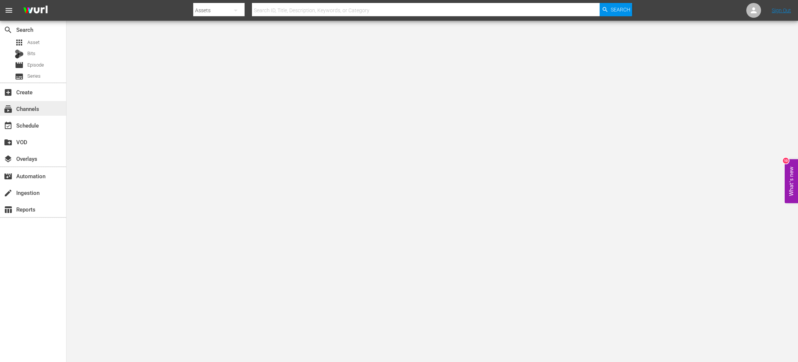
click at [35, 110] on div "subscriptions Channels" at bounding box center [20, 107] width 41 height 7
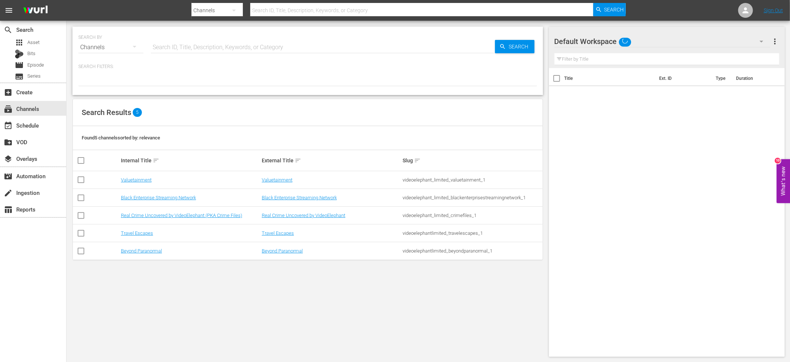
click at [83, 214] on input "checkbox" at bounding box center [80, 216] width 9 height 9
checkbox input "true"
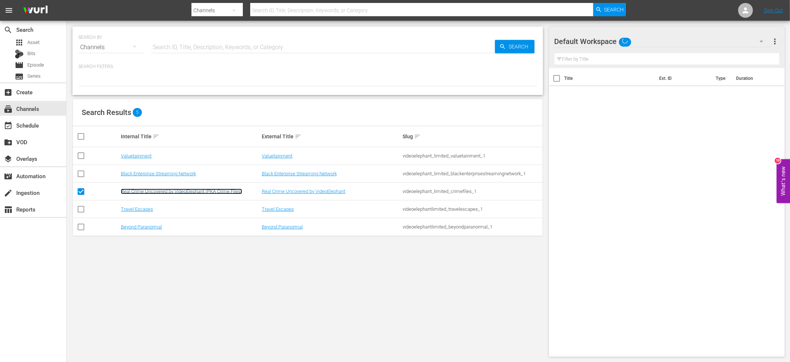
click at [151, 191] on link "Real Crime Uncovered by VideoElephant (PKA Crime Files)" at bounding box center [181, 191] width 121 height 6
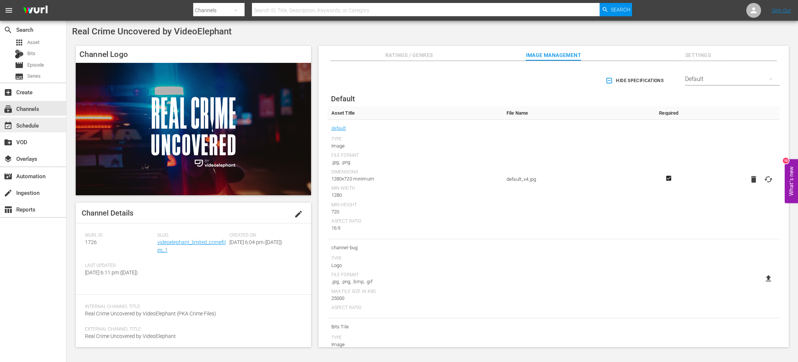
click at [41, 123] on div "event_available Schedule" at bounding box center [20, 124] width 41 height 7
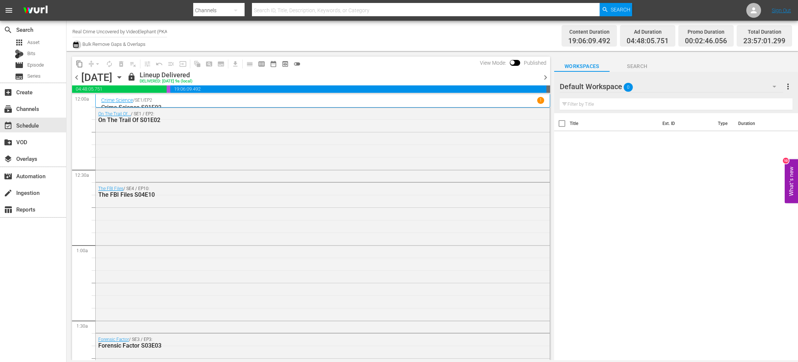
click at [77, 46] on icon "button" at bounding box center [75, 45] width 5 height 6
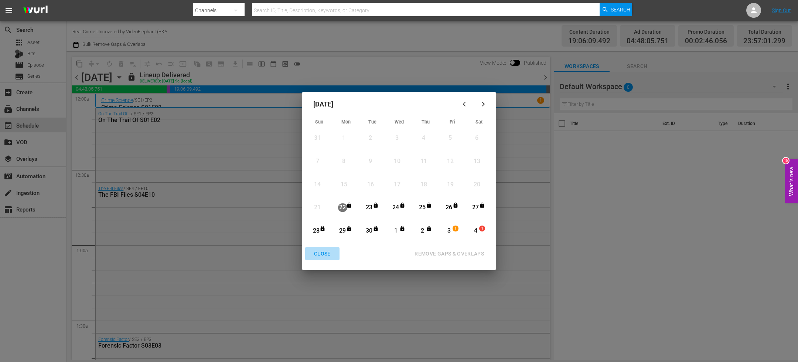
click at [328, 253] on div "CLOSE" at bounding box center [322, 253] width 28 height 9
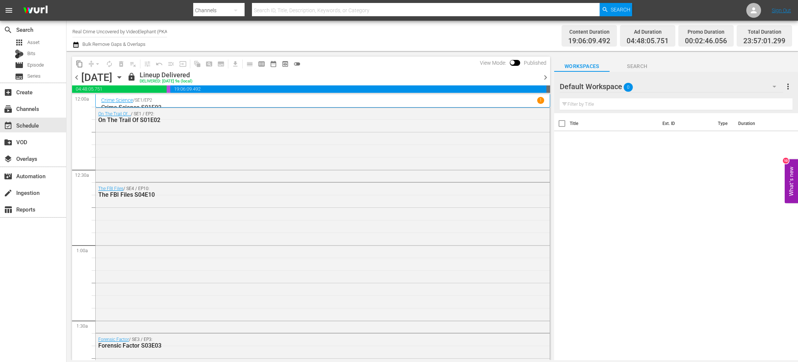
click at [125, 82] on div "Monday, September 22nd September 22nd" at bounding box center [103, 77] width 44 height 12
click at [123, 79] on icon "button" at bounding box center [119, 77] width 8 height 8
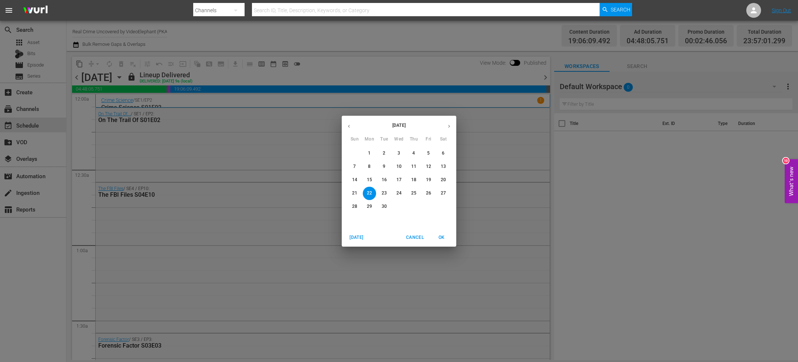
click at [449, 125] on icon "button" at bounding box center [449, 126] width 6 height 6
click at [428, 154] on p "3" at bounding box center [428, 153] width 3 height 6
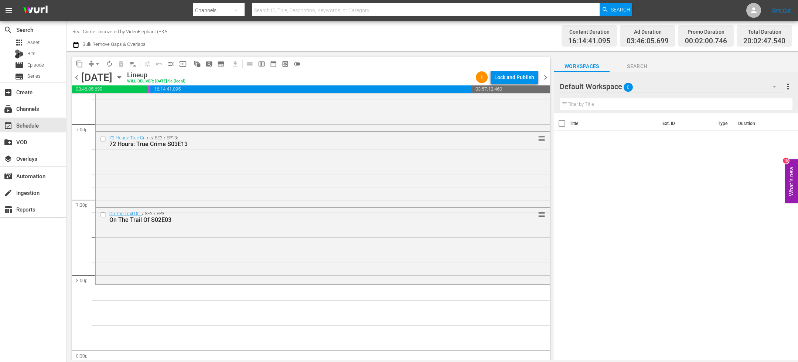
scroll to position [2867, 0]
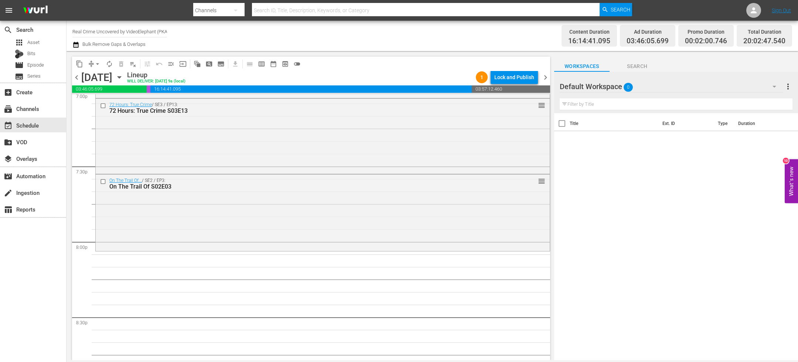
click at [635, 72] on div "Default Workspace 0 Default more_vert" at bounding box center [676, 84] width 233 height 24
click at [635, 68] on span "Search" at bounding box center [637, 66] width 55 height 9
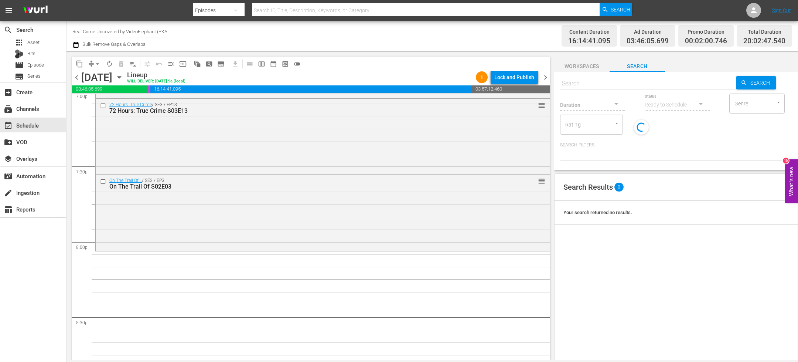
click at [597, 84] on input "text" at bounding box center [648, 84] width 176 height 18
paste input "The FBI Files S05E02"
type input "The FBI Files S05E02"
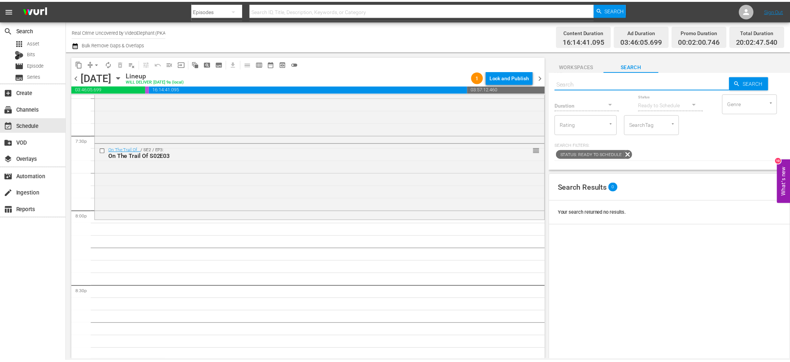
scroll to position [2902, 0]
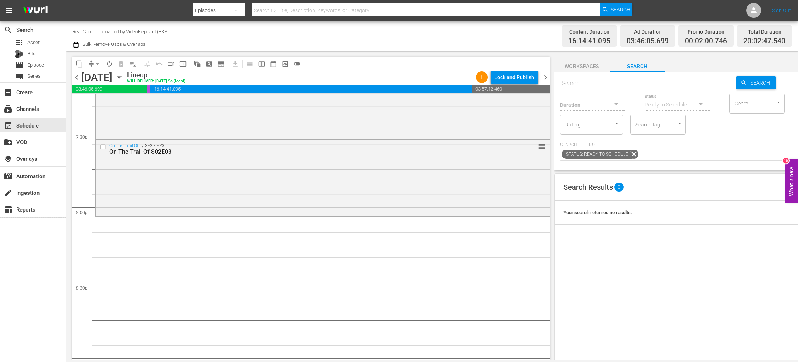
click at [602, 87] on div "Duration" at bounding box center [592, 100] width 65 height 27
click at [593, 84] on input "text" at bounding box center [648, 84] width 176 height 18
paste input "The FBI Files S05E02"
type input "The FBI Files S05E02"
click at [709, 151] on div "Status: Ready to Schedule" at bounding box center [676, 154] width 232 height 13
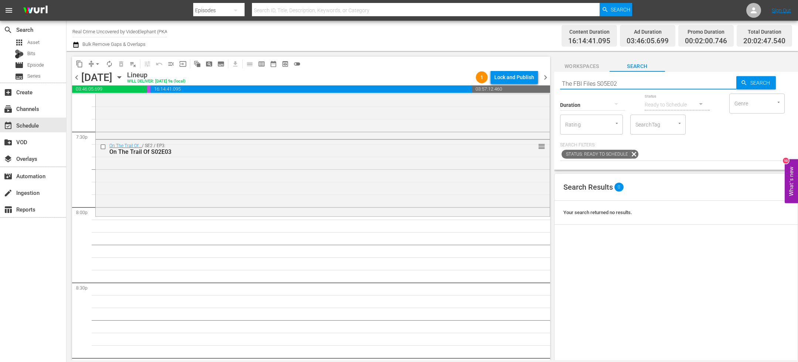
type input "The FBI Files S05E02"
click at [54, 45] on div "apps Asset" at bounding box center [33, 42] width 66 height 10
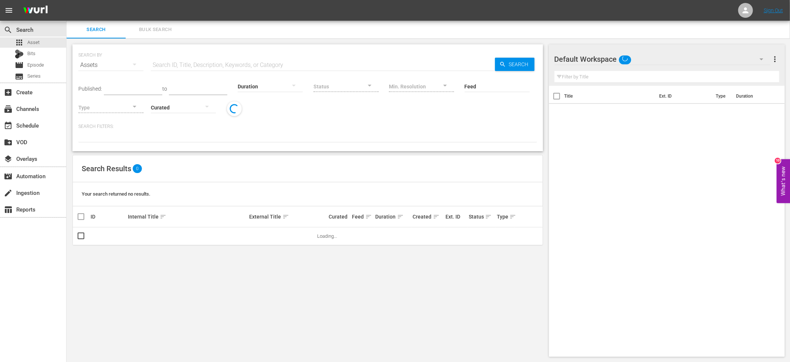
click at [175, 67] on input "text" at bounding box center [323, 65] width 344 height 18
paste input "The FBI Files S05E02"
type input "The FBI Files S05E0"
click at [226, 153] on div "SEARCH BY Search By Assets Search ID, Title, Description, Keywords, or Category…" at bounding box center [308, 200] width 482 height 324
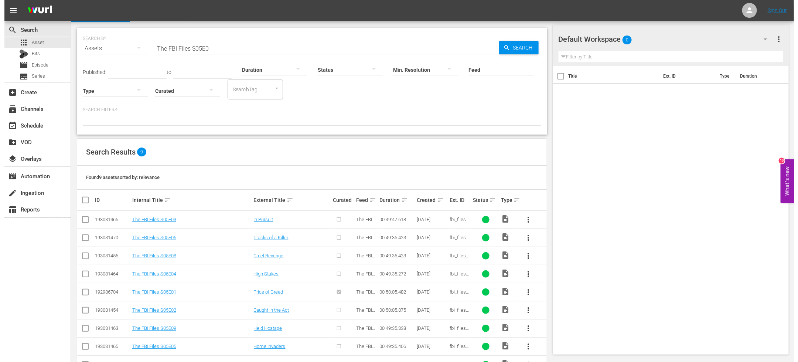
scroll to position [41, 0]
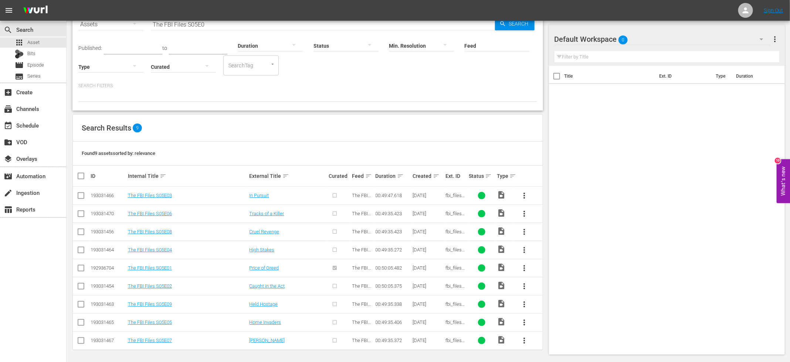
click at [81, 286] on input "checkbox" at bounding box center [80, 287] width 9 height 9
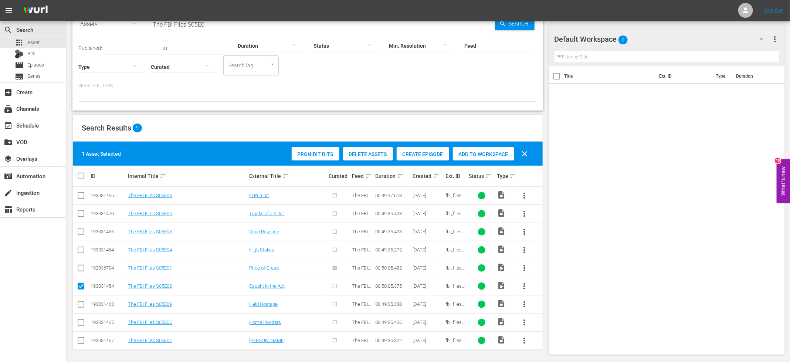
click at [426, 152] on span "Create Episode" at bounding box center [422, 154] width 52 height 6
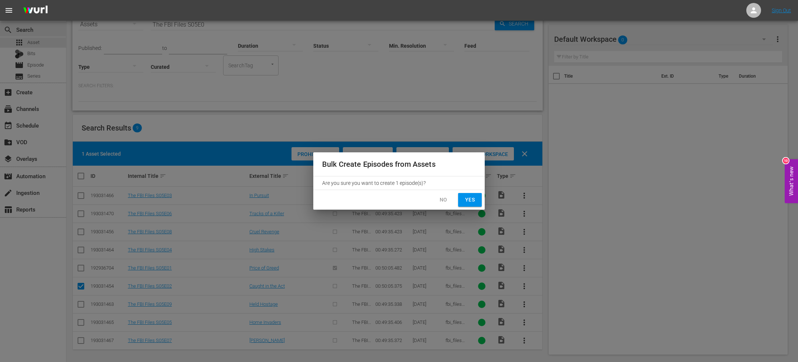
click at [470, 201] on span "Yes" at bounding box center [470, 199] width 12 height 9
checkbox input "false"
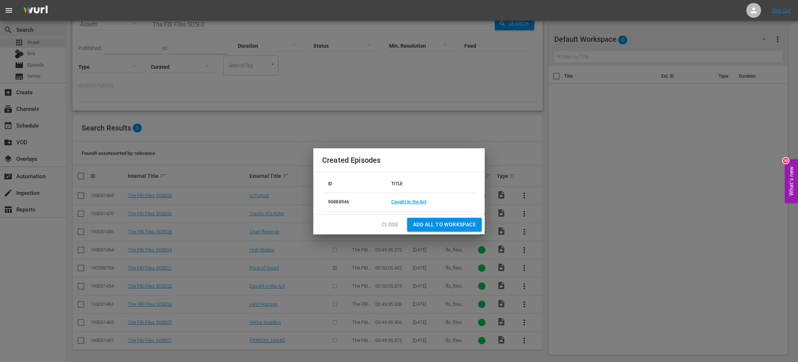
click at [414, 206] on td "Caught in the Act" at bounding box center [430, 202] width 91 height 18
click at [413, 202] on link "Caught in the Act" at bounding box center [408, 201] width 35 height 5
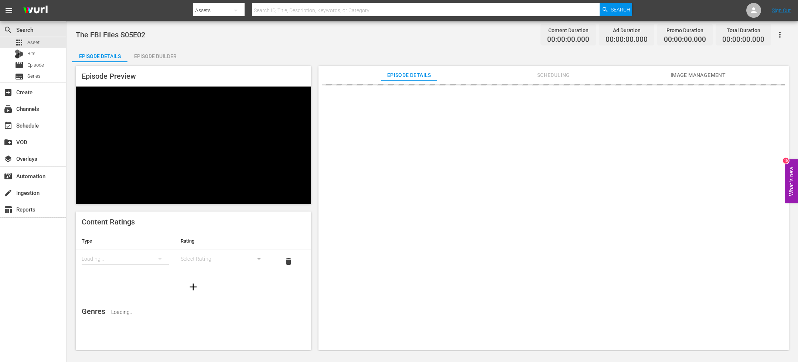
click at [166, 57] on div "Episode Builder" at bounding box center [154, 56] width 55 height 18
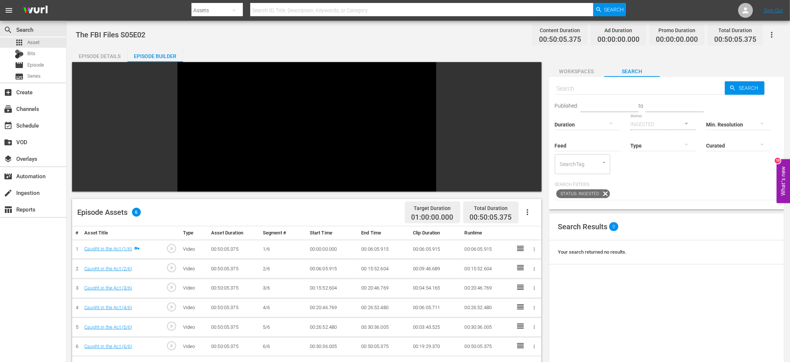
click at [529, 142] on div "Episode Assets 6 Target Duration 01:00:00.000 Total Duration 00:50:05.375 # Ass…" at bounding box center [308, 297] width 473 height 470
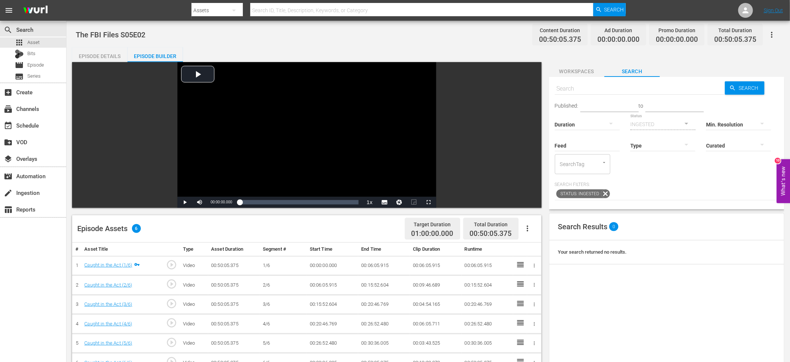
click at [526, 229] on icon "button" at bounding box center [527, 228] width 9 height 9
click at [540, 245] on div "Fill with Ads" at bounding box center [549, 249] width 50 height 18
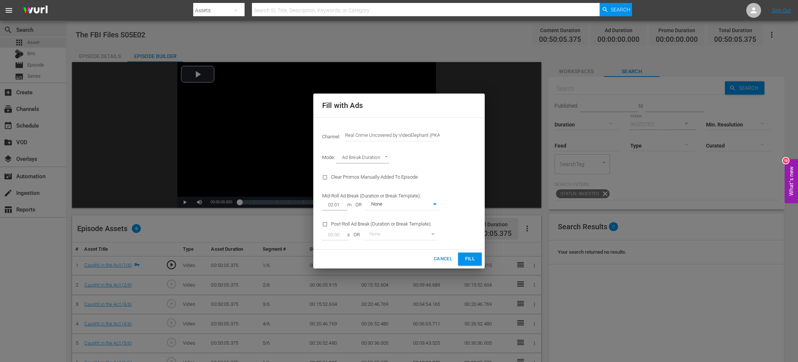
click at [468, 254] on button "Fill" at bounding box center [470, 258] width 24 height 13
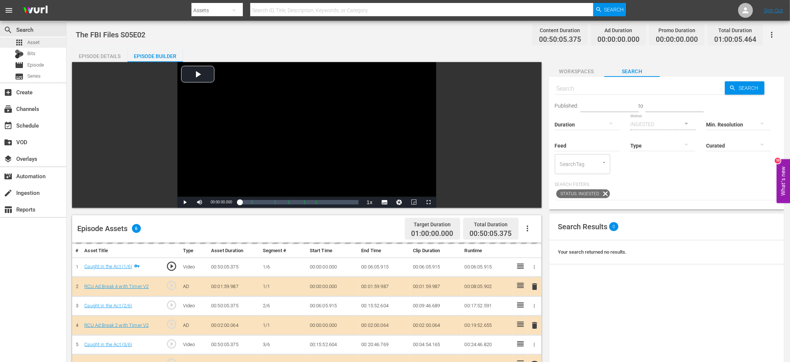
click at [47, 44] on div "apps Asset" at bounding box center [33, 42] width 66 height 10
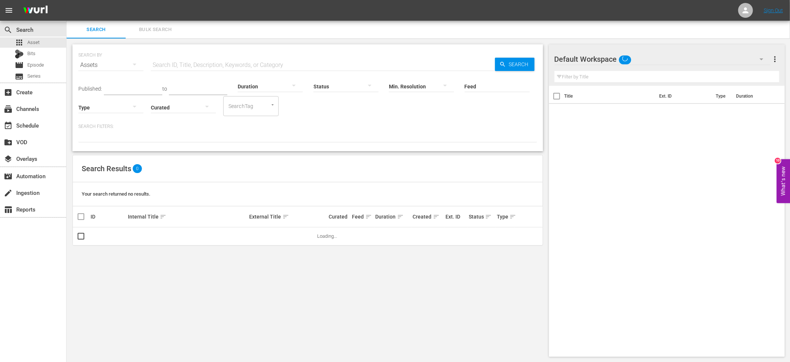
click at [223, 64] on input "text" at bounding box center [323, 65] width 344 height 18
paste input "The FBI Files S05E02"
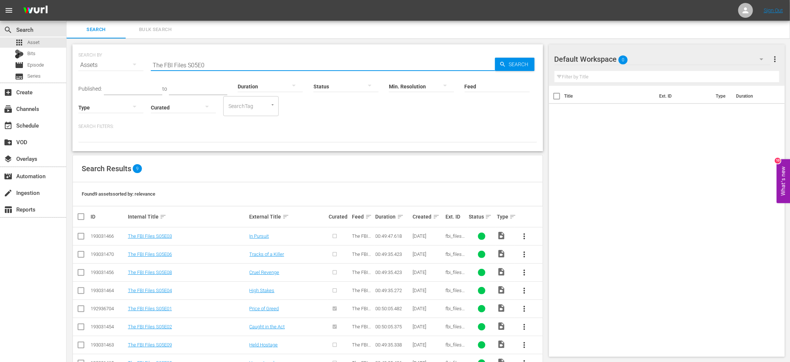
type input "The FBI Files S05E0"
click at [82, 237] on input "checkbox" at bounding box center [80, 237] width 9 height 9
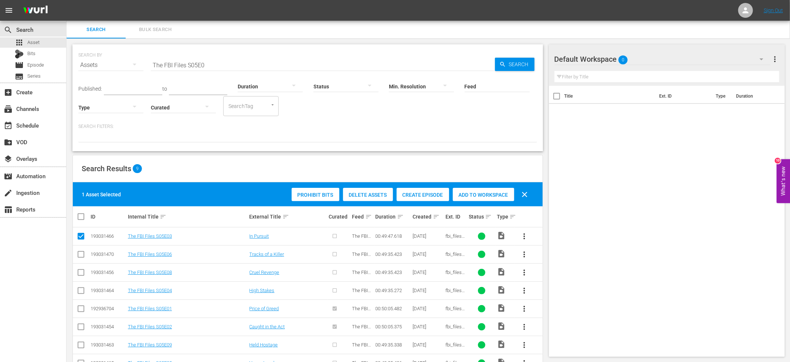
click at [424, 194] on span "Create Episode" at bounding box center [422, 195] width 52 height 6
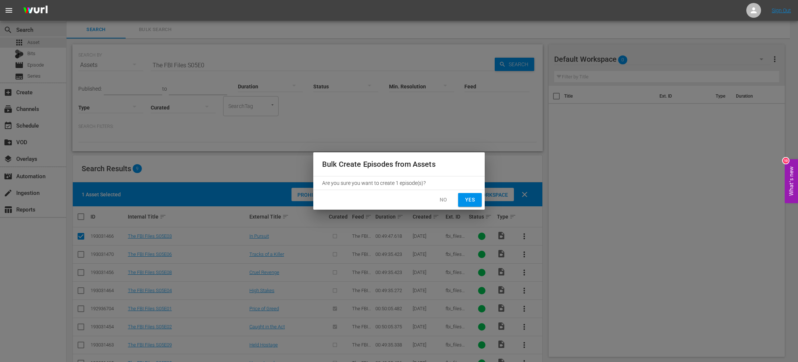
click at [476, 197] on button "Yes" at bounding box center [470, 200] width 24 height 14
checkbox input "false"
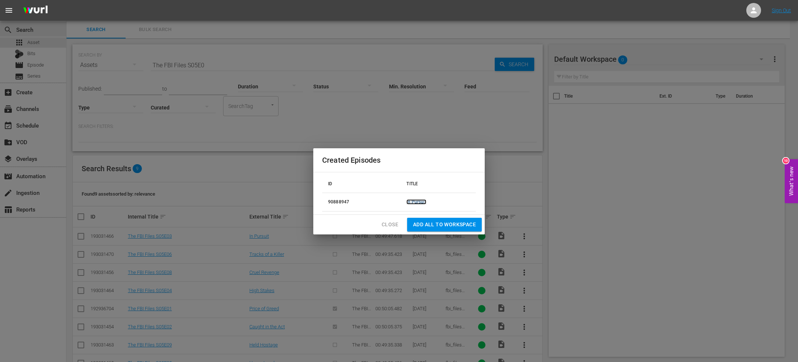
click at [422, 202] on link "In Pursuit" at bounding box center [416, 201] width 20 height 5
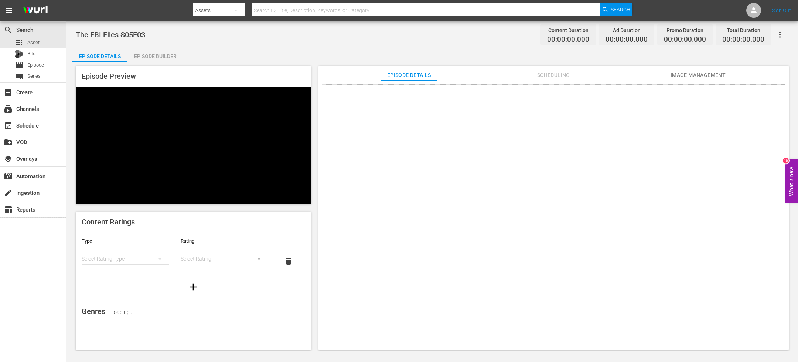
click at [173, 58] on div "Episode Builder" at bounding box center [154, 56] width 55 height 18
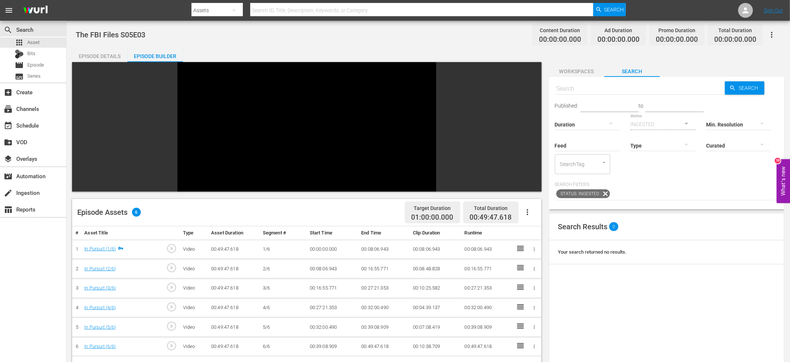
click at [530, 208] on icon "button" at bounding box center [527, 212] width 9 height 9
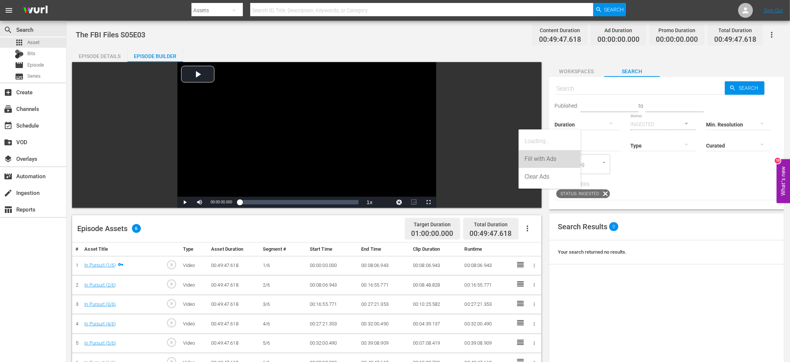
click at [533, 158] on div "Fill with Ads" at bounding box center [549, 159] width 50 height 18
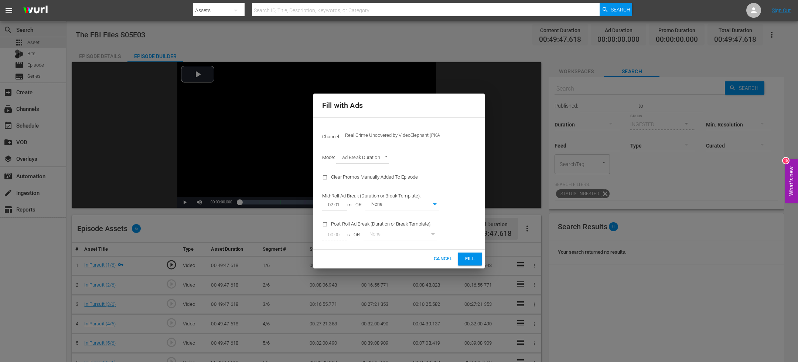
click at [475, 258] on span "Fill" at bounding box center [470, 259] width 12 height 8
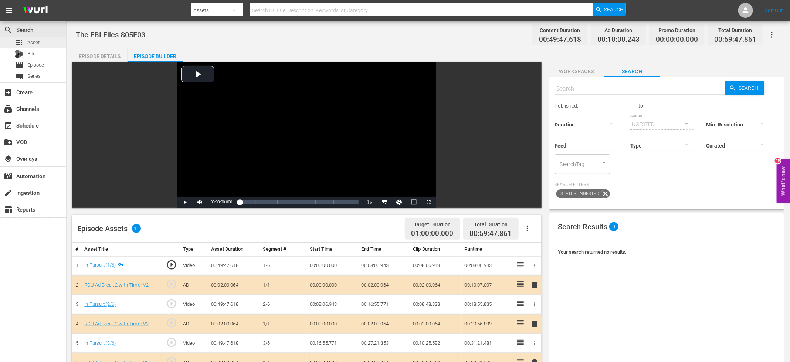
click at [45, 44] on div "apps Asset" at bounding box center [33, 42] width 66 height 10
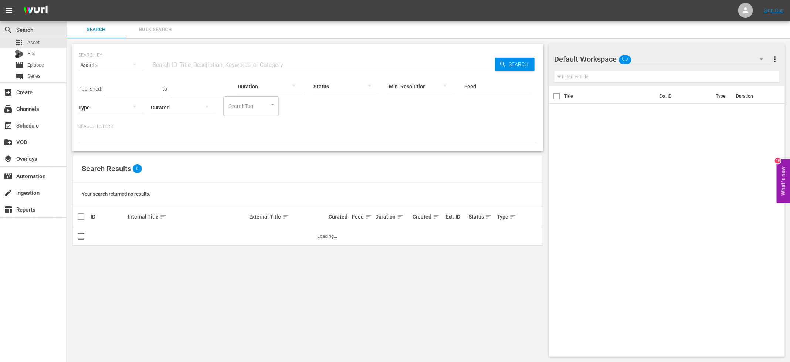
click at [190, 65] on input "text" at bounding box center [323, 65] width 344 height 18
paste input "The FBI Files S05E02"
click at [314, 151] on div "SEARCH BY Search By Assets Search ID, Title, Description, Keywords, or Category…" at bounding box center [308, 200] width 482 height 324
click at [245, 64] on input "The FBI Files S05E0" at bounding box center [323, 65] width 344 height 18
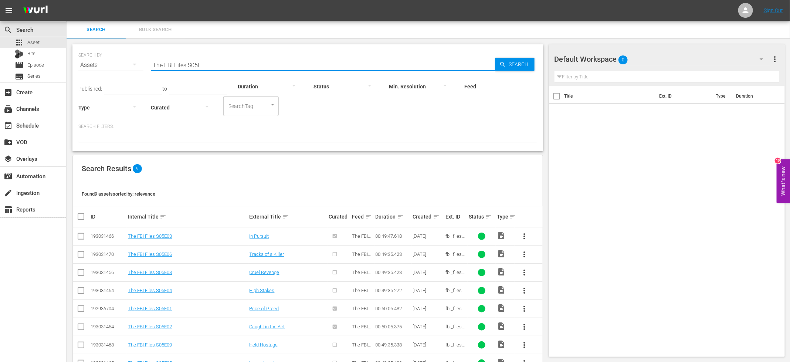
click at [196, 66] on input "The FBI Files S05E" at bounding box center [323, 65] width 344 height 18
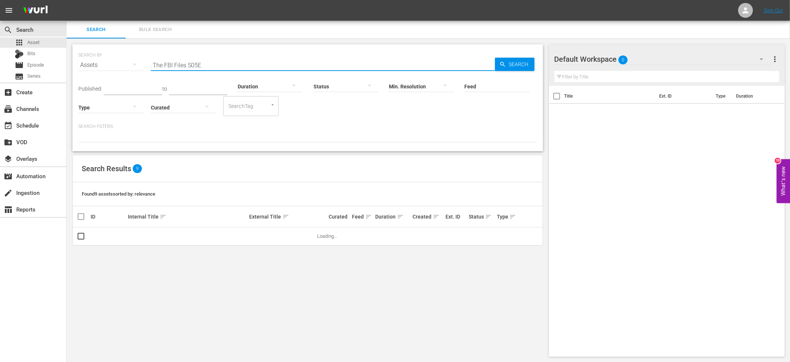
click at [196, 66] on input "The FBI Files S05E" at bounding box center [323, 65] width 344 height 18
click at [198, 157] on div "Search Results 9" at bounding box center [308, 168] width 470 height 27
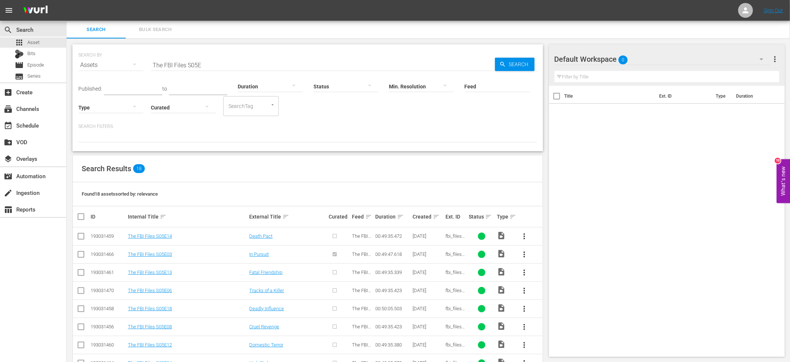
click at [215, 67] on input "The FBI Files S05E" at bounding box center [323, 65] width 344 height 18
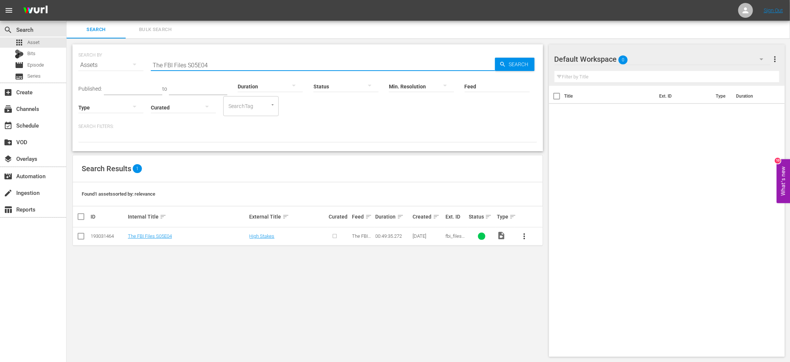
type input "The FBI Files S05E04"
click at [79, 235] on input "checkbox" at bounding box center [80, 237] width 9 height 9
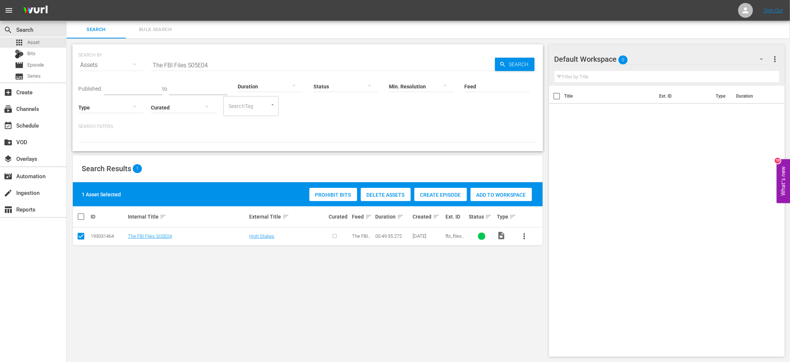
click at [429, 198] on div "Create Episode" at bounding box center [440, 195] width 52 height 14
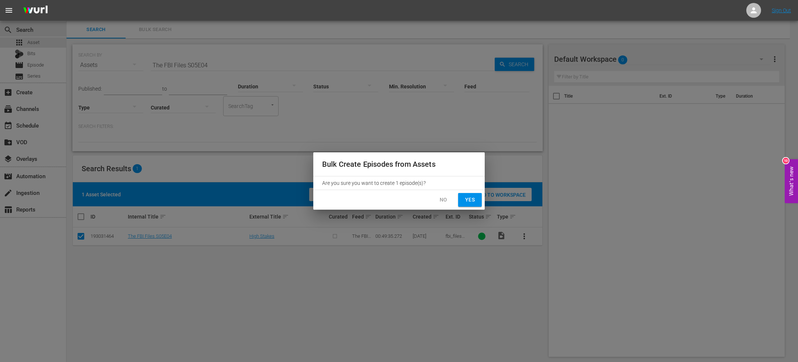
click at [474, 197] on span "Yes" at bounding box center [470, 199] width 12 height 9
checkbox input "false"
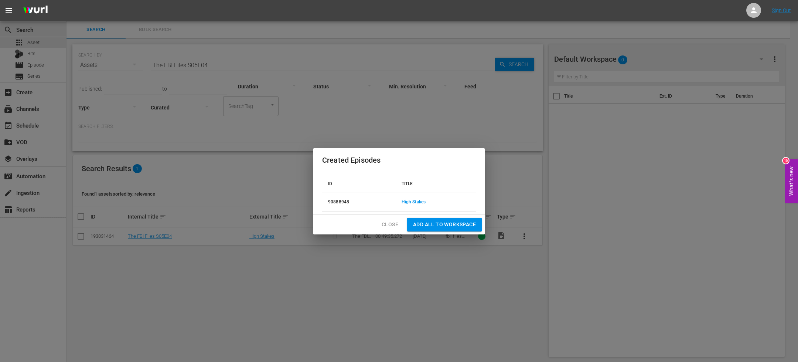
click at [419, 207] on td "High Stakes" at bounding box center [436, 202] width 80 height 18
click at [414, 203] on link "High Stakes" at bounding box center [414, 201] width 24 height 5
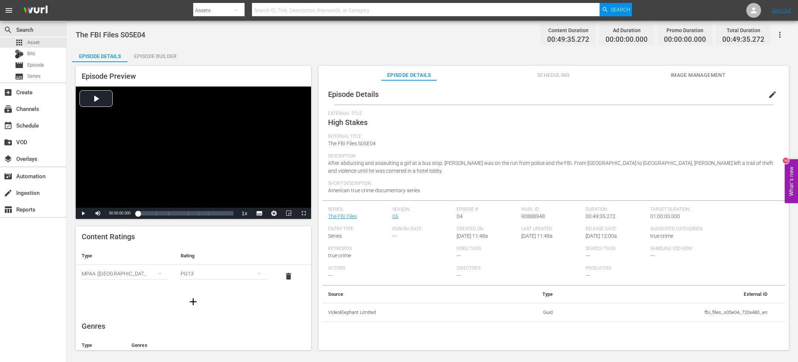
click at [164, 54] on div "Episode Builder" at bounding box center [154, 56] width 55 height 18
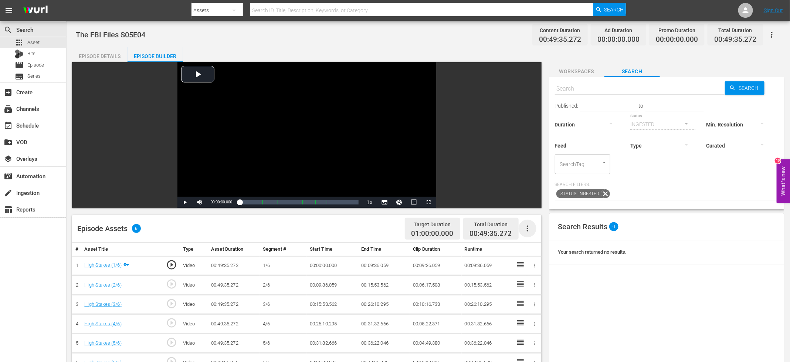
click at [529, 227] on icon "button" at bounding box center [527, 228] width 9 height 9
click at [543, 249] on div "Fill with Ads" at bounding box center [549, 249] width 50 height 18
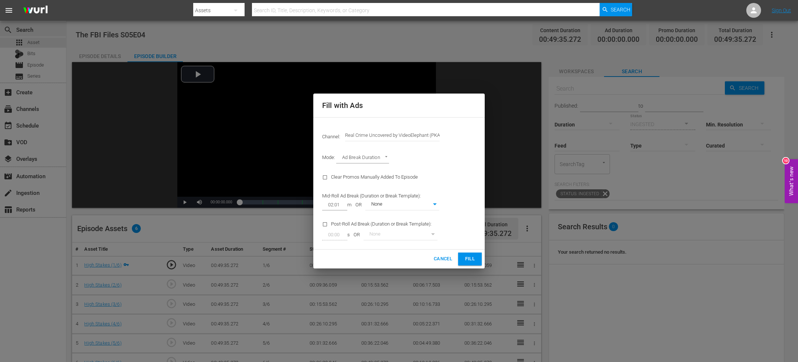
click at [472, 258] on span "Fill" at bounding box center [470, 259] width 12 height 8
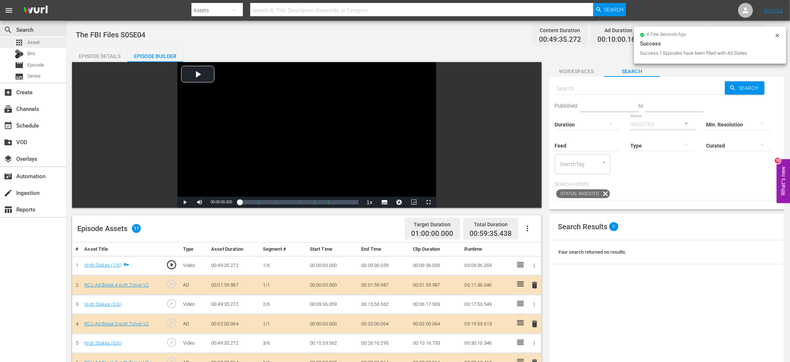
click at [48, 44] on div "apps Asset" at bounding box center [33, 42] width 66 height 10
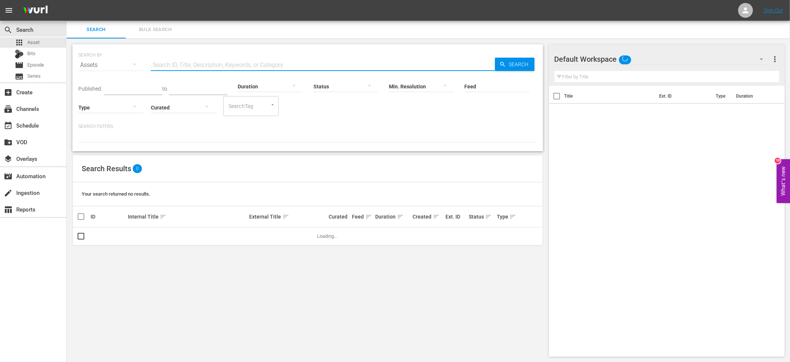
click at [176, 66] on input "text" at bounding box center [323, 65] width 344 height 18
paste input "The FBI Files S05E"
drag, startPoint x: 202, startPoint y: 64, endPoint x: 104, endPoint y: 64, distance: 97.9
click at [105, 64] on div "SEARCH BY Search By Assets Search ID, Title, Description, Keywords, or Category…" at bounding box center [307, 60] width 459 height 27
click at [212, 67] on input "The FBI Files S05E05" at bounding box center [323, 65] width 344 height 18
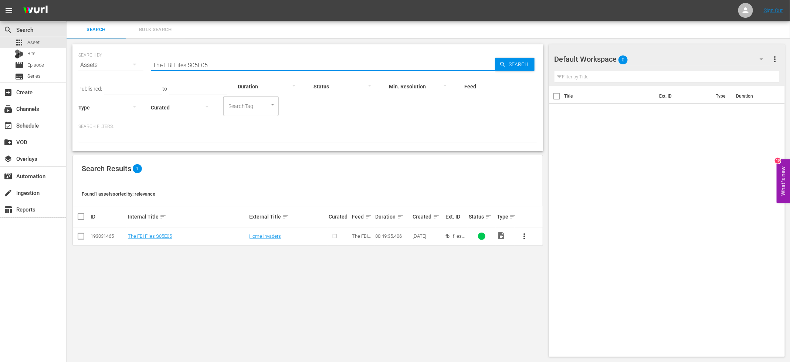
type input "The FBI Files S05E05"
click at [85, 235] on input "checkbox" at bounding box center [80, 237] width 9 height 9
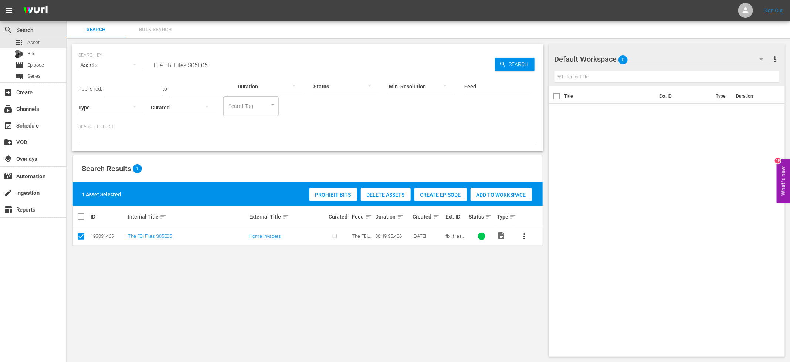
click at [437, 191] on div "Create Episode" at bounding box center [440, 195] width 52 height 14
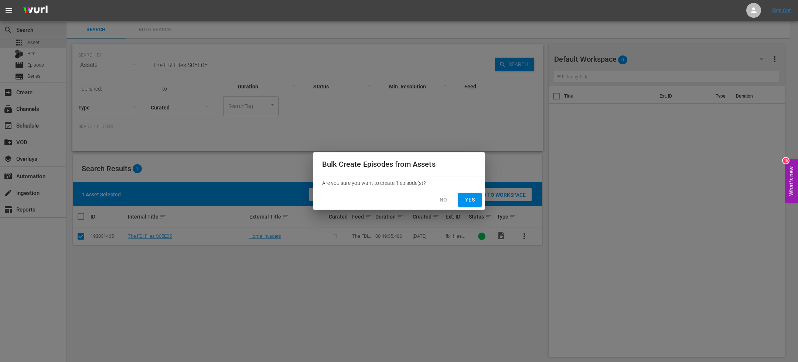
click at [460, 201] on button "Yes" at bounding box center [470, 200] width 24 height 14
checkbox input "false"
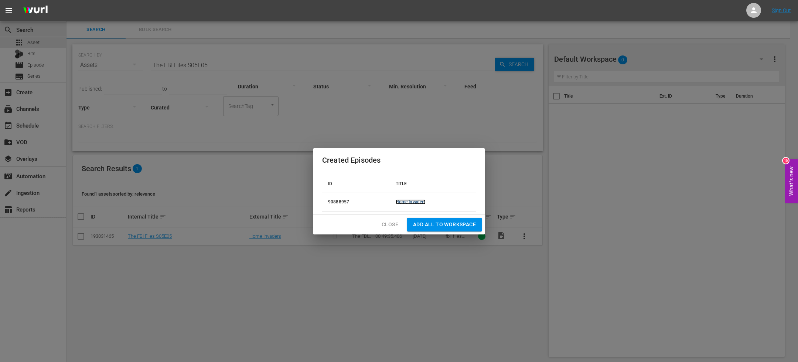
click at [406, 200] on link "Home Invaders" at bounding box center [411, 201] width 30 height 5
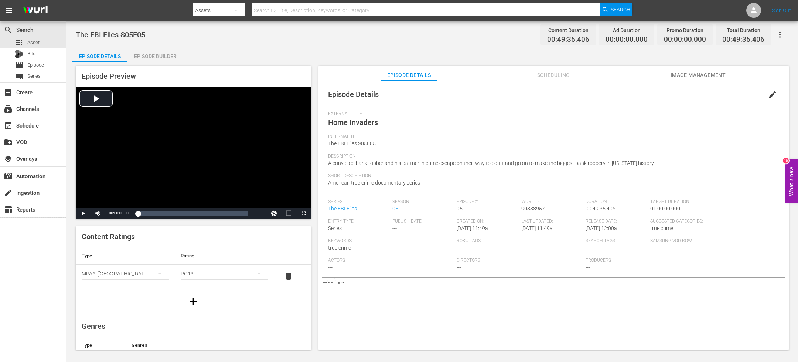
click at [158, 55] on div "Episode Builder" at bounding box center [154, 56] width 55 height 18
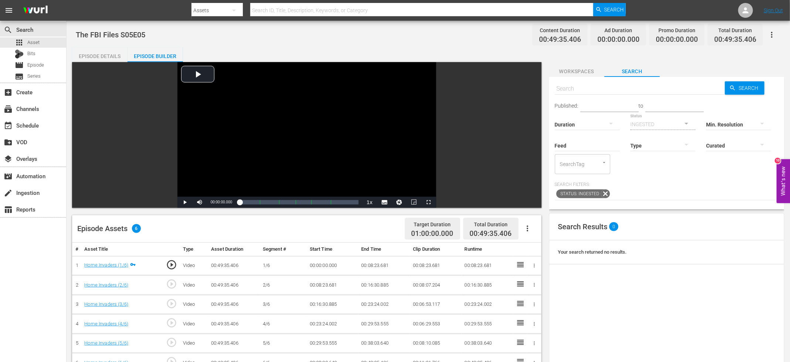
click at [529, 227] on icon "button" at bounding box center [527, 228] width 9 height 9
click at [548, 252] on div "Fill with Ads" at bounding box center [549, 249] width 50 height 18
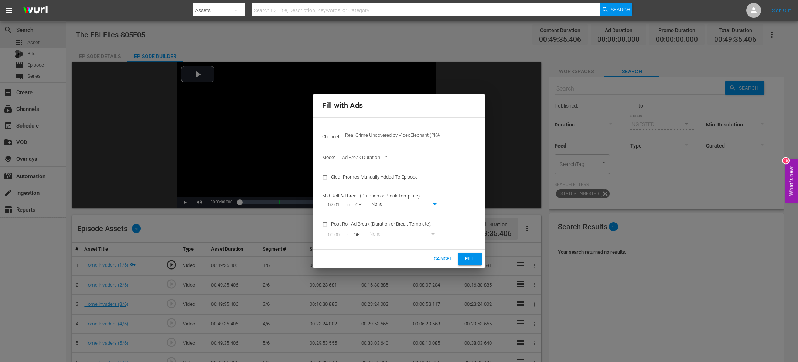
click at [471, 258] on span "Fill" at bounding box center [470, 259] width 12 height 8
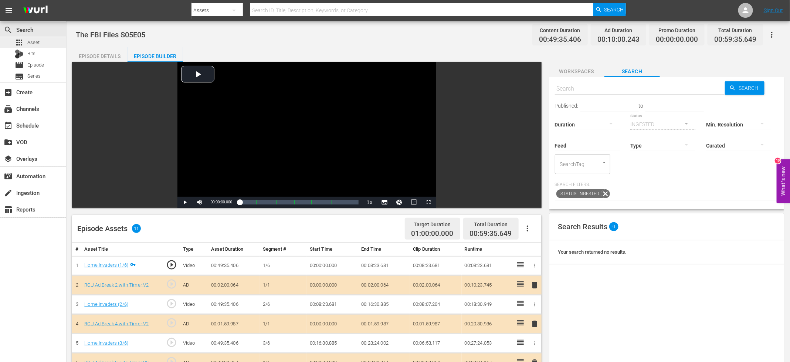
click at [49, 43] on div "apps Asset" at bounding box center [33, 42] width 66 height 10
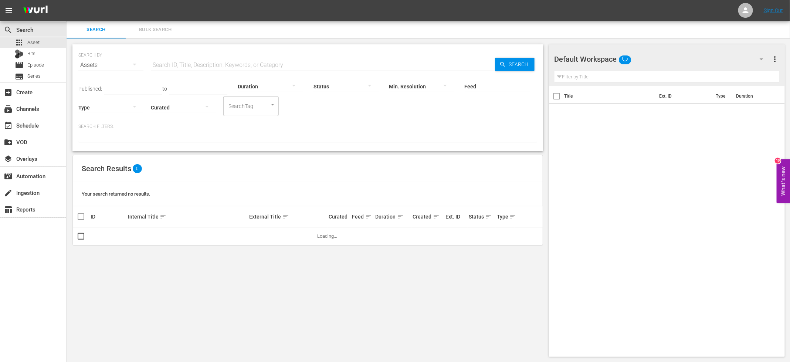
click at [240, 61] on input "text" at bounding box center [323, 65] width 344 height 18
paste input "The FBI Files S05E"
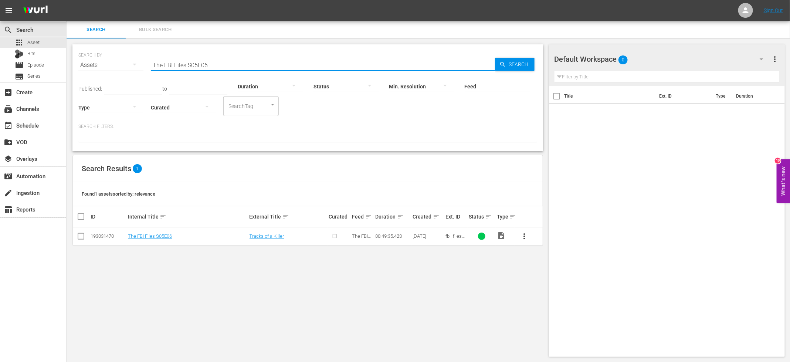
type input "The FBI Files S05E06"
click at [82, 239] on input "checkbox" at bounding box center [80, 237] width 9 height 9
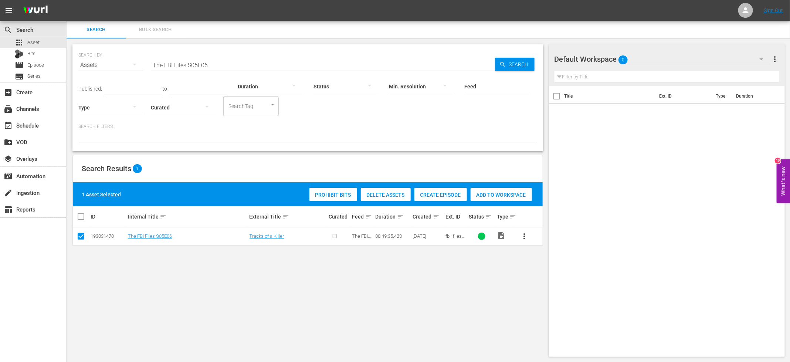
click at [440, 202] on div "1 Asset Selected Prohibit Bits Delete Assets Create Episode Add to Workspace" at bounding box center [308, 194] width 470 height 24
click at [433, 193] on span "Create Episode" at bounding box center [440, 195] width 52 height 6
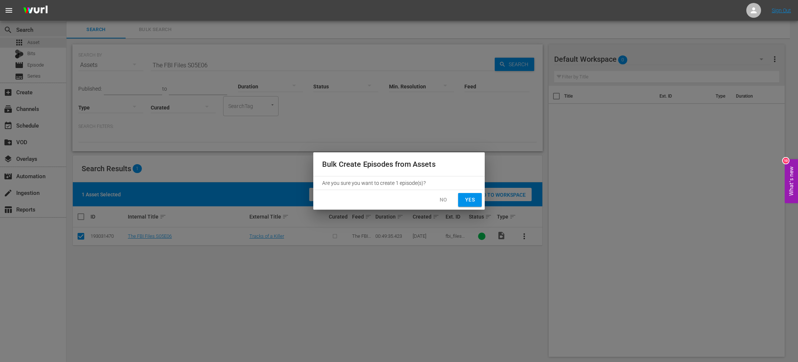
click at [475, 200] on span "Yes" at bounding box center [470, 199] width 12 height 9
checkbox input "false"
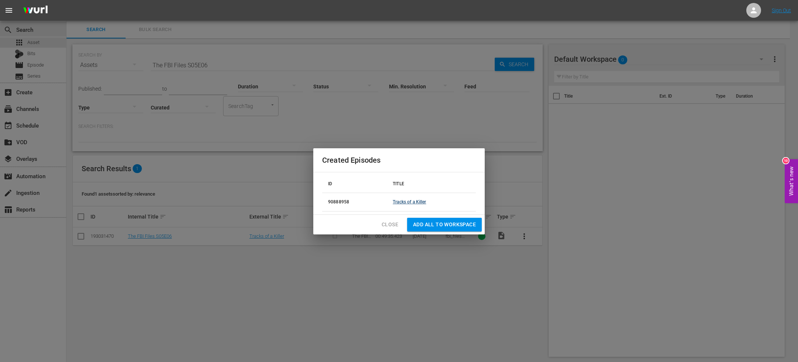
click at [414, 198] on td "Tracks of a Killer" at bounding box center [431, 202] width 89 height 18
click at [414, 199] on link "Tracks of a Killer" at bounding box center [409, 201] width 33 height 5
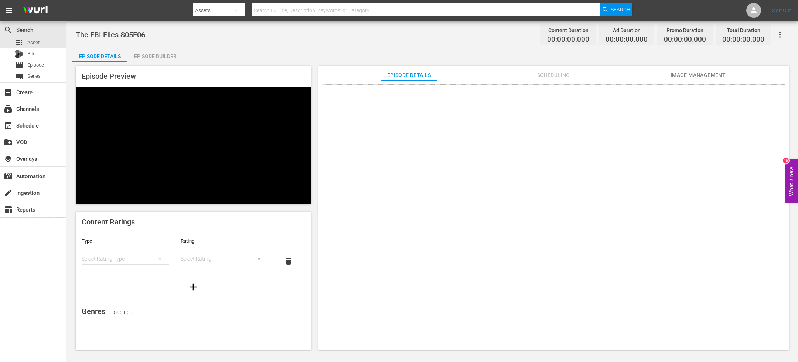
click at [163, 55] on div "Episode Builder" at bounding box center [154, 56] width 55 height 18
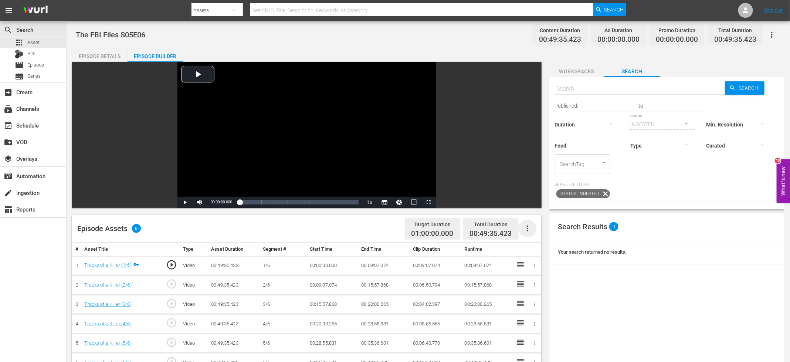
click at [530, 224] on icon "button" at bounding box center [527, 228] width 9 height 9
click at [547, 246] on div "Fill with Ads" at bounding box center [549, 249] width 50 height 18
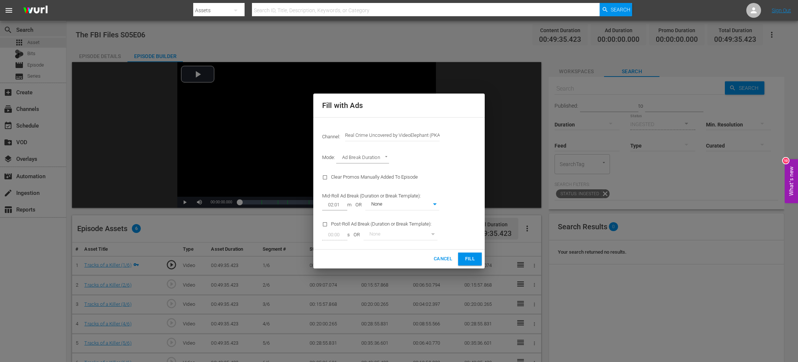
click at [469, 255] on span "Fill" at bounding box center [470, 259] width 12 height 8
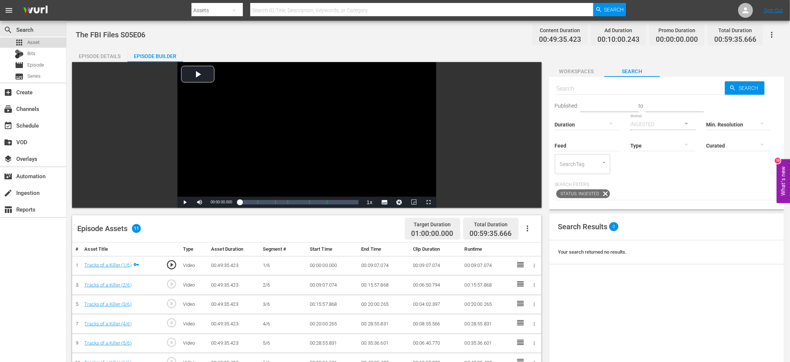
click at [46, 44] on div "apps Asset" at bounding box center [33, 42] width 66 height 10
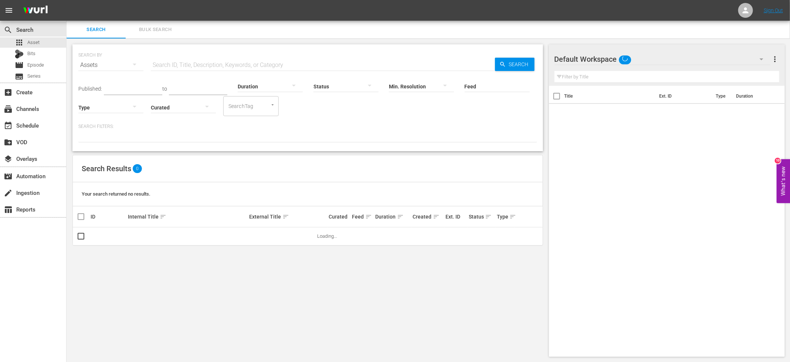
click at [194, 65] on input "text" at bounding box center [323, 65] width 344 height 18
paste input "The FBI Files S05E"
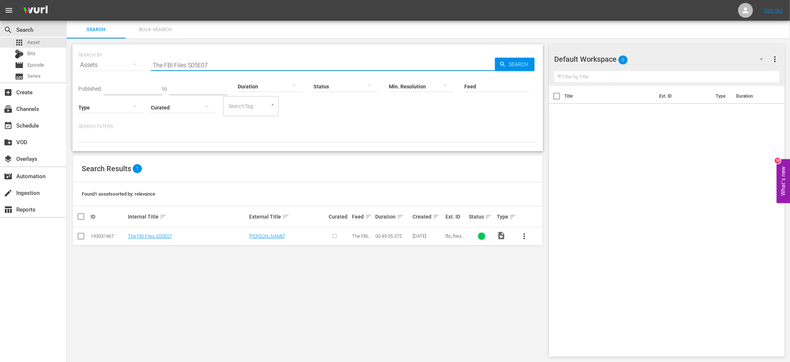
type input "The FBI Files S05E07"
click at [82, 236] on input "checkbox" at bounding box center [80, 237] width 9 height 9
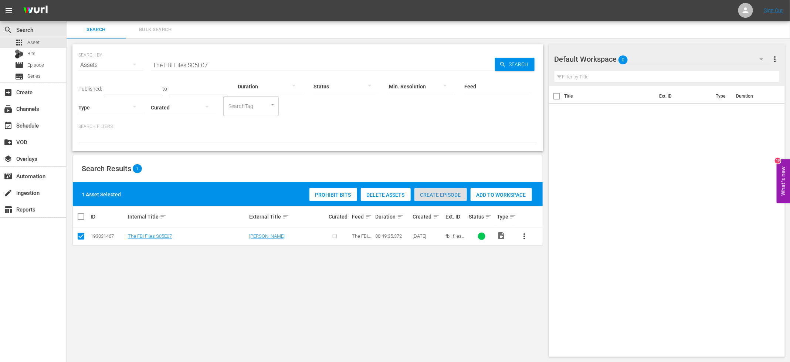
click at [439, 193] on span "Create Episode" at bounding box center [440, 195] width 52 height 6
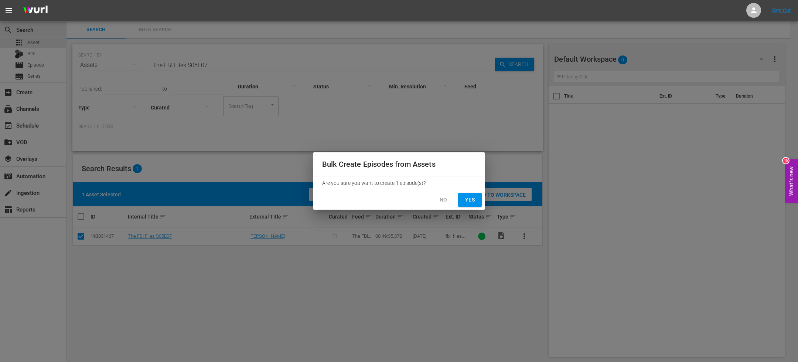
click at [477, 208] on div "No Yes" at bounding box center [398, 200] width 171 height 20
click at [473, 201] on span "Yes" at bounding box center [470, 199] width 12 height 9
checkbox input "false"
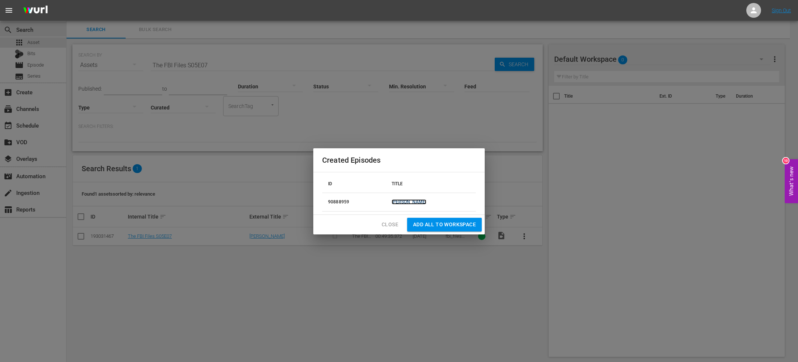
click at [426, 201] on td "Lawless" at bounding box center [431, 202] width 90 height 18
click at [423, 203] on link "Lawless" at bounding box center [409, 201] width 35 height 5
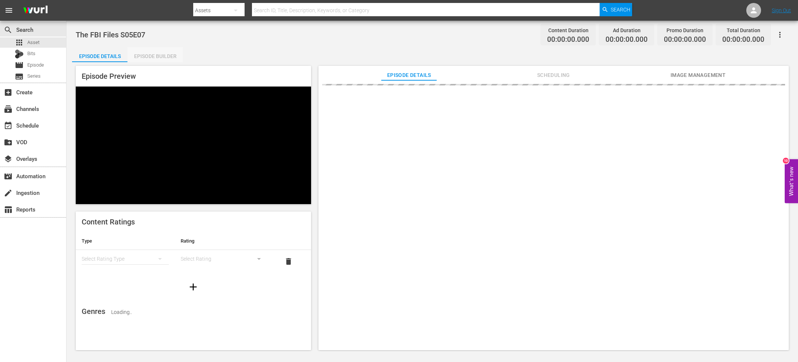
click at [166, 55] on div "Episode Builder" at bounding box center [154, 56] width 55 height 18
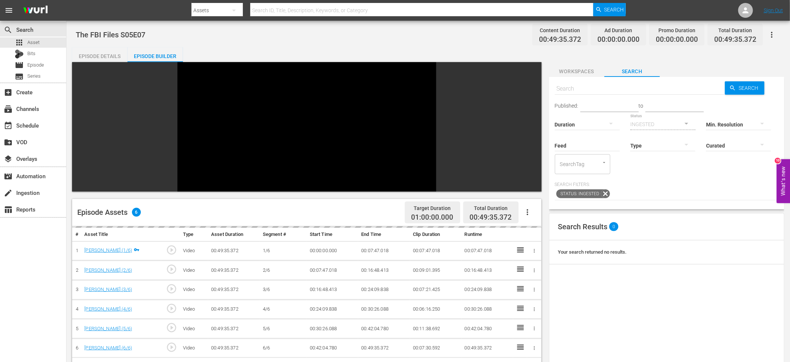
click at [529, 137] on div at bounding box center [306, 126] width 469 height 129
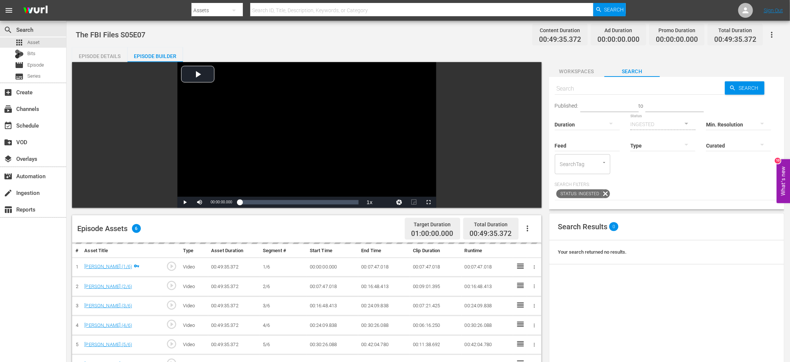
click at [531, 232] on button "button" at bounding box center [527, 228] width 18 height 18
click at [538, 245] on div "Fill with Ads" at bounding box center [549, 249] width 50 height 18
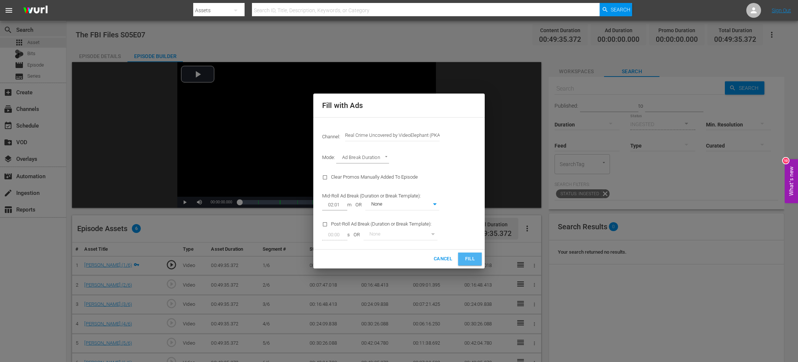
click at [469, 255] on span "Fill" at bounding box center [470, 259] width 12 height 8
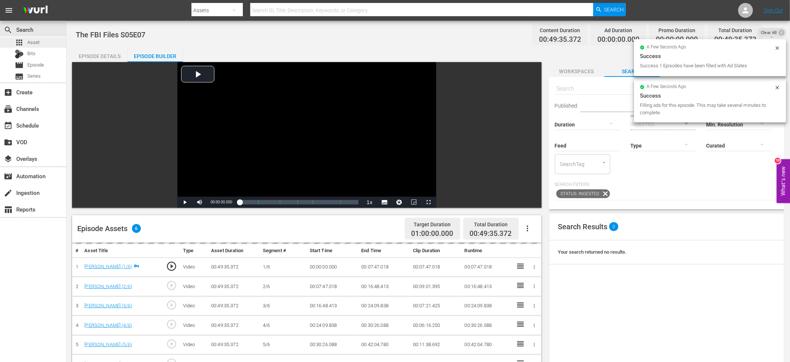
click at [45, 44] on div "apps Asset" at bounding box center [33, 42] width 66 height 10
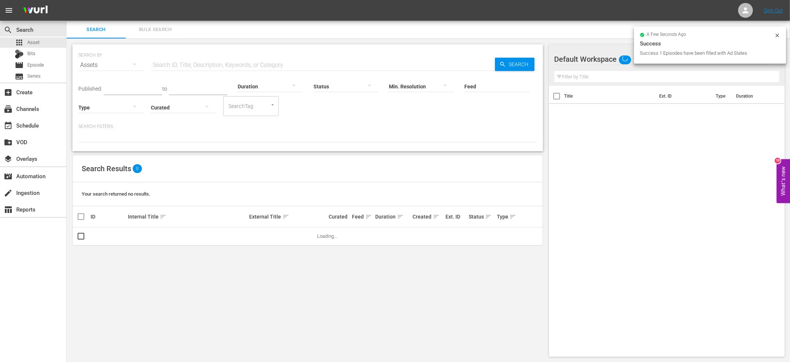
click at [202, 62] on input "text" at bounding box center [323, 65] width 344 height 18
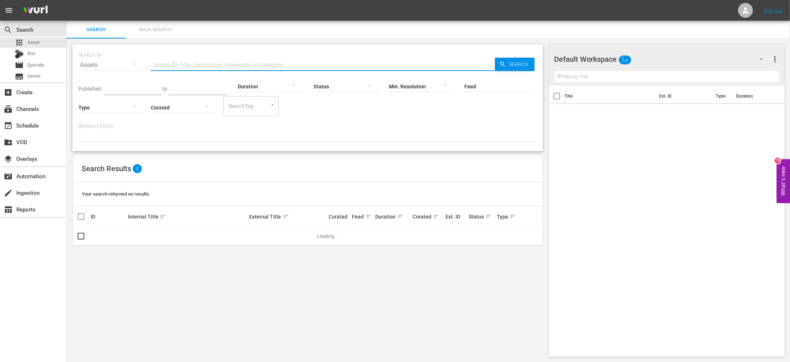
paste input "The FBI Files S05E"
click at [347, 162] on div "Search Results 5,002" at bounding box center [308, 168] width 470 height 27
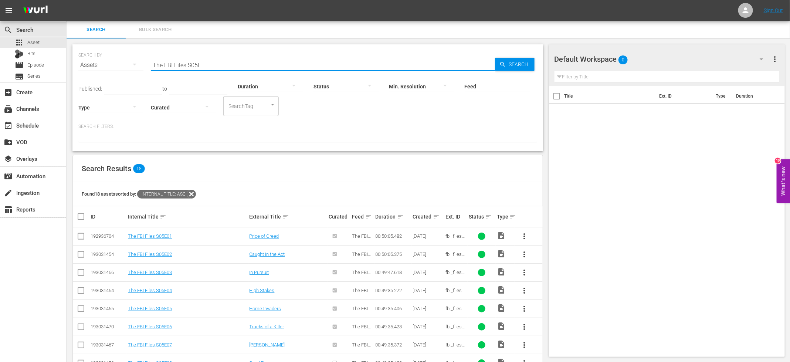
click at [198, 65] on input "The FBI Files S05E" at bounding box center [323, 65] width 344 height 18
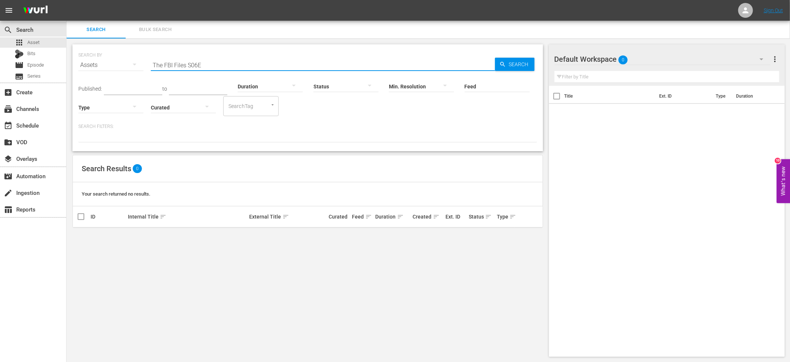
click at [199, 62] on input "The FBI Files S06E" at bounding box center [323, 65] width 344 height 18
paste input "Forensic Factor S05E02"
click at [206, 68] on input "Forensic Factor S06" at bounding box center [323, 65] width 344 height 18
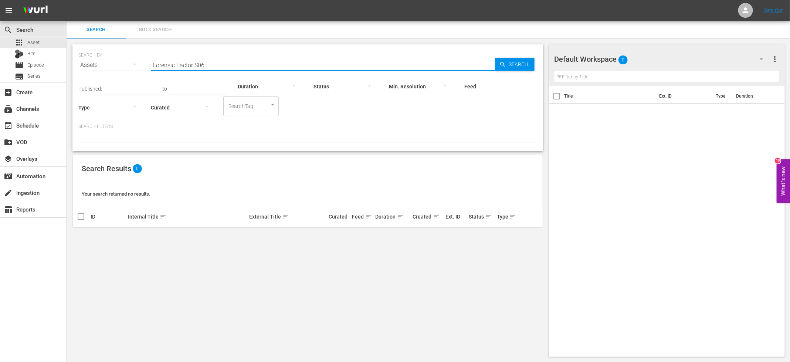
click at [206, 68] on input "Forensic Factor S06" at bounding box center [323, 65] width 344 height 18
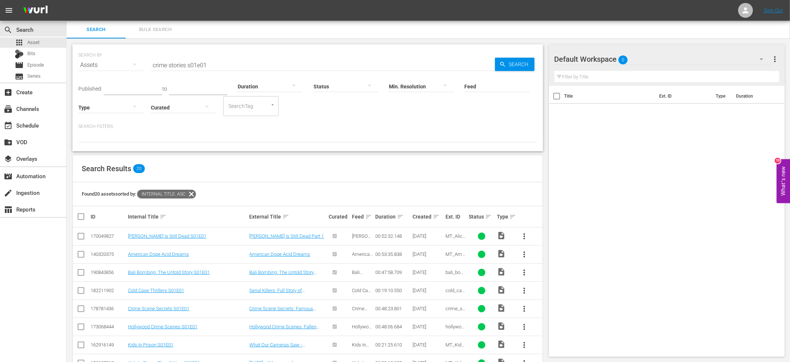
click at [209, 62] on input "crime stories s01e01" at bounding box center [323, 65] width 344 height 18
paste input "MT_CS_S02E"
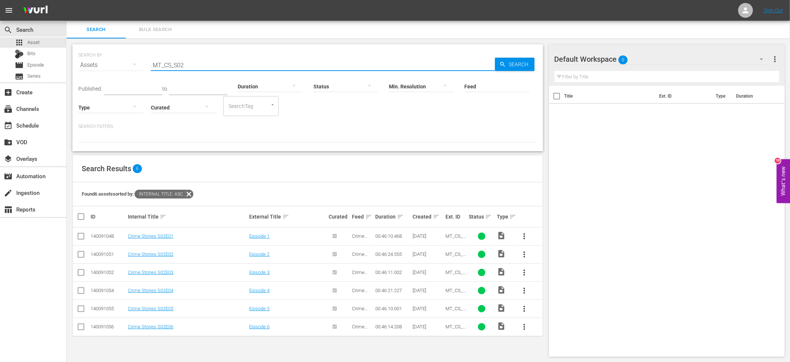
click at [208, 58] on input "MT_CS_S02" at bounding box center [323, 65] width 344 height 18
click at [188, 69] on input "MT_CS_S02" at bounding box center [323, 65] width 344 height 18
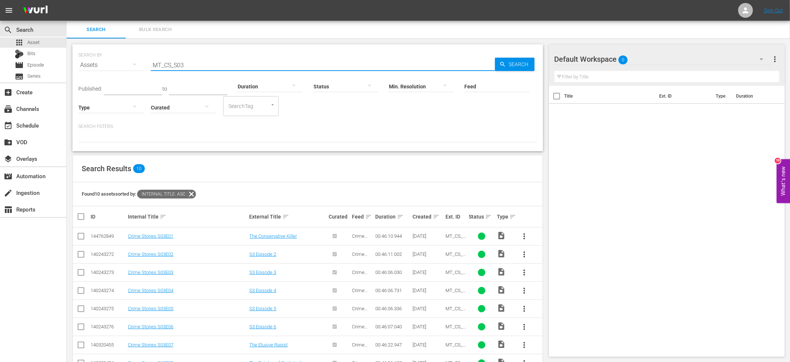
click at [194, 68] on input "MT_CS_S03" at bounding box center [323, 65] width 344 height 18
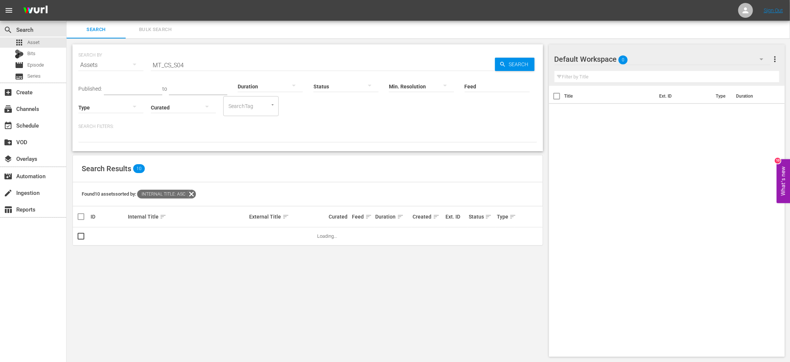
click at [285, 153] on div "SEARCH BY Search By Assets Search ID, Title, Description, Keywords, or Category…" at bounding box center [308, 200] width 482 height 324
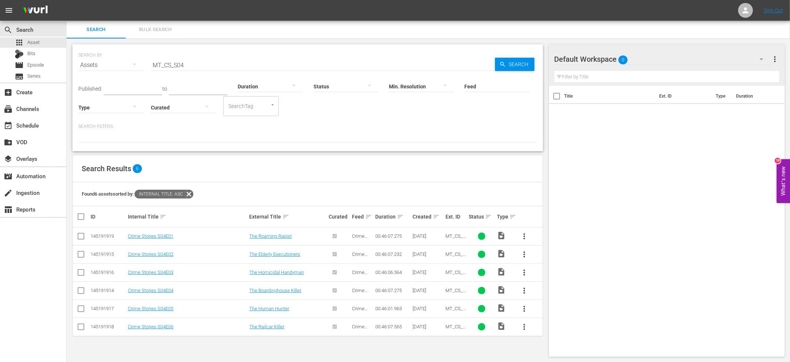
click at [262, 62] on input "MT_CS_S04" at bounding box center [323, 65] width 344 height 18
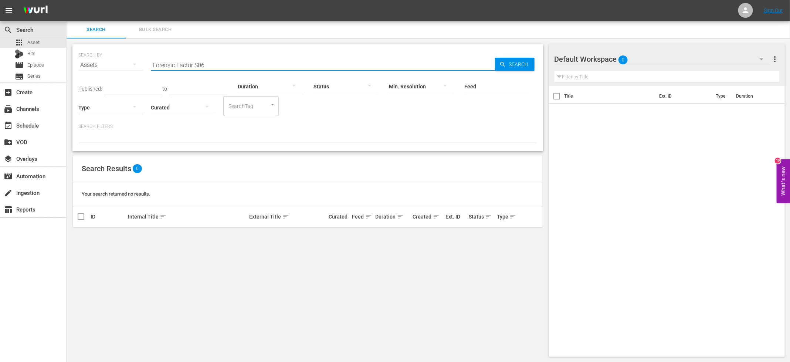
click at [253, 65] on input "Forensic Factor S06" at bounding box center [323, 65] width 344 height 18
click at [362, 124] on p "Search Filters:" at bounding box center [307, 126] width 459 height 6
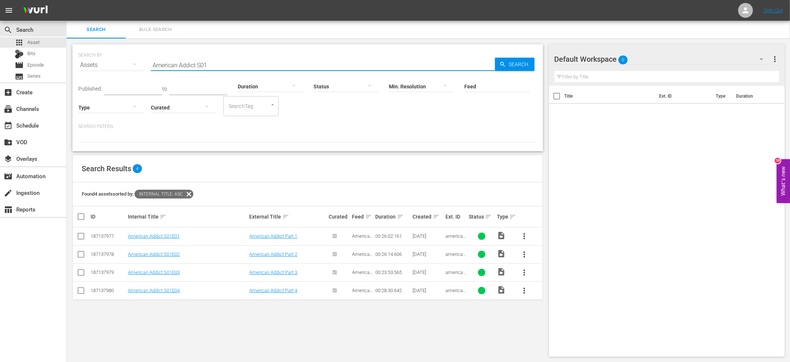
click at [212, 64] on input "American Addict S01" at bounding box center [323, 65] width 344 height 18
click at [207, 63] on input "American Addict S02" at bounding box center [323, 65] width 344 height 18
paste input "MT_CS_S06E01"
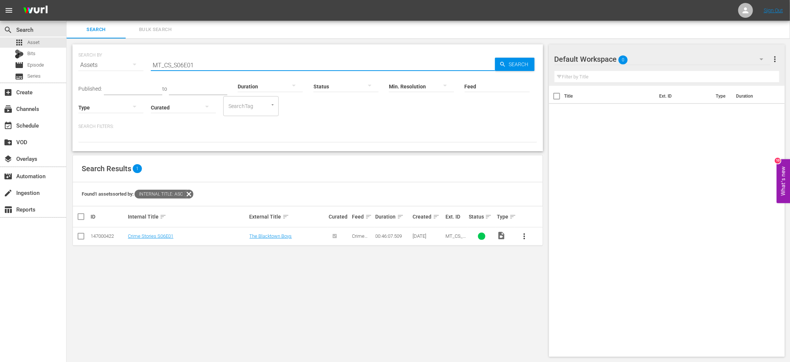
click at [209, 62] on input "MT_CS_S06E01" at bounding box center [323, 65] width 344 height 18
paste input "FBI Takedown S01E03"
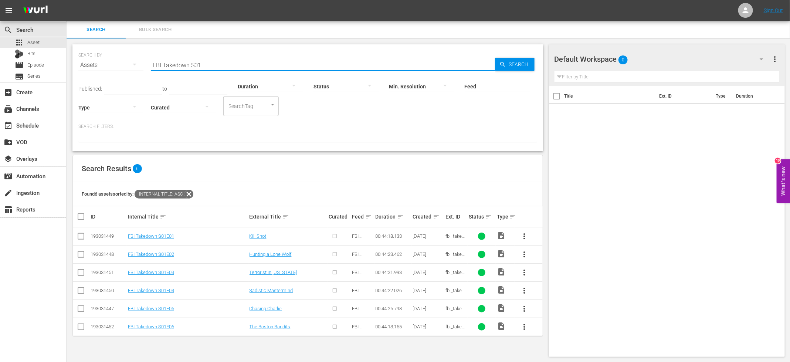
click at [227, 61] on input "FBI Takedown S01" at bounding box center [323, 65] width 344 height 18
paste input "atal Crimes S01E1"
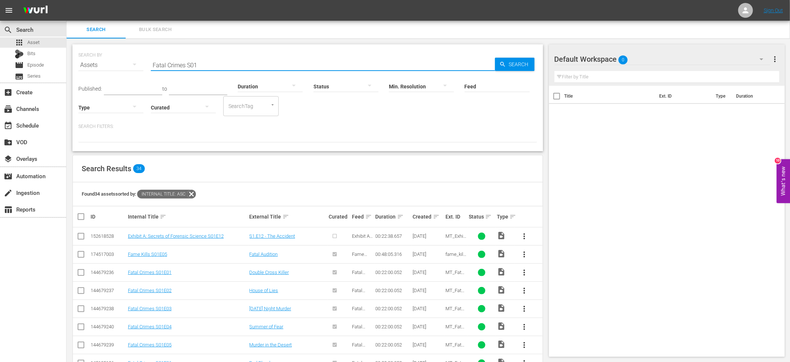
click at [190, 65] on input "Fatal Crimes S01" at bounding box center [323, 65] width 344 height 18
paste input "Crime Science S01E"
click at [240, 62] on input "Crime Science S01E" at bounding box center [323, 65] width 344 height 18
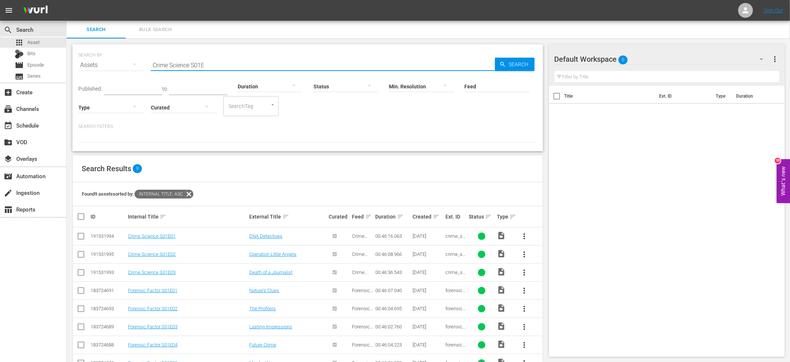
click at [240, 62] on input "Crime Science S01E" at bounding box center [323, 65] width 344 height 18
paste input "alifornia Cops Real Bodycam S01E01"
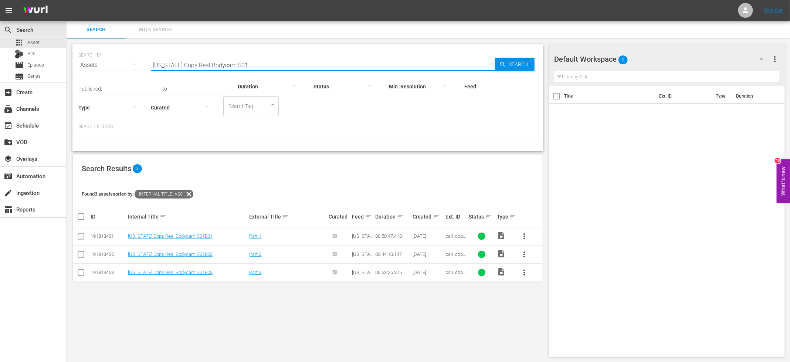
click at [231, 64] on input "California Cops Real Bodycam S01" at bounding box center [323, 65] width 344 height 18
click at [230, 64] on input "California Cops Real Bodycam S01" at bounding box center [323, 65] width 344 height 18
paste input "Pusherman: Frank Lucas & The True Story Of American Gangster s01e"
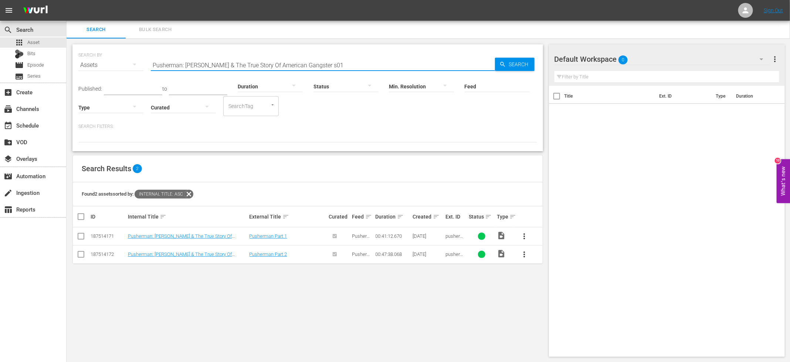
click at [256, 61] on input "Pusherman: Frank Lucas & The True Story Of American Gangster s01" at bounding box center [323, 65] width 344 height 18
paste input "The New Detectives S09E"
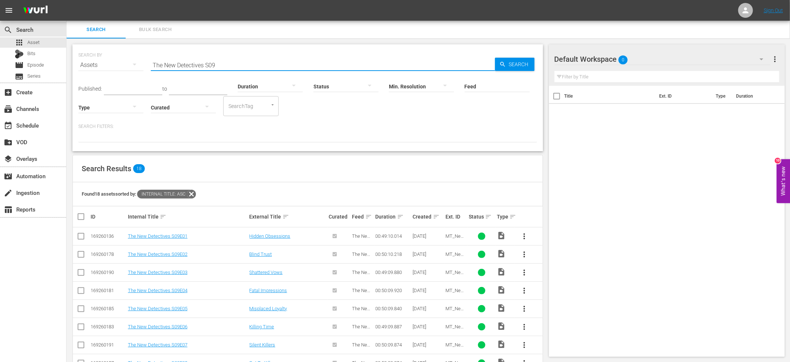
click at [248, 58] on input "The New Detectives S09" at bounding box center [323, 65] width 344 height 18
paste input "Joanna Lumley in the Land of the Northern Lights S01E02"
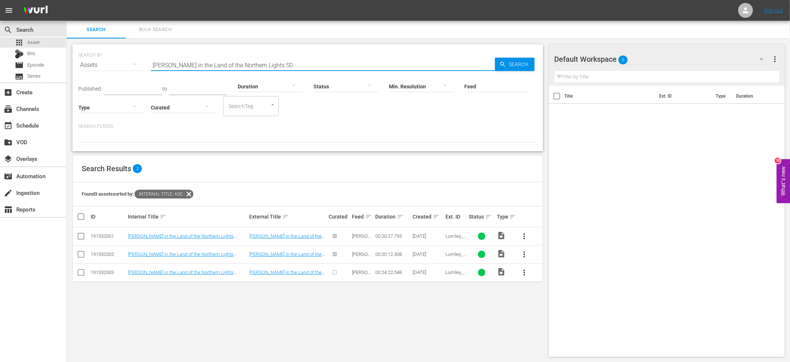
click at [275, 66] on input "Joanna Lumley in the Land of the Northern Lights S0" at bounding box center [323, 65] width 344 height 18
click at [274, 66] on input "Joanna Lumley in the Land of the Northern Lights S0" at bounding box center [323, 65] width 344 height 18
paste input "At Her Majesty's Service S01E01"
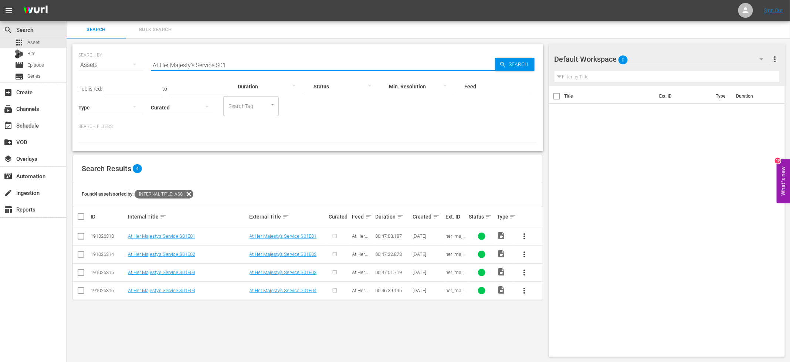
click at [249, 61] on input "At Her Majesty's Service S01" at bounding box center [323, 65] width 344 height 18
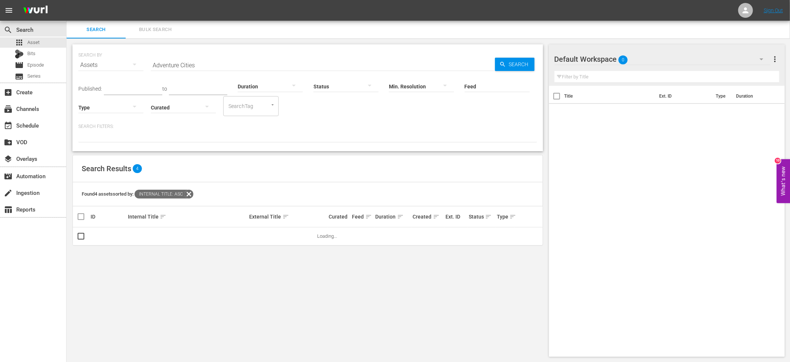
click at [349, 154] on div "SEARCH BY Search By Assets Search ID, Title, Description, Keywords, or Category…" at bounding box center [308, 200] width 482 height 324
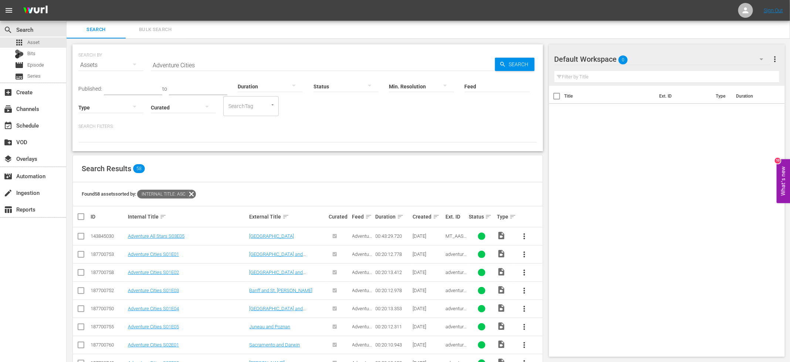
click at [361, 68] on input "Adventure Cities" at bounding box center [323, 65] width 344 height 18
paste input "Hidden Italy S01E01"
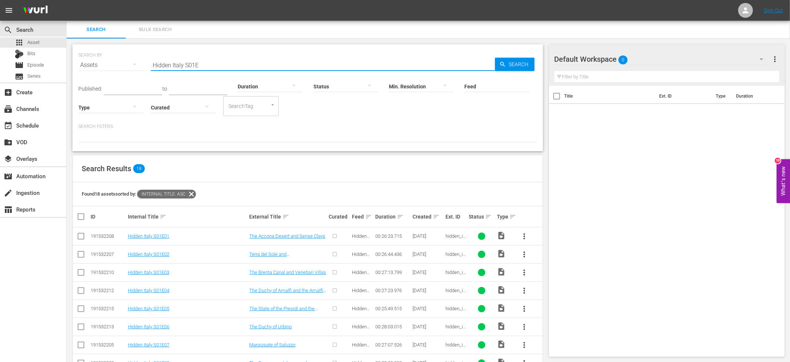
click at [241, 60] on input "Hidden Italy S01E" at bounding box center [323, 65] width 344 height 18
paste input "Facing Waves S11E01"
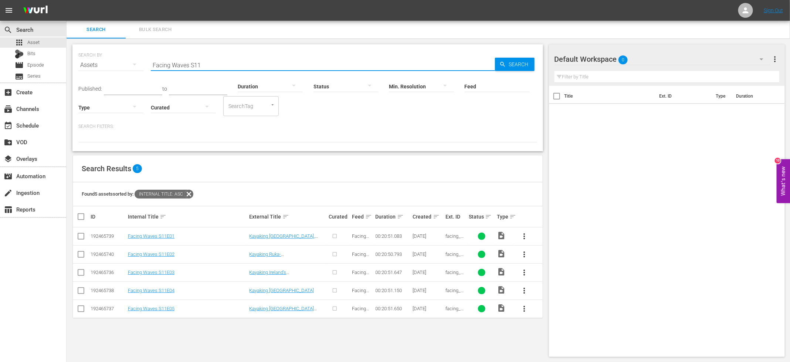
click at [220, 56] on input "Facing Waves S11" at bounding box center [323, 65] width 344 height 18
click at [220, 55] on div "SEARCH BY Search By Assets Search ID, Title, Description, Keywords, or Category…" at bounding box center [307, 60] width 459 height 27
click at [216, 63] on input "Facing Waves S11" at bounding box center [323, 65] width 344 height 18
click at [216, 64] on input "Facing Waves S11" at bounding box center [323, 65] width 344 height 18
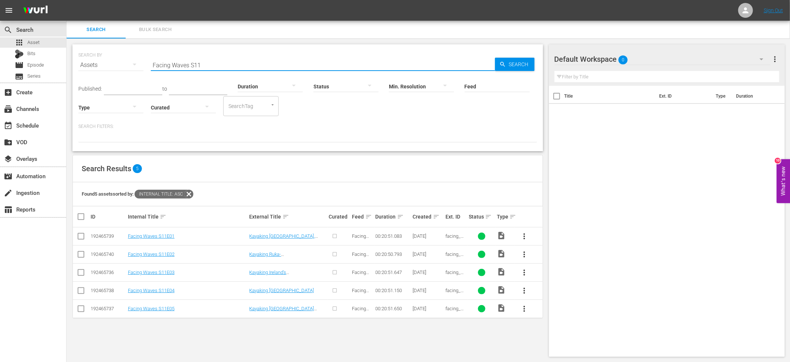
click at [216, 64] on input "Facing Waves S11" at bounding box center [323, 65] width 344 height 18
paste input "Epic Trails S07E0"
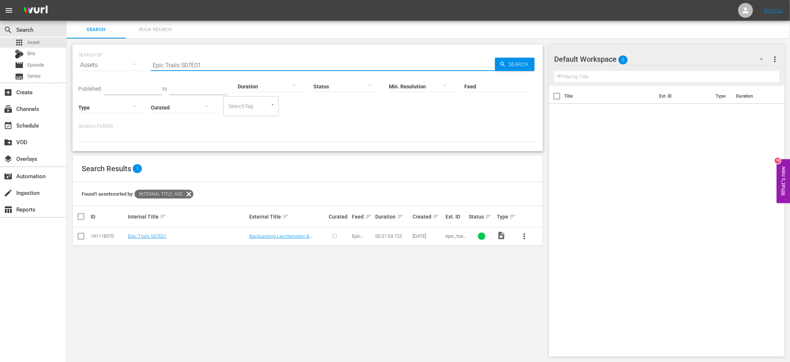
click at [188, 58] on input "Epic Trails S07E01" at bounding box center [323, 65] width 344 height 18
paste input "Forensic Factor S05"
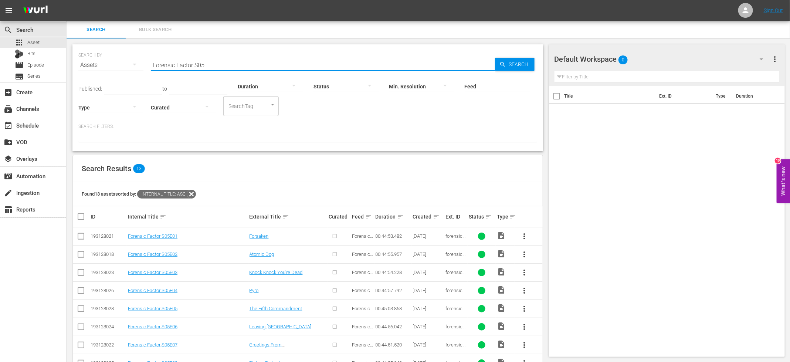
click at [235, 60] on input "Forensic Factor S05" at bounding box center [323, 65] width 344 height 18
paste input "The FBI Files S05E02"
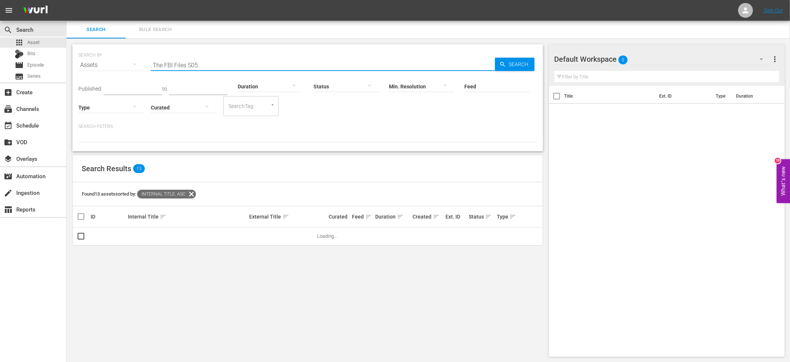
type input "The FBI Files S05"
click at [543, 191] on div "SEARCH BY Search By Assets Search ID, Title, Description, Keywords, or Category…" at bounding box center [308, 200] width 482 height 324
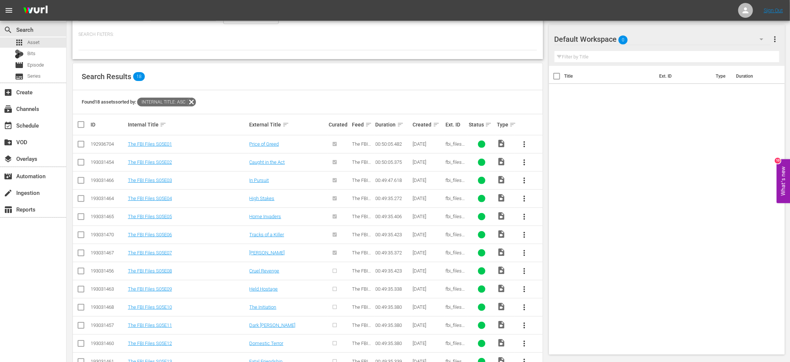
scroll to position [166, 0]
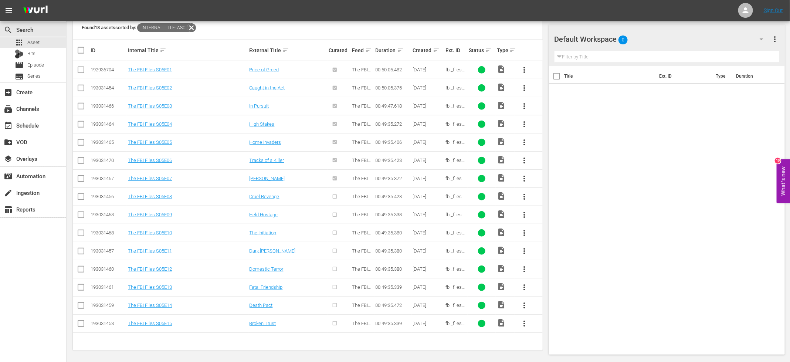
click at [83, 196] on input "checkbox" at bounding box center [80, 198] width 9 height 9
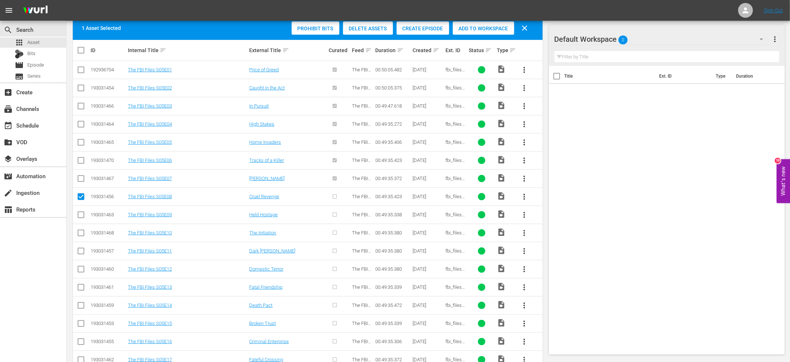
scroll to position [136, 0]
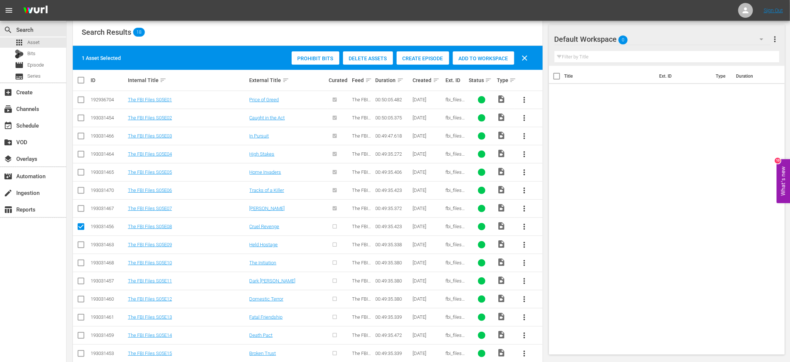
click at [420, 61] on span "Create Episode" at bounding box center [422, 58] width 52 height 6
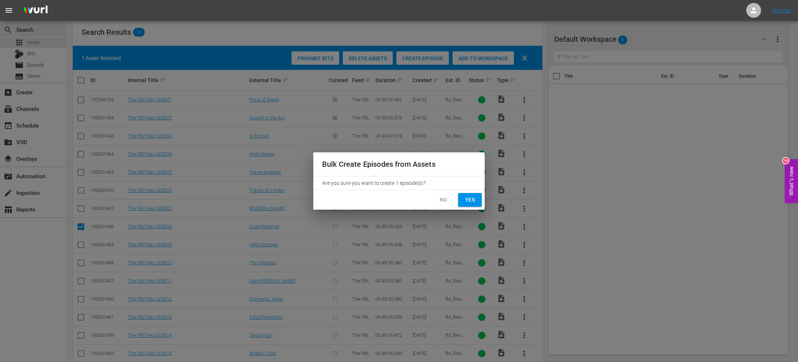
click at [468, 197] on span "Yes" at bounding box center [470, 199] width 12 height 9
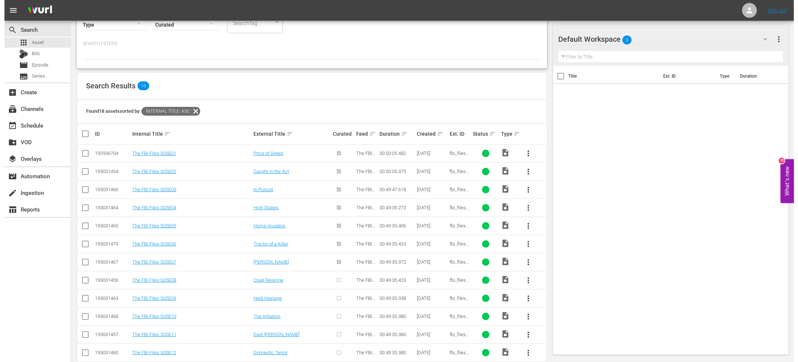
scroll to position [86, 0]
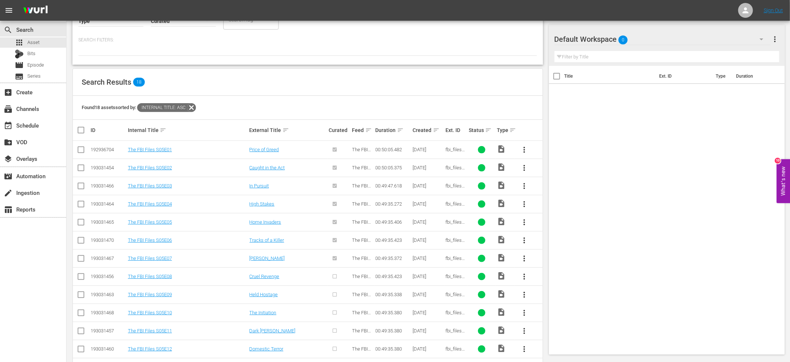
click at [79, 276] on input "checkbox" at bounding box center [80, 277] width 9 height 9
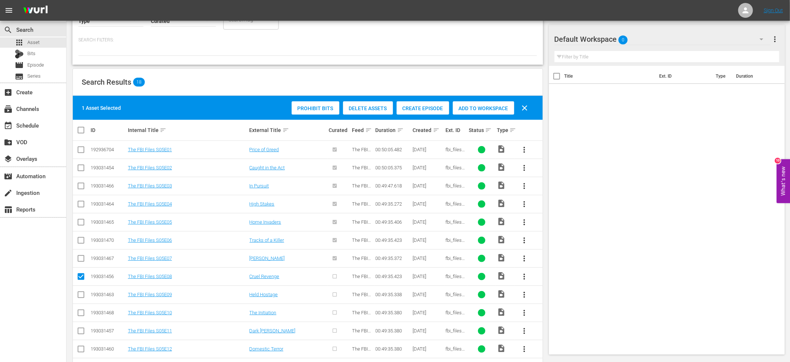
click at [420, 109] on span "Create Episode" at bounding box center [422, 108] width 52 height 6
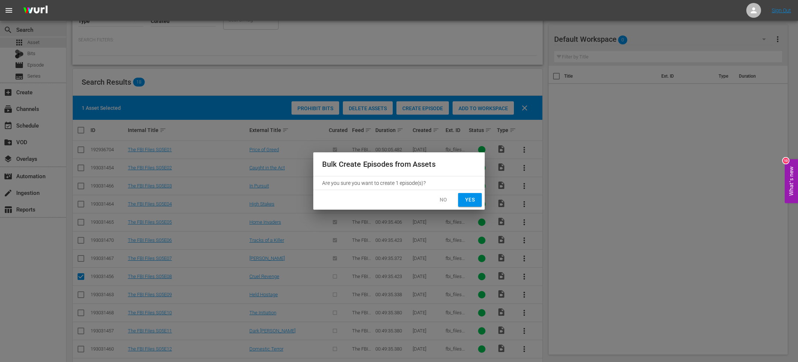
click at [465, 199] on span "Yes" at bounding box center [470, 199] width 12 height 9
checkbox input "false"
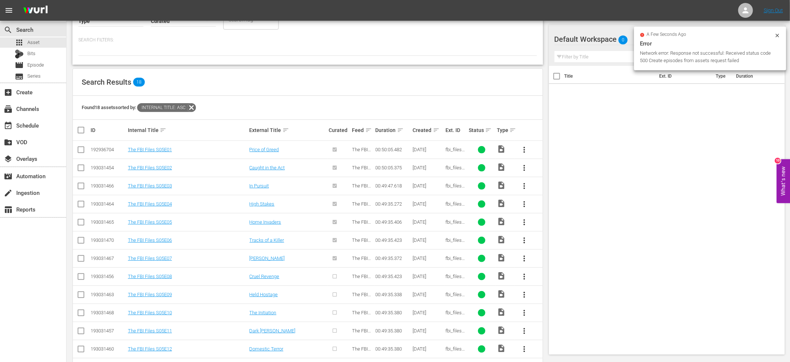
click at [778, 36] on icon at bounding box center [776, 35] width 3 height 3
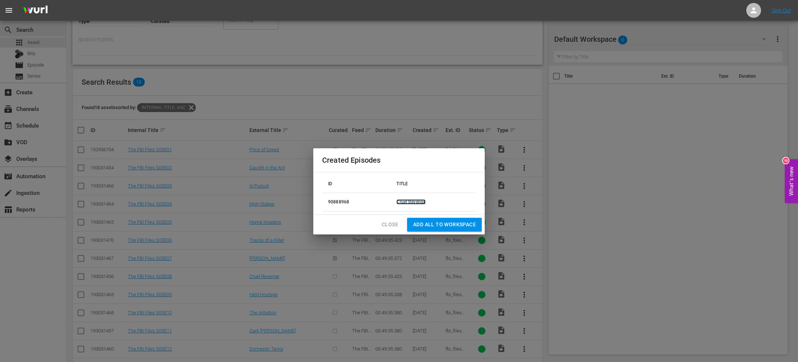
click at [417, 202] on link "Cruel Revenge" at bounding box center [410, 201] width 29 height 5
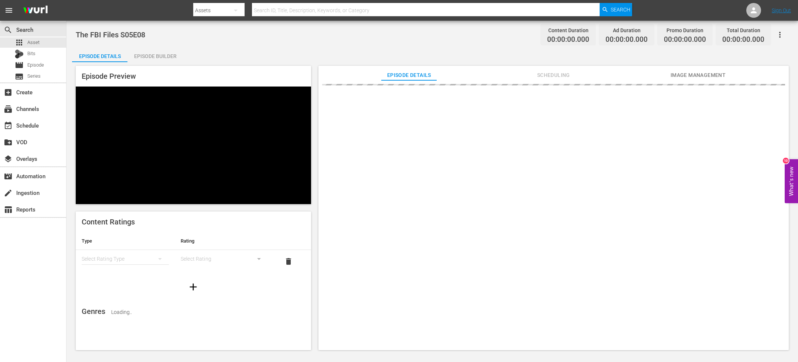
click at [153, 60] on div "Episode Builder" at bounding box center [154, 56] width 55 height 18
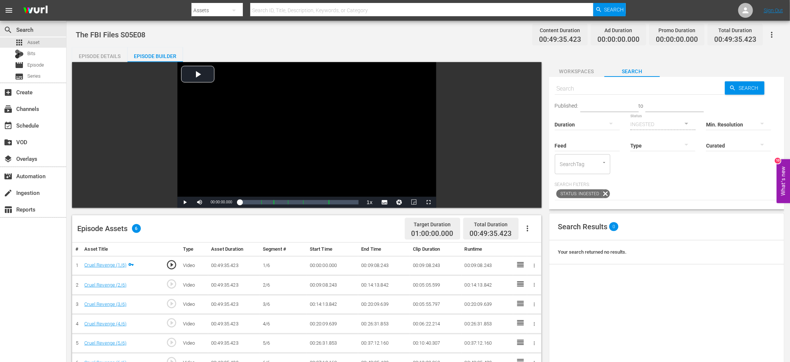
click at [528, 229] on icon "button" at bounding box center [527, 228] width 9 height 9
click at [544, 246] on div "Fill with Ads" at bounding box center [549, 249] width 50 height 18
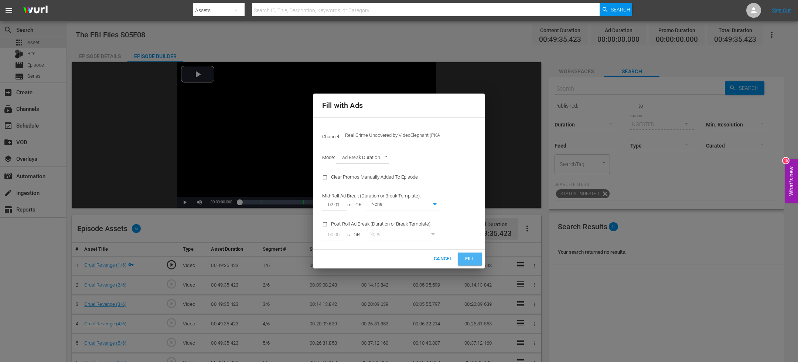
click at [471, 256] on span "Fill" at bounding box center [470, 259] width 12 height 8
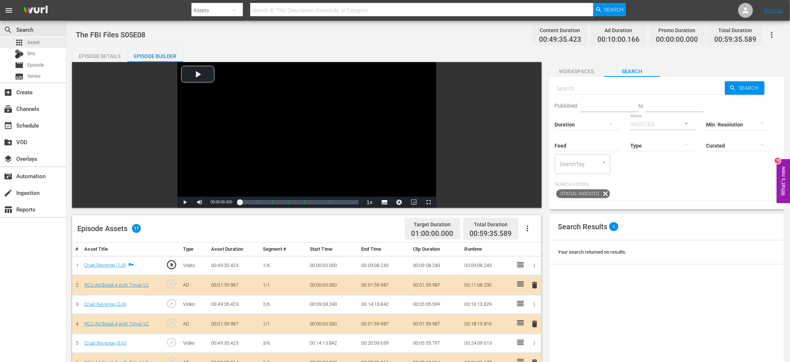
click at [41, 42] on div "apps Asset" at bounding box center [33, 42] width 66 height 10
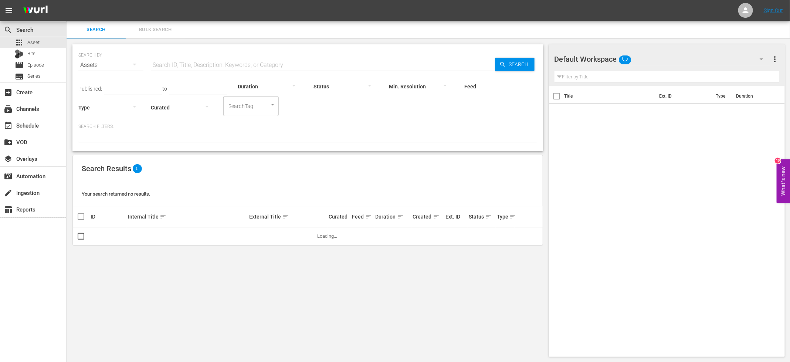
click at [246, 65] on input "text" at bounding box center [323, 65] width 344 height 18
paste input "The FBI Files S05E02"
type input "The FBI Files S05E"
click at [188, 156] on div "Search Results 0" at bounding box center [308, 168] width 470 height 27
drag, startPoint x: 211, startPoint y: 61, endPoint x: 126, endPoint y: 61, distance: 85.3
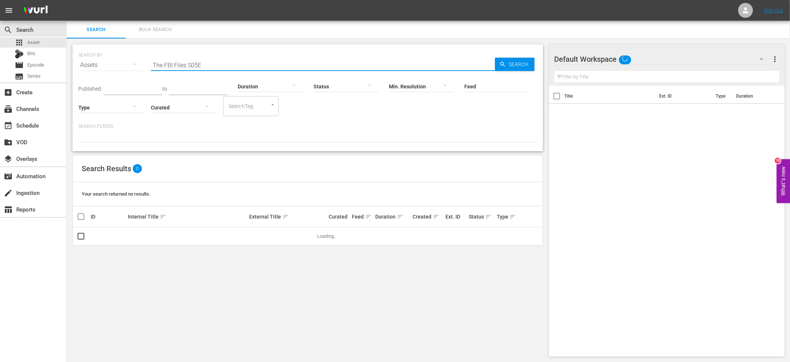
click at [126, 61] on div "SEARCH BY Search By Assets Search ID, Title, Description, Keywords, or Category…" at bounding box center [307, 60] width 459 height 27
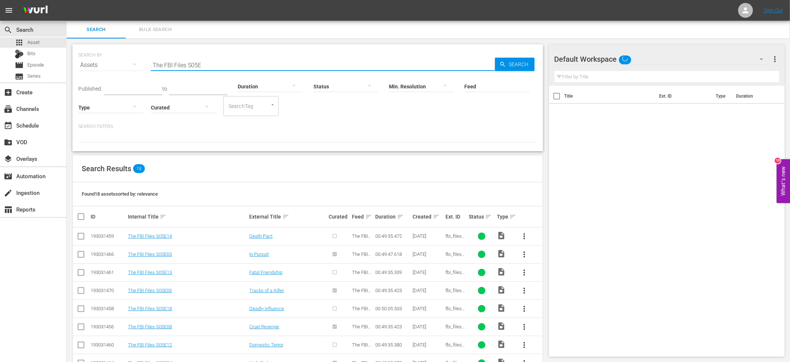
drag, startPoint x: 210, startPoint y: 65, endPoint x: 114, endPoint y: 65, distance: 95.7
click at [115, 65] on div "SEARCH BY Search By Assets Search ID, Title, Description, Keywords, or Category…" at bounding box center [307, 60] width 459 height 27
click at [170, 155] on div "Search Results 18 Found 18 assets sorted by: relevance ID Internal Title sort E…" at bounding box center [307, 336] width 470 height 362
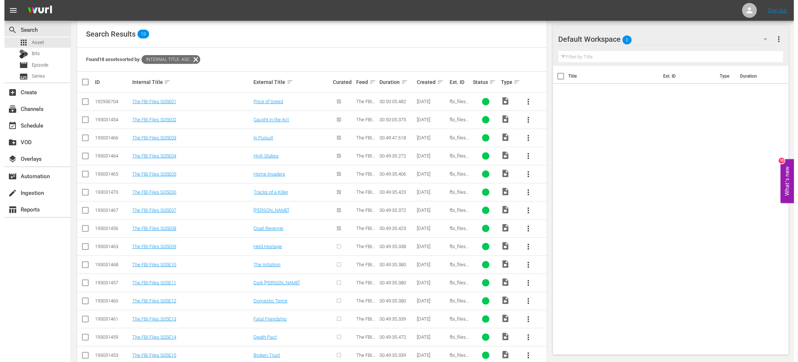
scroll to position [137, 0]
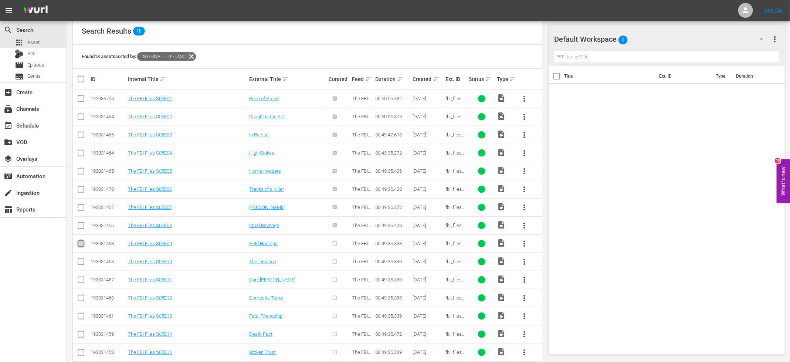
click at [80, 243] on input "checkbox" at bounding box center [80, 245] width 9 height 9
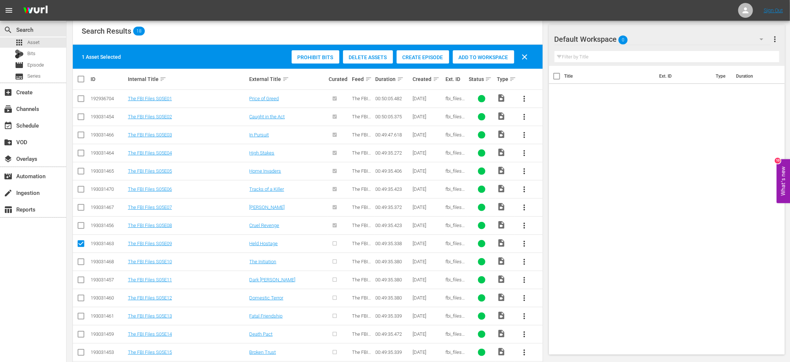
click at [412, 63] on div "Create Episode" at bounding box center [422, 57] width 52 height 14
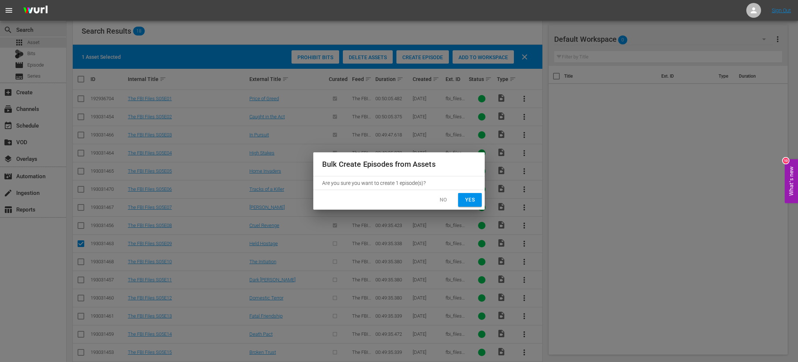
click at [464, 202] on span "Yes" at bounding box center [470, 199] width 12 height 9
checkbox input "false"
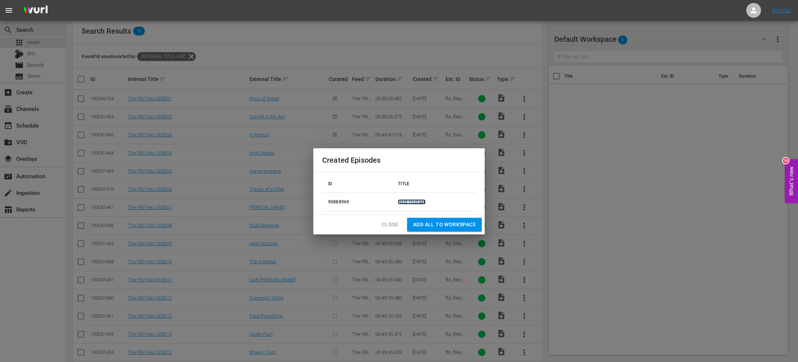
click at [423, 204] on link "Held Hostage" at bounding box center [412, 201] width 28 height 5
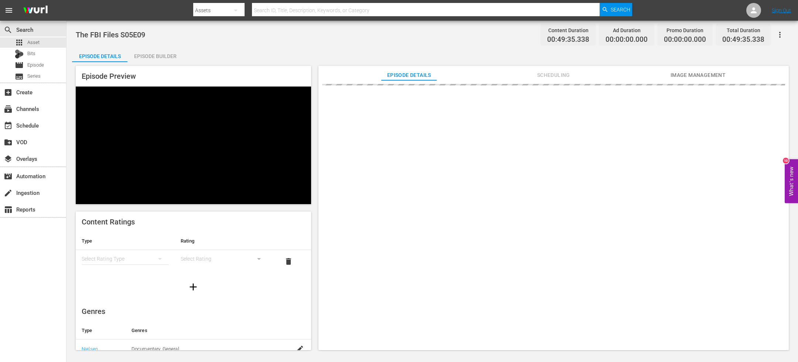
click at [150, 51] on div "Episode Builder" at bounding box center [154, 56] width 55 height 18
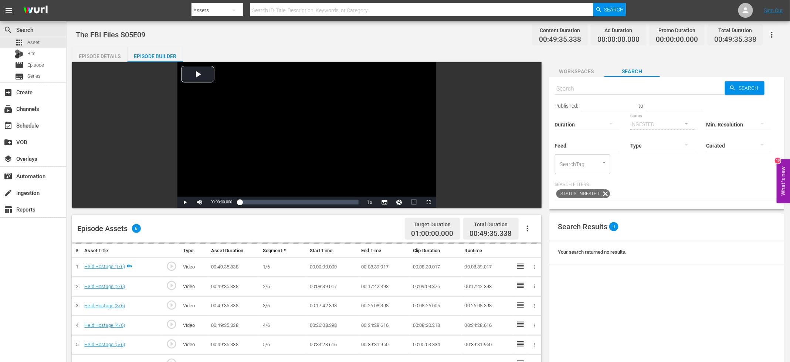
click at [530, 224] on icon "button" at bounding box center [527, 228] width 9 height 9
click at [530, 248] on div "Fill with Ads" at bounding box center [549, 249] width 50 height 18
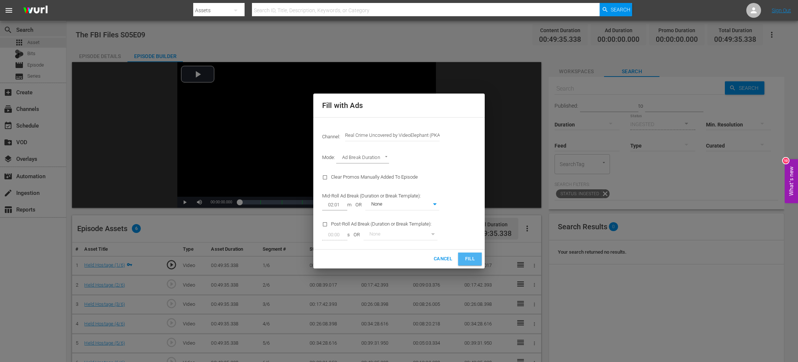
click at [475, 258] on span "Fill" at bounding box center [470, 259] width 12 height 8
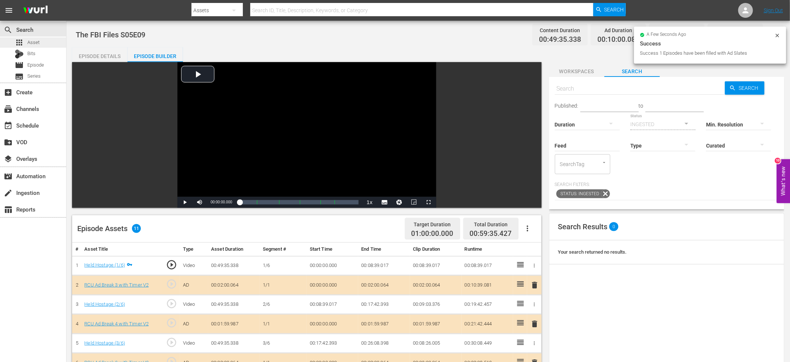
click at [54, 43] on div "apps Asset" at bounding box center [33, 42] width 66 height 10
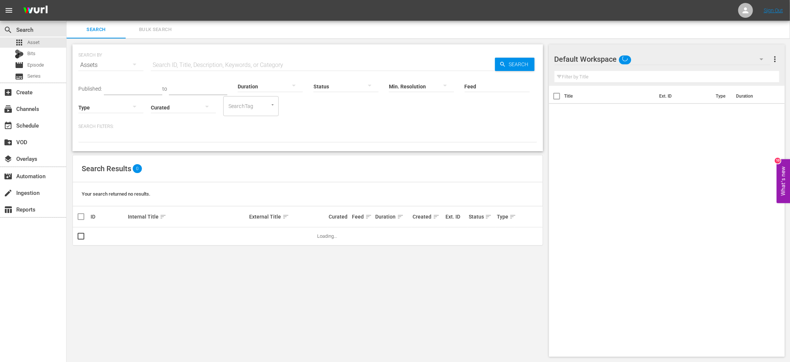
click at [235, 65] on input "text" at bounding box center [323, 65] width 344 height 18
paste input "The FBI Files S05E"
type input "The FBI Files S05E"
click at [381, 158] on div "Search Results 0" at bounding box center [308, 168] width 470 height 27
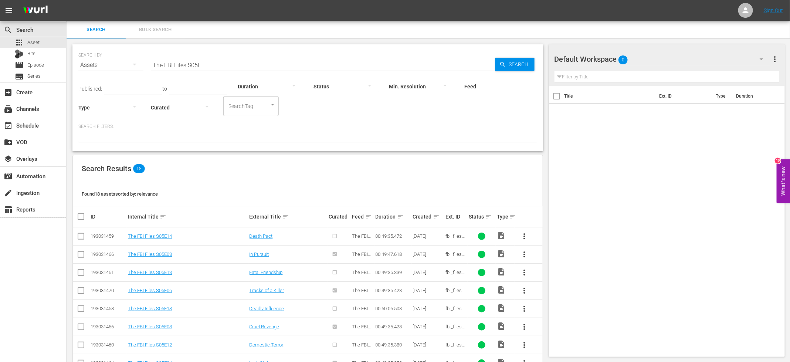
click at [81, 235] on input "checkbox" at bounding box center [80, 237] width 9 height 9
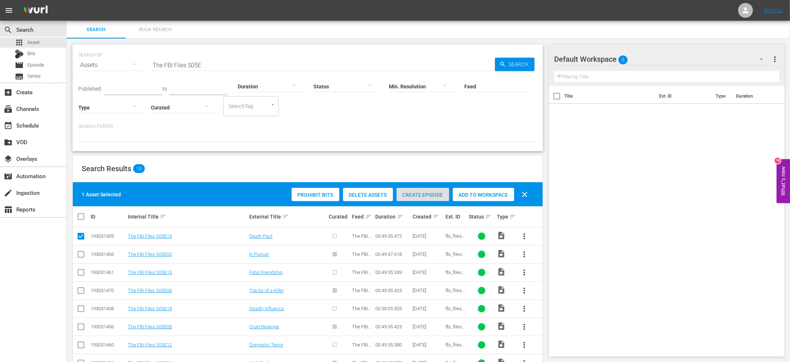
click at [431, 192] on span "Create Episode" at bounding box center [422, 195] width 52 height 6
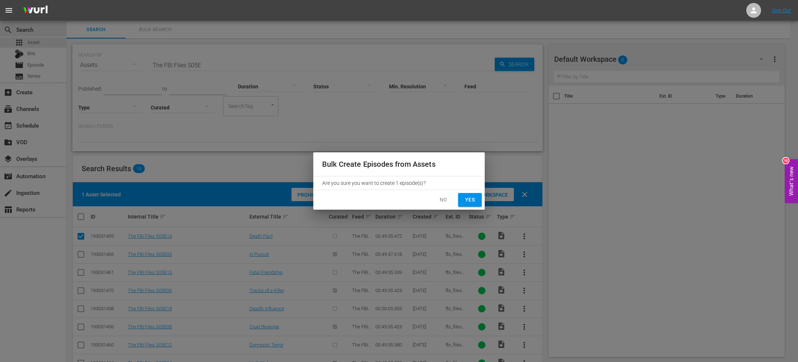
click at [468, 198] on span "Yes" at bounding box center [470, 199] width 12 height 9
checkbox input "false"
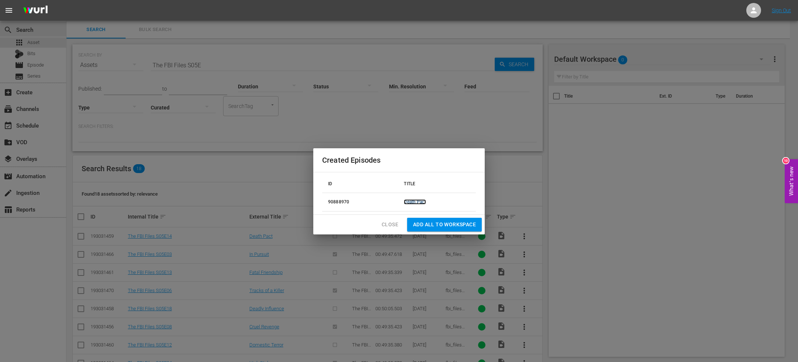
click at [414, 203] on link "Death Pact" at bounding box center [415, 201] width 22 height 5
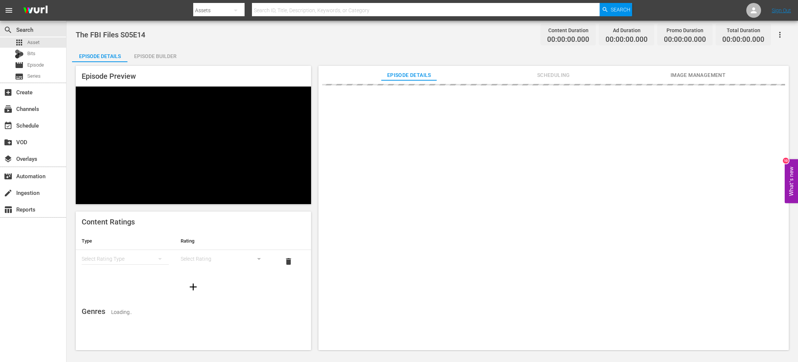
click at [156, 59] on div "Episode Builder" at bounding box center [154, 56] width 55 height 18
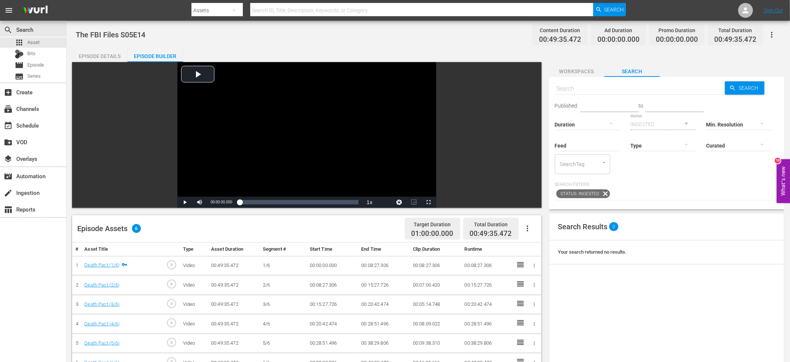
click at [534, 229] on button "button" at bounding box center [527, 228] width 18 height 18
click at [541, 243] on div "Fill with Ads" at bounding box center [549, 249] width 50 height 18
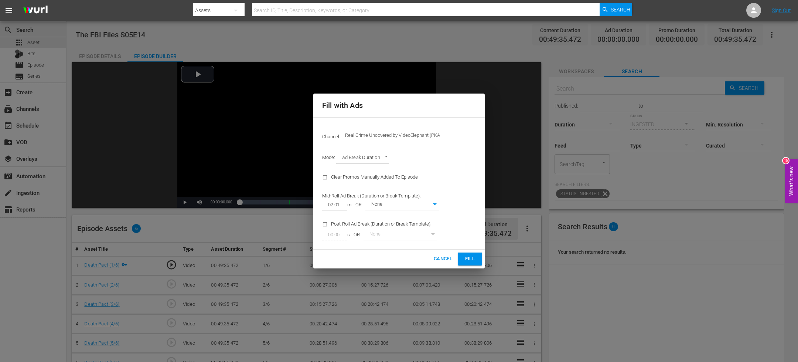
click at [470, 261] on span "Fill" at bounding box center [470, 259] width 12 height 8
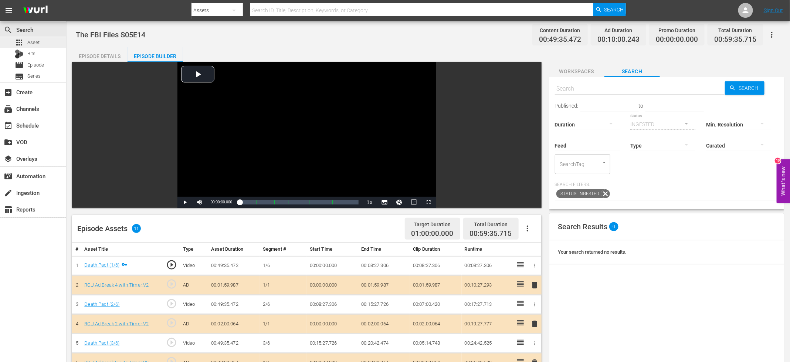
click at [49, 40] on div "apps Asset" at bounding box center [33, 42] width 66 height 10
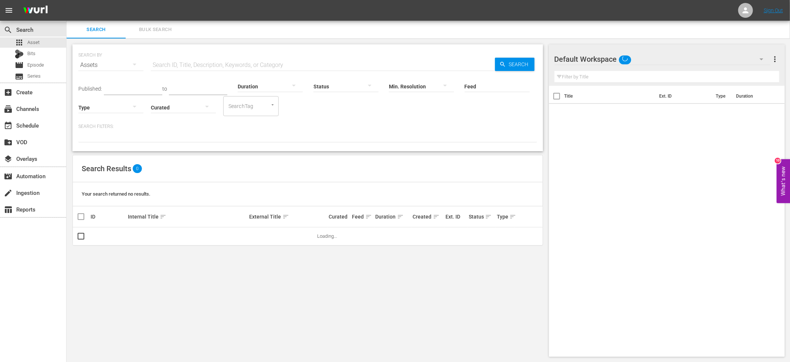
click at [229, 62] on input "text" at bounding box center [323, 65] width 344 height 18
paste input "The FBI Files S05E"
type input "The FBI Files S05E"
click at [184, 154] on div "SEARCH BY Search By Assets Search ID, Title, Description, Keywords, or Category…" at bounding box center [308, 200] width 482 height 324
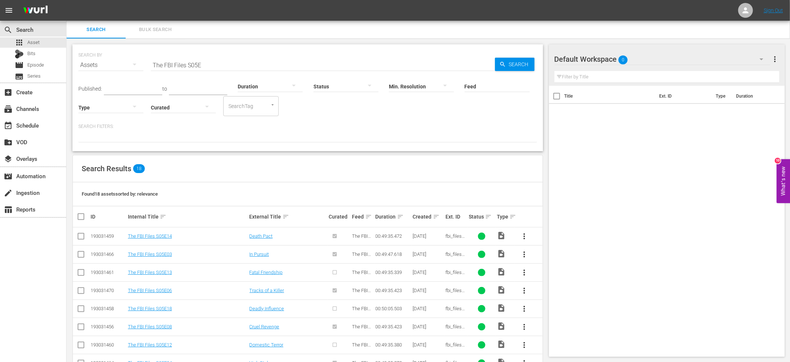
click at [81, 272] on input "checkbox" at bounding box center [80, 273] width 9 height 9
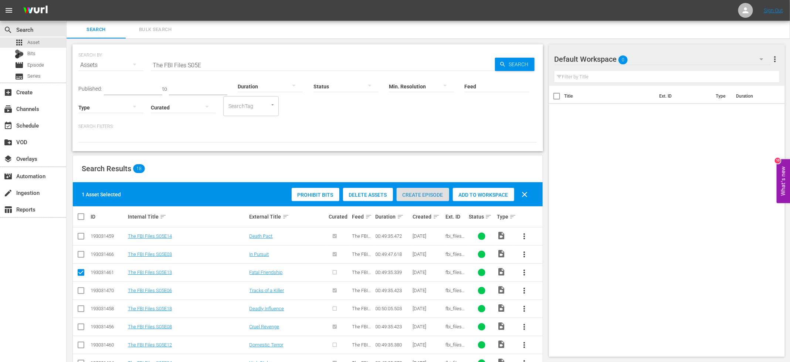
click at [425, 199] on div "Create Episode" at bounding box center [422, 195] width 52 height 14
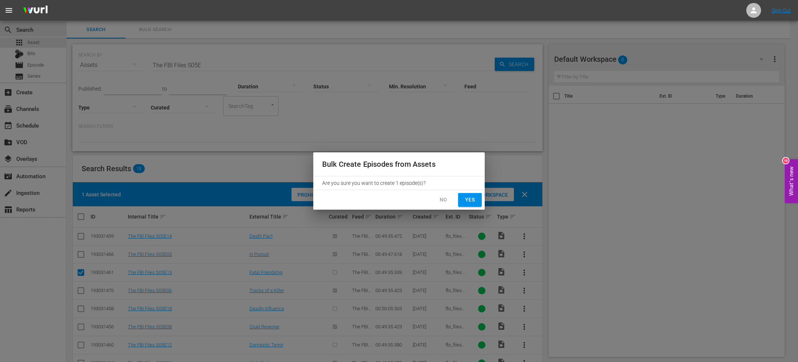
click at [472, 204] on span "Yes" at bounding box center [470, 199] width 12 height 9
checkbox input "false"
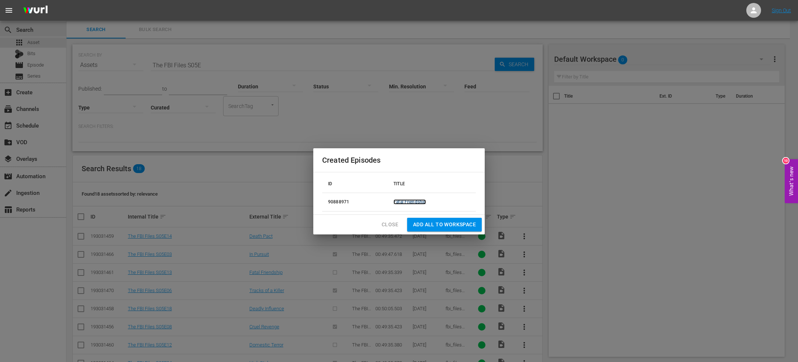
click at [408, 200] on link "Fatal Friendship" at bounding box center [409, 201] width 33 height 5
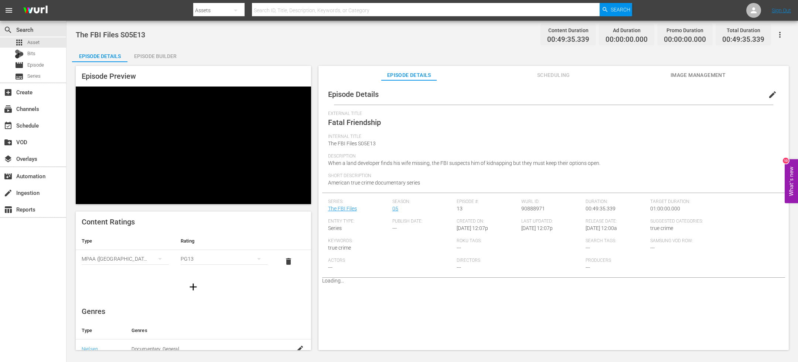
click at [153, 55] on div "Episode Builder" at bounding box center [154, 56] width 55 height 18
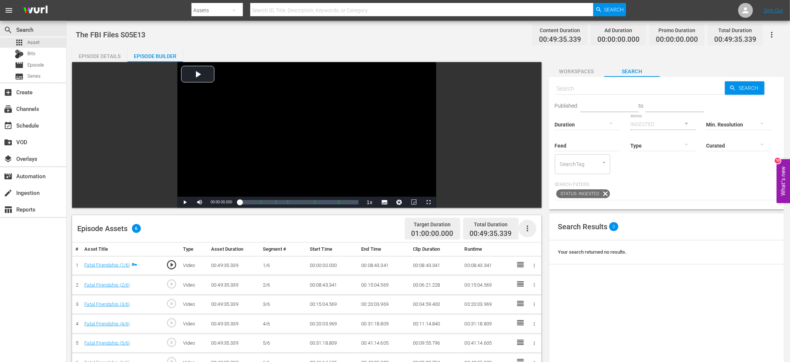
click at [528, 227] on icon "button" at bounding box center [527, 228] width 9 height 9
click at [551, 249] on div "Fill with Ads" at bounding box center [549, 249] width 50 height 18
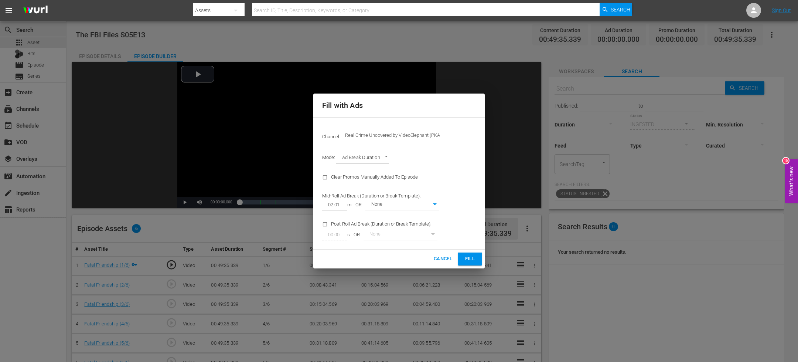
click at [481, 262] on button "Fill" at bounding box center [470, 258] width 24 height 13
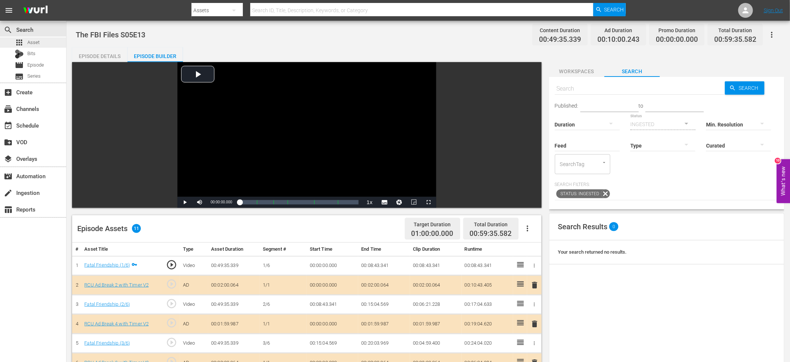
click at [56, 43] on div "apps Asset" at bounding box center [33, 42] width 66 height 10
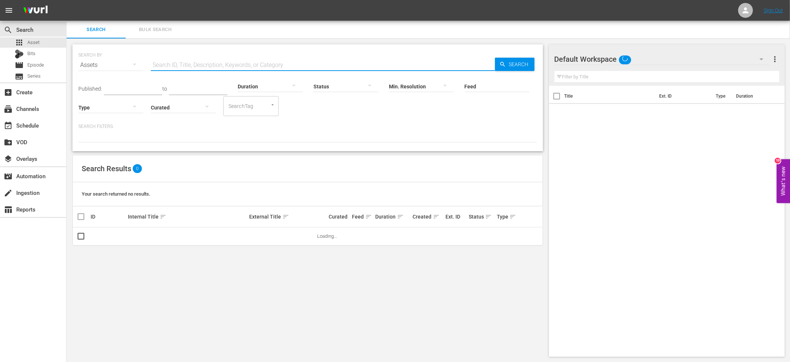
click at [232, 61] on input "text" at bounding box center [323, 65] width 344 height 18
paste input "The FBI Files S05E"
type input "The FBI Files S05E"
click at [546, 151] on div "SEARCH BY Search By Assets Search ID, Title, Description, Keywords, or Category…" at bounding box center [308, 200] width 482 height 324
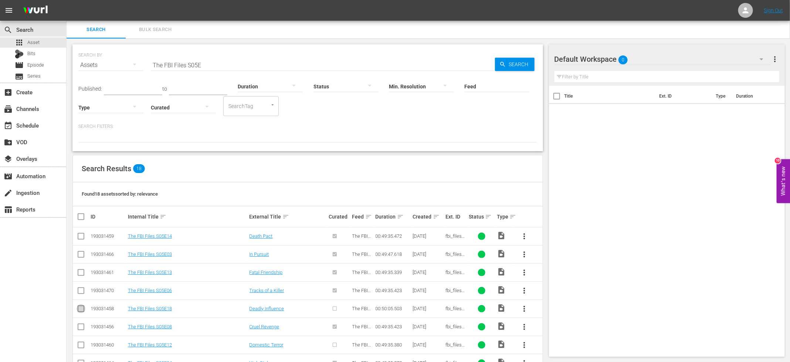
click at [81, 309] on input "checkbox" at bounding box center [80, 310] width 9 height 9
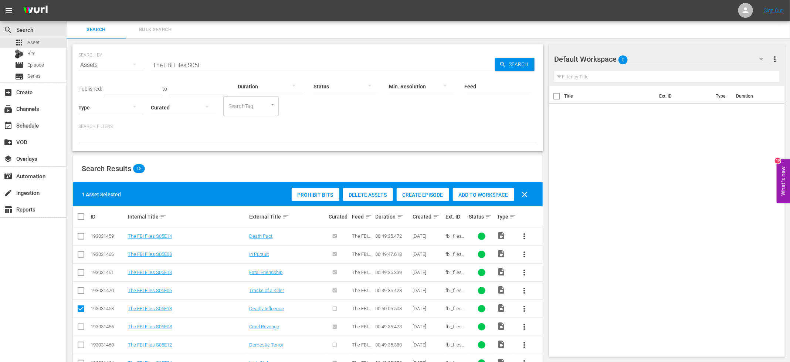
click at [427, 190] on div "Create Episode" at bounding box center [422, 195] width 52 height 14
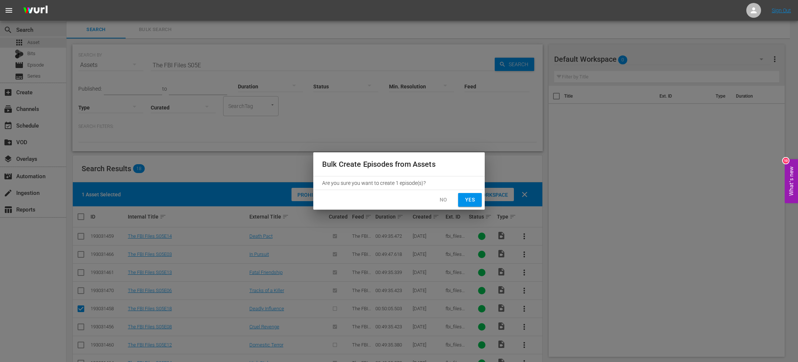
click at [466, 204] on span "Yes" at bounding box center [470, 199] width 12 height 9
checkbox input "false"
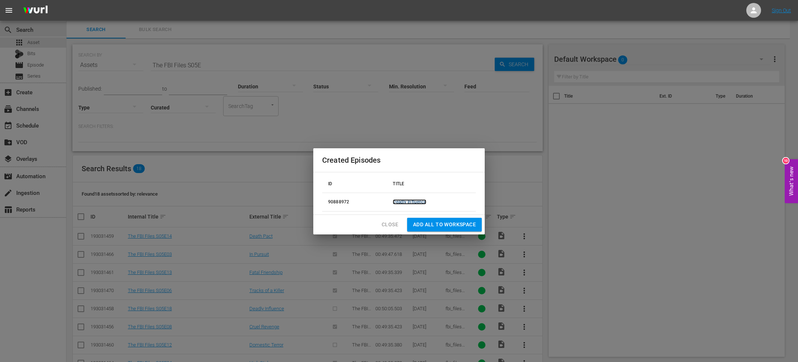
click at [402, 200] on link "Deadly Influence" at bounding box center [409, 201] width 33 height 5
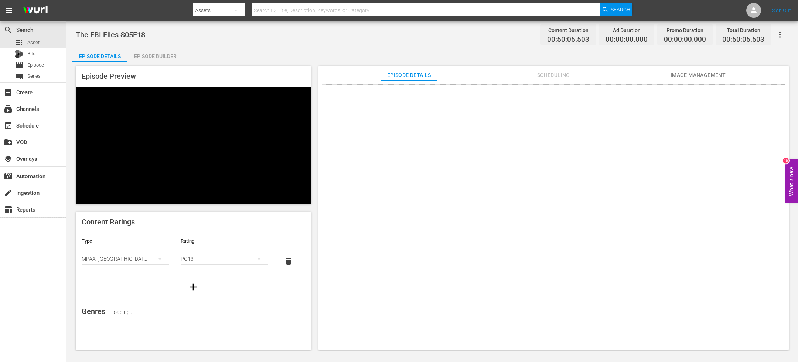
click at [156, 52] on div "Episode Builder" at bounding box center [154, 56] width 55 height 18
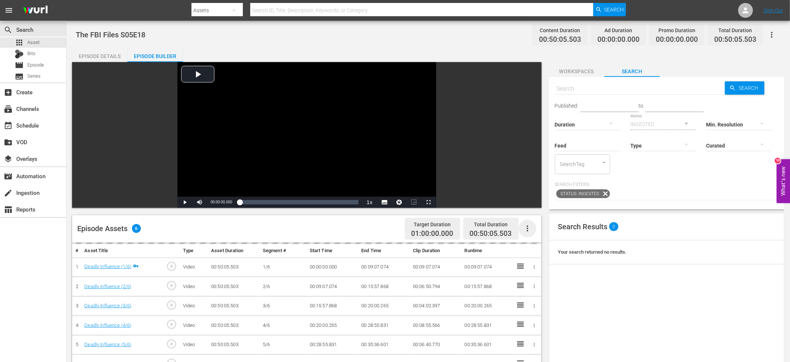
click at [528, 224] on icon "button" at bounding box center [527, 228] width 9 height 9
click at [549, 250] on div "Fill with Ads" at bounding box center [549, 249] width 50 height 18
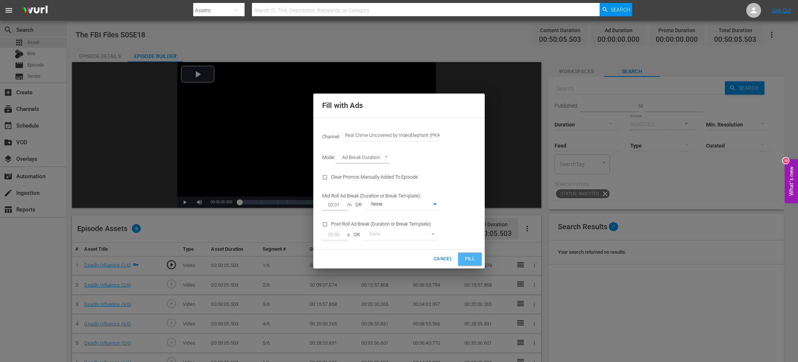
click at [471, 258] on span "Fill" at bounding box center [470, 259] width 12 height 8
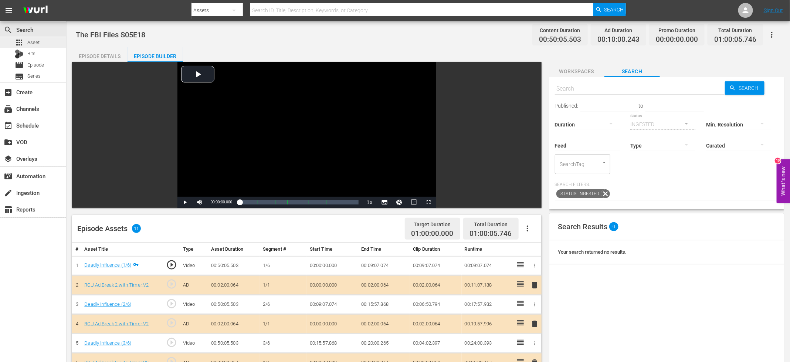
click at [32, 42] on span "Asset" at bounding box center [33, 42] width 12 height 7
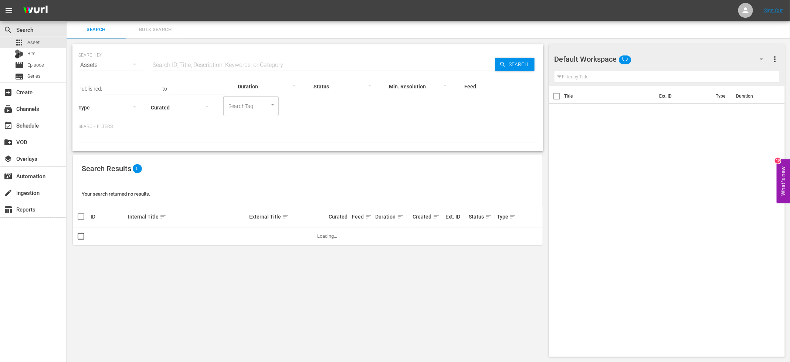
click at [208, 65] on input "text" at bounding box center [323, 65] width 344 height 18
paste input "The FBI Files S05E"
type input "The FBI Files S05E"
click at [546, 126] on div "SEARCH BY Search By Assets Search ID, Title, Description, Keywords, or Category…" at bounding box center [308, 200] width 482 height 324
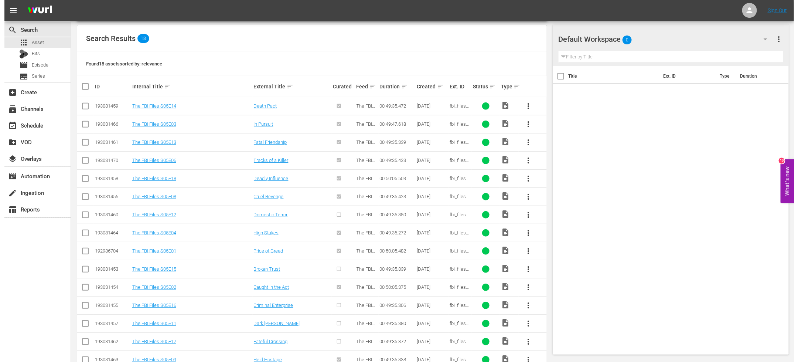
scroll to position [150, 0]
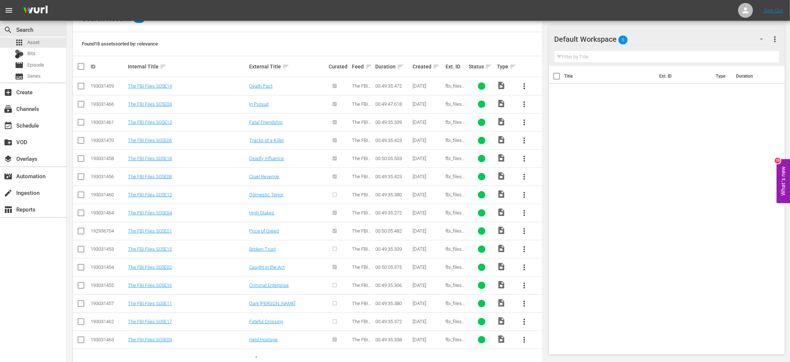
click at [82, 197] on input "checkbox" at bounding box center [80, 196] width 9 height 9
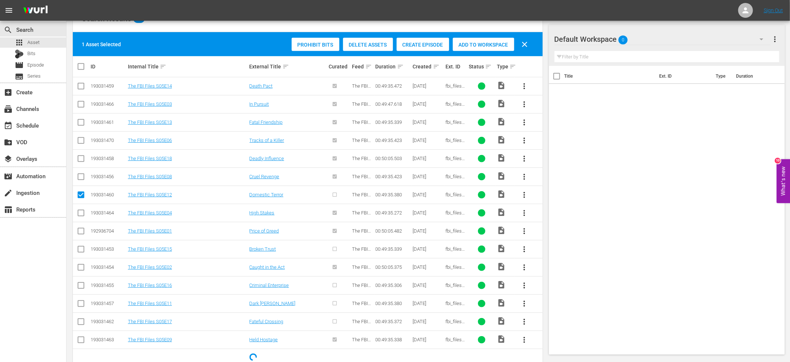
click at [412, 48] on div "Create Episode" at bounding box center [422, 45] width 52 height 14
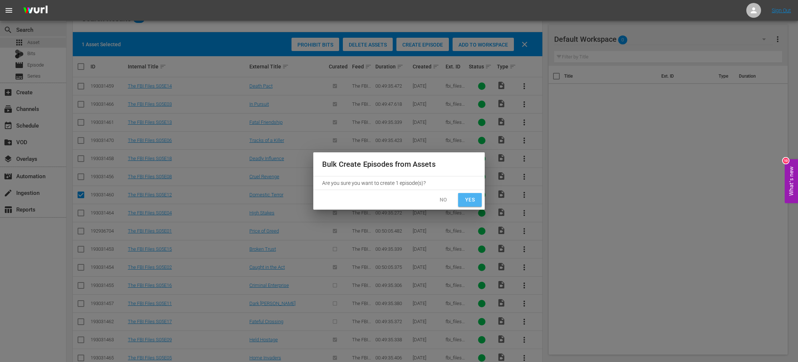
click at [467, 198] on span "Yes" at bounding box center [470, 199] width 12 height 9
checkbox input "false"
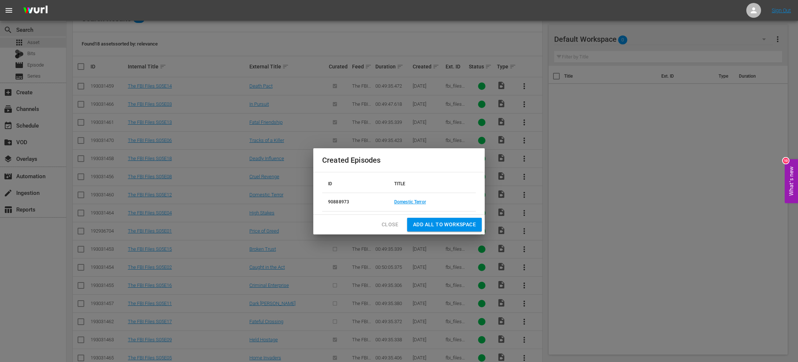
click at [414, 198] on td "Domestic Terror" at bounding box center [432, 202] width 88 height 18
click at [406, 202] on link "Domestic Terror" at bounding box center [410, 201] width 32 height 5
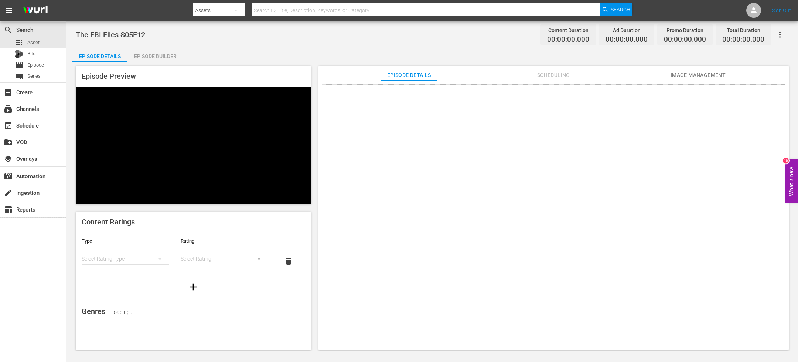
click at [174, 56] on div "Episode Builder" at bounding box center [154, 56] width 55 height 18
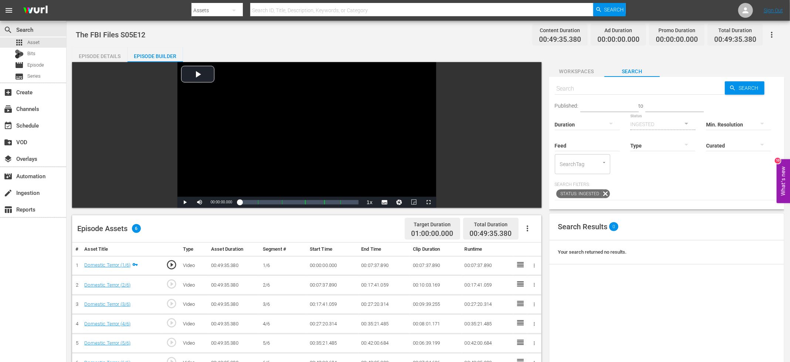
click at [530, 232] on icon "button" at bounding box center [527, 228] width 9 height 9
click at [541, 241] on div "Fill with Ads" at bounding box center [549, 249] width 50 height 18
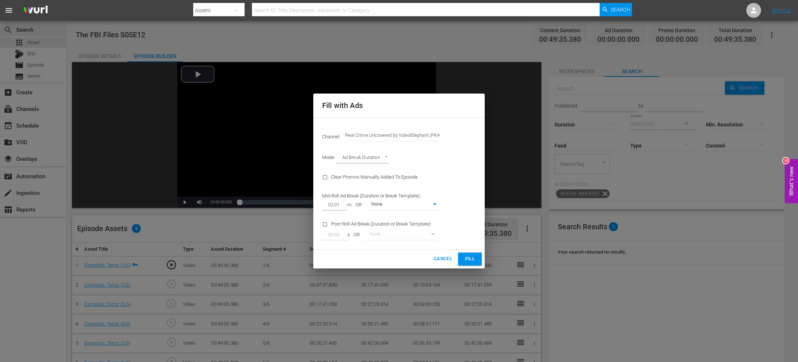
click at [468, 264] on button "Fill" at bounding box center [470, 258] width 24 height 13
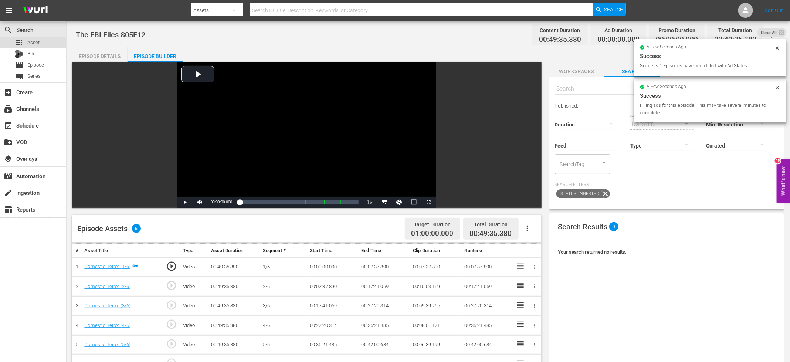
click at [40, 40] on div "apps Asset" at bounding box center [33, 42] width 66 height 10
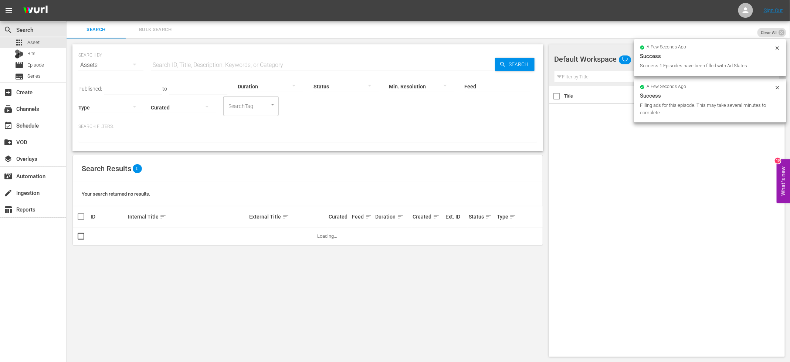
click at [195, 63] on input "text" at bounding box center [323, 65] width 344 height 18
paste input "The FBI Files S05E"
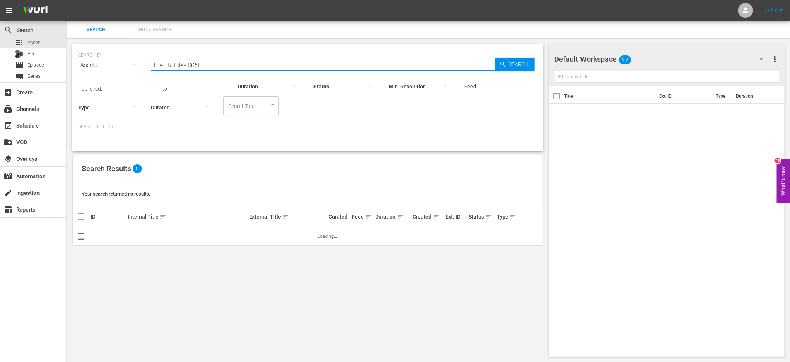
type input "The FBI Files S05E"
click at [332, 150] on div "SEARCH BY Search By Assets Search ID, Title, Description, Keywords, or Category…" at bounding box center [307, 97] width 470 height 107
click at [318, 155] on div "Search Results 0 Your search returned no results. ID Internal Title sort Extern…" at bounding box center [307, 200] width 470 height 91
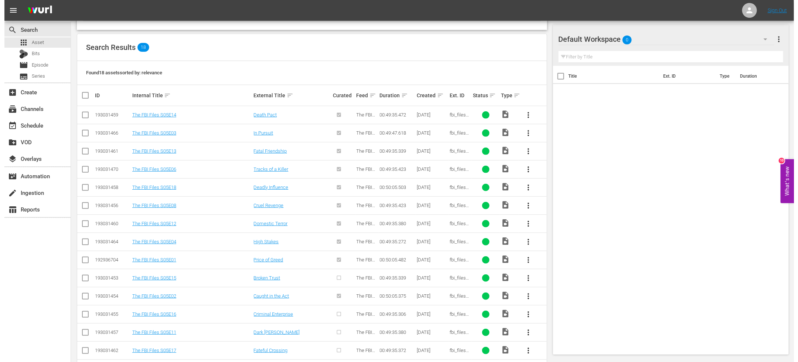
scroll to position [166, 0]
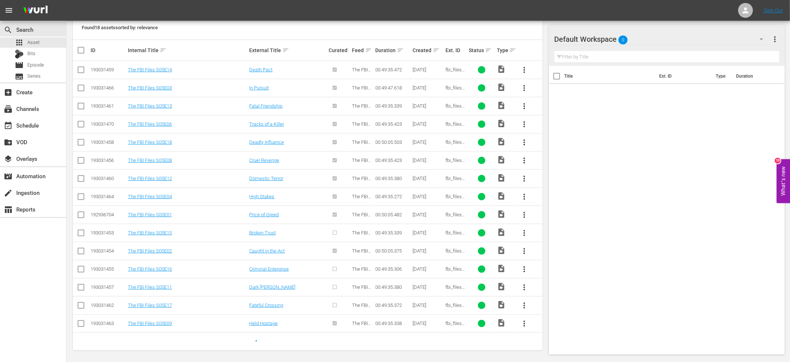
click at [82, 231] on input "checkbox" at bounding box center [80, 234] width 9 height 9
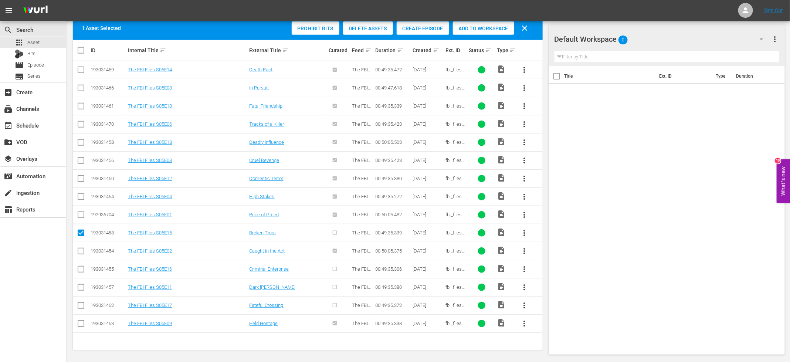
click at [415, 22] on div "Create Episode" at bounding box center [422, 28] width 52 height 14
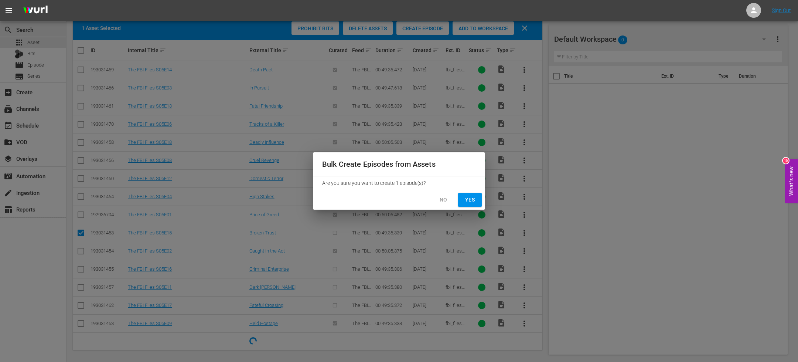
click at [469, 193] on button "Yes" at bounding box center [470, 200] width 24 height 14
checkbox input "false"
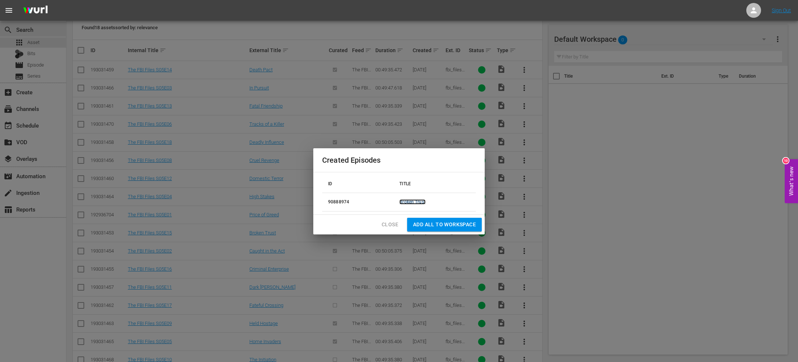
click at [417, 202] on link "Broken Trust" at bounding box center [412, 201] width 26 height 5
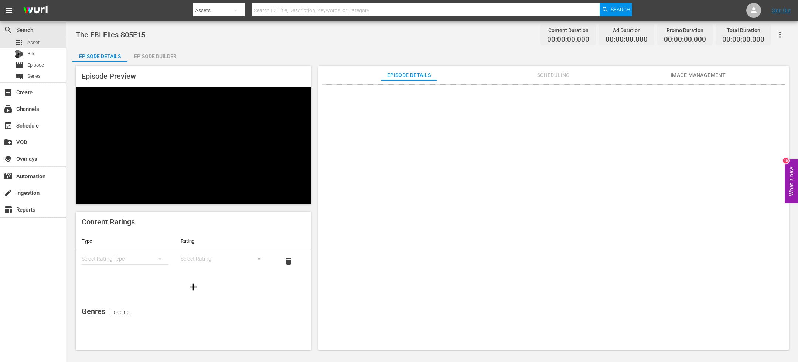
click at [159, 52] on div "Episode Builder" at bounding box center [154, 56] width 55 height 18
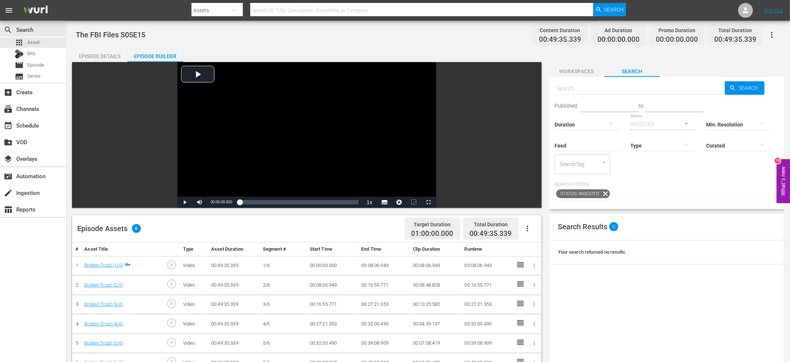
click at [528, 221] on button "button" at bounding box center [527, 228] width 18 height 18
click at [540, 244] on div "Fill with Ads" at bounding box center [549, 249] width 50 height 18
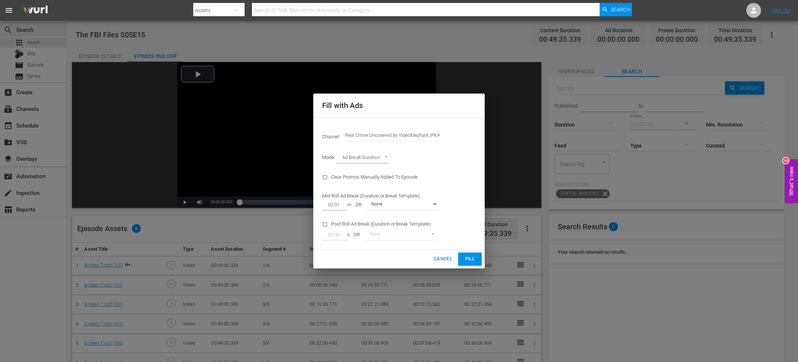
click at [474, 257] on span "Fill" at bounding box center [470, 259] width 12 height 8
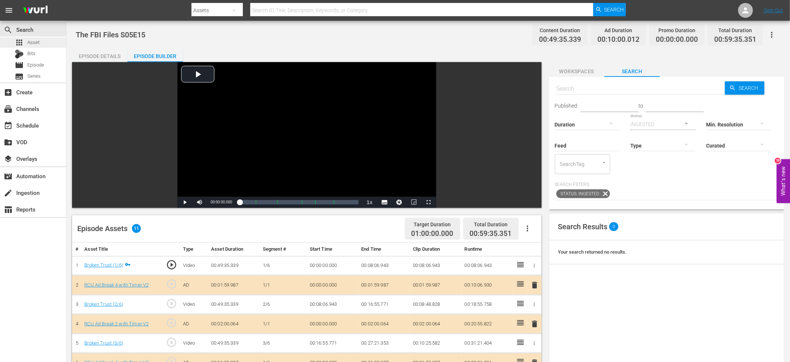
click at [37, 41] on span "Asset" at bounding box center [33, 42] width 12 height 7
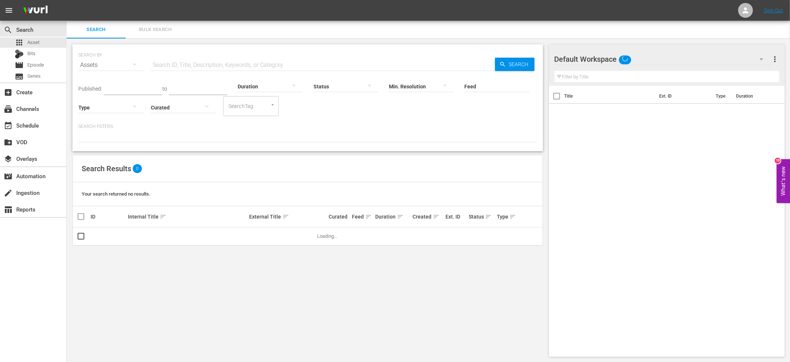
click at [187, 68] on input "text" at bounding box center [323, 65] width 344 height 18
paste input "The FBI Files S05E"
type input "The FBI Files S05E"
click at [545, 168] on div "SEARCH BY Search By Assets Search ID, Title, Description, Keywords, or Category…" at bounding box center [308, 200] width 482 height 324
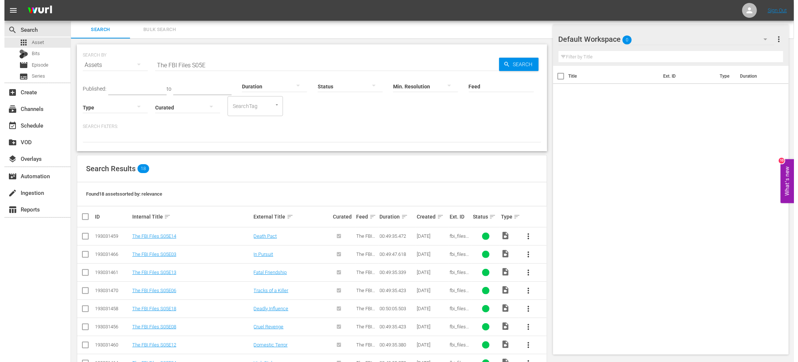
scroll to position [166, 0]
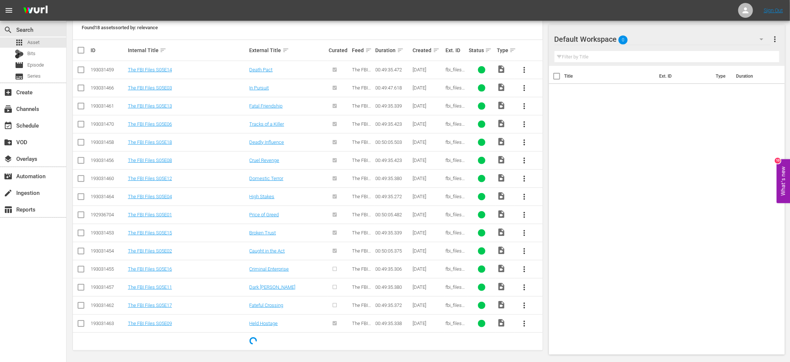
click at [80, 268] on input "checkbox" at bounding box center [80, 270] width 9 height 9
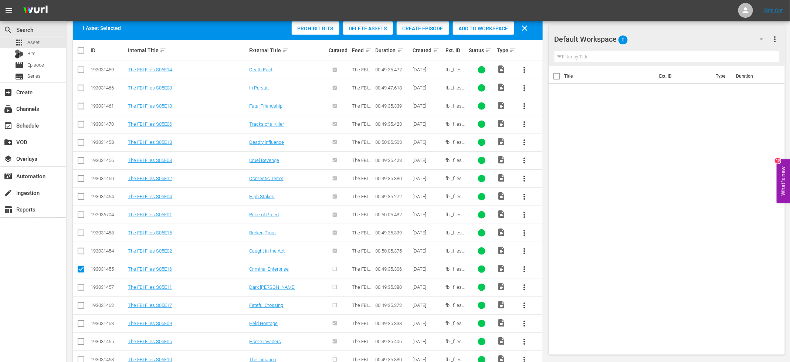
click at [413, 31] on div "Create Episode" at bounding box center [422, 28] width 52 height 14
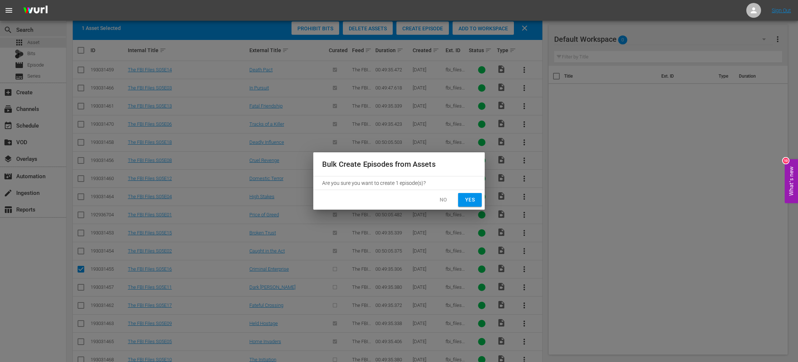
click at [468, 191] on div "No Yes" at bounding box center [398, 200] width 171 height 20
click at [468, 197] on span "Yes" at bounding box center [470, 199] width 12 height 9
checkbox input "false"
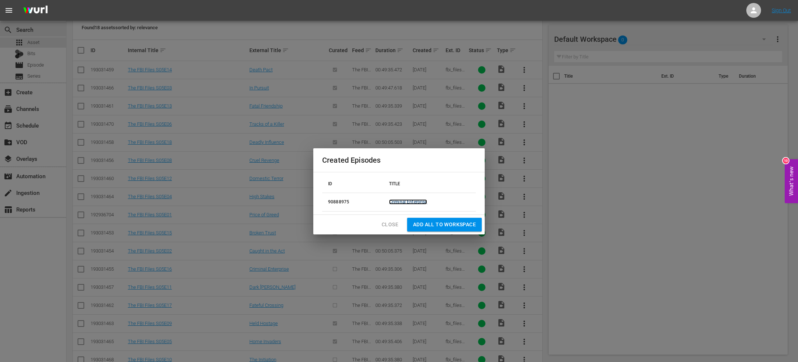
click at [410, 201] on link "Criminal Enterprise" at bounding box center [408, 201] width 38 height 5
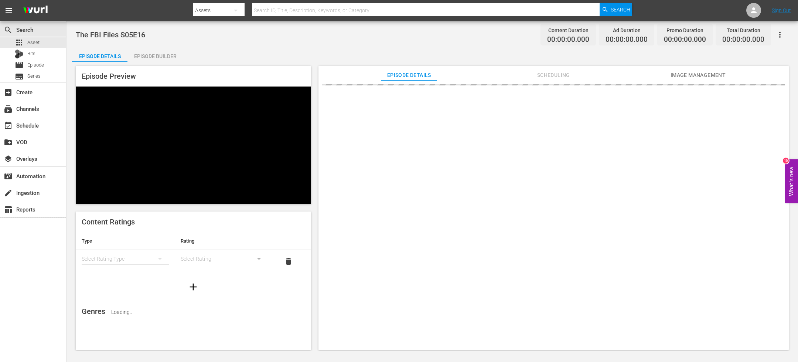
click at [158, 50] on div "Episode Builder" at bounding box center [154, 56] width 55 height 18
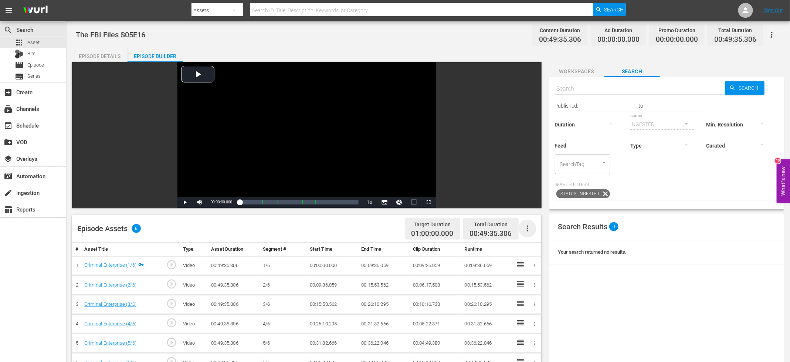
click at [531, 224] on icon "button" at bounding box center [527, 228] width 9 height 9
click at [537, 252] on div "Fill with Ads" at bounding box center [549, 249] width 50 height 18
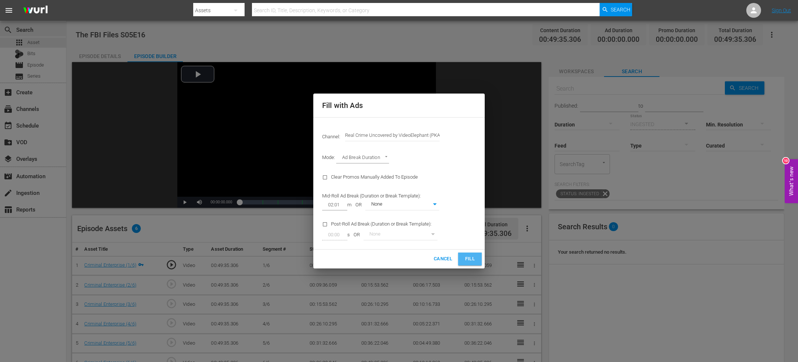
click at [466, 260] on span "Fill" at bounding box center [470, 259] width 12 height 8
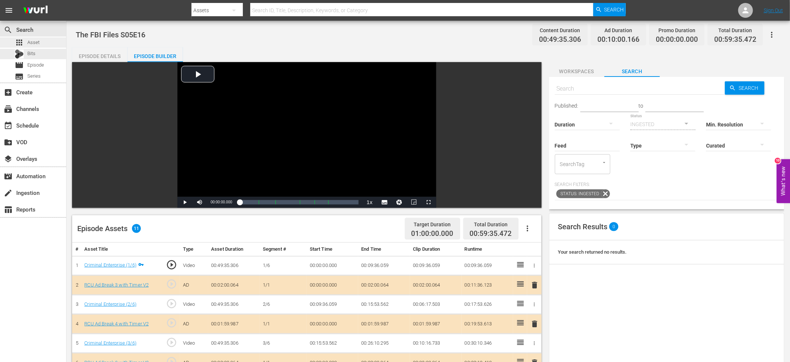
click at [55, 45] on div "apps Asset" at bounding box center [33, 42] width 66 height 10
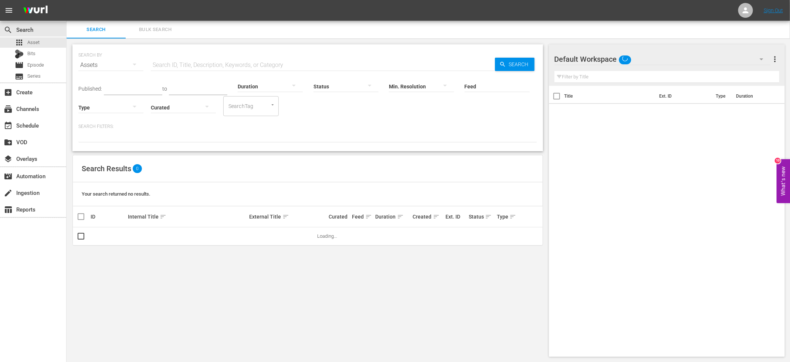
click at [164, 64] on input "text" at bounding box center [323, 65] width 344 height 18
paste input "The FBI Files S05E"
type input "The FBI Files S05E"
click at [328, 153] on div "SEARCH BY Search By Assets Search ID, Title, Description, Keywords, or Category…" at bounding box center [308, 200] width 482 height 324
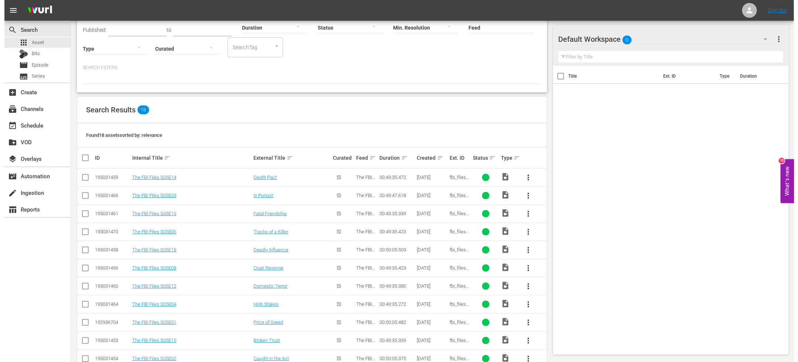
scroll to position [166, 0]
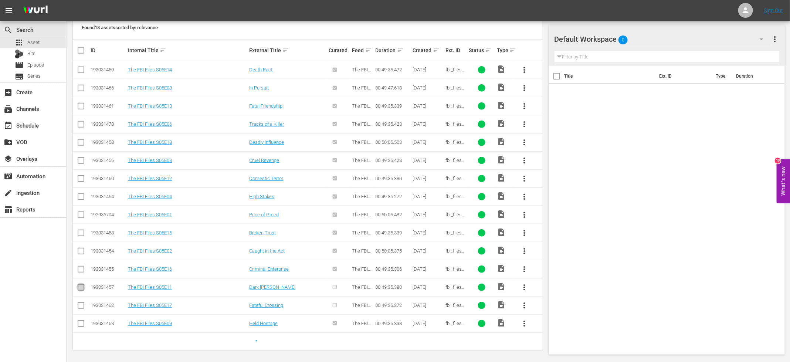
click at [83, 284] on input "checkbox" at bounding box center [80, 288] width 9 height 9
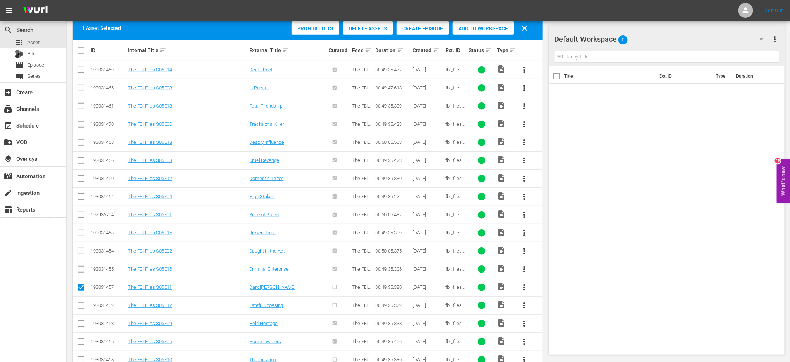
click at [429, 21] on div "Create Episode" at bounding box center [422, 28] width 52 height 14
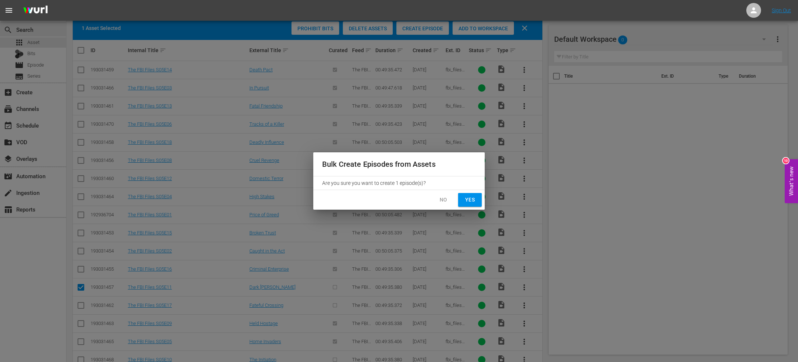
click at [466, 195] on span "Yes" at bounding box center [470, 199] width 12 height 9
checkbox input "false"
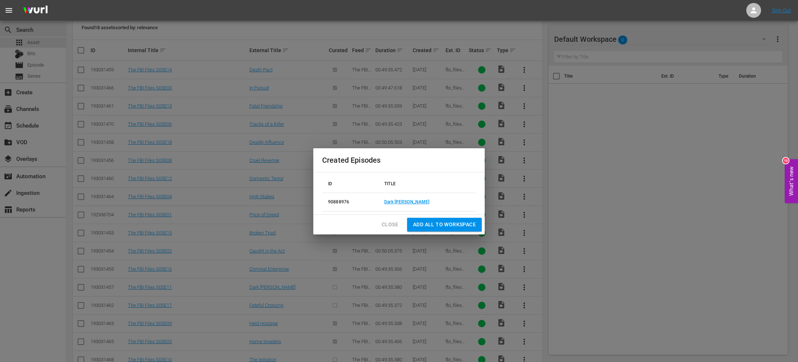
click at [422, 207] on td "Dark Woods" at bounding box center [427, 202] width 98 height 18
click at [420, 205] on td "Dark Woods" at bounding box center [427, 202] width 98 height 18
click at [415, 202] on link "Dark Woods" at bounding box center [406, 201] width 45 height 5
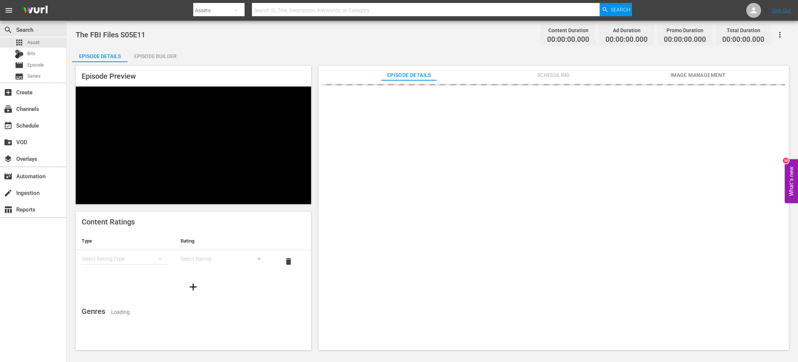
click at [151, 57] on div "Episode Builder" at bounding box center [154, 56] width 55 height 18
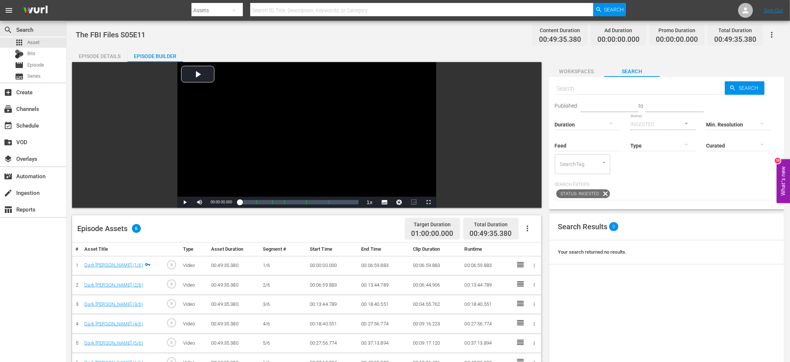
click at [529, 226] on icon "button" at bounding box center [527, 228] width 9 height 9
click at [543, 246] on div "Fill with Ads" at bounding box center [549, 249] width 50 height 18
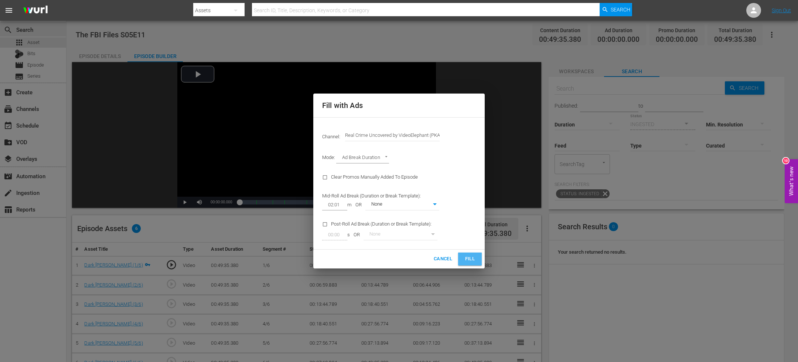
click at [471, 260] on span "Fill" at bounding box center [470, 259] width 12 height 8
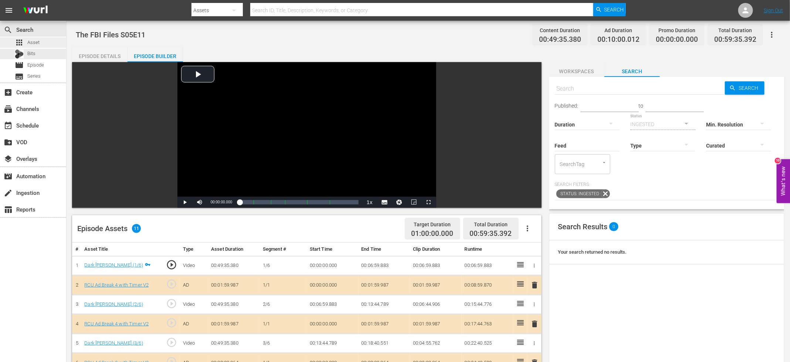
click at [55, 45] on div "apps Asset" at bounding box center [33, 42] width 66 height 10
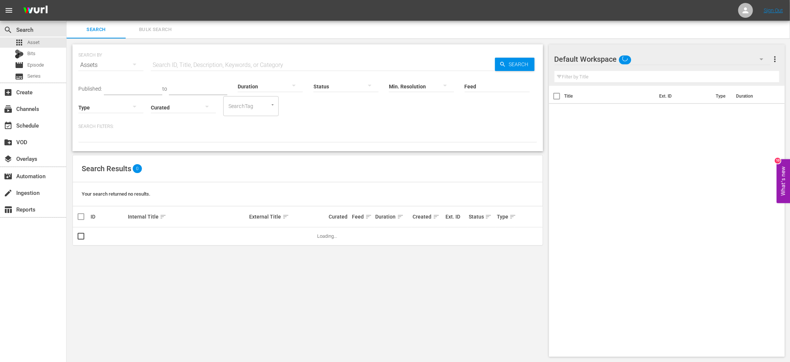
click at [187, 69] on input "text" at bounding box center [323, 65] width 344 height 18
paste input "The FBI Files S05E"
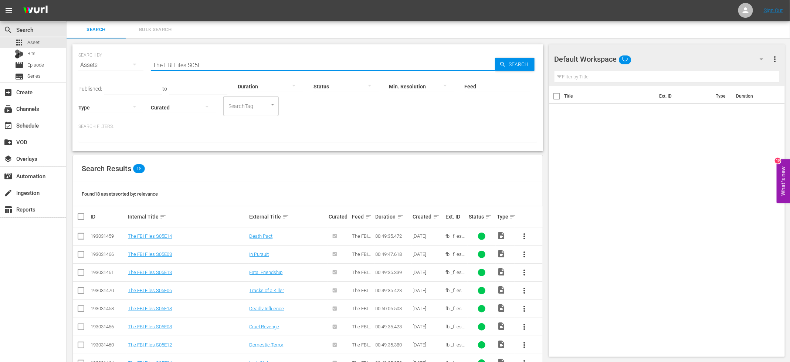
type input "The FBI Files S05E"
click at [351, 185] on div "Found 18 assets sorted by: relevance" at bounding box center [308, 194] width 470 height 24
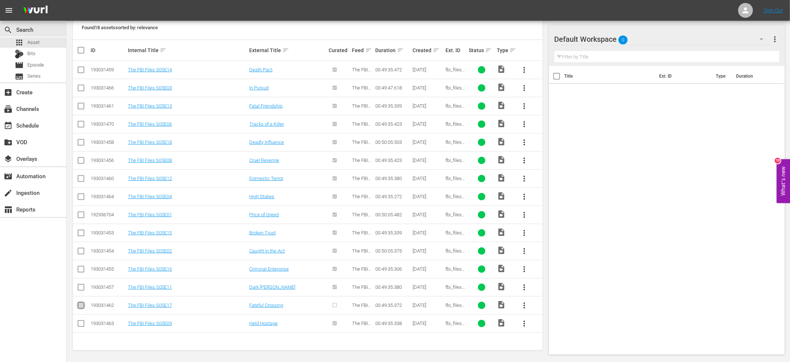
click at [80, 303] on input "checkbox" at bounding box center [80, 306] width 9 height 9
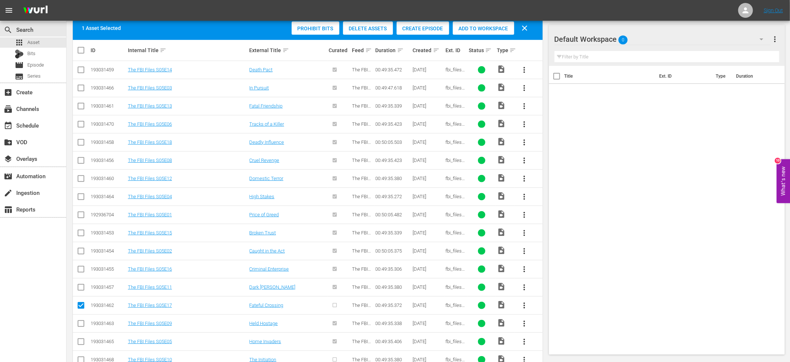
click at [414, 26] on span "Create Episode" at bounding box center [422, 28] width 52 height 6
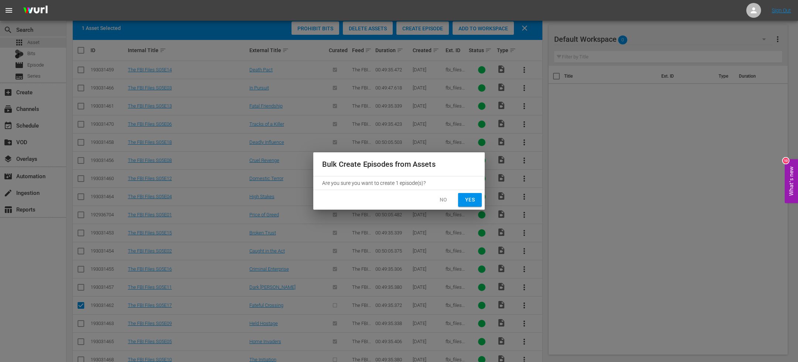
click at [474, 203] on span "Yes" at bounding box center [470, 199] width 12 height 9
checkbox input "false"
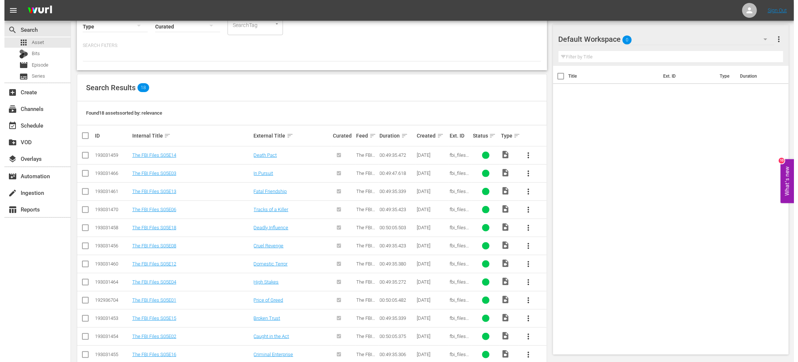
scroll to position [58, 0]
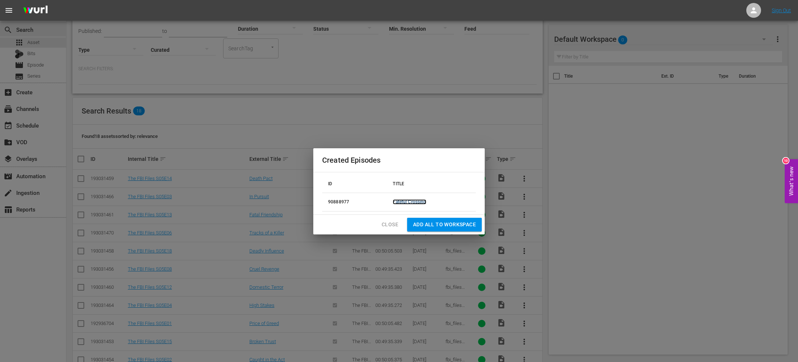
click at [411, 204] on link "Fateful Crossing" at bounding box center [409, 201] width 33 height 5
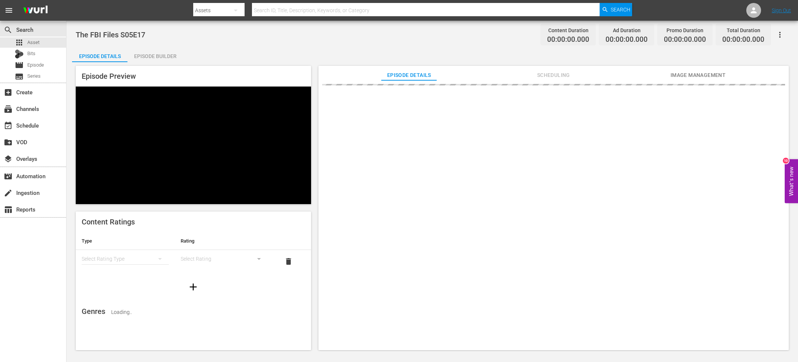
click at [161, 57] on div "Episode Builder" at bounding box center [154, 56] width 55 height 18
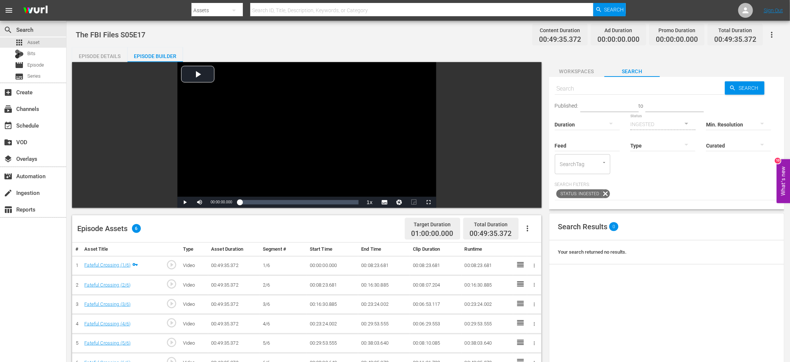
click at [530, 231] on icon "button" at bounding box center [527, 228] width 9 height 9
click at [539, 252] on div "Fill with Ads" at bounding box center [549, 249] width 50 height 18
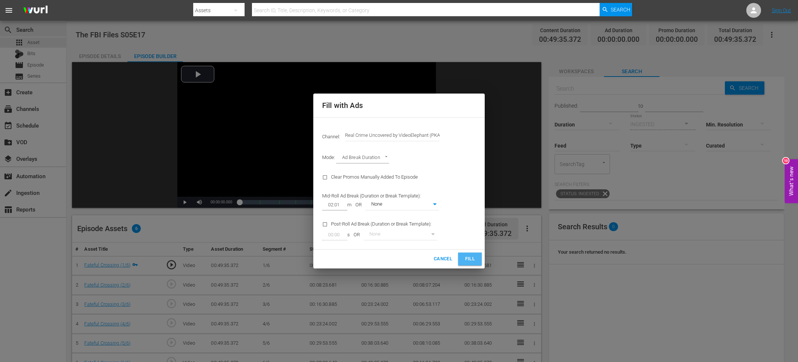
click at [468, 256] on span "Fill" at bounding box center [470, 259] width 12 height 8
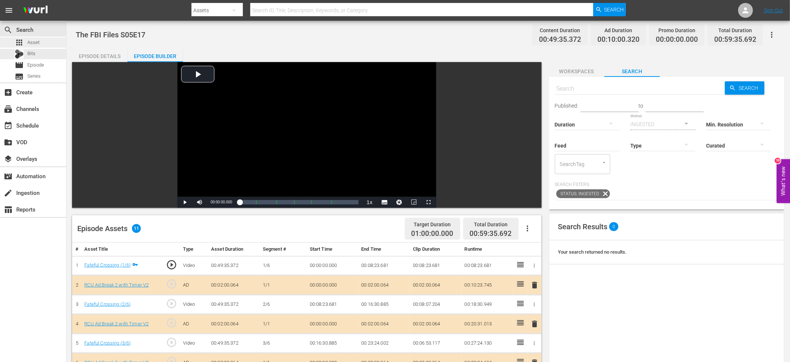
click at [61, 43] on div "apps Asset" at bounding box center [33, 42] width 66 height 10
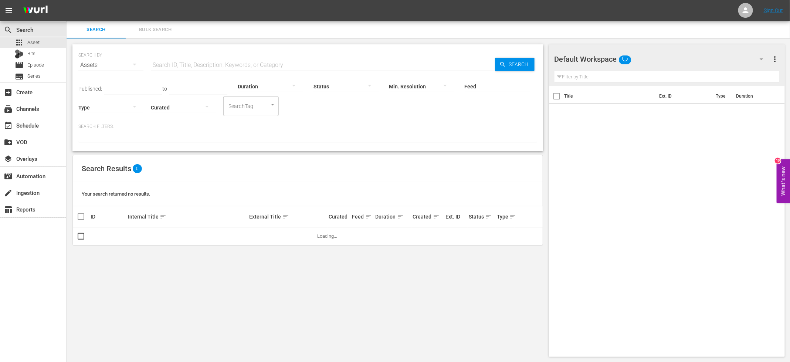
click at [178, 64] on input "text" at bounding box center [323, 65] width 344 height 18
paste input "The FBI Files S05E"
type input "The FBI Files S05E"
click at [197, 155] on div "Search Results 0" at bounding box center [308, 168] width 470 height 27
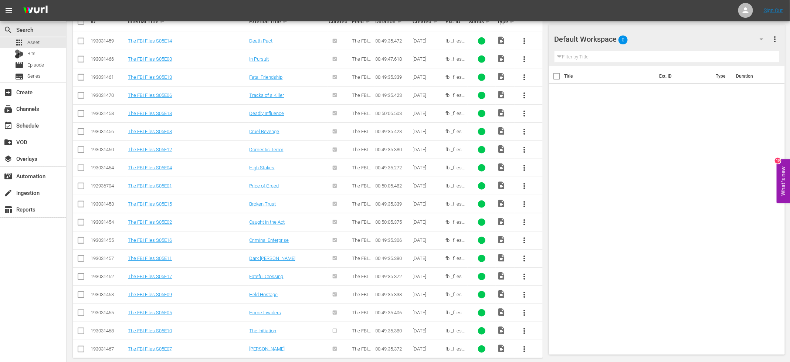
scroll to position [203, 0]
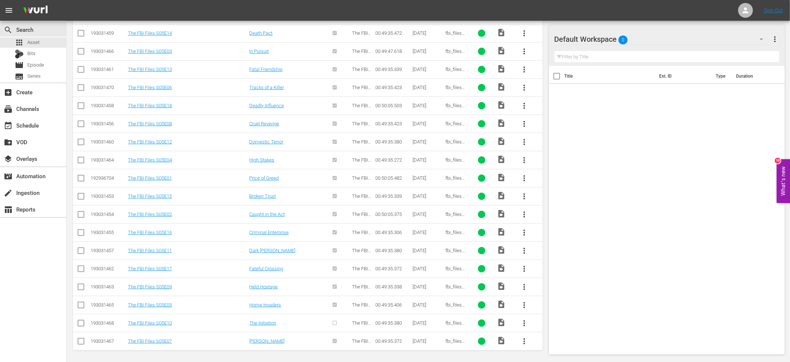
click at [82, 320] on input "checkbox" at bounding box center [80, 324] width 9 height 9
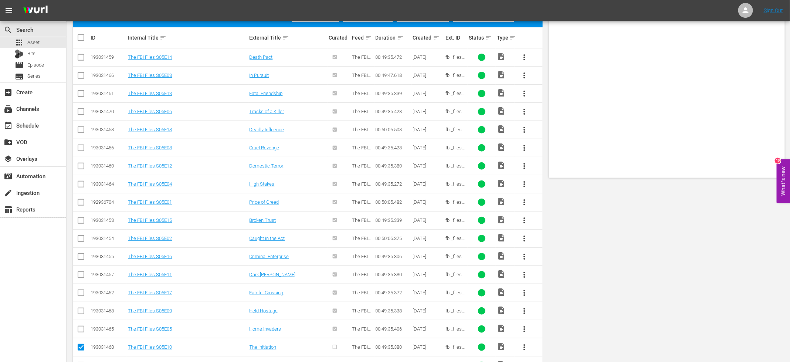
scroll to position [0, 0]
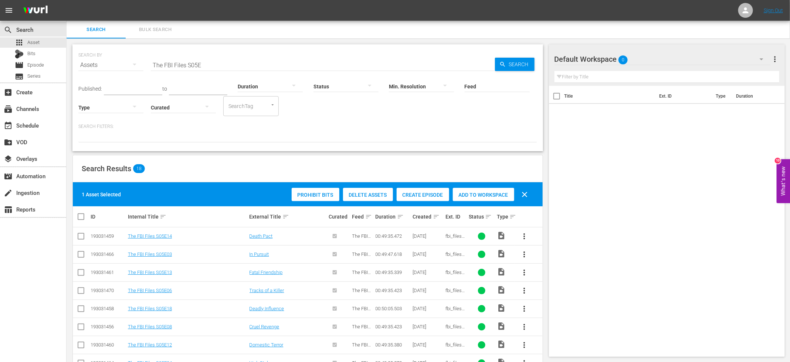
click at [426, 192] on span "Create Episode" at bounding box center [422, 195] width 52 height 6
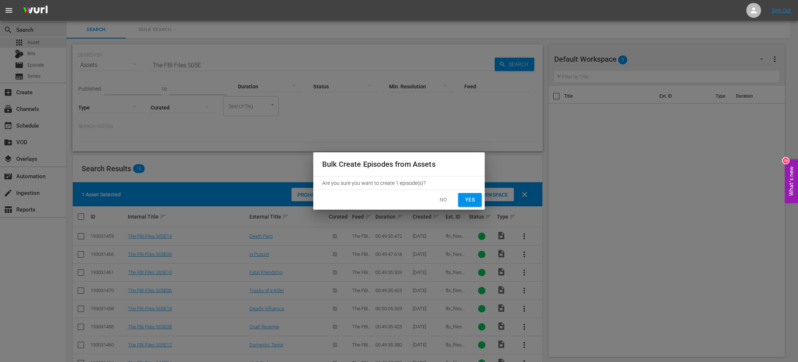
click at [461, 200] on button "Yes" at bounding box center [470, 200] width 24 height 14
checkbox input "false"
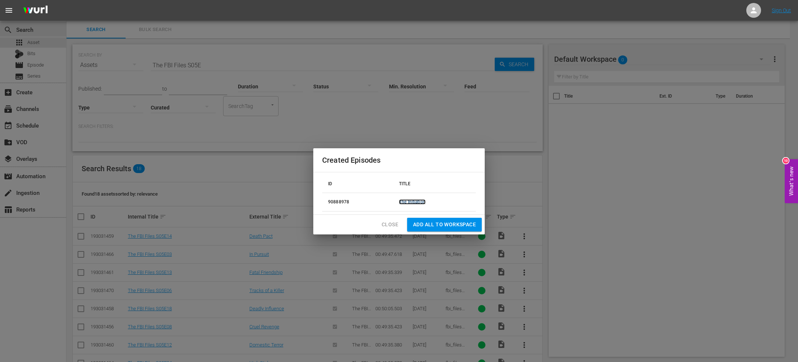
click at [420, 201] on link "The Initiation" at bounding box center [412, 201] width 27 height 5
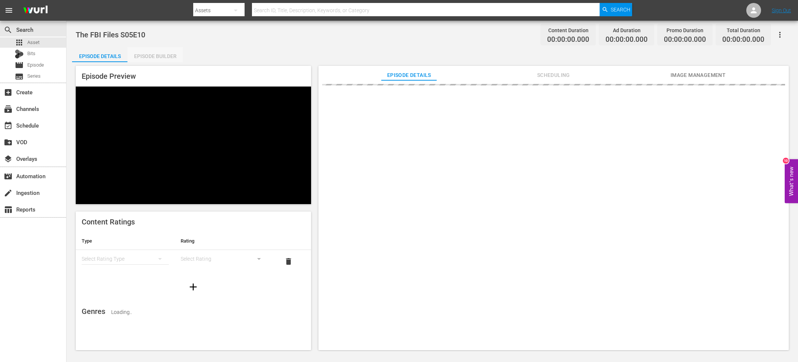
click at [172, 55] on div "Episode Builder" at bounding box center [154, 56] width 55 height 18
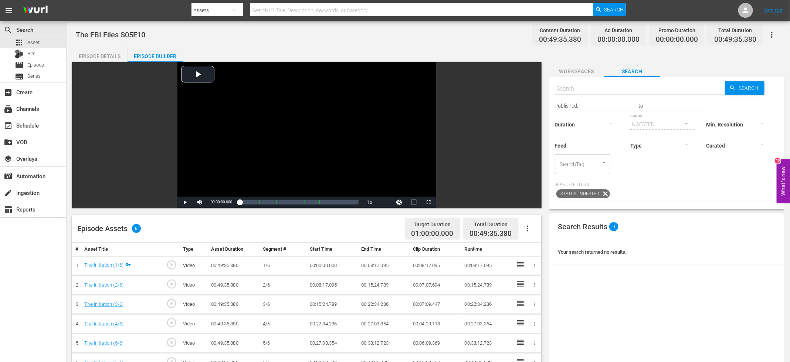
click at [528, 228] on icon "button" at bounding box center [527, 228] width 9 height 9
click at [538, 255] on div "Fill with Ads" at bounding box center [549, 249] width 50 height 18
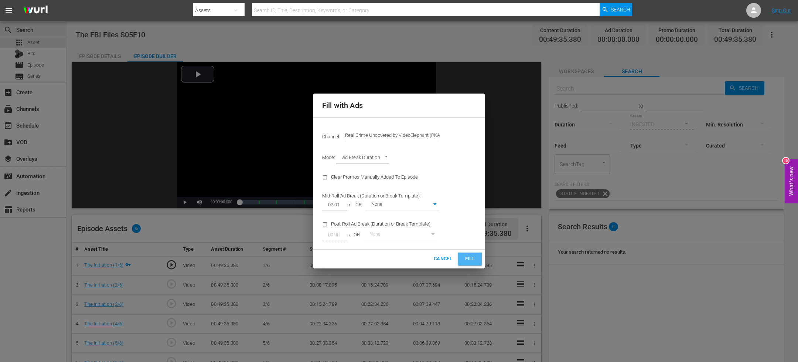
click at [468, 255] on span "Fill" at bounding box center [470, 259] width 12 height 8
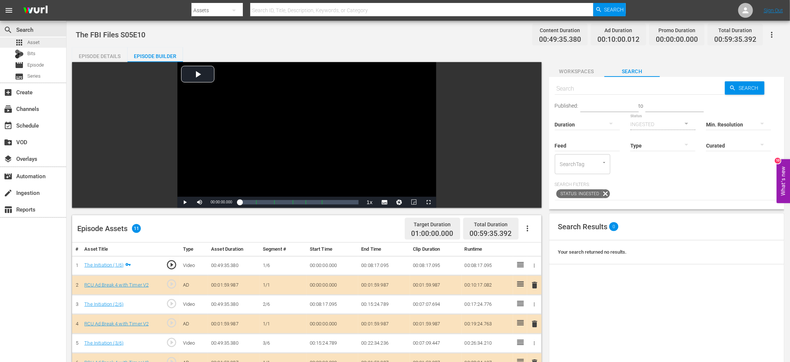
click at [51, 42] on div "apps Asset" at bounding box center [33, 42] width 66 height 10
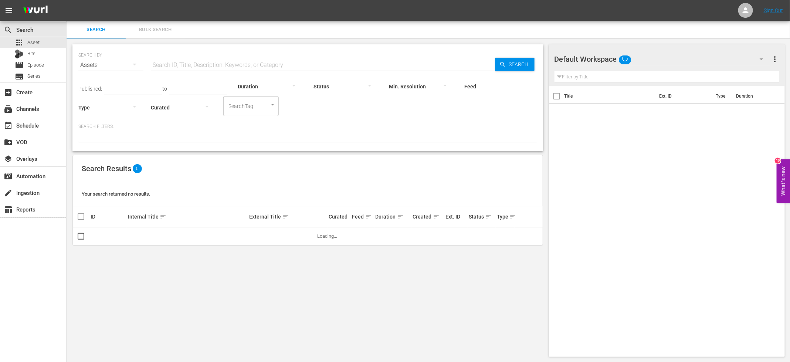
click at [198, 67] on input "text" at bounding box center [323, 65] width 344 height 18
paste input "The FBI Files S05E"
click at [176, 153] on div "SEARCH BY Search By Assets Search ID, Title, Description, Keywords, or Category…" at bounding box center [308, 200] width 482 height 324
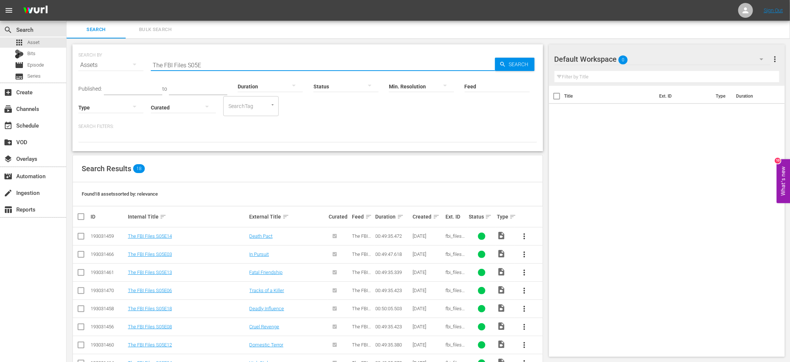
click at [249, 57] on input "The FBI Files S05E" at bounding box center [323, 65] width 344 height 18
click at [244, 61] on input "The FBI Files S05E" at bounding box center [323, 65] width 344 height 18
click at [243, 61] on input "The FBI Files S05E" at bounding box center [323, 65] width 344 height 18
paste input "Forensic Factor"
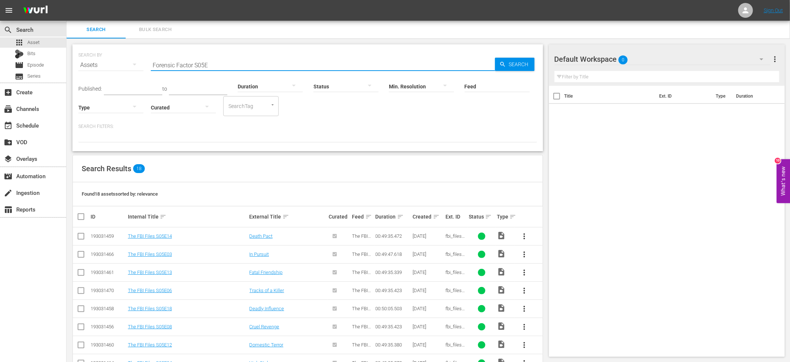
type input "Forensic Factor S05E"
click at [70, 186] on div "SEARCH BY Search By Assets Search ID, Title, Description, Keywords, or Category…" at bounding box center [308, 302] width 482 height 528
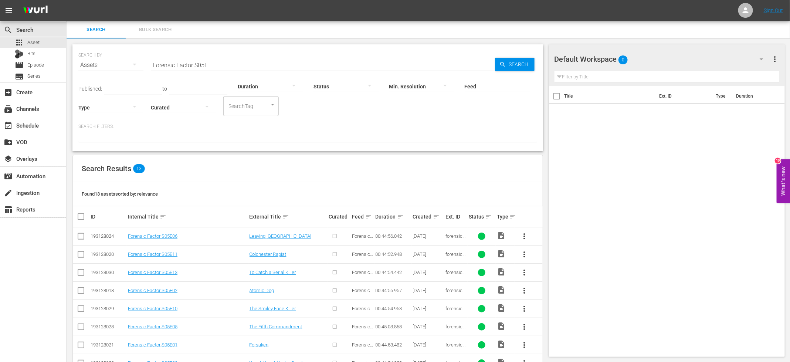
click at [81, 236] on input "checkbox" at bounding box center [80, 237] width 9 height 9
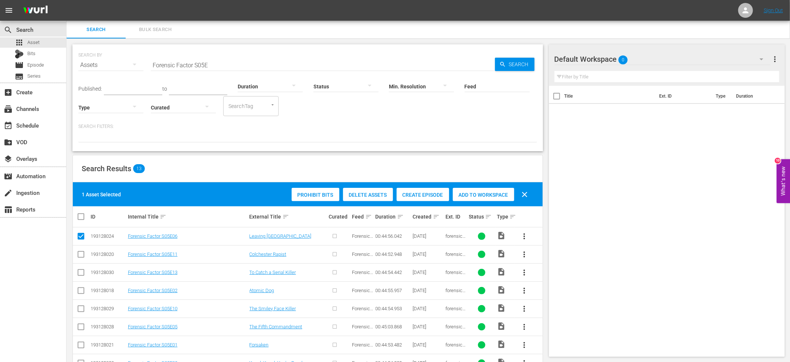
click at [408, 192] on span "Create Episode" at bounding box center [422, 195] width 52 height 6
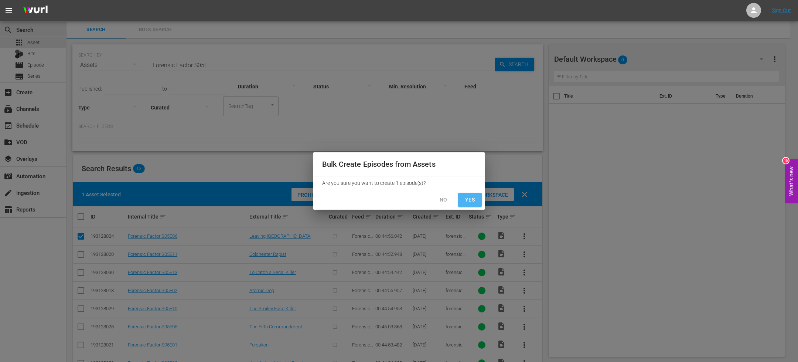
click at [471, 204] on button "Yes" at bounding box center [470, 200] width 24 height 14
checkbox input "false"
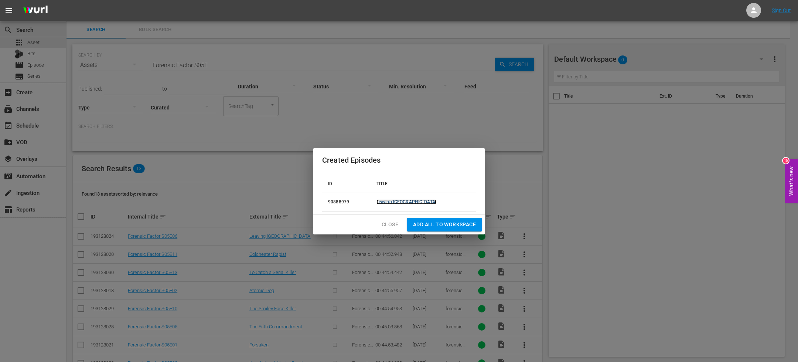
click at [410, 200] on link "Leaving Las Vegas" at bounding box center [406, 201] width 60 height 5
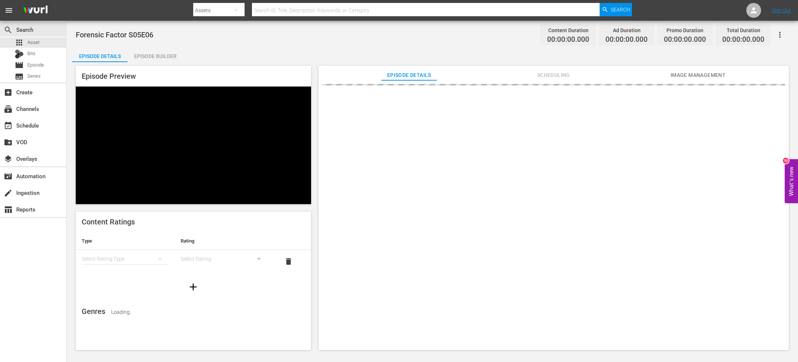
click at [161, 57] on div "Episode Builder" at bounding box center [154, 56] width 55 height 18
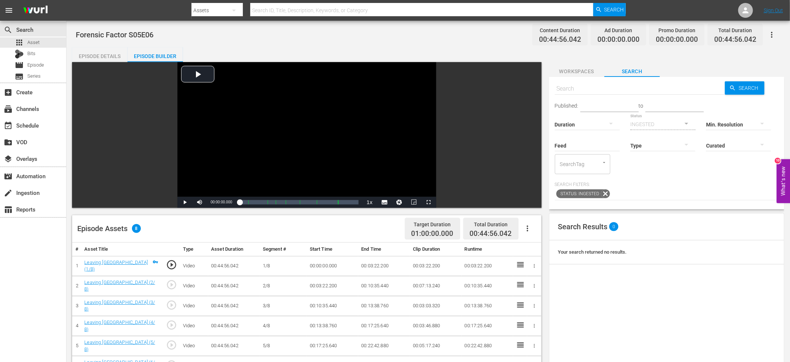
click at [531, 231] on icon "button" at bounding box center [527, 228] width 9 height 9
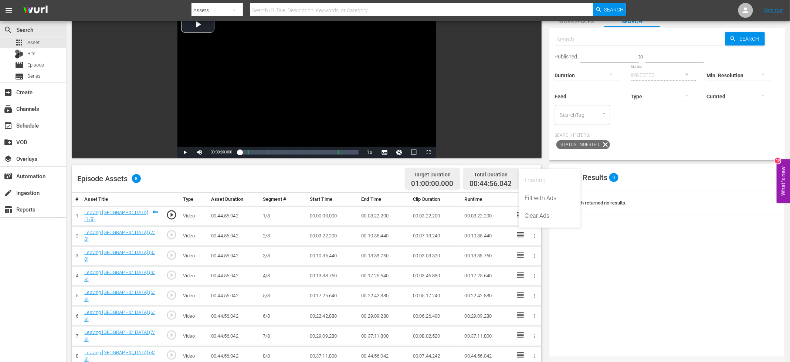
scroll to position [52, 0]
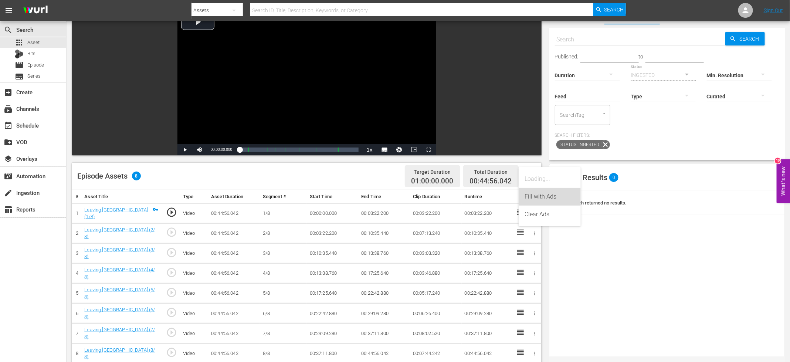
click at [539, 198] on div "Fill with Ads" at bounding box center [549, 197] width 50 height 18
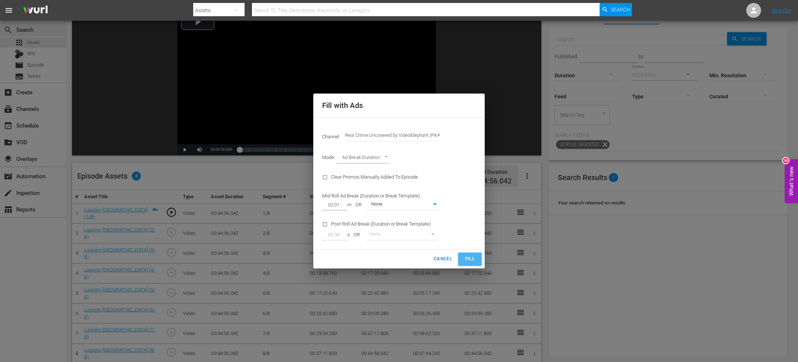
click at [466, 258] on span "Fill" at bounding box center [470, 259] width 12 height 8
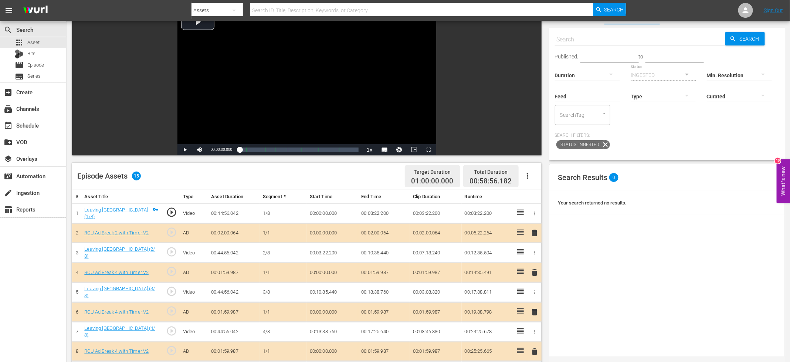
scroll to position [0, 0]
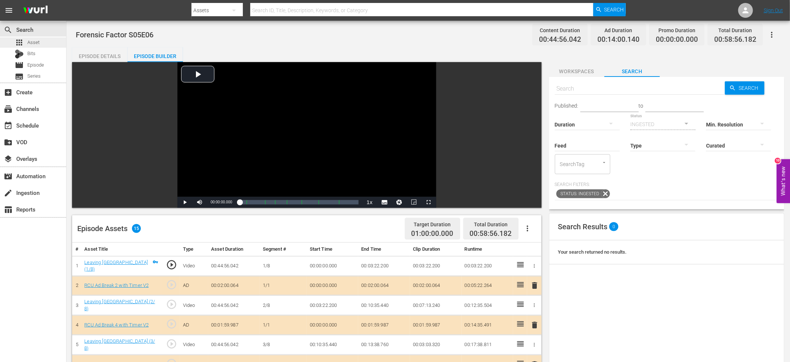
click at [56, 42] on div "apps Asset" at bounding box center [33, 42] width 66 height 10
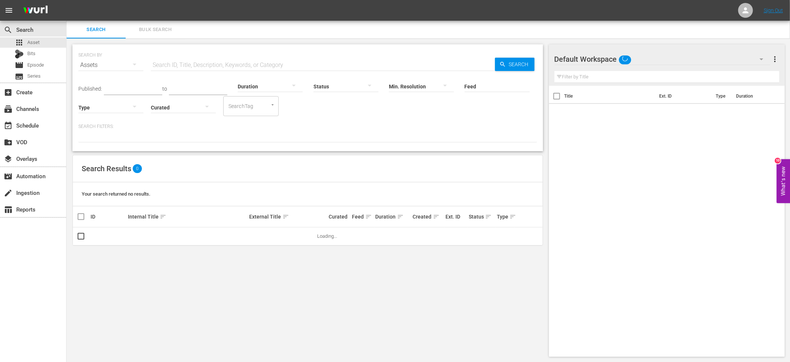
click at [201, 71] on input "text" at bounding box center [323, 65] width 344 height 18
click at [201, 67] on input "text" at bounding box center [323, 65] width 344 height 18
paste input "Forensic Factor S05E"
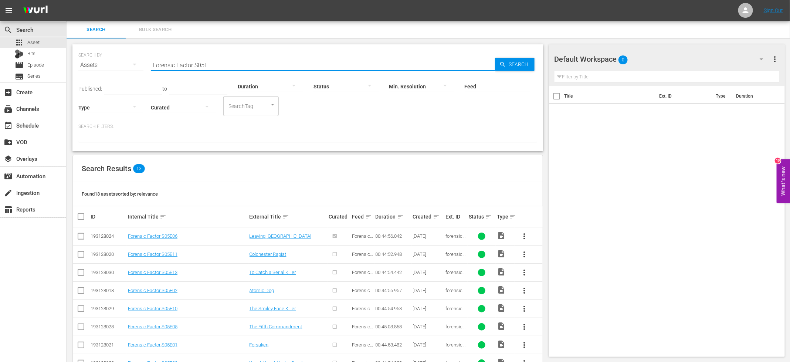
type input "Forensic Factor S05E"
click at [79, 256] on input "checkbox" at bounding box center [80, 255] width 9 height 9
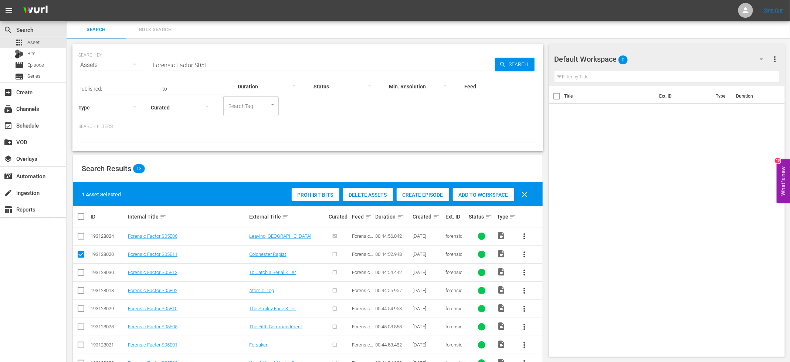
click at [436, 188] on div "Create Episode" at bounding box center [422, 195] width 52 height 14
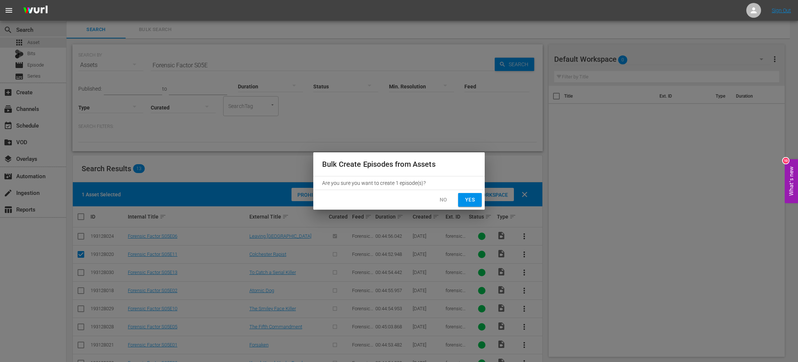
click at [467, 203] on span "Yes" at bounding box center [470, 199] width 12 height 9
checkbox input "false"
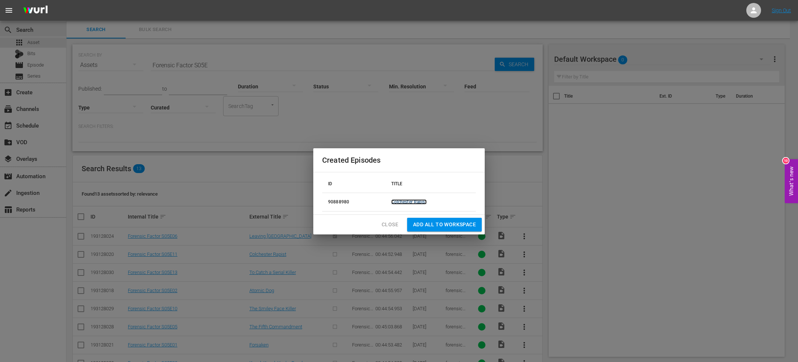
click at [409, 204] on link "Colchester Rapist" at bounding box center [408, 201] width 35 height 5
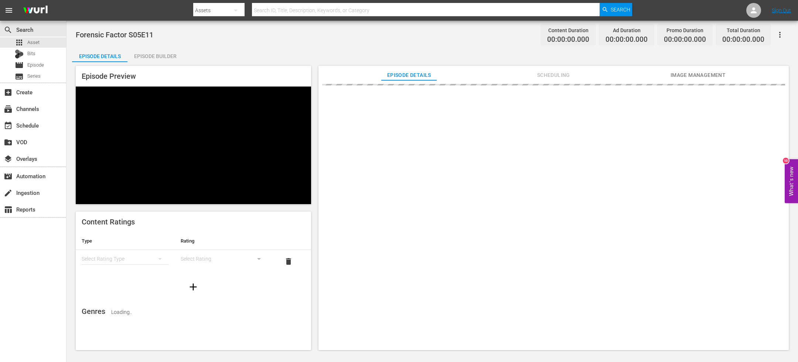
click at [161, 59] on div "Episode Builder" at bounding box center [154, 56] width 55 height 18
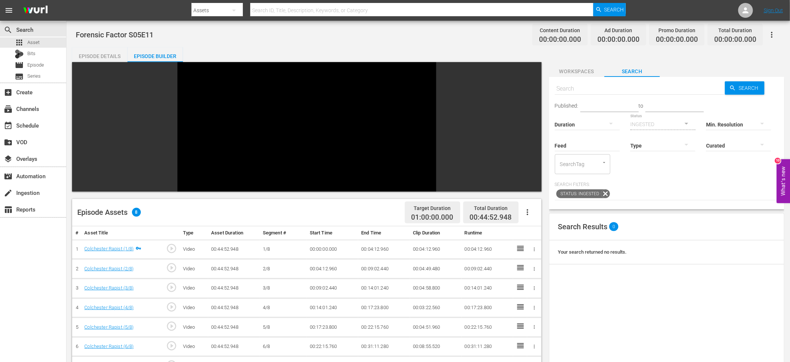
click at [531, 208] on icon "button" at bounding box center [527, 212] width 9 height 9
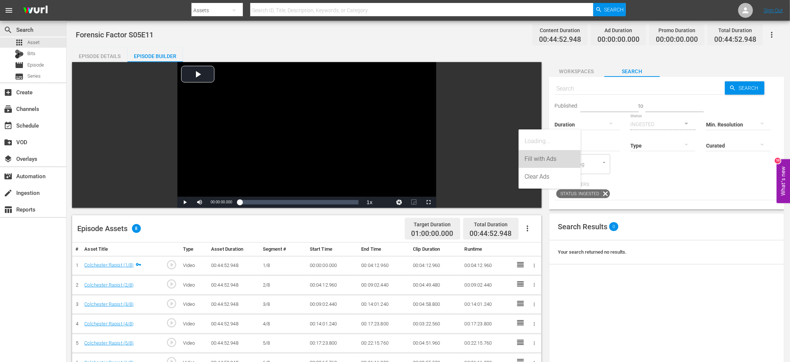
click at [534, 158] on div "Fill with Ads" at bounding box center [549, 159] width 50 height 18
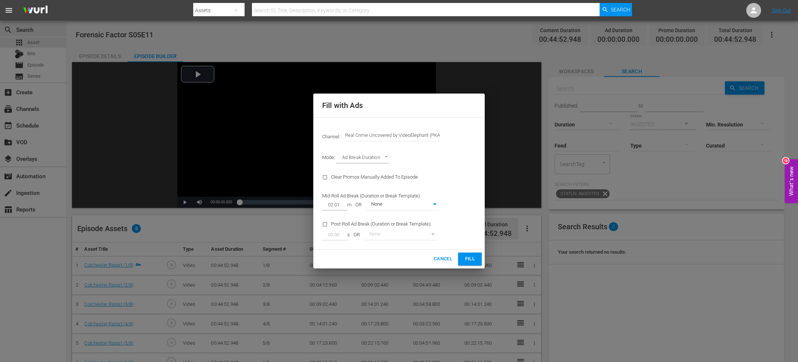
click at [470, 251] on div "Cancel Fill" at bounding box center [398, 258] width 171 height 19
click at [470, 262] on span "Fill" at bounding box center [470, 259] width 12 height 8
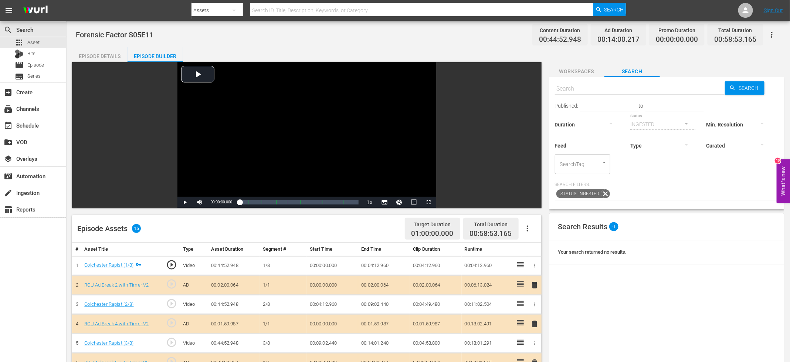
click at [528, 229] on icon "button" at bounding box center [527, 228] width 9 height 9
click at [543, 186] on div "Video Player is loading. Play Video Play Mute Current Time 00:00:00.000 / Durat…" at bounding box center [308, 305] width 473 height 487
click at [56, 42] on div "apps Asset" at bounding box center [33, 42] width 66 height 10
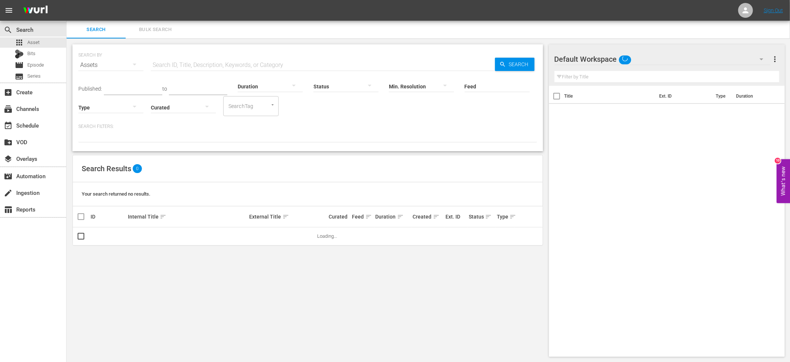
click at [245, 65] on input "text" at bounding box center [323, 65] width 344 height 18
paste input "Forensic Factor S05E"
type input "Forensic Factor S05E"
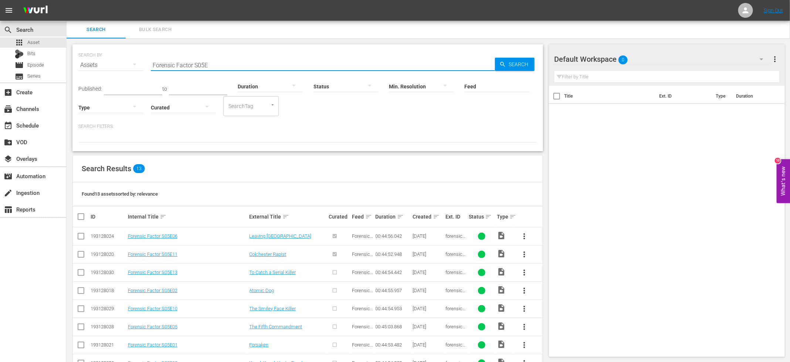
type input "Forensic Factor S05E"
click at [81, 273] on input "checkbox" at bounding box center [80, 273] width 9 height 9
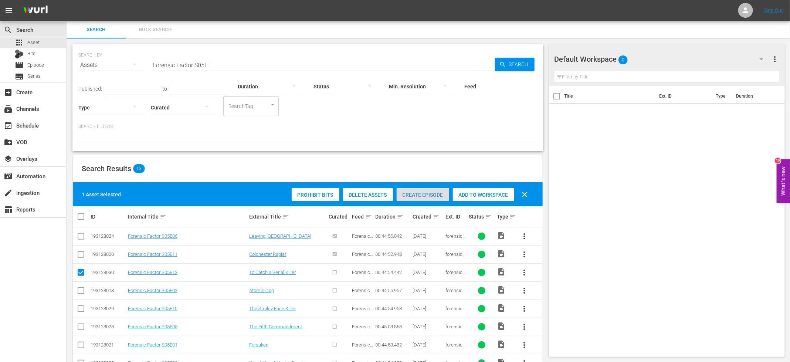
click at [413, 188] on div "Create Episode" at bounding box center [422, 195] width 52 height 14
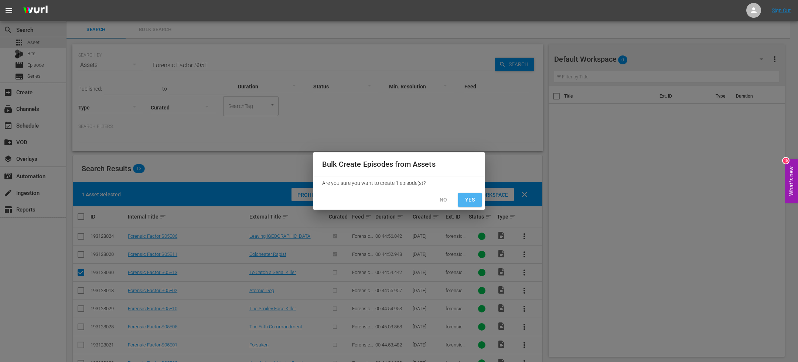
click at [474, 199] on span "Yes" at bounding box center [470, 199] width 12 height 9
checkbox input "false"
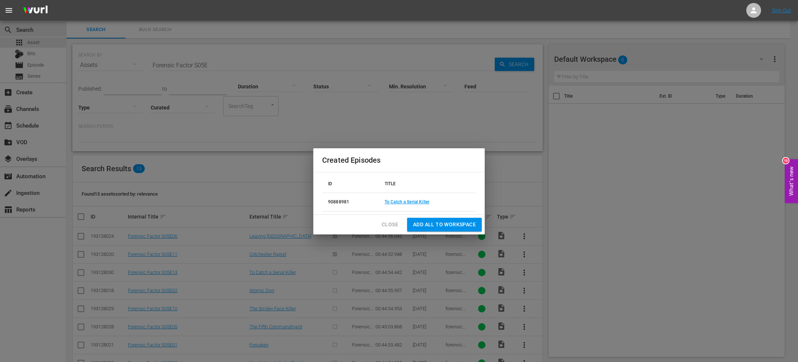
click at [407, 198] on td "To Catch a Serial Killer" at bounding box center [427, 202] width 97 height 18
click at [399, 203] on link "To Catch a Serial Killer" at bounding box center [407, 201] width 45 height 5
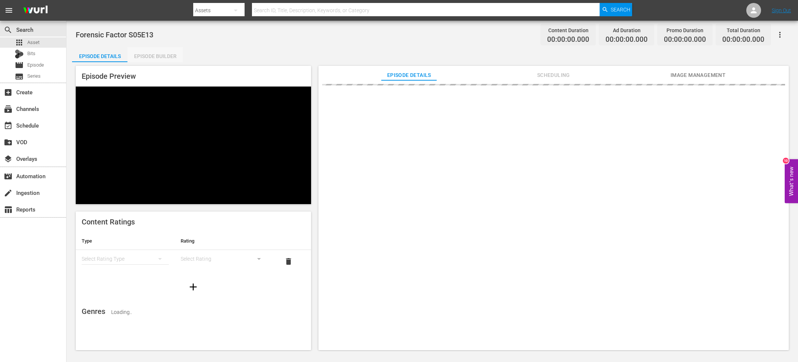
click at [158, 51] on div "Episode Builder" at bounding box center [154, 56] width 55 height 18
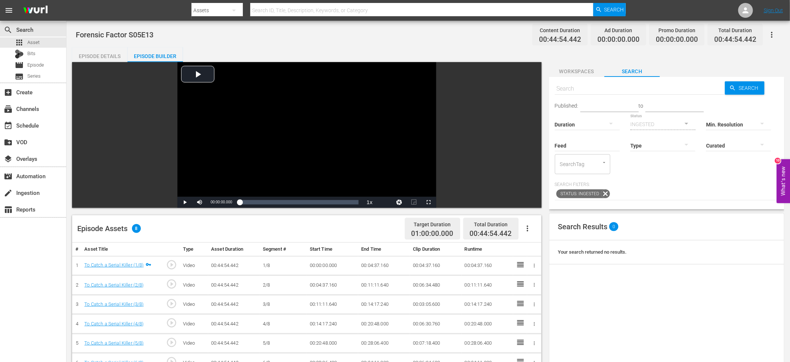
click at [526, 227] on icon "button" at bounding box center [527, 228] width 9 height 9
click at [542, 246] on div "Fill with Ads" at bounding box center [549, 249] width 50 height 18
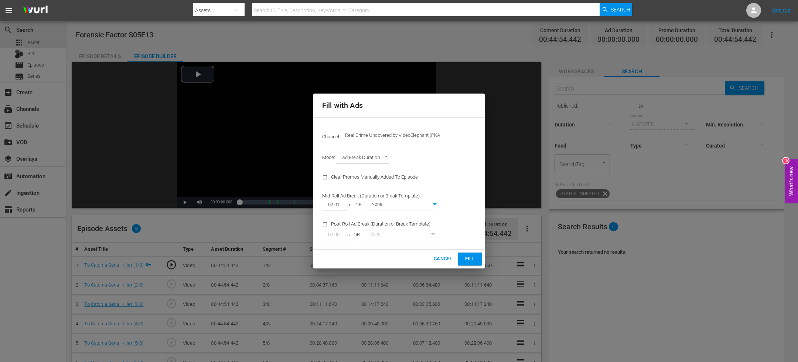
click at [465, 262] on span "Fill" at bounding box center [470, 259] width 12 height 8
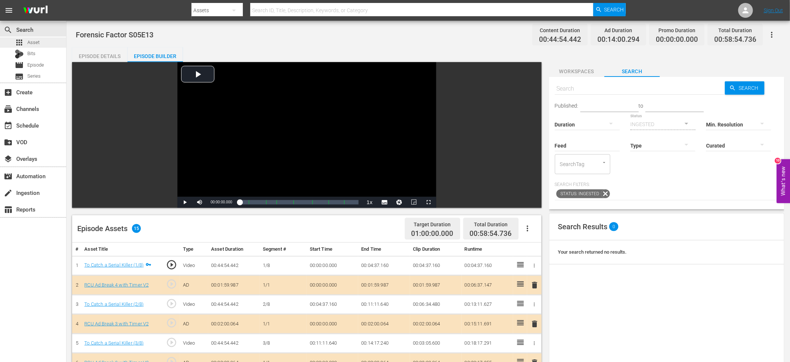
click at [35, 45] on span "Asset" at bounding box center [33, 42] width 12 height 7
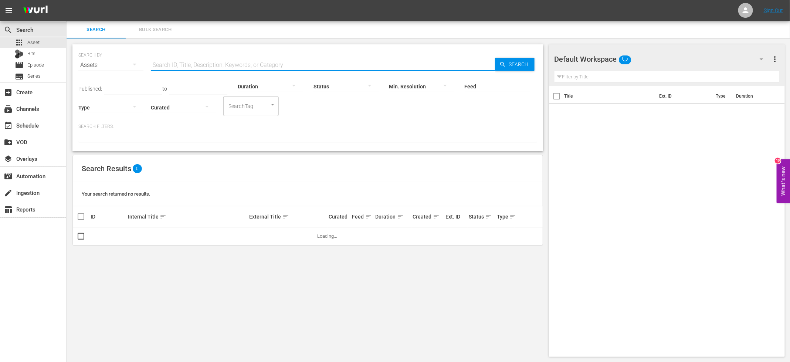
click at [204, 65] on input "text" at bounding box center [323, 65] width 344 height 18
paste input "Forensic Factor S05E"
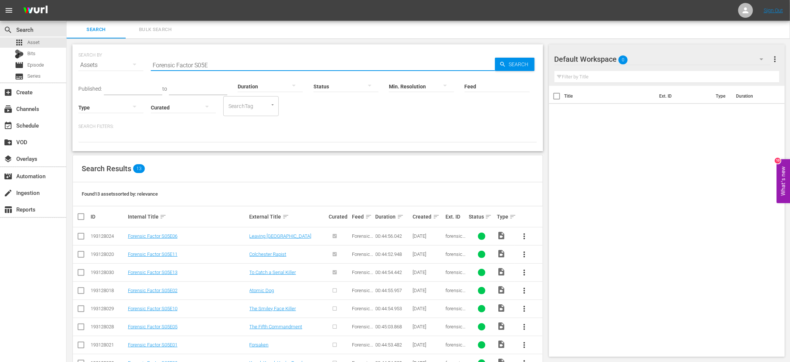
type input "Forensic Factor S05E"
click at [82, 290] on input "checkbox" at bounding box center [80, 291] width 9 height 9
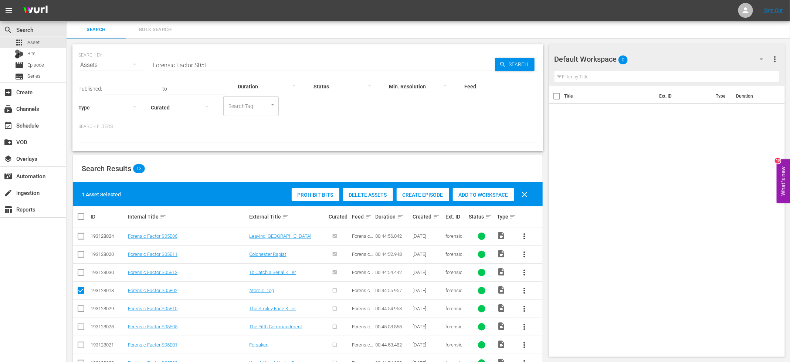
click at [424, 192] on span "Create Episode" at bounding box center [422, 195] width 52 height 6
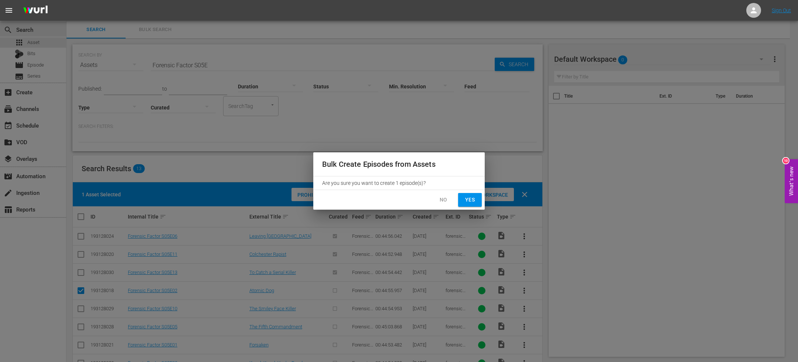
click at [478, 201] on button "Yes" at bounding box center [470, 200] width 24 height 14
checkbox input "false"
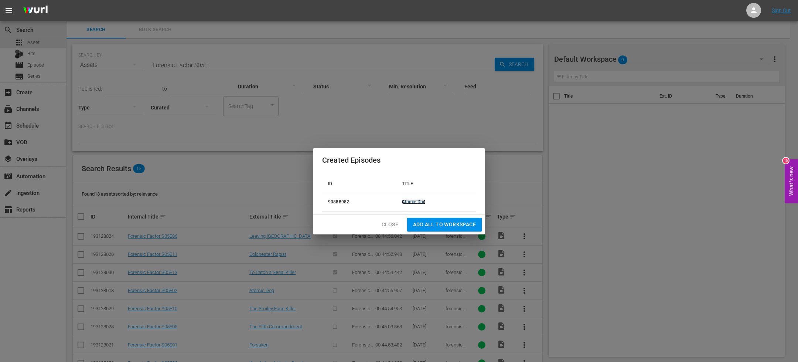
click at [418, 199] on link "Atomic Dog" at bounding box center [414, 201] width 24 height 5
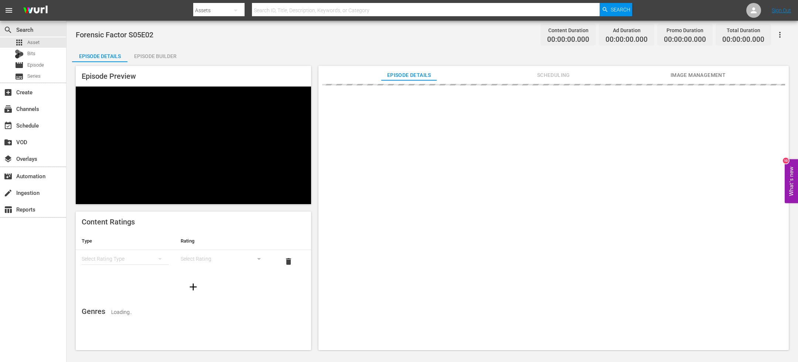
click at [165, 63] on div "Episode Preview Content Ratings Type Rating Select Rating Type Select Rating de…" at bounding box center [432, 209] width 720 height 294
click at [164, 57] on div "Episode Builder" at bounding box center [154, 56] width 55 height 18
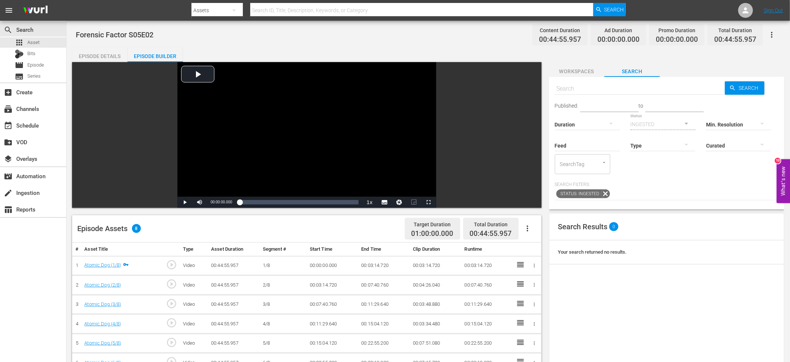
click at [524, 225] on icon "button" at bounding box center [527, 228] width 9 height 9
click at [533, 252] on div "Fill with Ads" at bounding box center [549, 249] width 50 height 18
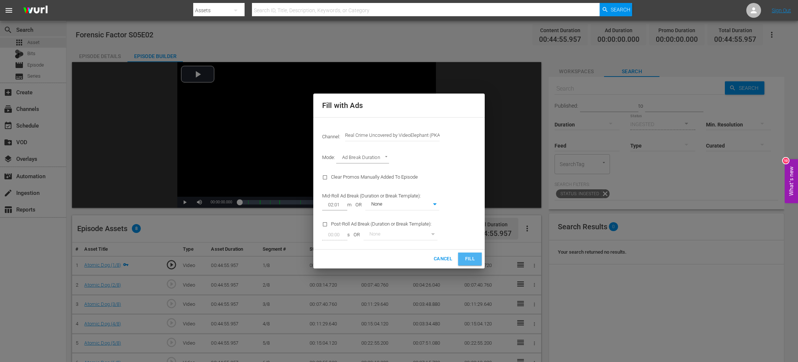
click at [470, 258] on span "Fill" at bounding box center [470, 259] width 12 height 8
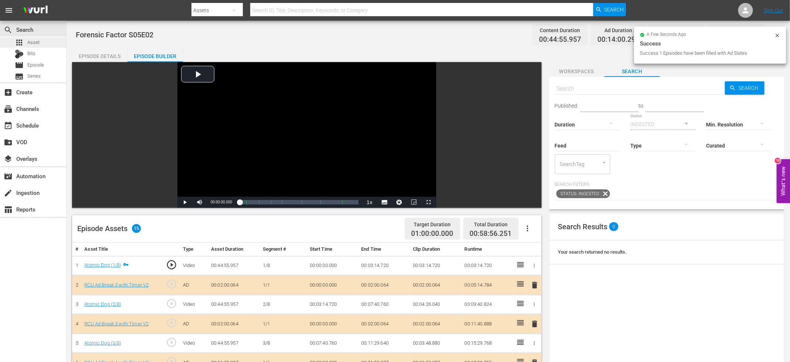
click at [54, 43] on div "apps Asset" at bounding box center [33, 42] width 66 height 10
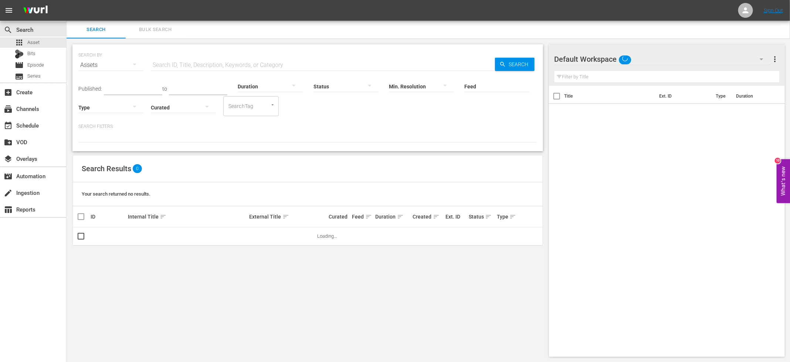
click at [229, 64] on input "text" at bounding box center [323, 65] width 344 height 18
paste input "Forensic Factor S05E"
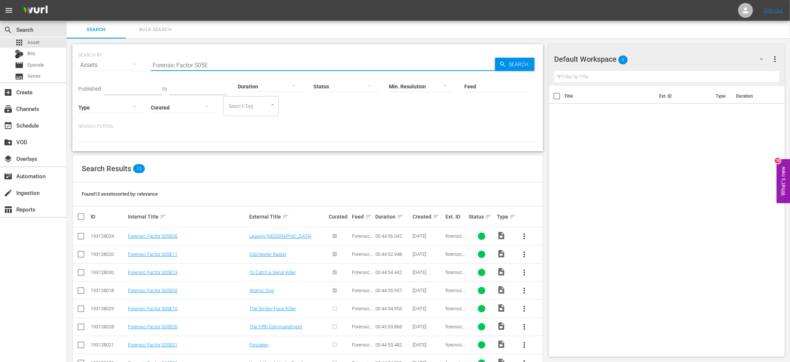
type input "Forensic Factor S05E"
click at [84, 309] on input "checkbox" at bounding box center [80, 310] width 9 height 9
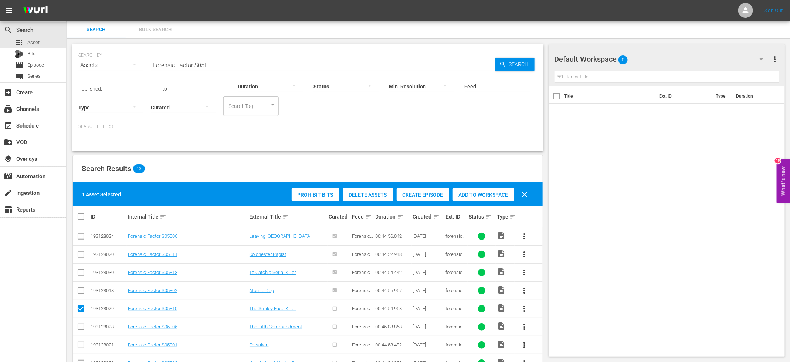
click at [437, 195] on span "Create Episode" at bounding box center [422, 195] width 52 height 6
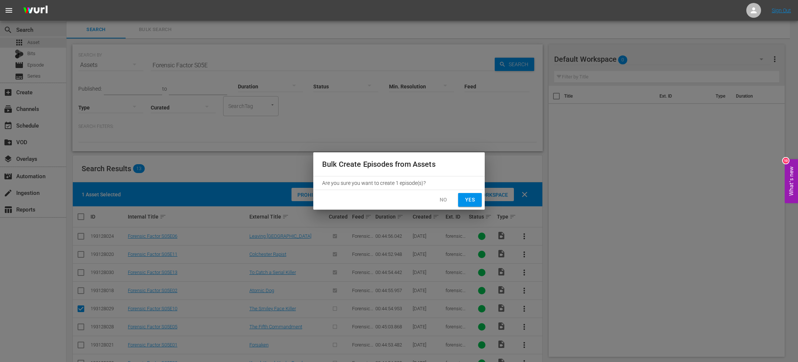
click at [467, 202] on span "Yes" at bounding box center [470, 199] width 12 height 9
checkbox input "false"
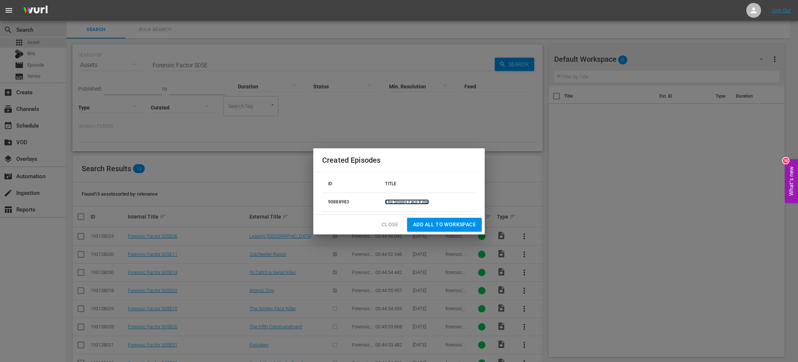
click at [396, 200] on link "The Smiley Face Killer" at bounding box center [407, 201] width 44 height 5
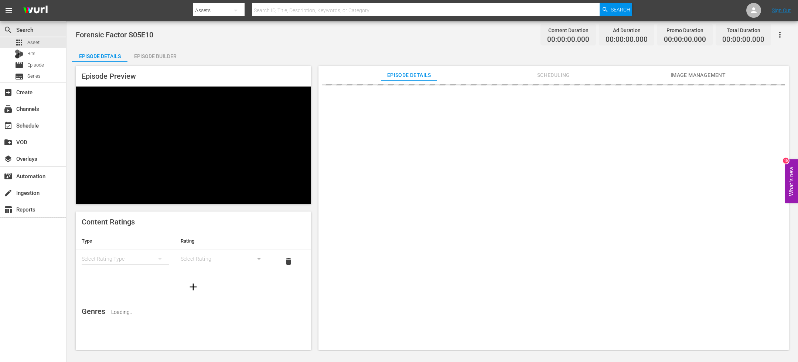
click at [163, 62] on div "Episode Preview Content Ratings Type Rating Select Rating Type Select Rating de…" at bounding box center [432, 209] width 720 height 294
click at [155, 58] on div "Episode Builder" at bounding box center [154, 56] width 55 height 18
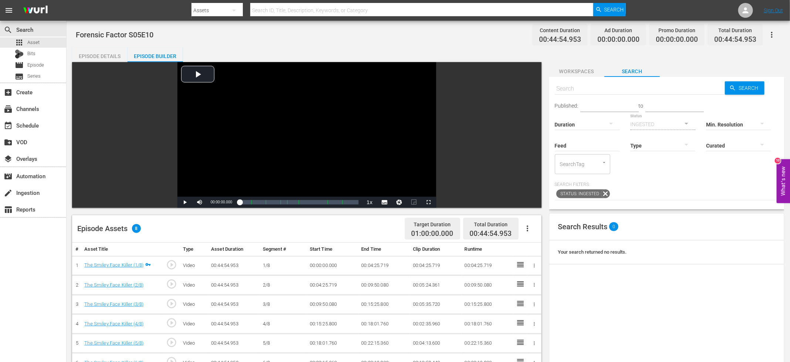
click at [529, 224] on icon "button" at bounding box center [527, 228] width 9 height 9
click at [539, 245] on div "Fill with Ads" at bounding box center [549, 249] width 50 height 18
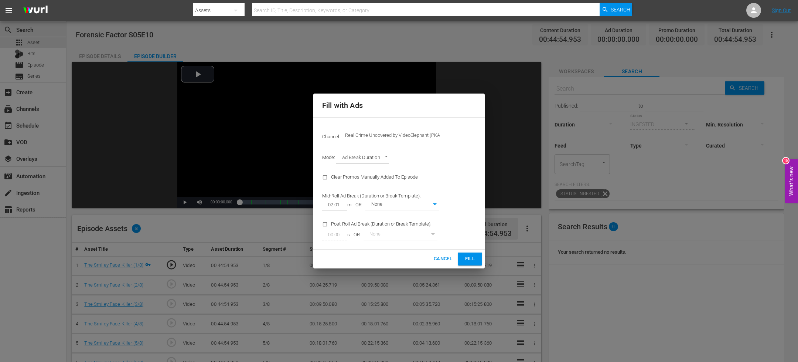
click at [469, 255] on span "Fill" at bounding box center [470, 259] width 12 height 8
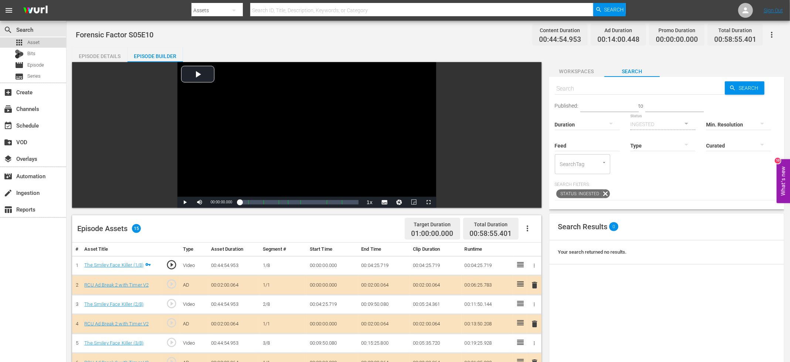
click at [54, 45] on div "apps Asset" at bounding box center [33, 42] width 66 height 10
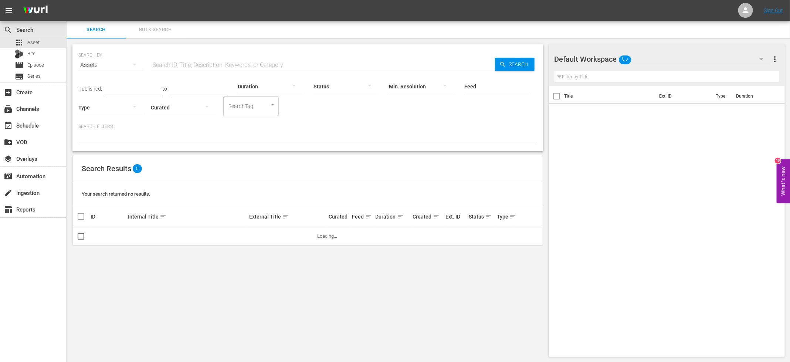
click at [184, 64] on input "text" at bounding box center [323, 65] width 344 height 18
paste input "Forensic Factor S05E"
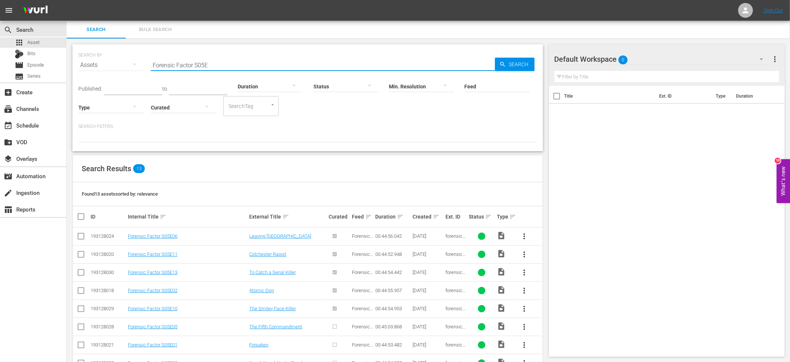
type input "Forensic Factor S05E"
click at [83, 328] on input "checkbox" at bounding box center [80, 328] width 9 height 9
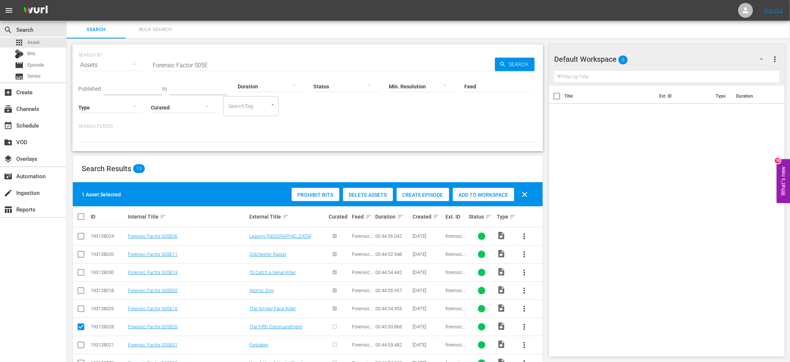
click at [427, 195] on span "Create Episode" at bounding box center [422, 195] width 52 height 6
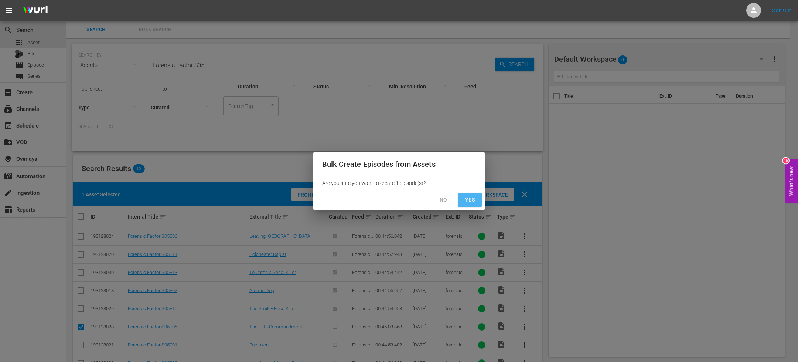
click at [466, 205] on button "Yes" at bounding box center [470, 200] width 24 height 14
checkbox input "false"
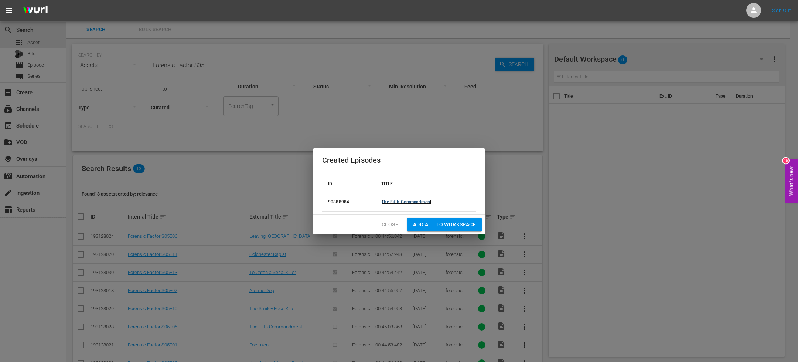
click at [411, 203] on link "The Fifth Commandment" at bounding box center [406, 201] width 50 height 5
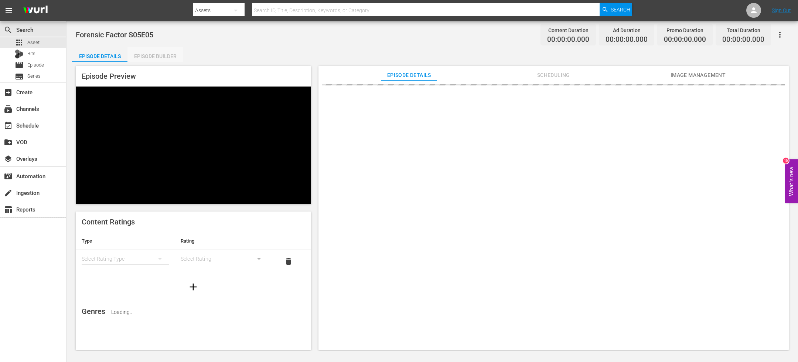
click at [163, 57] on div "Episode Builder" at bounding box center [154, 56] width 55 height 18
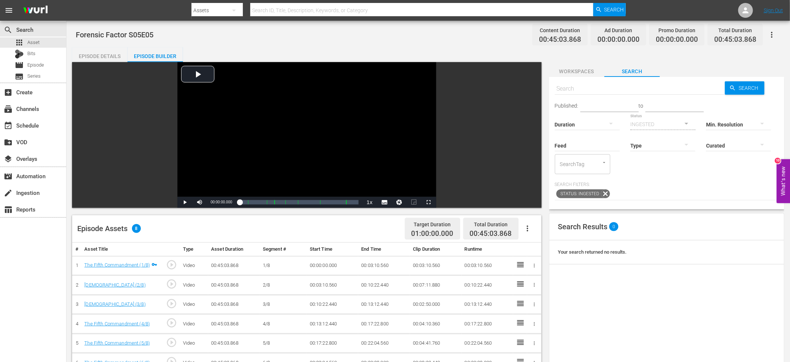
click at [534, 226] on button "button" at bounding box center [527, 228] width 18 height 18
click at [539, 249] on div "Fill with Ads" at bounding box center [549, 249] width 50 height 18
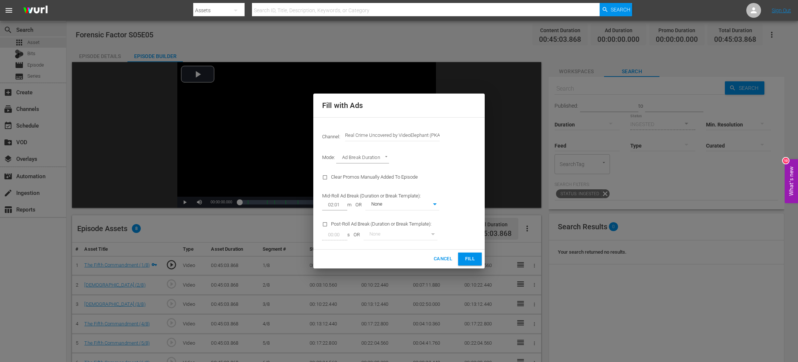
click at [474, 264] on button "Fill" at bounding box center [470, 258] width 24 height 13
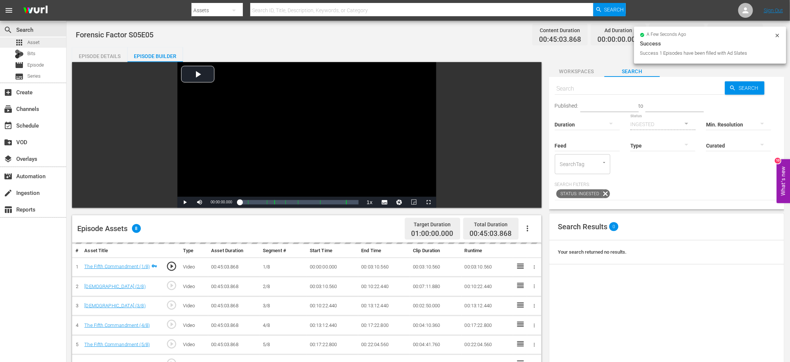
click at [42, 41] on div "apps Asset" at bounding box center [33, 42] width 66 height 10
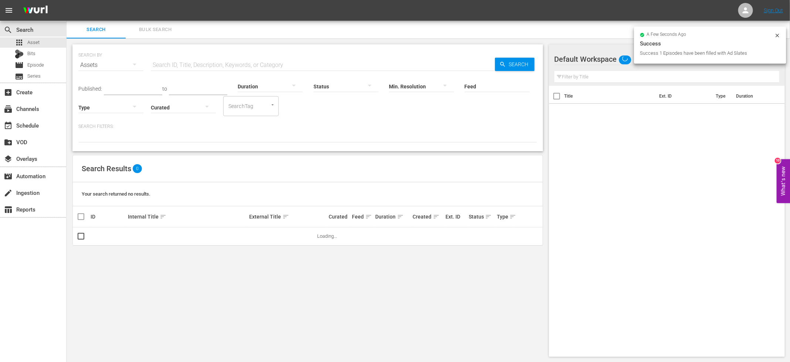
click at [216, 65] on input "text" at bounding box center [323, 65] width 344 height 18
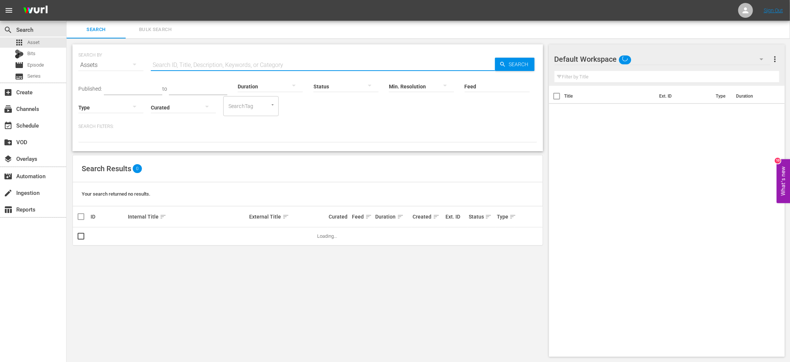
paste input "Forensic Factor S05E"
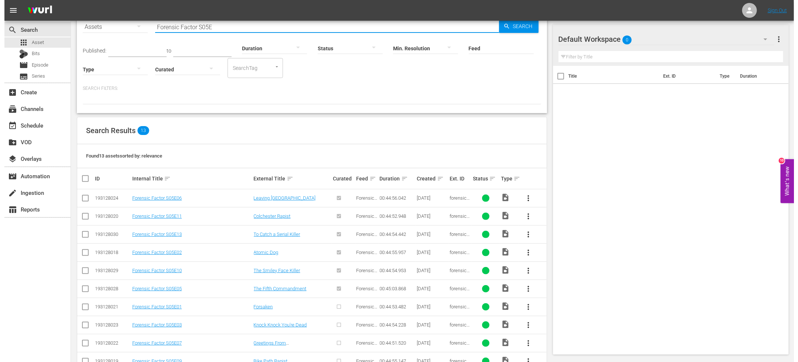
scroll to position [96, 0]
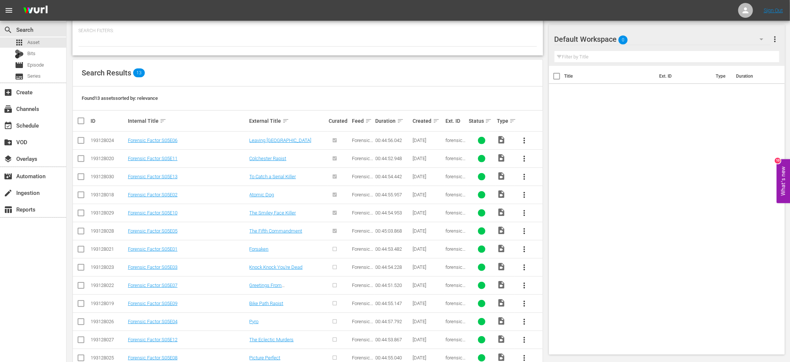
type input "Forensic Factor S05E"
click at [81, 249] on input "checkbox" at bounding box center [80, 250] width 9 height 9
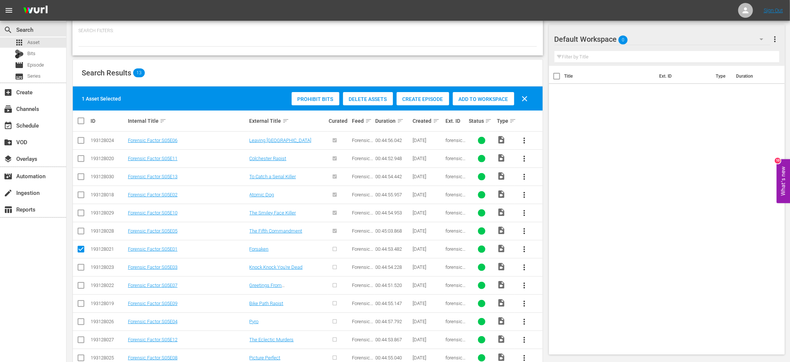
click at [419, 96] on span "Create Episode" at bounding box center [422, 99] width 52 height 6
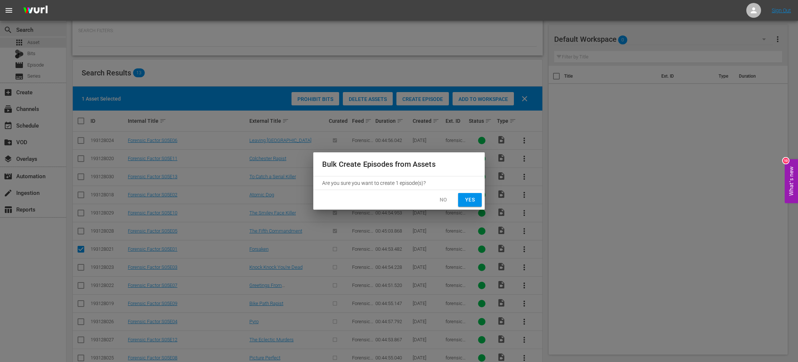
click at [469, 199] on span "Yes" at bounding box center [470, 199] width 12 height 9
checkbox input "false"
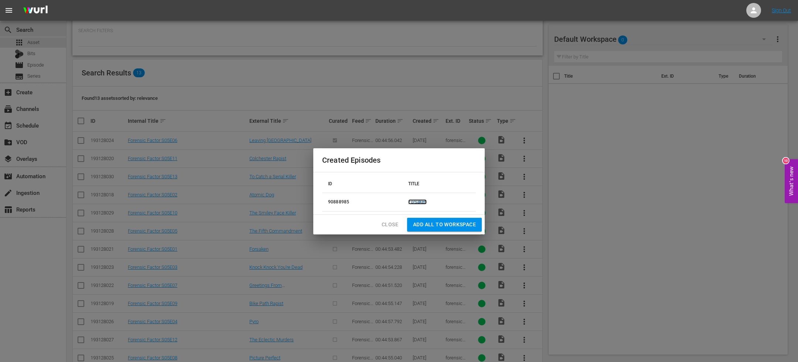
click at [417, 200] on link "Forsaken" at bounding box center [417, 201] width 18 height 5
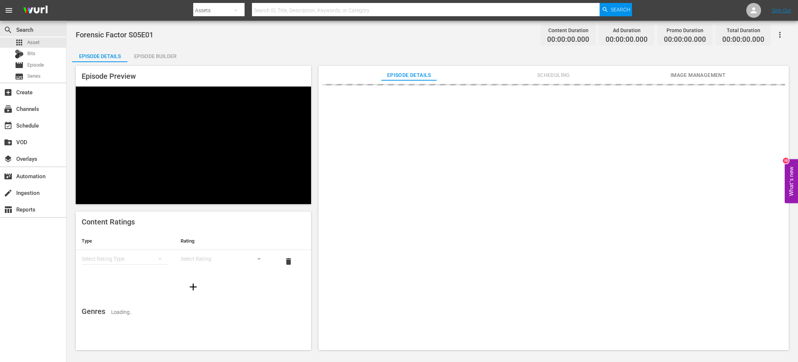
click at [154, 48] on div "Episode Builder" at bounding box center [154, 56] width 55 height 18
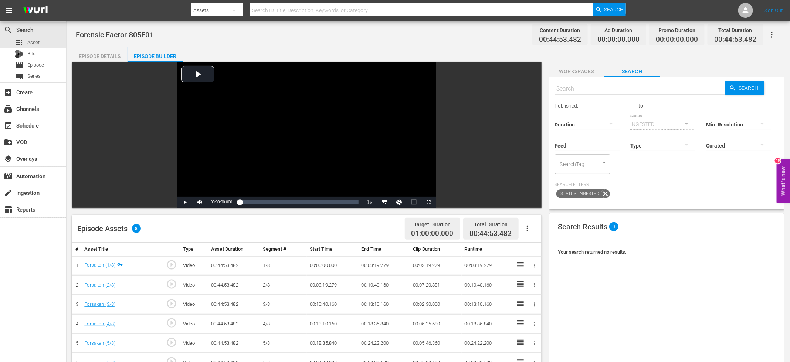
click at [528, 222] on button "button" at bounding box center [527, 228] width 18 height 18
click at [539, 245] on div "Fill with Ads" at bounding box center [549, 249] width 50 height 18
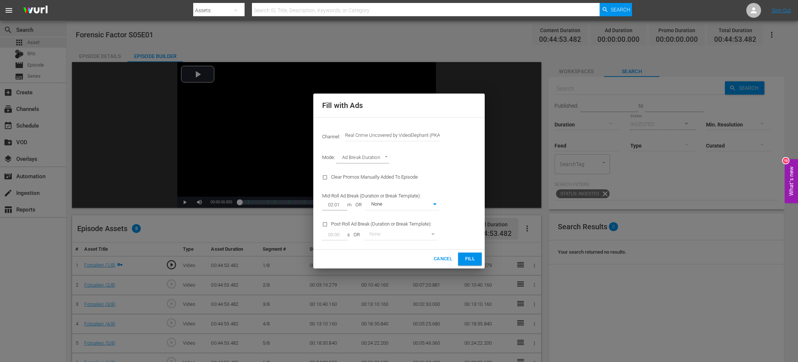
click at [477, 259] on button "Fill" at bounding box center [470, 258] width 24 height 13
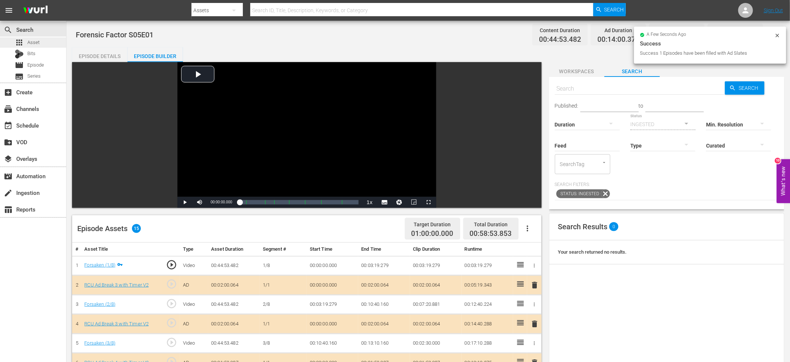
click at [41, 45] on div "apps Asset" at bounding box center [33, 42] width 66 height 10
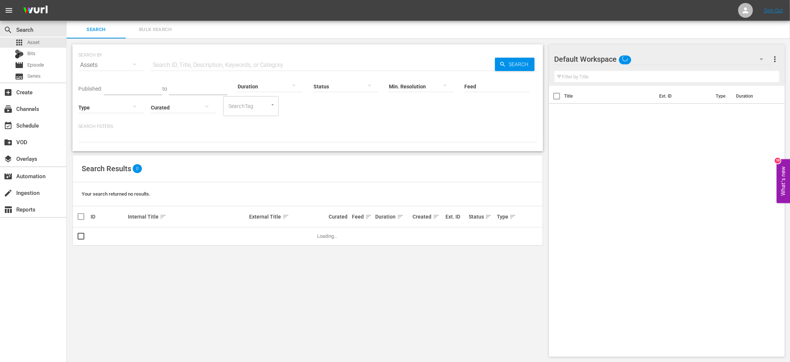
click at [182, 64] on input "text" at bounding box center [323, 65] width 344 height 18
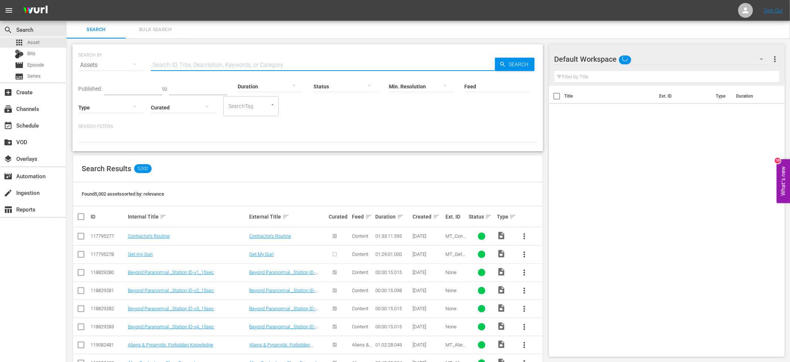
paste input "Forensic Factor S05E"
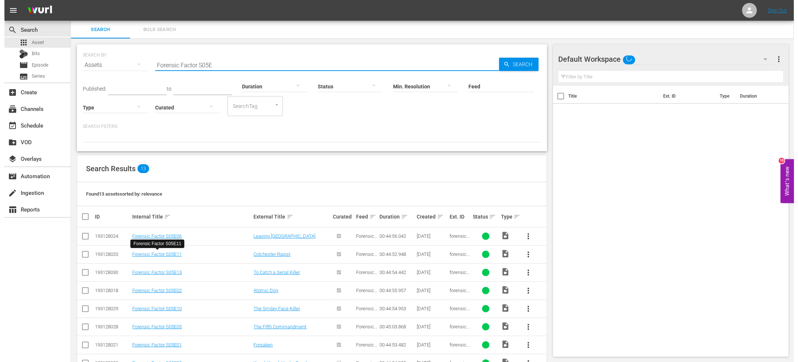
scroll to position [113, 0]
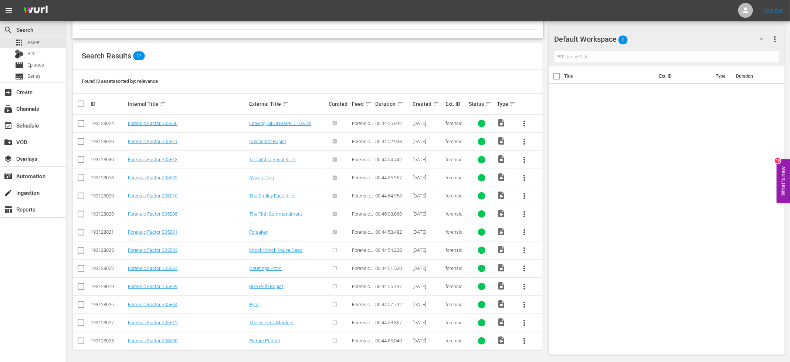
type input "Forensic Factor S05E"
click at [81, 250] on input "checkbox" at bounding box center [80, 251] width 9 height 9
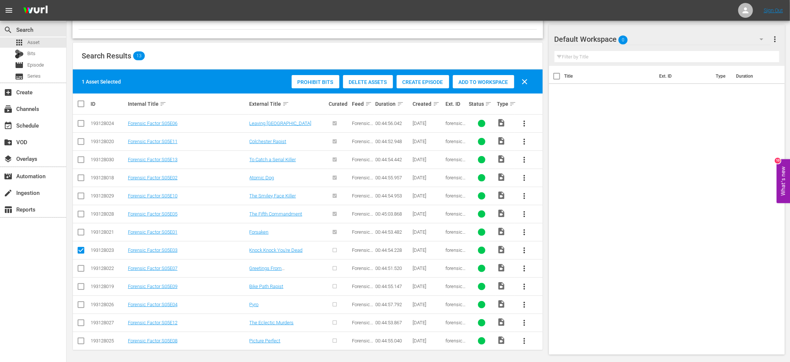
click at [416, 75] on div "Create Episode" at bounding box center [422, 82] width 52 height 14
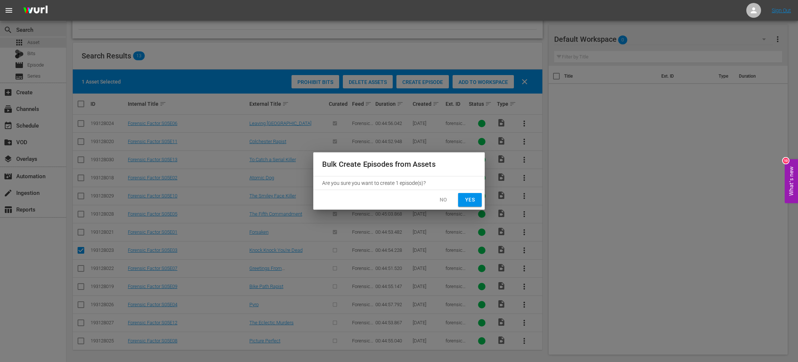
click at [466, 197] on span "Yes" at bounding box center [470, 199] width 12 height 9
checkbox input "false"
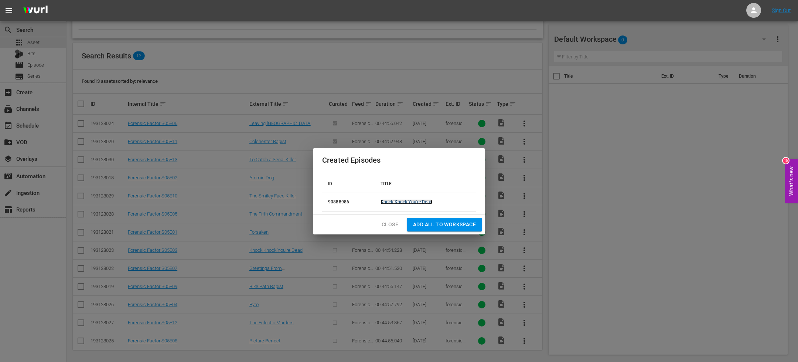
click at [413, 201] on link "Knock Knock You're Dead" at bounding box center [407, 201] width 52 height 5
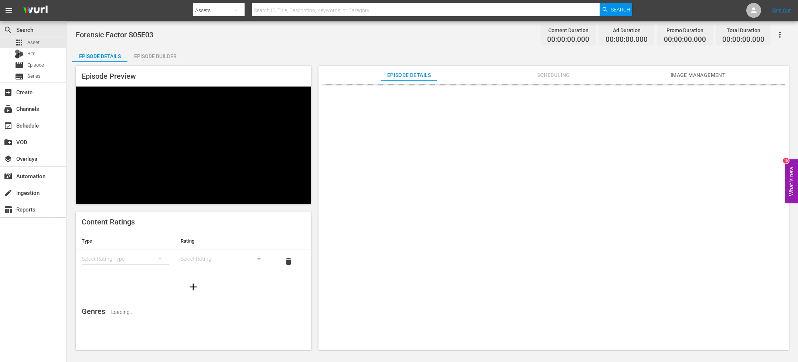
click at [147, 54] on div "Episode Builder" at bounding box center [154, 56] width 55 height 18
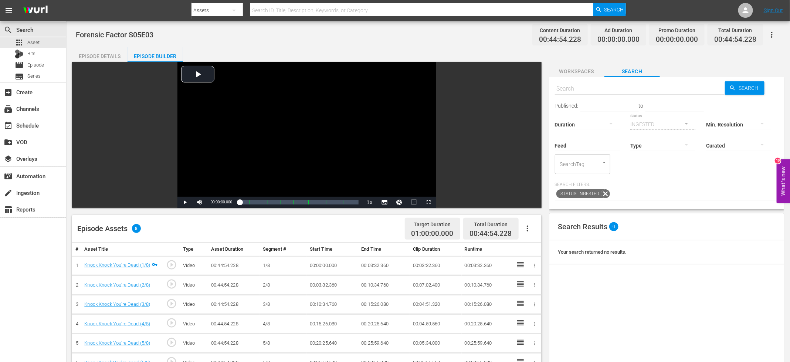
click at [523, 232] on icon "button" at bounding box center [527, 228] width 9 height 9
click at [533, 247] on div "Fill with Ads" at bounding box center [549, 249] width 50 height 18
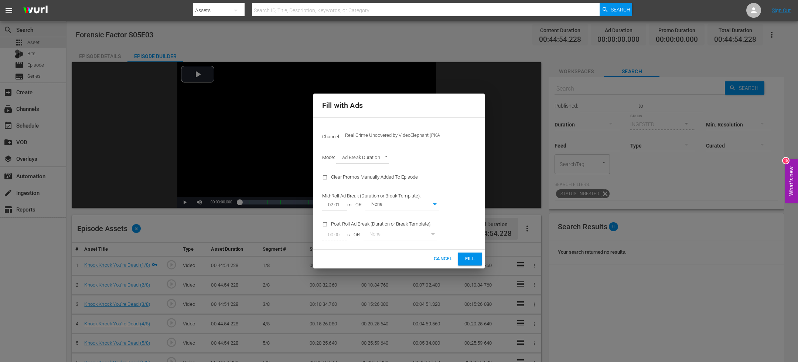
click at [472, 260] on span "Fill" at bounding box center [470, 259] width 12 height 8
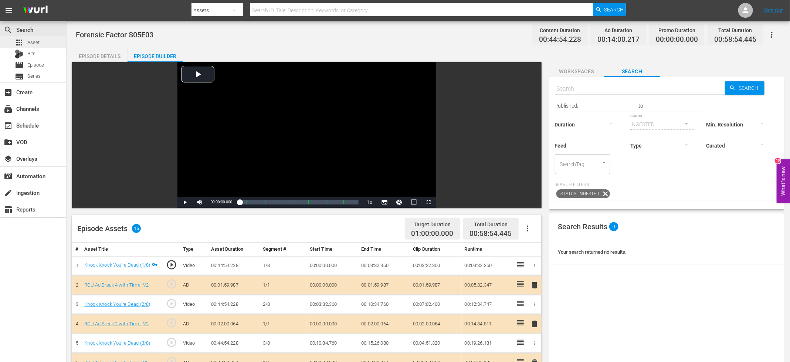
click at [32, 39] on span "Asset" at bounding box center [33, 42] width 12 height 7
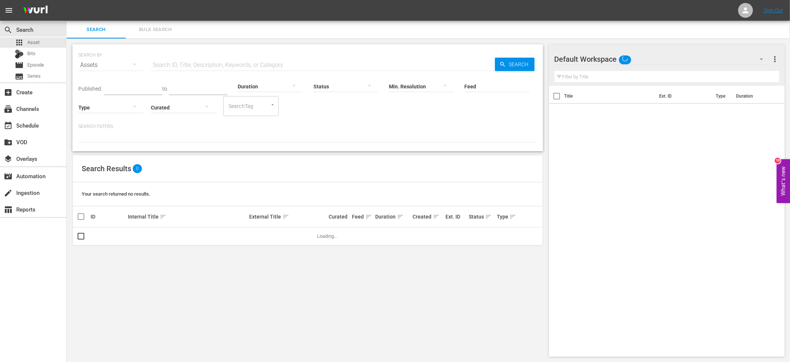
click at [256, 62] on input "text" at bounding box center [323, 65] width 344 height 18
paste input "Forensic Factor S05E"
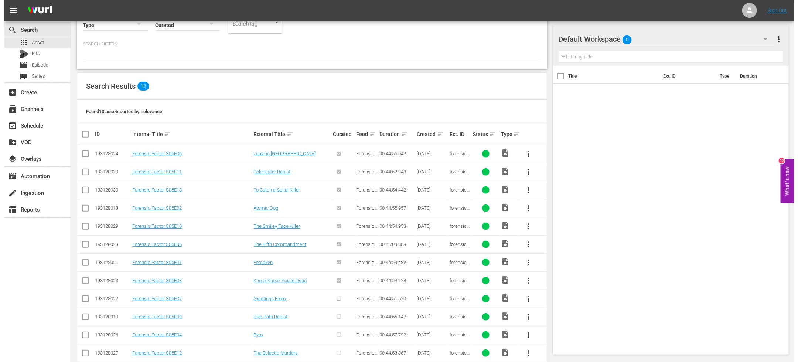
scroll to position [113, 0]
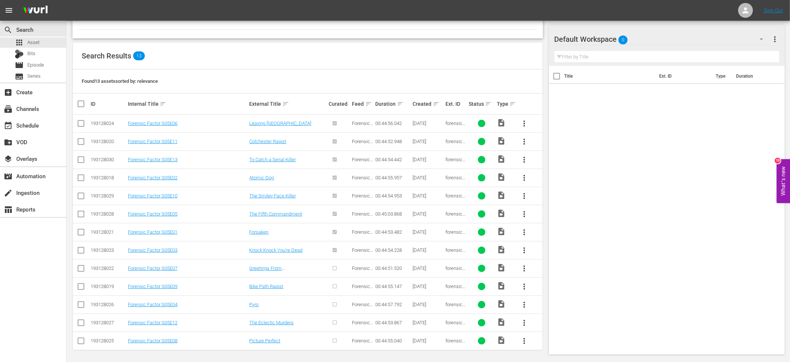
type input "Forensic Factor S05E"
click at [81, 267] on input "checkbox" at bounding box center [80, 269] width 9 height 9
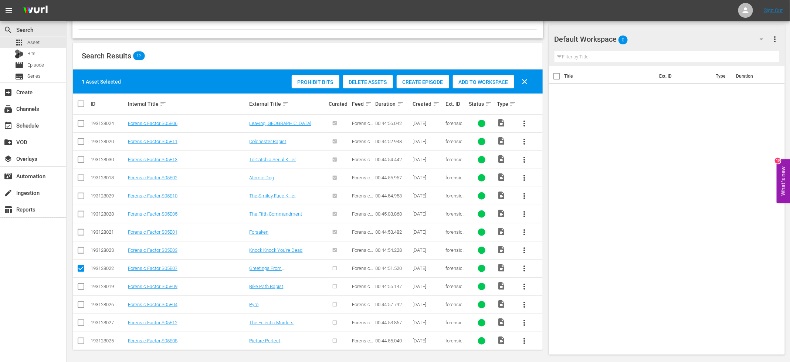
click at [420, 79] on span "Create Episode" at bounding box center [422, 82] width 52 height 6
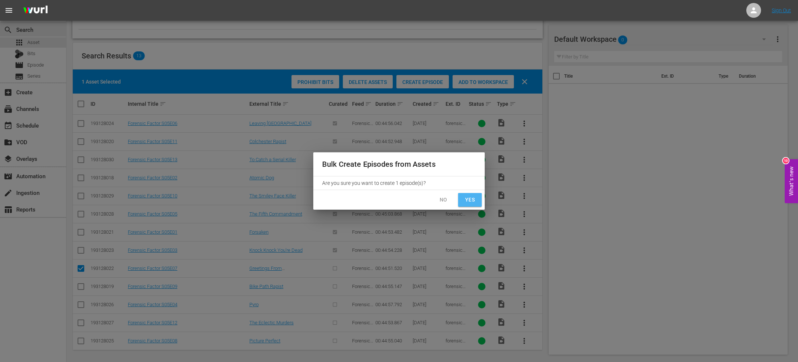
click at [467, 200] on span "Yes" at bounding box center [470, 199] width 12 height 9
checkbox input "false"
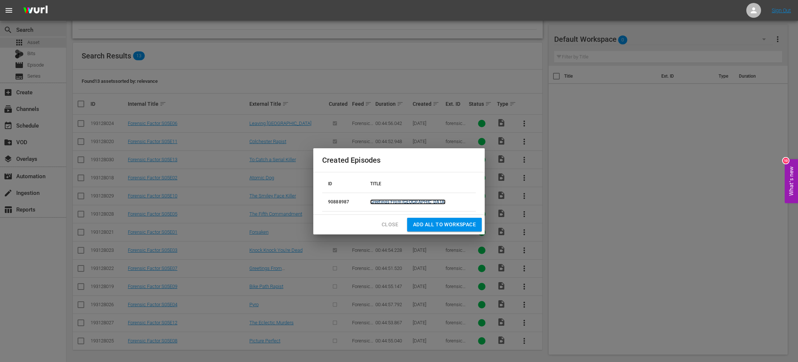
click at [422, 199] on link "Greetings From Yahweh" at bounding box center [407, 201] width 75 height 5
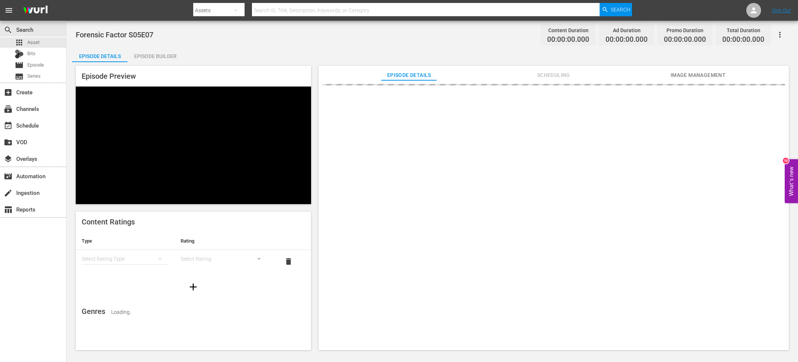
click at [173, 57] on div "Episode Builder" at bounding box center [154, 56] width 55 height 18
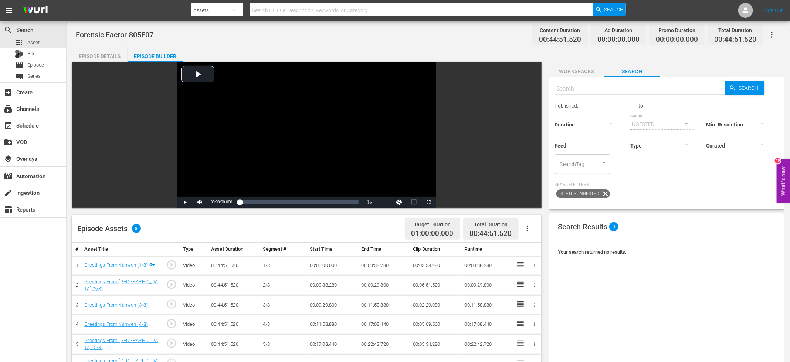
click at [528, 226] on icon "button" at bounding box center [527, 228] width 9 height 9
click at [541, 248] on div "Fill with Ads" at bounding box center [549, 249] width 50 height 18
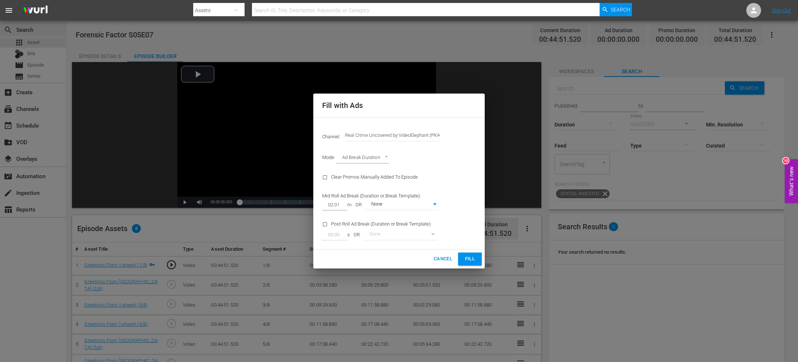
click at [466, 256] on span "Fill" at bounding box center [470, 259] width 12 height 8
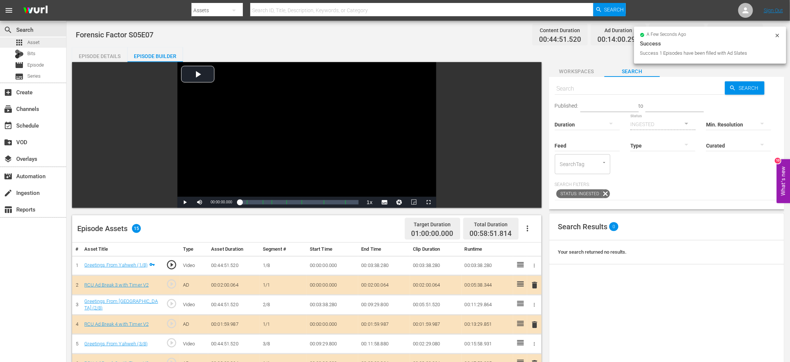
click at [44, 44] on div "apps Asset" at bounding box center [33, 42] width 66 height 10
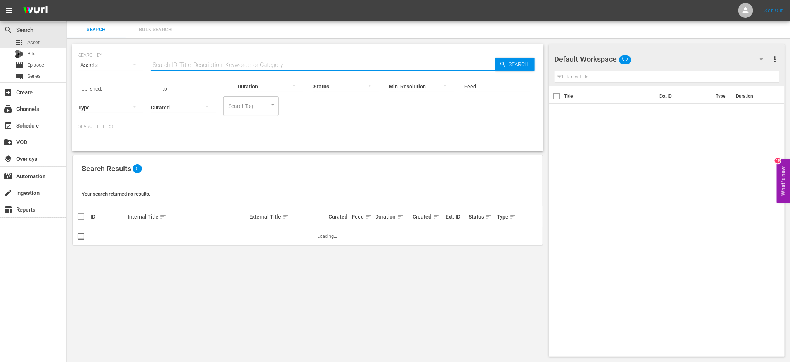
click at [197, 57] on input "text" at bounding box center [323, 65] width 344 height 18
paste input "Forensic Factor S05E"
type input "Forensic Factor S05E"
click at [274, 151] on div "SEARCH BY Search By Assets Search ID, Title, Description, Keywords, or Category…" at bounding box center [308, 200] width 482 height 324
click at [266, 154] on div "SEARCH BY Search By Assets Search ID, Title, Description, Keywords, or Category…" at bounding box center [308, 200] width 482 height 324
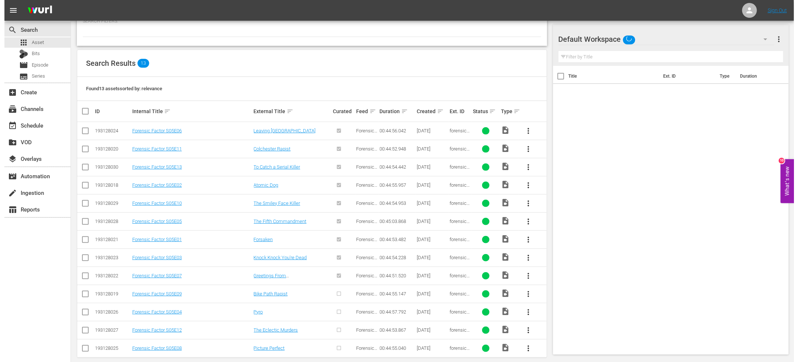
scroll to position [113, 0]
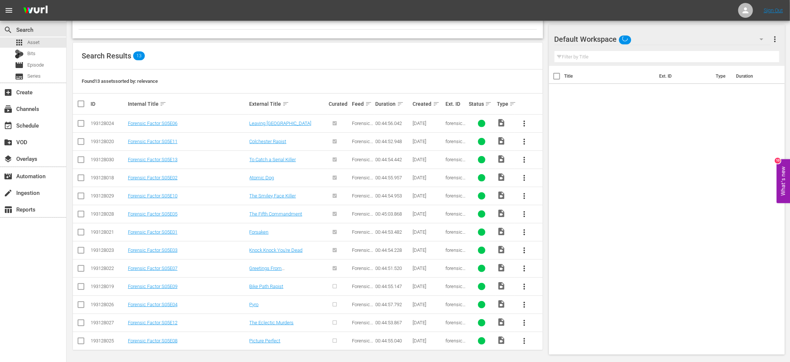
click at [81, 286] on input "checkbox" at bounding box center [80, 287] width 9 height 9
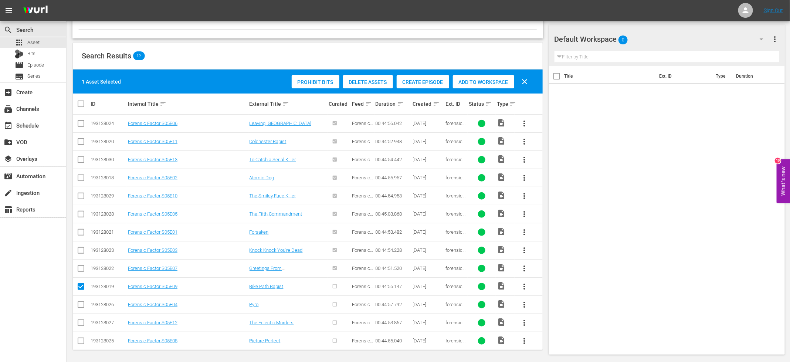
click at [424, 80] on span "Create Episode" at bounding box center [422, 82] width 52 height 6
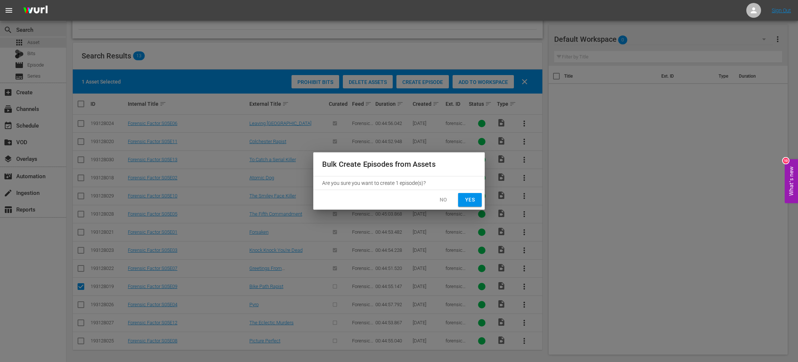
click at [476, 192] on div "No Yes" at bounding box center [398, 200] width 171 height 20
click at [474, 197] on span "Yes" at bounding box center [470, 199] width 12 height 9
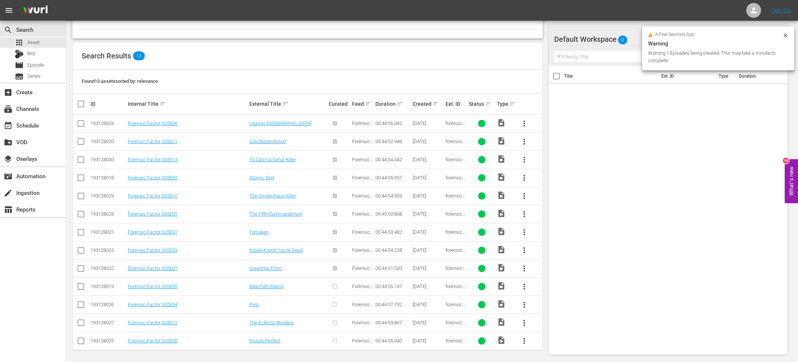
checkbox input "false"
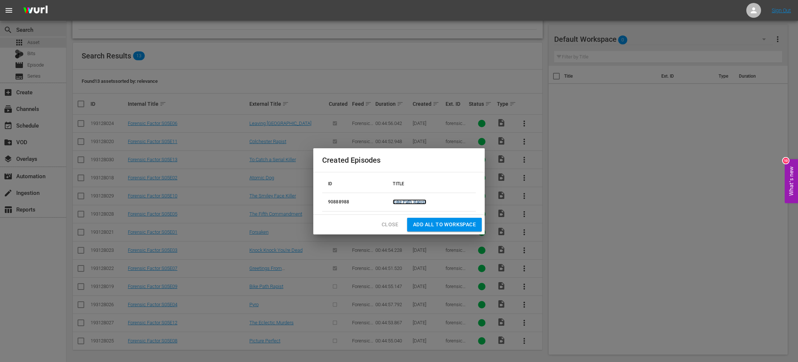
click at [404, 202] on link "Bike Path Rapist" at bounding box center [409, 201] width 33 height 5
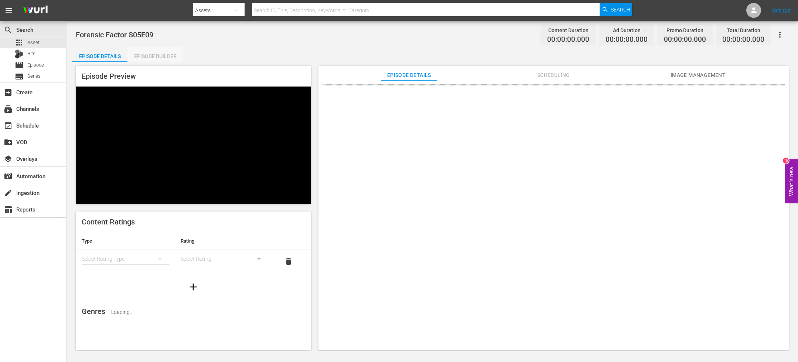
click at [160, 61] on div "Episode Builder" at bounding box center [154, 56] width 55 height 18
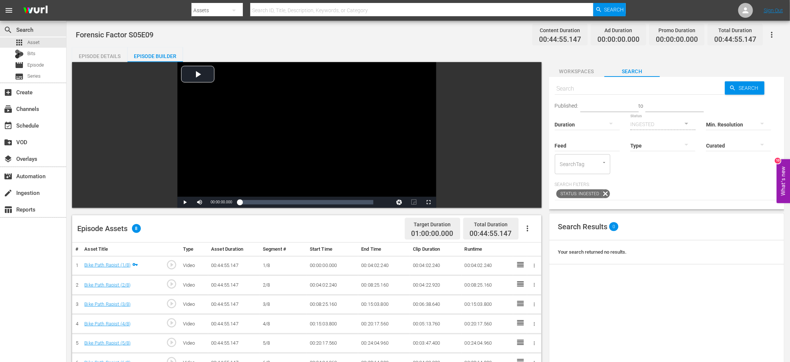
click at [526, 140] on div "Video Player is loading. Play Video Play Mute Current Time 00:00:00.000 / Durat…" at bounding box center [306, 135] width 469 height 146
click at [529, 225] on icon "button" at bounding box center [527, 228] width 9 height 9
click at [538, 255] on div "Fill with Ads" at bounding box center [549, 249] width 50 height 18
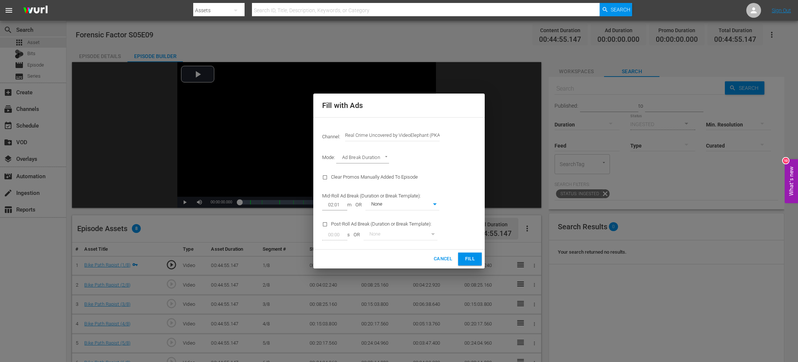
click at [462, 251] on div "Cancel Fill" at bounding box center [398, 258] width 171 height 19
click at [473, 259] on span "Fill" at bounding box center [470, 259] width 12 height 8
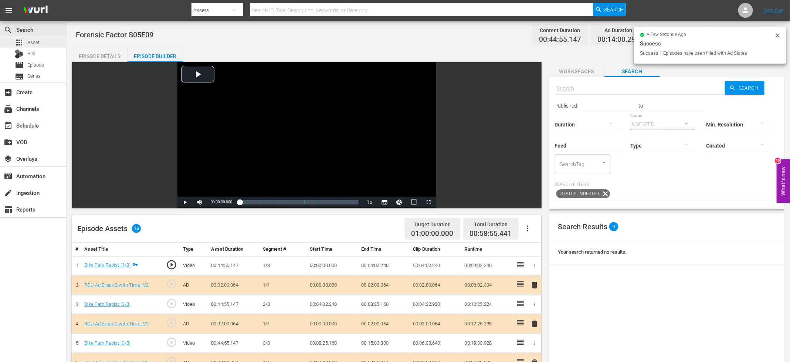
click at [57, 42] on div "apps Asset" at bounding box center [33, 42] width 66 height 10
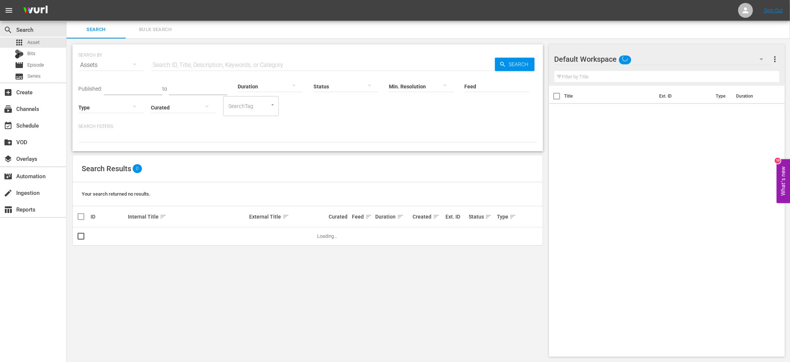
click at [193, 68] on input "text" at bounding box center [323, 65] width 344 height 18
paste input "Forensic Factor S05E"
type input "Forensic Factor S05E"
click at [293, 156] on div "Search Results 0" at bounding box center [308, 168] width 470 height 27
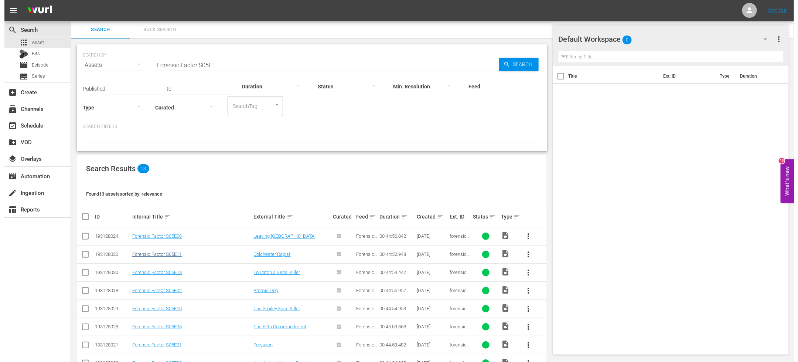
scroll to position [113, 0]
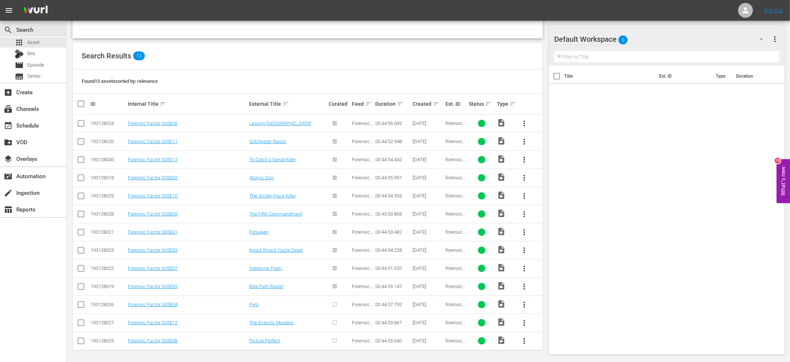
click at [82, 306] on input "checkbox" at bounding box center [80, 305] width 9 height 9
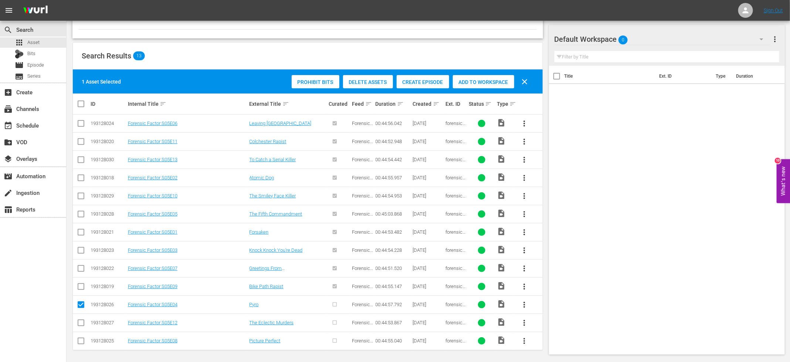
click at [426, 82] on span "Create Episode" at bounding box center [422, 82] width 52 height 6
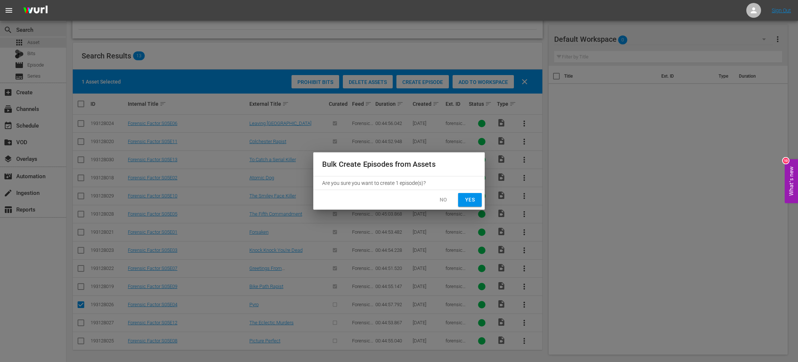
click at [471, 204] on span "Yes" at bounding box center [470, 199] width 12 height 9
checkbox input "false"
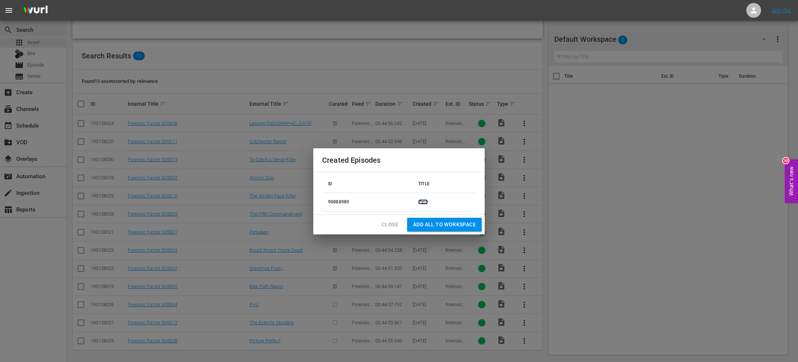
click at [425, 204] on link "Pyro" at bounding box center [423, 201] width 10 height 5
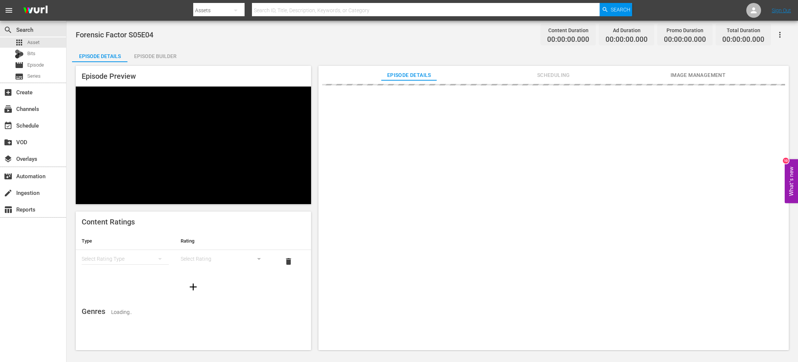
click at [138, 59] on div "Episode Builder" at bounding box center [154, 56] width 55 height 18
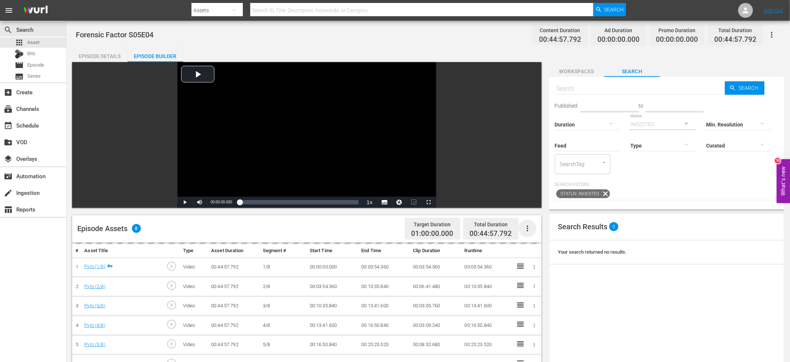
click at [531, 232] on icon "button" at bounding box center [527, 228] width 9 height 9
click at [534, 246] on div "Fill with Ads" at bounding box center [549, 249] width 50 height 18
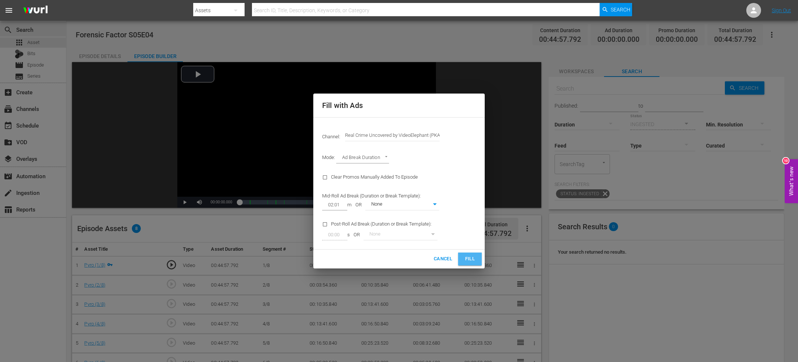
click at [471, 263] on button "Fill" at bounding box center [470, 258] width 24 height 13
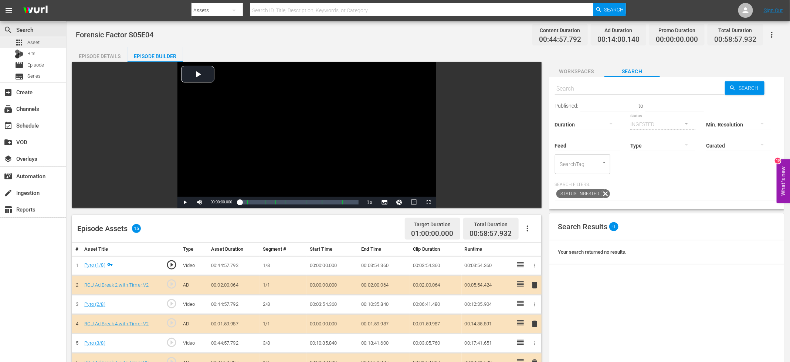
click at [54, 44] on div "apps Asset" at bounding box center [33, 42] width 66 height 10
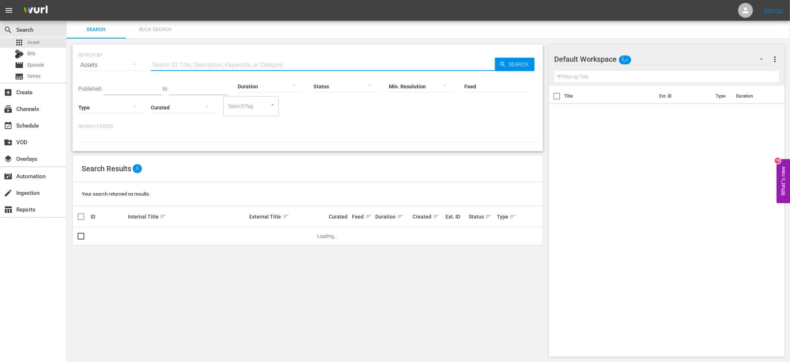
click at [198, 62] on input "text" at bounding box center [323, 65] width 344 height 18
paste input "Forensic Factor S05E"
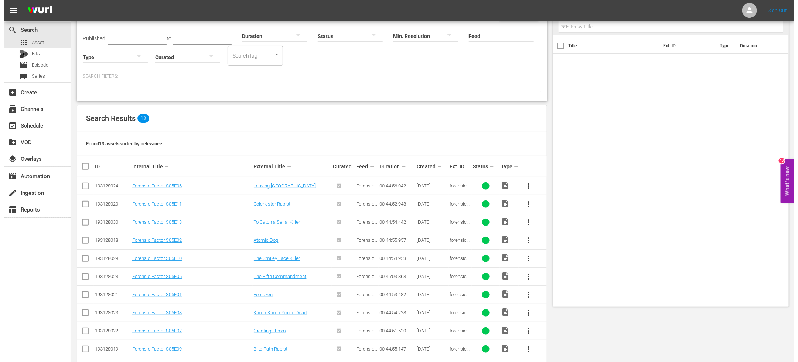
scroll to position [113, 0]
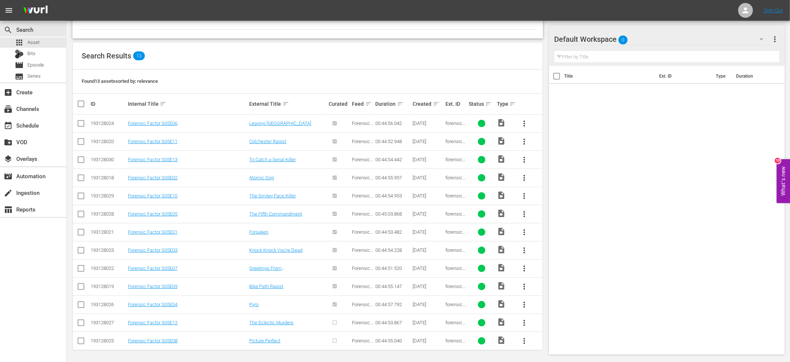
type input "Forensic Factor S05E"
click at [81, 324] on input "checkbox" at bounding box center [80, 324] width 9 height 9
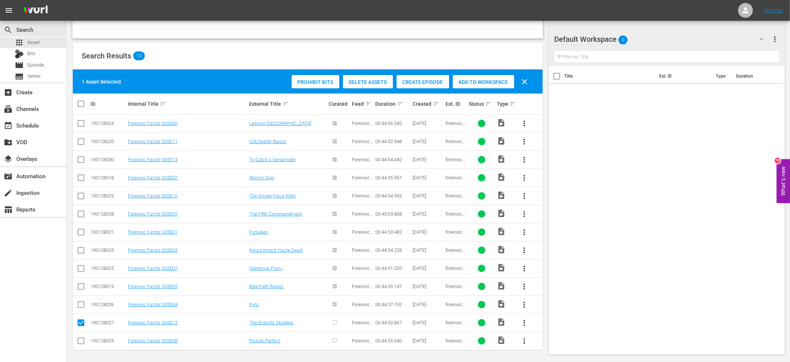
click at [418, 80] on span "Create Episode" at bounding box center [422, 82] width 52 height 6
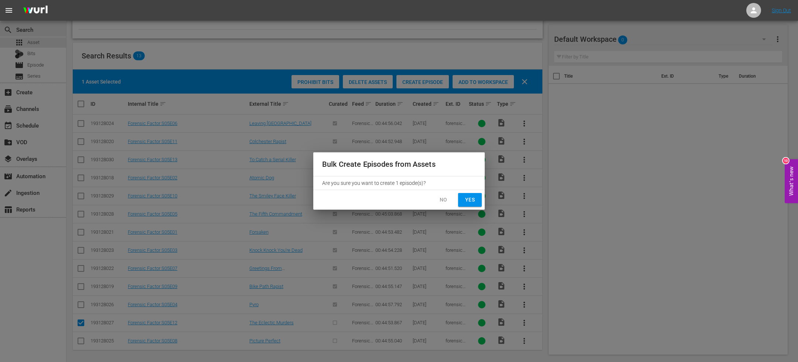
click at [469, 201] on span "Yes" at bounding box center [470, 199] width 12 height 9
checkbox input "false"
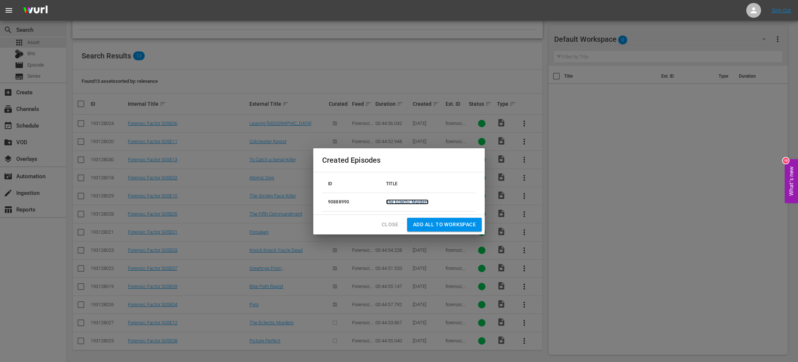
click at [413, 201] on link "The Eclectic Murders" at bounding box center [407, 201] width 42 height 5
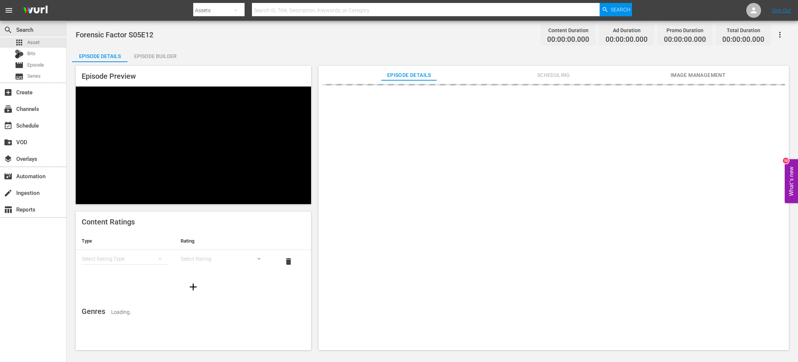
click at [155, 52] on div "Episode Builder" at bounding box center [154, 56] width 55 height 18
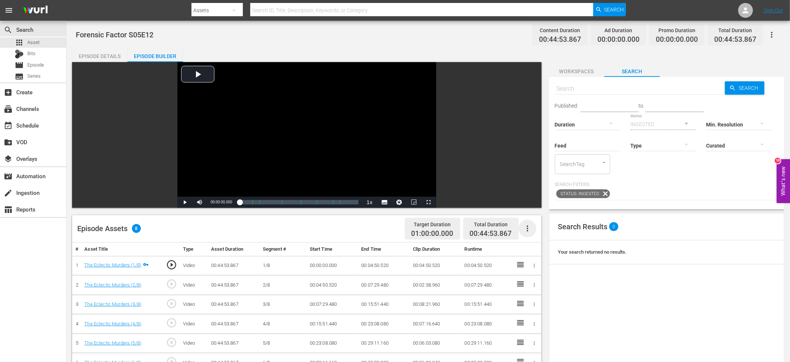
click at [531, 229] on icon "button" at bounding box center [527, 228] width 9 height 9
click at [538, 251] on div "Fill with Ads" at bounding box center [549, 249] width 50 height 18
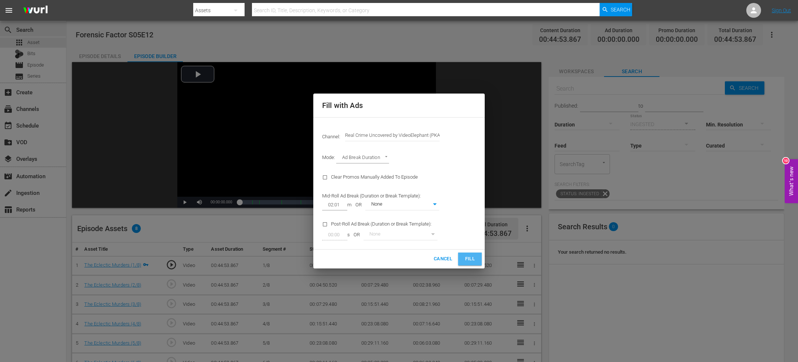
click at [464, 257] on span "Fill" at bounding box center [470, 259] width 12 height 8
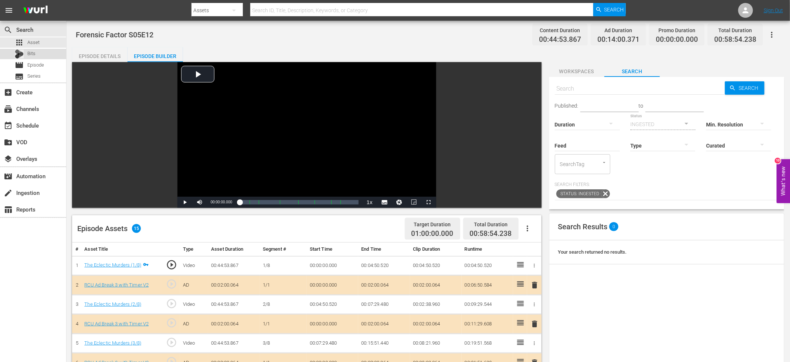
click at [58, 49] on div "Bits" at bounding box center [33, 54] width 66 height 10
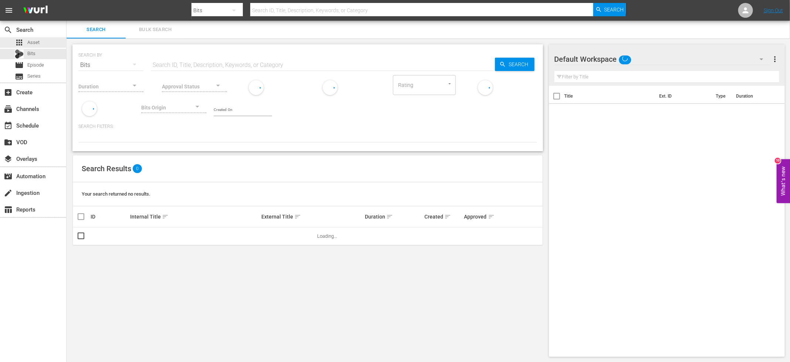
click at [57, 41] on div "apps Asset" at bounding box center [33, 42] width 66 height 10
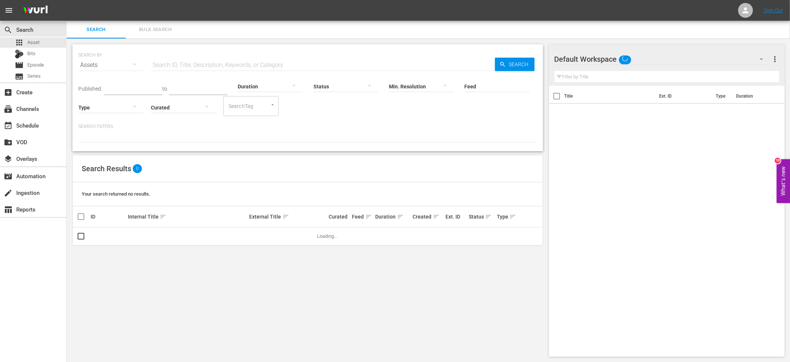
click at [174, 66] on input "text" at bounding box center [323, 65] width 344 height 18
paste input "Forensic Factor S05E"
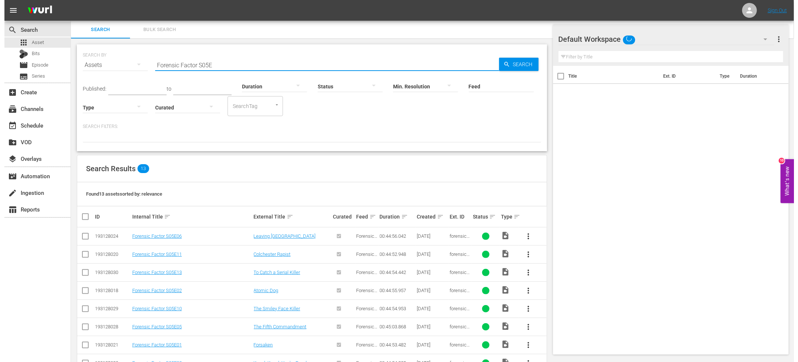
scroll to position [113, 0]
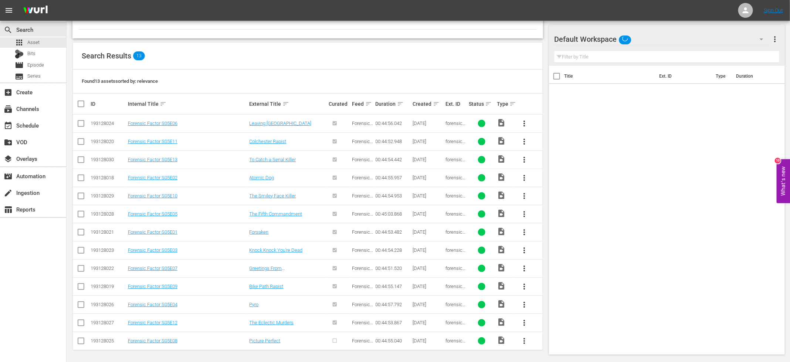
type input "Forensic Factor S05E"
click at [79, 341] on input "checkbox" at bounding box center [80, 342] width 9 height 9
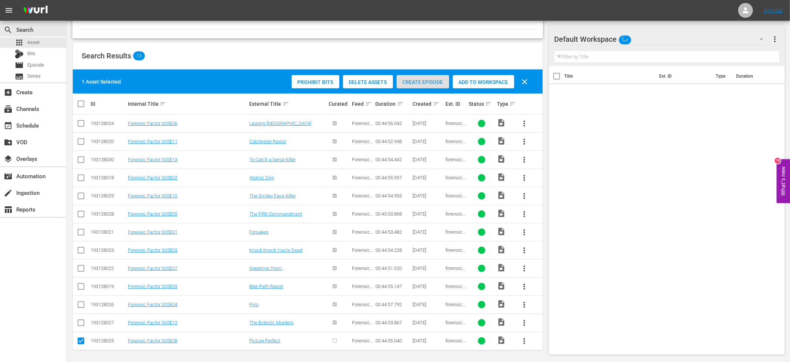
click at [411, 86] on div "Create Episode" at bounding box center [422, 82] width 52 height 14
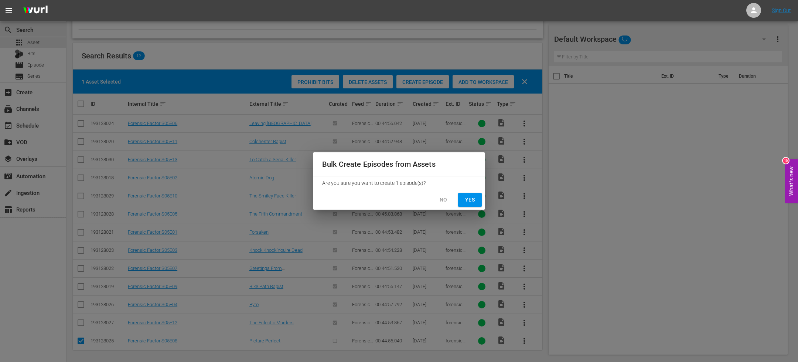
click at [459, 203] on button "Yes" at bounding box center [470, 200] width 24 height 14
checkbox input "false"
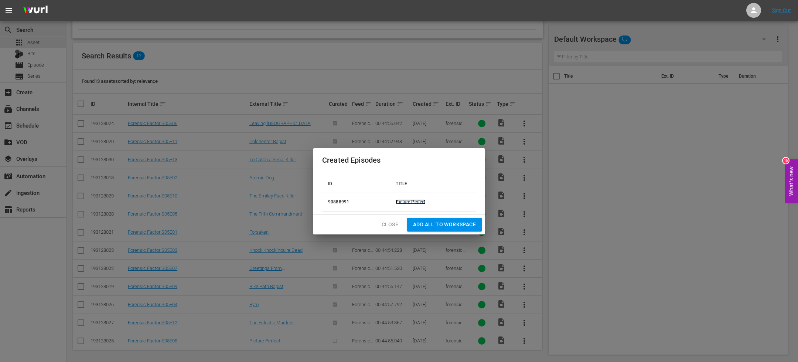
click at [408, 201] on link "Picture Perfect" at bounding box center [411, 201] width 30 height 5
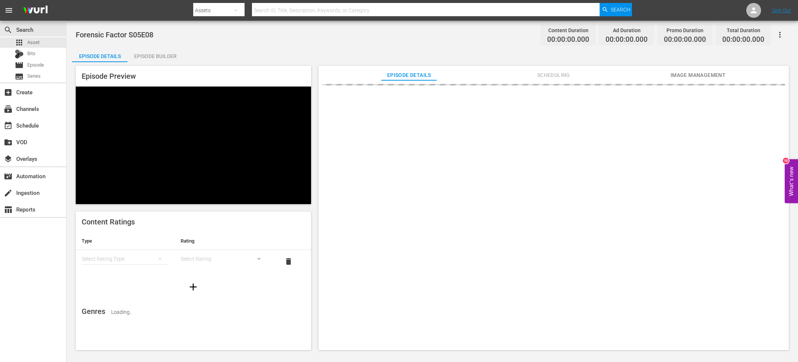
click at [156, 52] on div "Episode Builder" at bounding box center [154, 56] width 55 height 18
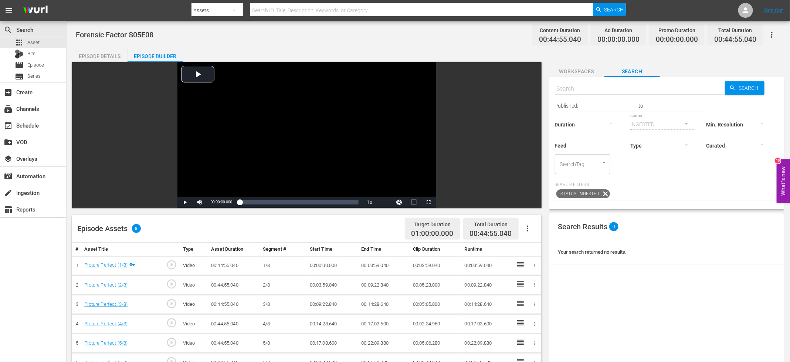
click at [529, 231] on icon "button" at bounding box center [527, 228] width 9 height 9
click at [538, 245] on div "Fill with Ads" at bounding box center [549, 249] width 50 height 18
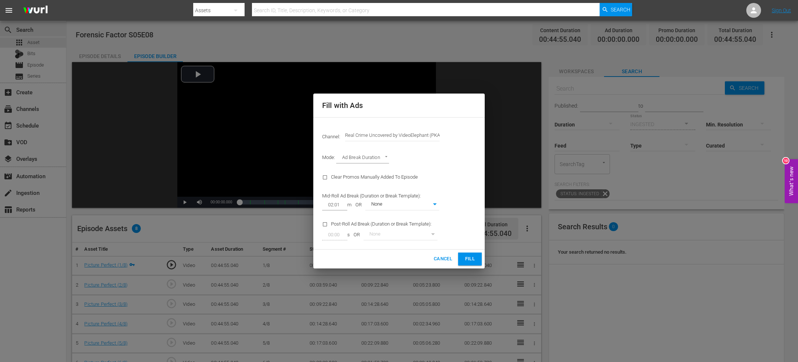
click at [477, 259] on button "Fill" at bounding box center [470, 258] width 24 height 13
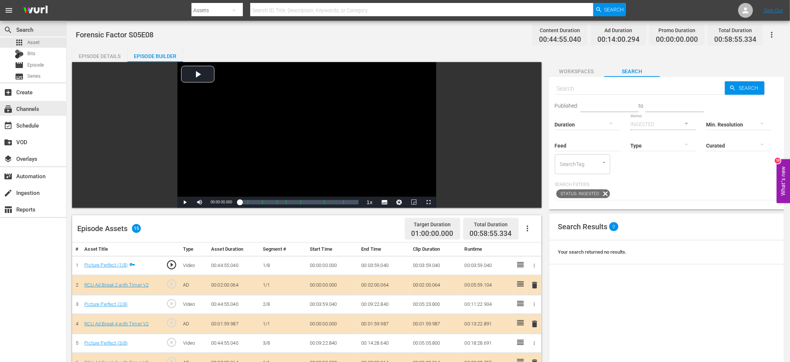
click at [35, 124] on div "event_available Schedule" at bounding box center [20, 124] width 41 height 7
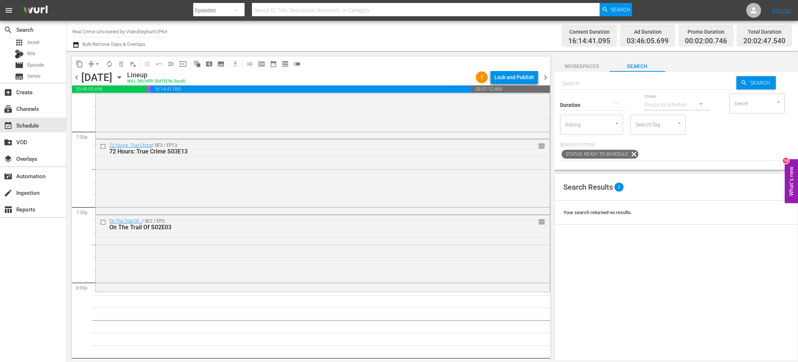
scroll to position [2841, 0]
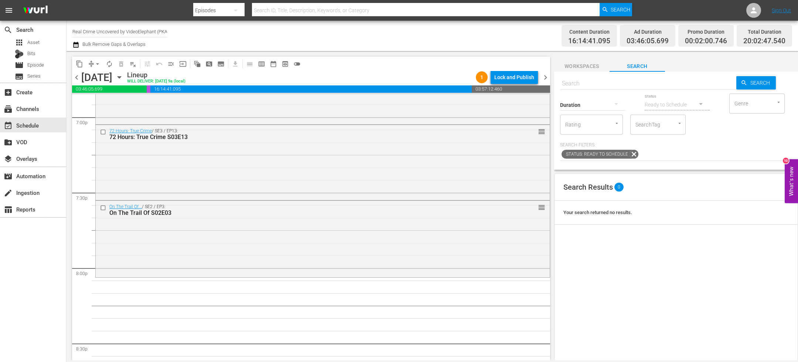
click at [572, 85] on input "text" at bounding box center [648, 84] width 176 height 18
paste input "The FBI Files S05E02"
type input "The FBI Files S05E02"
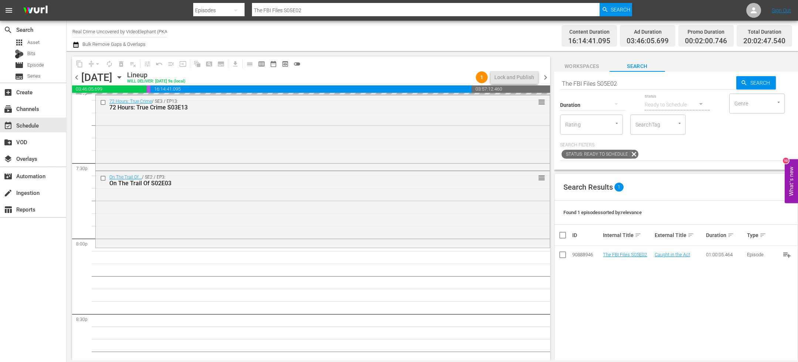
drag, startPoint x: 614, startPoint y: 253, endPoint x: 525, endPoint y: 26, distance: 243.9
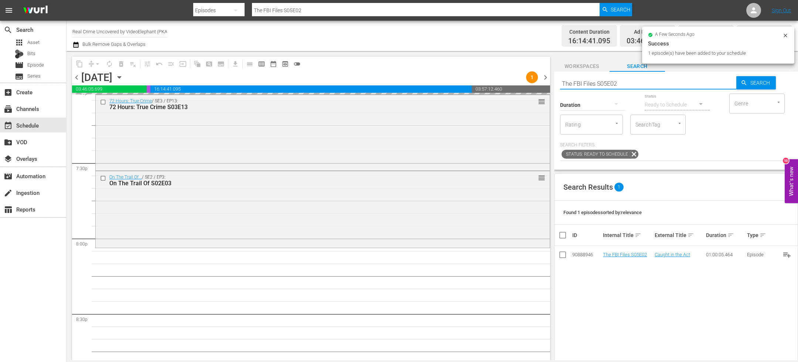
click at [576, 82] on input "The FBI Files S05E02" at bounding box center [648, 84] width 176 height 18
paste input "Forensic Factor S05E01"
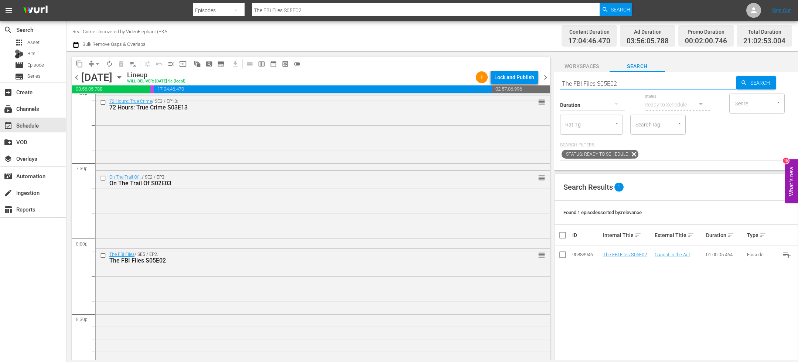
type input "Forensic Factor S05E01"
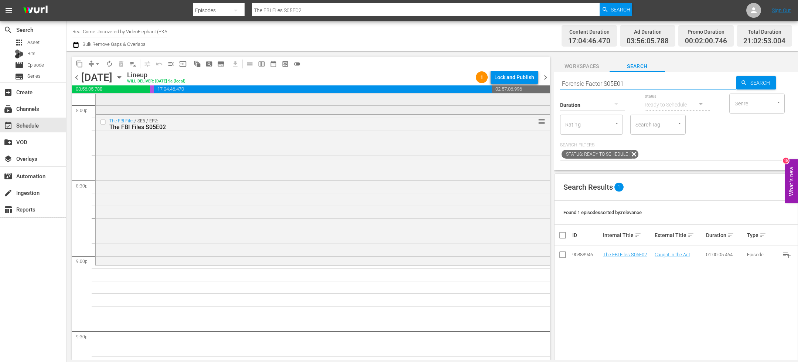
type input "Forensic Factor S05E01"
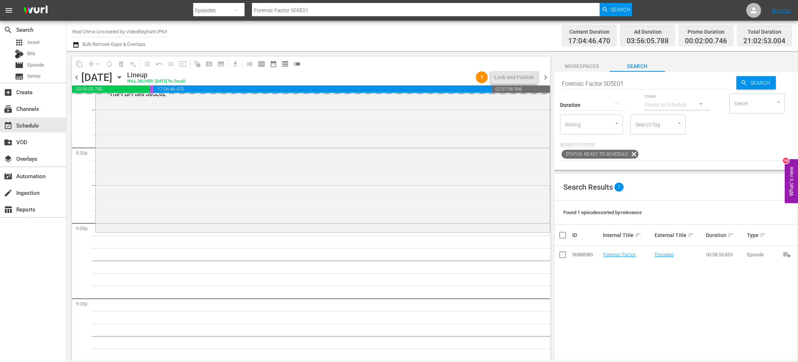
drag, startPoint x: 610, startPoint y: 255, endPoint x: 538, endPoint y: 7, distance: 257.4
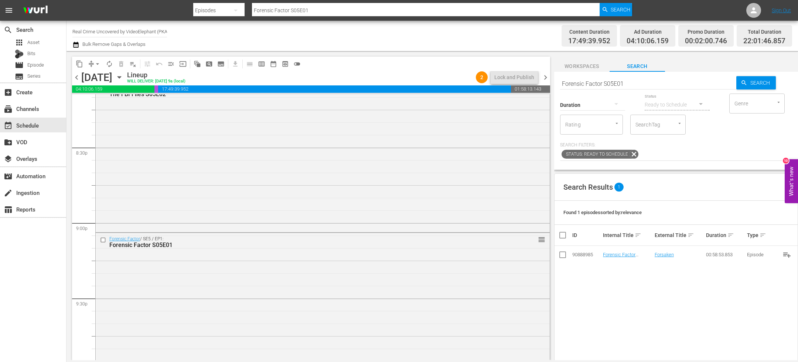
click at [606, 79] on input "Forensic Factor S05E01" at bounding box center [648, 84] width 176 height 18
paste input "MT_CS_S02"
type input "MT_CS_S02E01"
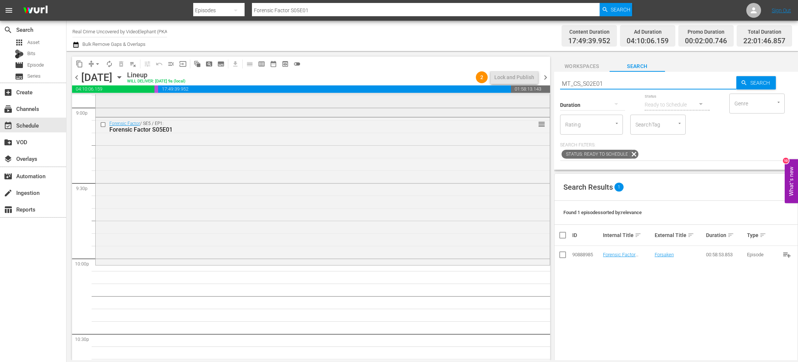
type input "MT_CS_S02E01"
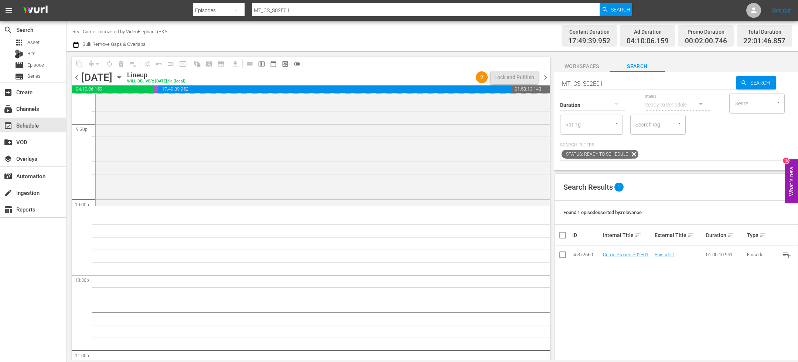
drag, startPoint x: 617, startPoint y: 252, endPoint x: 522, endPoint y: 1, distance: 268.6
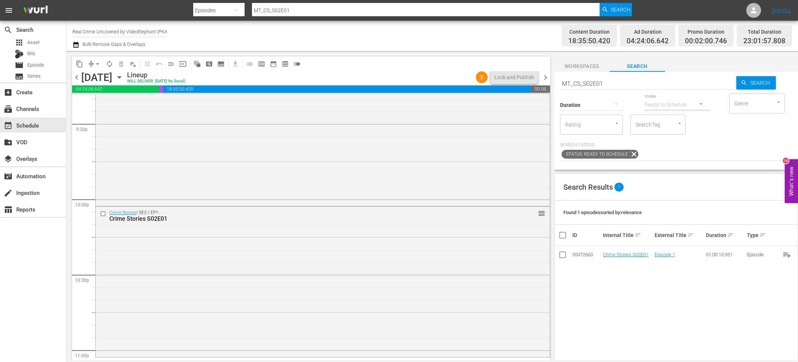
click at [579, 82] on input "MT_CS_S02E01" at bounding box center [648, 84] width 176 height 18
click at [579, 83] on input "MT_CS_S02E01" at bounding box center [648, 84] width 176 height 18
paste input "Dark Waters of Crime S05E03"
type input "Dark Waters of Crime S05E03"
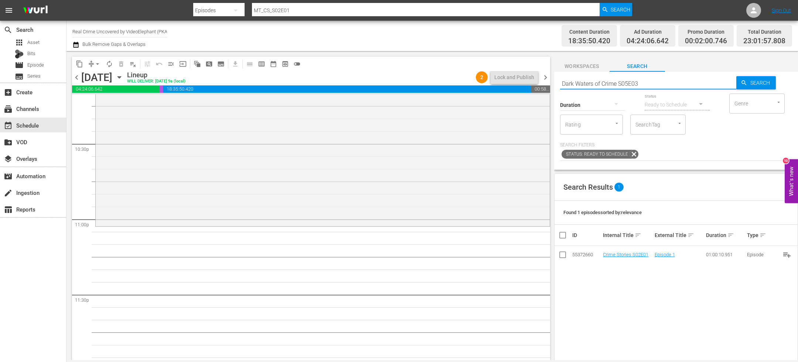
scroll to position [3352, 0]
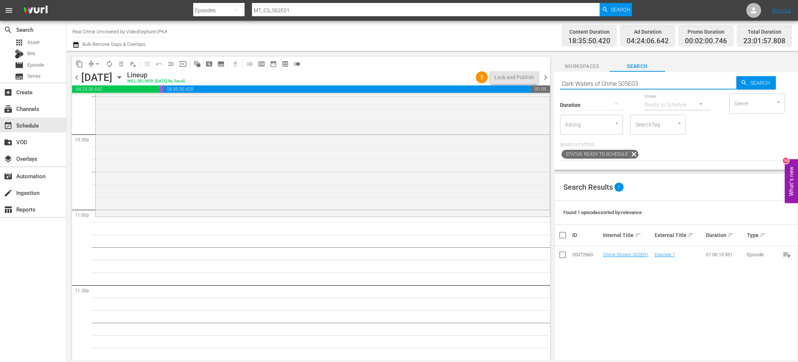
type input "Dark Waters of Crime S05E03"
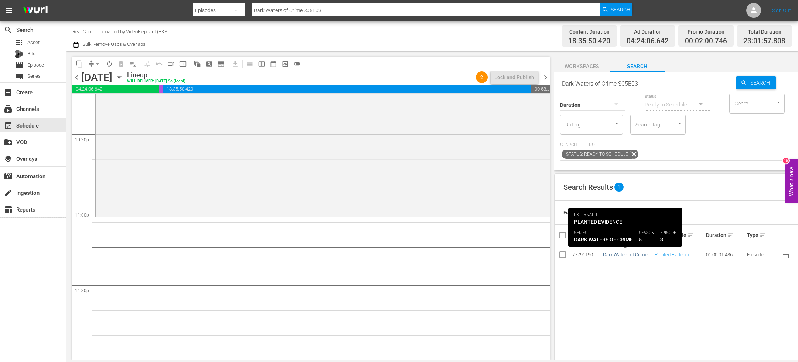
type input "Dark Waters of Crime S05E03"
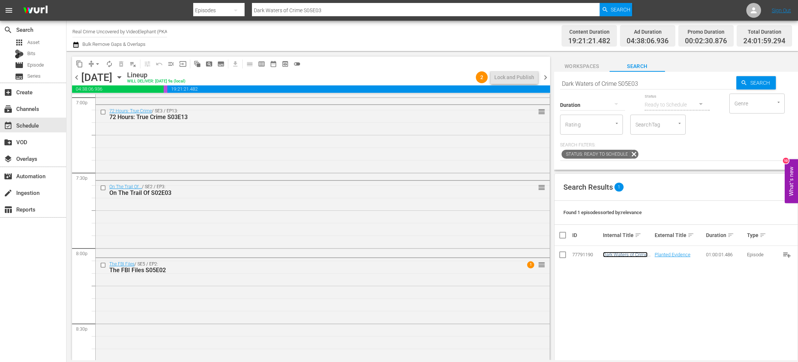
scroll to position [2856, 0]
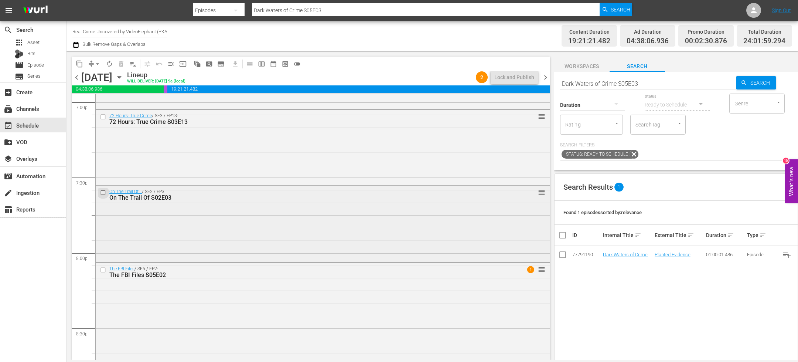
click at [103, 192] on input "checkbox" at bounding box center [104, 193] width 8 height 6
click at [103, 269] on input "checkbox" at bounding box center [104, 269] width 8 height 6
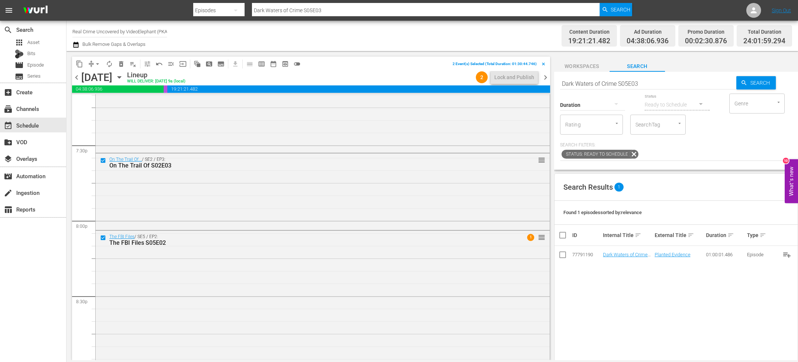
scroll to position [2932, 0]
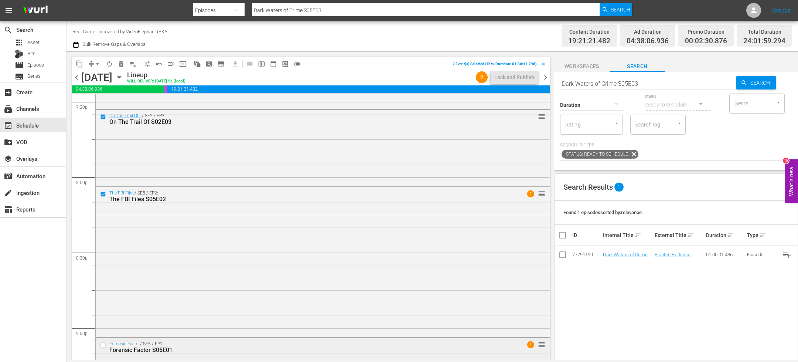
click at [104, 344] on input "checkbox" at bounding box center [104, 345] width 8 height 6
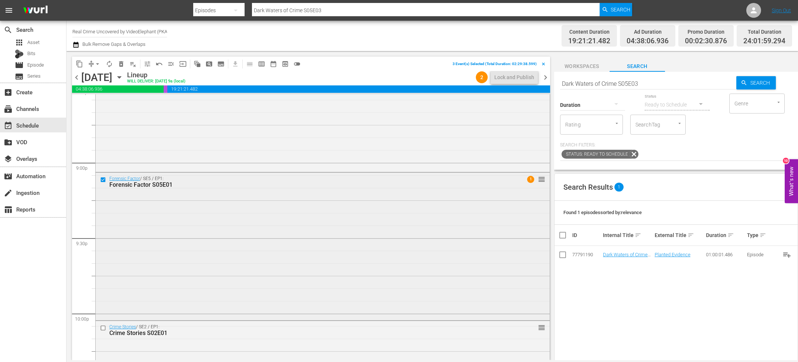
scroll to position [3112, 0]
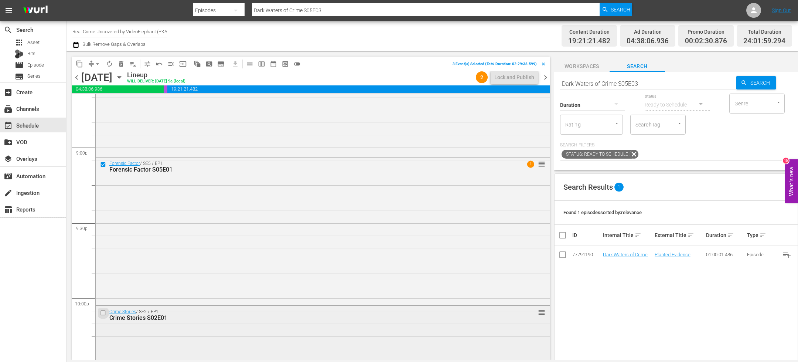
click at [103, 313] on input "checkbox" at bounding box center [104, 312] width 8 height 6
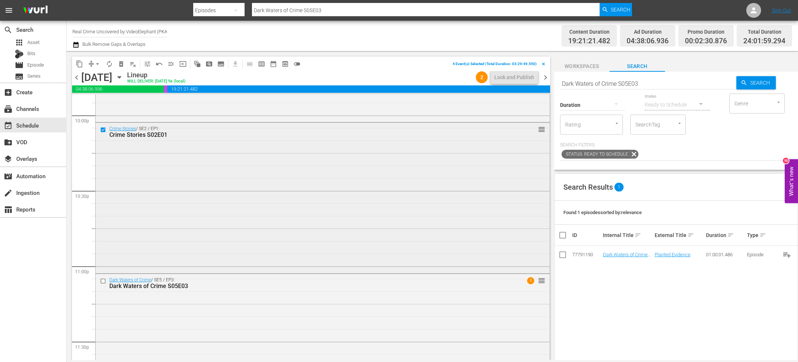
scroll to position [3359, 0]
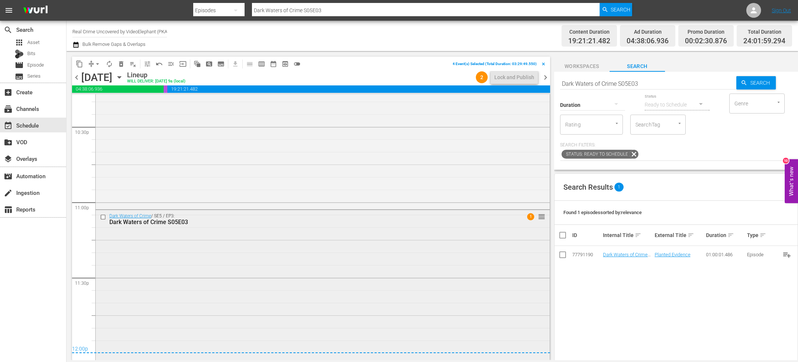
click at [102, 217] on input "checkbox" at bounding box center [104, 217] width 8 height 6
click at [81, 64] on span "content_copy" at bounding box center [79, 63] width 7 height 7
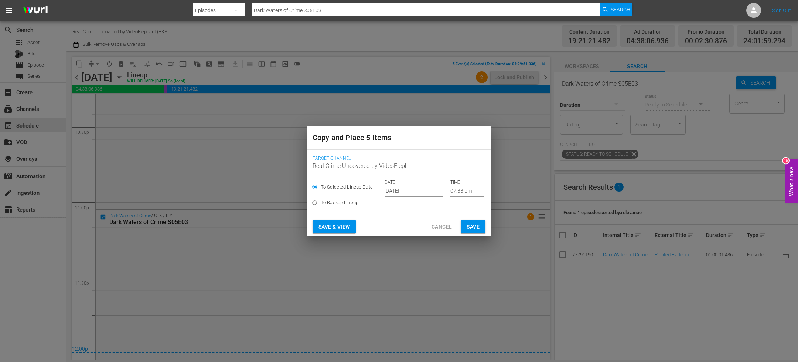
click at [406, 189] on input "[DATE]" at bounding box center [414, 190] width 58 height 11
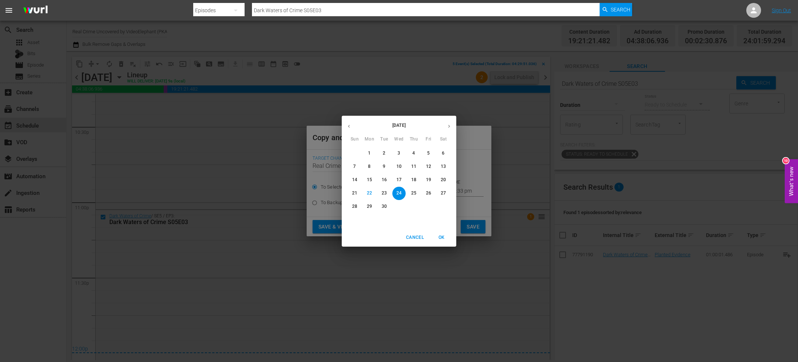
click at [451, 126] on icon "button" at bounding box center [449, 126] width 6 height 6
click at [370, 168] on p "6" at bounding box center [369, 166] width 3 height 6
type input "[DATE]"
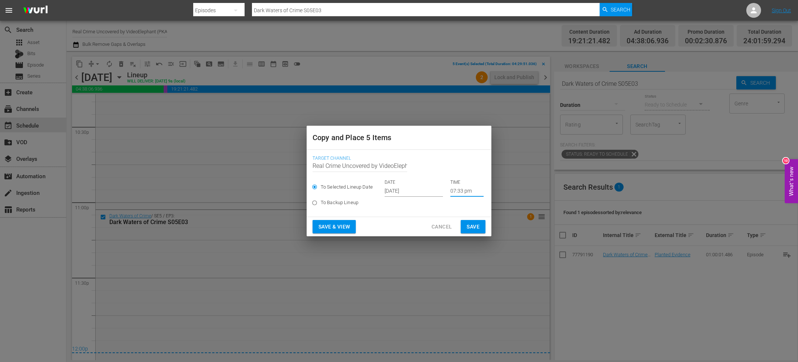
click at [450, 192] on input "07:33 pm" at bounding box center [466, 190] width 33 height 11
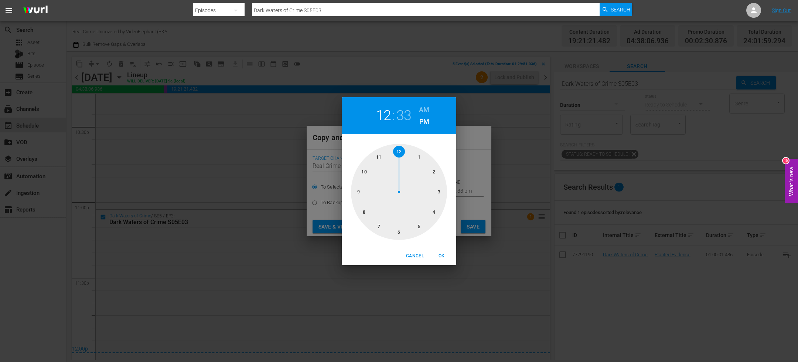
click at [398, 156] on div at bounding box center [399, 192] width 96 height 96
click at [398, 155] on div at bounding box center [399, 192] width 96 height 96
click at [427, 110] on h6 "AM" at bounding box center [424, 110] width 10 height 12
click at [437, 251] on button "OK" at bounding box center [442, 256] width 24 height 12
type input "12:00 am"
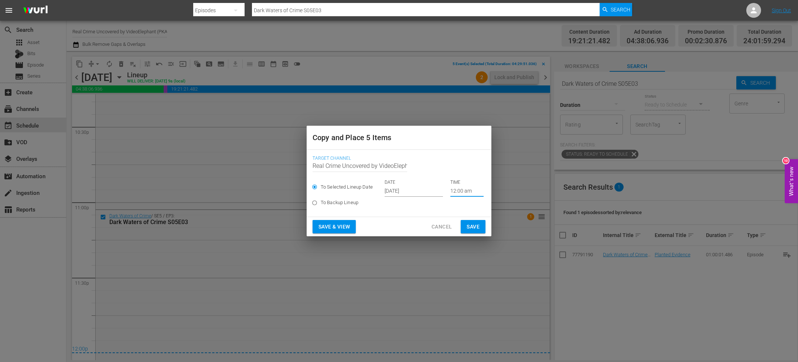
click at [477, 228] on span "Save" at bounding box center [473, 226] width 13 height 9
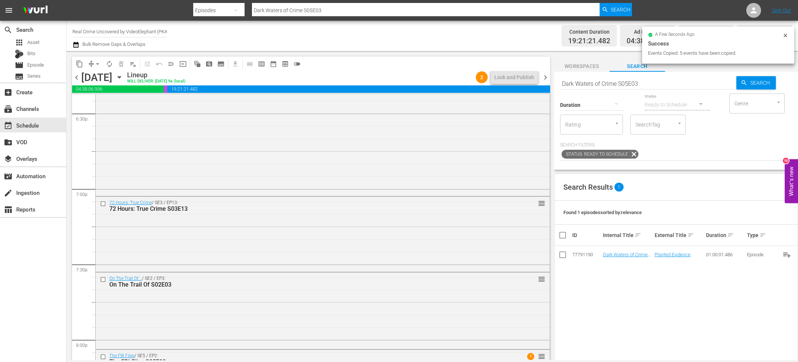
scroll to position [2743, 0]
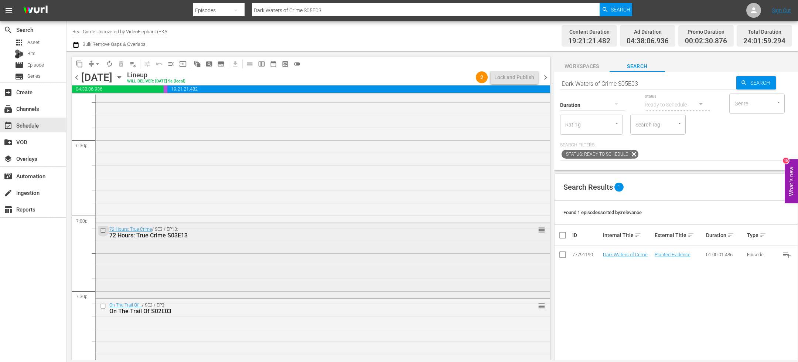
click at [104, 229] on input "checkbox" at bounding box center [104, 230] width 8 height 6
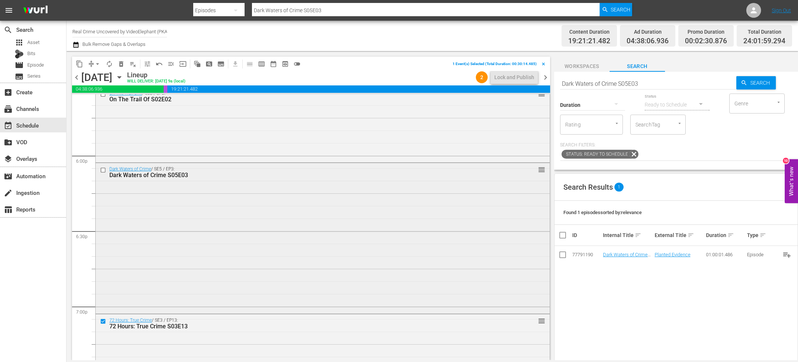
scroll to position [2647, 0]
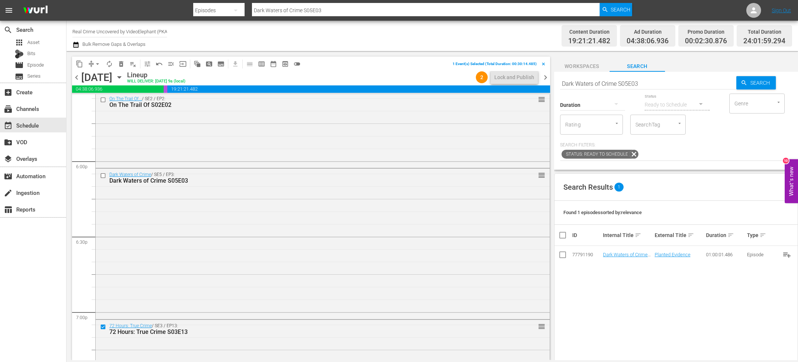
click at [79, 65] on span "content_copy" at bounding box center [79, 63] width 7 height 7
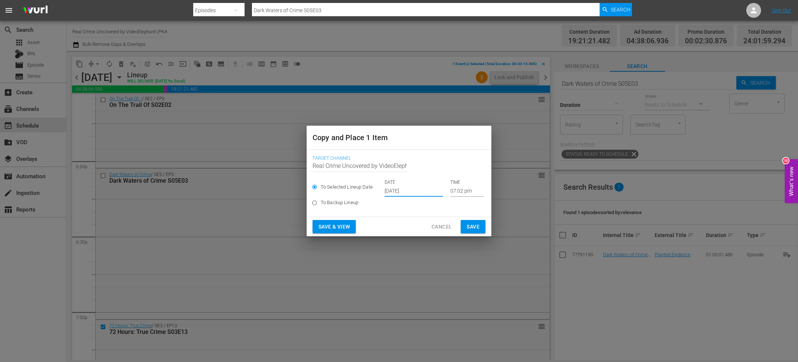
click at [405, 189] on input "[DATE]" at bounding box center [414, 190] width 58 height 11
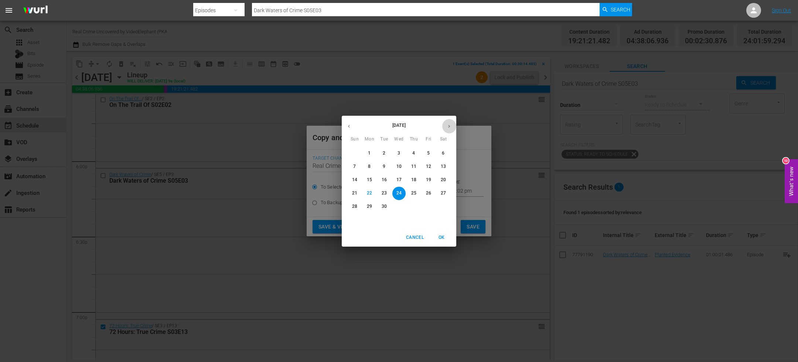
click at [453, 125] on button "button" at bounding box center [449, 126] width 14 height 14
click at [370, 169] on p "6" at bounding box center [369, 166] width 3 height 6
type input "[DATE]"
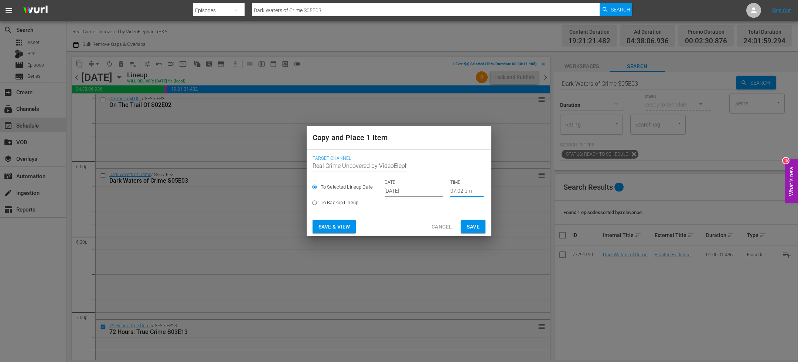
click at [452, 188] on input "07:02 pm" at bounding box center [466, 190] width 33 height 11
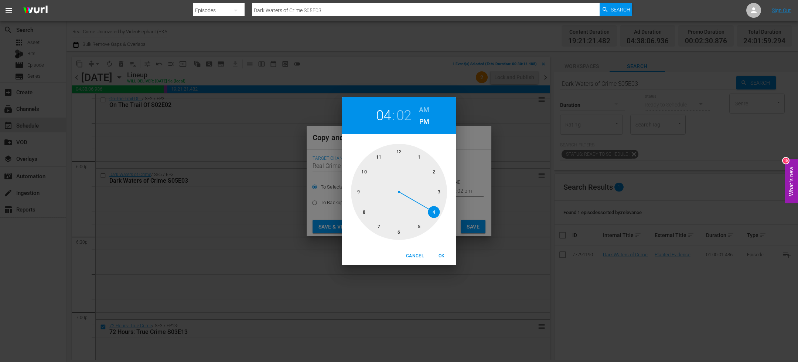
click at [432, 215] on div at bounding box center [399, 192] width 96 height 96
click at [401, 231] on div at bounding box center [399, 192] width 96 height 96
click at [426, 106] on h6 "AM" at bounding box center [424, 110] width 10 height 12
click at [444, 260] on button "OK" at bounding box center [442, 256] width 24 height 12
type input "04:30 am"
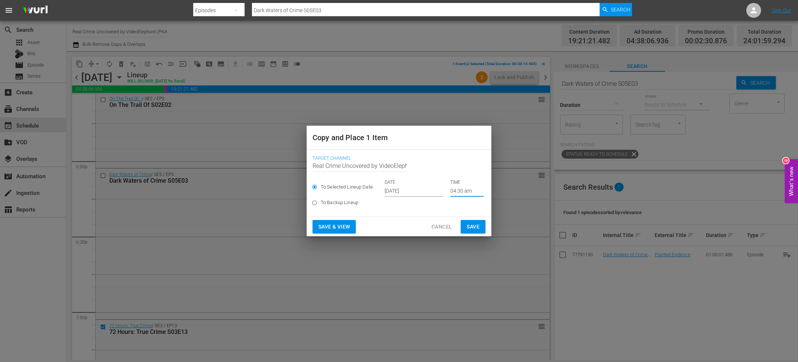
click at [471, 226] on span "Save" at bounding box center [473, 226] width 13 height 9
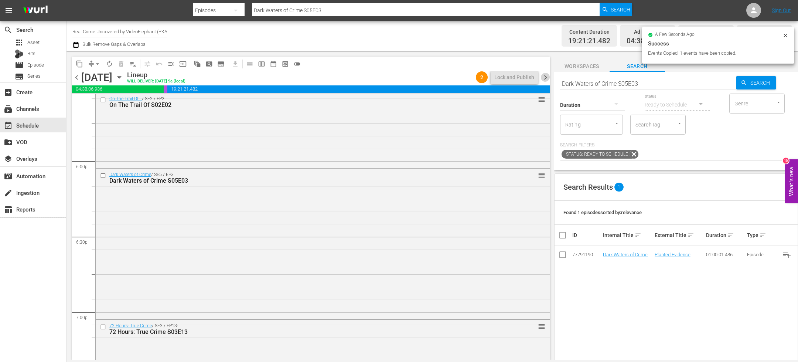
click at [548, 79] on span "chevron_right" at bounding box center [545, 77] width 9 height 9
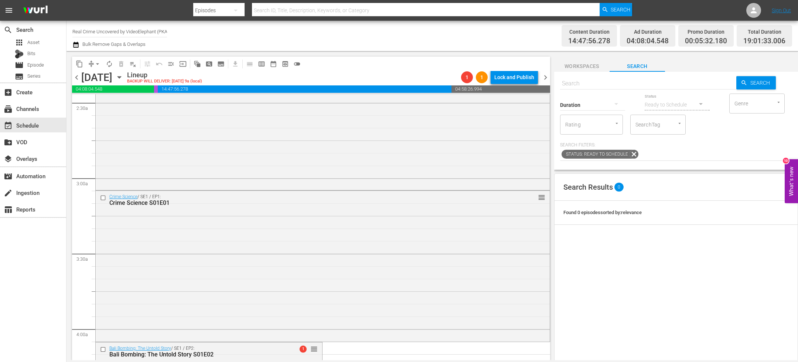
scroll to position [98, 0]
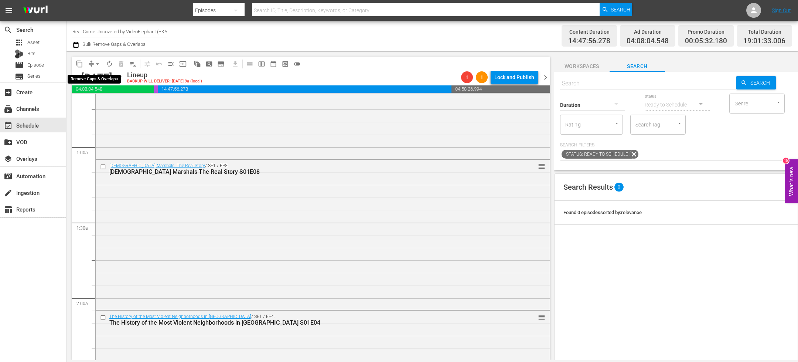
click at [94, 64] on span "arrow_drop_down" at bounding box center [97, 63] width 7 height 7
click at [103, 103] on li "Align to End of Previous Day" at bounding box center [98, 103] width 78 height 12
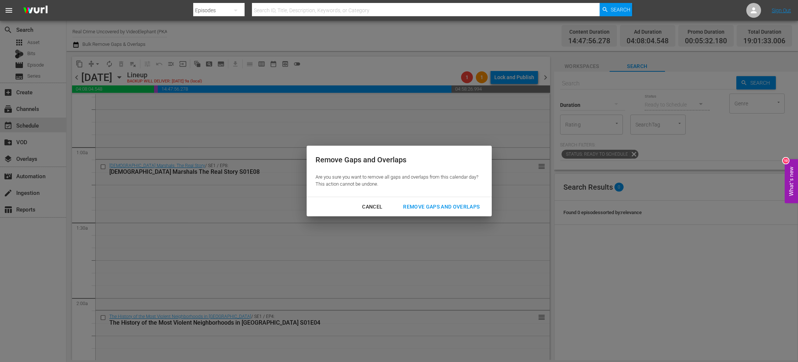
click at [447, 208] on div "Remove Gaps and Overlaps" at bounding box center [441, 206] width 88 height 9
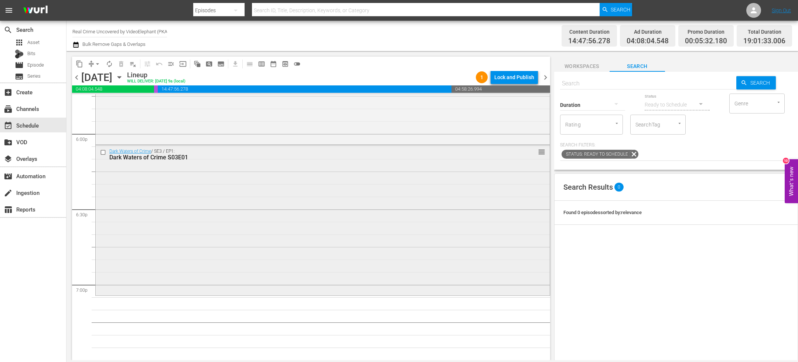
scroll to position [2670, 0]
click at [570, 85] on input "text" at bounding box center [648, 84] width 176 height 18
paste input "Click to [PERSON_NAME]"
type input "Click to [PERSON_NAME]"
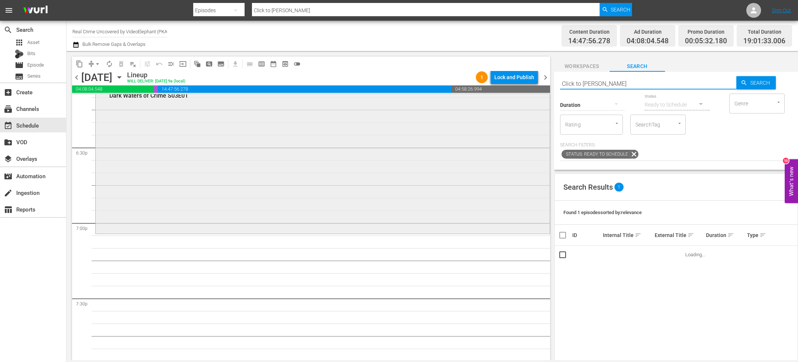
scroll to position [2738, 0]
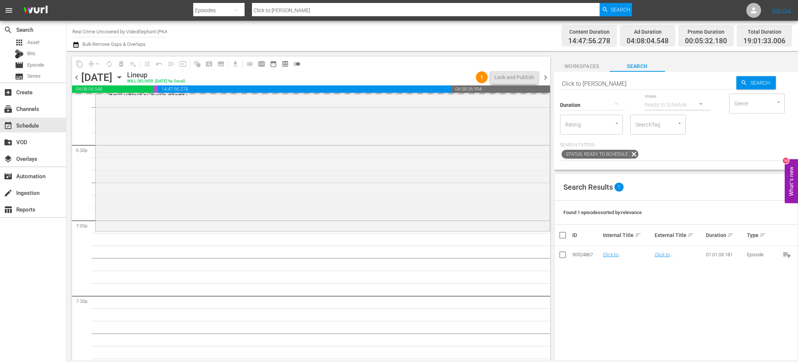
drag, startPoint x: 626, startPoint y: 255, endPoint x: 567, endPoint y: 18, distance: 243.3
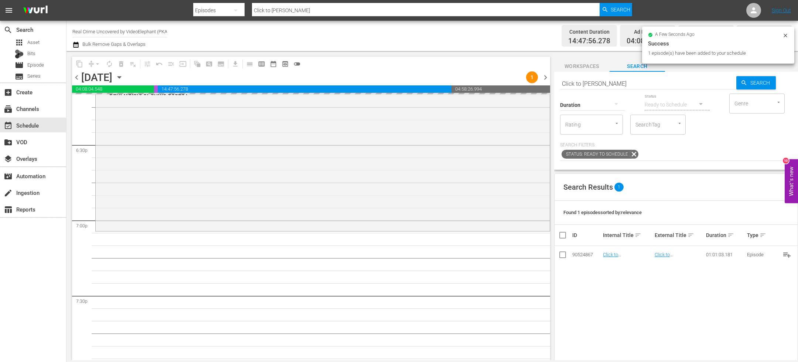
click at [597, 87] on div "Duration" at bounding box center [592, 100] width 65 height 27
click at [593, 85] on input "Click to [PERSON_NAME]" at bounding box center [648, 84] width 176 height 18
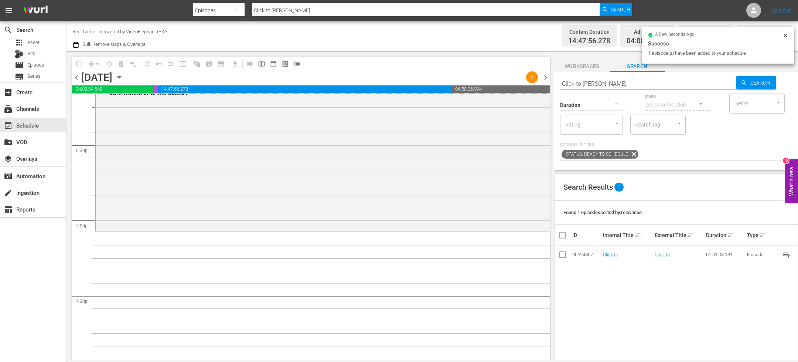
paste input "FBI Takedown S01E01"
type input "FBI Takedown S01E01"
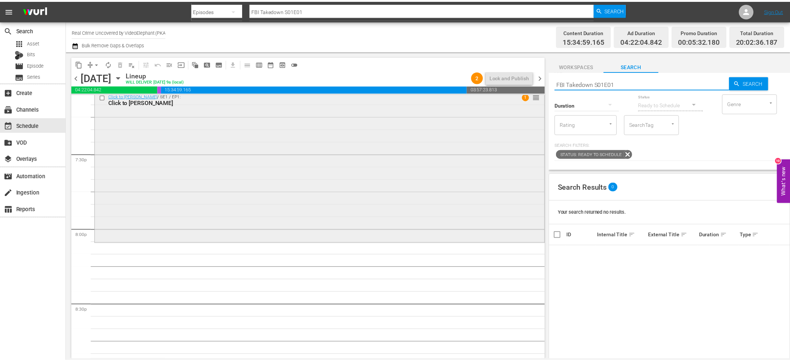
scroll to position [2887, 0]
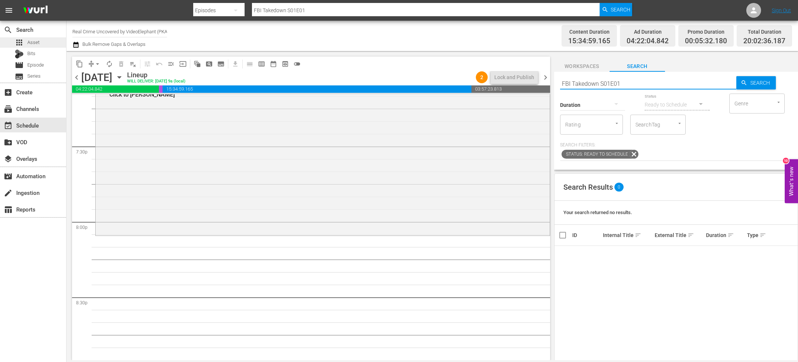
type input "FBI Takedown S01E01"
click at [54, 44] on div "apps Asset" at bounding box center [33, 42] width 66 height 10
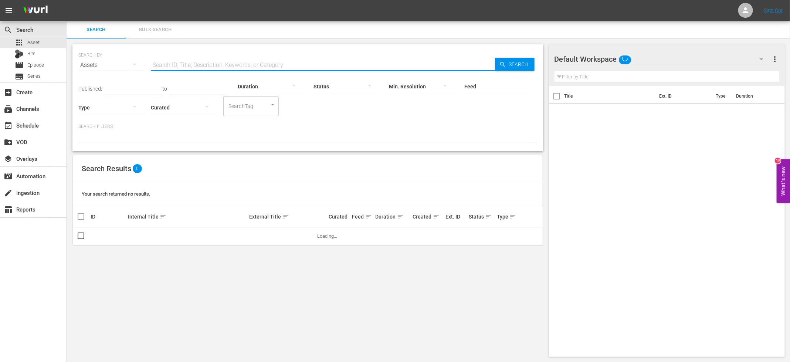
click at [192, 66] on input "text" at bounding box center [323, 65] width 344 height 18
paste input "FBI Takedown S01E01"
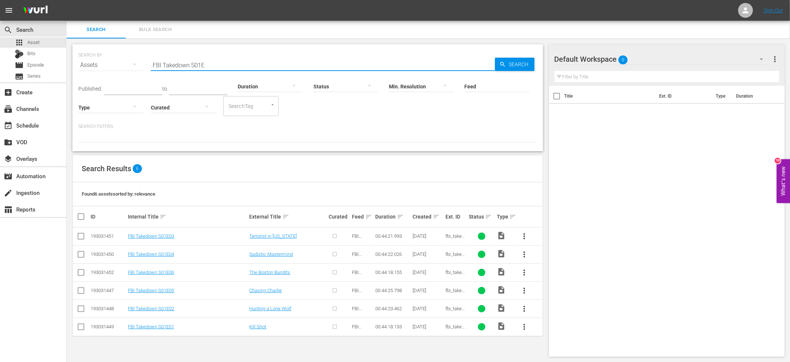
drag, startPoint x: 223, startPoint y: 63, endPoint x: 113, endPoint y: 65, distance: 110.1
click at [115, 64] on div "SEARCH BY Search By Assets Search ID, Title, Description, Keywords, or Category…" at bounding box center [307, 60] width 459 height 27
type input "FBI Takedown S01E"
click at [82, 235] on input "checkbox" at bounding box center [80, 237] width 9 height 9
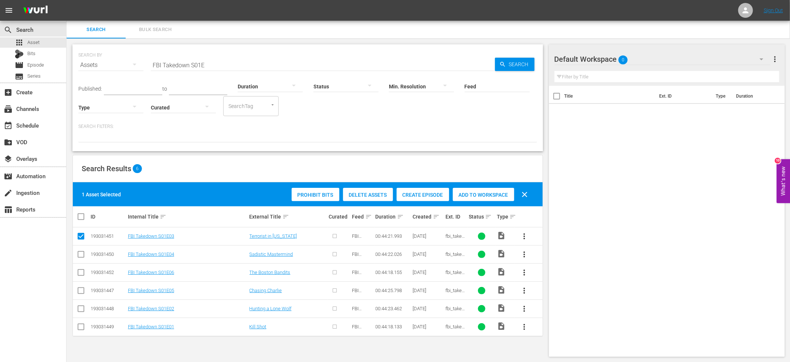
click at [413, 192] on span "Create Episode" at bounding box center [422, 195] width 52 height 6
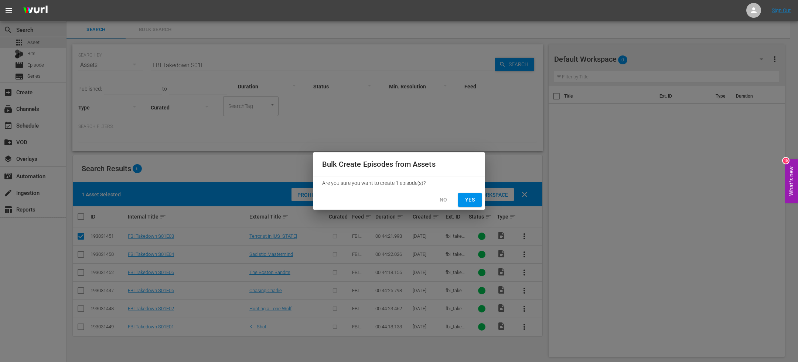
click at [466, 196] on span "Yes" at bounding box center [470, 199] width 12 height 9
checkbox input "false"
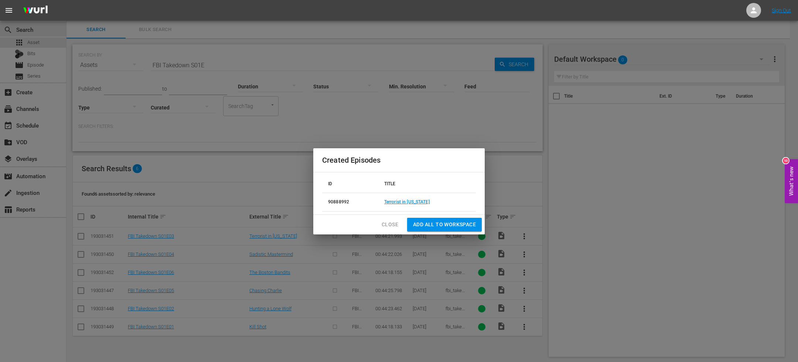
click at [406, 198] on td "Terrorist in Texas" at bounding box center [427, 202] width 98 height 18
click at [400, 201] on link "Terrorist in Texas" at bounding box center [406, 201] width 45 height 5
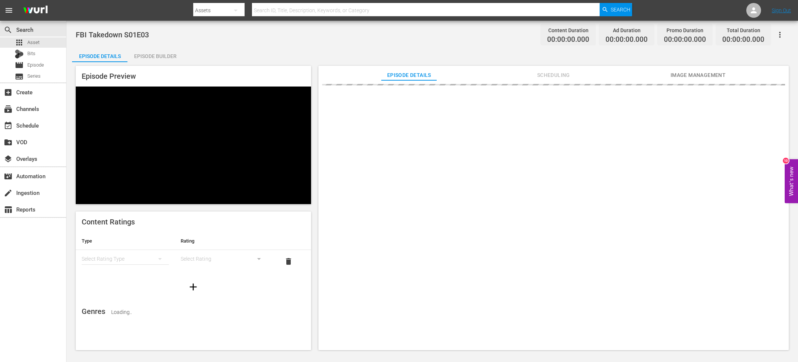
click at [168, 59] on div "Episode Builder" at bounding box center [154, 56] width 55 height 18
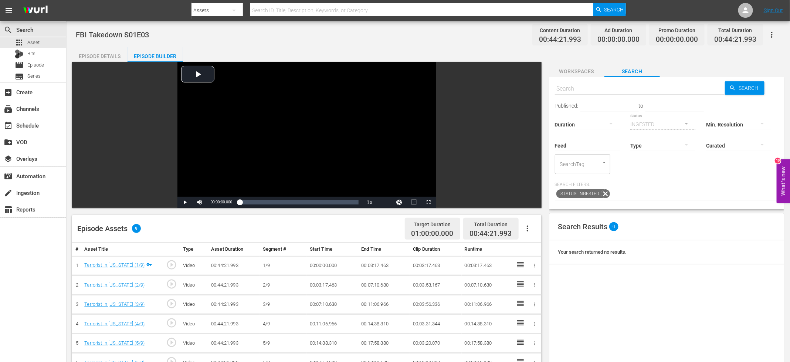
click at [531, 138] on div "Video Player is loading. Play Video Play Mute Current Time 00:00:00.000 / Durat…" at bounding box center [306, 135] width 469 height 146
click at [531, 220] on button "button" at bounding box center [527, 228] width 18 height 18
click at [539, 256] on div "Fill with Ads" at bounding box center [549, 249] width 50 height 18
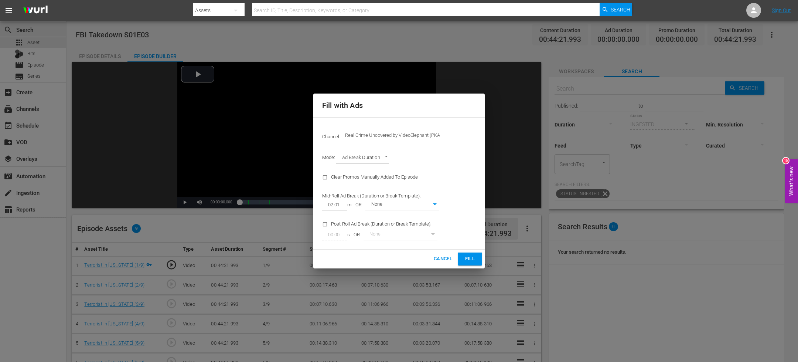
click at [473, 258] on span "Fill" at bounding box center [470, 259] width 12 height 8
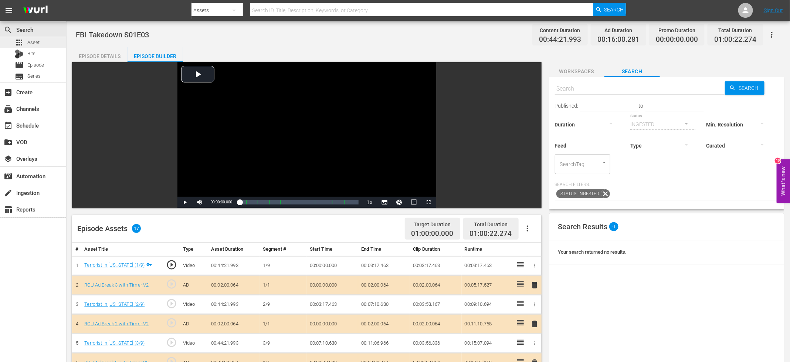
click at [55, 42] on div "apps Asset" at bounding box center [33, 42] width 66 height 10
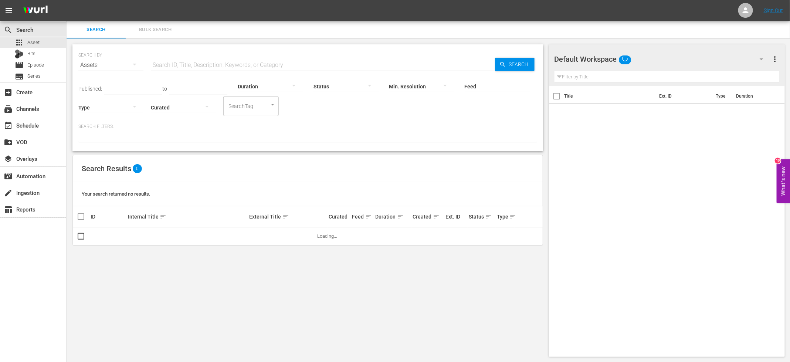
click at [185, 66] on input "text" at bounding box center [323, 65] width 344 height 18
paste input "FBI Takedown S01E"
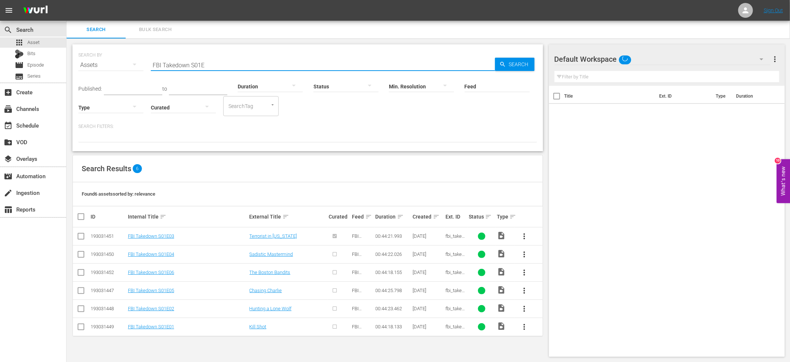
type input "FBI Takedown S01E"
click at [81, 255] on input "checkbox" at bounding box center [80, 255] width 9 height 9
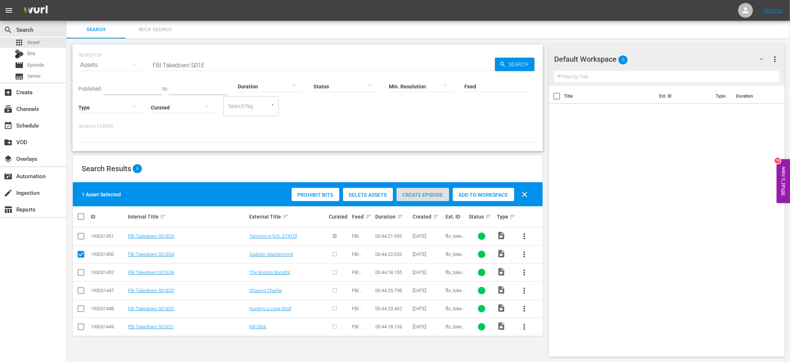
click at [413, 197] on span "Create Episode" at bounding box center [422, 195] width 52 height 6
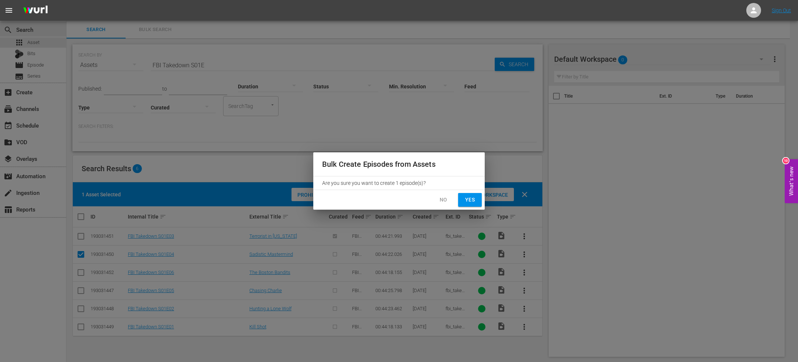
click at [469, 195] on span "Yes" at bounding box center [470, 199] width 12 height 9
checkbox input "false"
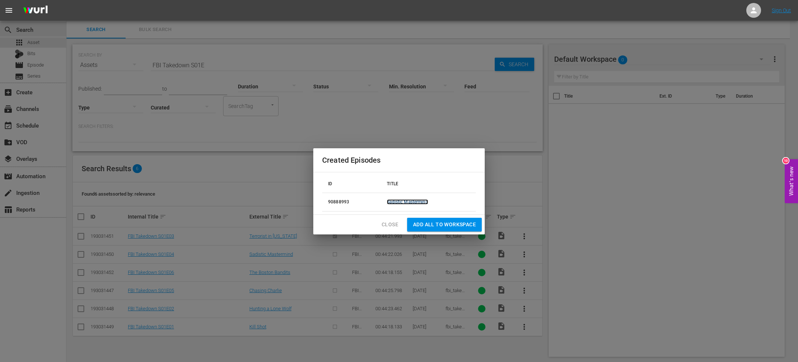
click at [401, 201] on link "Sadistic Mastermind" at bounding box center [407, 201] width 41 height 5
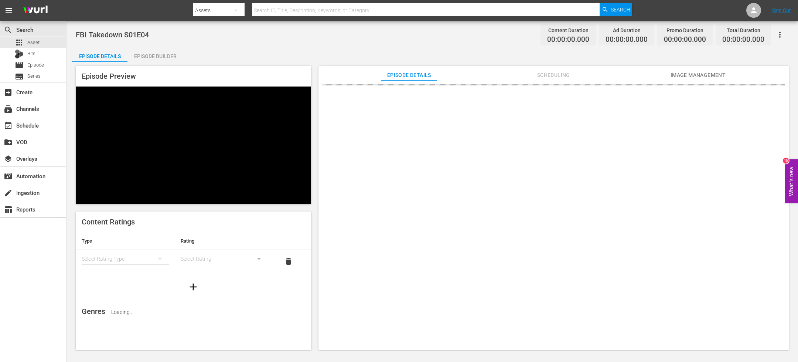
click at [149, 58] on div "Episode Builder" at bounding box center [154, 56] width 55 height 18
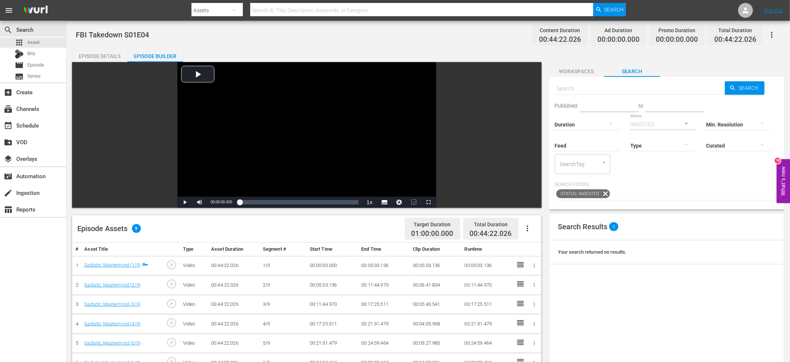
click at [529, 237] on div "Target Duration 01:00:00.000 Total Duration 00:44:22.026" at bounding box center [469, 229] width 134 height 22
click at [528, 225] on icon "button" at bounding box center [527, 228] width 9 height 9
click at [543, 250] on div "Fill with Ads" at bounding box center [549, 249] width 50 height 18
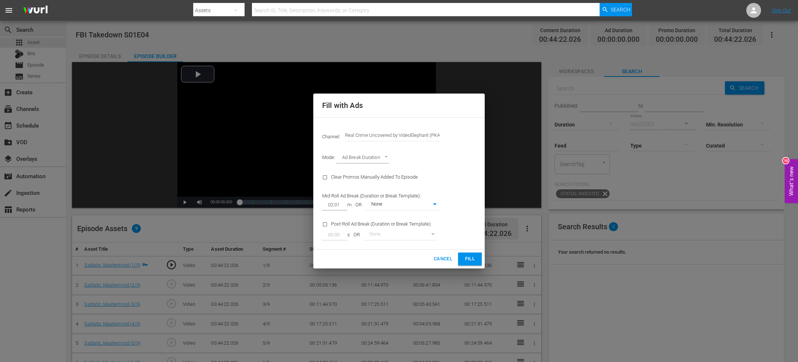
click at [467, 260] on span "Fill" at bounding box center [470, 259] width 12 height 8
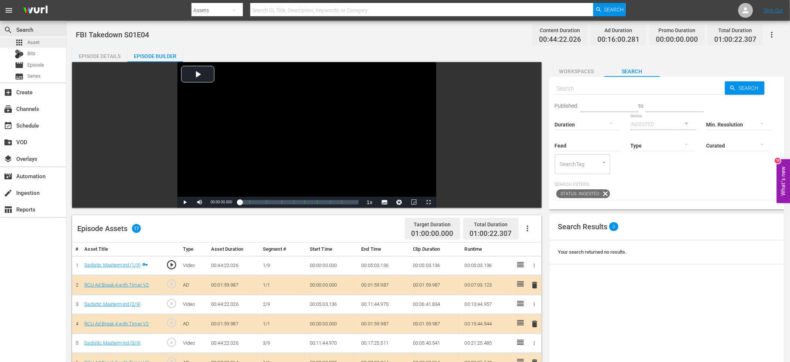
click at [44, 41] on div "apps Asset" at bounding box center [33, 42] width 66 height 10
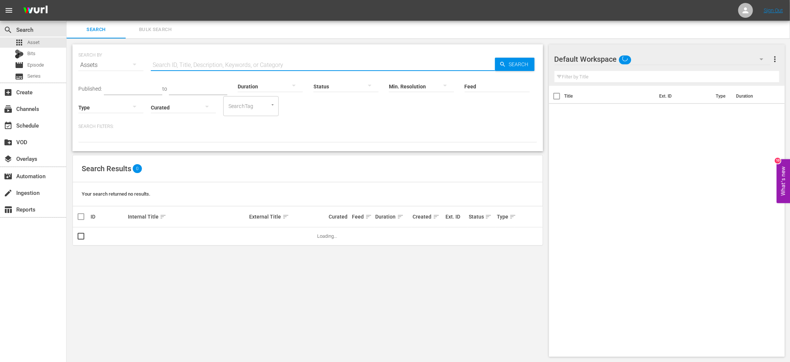
click at [264, 64] on input "text" at bounding box center [323, 65] width 344 height 18
paste input "FBI Takedown S01E"
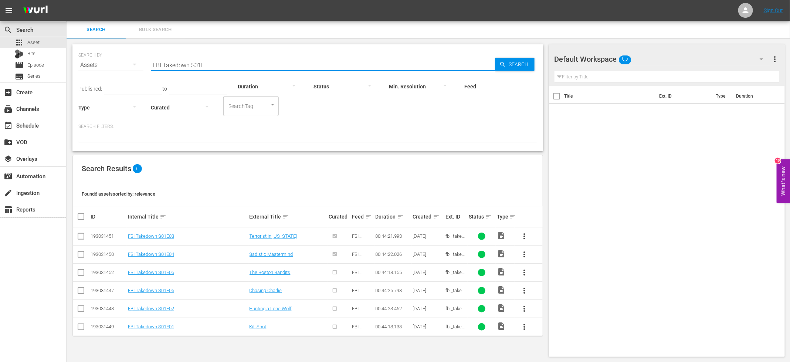
type input "FBI Takedown S01E"
click at [81, 273] on input "checkbox" at bounding box center [80, 273] width 9 height 9
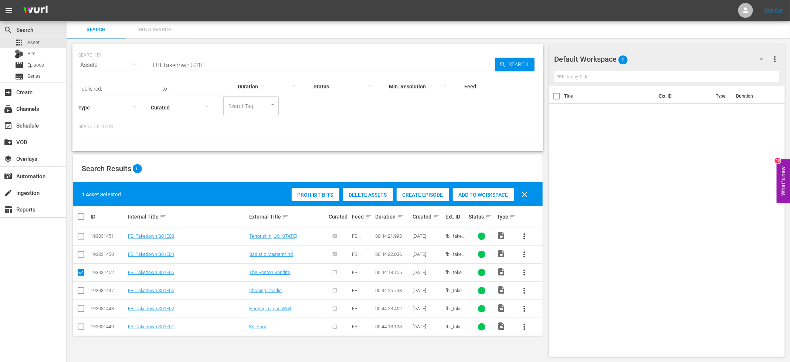
click at [418, 196] on span "Create Episode" at bounding box center [422, 195] width 52 height 6
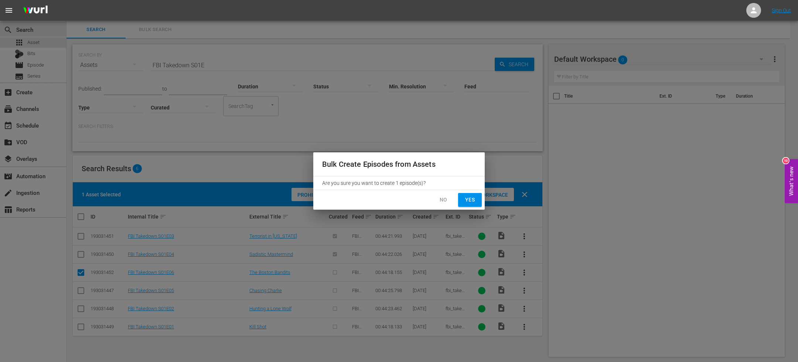
click at [464, 205] on button "Yes" at bounding box center [470, 200] width 24 height 14
checkbox input "false"
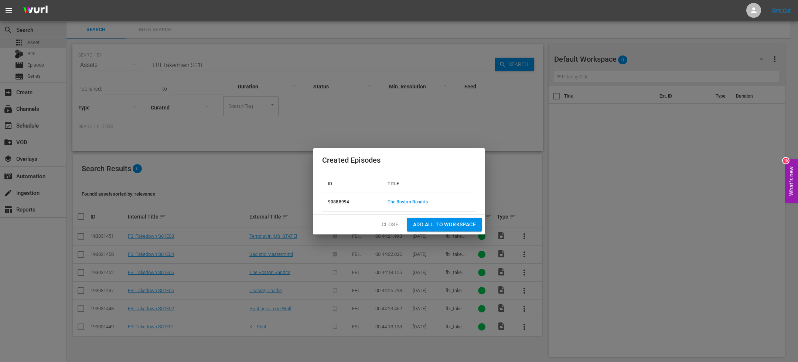
click at [421, 198] on td "The Boston Bandits" at bounding box center [429, 202] width 94 height 18
click at [412, 201] on link "The Boston Bandits" at bounding box center [408, 201] width 40 height 5
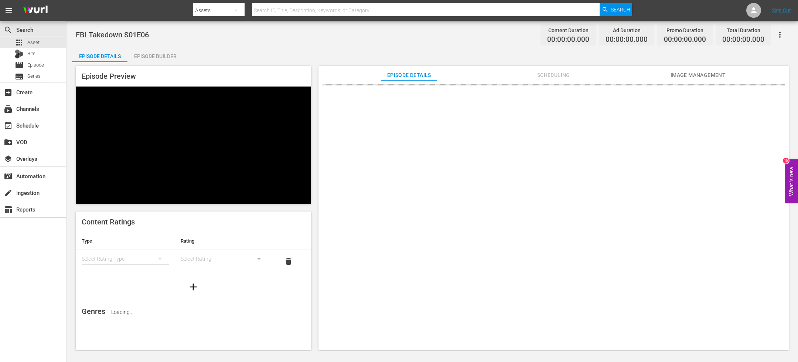
click at [160, 60] on div "Episode Builder" at bounding box center [154, 56] width 55 height 18
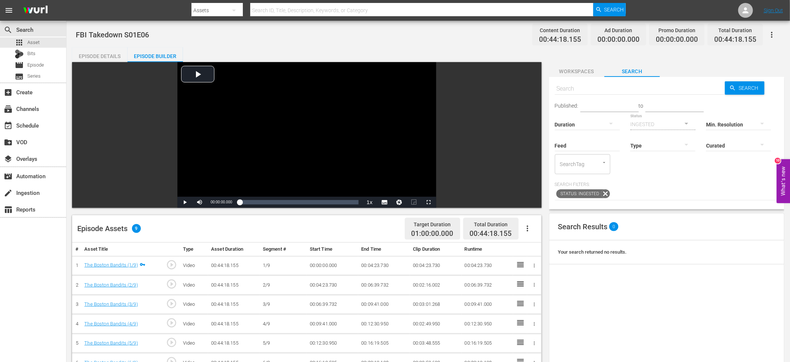
click at [527, 231] on icon "button" at bounding box center [527, 228] width 9 height 9
click at [544, 251] on div "Fill with Ads" at bounding box center [549, 249] width 50 height 18
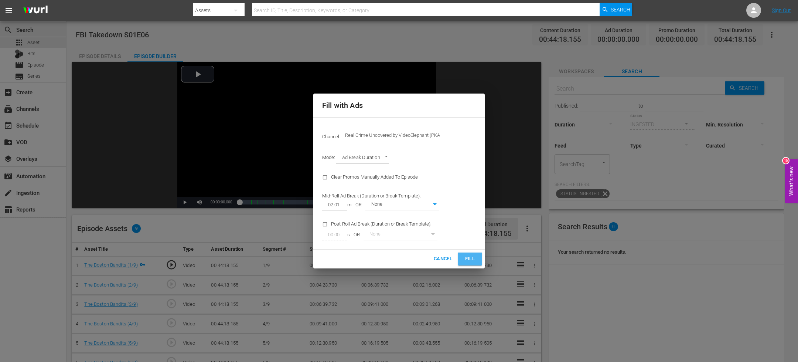
click at [472, 261] on span "Fill" at bounding box center [470, 259] width 12 height 8
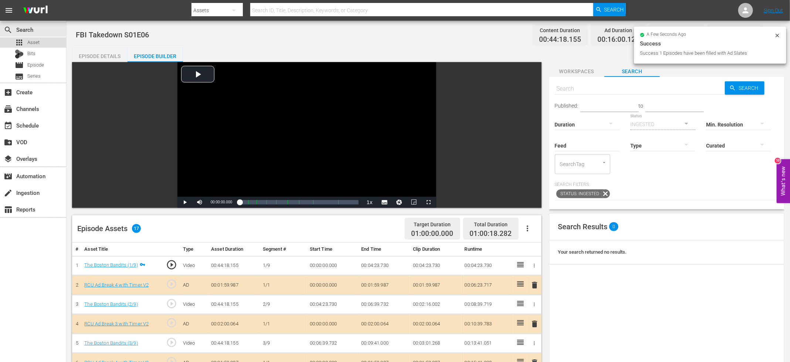
click at [44, 44] on div "apps Asset" at bounding box center [33, 42] width 66 height 10
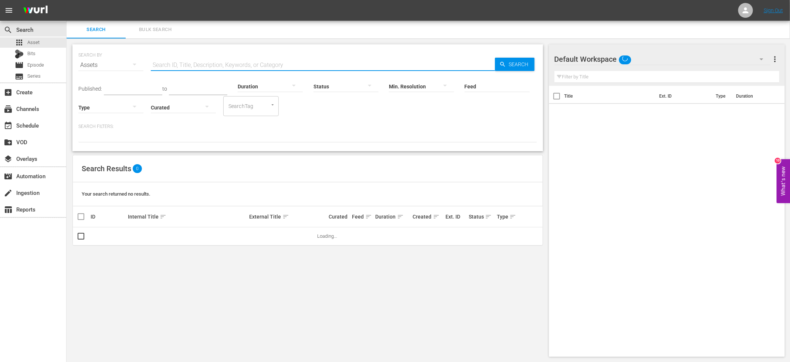
click at [173, 67] on input "text" at bounding box center [323, 65] width 344 height 18
paste input "FBI Takedown S01E"
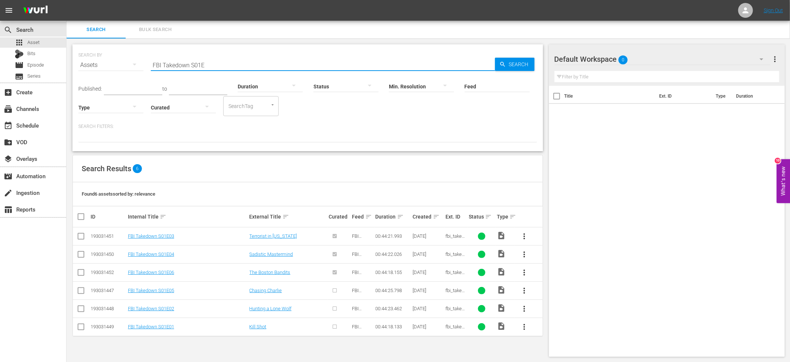
type input "FBI Takedown S01E"
click at [82, 292] on input "checkbox" at bounding box center [80, 291] width 9 height 9
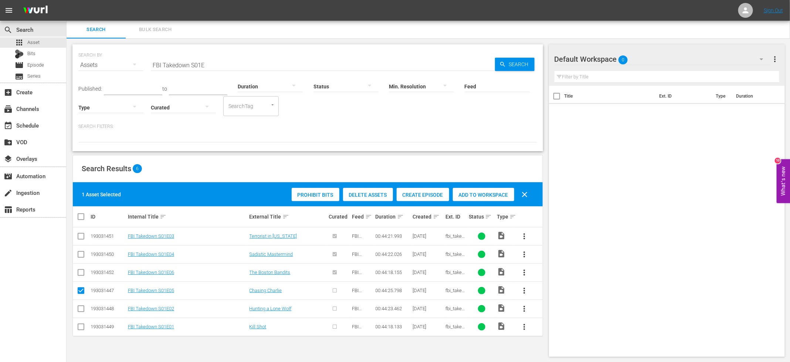
click at [423, 189] on div "Create Episode" at bounding box center [422, 195] width 52 height 14
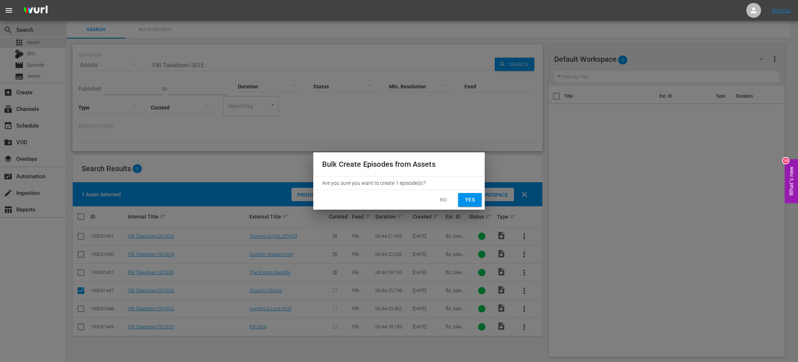
click at [470, 201] on span "Yes" at bounding box center [470, 199] width 12 height 9
checkbox input "false"
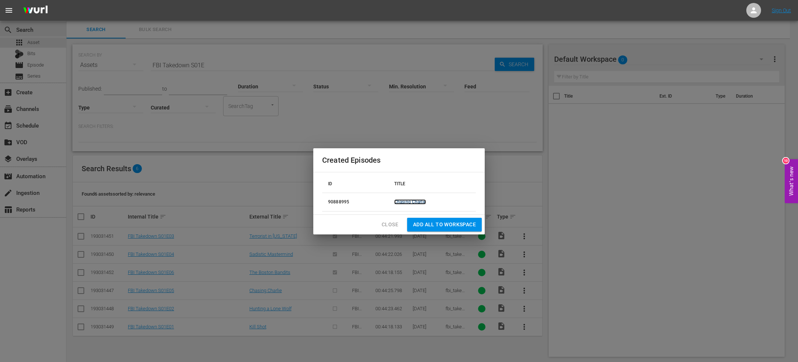
click at [406, 200] on link "Chasing Charlie" at bounding box center [410, 201] width 32 height 5
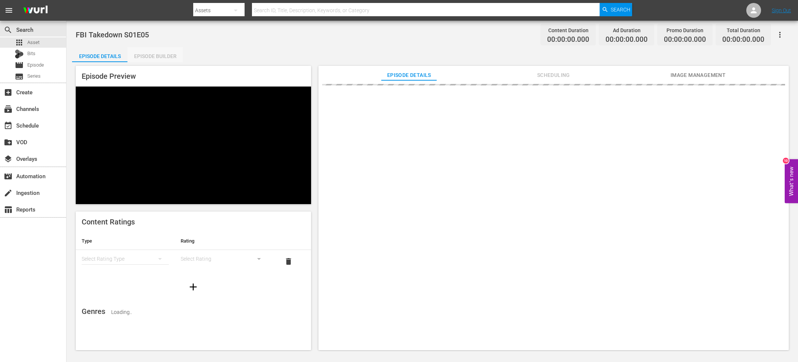
click at [166, 55] on div "Episode Builder" at bounding box center [154, 56] width 55 height 18
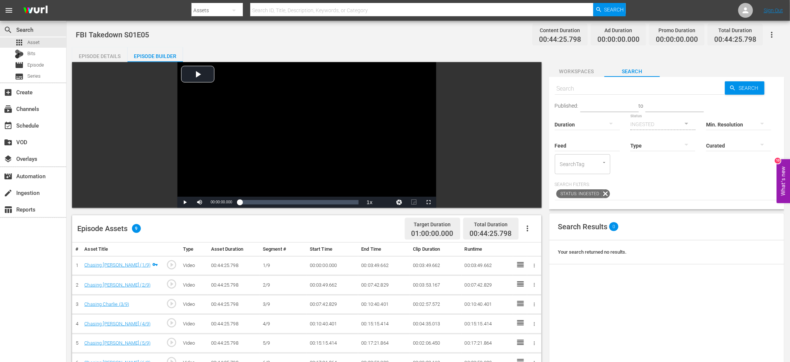
click at [529, 139] on div "Video Player is loading. Play Video Play Mute Current Time 00:00:00.000 / Durat…" at bounding box center [306, 135] width 469 height 146
click at [528, 235] on button "button" at bounding box center [527, 228] width 18 height 18
click at [539, 245] on div "Fill with Ads" at bounding box center [549, 249] width 50 height 18
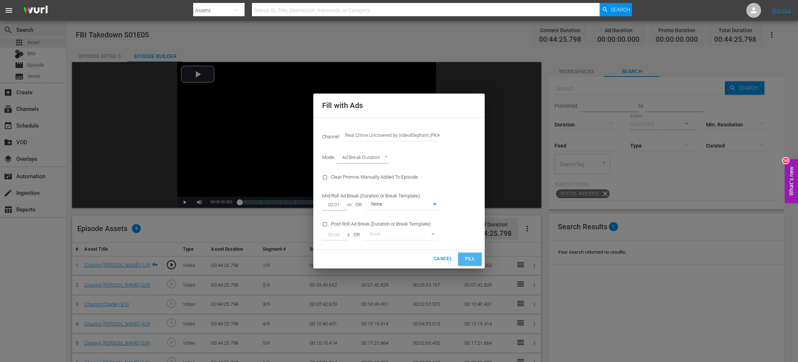
click at [463, 259] on button "Fill" at bounding box center [470, 258] width 24 height 13
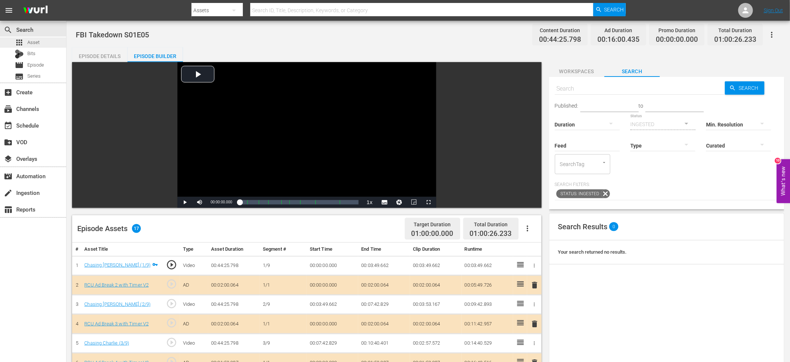
click at [55, 46] on div "apps Asset" at bounding box center [33, 42] width 66 height 10
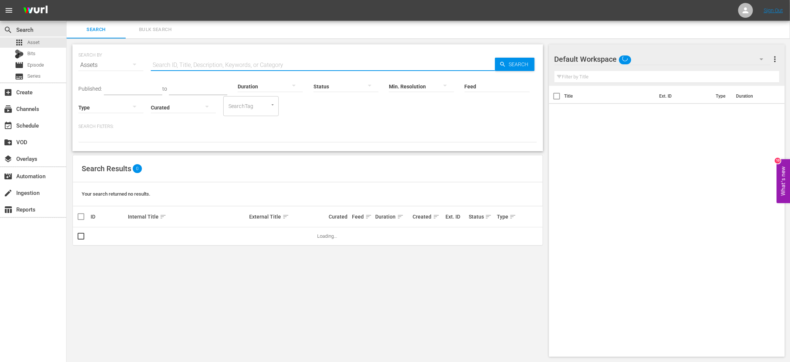
click at [167, 71] on input "text" at bounding box center [323, 65] width 344 height 18
paste input "FBI Takedown S01E"
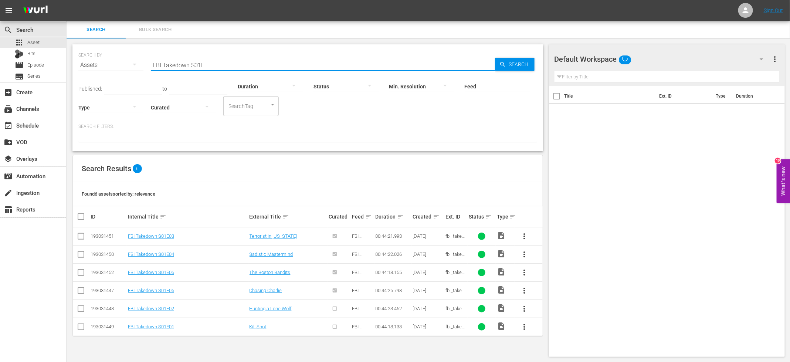
type input "FBI Takedown S01E"
click at [86, 307] on td at bounding box center [81, 308] width 17 height 18
click at [83, 308] on input "checkbox" at bounding box center [80, 310] width 9 height 9
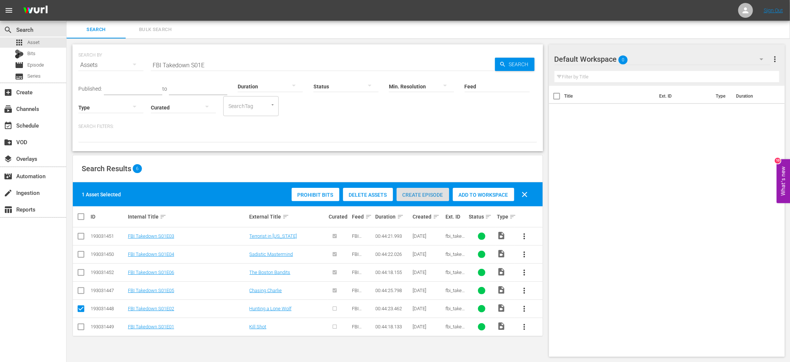
click at [442, 188] on div "Create Episode" at bounding box center [422, 195] width 52 height 14
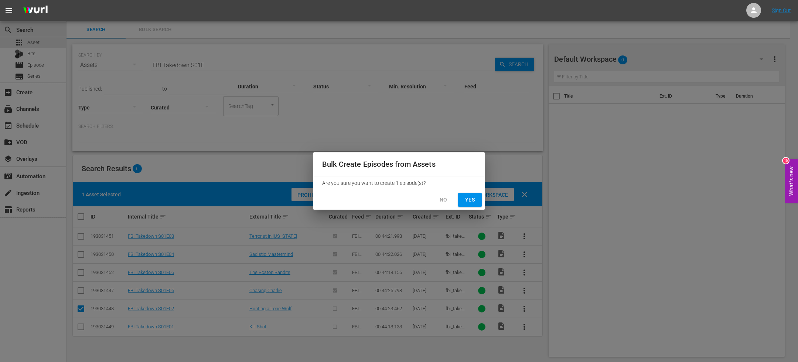
click at [473, 201] on span "Yes" at bounding box center [470, 199] width 12 height 9
checkbox input "false"
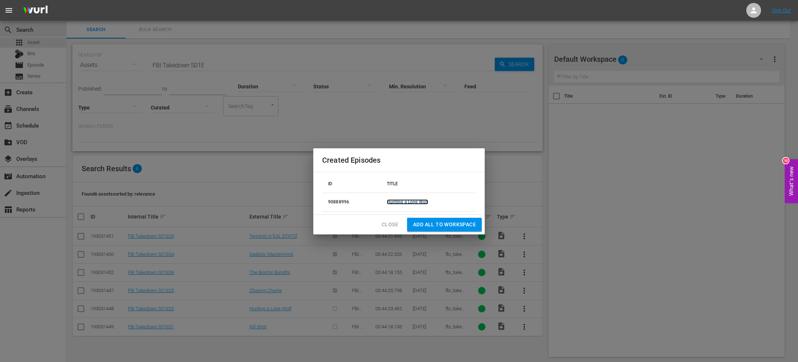
click at [410, 200] on link "Hunting a Lone Wolf" at bounding box center [407, 201] width 41 height 5
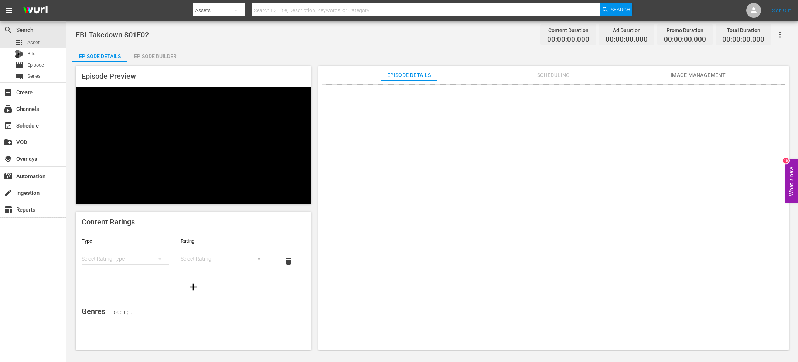
click at [156, 59] on div "Episode Builder" at bounding box center [154, 56] width 55 height 18
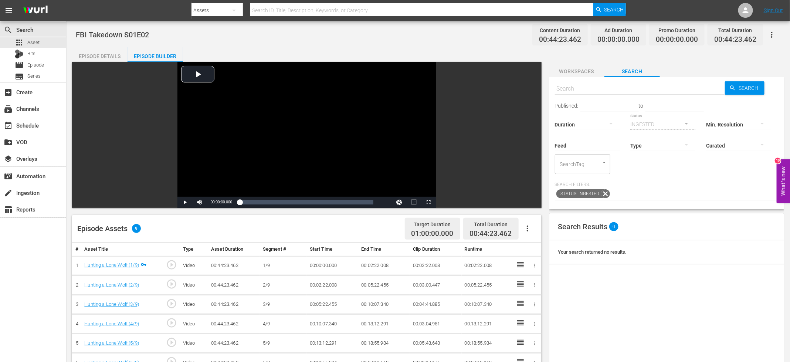
click at [528, 139] on div "Video Player is loading. Play Video Play Mute Current Time 00:00:00.000 / Durat…" at bounding box center [306, 135] width 469 height 146
click at [526, 233] on button "button" at bounding box center [527, 228] width 18 height 18
click at [537, 250] on div "Fill with Ads" at bounding box center [549, 249] width 50 height 18
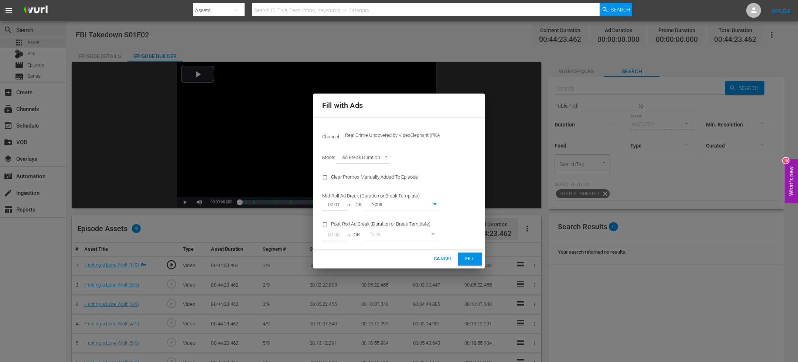
click at [461, 259] on button "Fill" at bounding box center [470, 258] width 24 height 13
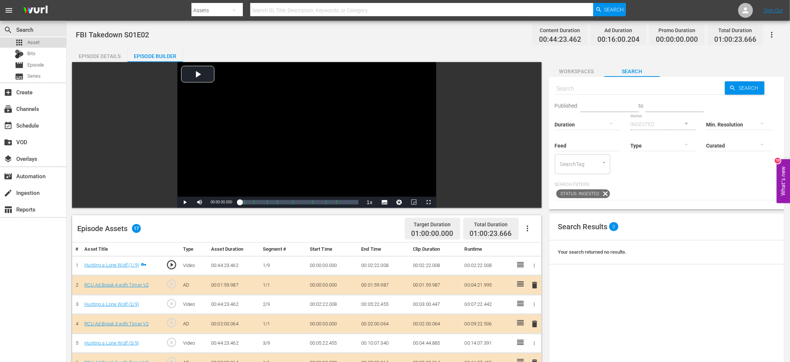
click at [56, 43] on div "apps Asset" at bounding box center [33, 42] width 66 height 10
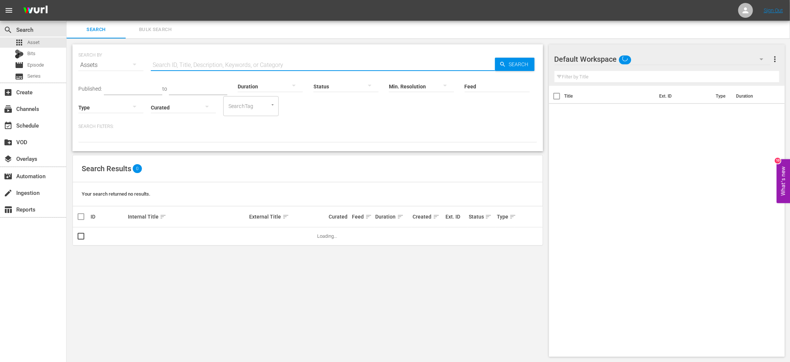
click at [204, 58] on input "text" at bounding box center [323, 65] width 344 height 18
paste input "FBI Takedown S01E"
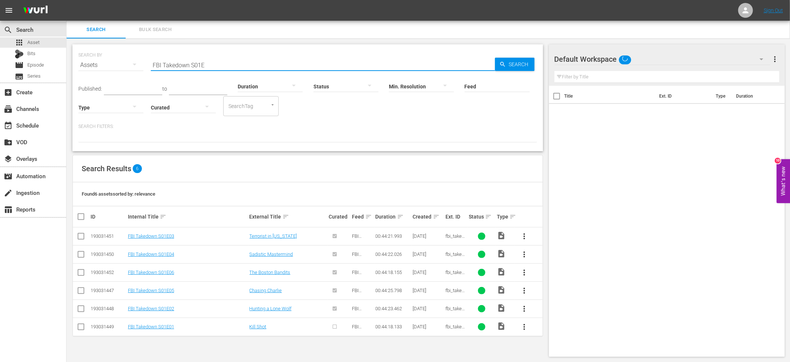
type input "FBI Takedown S01E"
click at [81, 327] on input "checkbox" at bounding box center [80, 328] width 9 height 9
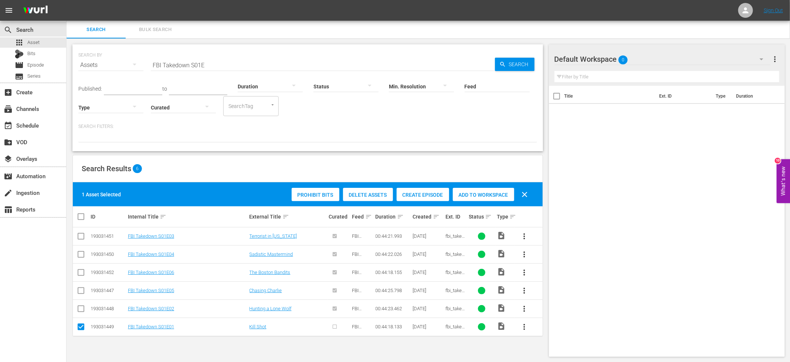
click at [425, 192] on span "Create Episode" at bounding box center [422, 195] width 52 height 6
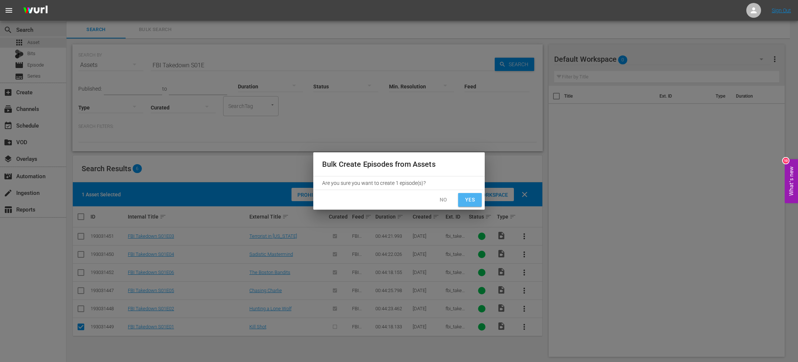
click at [469, 201] on span "Yes" at bounding box center [470, 199] width 12 height 9
checkbox input "false"
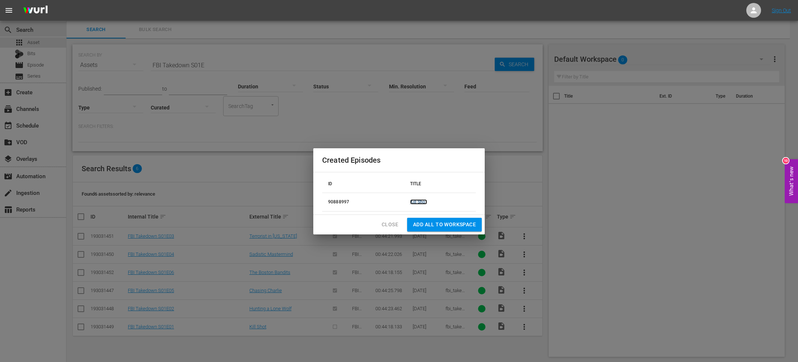
click at [420, 202] on link "Kill Shot" at bounding box center [418, 201] width 17 height 5
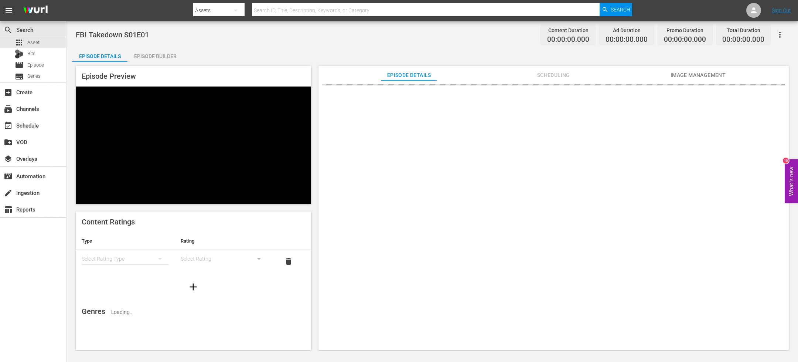
click at [168, 61] on div "Episode Builder" at bounding box center [154, 56] width 55 height 18
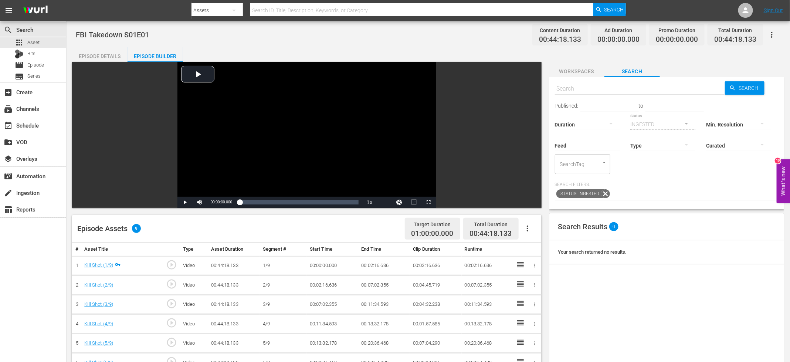
click at [528, 143] on div "Video Player is loading. Play Video Play Mute Current Time 00:00:00.000 / Durat…" at bounding box center [306, 135] width 469 height 146
click at [527, 229] on icon "button" at bounding box center [526, 228] width 1 height 6
click at [538, 249] on div "Fill with Ads" at bounding box center [549, 249] width 50 height 18
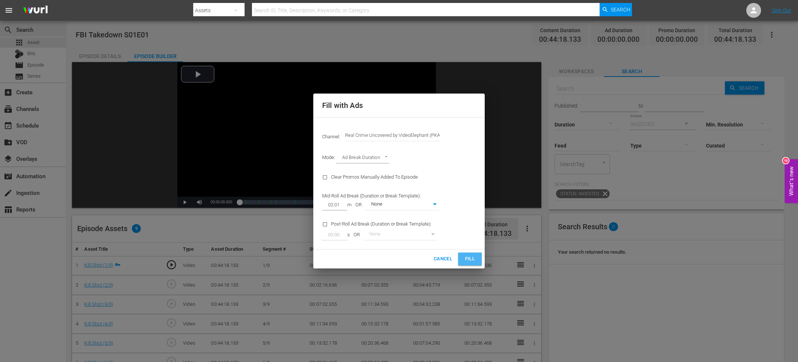
click at [474, 262] on span "Fill" at bounding box center [470, 259] width 12 height 8
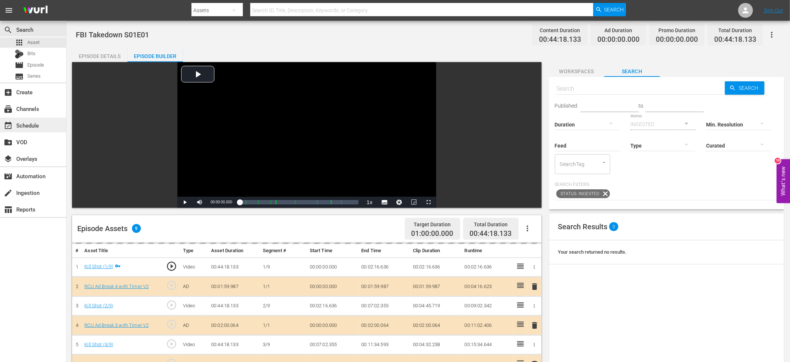
click at [37, 125] on div "event_available Schedule" at bounding box center [20, 124] width 41 height 7
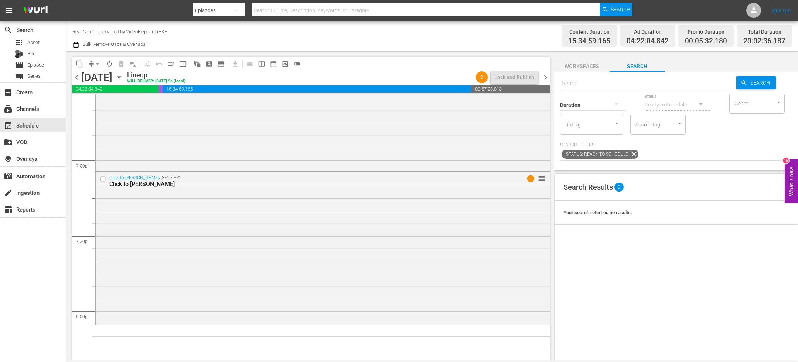
scroll to position [2840, 0]
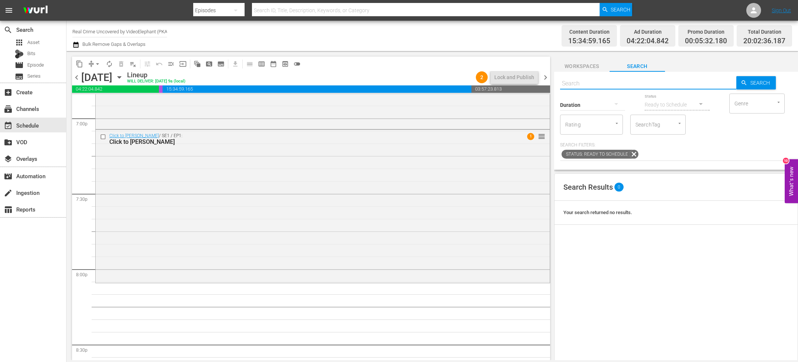
click at [592, 85] on input "text" at bounding box center [648, 84] width 176 height 18
paste input "FBI Takedown S01E01"
type input "FBI Takedown S01E01"
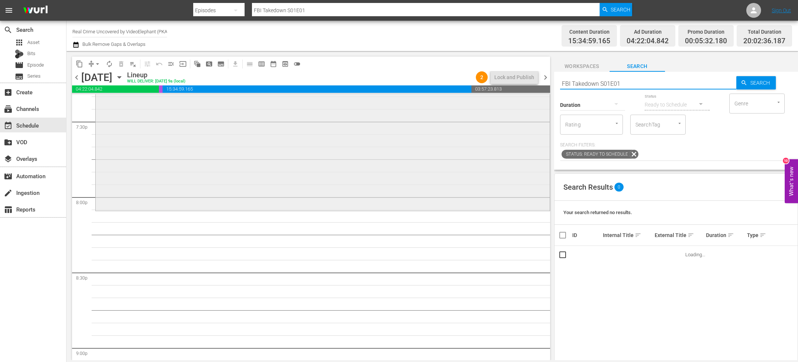
scroll to position [2918, 0]
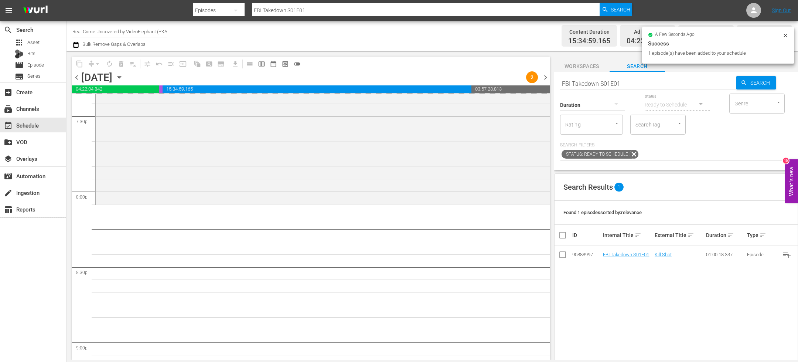
click at [594, 76] on input "FBI Takedown S01E01" at bounding box center [648, 84] width 176 height 18
paste input "[DEMOGRAPHIC_DATA] Marshals The Real Story S01E09"
type input "[DEMOGRAPHIC_DATA] Marshals The Real Story S01E09"
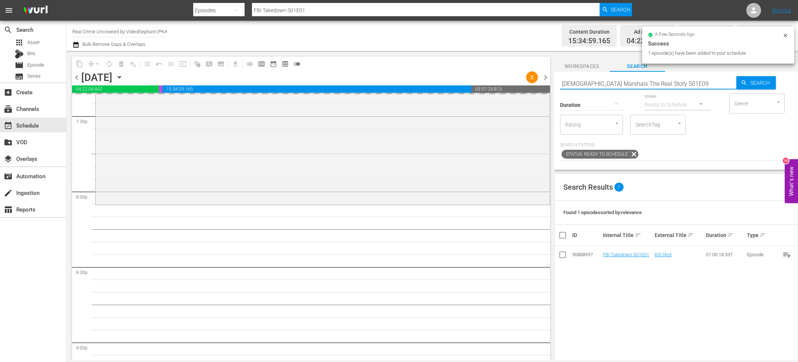
type input "[DEMOGRAPHIC_DATA] Marshals The Real Story S01E09"
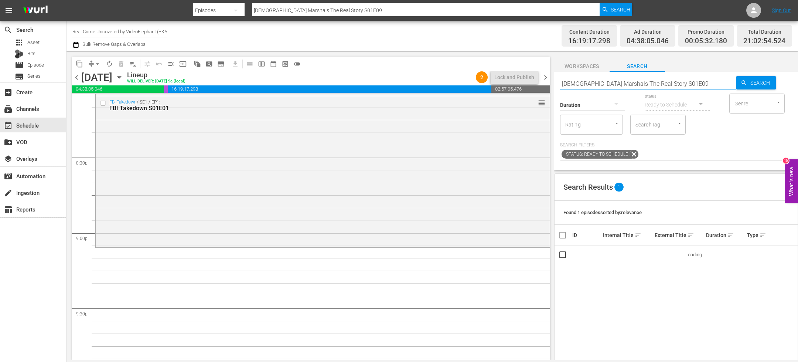
scroll to position [3035, 0]
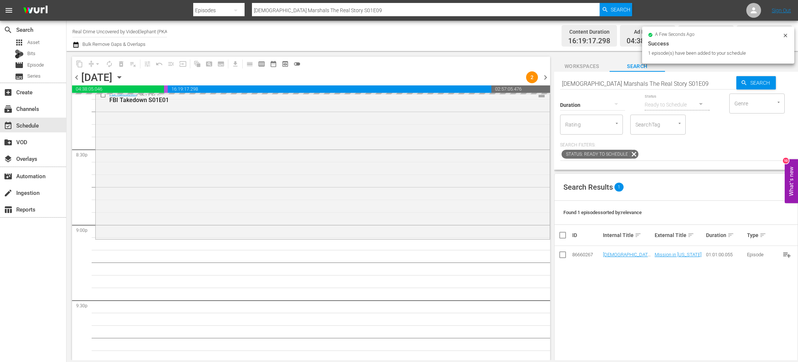
click at [582, 80] on input "[DEMOGRAPHIC_DATA] Marshals The Real Story S01E09" at bounding box center [648, 84] width 176 height 18
paste input "The History of the Most Violent Neighborhoods in [GEOGRAPHIC_DATA] S01E05"
type input "The History of the Most Violent Neighborhoods in [GEOGRAPHIC_DATA] S01E05"
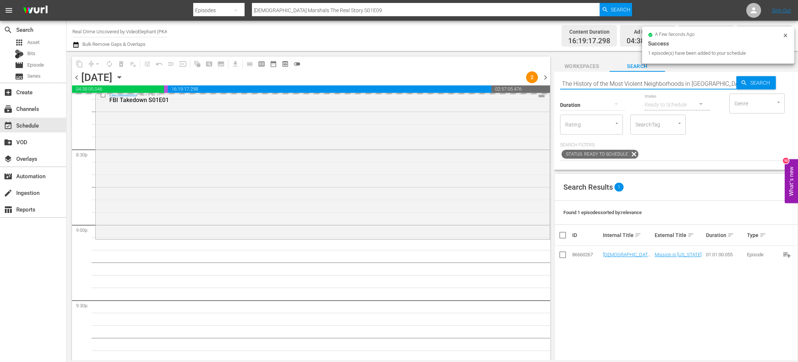
scroll to position [0, 3]
type input "The History of the Most Violent Neighborhoods in [GEOGRAPHIC_DATA] S01E05"
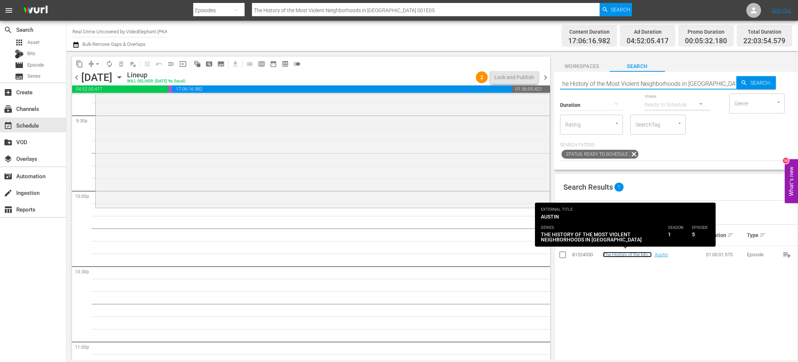
scroll to position [0, 0]
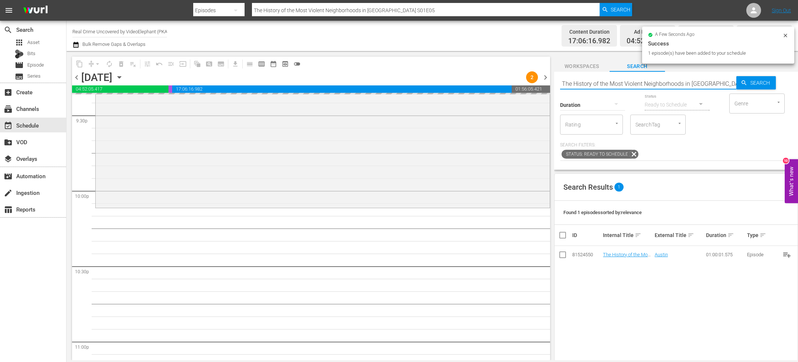
click at [583, 83] on input "The History of the Most Violent Neighborhoods in [GEOGRAPHIC_DATA] S01E05" at bounding box center [648, 84] width 176 height 18
paste input "Click to [PERSON_NAME]"
type input "Click to [PERSON_NAME]"
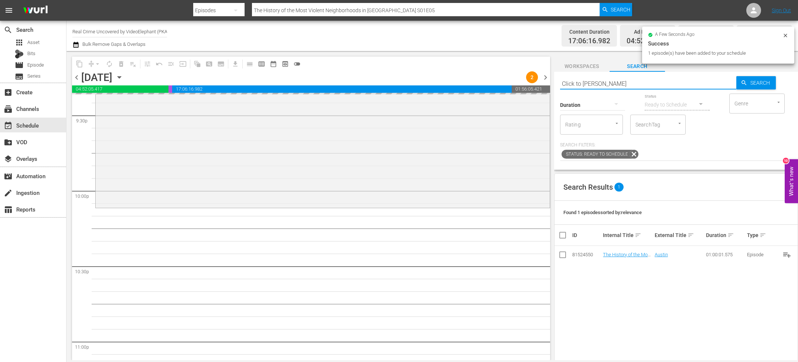
type input "Click to [PERSON_NAME]"
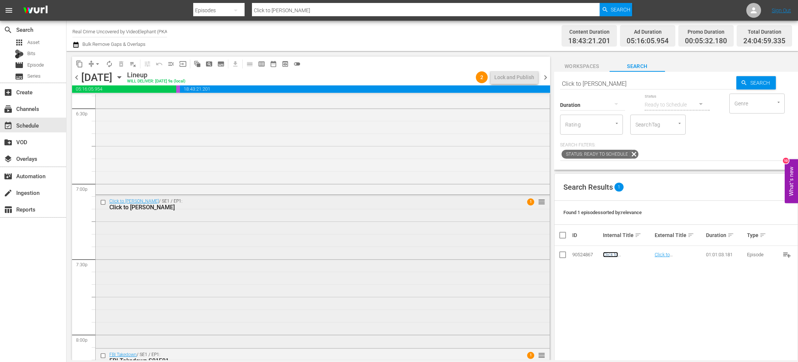
scroll to position [2774, 0]
click at [242, 231] on div "Click to Ransom / SE1 / EP1: Click to Ransom 1 reorder" at bounding box center [323, 271] width 454 height 151
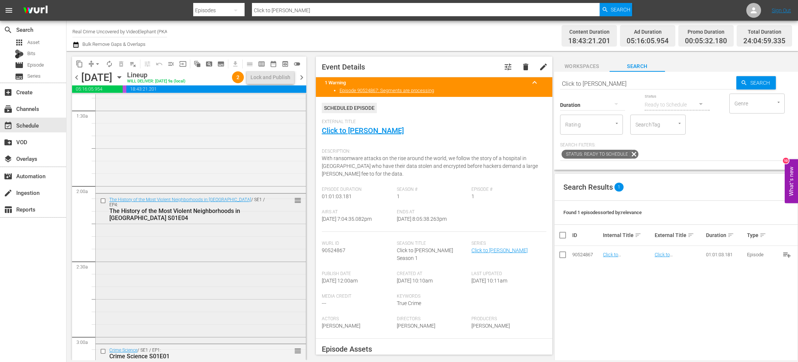
scroll to position [215, 0]
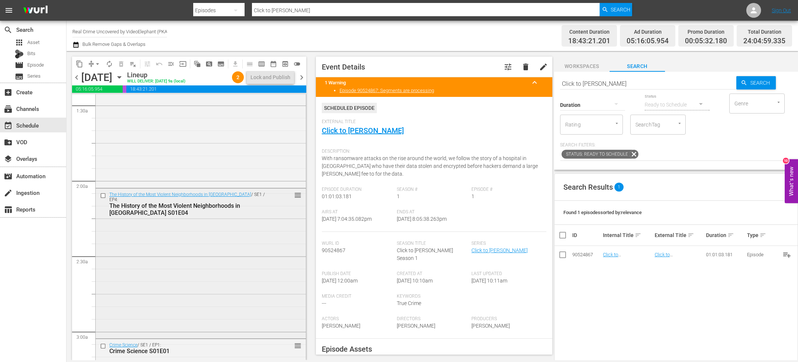
click at [104, 198] on input "checkbox" at bounding box center [104, 195] width 8 height 6
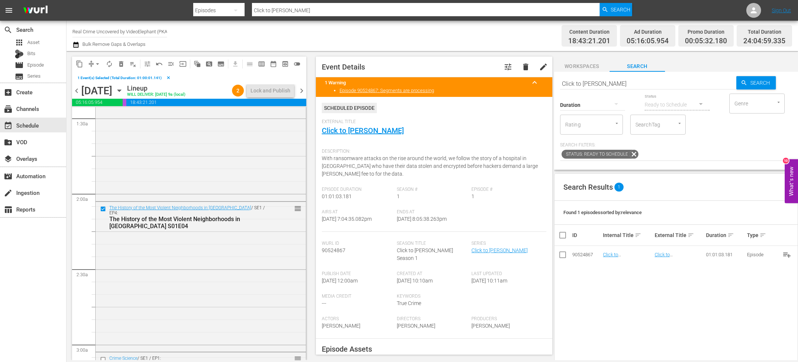
click at [125, 61] on span "delete_forever_outlined" at bounding box center [120, 63] width 7 height 7
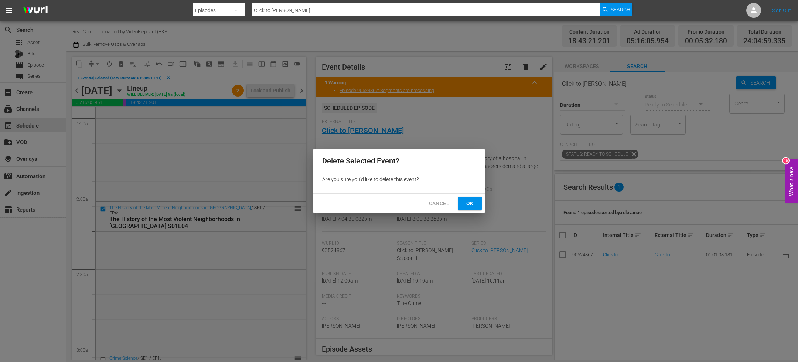
click at [461, 199] on button "Ok" at bounding box center [470, 204] width 24 height 14
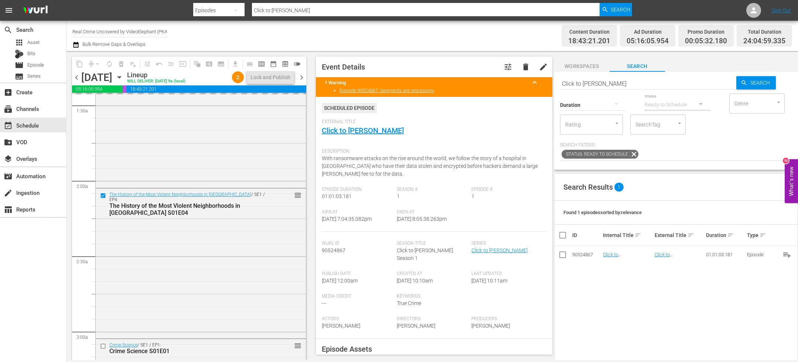
click at [589, 82] on input "Click to [PERSON_NAME]" at bounding box center [648, 84] width 176 height 18
type input "cf_int"
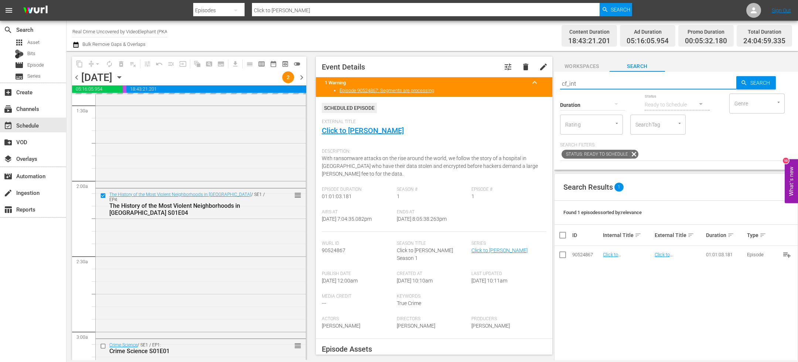
type input "cf_int"
type input "cf_interstitial"
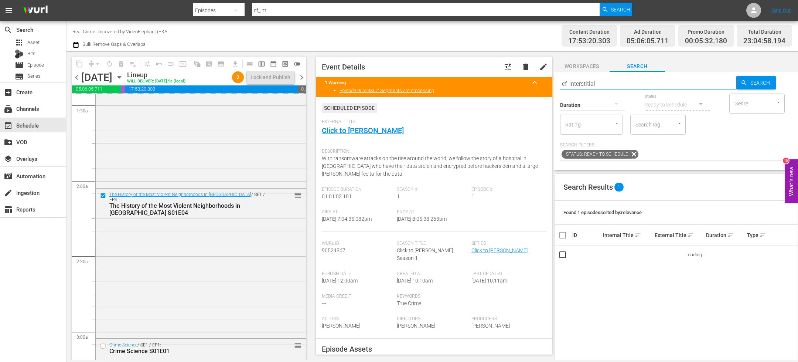
click at [712, 136] on div "Duration Status Ready to Schedule Genre Genre Rating Rating SearchTag SearchTag…" at bounding box center [676, 126] width 232 height 68
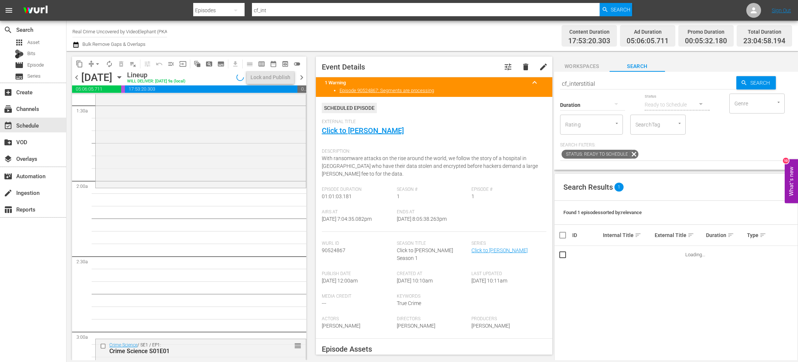
type input "cf_interstitial"
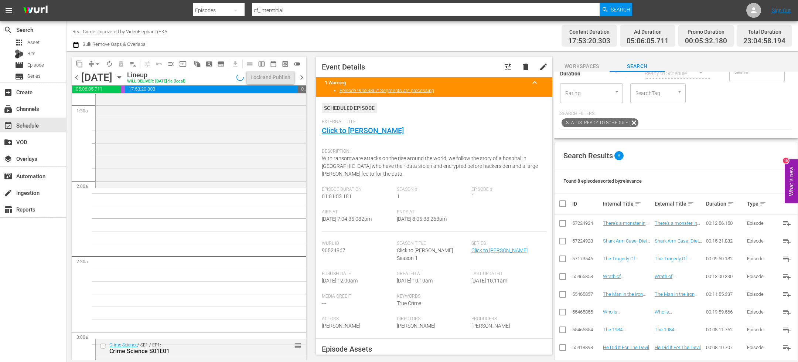
scroll to position [38, 0]
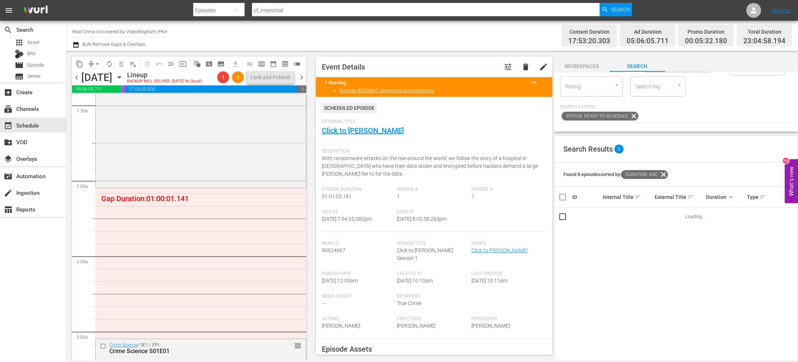
click at [727, 198] on span "keyboard_arrow_up" at bounding box center [730, 197] width 7 height 7
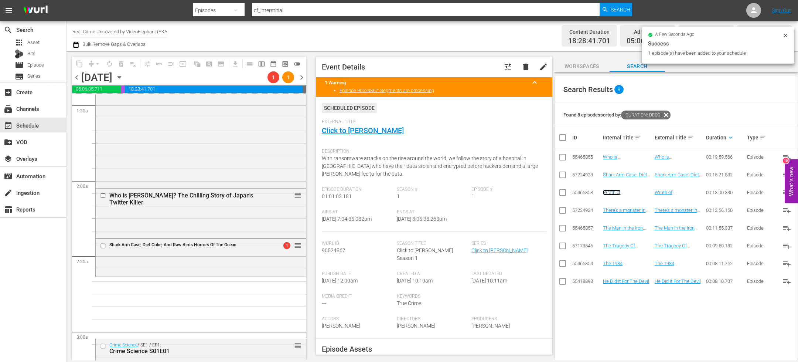
scroll to position [99, 0]
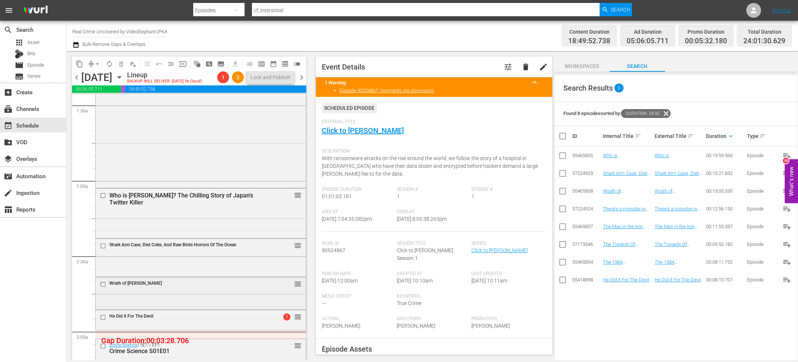
click at [103, 284] on input "checkbox" at bounding box center [104, 284] width 8 height 6
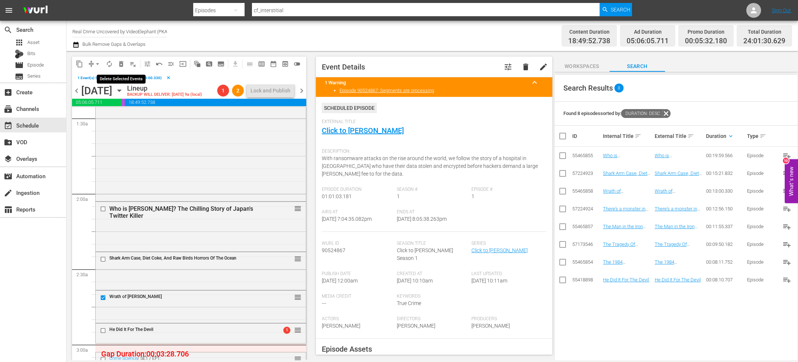
click at [121, 65] on span "delete_forever_outlined" at bounding box center [120, 63] width 7 height 7
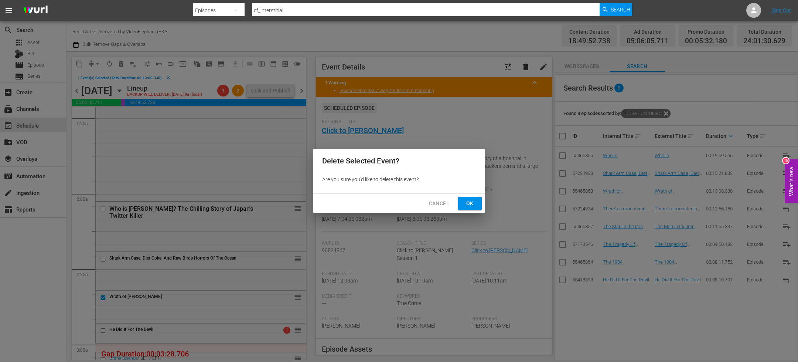
click at [472, 203] on span "Ok" at bounding box center [470, 203] width 12 height 9
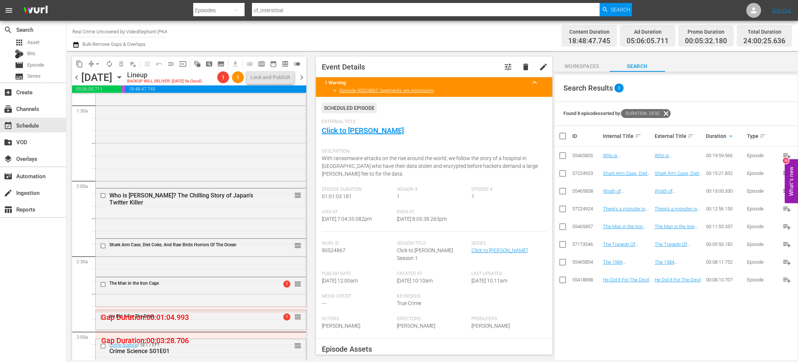
click at [97, 64] on span "arrow_drop_down" at bounding box center [97, 63] width 7 height 7
drag, startPoint x: 105, startPoint y: 96, endPoint x: 105, endPoint y: 105, distance: 8.9
click at [105, 105] on ul "Align to Midnight Align to First Episode Align to End of Previous Day" at bounding box center [98, 90] width 78 height 42
click at [105, 105] on li "Align to End of Previous Day" at bounding box center [98, 103] width 78 height 12
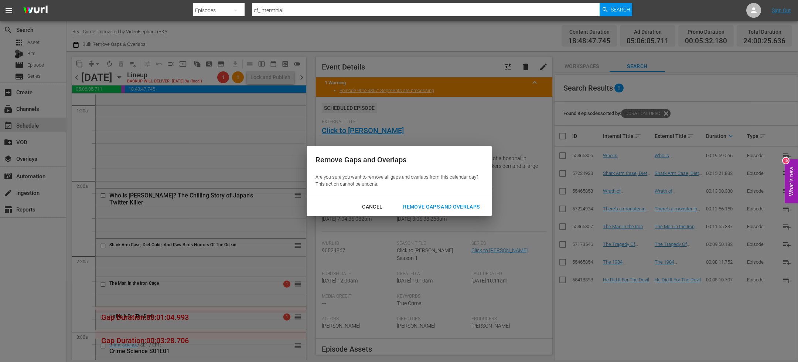
click at [438, 205] on div "Remove Gaps and Overlaps" at bounding box center [441, 206] width 88 height 9
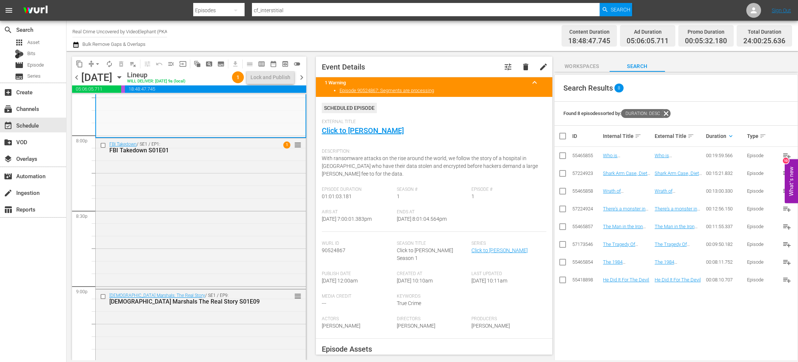
scroll to position [2955, 0]
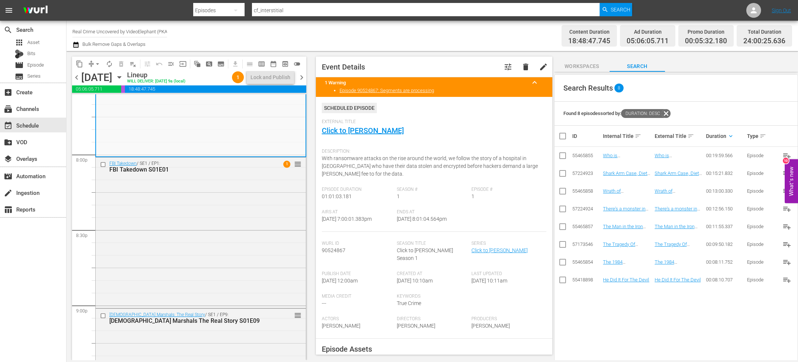
click at [102, 165] on input "checkbox" at bounding box center [104, 164] width 8 height 6
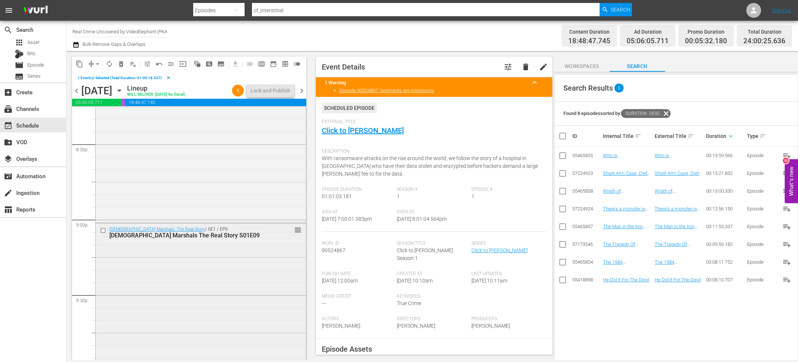
scroll to position [3060, 0]
click at [104, 224] on input "checkbox" at bounding box center [104, 224] width 8 height 6
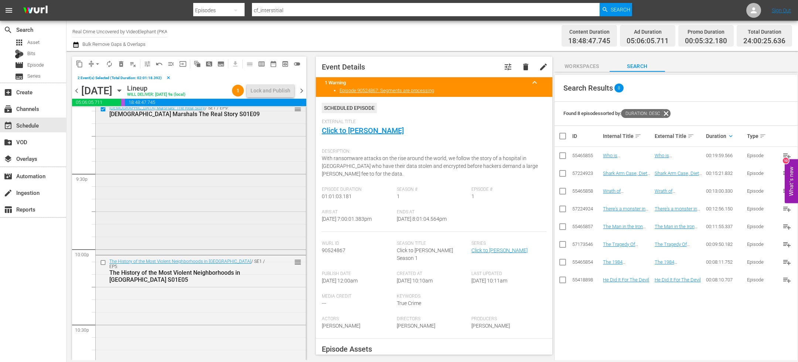
scroll to position [3200, 0]
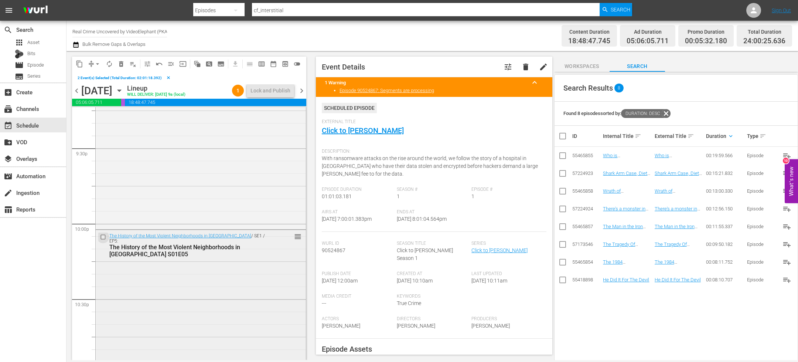
click at [104, 235] on input "checkbox" at bounding box center [104, 237] width 8 height 6
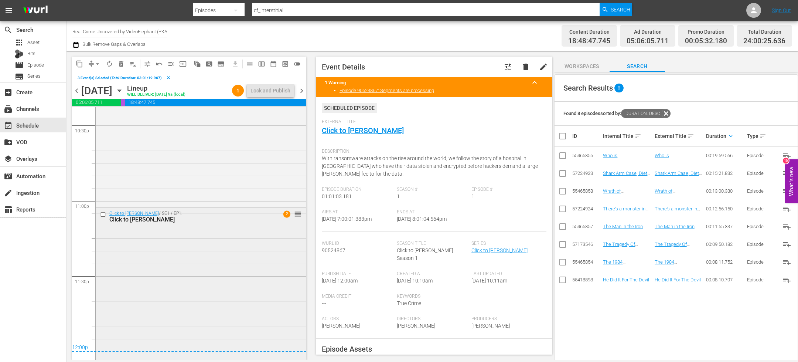
click at [103, 214] on input "checkbox" at bounding box center [104, 214] width 8 height 6
click at [78, 64] on span "content_copy" at bounding box center [79, 63] width 7 height 7
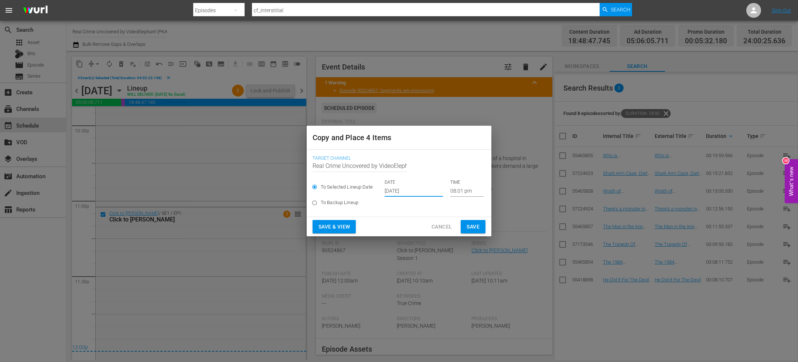
click at [408, 191] on input "[DATE]" at bounding box center [414, 190] width 58 height 11
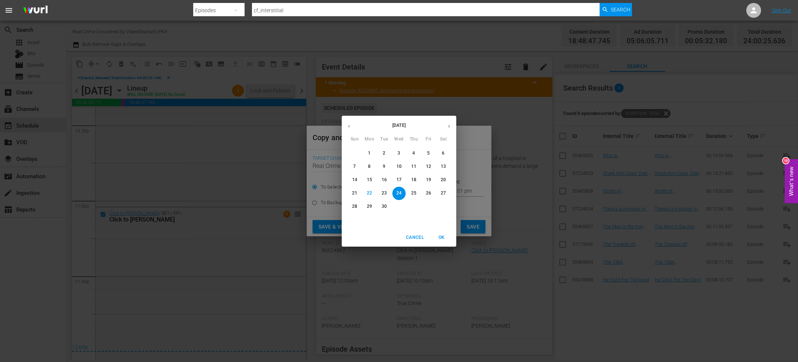
click at [452, 127] on button "button" at bounding box center [449, 126] width 14 height 14
click at [355, 166] on p "5" at bounding box center [354, 166] width 3 height 6
type input "Oct 5th 2025"
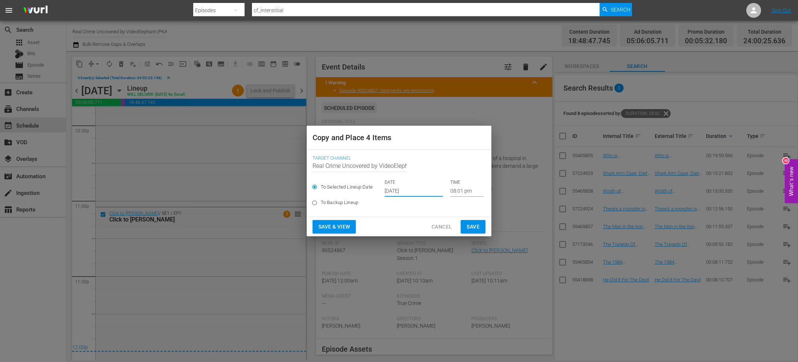
click at [457, 188] on input "08:01 pm" at bounding box center [466, 190] width 33 height 11
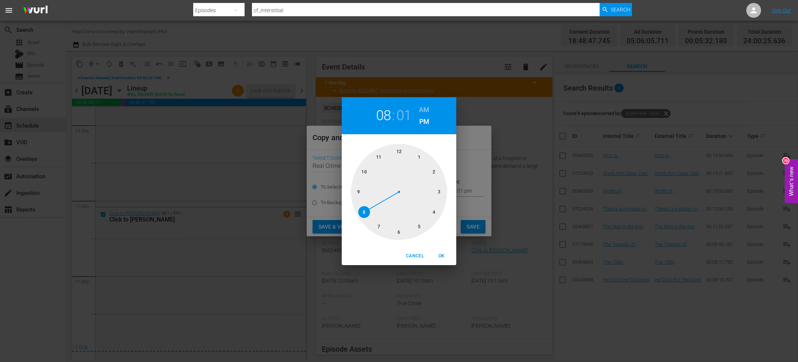
click at [398, 149] on div at bounding box center [399, 192] width 96 height 96
click at [425, 109] on h6 "AM" at bounding box center [424, 110] width 10 height 12
click at [442, 253] on span "OK" at bounding box center [442, 256] width 18 height 8
type input "12:00 am"
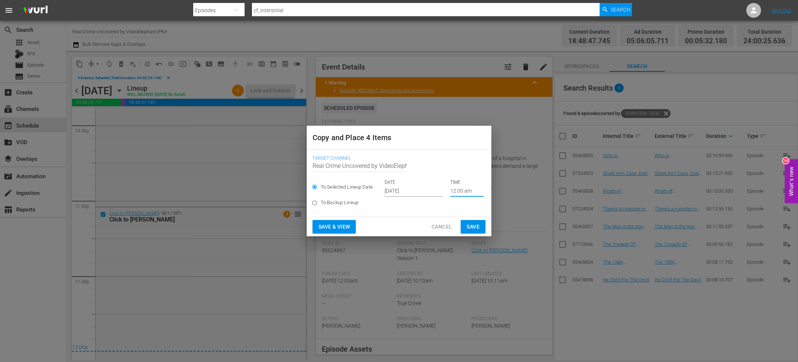
click at [474, 231] on button "Save" at bounding box center [473, 227] width 25 height 14
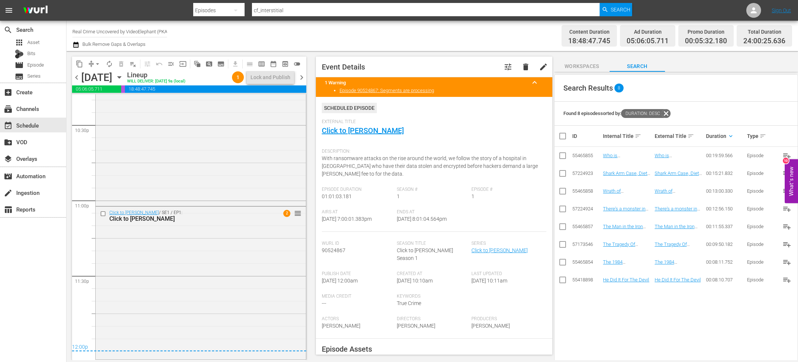
scroll to position [3360, 0]
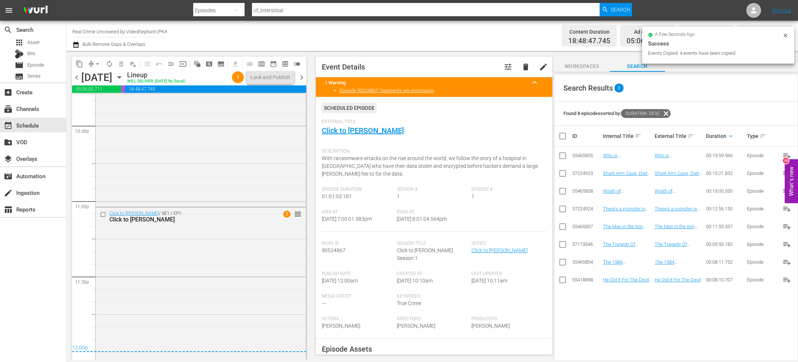
click at [302, 76] on span "chevron_right" at bounding box center [301, 77] width 9 height 9
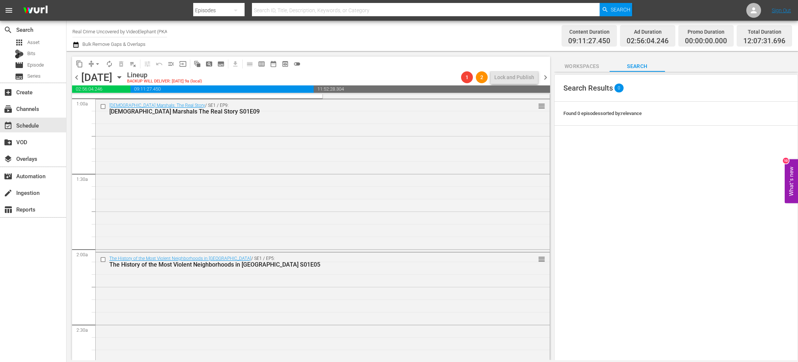
scroll to position [0, 0]
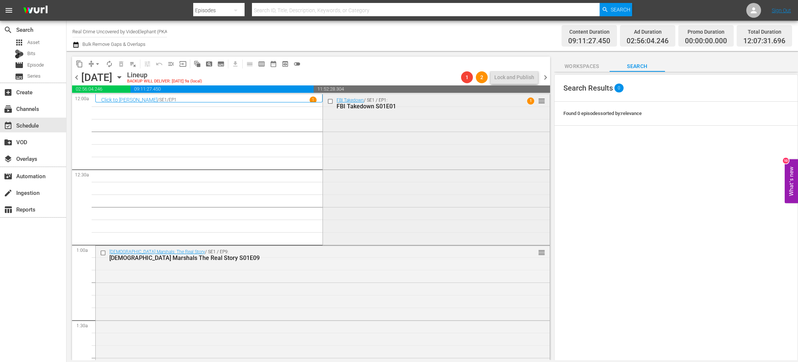
click at [328, 102] on input "checkbox" at bounding box center [331, 101] width 8 height 6
click at [104, 251] on input "checkbox" at bounding box center [104, 253] width 8 height 6
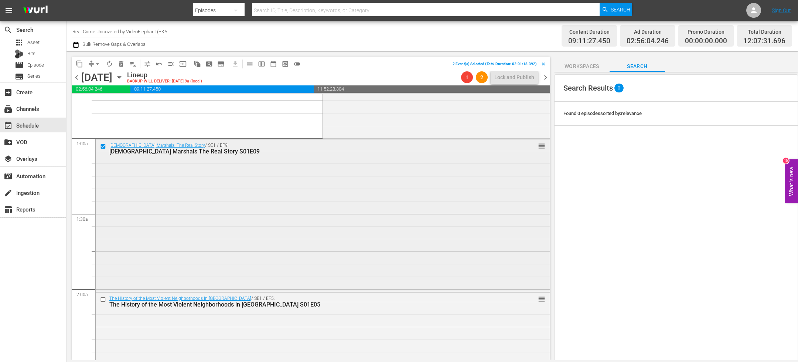
scroll to position [117, 0]
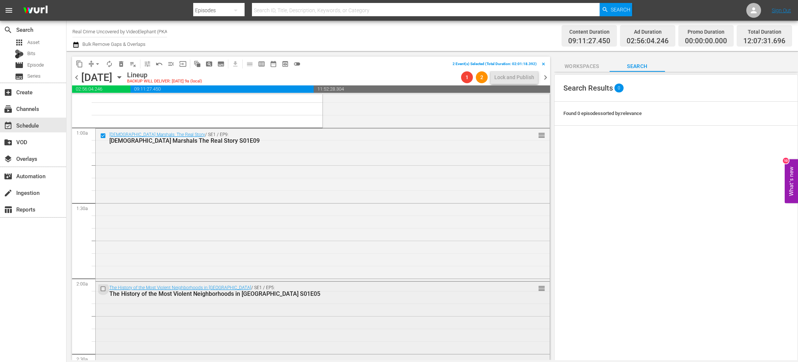
click at [103, 290] on input "checkbox" at bounding box center [104, 289] width 8 height 6
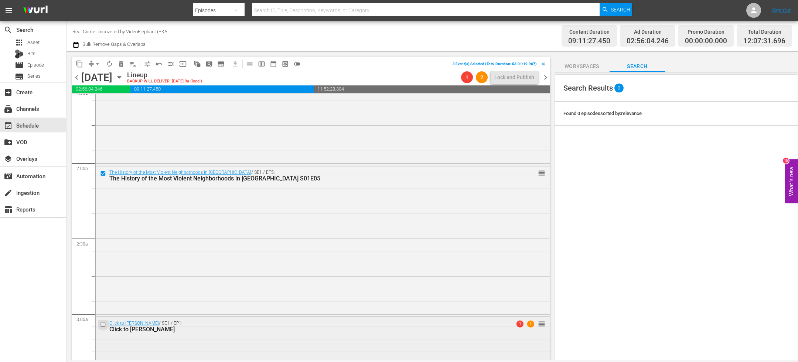
click at [103, 324] on input "checkbox" at bounding box center [104, 324] width 8 height 6
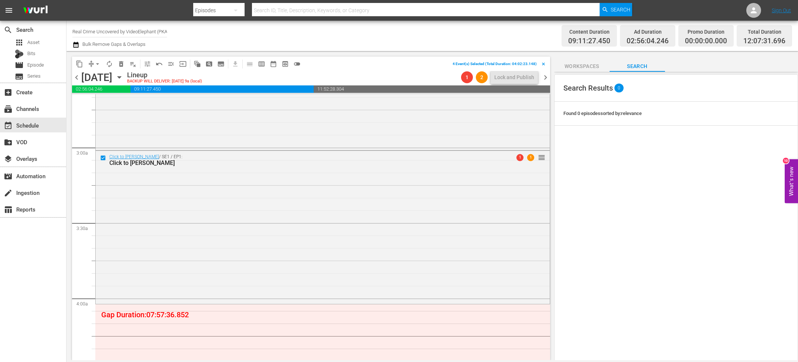
scroll to position [417, 0]
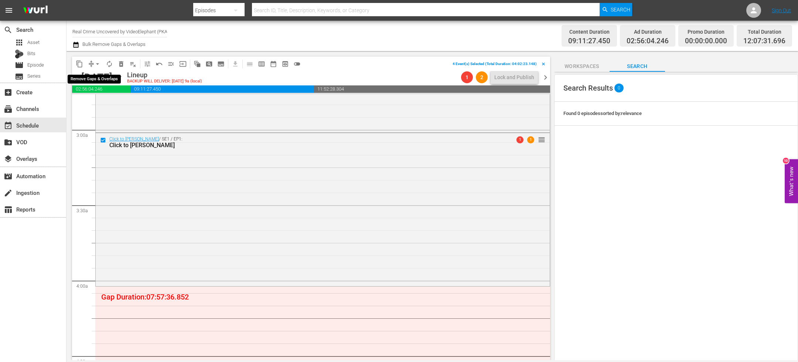
click at [81, 61] on span "content_copy" at bounding box center [79, 63] width 7 height 7
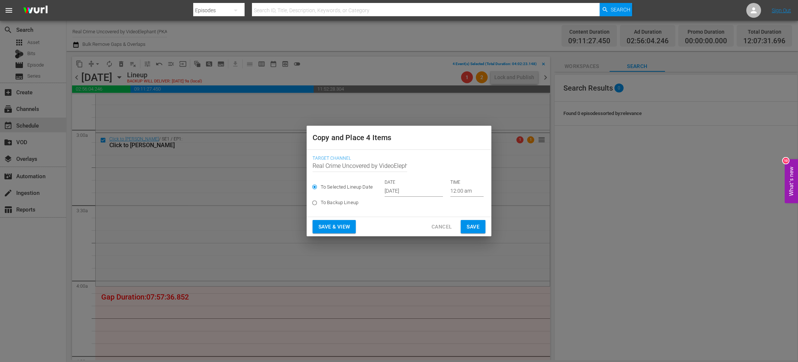
click at [408, 189] on input "[DATE]" at bounding box center [414, 190] width 58 height 11
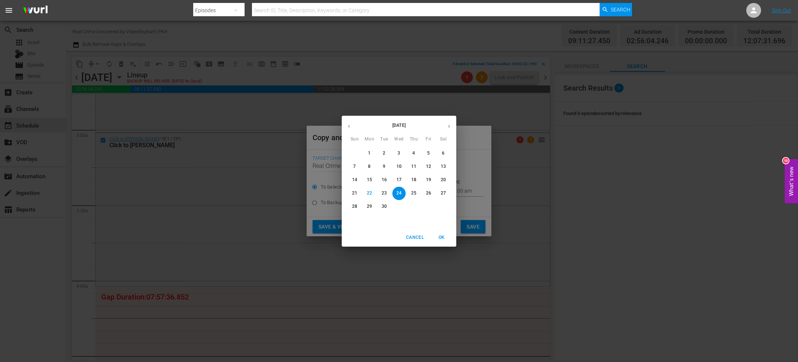
click at [447, 122] on button "button" at bounding box center [449, 126] width 14 height 14
click at [354, 164] on p "5" at bounding box center [354, 166] width 3 height 6
type input "Oct 5th 2025"
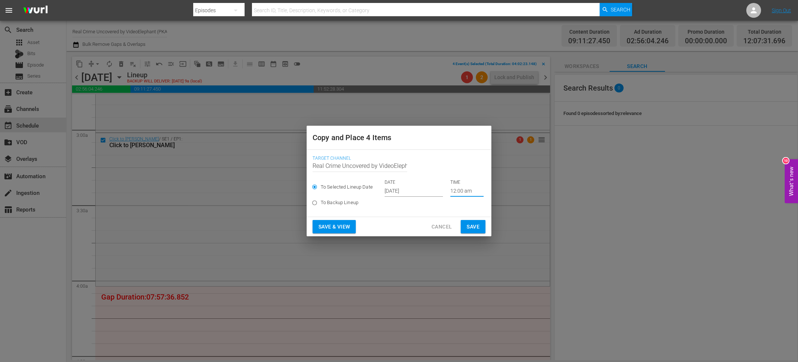
click at [450, 191] on input "12:00 am" at bounding box center [466, 190] width 33 height 11
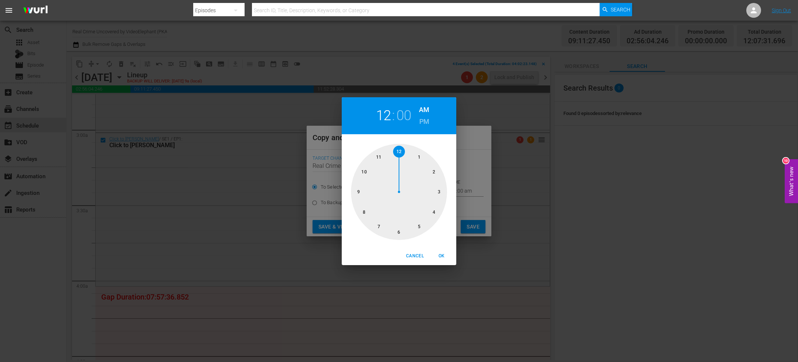
click at [433, 211] on div at bounding box center [399, 192] width 96 height 96
click at [443, 257] on span "OK" at bounding box center [442, 256] width 18 height 8
type input "04:00 am"
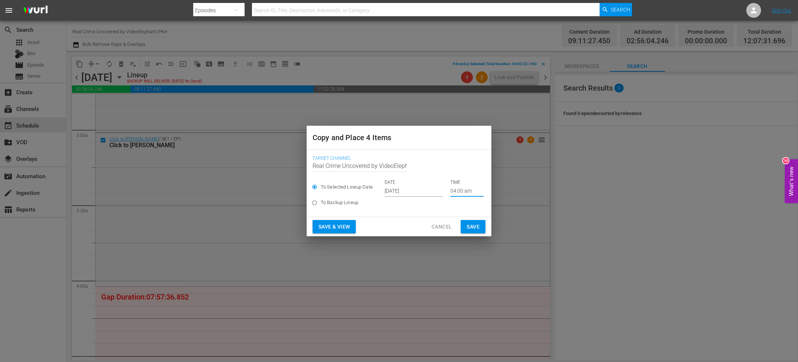
click at [478, 229] on span "Save" at bounding box center [473, 226] width 13 height 9
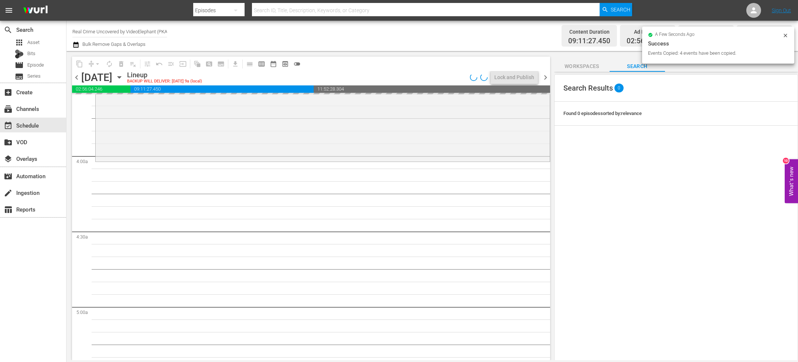
scroll to position [542, 0]
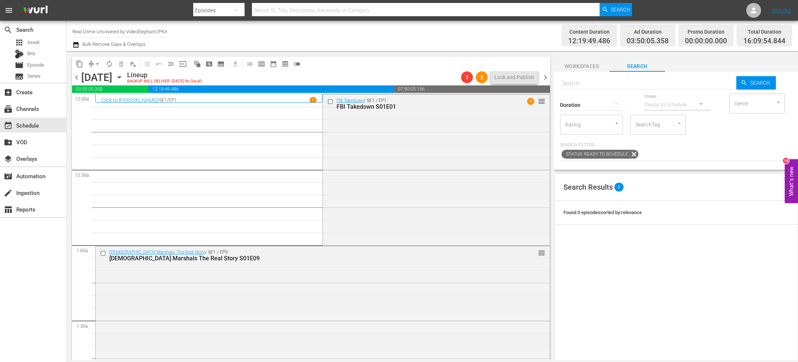
scroll to position [99, 0]
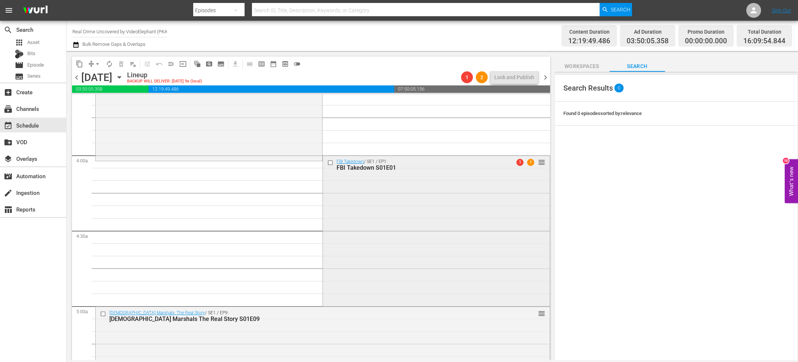
click at [328, 163] on input "checkbox" at bounding box center [331, 163] width 8 height 6
click at [105, 313] on input "checkbox" at bounding box center [104, 314] width 8 height 6
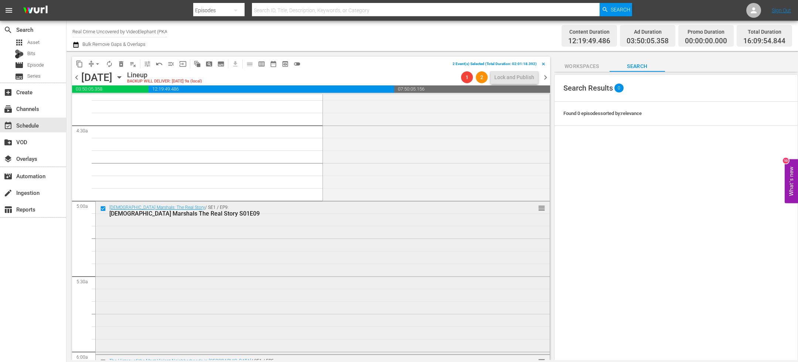
scroll to position [660, 0]
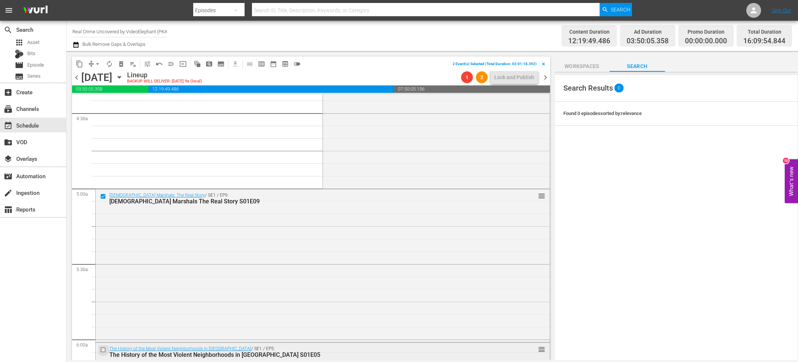
click at [102, 348] on input "checkbox" at bounding box center [104, 350] width 8 height 6
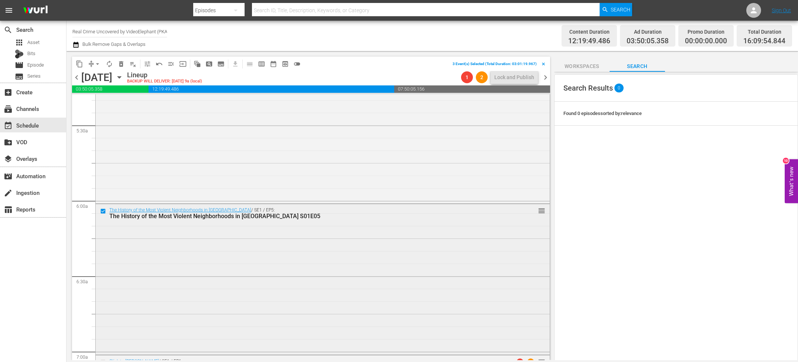
scroll to position [873, 0]
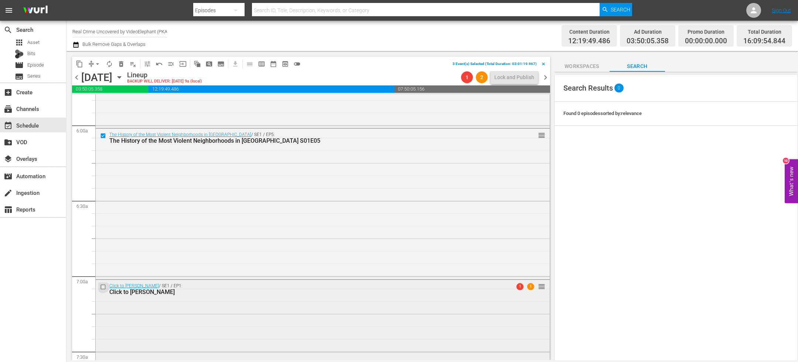
click at [103, 287] on input "checkbox" at bounding box center [104, 286] width 8 height 6
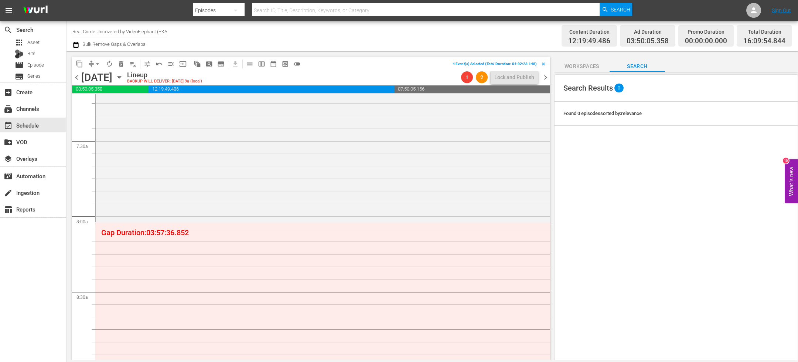
scroll to position [1095, 0]
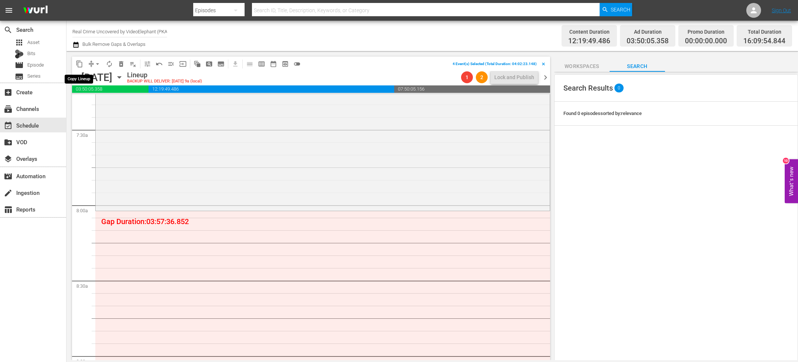
click at [79, 64] on span "content_copy" at bounding box center [79, 63] width 7 height 7
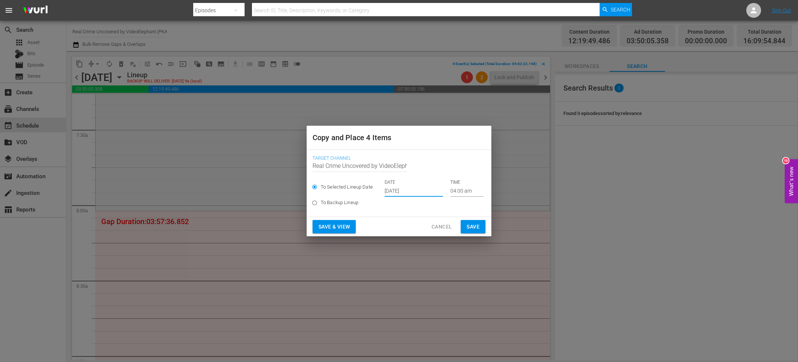
click at [405, 192] on input "Sep 24th 2025" at bounding box center [414, 190] width 58 height 11
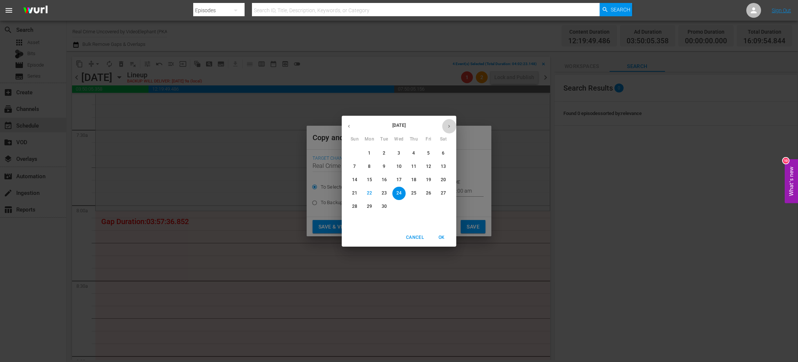
click at [449, 125] on icon "button" at bounding box center [449, 126] width 2 height 3
click at [355, 166] on p "5" at bounding box center [354, 166] width 3 height 6
type input "Oct 5th 2025"
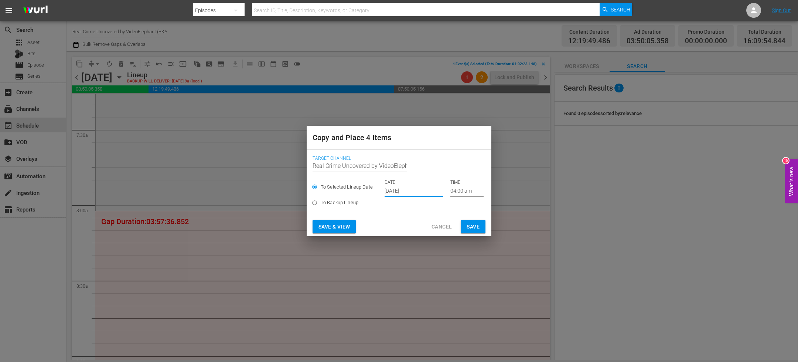
click at [452, 189] on input "04:00 am" at bounding box center [466, 190] width 33 height 11
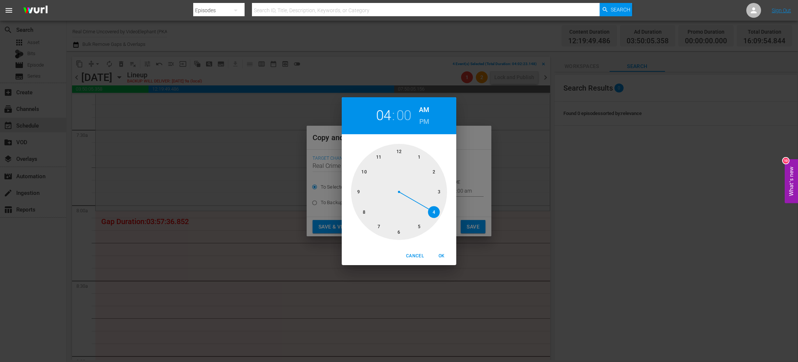
click at [366, 211] on div at bounding box center [399, 192] width 96 height 96
click at [446, 255] on span "OK" at bounding box center [442, 256] width 18 height 8
type input "08:00 am"
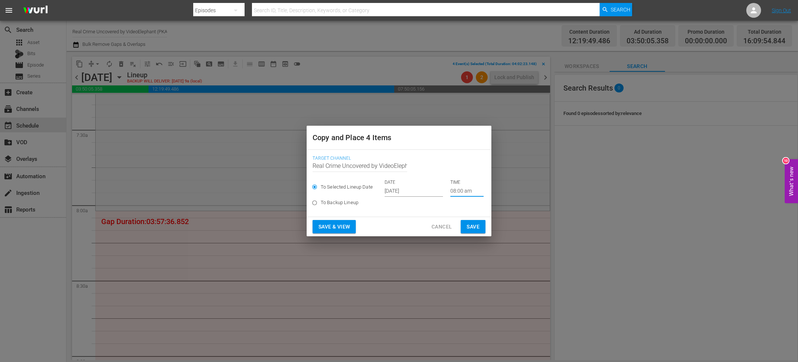
click at [471, 221] on button "Save" at bounding box center [473, 227] width 25 height 14
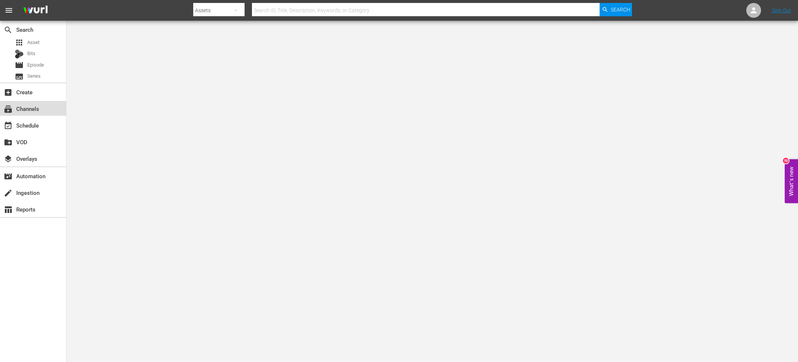
click at [30, 105] on div "subscriptions Channels" at bounding box center [20, 107] width 41 height 7
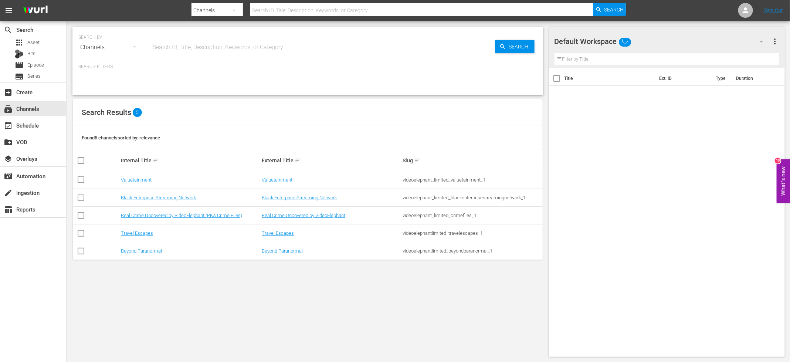
click at [82, 215] on input "checkbox" at bounding box center [80, 216] width 9 height 9
checkbox input "true"
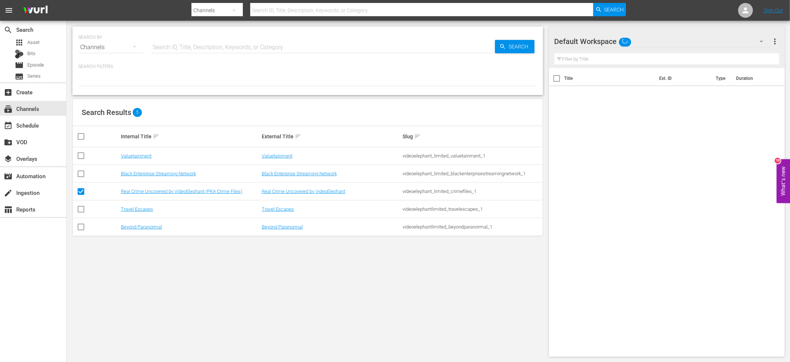
click at [157, 194] on td "Real Crime Uncovered by VideoElephant (PKA Crime Files)" at bounding box center [190, 192] width 141 height 18
click at [151, 190] on link "Real Crime Uncovered by VideoElephant (PKA Crime Files)" at bounding box center [181, 191] width 121 height 6
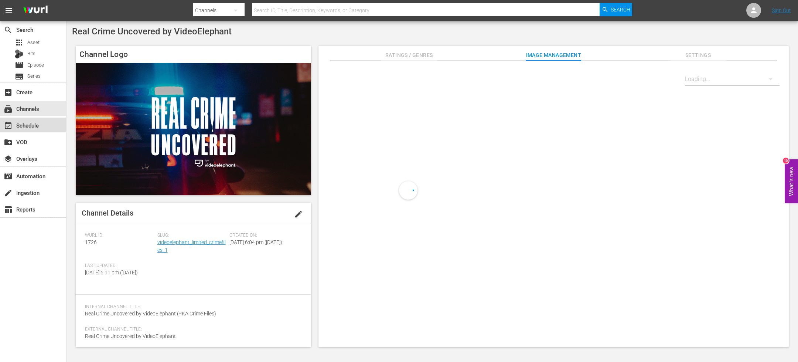
click at [31, 123] on div "event_available Schedule" at bounding box center [20, 124] width 41 height 7
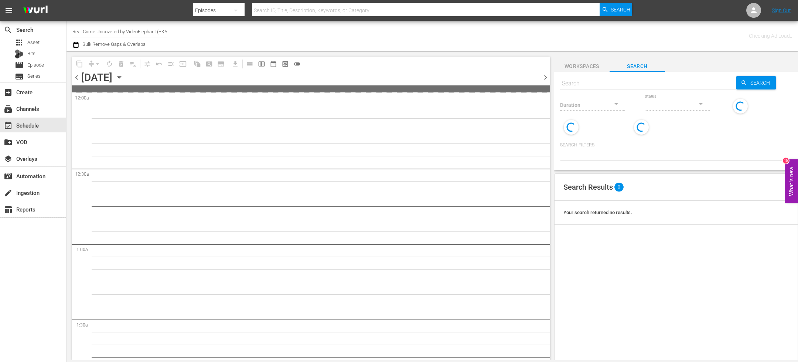
click at [123, 76] on icon "button" at bounding box center [119, 77] width 8 height 8
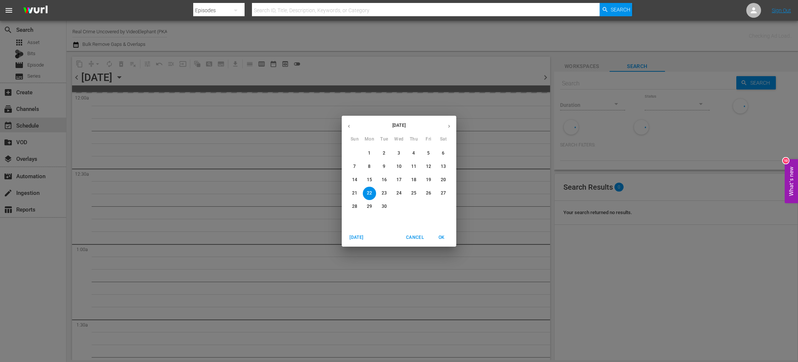
click at [451, 122] on button "button" at bounding box center [449, 126] width 14 height 14
click at [356, 168] on p "5" at bounding box center [354, 166] width 3 height 6
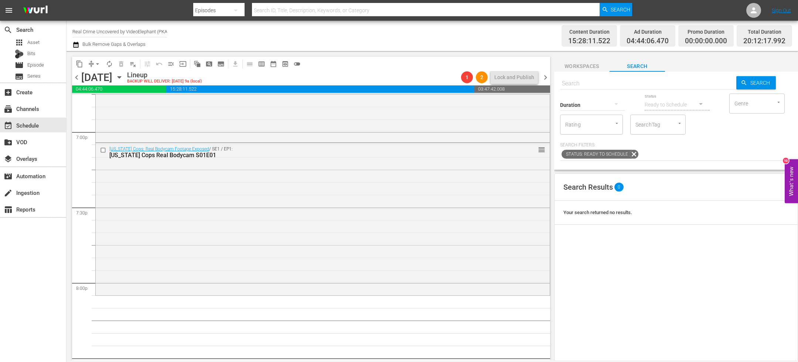
scroll to position [2843, 0]
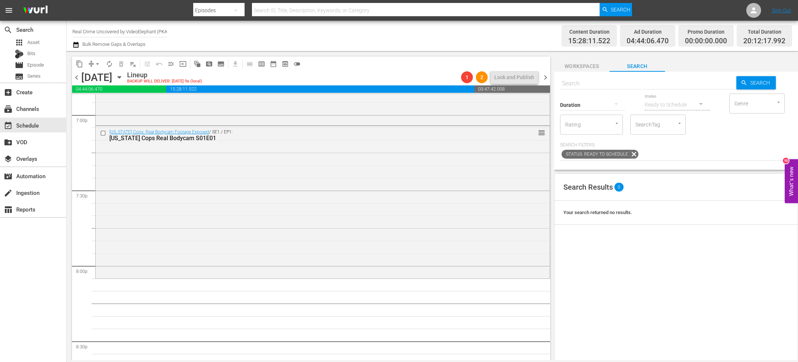
click at [587, 81] on input "text" at bounding box center [648, 84] width 176 height 18
paste input "FBI Takedown S01E02"
type input "FBI Takedown S01E02"
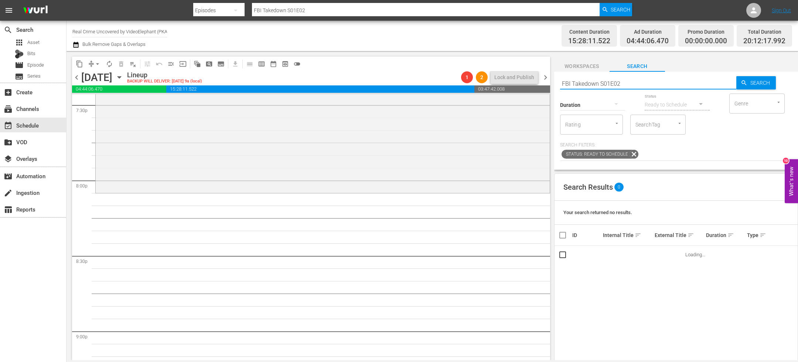
scroll to position [2933, 0]
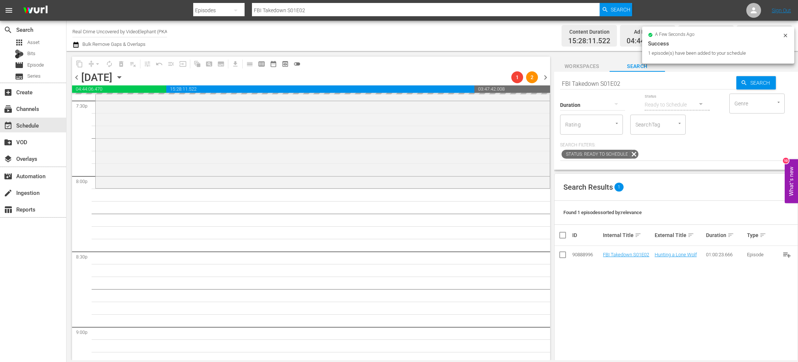
click at [578, 80] on input "FBI Takedown S01E02" at bounding box center [648, 84] width 176 height 18
paste input "[DEMOGRAPHIC_DATA] Marshals The Real Story S01E01"
type input "[DEMOGRAPHIC_DATA] Marshals The Real Story S01E01"
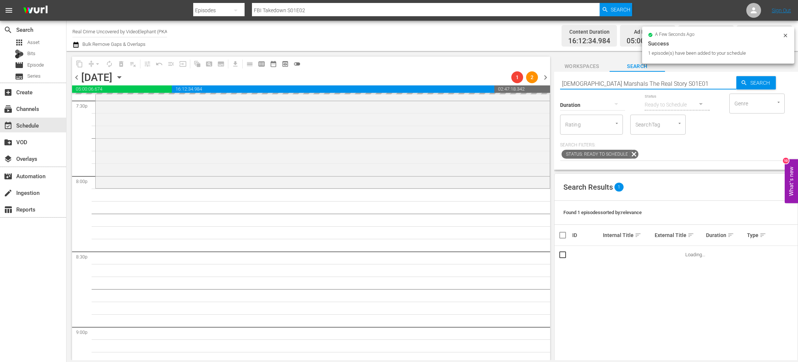
type input "[DEMOGRAPHIC_DATA] Marshals The Real Story S01E01"
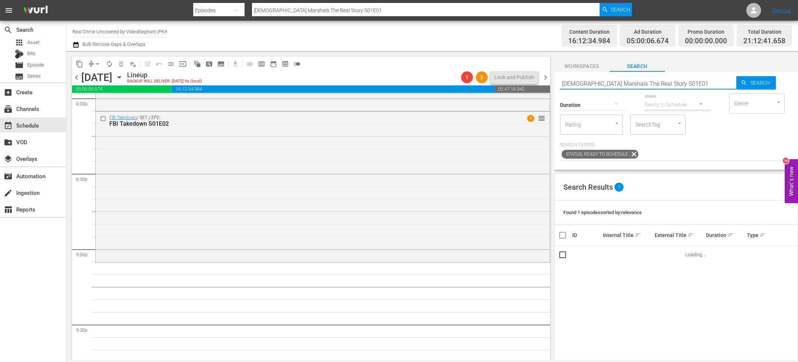
scroll to position [3025, 0]
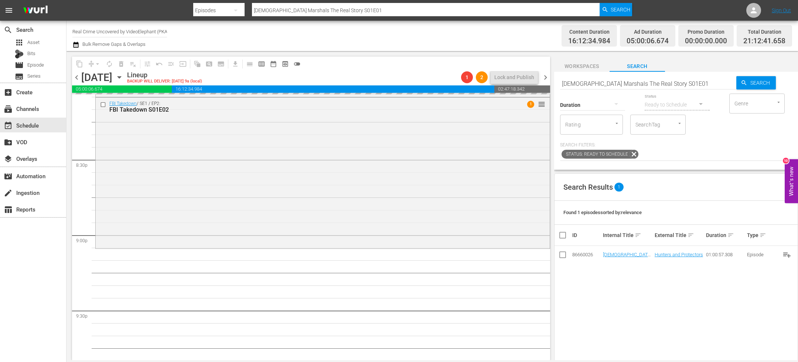
drag, startPoint x: 620, startPoint y: 253, endPoint x: 537, endPoint y: 5, distance: 261.9
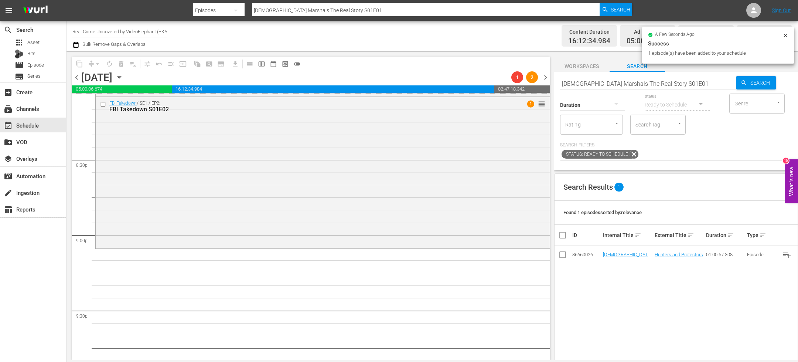
click at [581, 82] on input "[DEMOGRAPHIC_DATA] Marshals The Real Story S01E01" at bounding box center [648, 84] width 176 height 18
click at [582, 83] on input "[DEMOGRAPHIC_DATA] Marshals The Real Story S01E01" at bounding box center [648, 84] width 176 height 18
paste input "The History of the Most Violent Neighborhoods in [GEOGRAPHIC_DATA]"
type input "The History of the Most Violent Neighborhoods in [GEOGRAPHIC_DATA] S01E01"
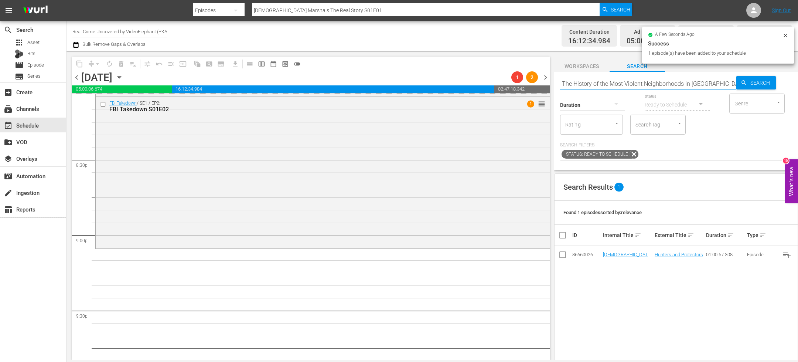
scroll to position [0, 3]
type input "The History of the Most Violent Neighborhoods in [GEOGRAPHIC_DATA] S01E01"
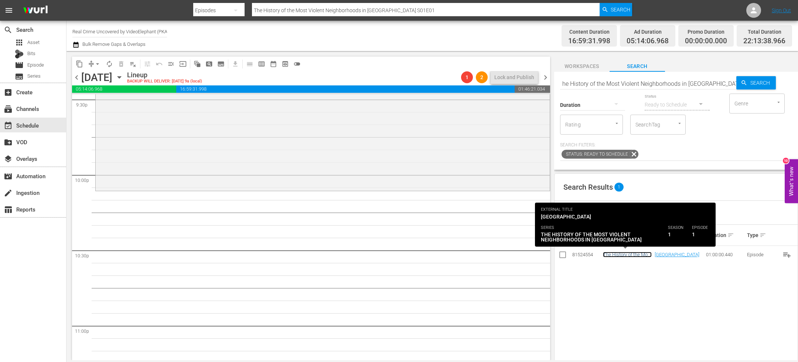
scroll to position [0, 0]
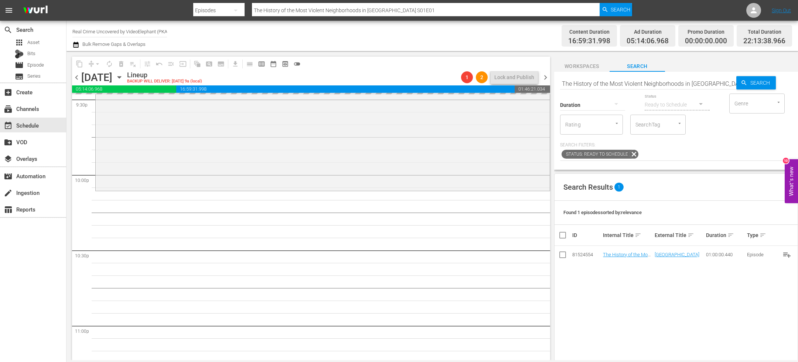
drag, startPoint x: 616, startPoint y: 252, endPoint x: 548, endPoint y: 11, distance: 249.7
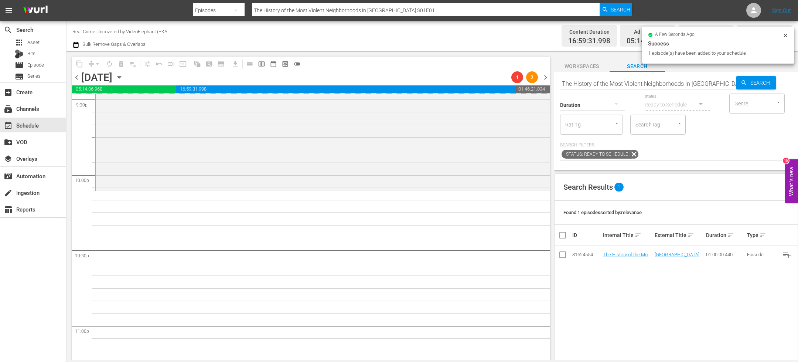
click at [607, 80] on input "The History of the Most Violent Neighborhoods in [GEOGRAPHIC_DATA] S01E01" at bounding box center [648, 84] width 176 height 18
paste input "[US_STATE] Cops Real Bodycam"
type input "[US_STATE] Cops Real Bodycam S01E01"
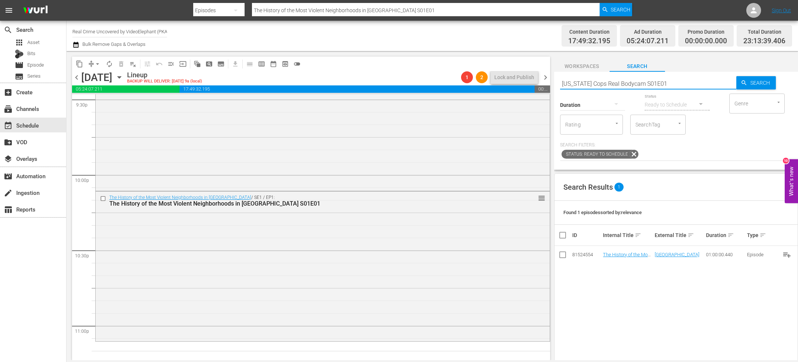
type input "[US_STATE] Cops Real Bodycam S01E01"
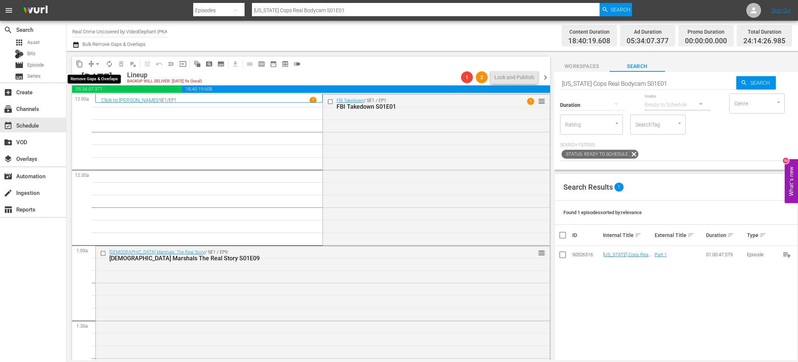
click at [95, 63] on span "arrow_drop_down" at bounding box center [97, 63] width 7 height 7
click at [103, 102] on li "Align to End of Previous Day" at bounding box center [98, 103] width 78 height 12
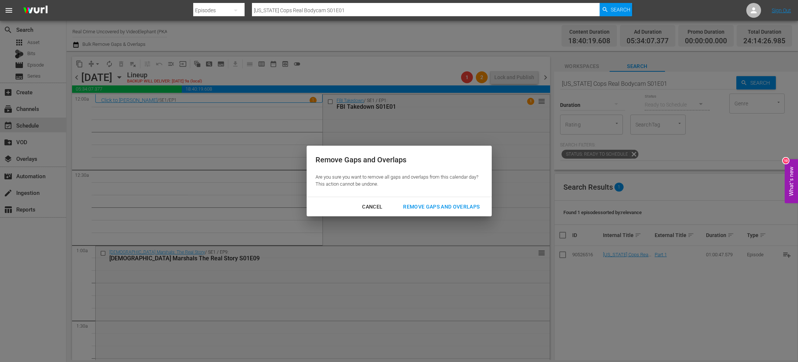
click at [414, 200] on button "Remove Gaps and Overlaps" at bounding box center [441, 207] width 94 height 14
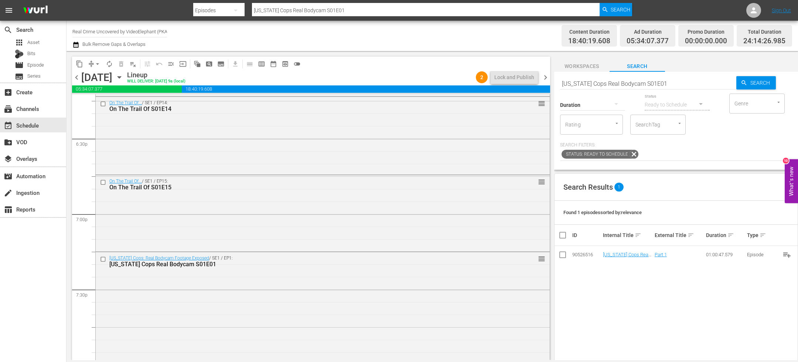
scroll to position [2789, 0]
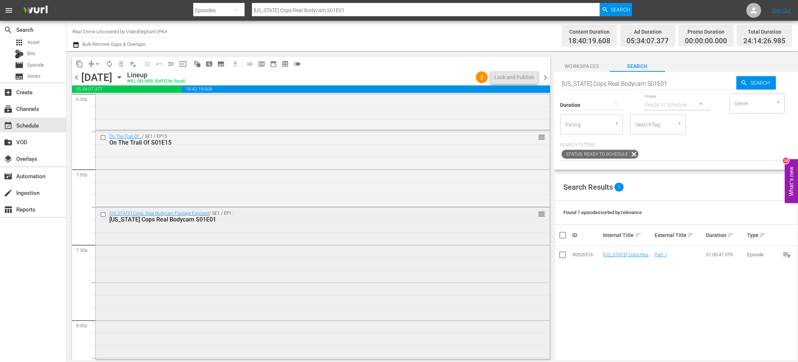
click at [292, 227] on div "[US_STATE] Cops: Real Bodycam Footage Exposed / SE1 / EP1: [US_STATE] Cops Real…" at bounding box center [323, 282] width 454 height 150
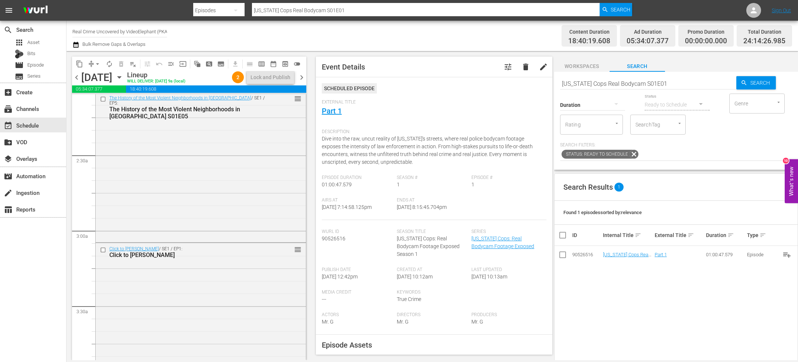
scroll to position [379, 0]
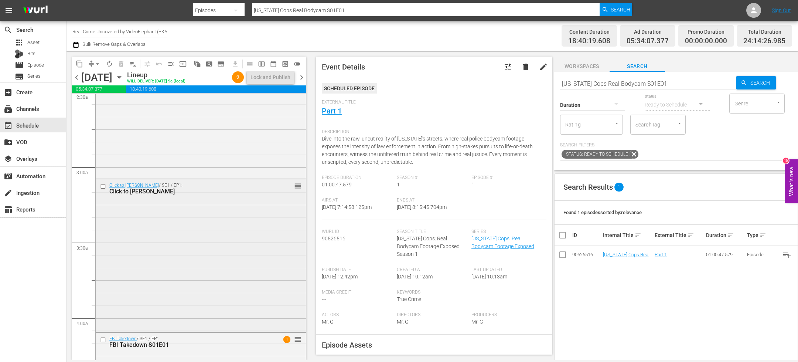
click at [104, 185] on input "checkbox" at bounding box center [104, 186] width 8 height 6
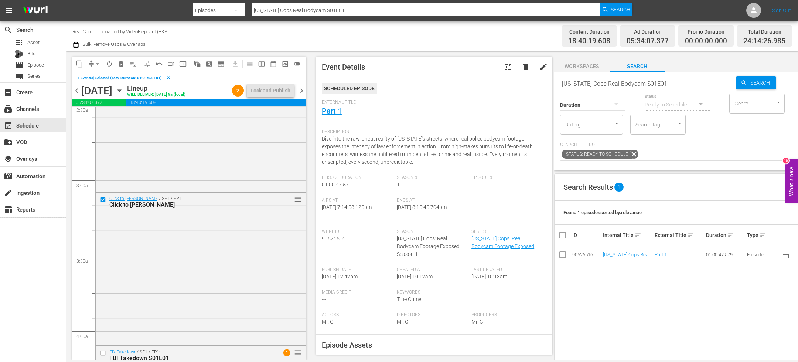
click at [123, 61] on span "delete_forever_outlined" at bounding box center [120, 63] width 7 height 7
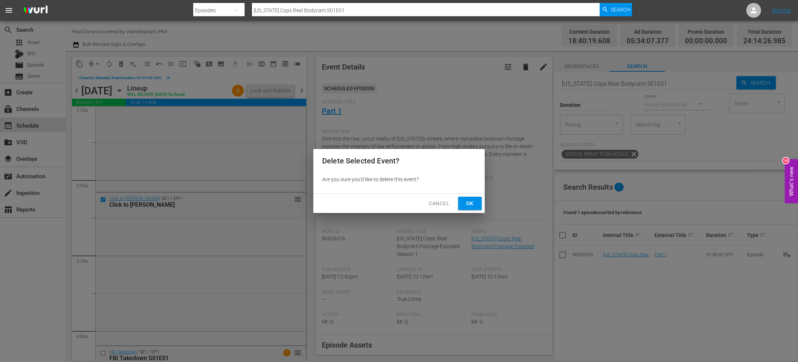
click at [475, 204] on span "Ok" at bounding box center [470, 203] width 12 height 9
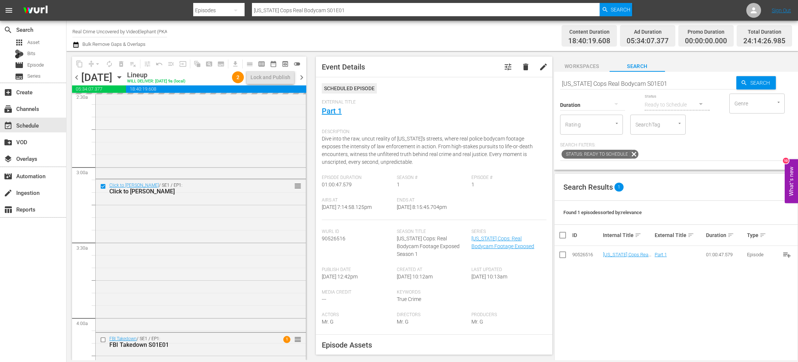
click at [599, 82] on input "[US_STATE] Cops Real Bodycam S01E01" at bounding box center [648, 84] width 176 height 18
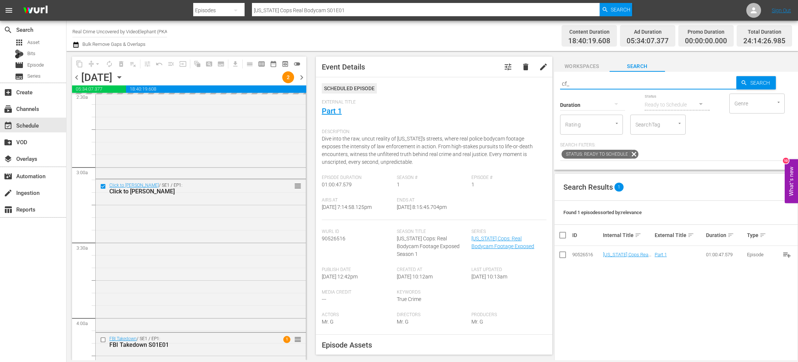
type input "cf_interstitial"
click at [741, 86] on icon "button" at bounding box center [744, 82] width 7 height 7
type input "cf_interstitial"
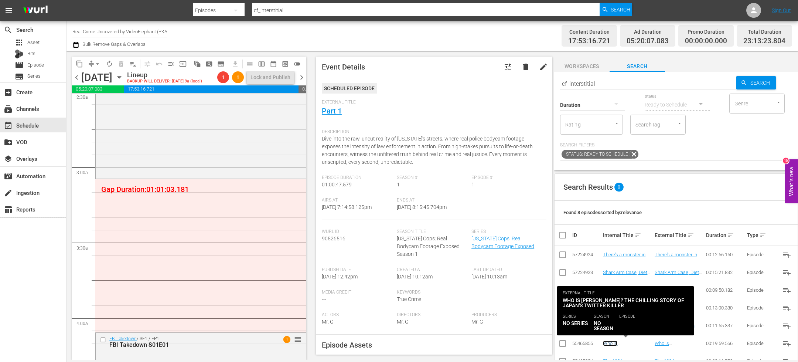
click at [622, 345] on link "Who is [PERSON_NAME]? The Chilling Story of Japan's Twitter Killer" at bounding box center [627, 351] width 49 height 22
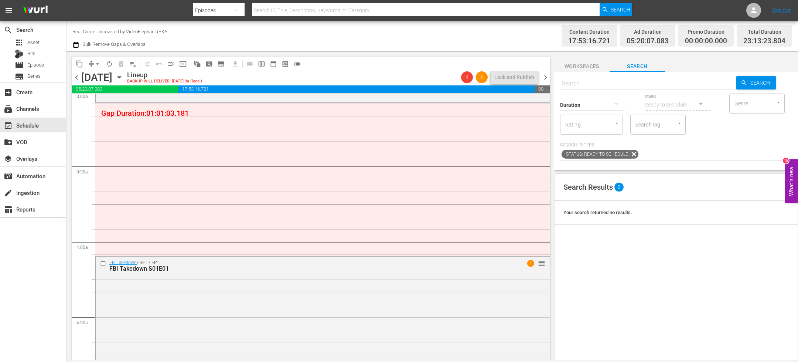
scroll to position [459, 0]
click at [602, 82] on input "text" at bounding box center [648, 84] width 176 height 18
type input "cf"
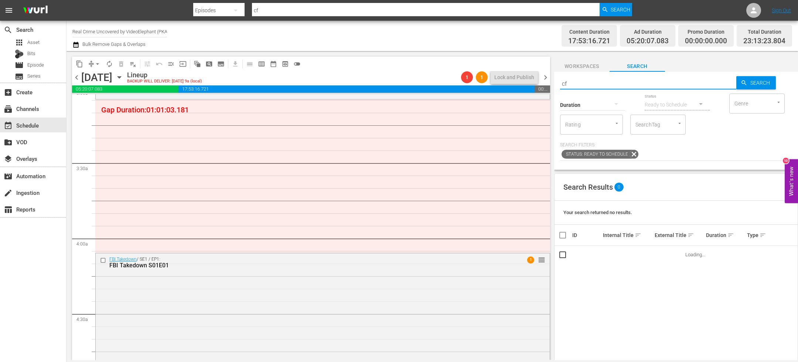
type input "cf_interstitial"
click at [749, 81] on span "Search" at bounding box center [761, 82] width 28 height 13
type input "cf_interstitial"
click at [727, 234] on span "keyboard_arrow_up" at bounding box center [730, 235] width 7 height 7
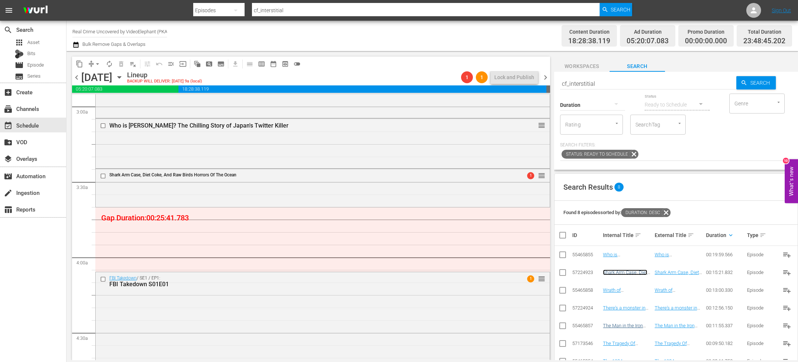
scroll to position [17, 0]
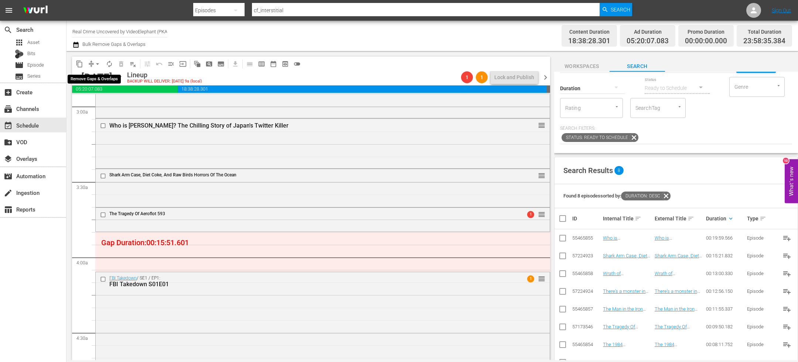
click at [94, 65] on span "arrow_drop_down" at bounding box center [97, 63] width 7 height 7
click at [108, 100] on li "Align to End of Previous Day" at bounding box center [98, 103] width 78 height 12
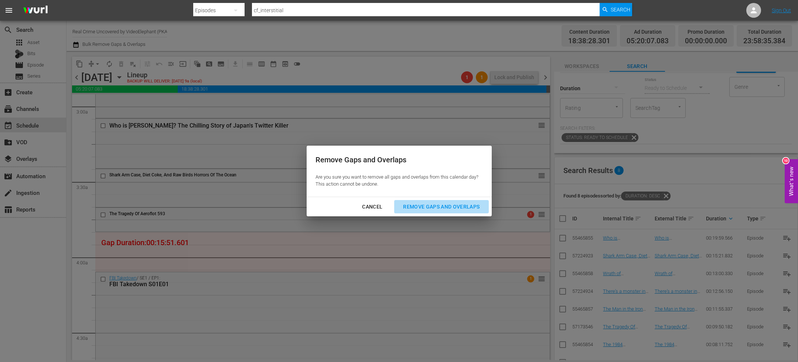
click at [452, 204] on div "Remove Gaps and Overlaps" at bounding box center [441, 206] width 88 height 9
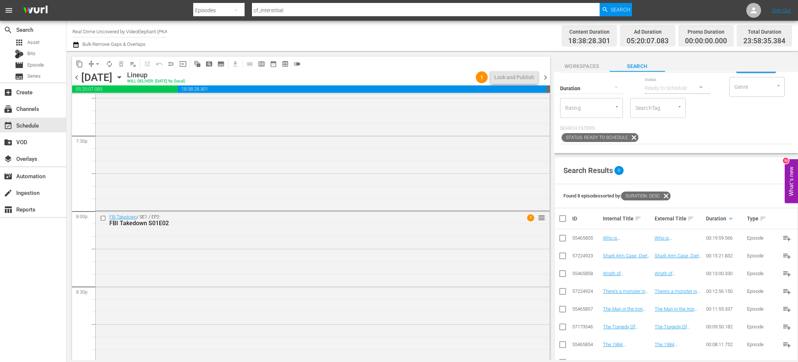
scroll to position [2880, 0]
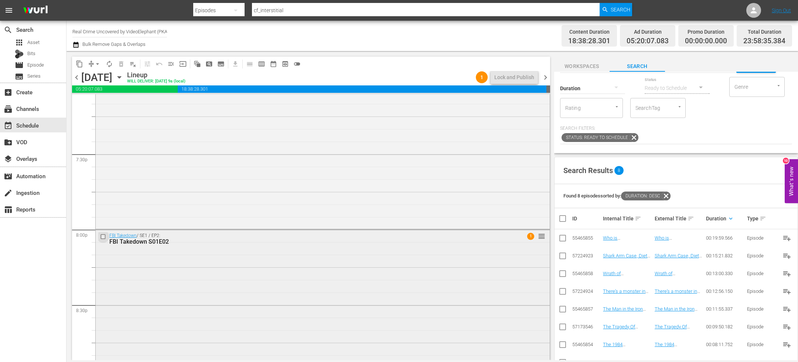
click at [103, 237] on input "checkbox" at bounding box center [104, 237] width 8 height 6
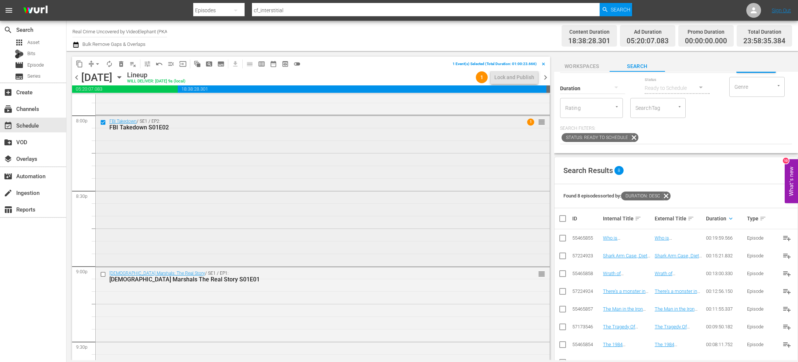
scroll to position [3020, 0]
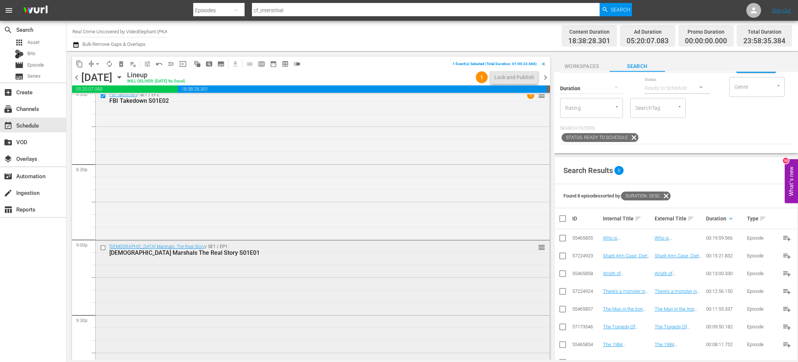
click at [103, 245] on input "checkbox" at bounding box center [104, 247] width 8 height 6
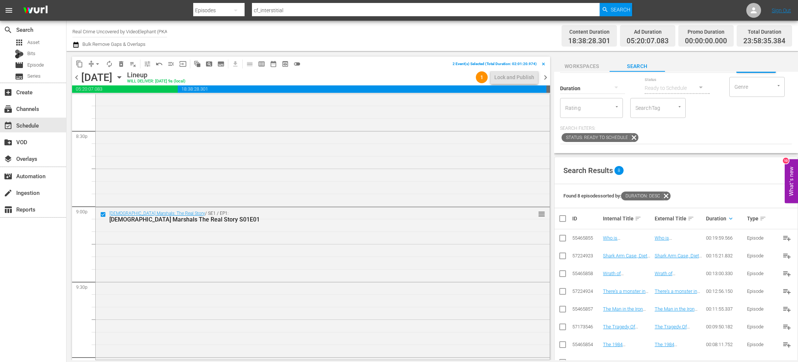
scroll to position [3121, 0]
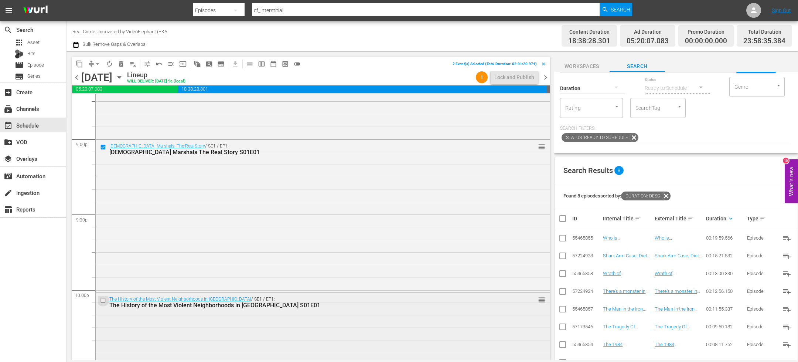
click at [105, 301] on input "checkbox" at bounding box center [104, 300] width 8 height 6
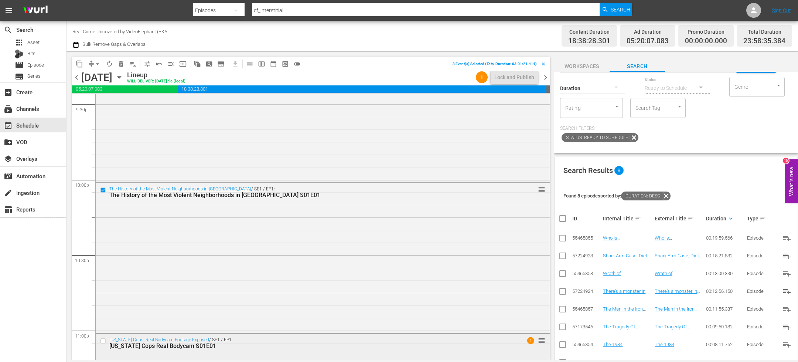
click at [104, 340] on input "checkbox" at bounding box center [104, 341] width 8 height 6
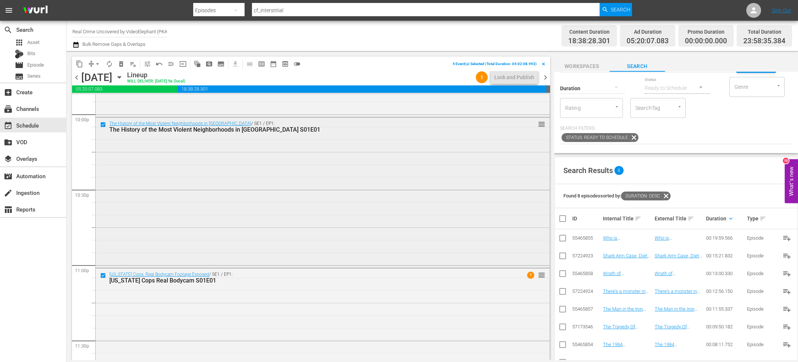
scroll to position [3357, 0]
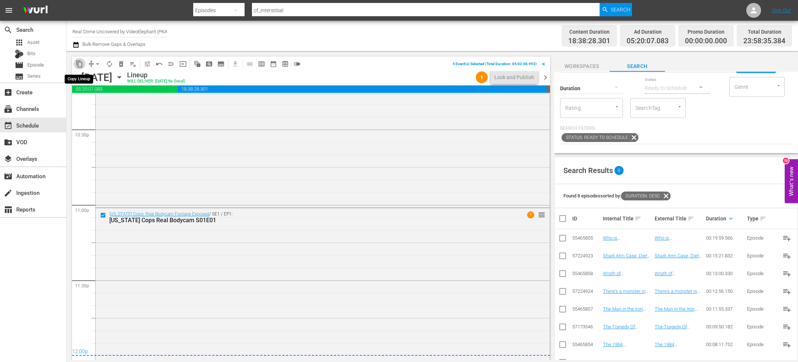
click at [79, 63] on span "content_copy" at bounding box center [79, 63] width 7 height 7
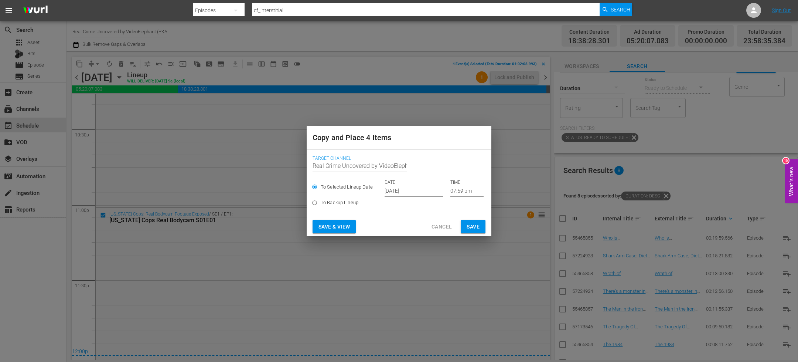
click at [409, 198] on label "To Backup Lineup" at bounding box center [394, 203] width 171 height 12
click at [321, 198] on input "To Backup Lineup" at bounding box center [315, 204] width 12 height 12
radio input "true"
click at [402, 187] on div "To Selected Lineup Date DATE [DATE] TIME 07:59 pm" at bounding box center [399, 187] width 173 height 17
click at [400, 192] on div "To Selected Lineup Date DATE [DATE] TIME 07:59 pm" at bounding box center [399, 187] width 173 height 17
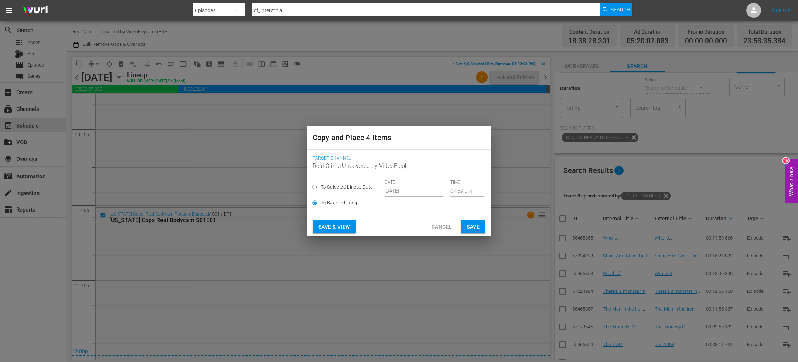
click at [364, 187] on span "To Selected Lineup Date" at bounding box center [347, 186] width 52 height 7
click at [321, 187] on input "To Selected Lineup Date" at bounding box center [315, 188] width 12 height 12
radio input "true"
click at [411, 193] on input "[DATE]" at bounding box center [414, 190] width 58 height 11
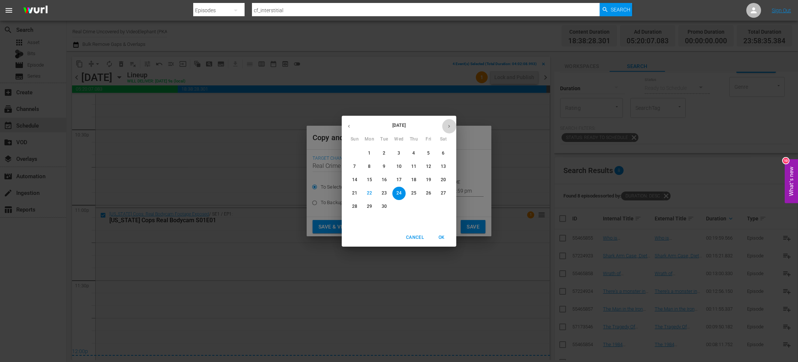
click at [448, 127] on icon "button" at bounding box center [449, 126] width 6 height 6
click at [444, 168] on p "11" at bounding box center [443, 166] width 5 height 6
type input "[DATE]"
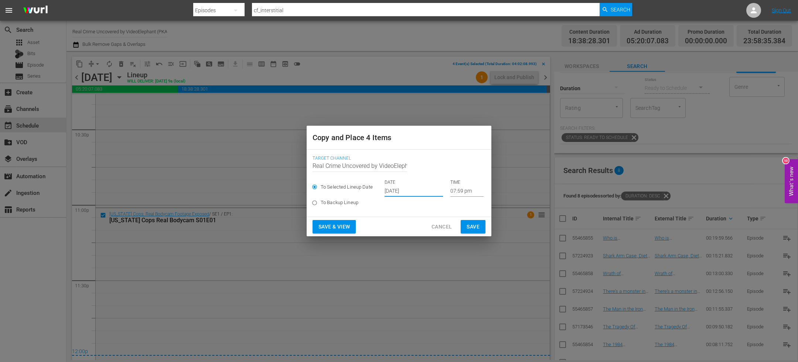
click at [450, 191] on input "07:59 pm" at bounding box center [466, 190] width 33 height 11
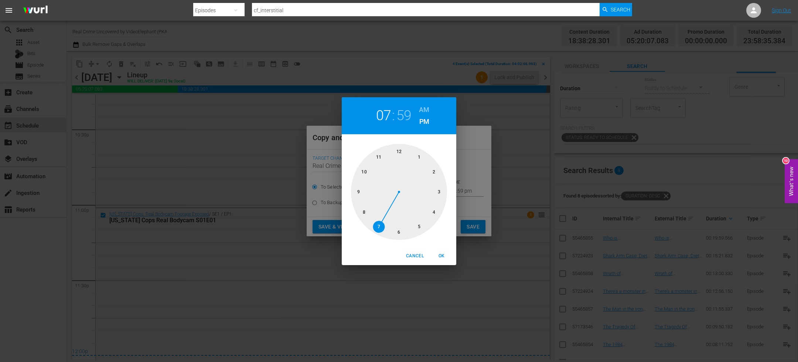
click at [400, 152] on div at bounding box center [399, 192] width 96 height 96
click at [423, 109] on h6 "AM" at bounding box center [424, 110] width 10 height 12
click at [400, 153] on div at bounding box center [399, 192] width 96 height 96
click at [447, 255] on span "OK" at bounding box center [442, 256] width 18 height 8
type input "12:00 am"
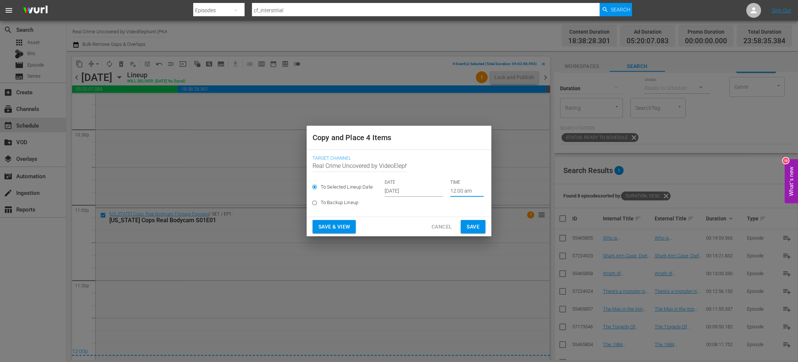
click at [480, 222] on button "Save" at bounding box center [473, 227] width 25 height 14
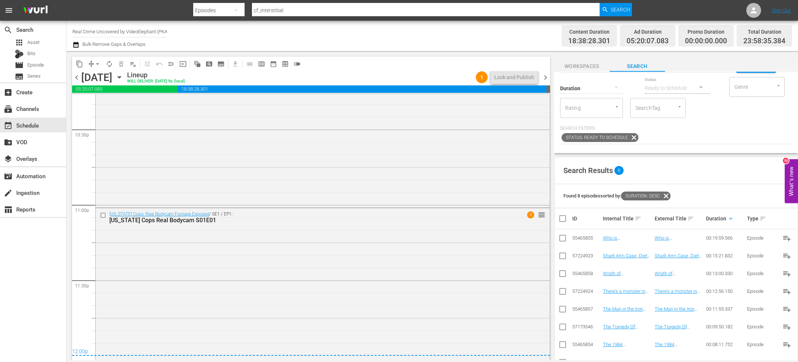
click at [545, 76] on span "chevron_right" at bounding box center [545, 77] width 9 height 9
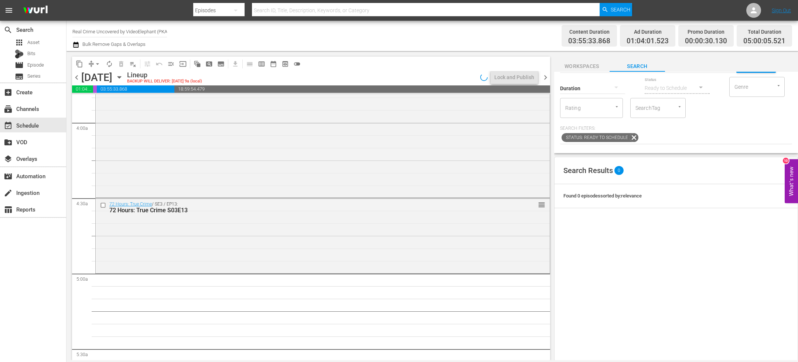
scroll to position [562, 0]
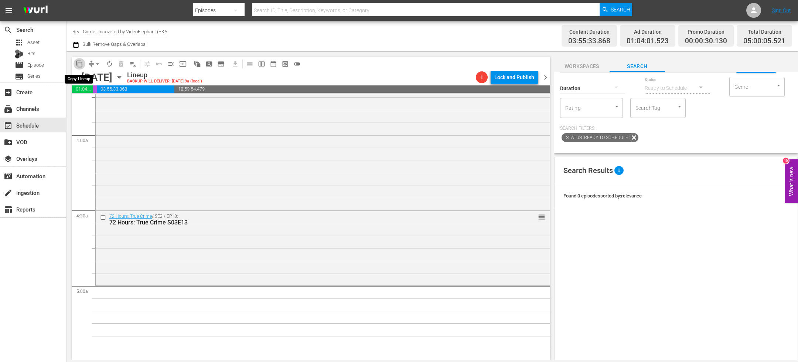
click at [78, 65] on span "content_copy" at bounding box center [79, 63] width 7 height 7
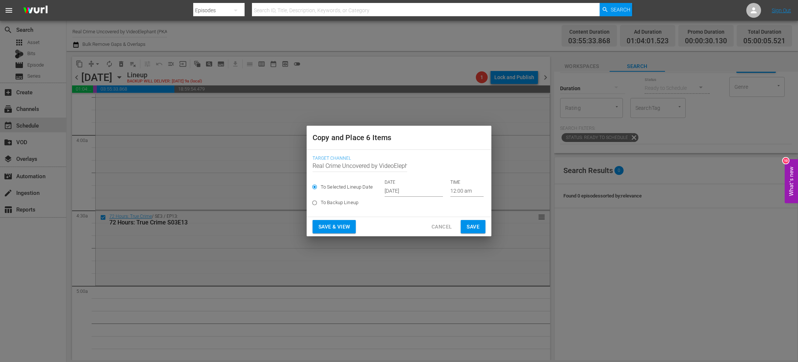
click at [402, 191] on input "[DATE]" at bounding box center [414, 190] width 58 height 11
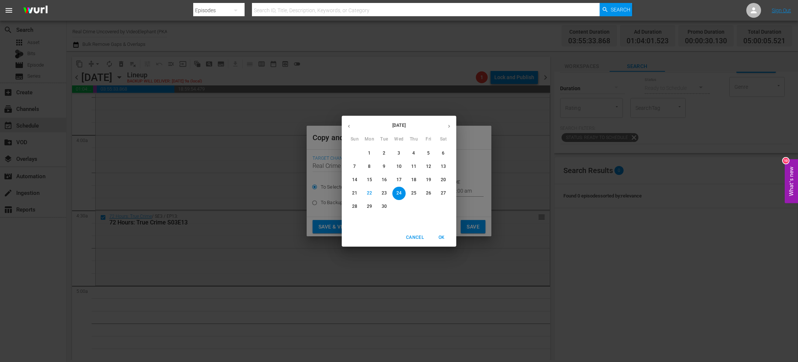
click at [452, 123] on button "button" at bounding box center [449, 126] width 14 height 14
click at [367, 165] on span "6" at bounding box center [369, 166] width 13 height 6
type input "[DATE]"
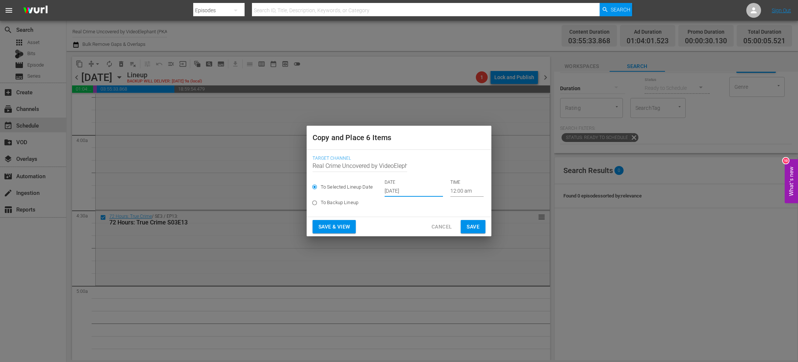
click at [454, 191] on input "12:00 am" at bounding box center [466, 190] width 33 height 11
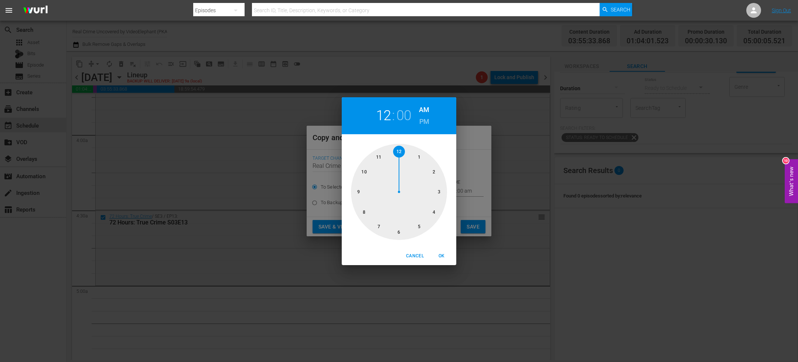
click at [422, 228] on div at bounding box center [399, 192] width 96 height 96
click at [443, 255] on span "OK" at bounding box center [442, 256] width 18 height 8
type input "05:00 am"
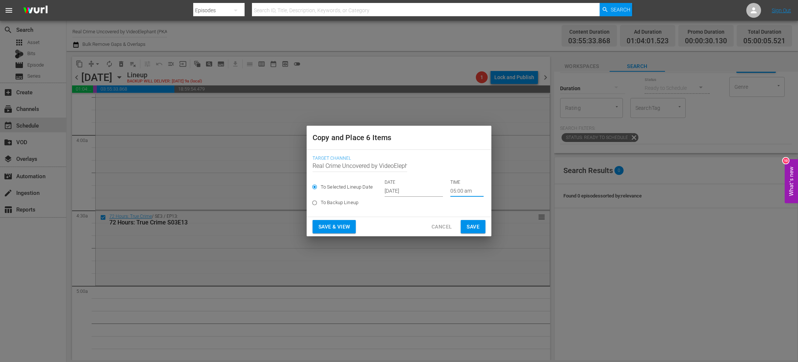
click at [477, 228] on span "Save" at bounding box center [473, 226] width 13 height 9
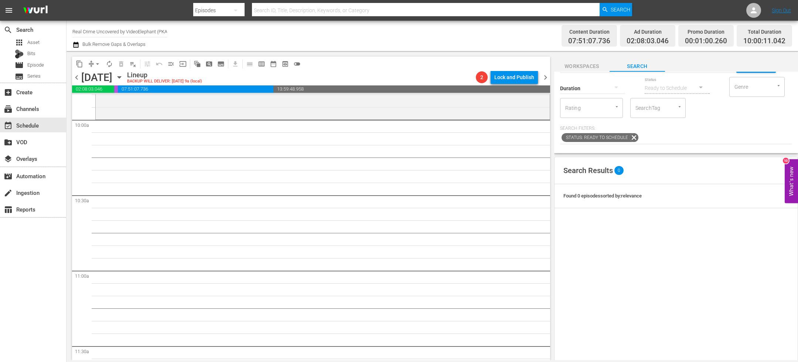
scroll to position [1459, 0]
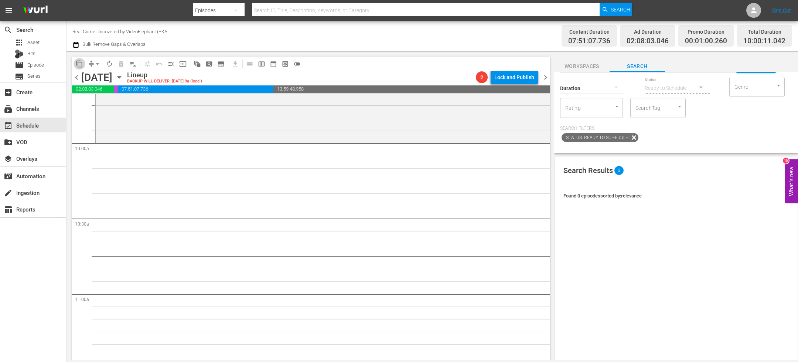
click at [80, 67] on span "content_copy" at bounding box center [79, 63] width 7 height 7
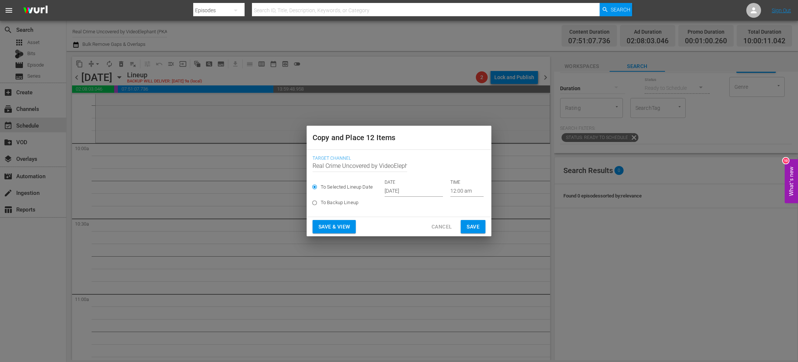
click at [402, 188] on input "[DATE]" at bounding box center [414, 190] width 58 height 11
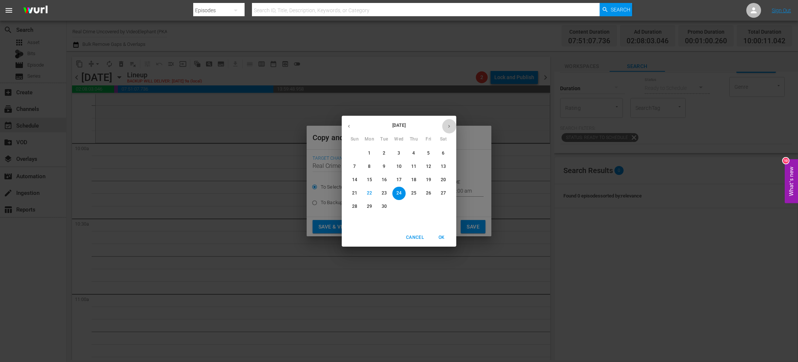
click at [445, 127] on button "button" at bounding box center [449, 126] width 14 height 14
click at [374, 164] on span "6" at bounding box center [369, 166] width 13 height 6
type input "[DATE]"
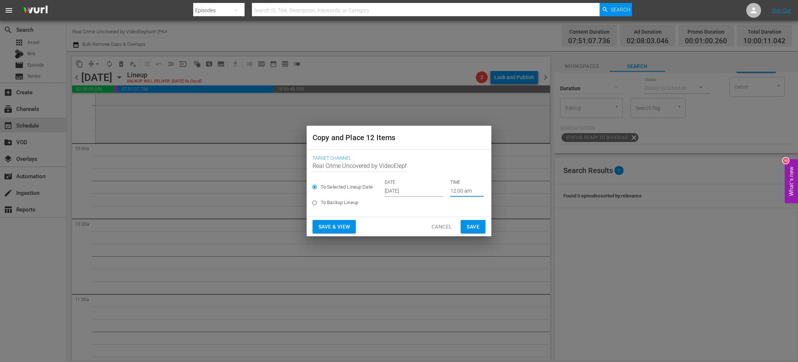
click at [456, 190] on input "12:00 am" at bounding box center [466, 190] width 33 height 11
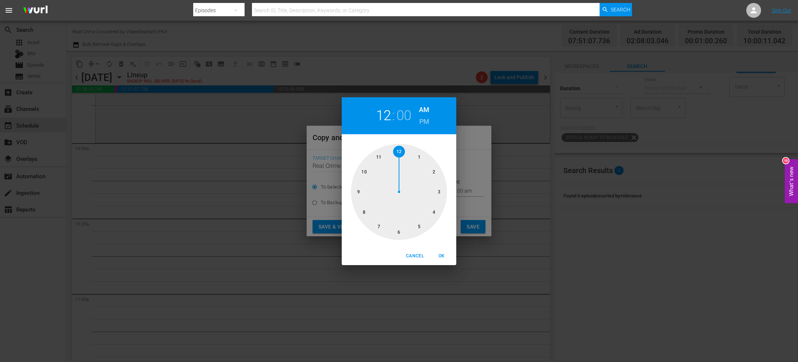
click at [363, 175] on div at bounding box center [399, 192] width 96 height 96
click at [447, 254] on span "OK" at bounding box center [442, 256] width 18 height 8
type input "10:00 am"
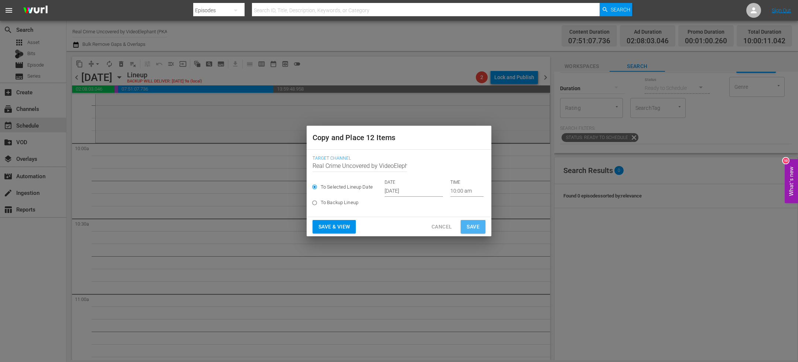
click at [471, 224] on span "Save" at bounding box center [473, 226] width 13 height 9
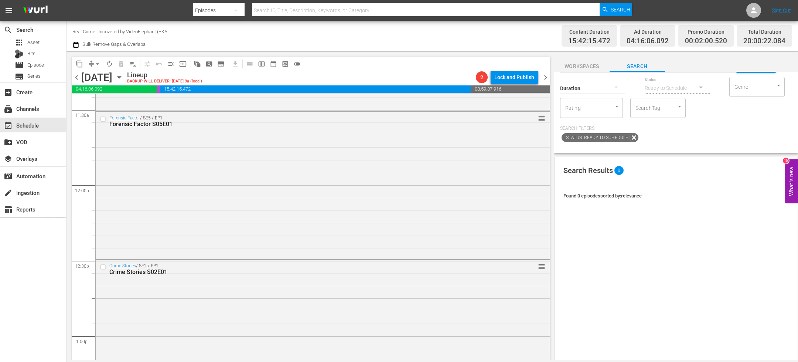
scroll to position [1817, 0]
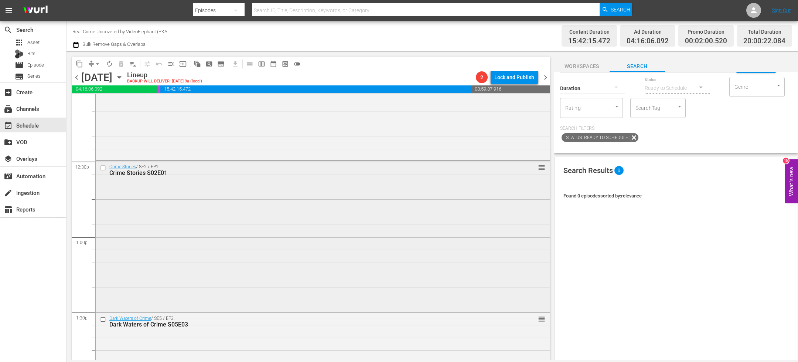
click at [104, 168] on input "checkbox" at bounding box center [104, 168] width 8 height 6
click at [102, 318] on input "checkbox" at bounding box center [104, 319] width 8 height 6
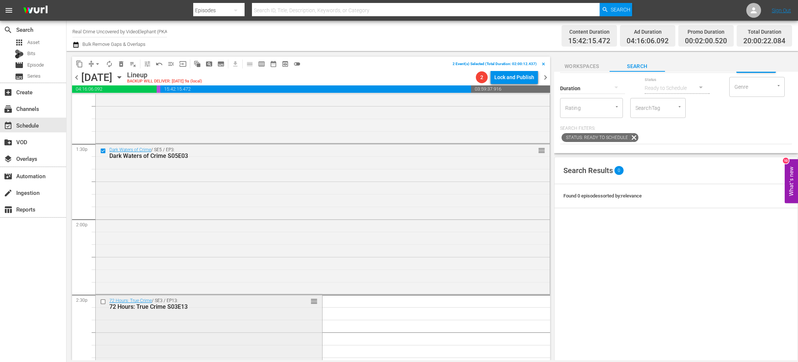
click at [103, 303] on input "checkbox" at bounding box center [104, 302] width 8 height 6
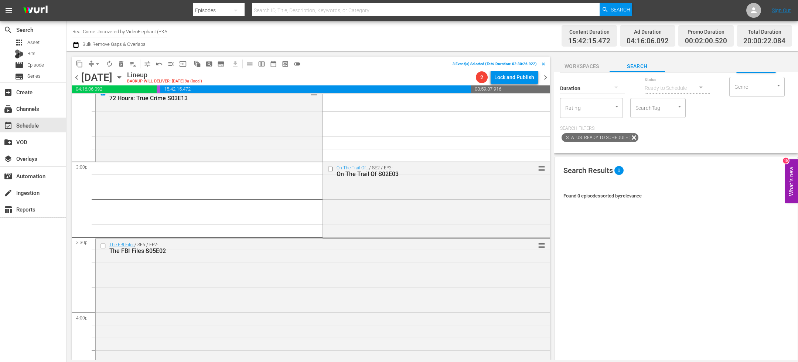
scroll to position [2207, 0]
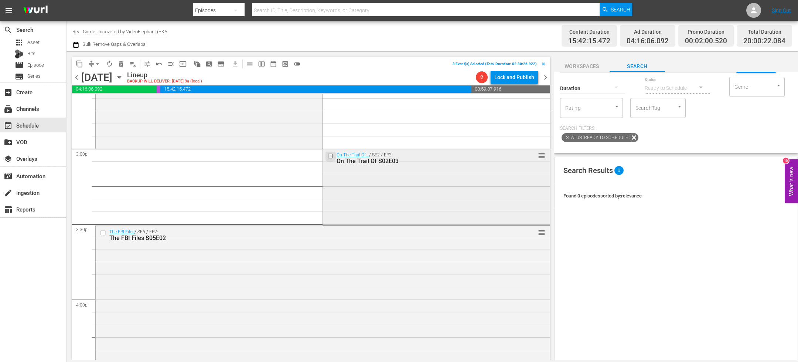
click at [328, 155] on input "checkbox" at bounding box center [331, 156] width 8 height 6
click at [104, 233] on input "checkbox" at bounding box center [104, 233] width 8 height 6
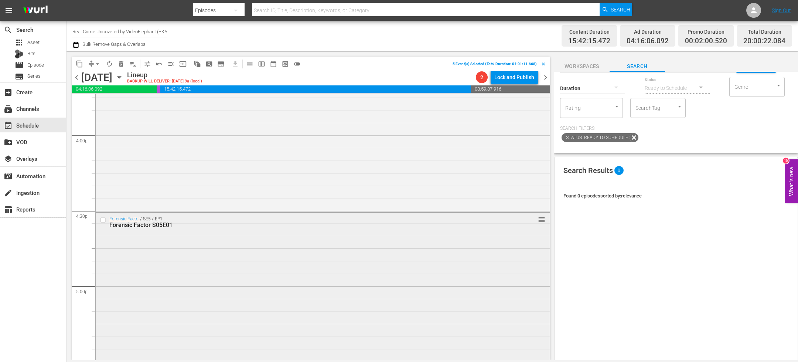
click at [104, 219] on input "checkbox" at bounding box center [104, 220] width 8 height 6
click at [104, 225] on input "checkbox" at bounding box center [104, 223] width 8 height 6
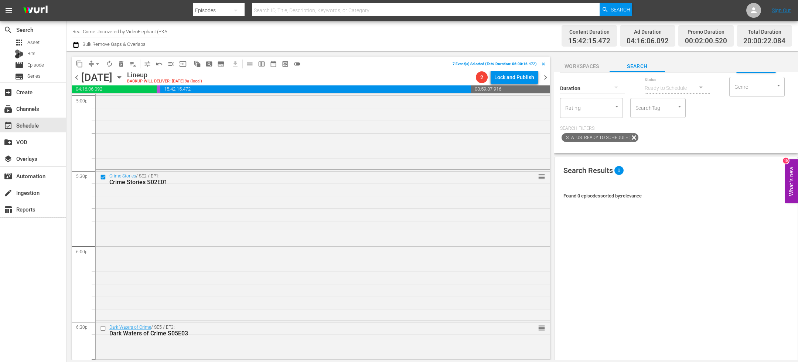
scroll to position [2645, 0]
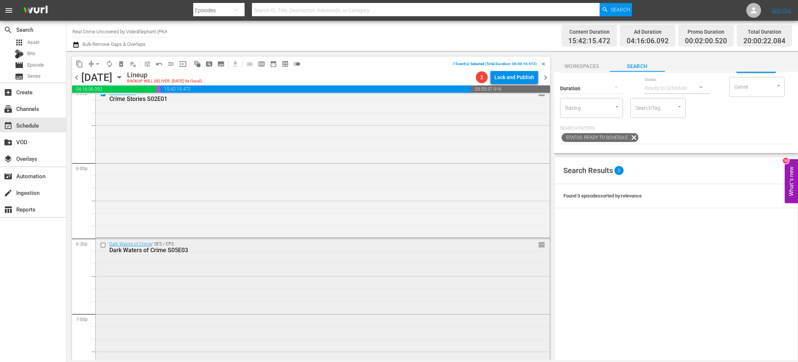
click at [104, 245] on input "checkbox" at bounding box center [104, 245] width 8 height 6
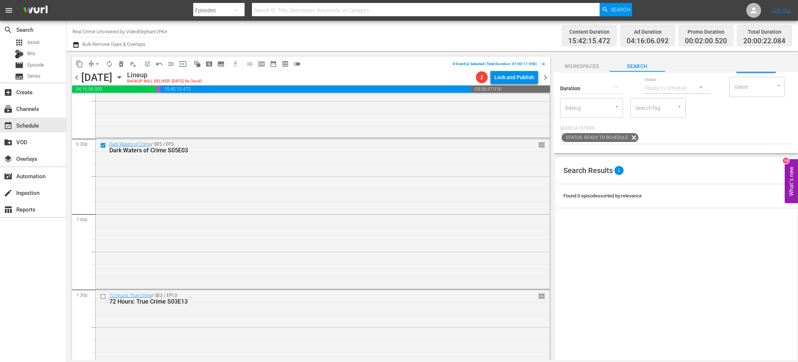
scroll to position [2757, 0]
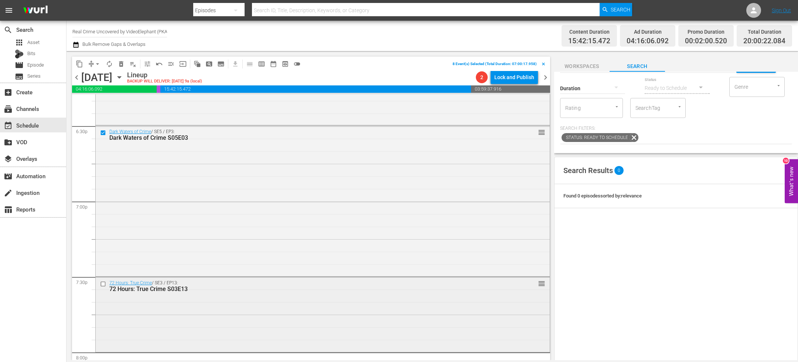
click at [103, 284] on input "checkbox" at bounding box center [104, 283] width 8 height 6
click at [123, 65] on span "delete_forever_outlined" at bounding box center [120, 63] width 7 height 7
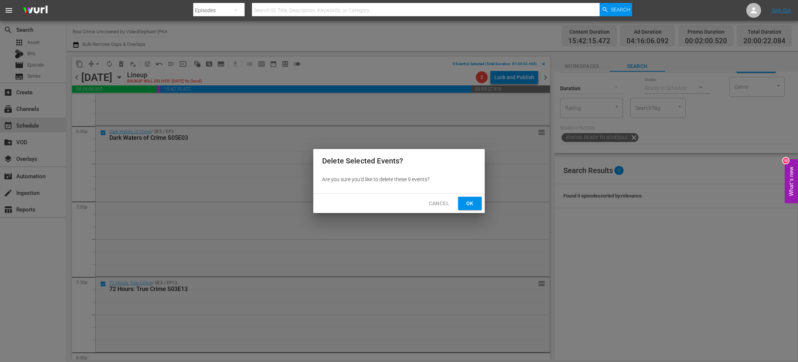
click at [478, 205] on button "Ok" at bounding box center [470, 204] width 24 height 14
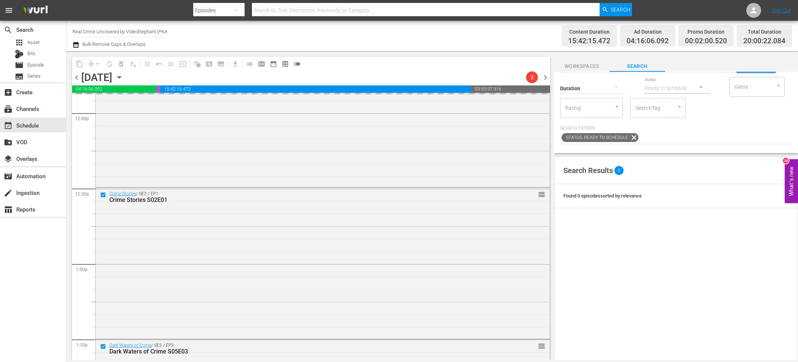
scroll to position [0, 0]
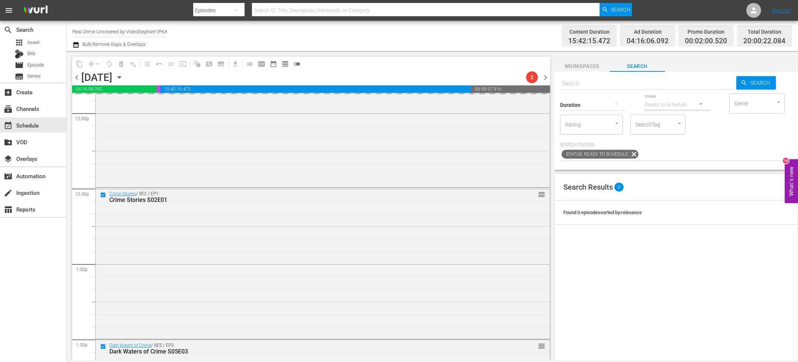
click at [592, 84] on input "text" at bounding box center [648, 84] width 176 height 18
paste input "British Gangsters: Faces Of The Underworld S01E01"
type input "British Gangsters: Faces Of The Underworld S01E01"
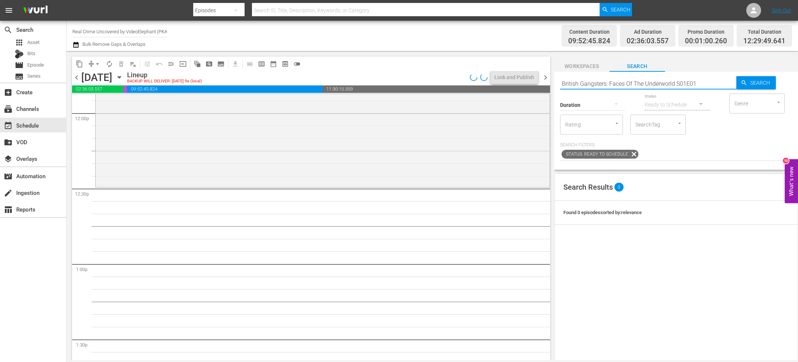
type input "British Gangsters: Faces Of The Underworld S01E01"
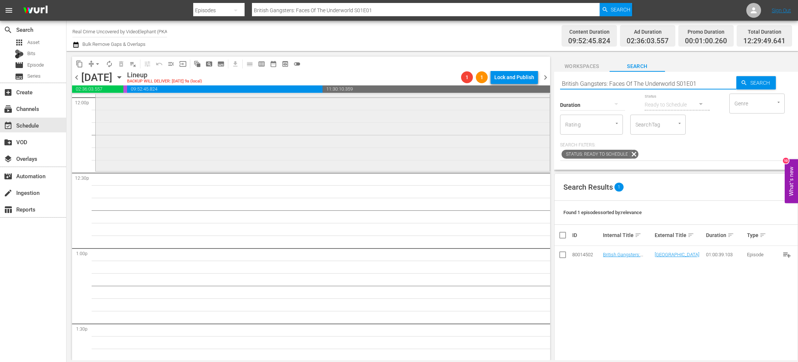
scroll to position [1809, 0]
drag, startPoint x: 613, startPoint y: 255, endPoint x: 549, endPoint y: 16, distance: 247.8
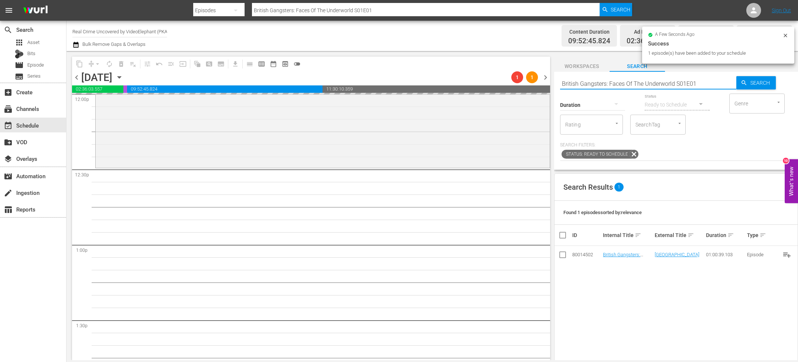
click at [706, 79] on input "British Gangsters: Faces Of The Underworld S01E01" at bounding box center [648, 84] width 176 height 18
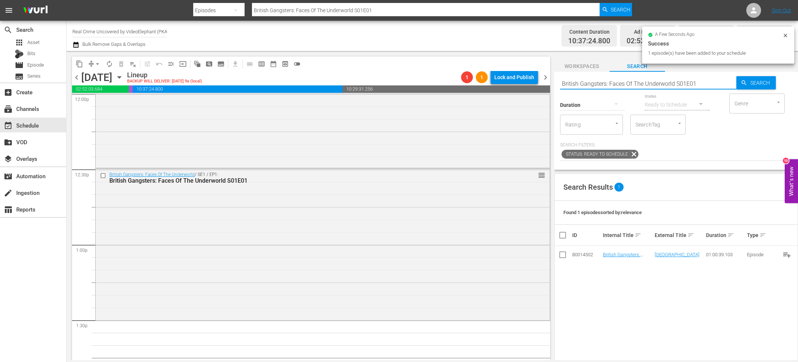
click at [704, 82] on input "British Gangsters: Faces Of The Underworld S01E01" at bounding box center [648, 84] width 176 height 18
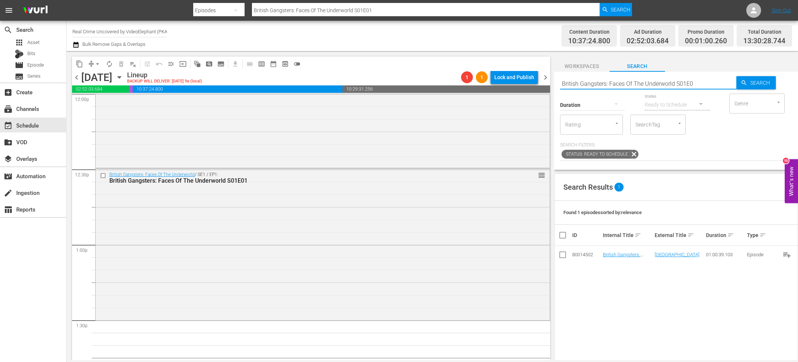
type input "British Gangsters: Faces Of The Underworld S01E02"
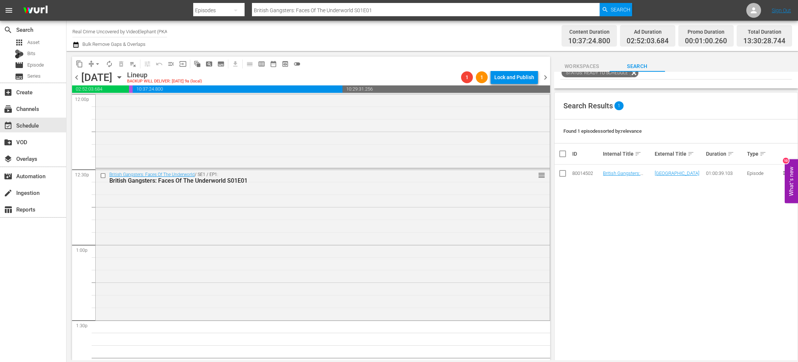
scroll to position [102, 0]
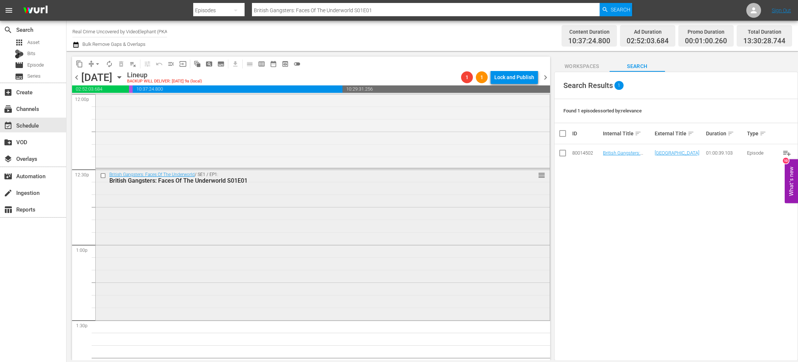
type input "British Gangsters: Faces Of The Underworld S01E02"
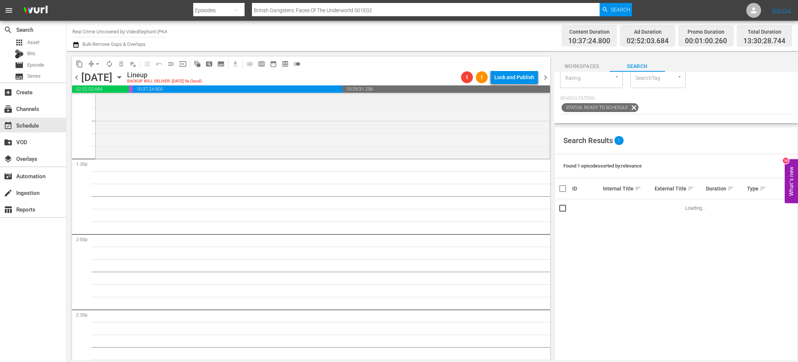
scroll to position [0, 0]
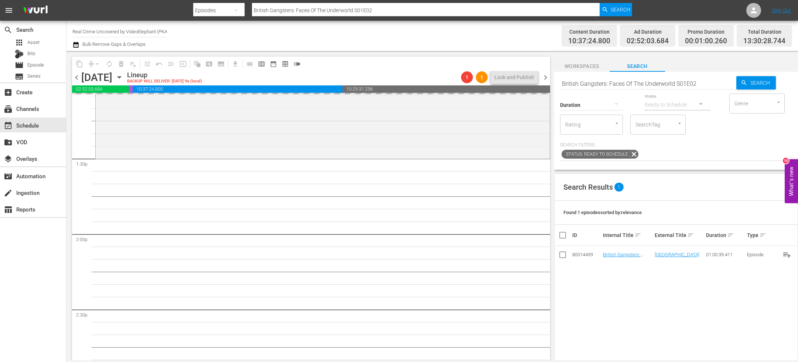
click at [702, 86] on input "British Gangsters: Faces Of The Underworld S01E02" at bounding box center [648, 84] width 176 height 18
type input "British Gangsters: Faces Of The Underworld S01E03"
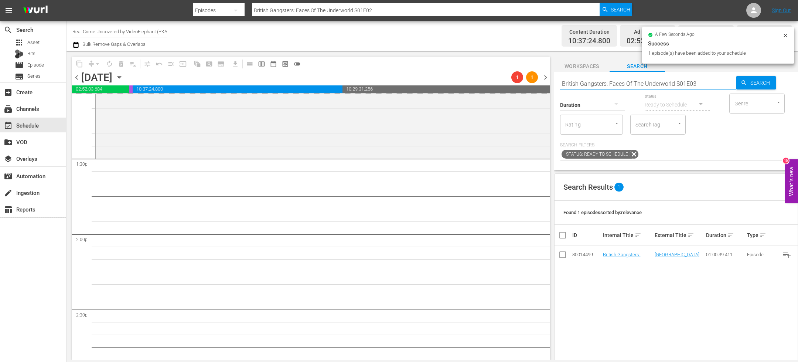
type input "British Gangsters: Faces Of The Underworld S01E03"
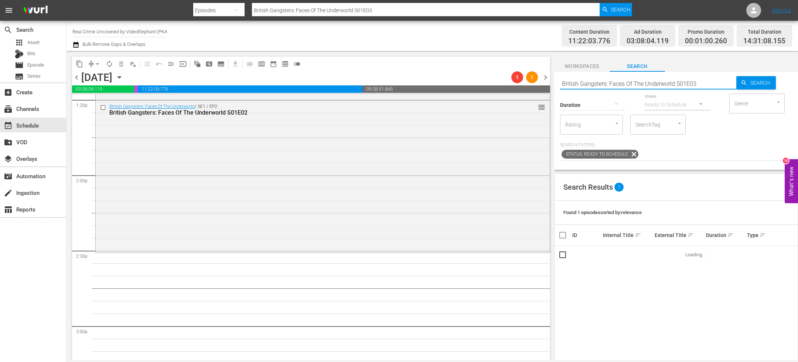
scroll to position [2035, 0]
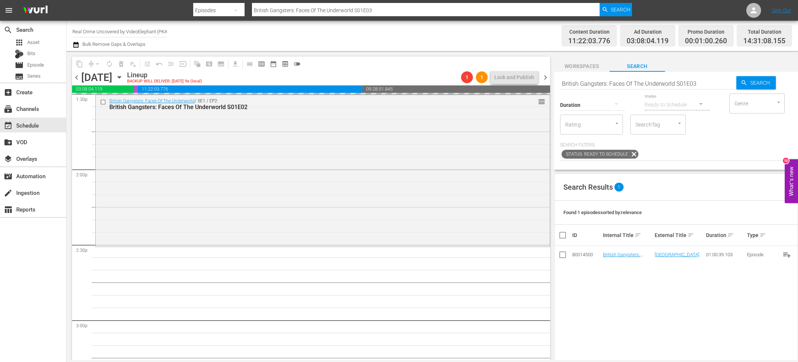
click at [703, 86] on input "British Gangsters: Faces Of The Underworld S01E03" at bounding box center [648, 84] width 176 height 18
type input "British Gangsters: Faces Of The Underworld S01E04"
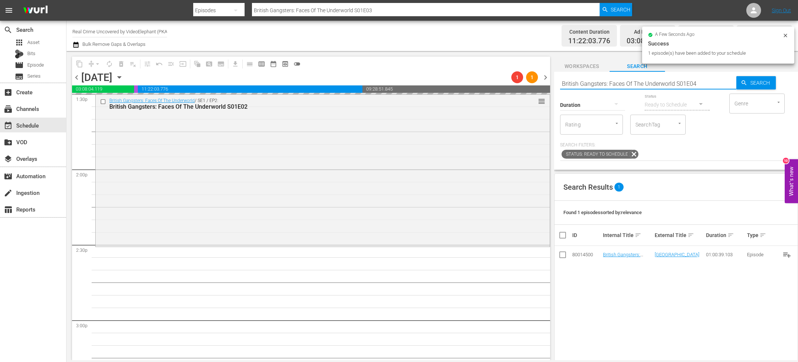
scroll to position [2107, 0]
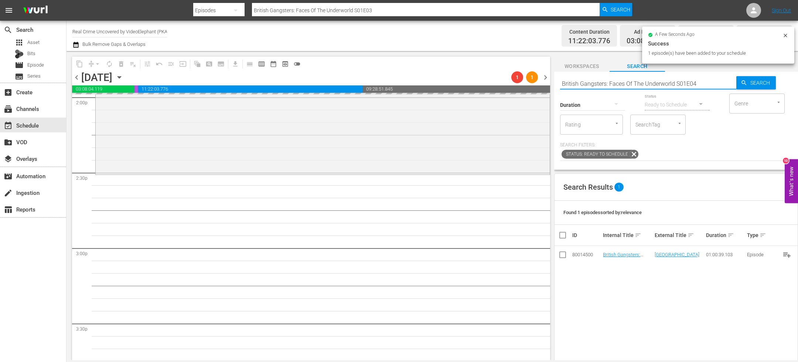
type input "British Gangsters: Faces Of The Underworld S01E04"
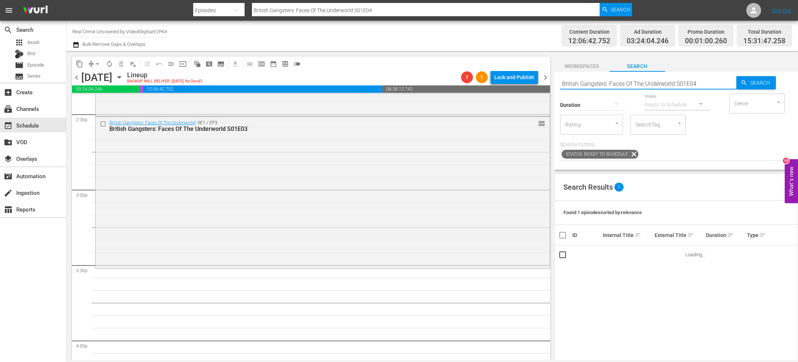
scroll to position [2173, 0]
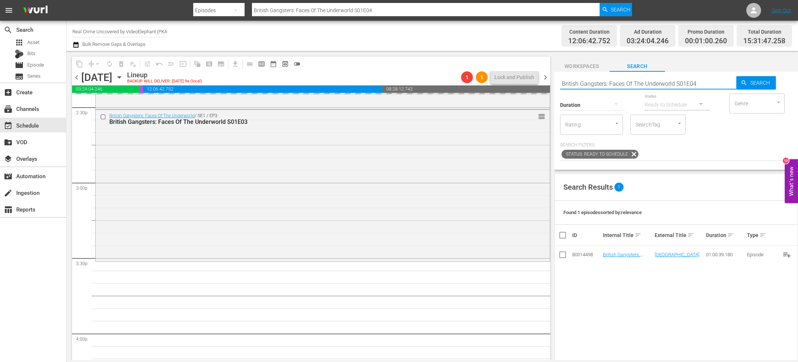
click at [703, 80] on input "British Gangsters: Faces Of The Underworld S01E04" at bounding box center [648, 84] width 176 height 18
click at [701, 81] on input "British Gangsters: Faces Of The Underworld S01E04" at bounding box center [648, 84] width 176 height 18
type input "British Gangsters: Faces Of The Underworld S01E05"
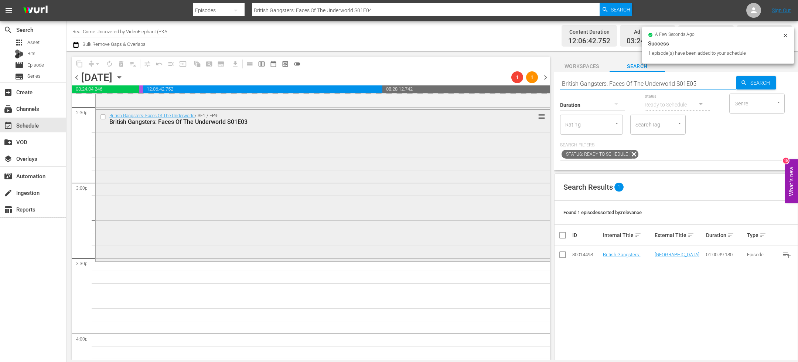
type input "British Gangsters: Faces Of The Underworld S01E05"
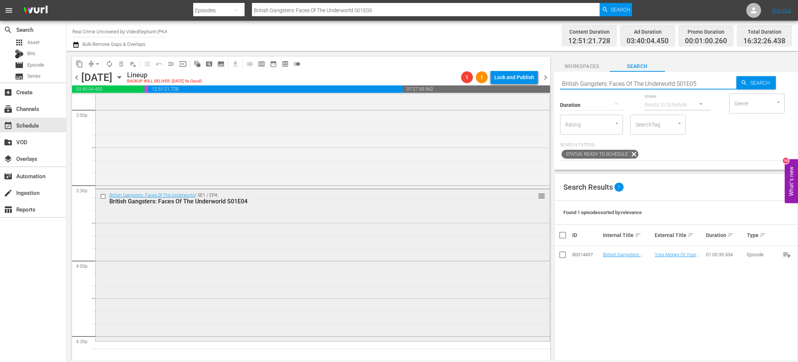
scroll to position [2354, 0]
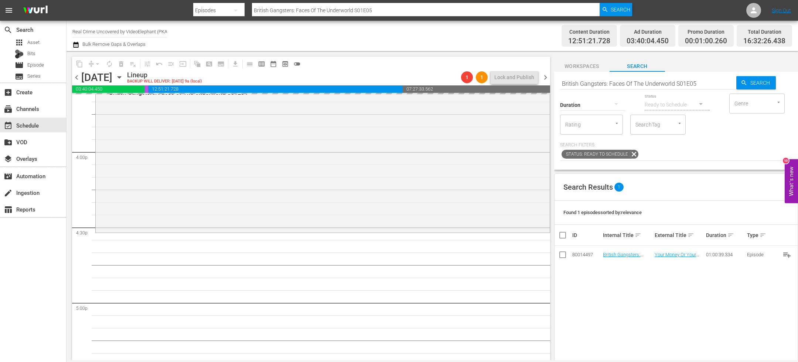
drag, startPoint x: 617, startPoint y: 255, endPoint x: 527, endPoint y: 6, distance: 264.7
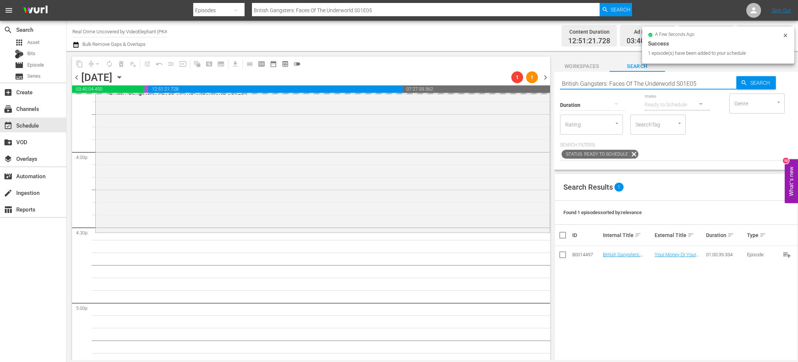
click at [618, 83] on input "British Gangsters: Faces Of The Underworld S01E05" at bounding box center [648, 84] width 176 height 18
click at [618, 84] on input "British Gangsters: Faces Of The Underworld S01E05" at bounding box center [648, 84] width 176 height 18
paste input "On The Trail Of S02E03"
type input "On The Trail Of S02E03"
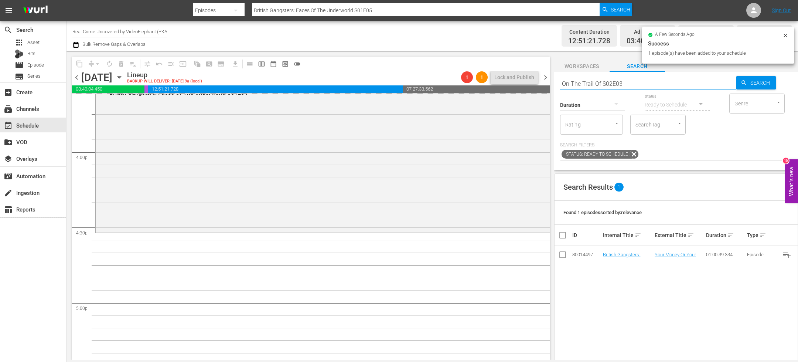
scroll to position [2433, 0]
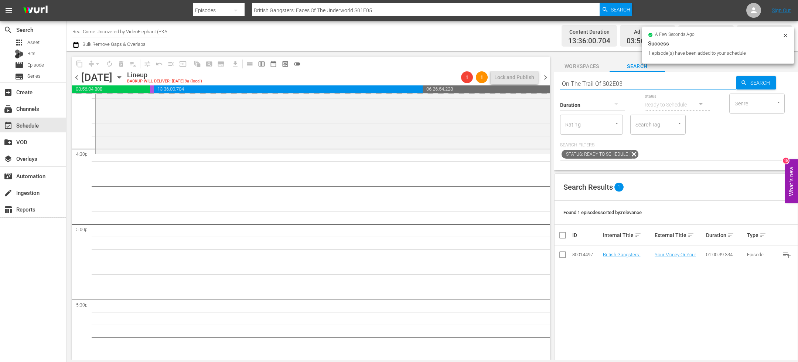
type input "On The Trail Of S02E03"
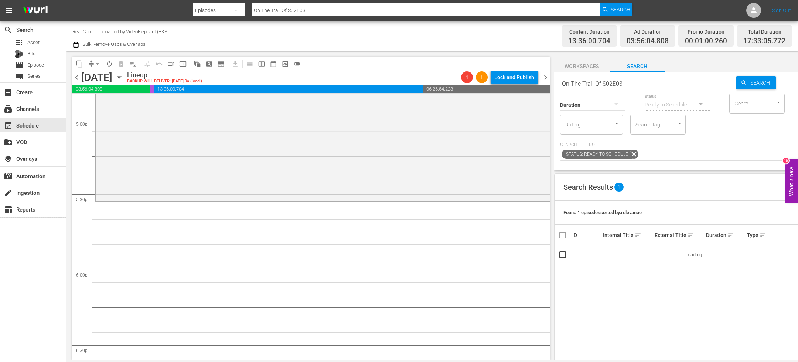
scroll to position [2540, 0]
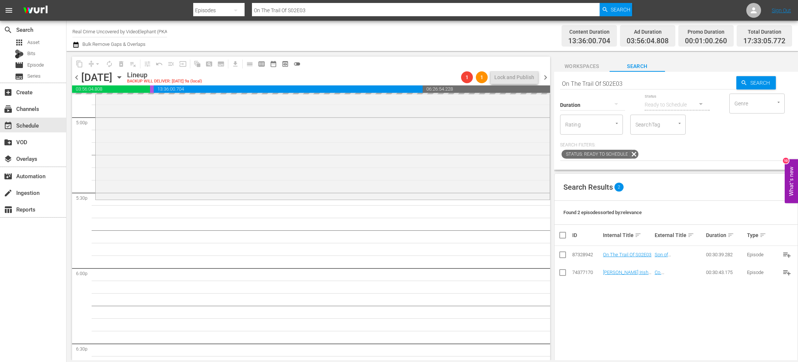
drag, startPoint x: 608, startPoint y: 254, endPoint x: 571, endPoint y: 4, distance: 253.2
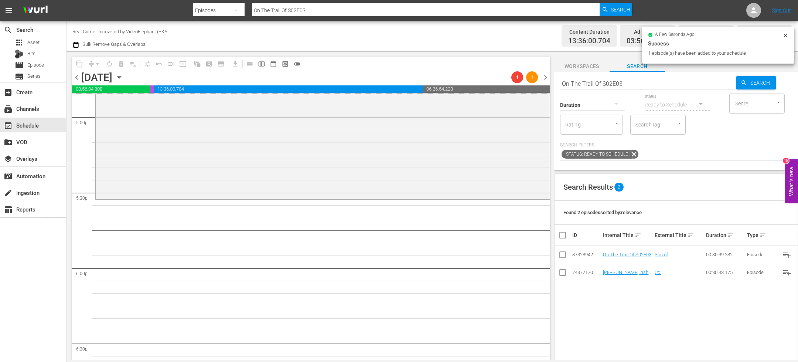
click at [596, 78] on input "On The Trail Of S02E03" at bounding box center [648, 84] width 176 height 18
paste input "Dark Waters of Crime S06E01"
type input "Dark Waters of Crime S06E01"
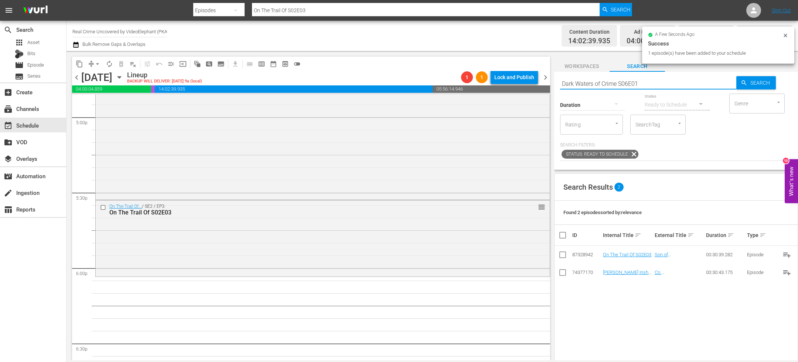
scroll to position [2623, 0]
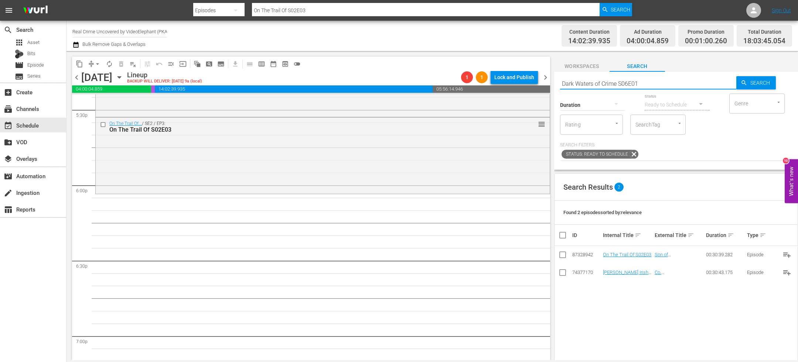
type input "Dark Waters of Crime S06E01"
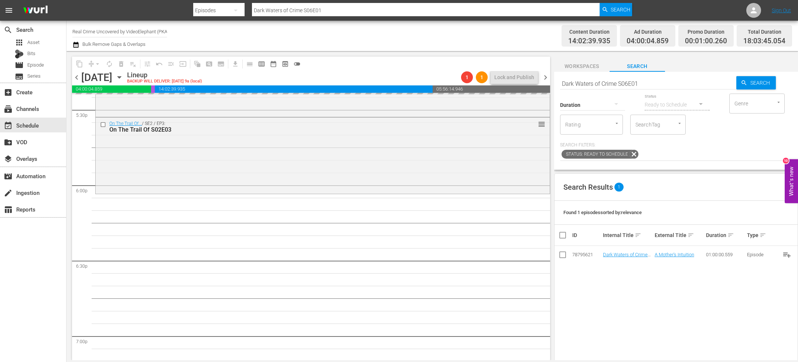
drag, startPoint x: 615, startPoint y: 253, endPoint x: 545, endPoint y: 7, distance: 255.4
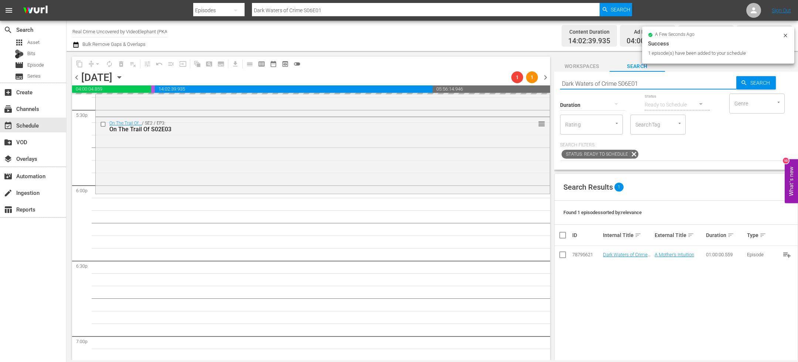
click at [577, 82] on input "Dark Waters of Crime S06E01" at bounding box center [648, 84] width 176 height 18
paste input "Fatal Crimes S01"
type input "Fatal Crimes S01E01"
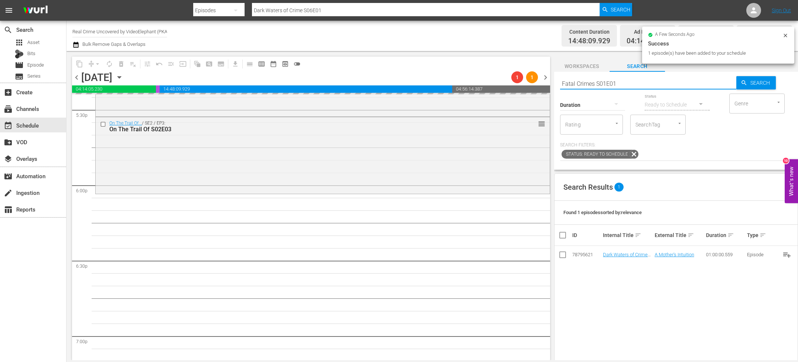
type input "Fatal Crimes S01E01"
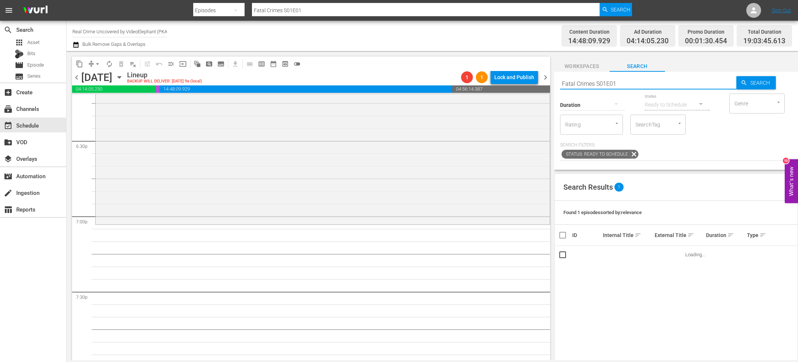
scroll to position [2745, 0]
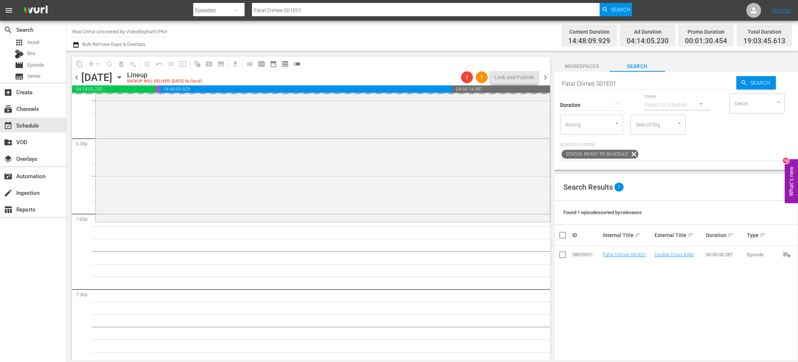
drag, startPoint x: 612, startPoint y: 254, endPoint x: 582, endPoint y: 6, distance: 249.7
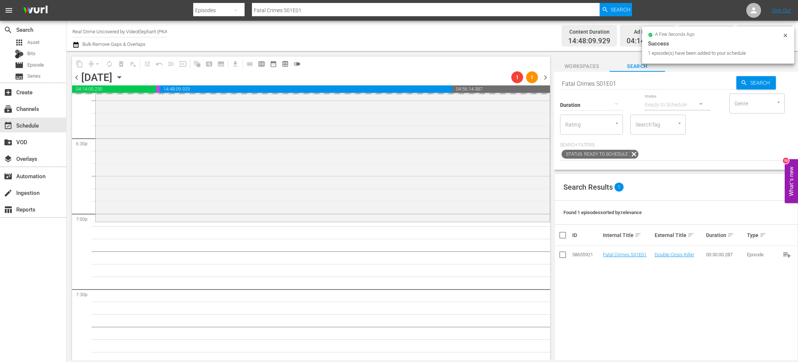
click at [601, 87] on div "Duration" at bounding box center [592, 100] width 65 height 27
click at [601, 88] on div "Duration" at bounding box center [592, 100] width 65 height 27
click at [597, 81] on input "Fatal Crimes S01E01" at bounding box center [648, 84] width 176 height 18
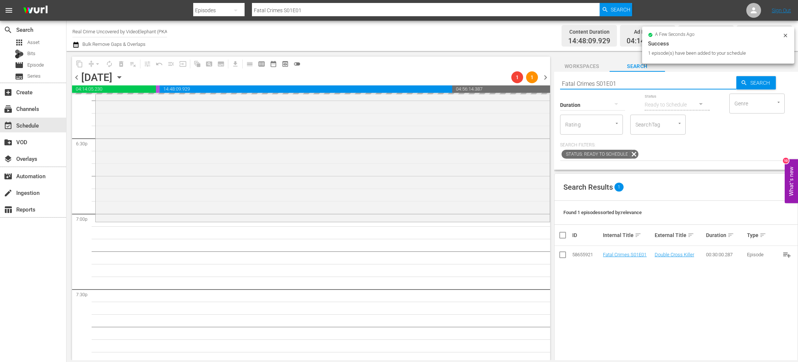
click at [597, 81] on input "Fatal Crimes S01E01" at bounding box center [648, 84] width 176 height 18
paste input "On The Trail Of S02E04"
type input "On The Trail Of S02E04"
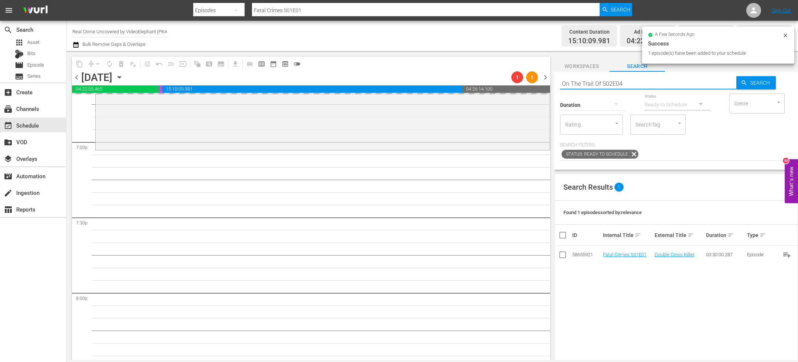
scroll to position [2819, 0]
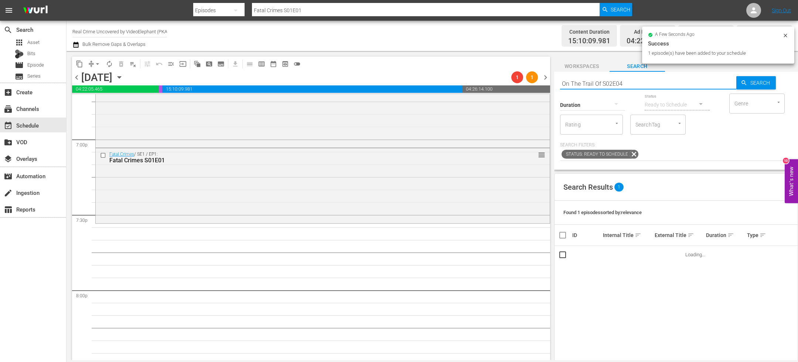
type input "On The Trail Of S02E04"
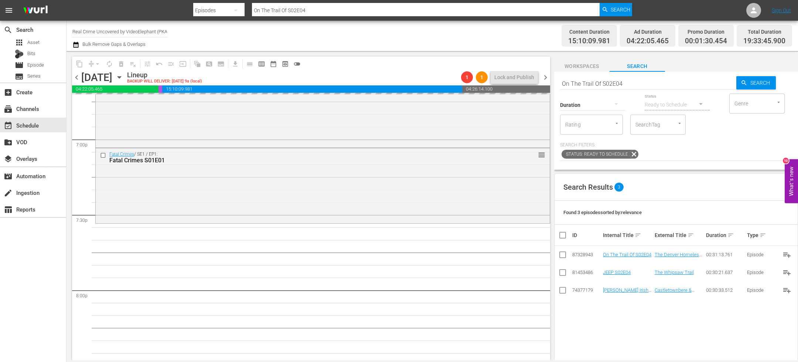
drag, startPoint x: 612, startPoint y: 253, endPoint x: 560, endPoint y: 3, distance: 254.7
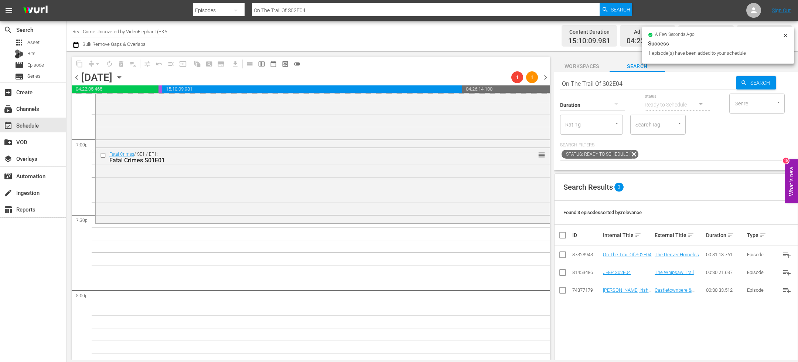
click at [589, 84] on input "On The Trail Of S02E04" at bounding box center [648, 84] width 176 height 18
paste input "The FBI Files S05E03"
type input "The FBI Files S05E03"
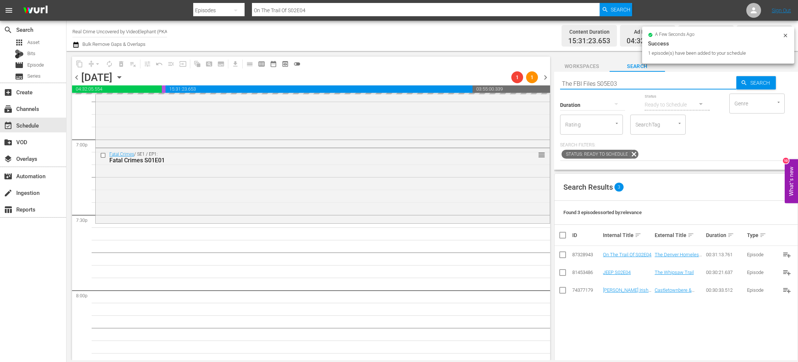
type input "The FBI Files S05E03"
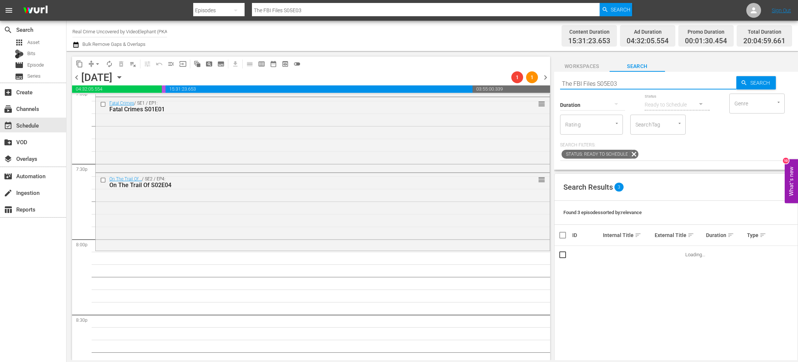
scroll to position [2891, 0]
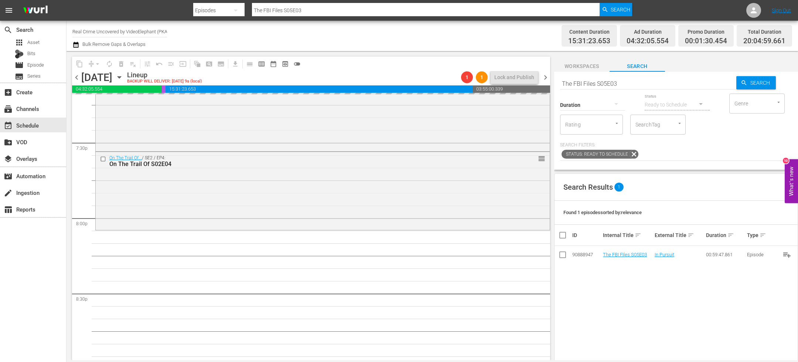
drag, startPoint x: 614, startPoint y: 253, endPoint x: 536, endPoint y: 10, distance: 255.2
click at [586, 87] on div "Duration" at bounding box center [592, 100] width 65 height 27
click at [586, 83] on input "The FBI Files S05E03" at bounding box center [648, 84] width 176 height 18
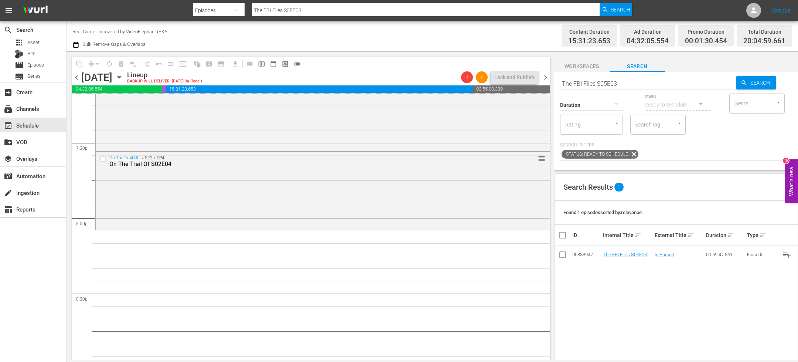
paste input "Forensic Factor S05E02"
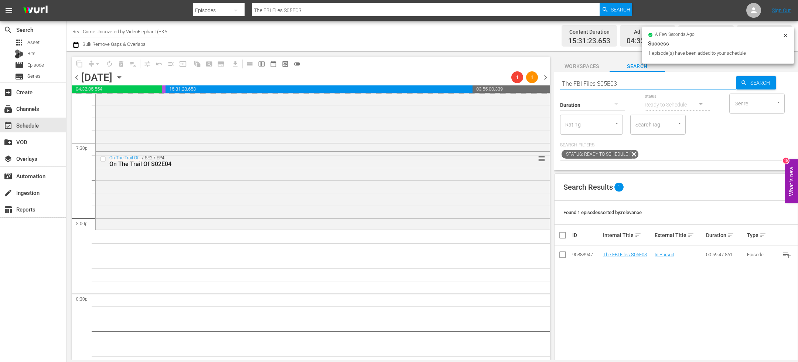
type input "Forensic Factor S05E02"
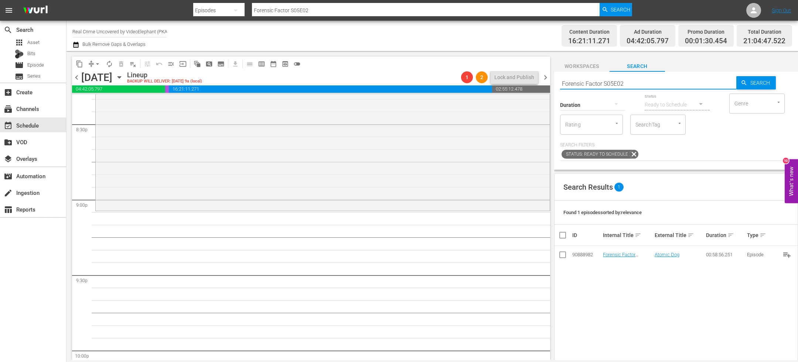
scroll to position [3081, 0]
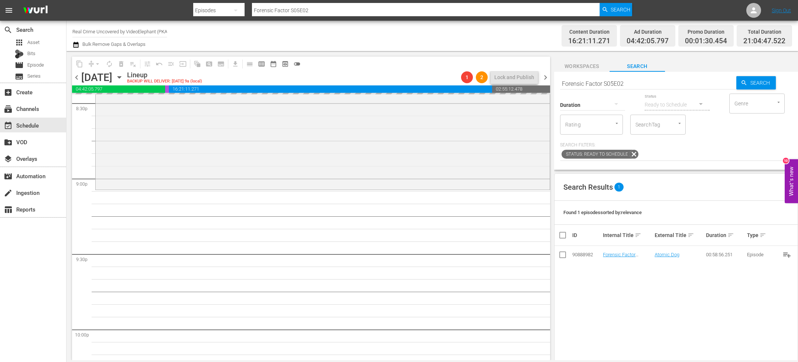
drag, startPoint x: 621, startPoint y: 255, endPoint x: 520, endPoint y: 5, distance: 269.2
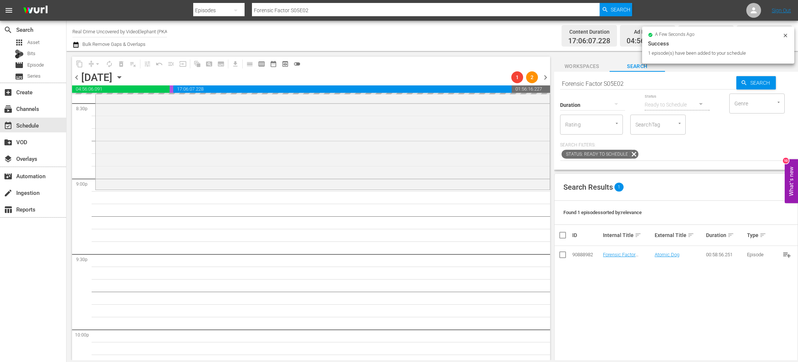
click at [586, 80] on input "Forensic Factor S05E02" at bounding box center [648, 84] width 176 height 18
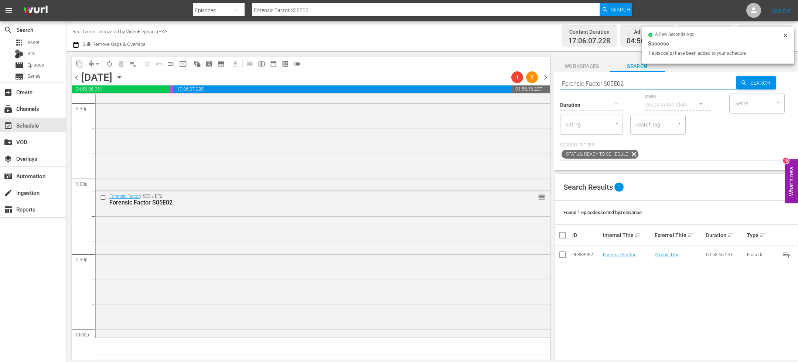
click at [586, 80] on input "Forensic Factor S05E02" at bounding box center [648, 84] width 176 height 18
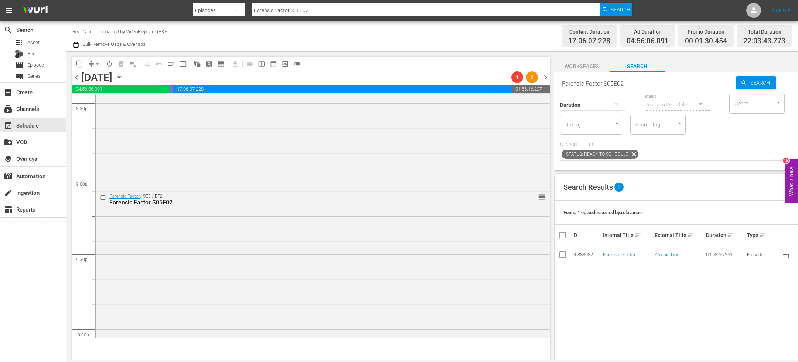
click at [586, 80] on input "Forensic Factor S05E02" at bounding box center [648, 84] width 176 height 18
paste input "MT_CS_S02E03"
type input "MT_CS_S02E03"
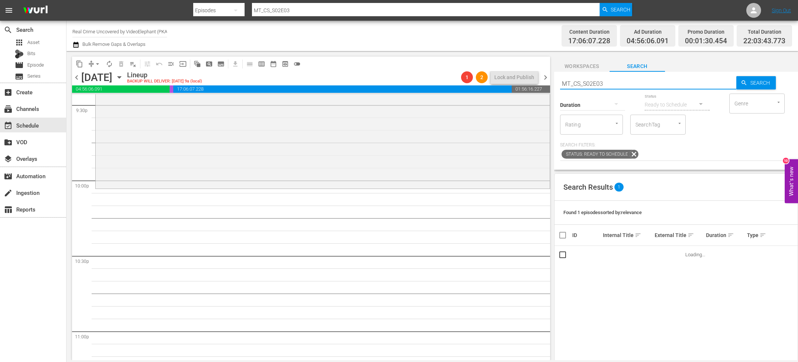
scroll to position [3241, 0]
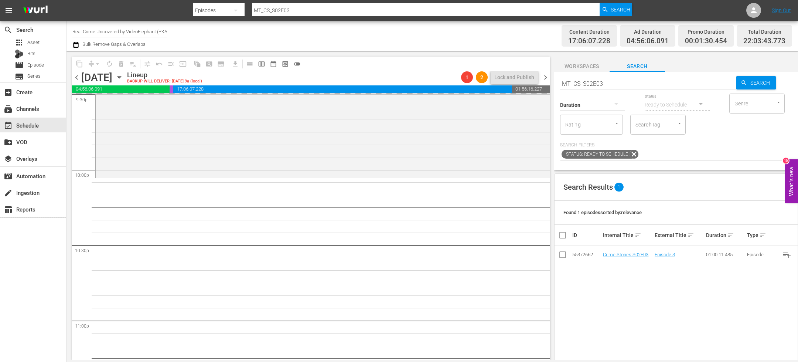
drag, startPoint x: 613, startPoint y: 252, endPoint x: 544, endPoint y: 4, distance: 257.0
click at [594, 79] on input "MT_CS_S02E03" at bounding box center [648, 84] width 176 height 18
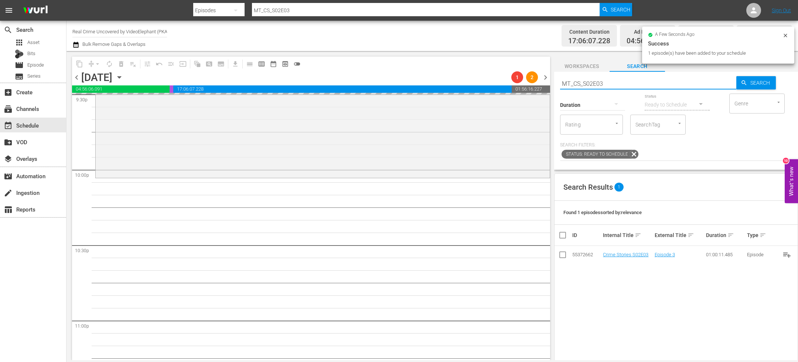
click at [594, 79] on input "MT_CS_S02E03" at bounding box center [648, 84] width 176 height 18
paste input "Dark Waters of Crime S06E01"
type input "Dark Waters of Crime S06E01"
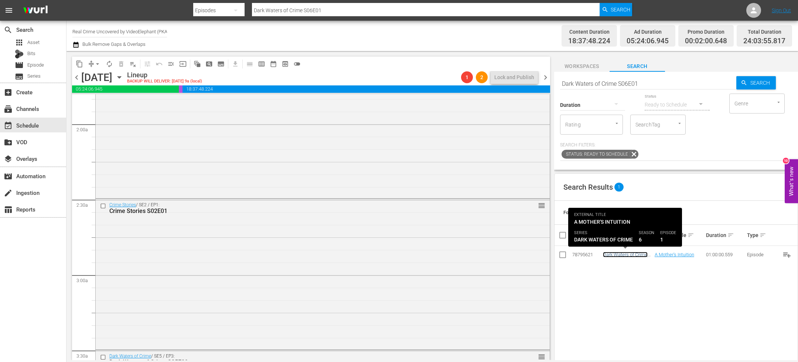
scroll to position [0, 0]
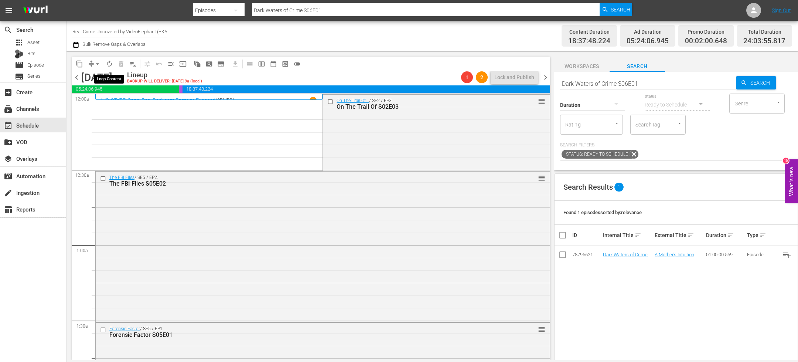
click at [92, 64] on button "arrow_drop_down" at bounding box center [98, 64] width 12 height 12
click at [99, 103] on li "Align to End of Previous Day" at bounding box center [98, 103] width 78 height 12
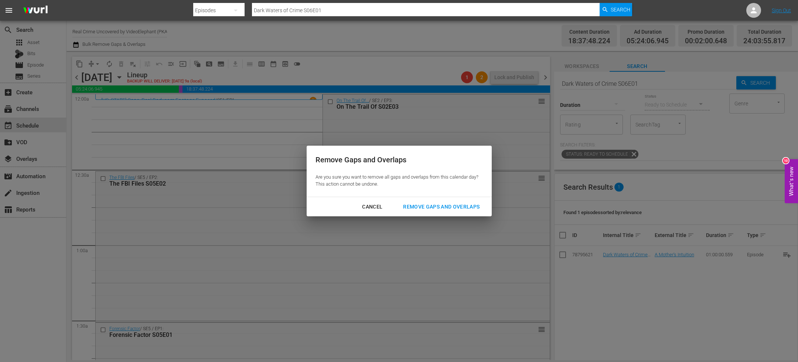
click at [432, 208] on div "Remove Gaps and Overlaps" at bounding box center [441, 206] width 88 height 9
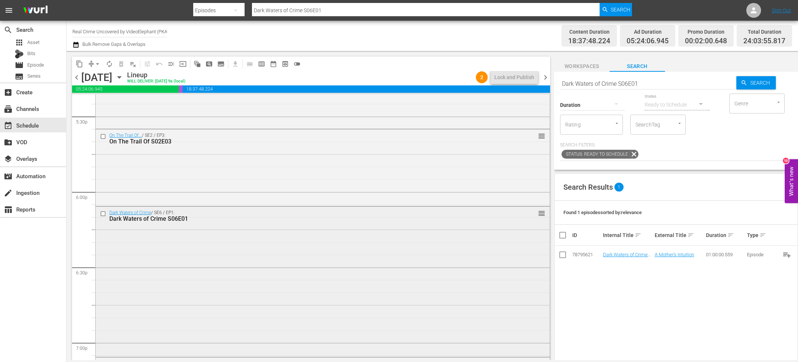
scroll to position [2614, 0]
click at [264, 244] on div "Dark Waters of Crime / SE6 / EP1: Dark Waters of Crime S06E01 reorder" at bounding box center [323, 282] width 454 height 149
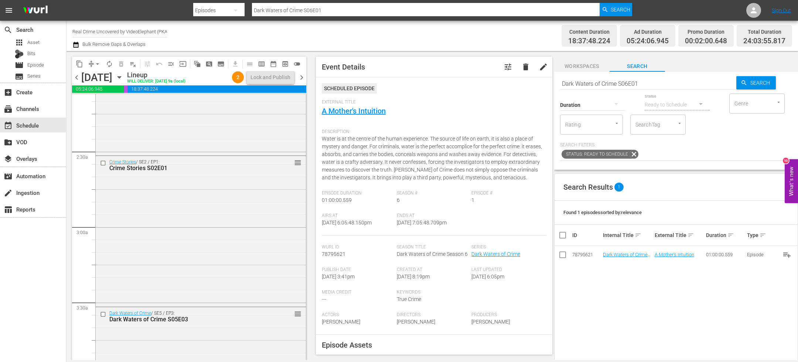
scroll to position [322, 0]
click at [103, 161] on input "checkbox" at bounding box center [104, 160] width 8 height 6
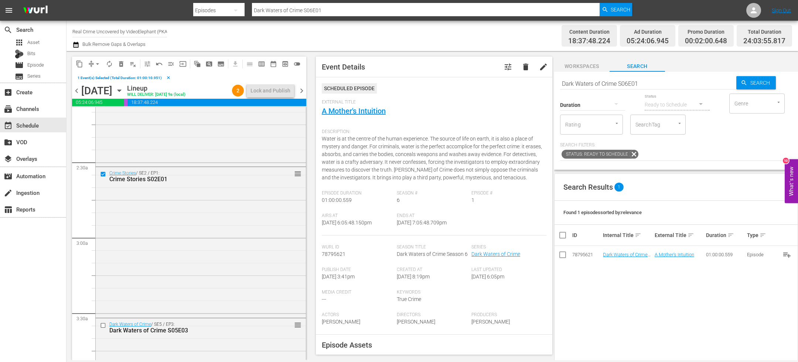
click at [121, 62] on span "delete_forever_outlined" at bounding box center [120, 63] width 7 height 7
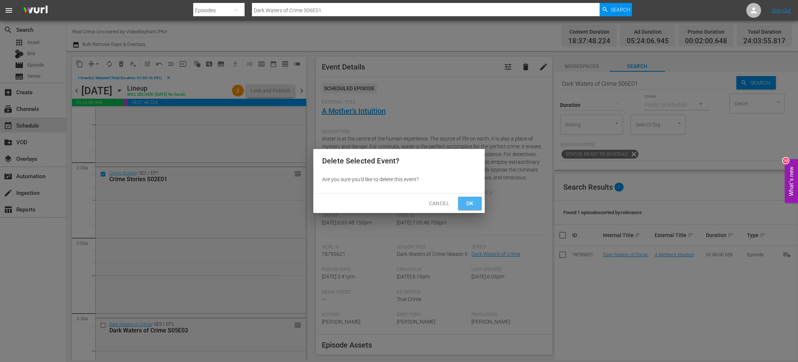
click at [476, 202] on button "Ok" at bounding box center [470, 204] width 24 height 14
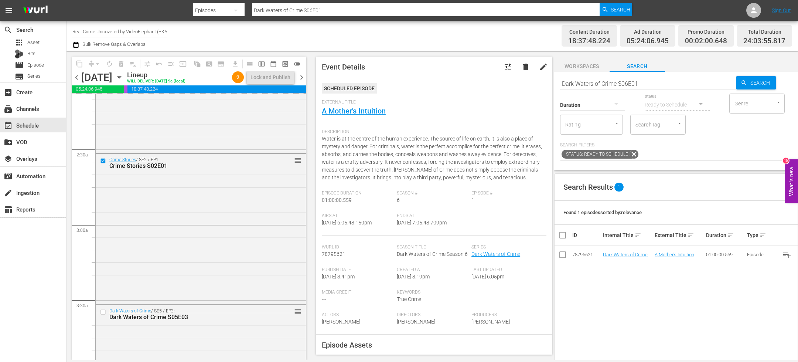
click at [596, 78] on input "Dark Waters of Crime S06E01" at bounding box center [648, 84] width 176 height 18
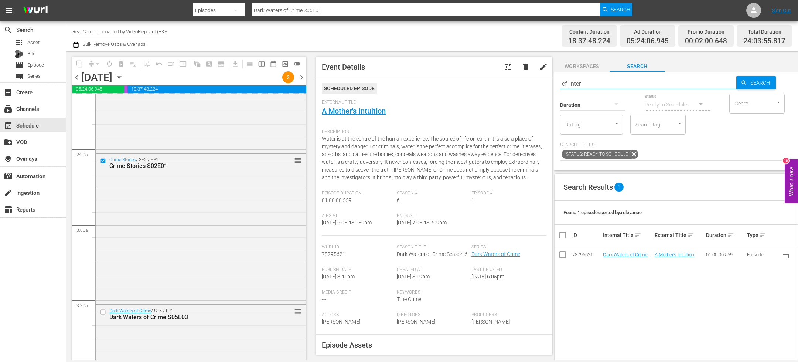
type input "cf_interstitial"
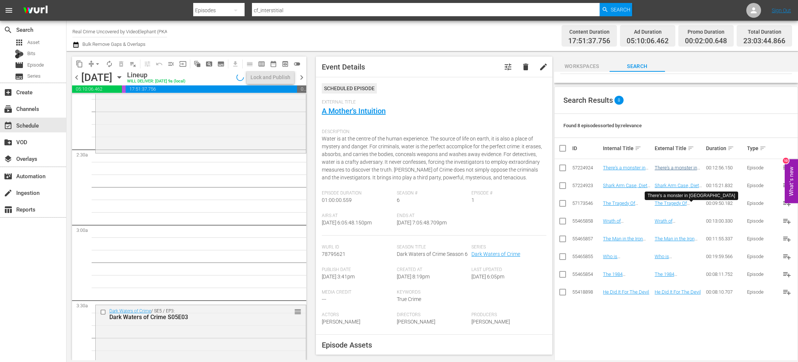
scroll to position [102, 0]
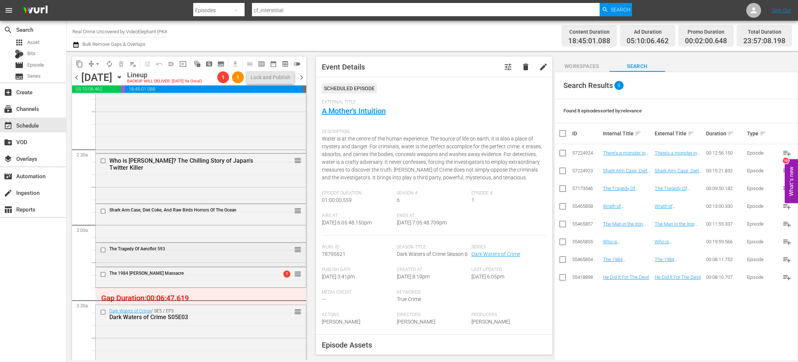
click at [103, 249] on input "checkbox" at bounding box center [104, 249] width 8 height 6
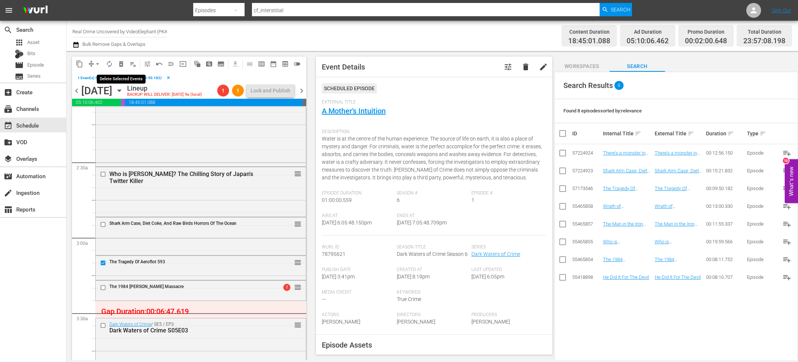
click at [122, 64] on span "delete_forever_outlined" at bounding box center [120, 63] width 7 height 7
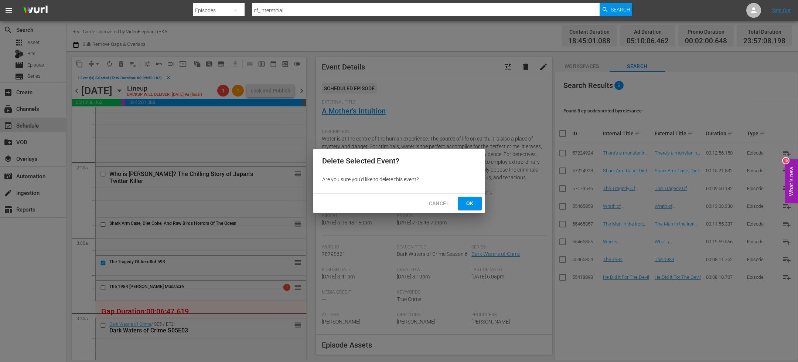
click at [467, 202] on span "Ok" at bounding box center [470, 203] width 12 height 9
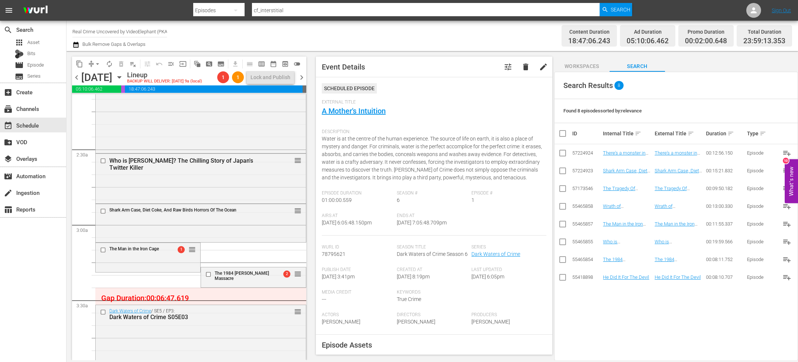
click at [94, 66] on span "arrow_drop_down" at bounding box center [97, 63] width 7 height 7
click at [102, 100] on li "Align to End of Previous Day" at bounding box center [98, 103] width 78 height 12
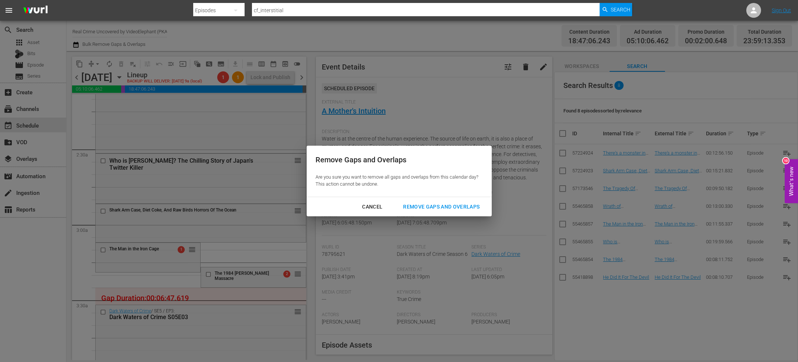
click at [451, 208] on div "Remove Gaps and Overlaps" at bounding box center [441, 206] width 88 height 9
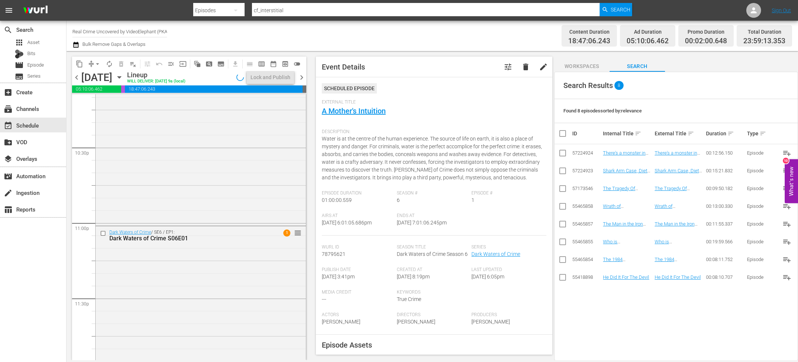
scroll to position [3355, 0]
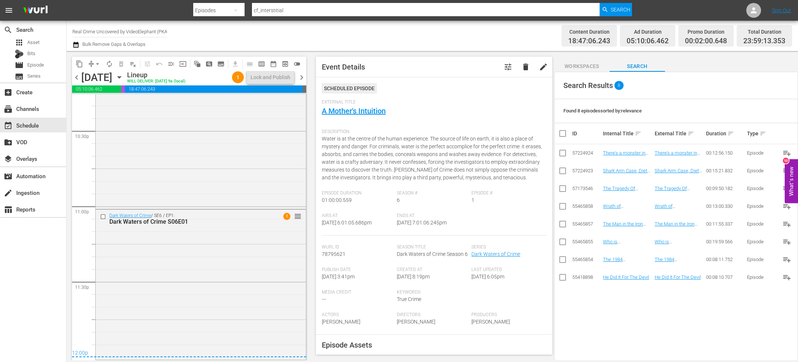
click at [76, 46] on icon "button" at bounding box center [75, 45] width 5 height 6
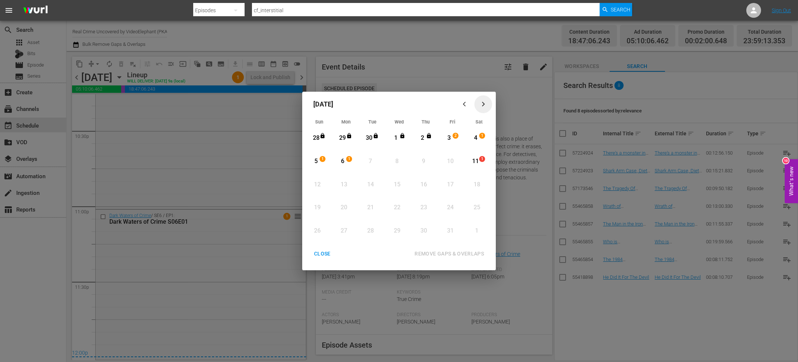
click at [485, 106] on icon "button" at bounding box center [484, 104] width 6 height 6
click at [314, 252] on div "CLOSE" at bounding box center [322, 253] width 28 height 9
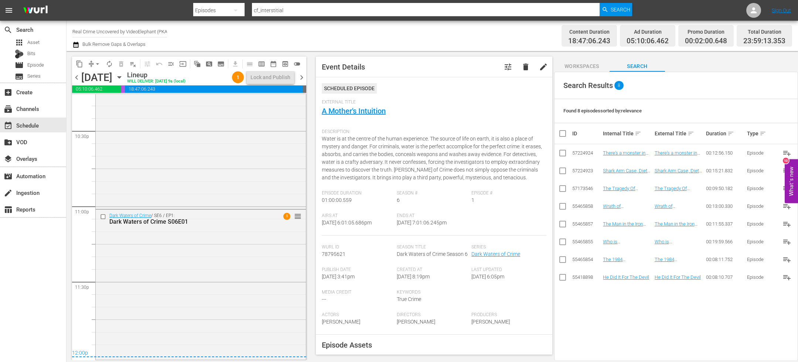
click at [125, 75] on div "Monday, October 6th October 6th" at bounding box center [103, 77] width 44 height 12
click at [123, 75] on icon "button" at bounding box center [119, 77] width 8 height 8
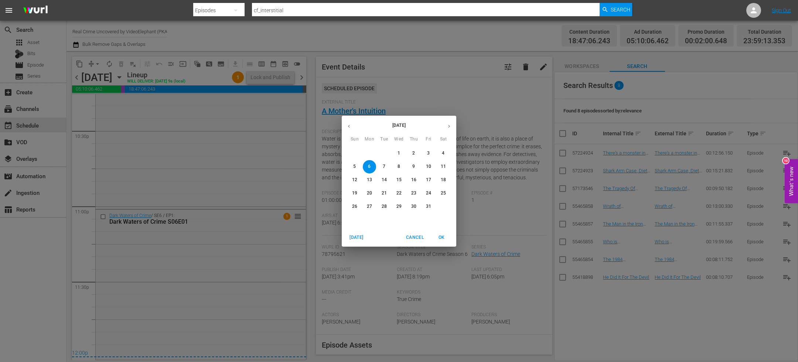
click at [426, 155] on span "3" at bounding box center [428, 153] width 13 height 6
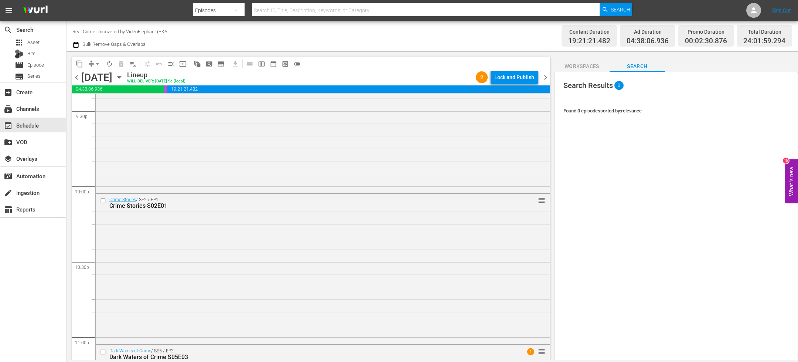
scroll to position [3359, 0]
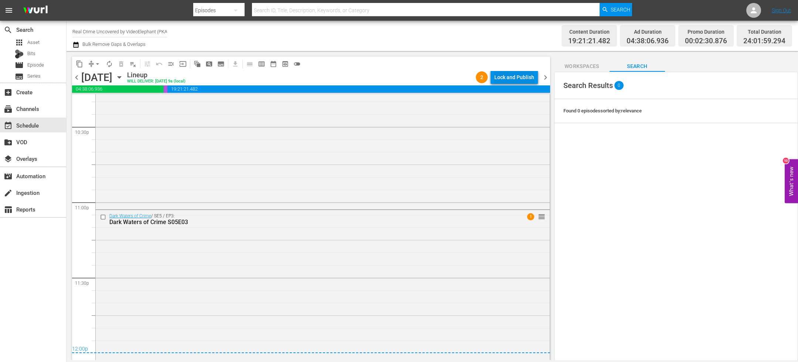
click at [517, 77] on div "Lock and Publish" at bounding box center [514, 77] width 40 height 13
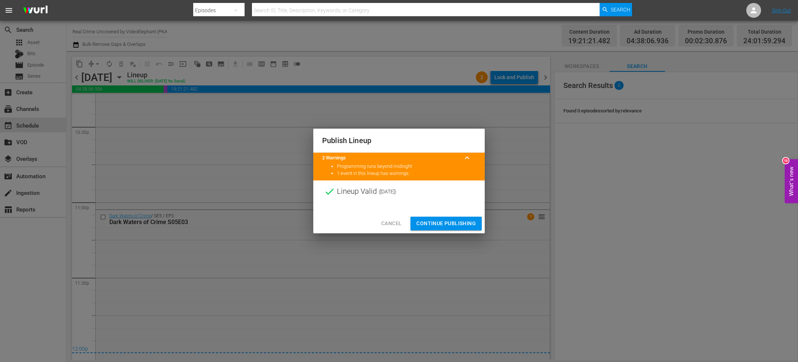
click at [453, 208] on div at bounding box center [398, 207] width 171 height 11
click at [444, 221] on span "Continue Publishing" at bounding box center [445, 223] width 59 height 9
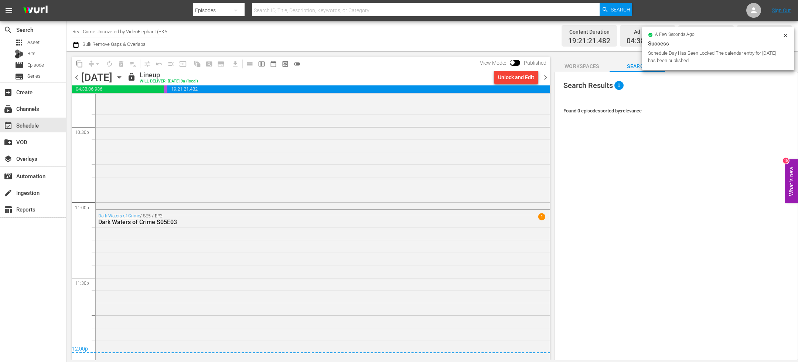
click at [547, 79] on span "chevron_right" at bounding box center [545, 77] width 9 height 9
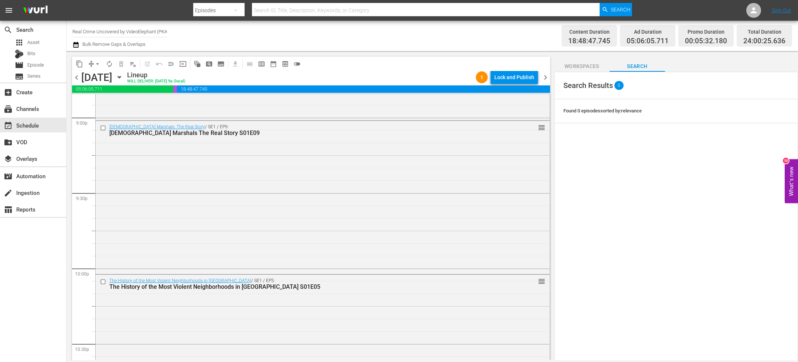
scroll to position [3360, 0]
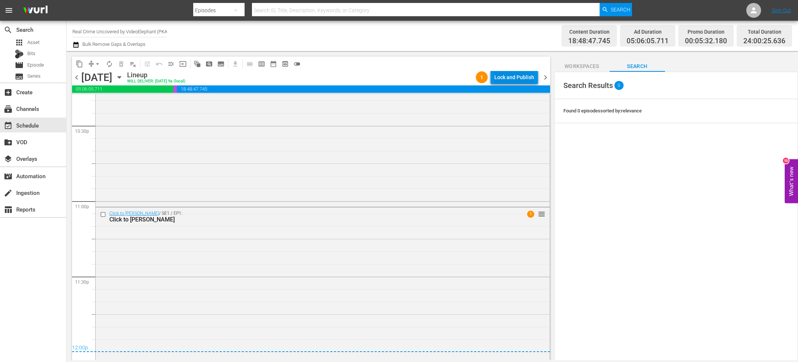
click at [503, 77] on div "Lock and Publish" at bounding box center [514, 77] width 40 height 13
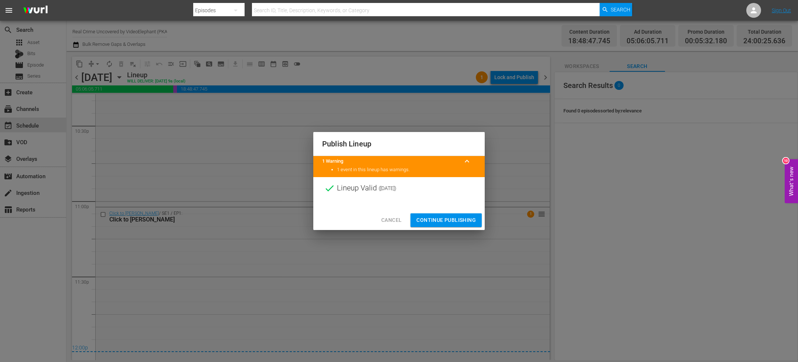
click at [451, 217] on span "Continue Publishing" at bounding box center [445, 219] width 59 height 9
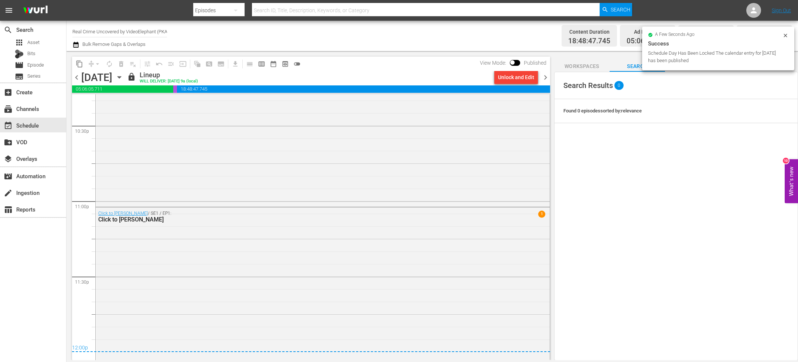
click at [545, 78] on span "chevron_right" at bounding box center [545, 77] width 9 height 9
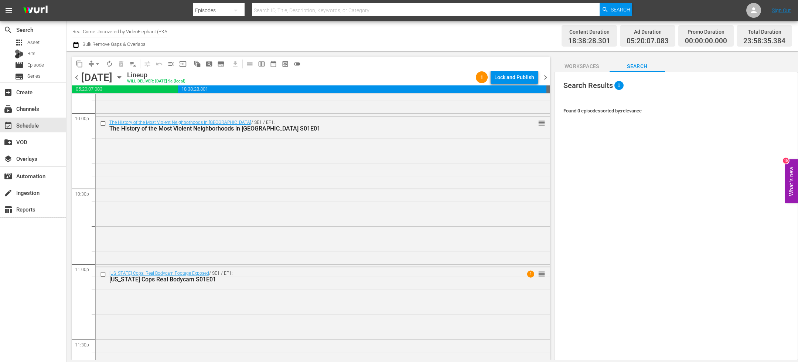
scroll to position [3357, 0]
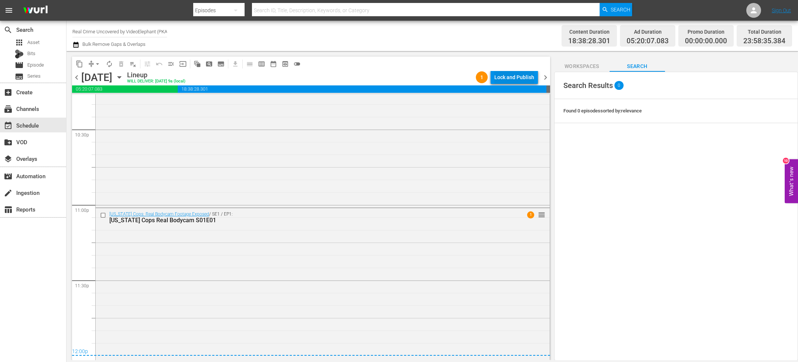
click at [521, 78] on div "Lock and Publish" at bounding box center [514, 77] width 40 height 13
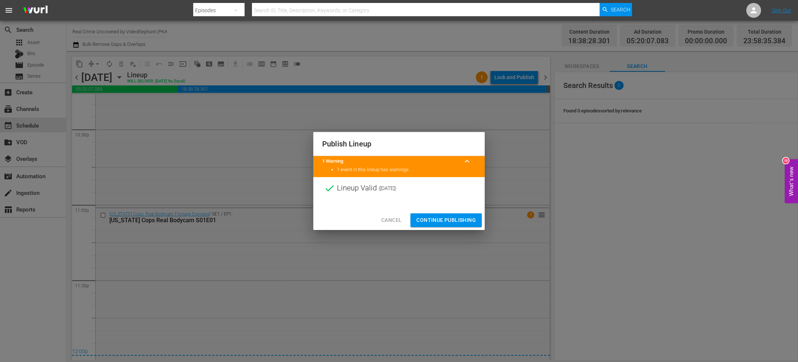
click at [450, 219] on span "Continue Publishing" at bounding box center [445, 219] width 59 height 9
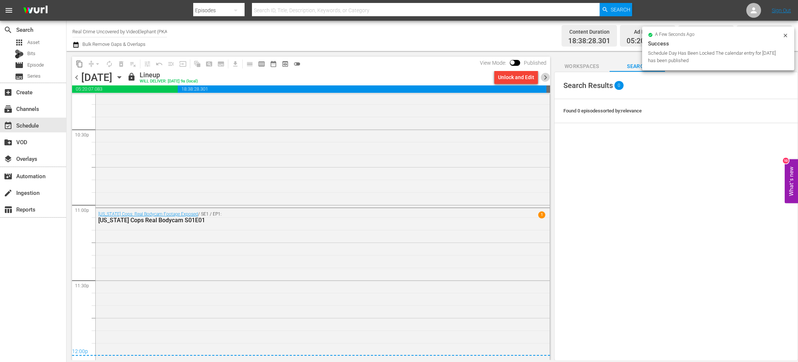
click at [546, 80] on span "chevron_right" at bounding box center [545, 77] width 9 height 9
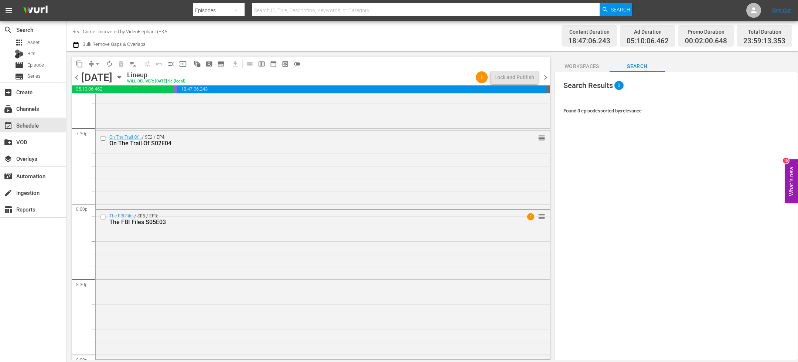
scroll to position [2924, 0]
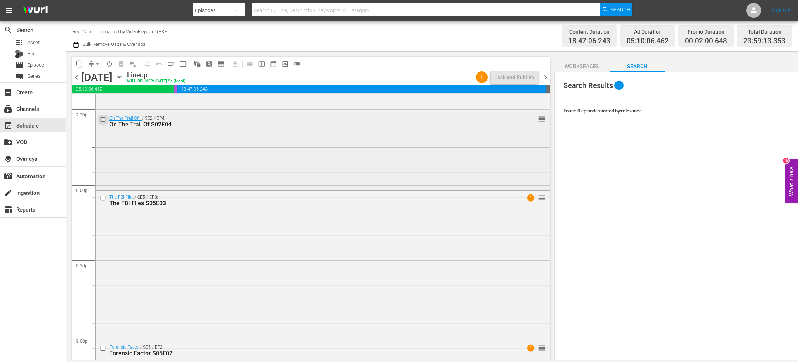
click at [104, 120] on input "checkbox" at bounding box center [104, 119] width 8 height 6
click at [104, 199] on input "checkbox" at bounding box center [104, 198] width 8 height 6
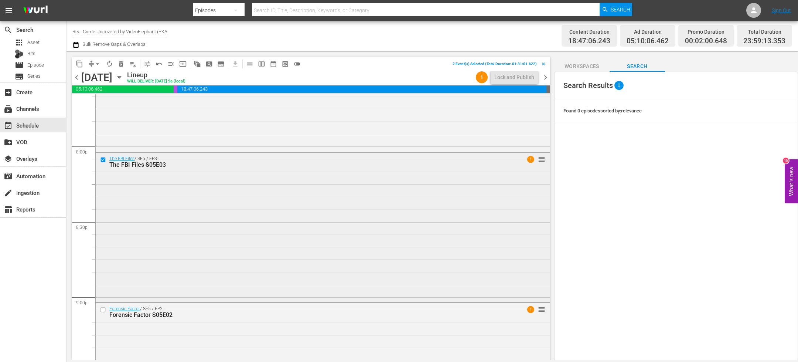
scroll to position [3006, 0]
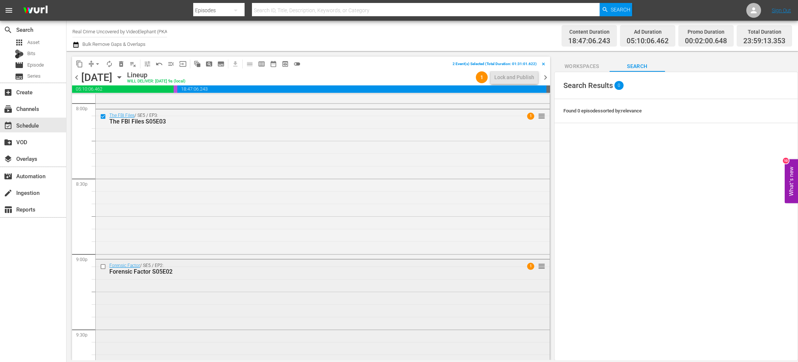
click at [103, 270] on div at bounding box center [103, 266] width 11 height 9
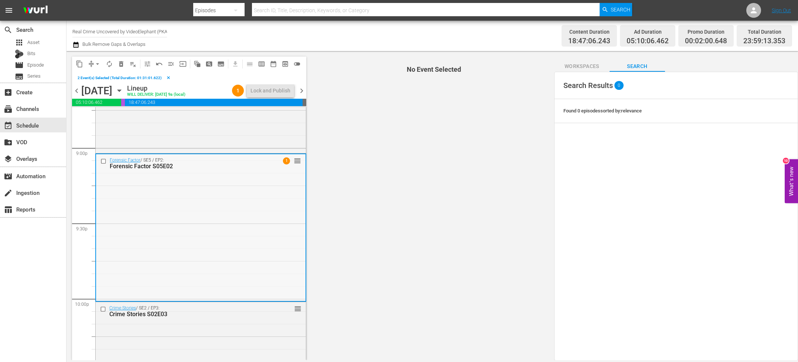
scroll to position [3060, 0]
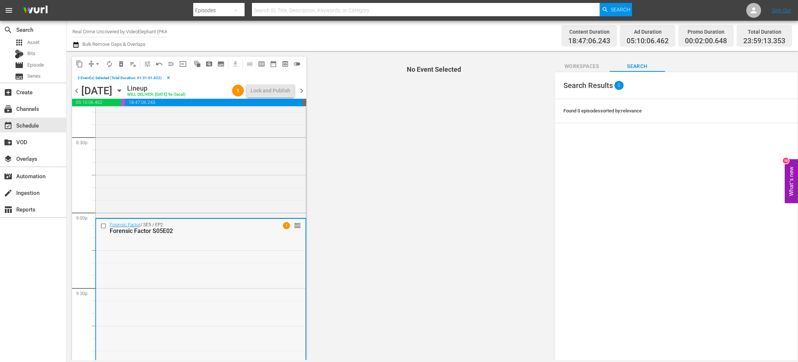
click at [104, 224] on input "checkbox" at bounding box center [104, 226] width 8 height 6
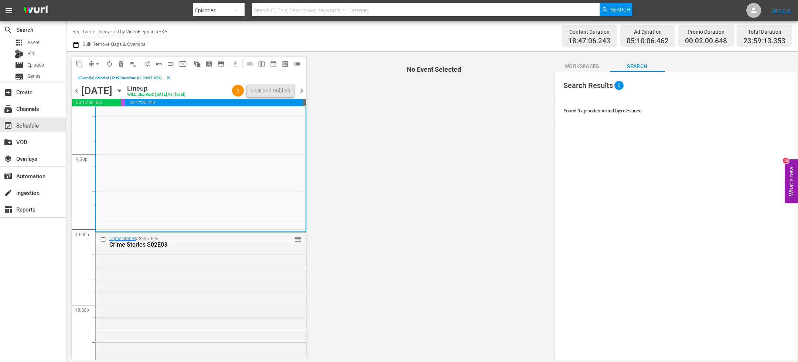
scroll to position [3229, 0]
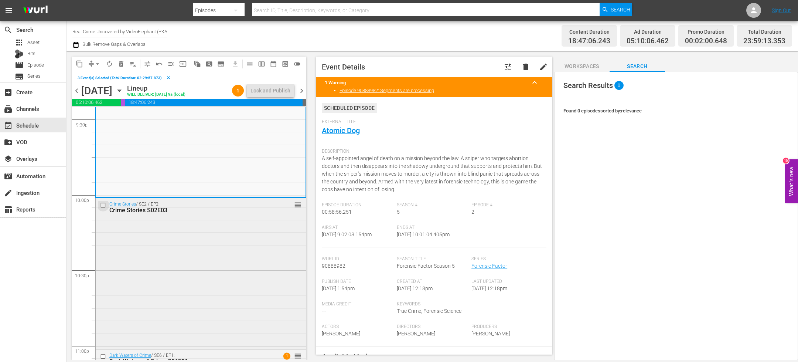
click at [103, 206] on input "checkbox" at bounding box center [104, 205] width 8 height 6
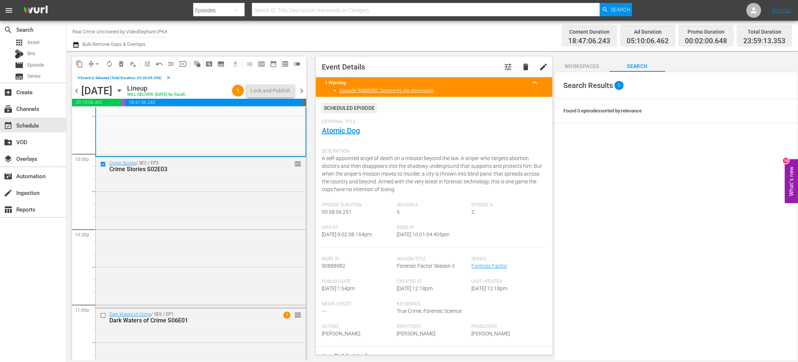
scroll to position [3342, 0]
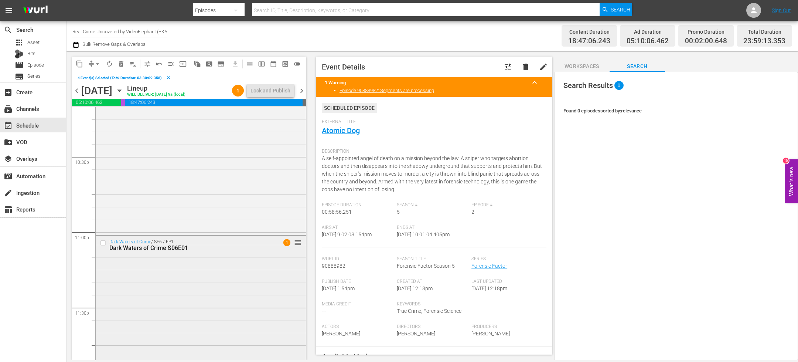
click at [104, 241] on input "checkbox" at bounding box center [104, 243] width 8 height 6
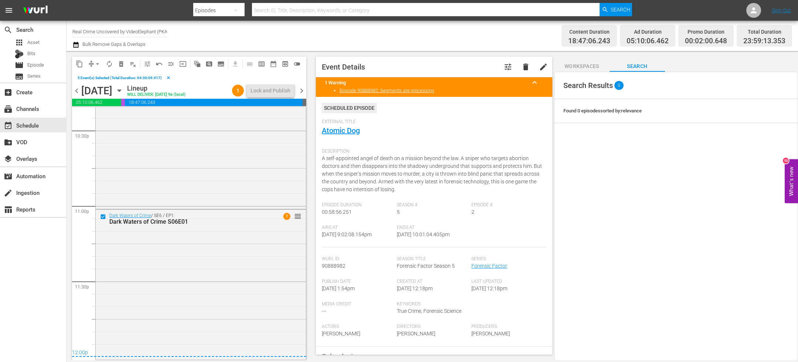
click at [79, 66] on span "content_copy" at bounding box center [79, 63] width 7 height 7
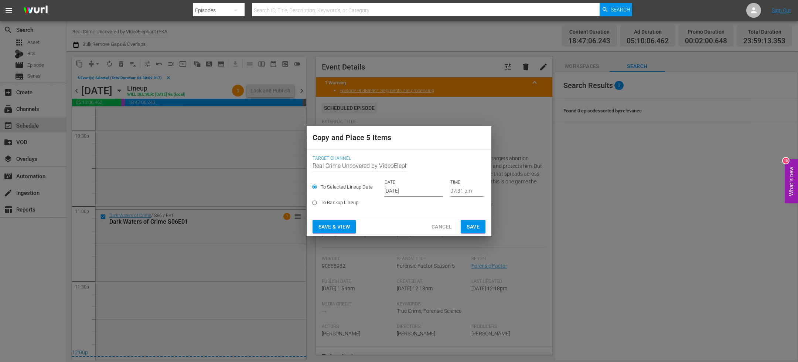
click at [409, 187] on input "Sep 24th 2025" at bounding box center [414, 190] width 58 height 11
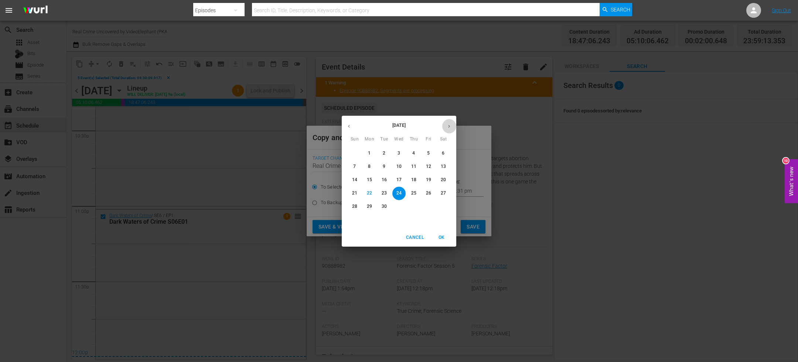
click at [450, 125] on icon "button" at bounding box center [449, 126] width 6 height 6
click at [385, 166] on p "7" at bounding box center [384, 166] width 3 height 6
type input "Oct 7th 2025"
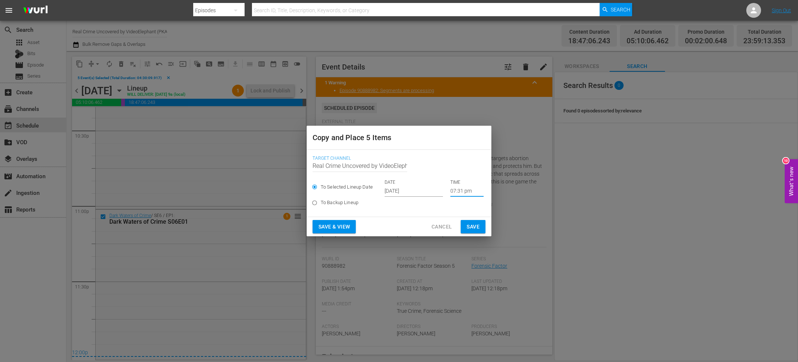
click at [456, 190] on input "07:31 pm" at bounding box center [466, 190] width 33 height 11
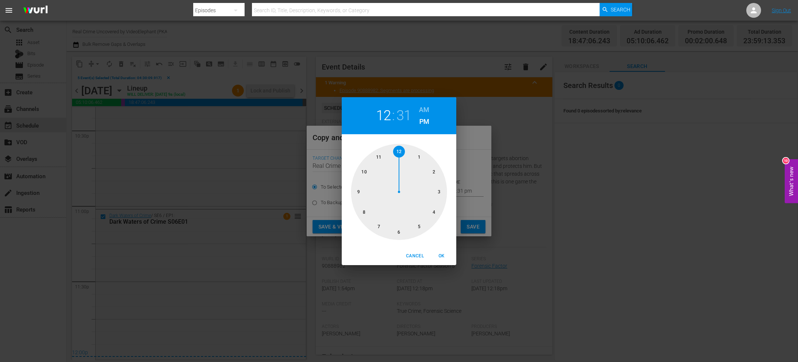
click at [401, 154] on div at bounding box center [399, 192] width 96 height 96
click at [400, 153] on div at bounding box center [399, 192] width 96 height 96
click at [427, 108] on h6 "AM" at bounding box center [424, 110] width 10 height 12
click at [440, 260] on button "OK" at bounding box center [442, 256] width 24 height 12
type input "12:00 am"
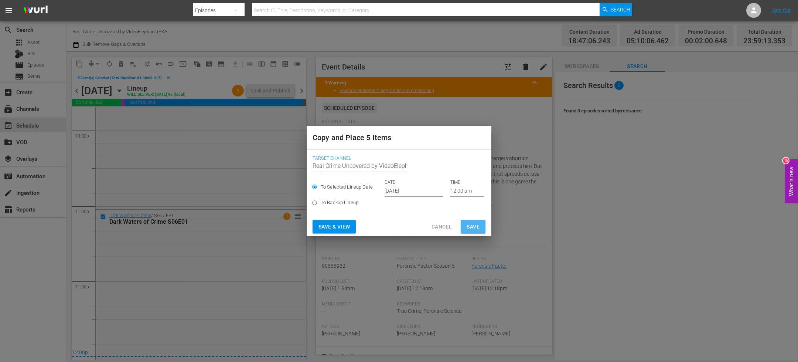
click at [475, 225] on span "Save" at bounding box center [473, 226] width 13 height 9
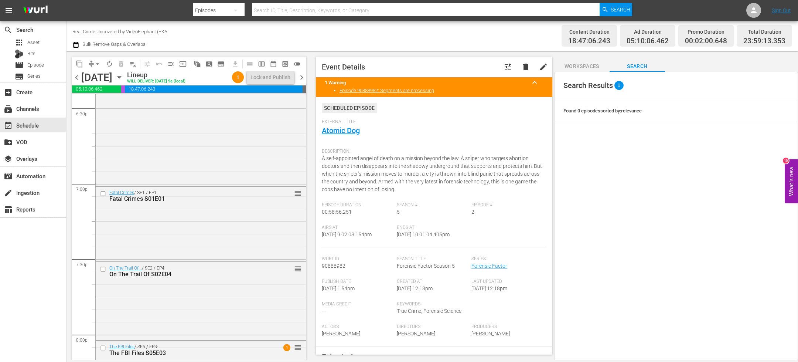
scroll to position [2770, 0]
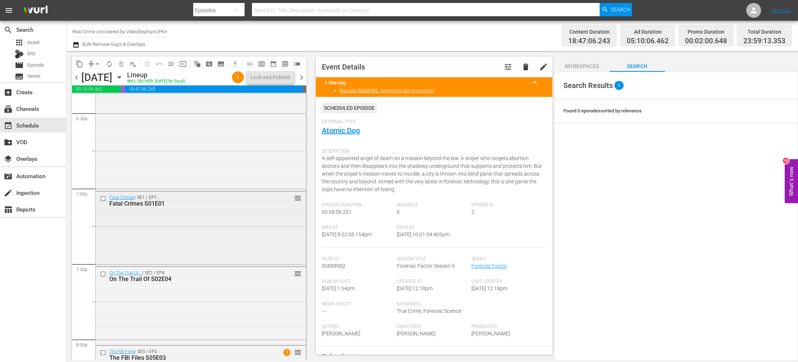
click at [104, 200] on input "checkbox" at bounding box center [104, 198] width 8 height 6
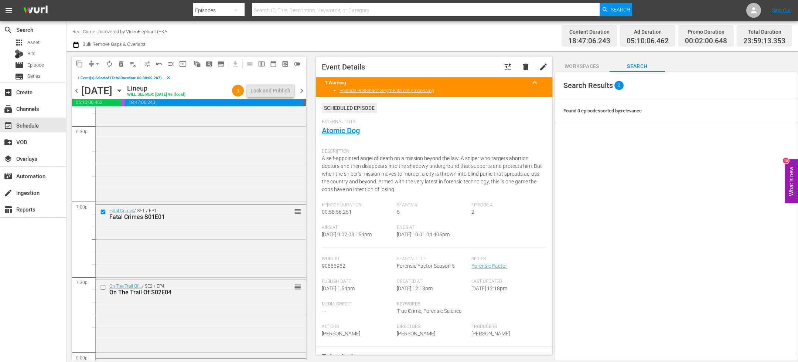
click at [83, 65] on button "content_copy" at bounding box center [80, 64] width 12 height 12
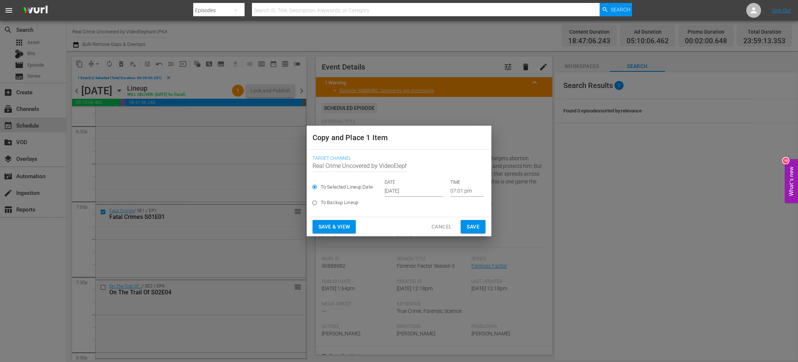
click at [410, 187] on input "Sep 24th 2025" at bounding box center [414, 190] width 58 height 11
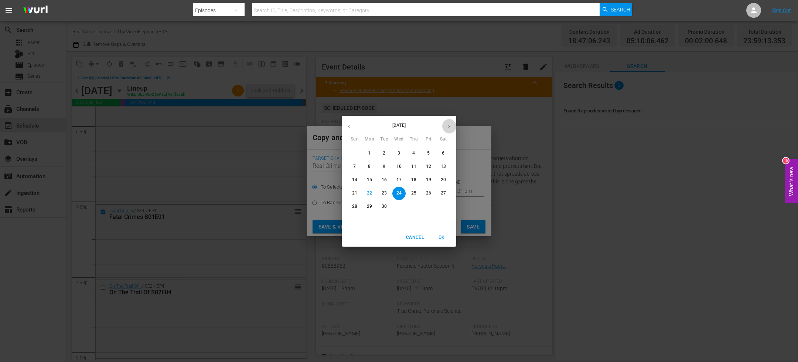
click at [448, 129] on icon "button" at bounding box center [449, 126] width 6 height 6
click at [384, 168] on p "7" at bounding box center [384, 166] width 3 height 6
type input "Oct 7th 2025"
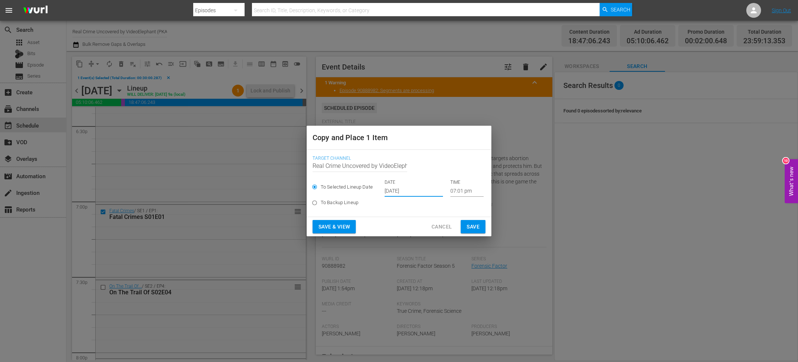
click at [450, 189] on input "07:01 pm" at bounding box center [466, 190] width 33 height 11
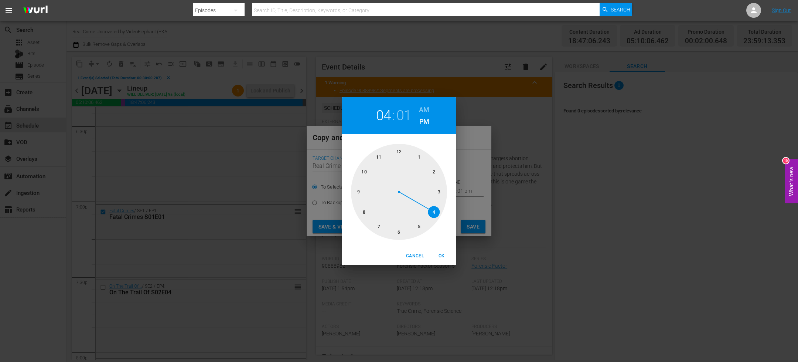
click at [438, 218] on div at bounding box center [399, 192] width 96 height 96
click at [397, 230] on div at bounding box center [399, 192] width 96 height 96
click at [422, 110] on h6 "AM" at bounding box center [424, 110] width 10 height 12
click at [439, 255] on span "OK" at bounding box center [442, 256] width 18 height 8
type input "04:30 am"
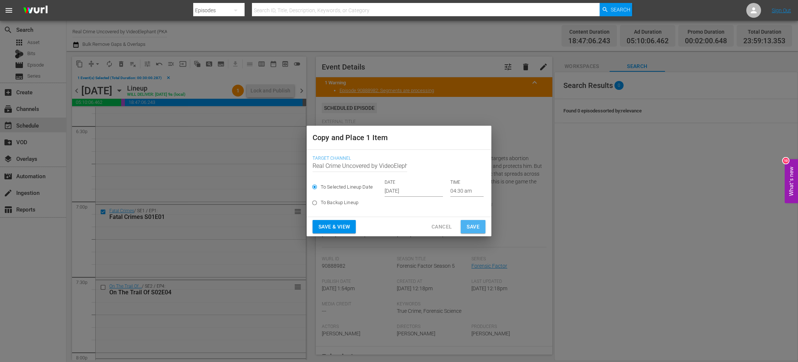
click at [477, 223] on span "Save" at bounding box center [473, 226] width 13 height 9
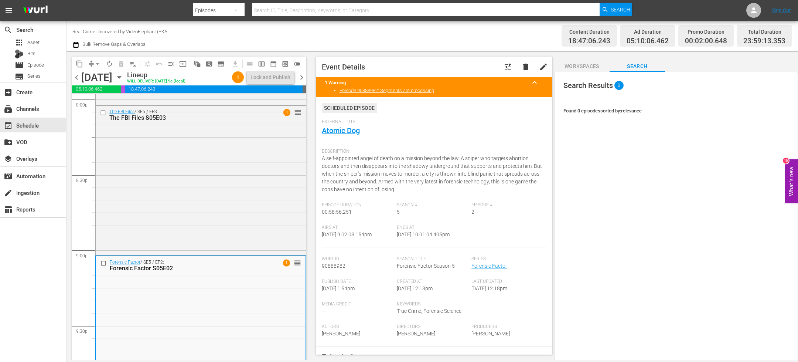
scroll to position [3355, 0]
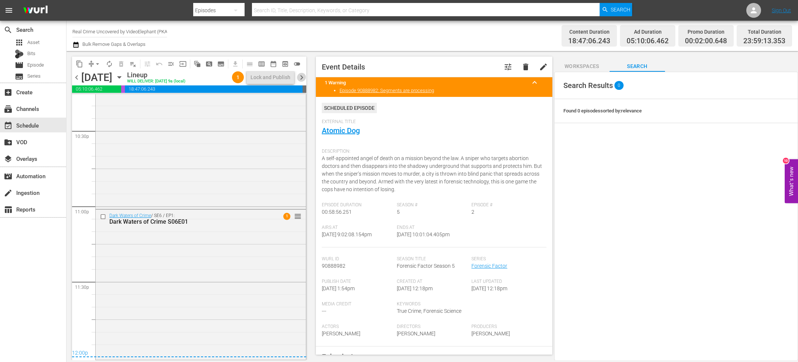
click at [303, 74] on span "chevron_right" at bounding box center [301, 77] width 9 height 9
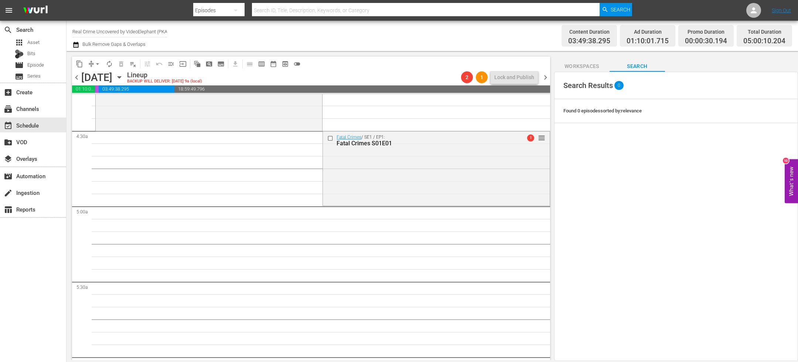
scroll to position [664, 0]
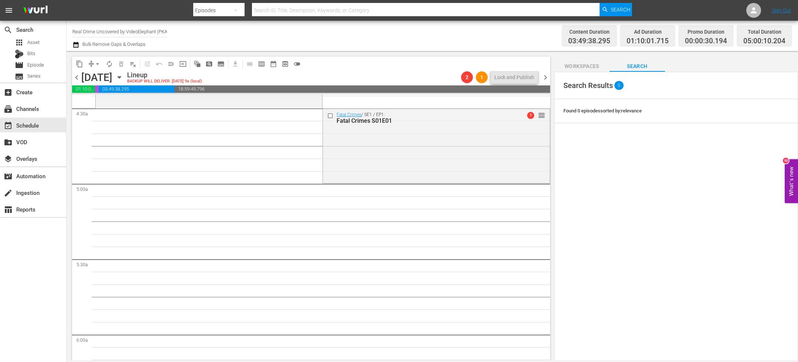
click at [78, 68] on button "content_copy" at bounding box center [80, 64] width 12 height 12
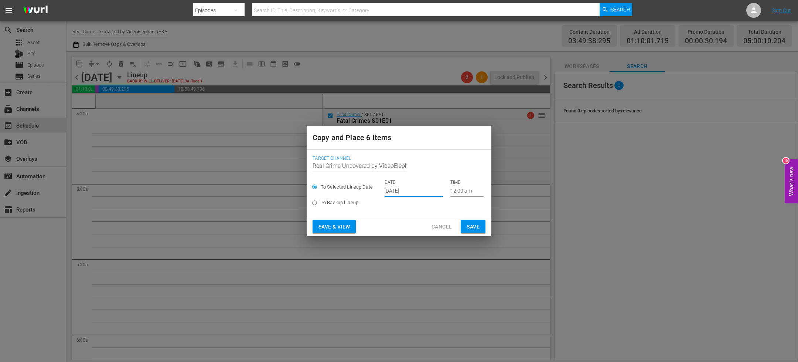
click at [402, 195] on input "Sep 24th 2025" at bounding box center [414, 190] width 58 height 11
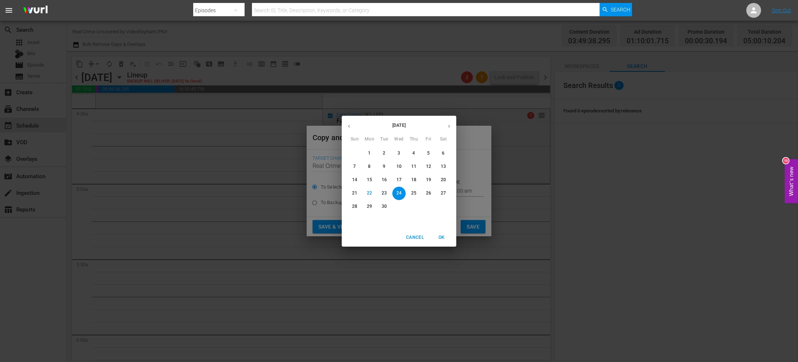
click at [451, 126] on icon "button" at bounding box center [449, 126] width 6 height 6
click at [382, 166] on span "7" at bounding box center [384, 166] width 13 height 6
type input "Oct 7th 2025"
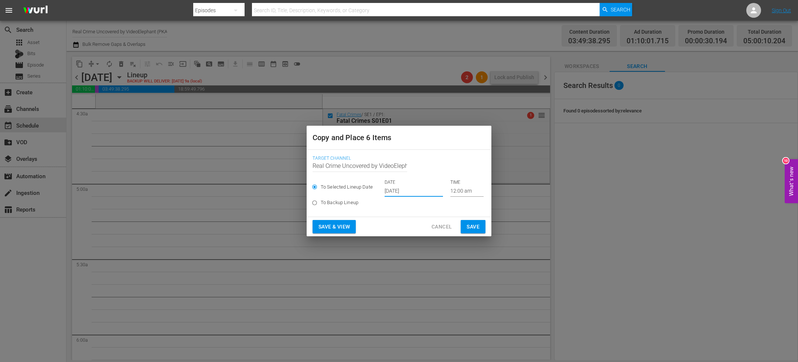
click at [455, 189] on input "12:00 am" at bounding box center [466, 190] width 33 height 11
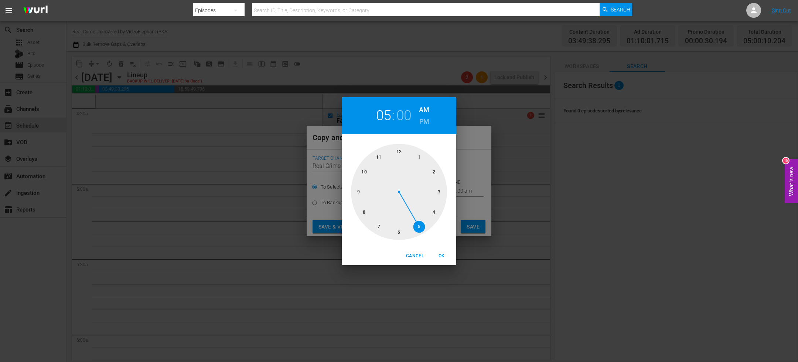
click at [418, 224] on div at bounding box center [399, 192] width 96 height 96
click at [442, 252] on span "OK" at bounding box center [442, 256] width 18 height 8
type input "05:00 am"
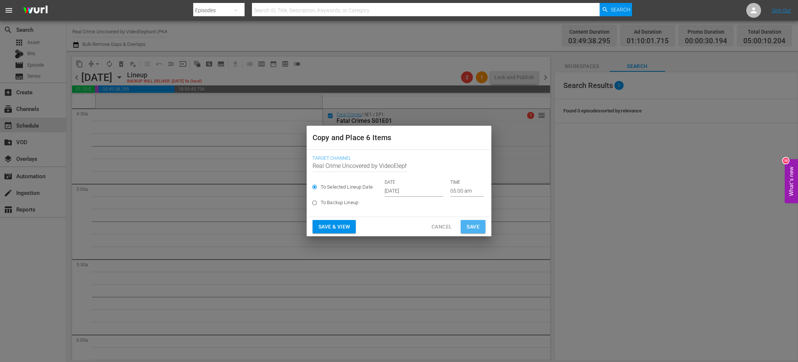
click at [474, 225] on span "Save" at bounding box center [473, 226] width 13 height 9
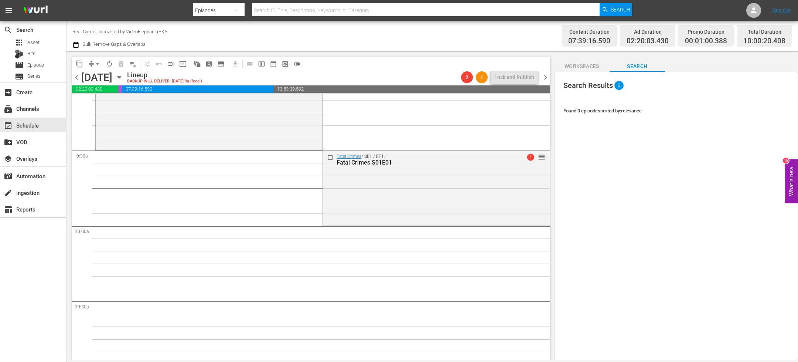
scroll to position [1380, 0]
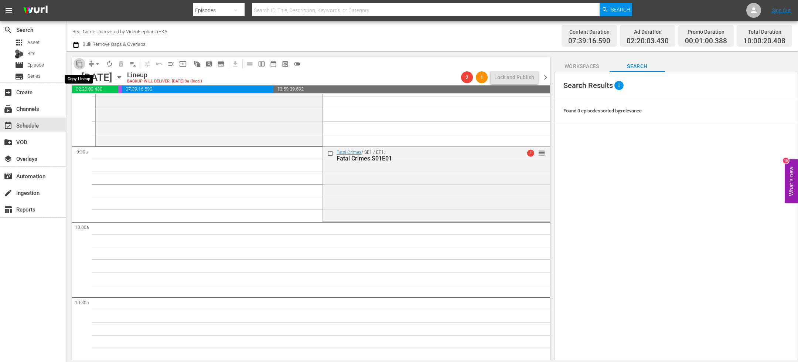
click at [81, 61] on span "content_copy" at bounding box center [79, 63] width 7 height 7
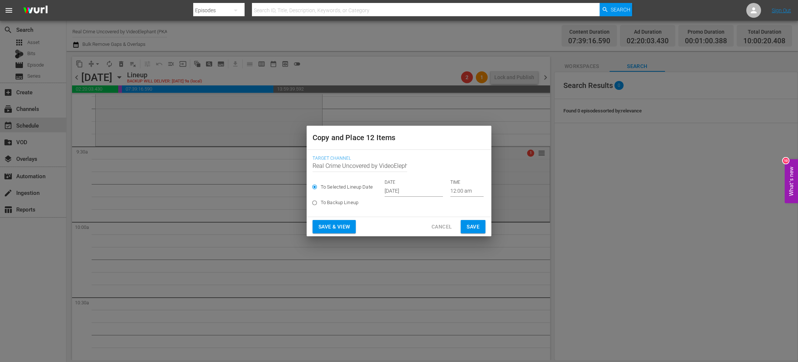
click at [391, 190] on input "Sep 24th 2025" at bounding box center [414, 190] width 58 height 11
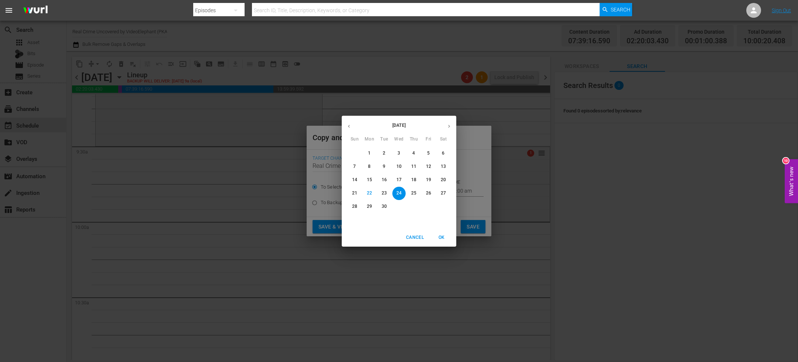
click at [453, 122] on button "button" at bounding box center [449, 126] width 14 height 14
click at [387, 167] on span "7" at bounding box center [384, 166] width 13 height 6
type input "Oct 7th 2025"
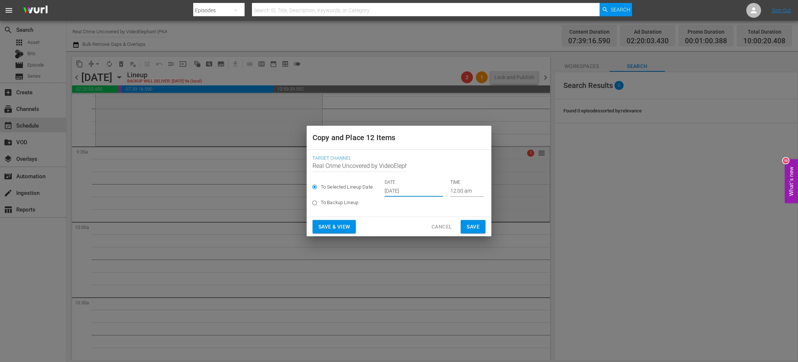
click at [455, 191] on input "12:00 am" at bounding box center [466, 190] width 33 height 11
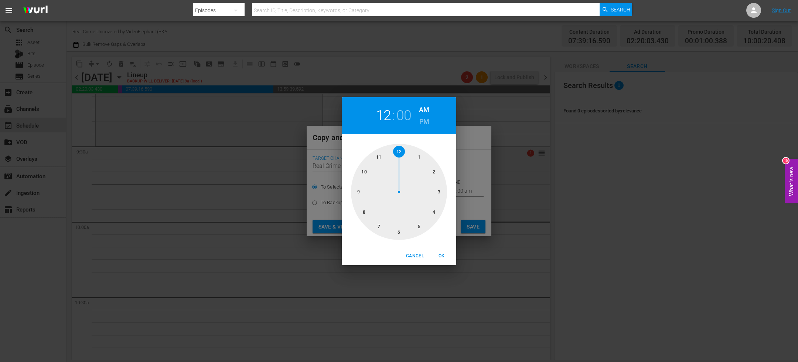
click at [367, 172] on div at bounding box center [399, 192] width 96 height 96
click at [441, 255] on span "OK" at bounding box center [442, 256] width 18 height 8
type input "10:00 am"
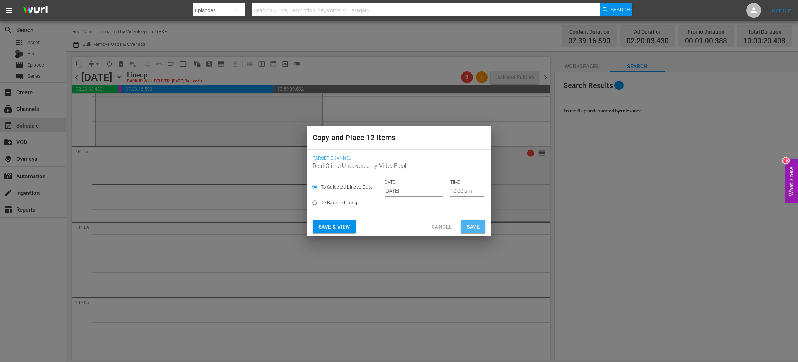
click at [471, 226] on span "Save" at bounding box center [473, 226] width 13 height 9
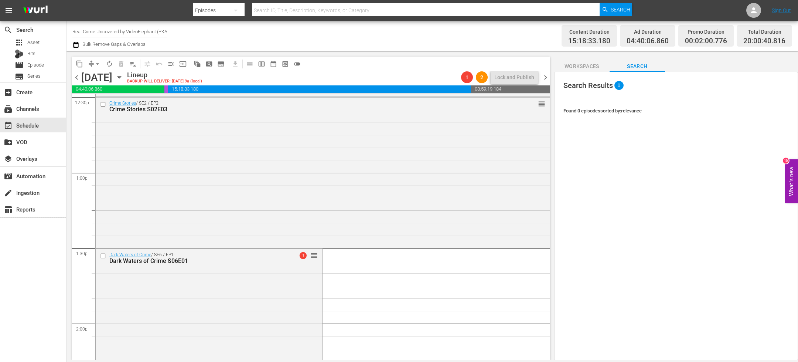
scroll to position [1778, 0]
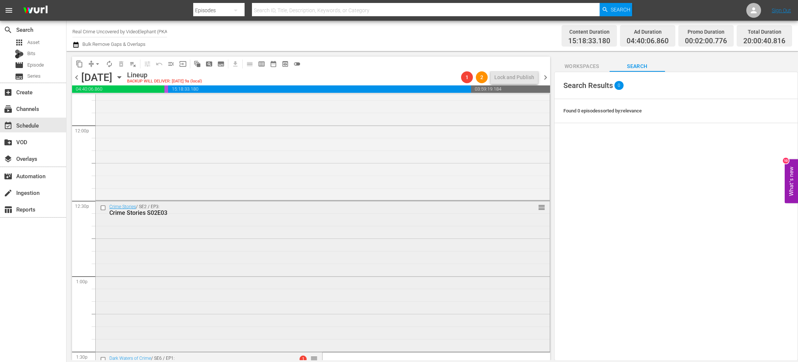
click at [100, 208] on input "checkbox" at bounding box center [104, 208] width 8 height 6
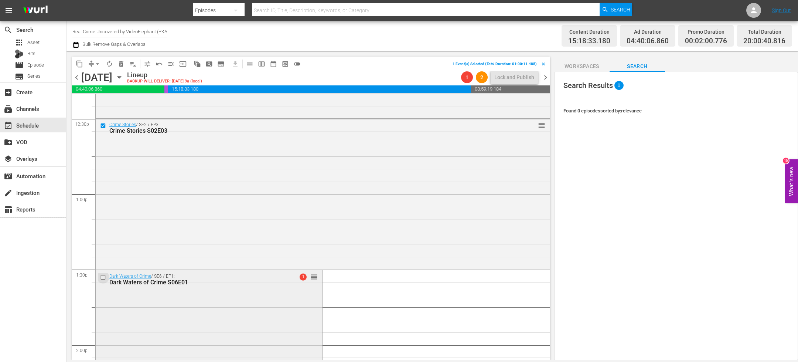
click at [103, 277] on input "checkbox" at bounding box center [104, 277] width 8 height 6
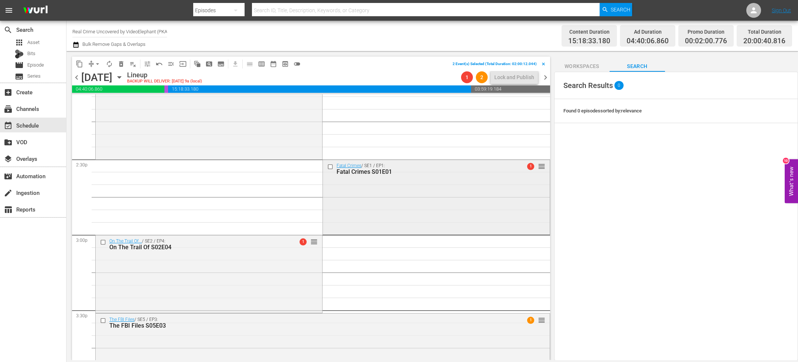
click at [327, 167] on input "checkbox" at bounding box center [331, 167] width 8 height 6
click at [103, 242] on input "checkbox" at bounding box center [104, 242] width 8 height 6
click at [104, 320] on input "checkbox" at bounding box center [104, 320] width 8 height 6
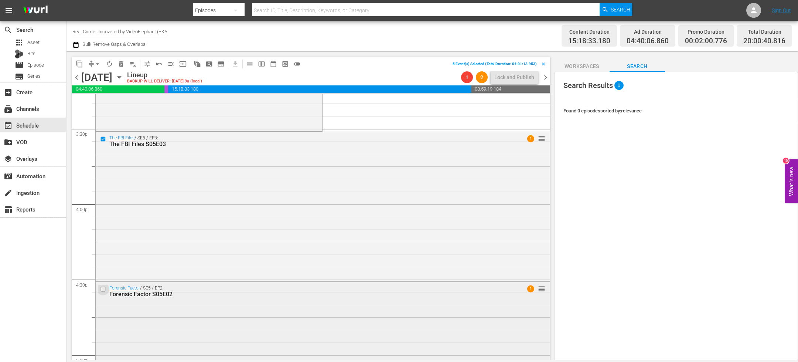
click at [103, 290] on input "checkbox" at bounding box center [104, 289] width 8 height 6
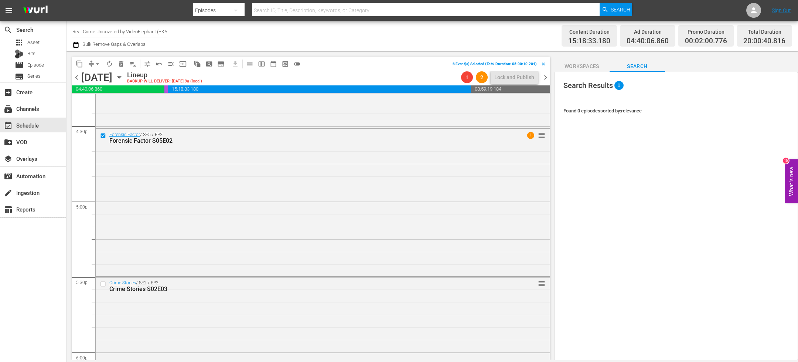
scroll to position [2471, 0]
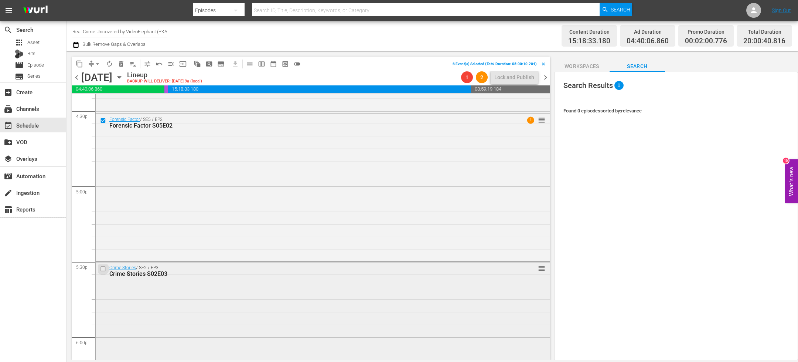
click at [105, 269] on input "checkbox" at bounding box center [104, 269] width 8 height 6
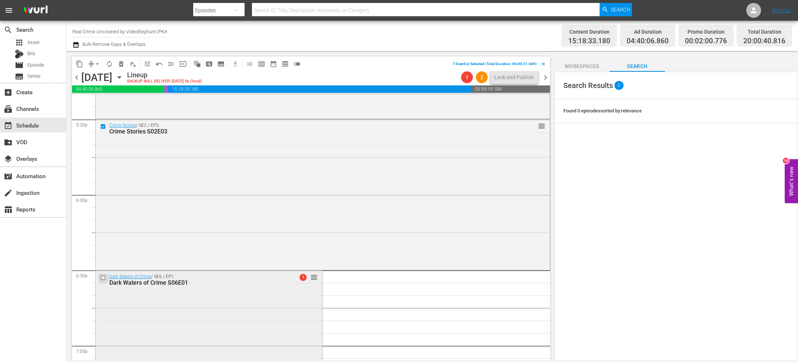
click at [104, 277] on input "checkbox" at bounding box center [104, 278] width 8 height 6
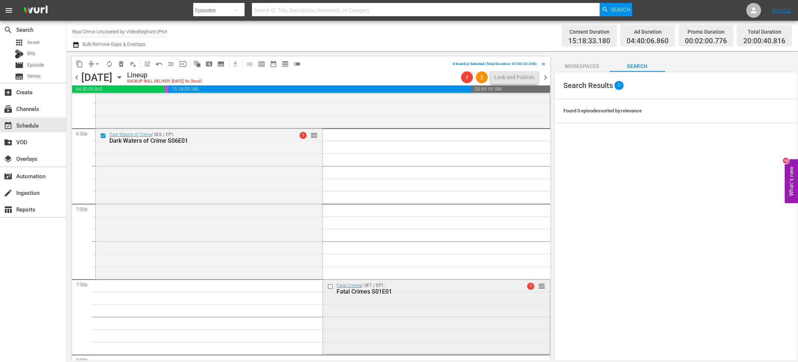
click at [327, 286] on input "checkbox" at bounding box center [331, 286] width 8 height 6
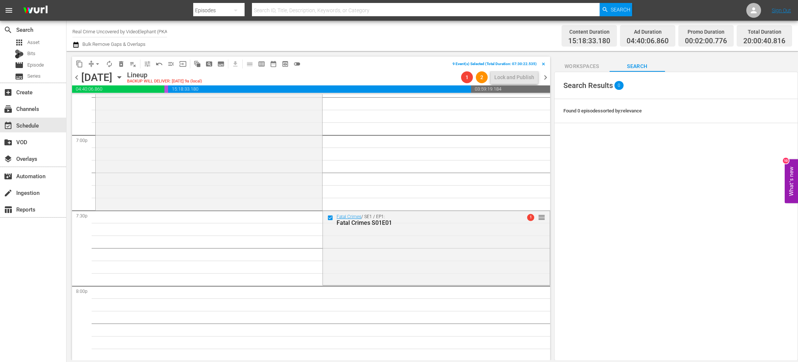
scroll to position [2887, 0]
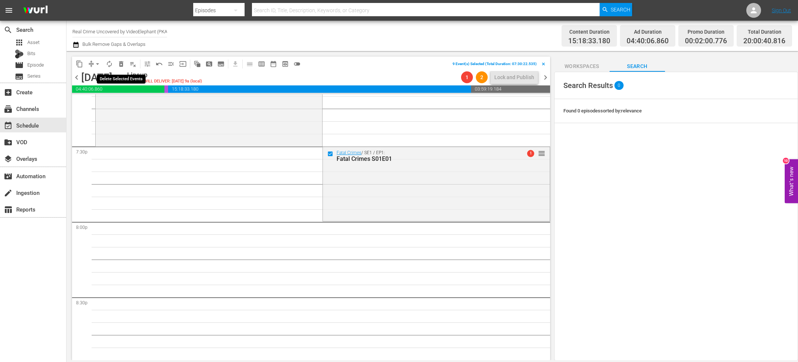
click at [123, 60] on span "delete_forever_outlined" at bounding box center [120, 63] width 7 height 7
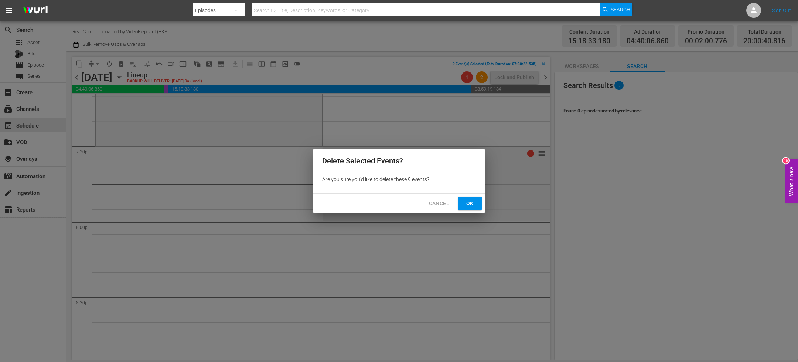
click at [459, 208] on button "Ok" at bounding box center [470, 204] width 24 height 14
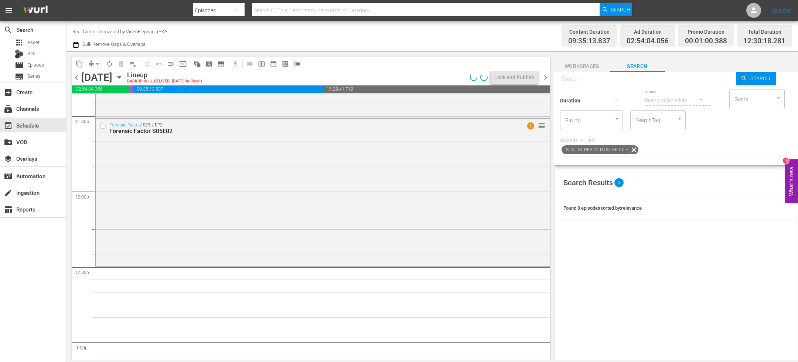
scroll to position [0, 0]
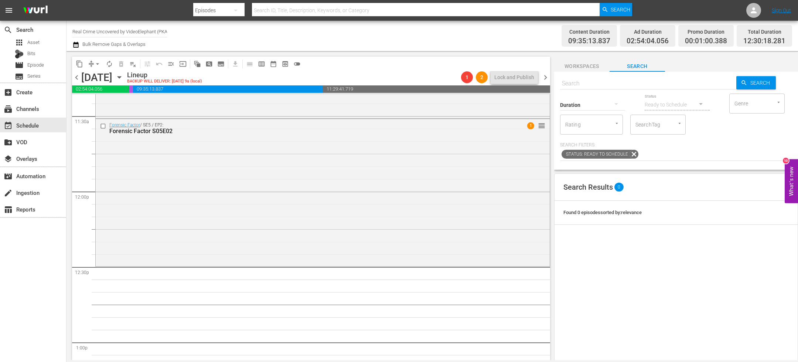
click at [599, 91] on div "Duration" at bounding box center [592, 100] width 65 height 27
click at [597, 88] on div "Duration" at bounding box center [592, 100] width 65 height 27
click at [596, 83] on input "text" at bounding box center [648, 84] width 176 height 18
paste input "Big Trouble in Little Quartzsite S01E01"
type input "Big Trouble in Little Quartzsite S01E01"
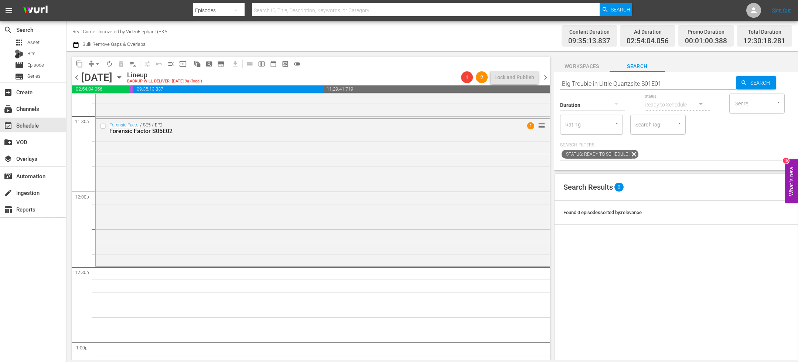
type input "Big Trouble in Little Quartzsite S01E01"
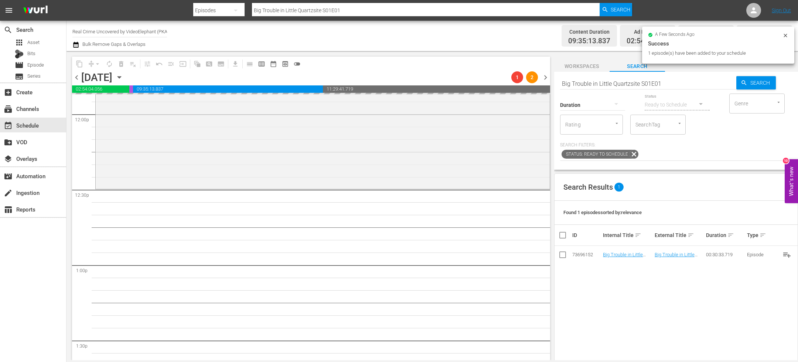
click at [671, 82] on input "Big Trouble in Little Quartzsite S01E01" at bounding box center [648, 84] width 176 height 18
type input "Big Trouble in Little Quartzsite S01E02"
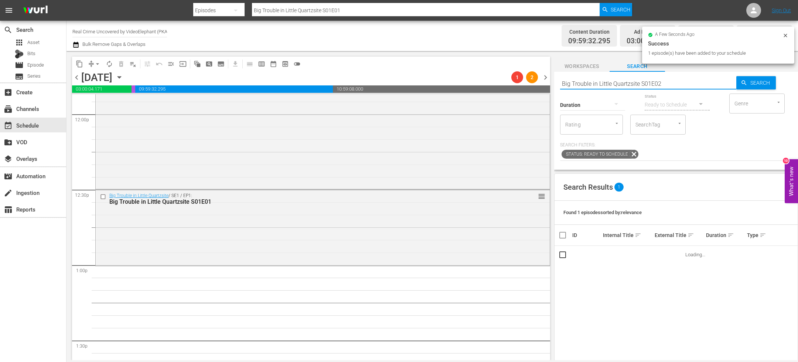
type input "Big Trouble in Little Quartzsite S01E02"
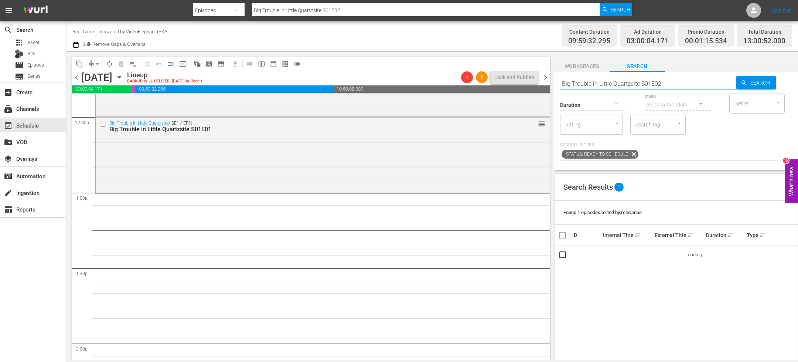
scroll to position [1863, 0]
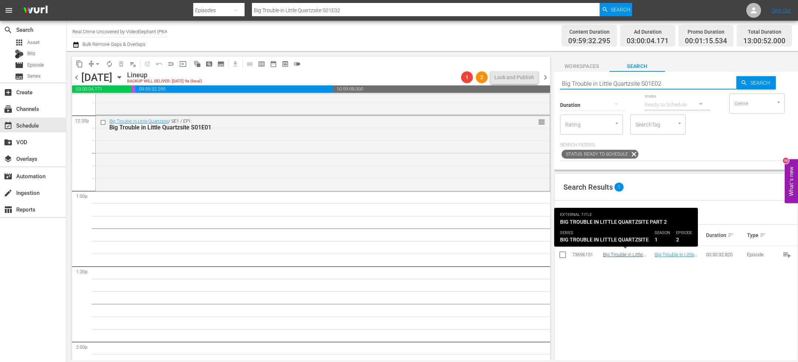
type input "Big Trouble in Little Quartzsite S01E02"
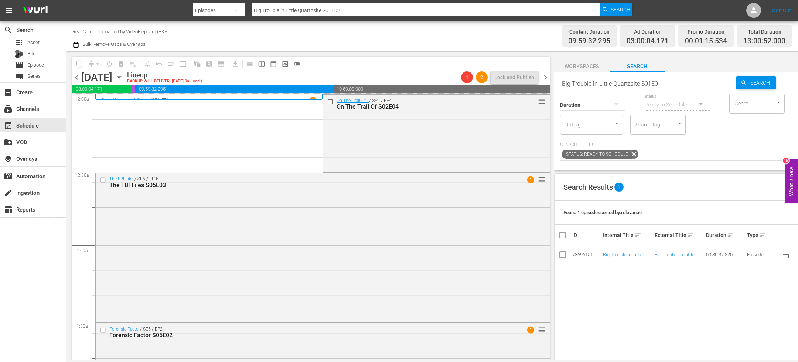
scroll to position [1863, 0]
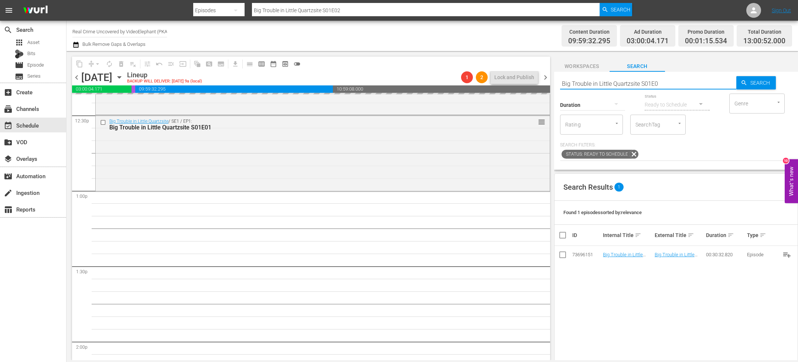
type input "Big Trouble in Little Quartzsite S01E03"
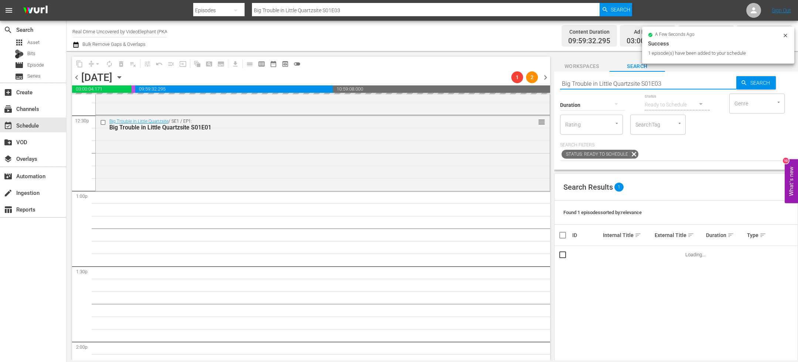
type input "Big Trouble in Little Quartzsite S01E03"
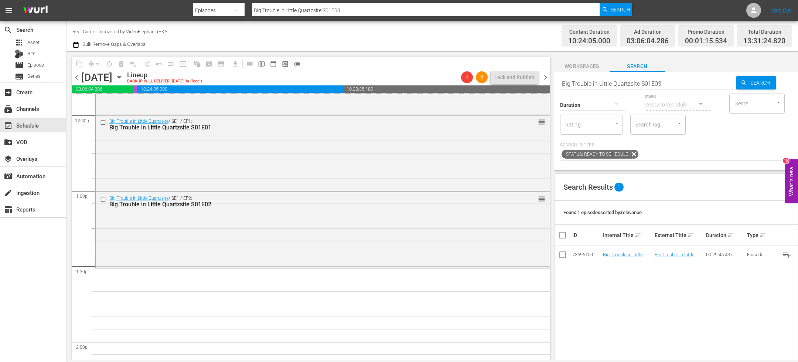
click at [667, 82] on input "Big Trouble in Little Quartzsite S01E03" at bounding box center [648, 84] width 176 height 18
type input "Big Trouble in Little Quartzsite S01E04"
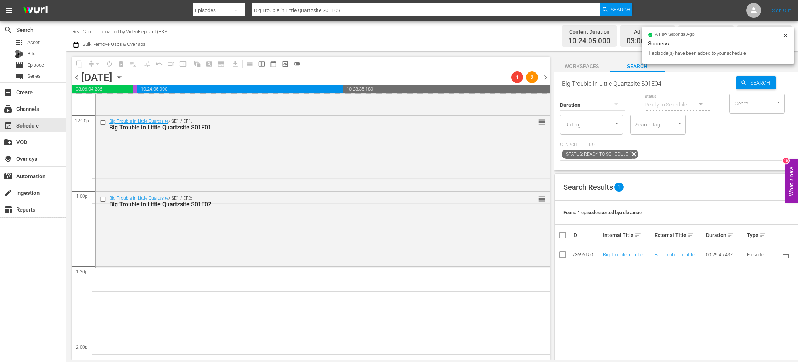
type input "Big Trouble in Little Quartzsite S01E04"
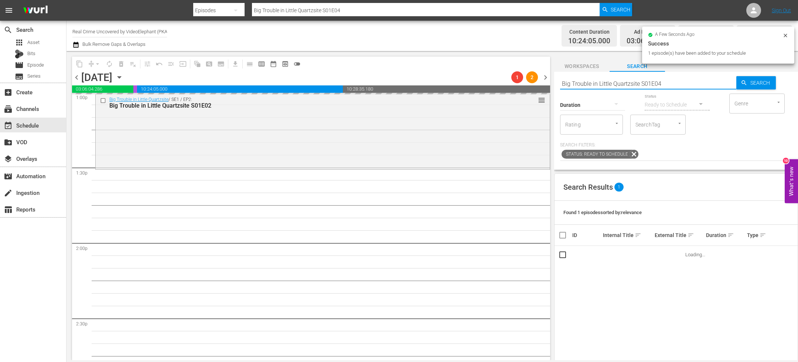
scroll to position [1965, 0]
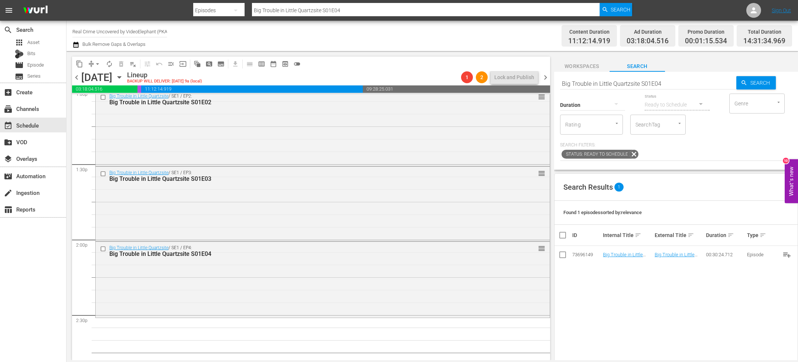
click at [669, 81] on input "Big Trouble in Little Quartzsite S01E04" at bounding box center [648, 84] width 176 height 18
type input "Big Trouble in Little Quartzsite S01E05"
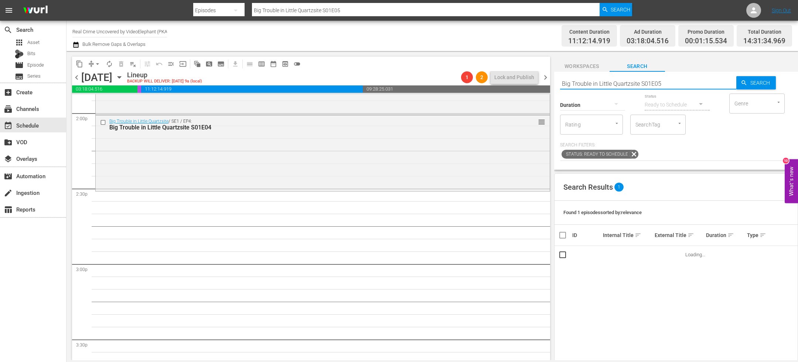
scroll to position [2096, 0]
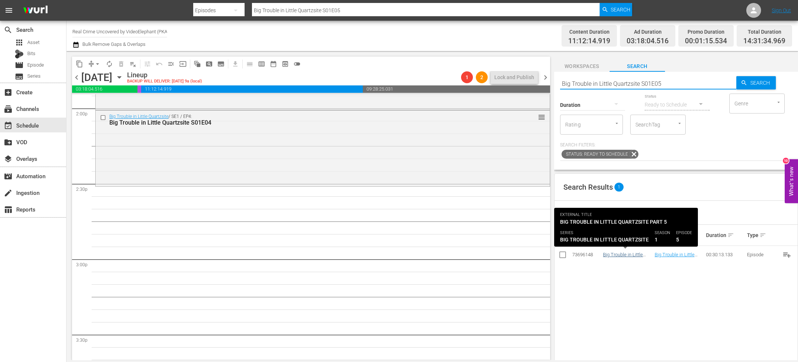
type input "Big Trouble in Little Quartzsite S01E05"
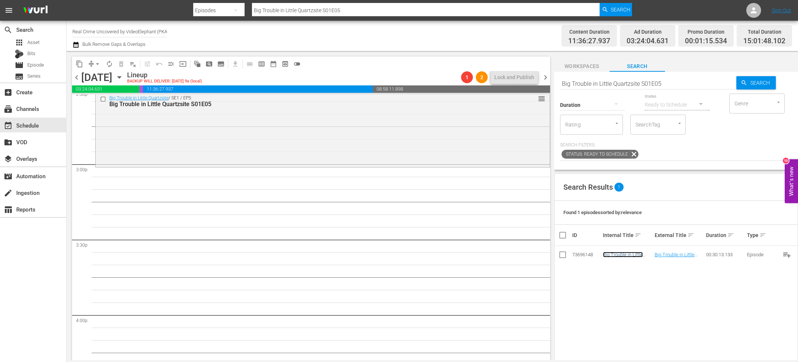
scroll to position [1820, 0]
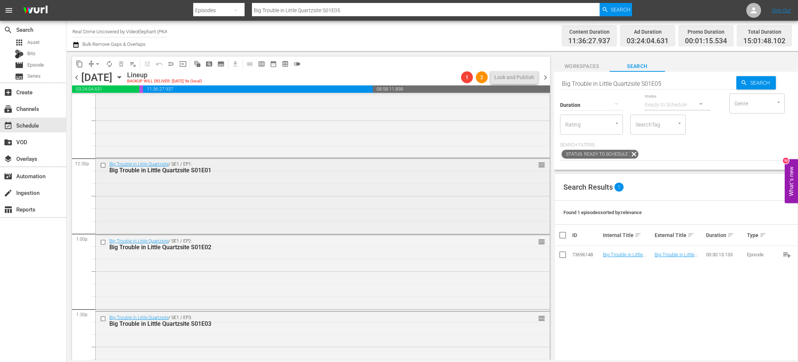
click at [103, 164] on input "checkbox" at bounding box center [104, 165] width 8 height 6
click at [104, 241] on input "checkbox" at bounding box center [104, 242] width 8 height 6
click at [103, 318] on input "checkbox" at bounding box center [104, 319] width 8 height 6
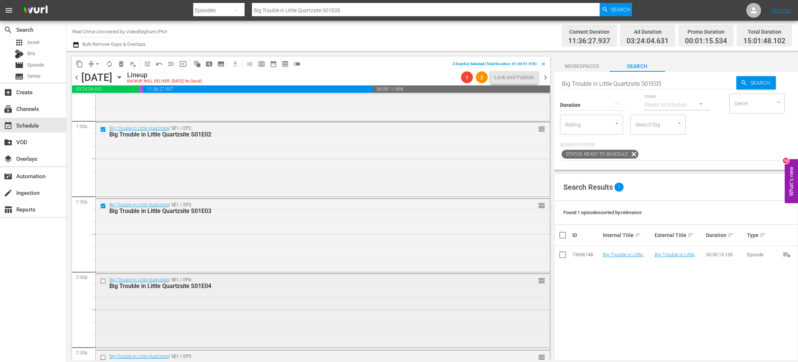
click at [105, 279] on input "checkbox" at bounding box center [104, 281] width 8 height 6
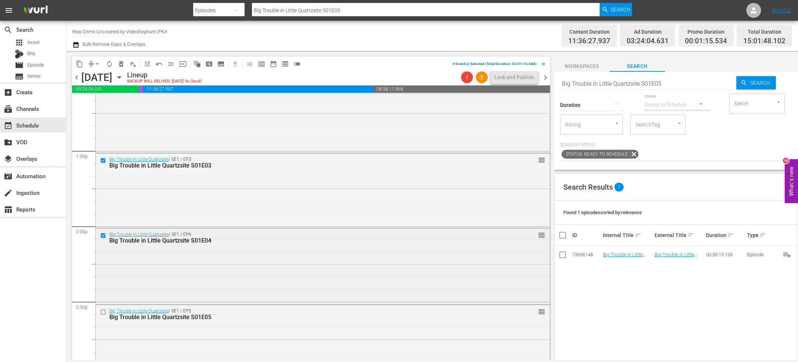
scroll to position [2017, 0]
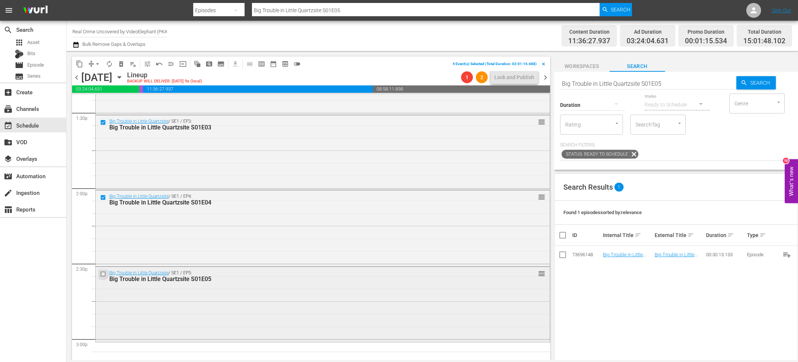
click at [104, 271] on input "checkbox" at bounding box center [104, 273] width 8 height 6
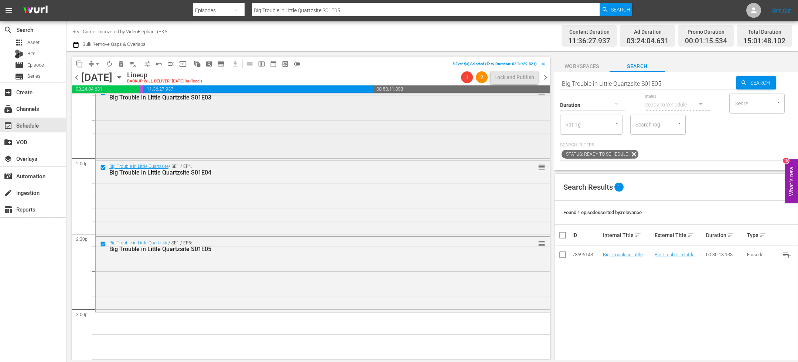
scroll to position [2104, 0]
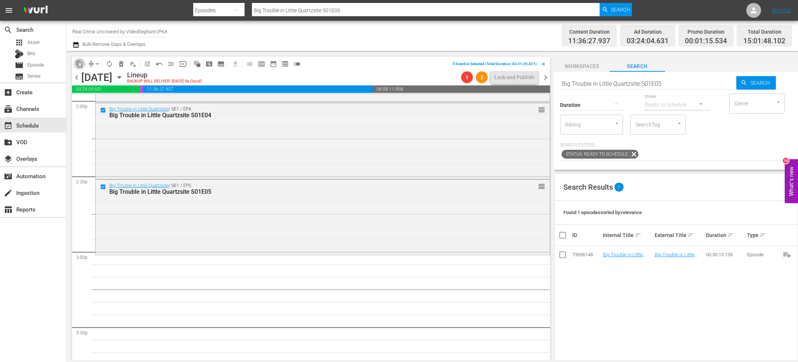
click at [79, 61] on span "content_copy" at bounding box center [79, 63] width 7 height 7
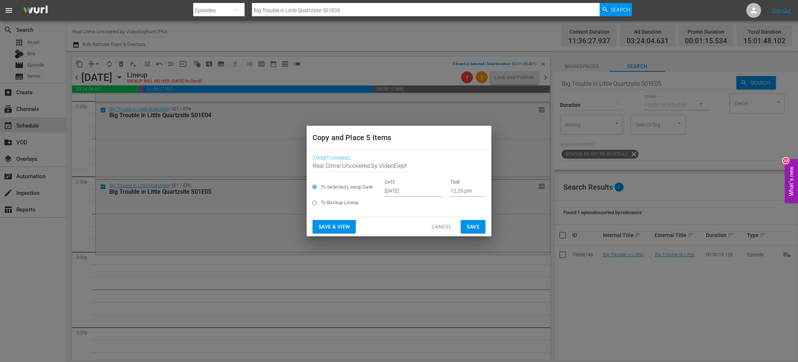
click at [397, 193] on input "[DATE]" at bounding box center [414, 190] width 58 height 11
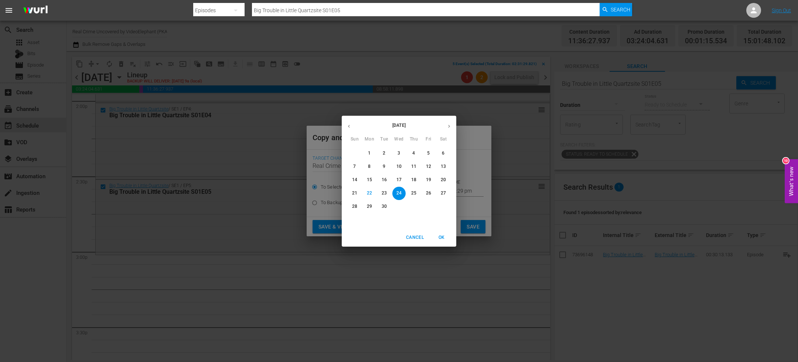
click at [452, 121] on button "button" at bounding box center [449, 126] width 14 height 14
click at [386, 166] on span "7" at bounding box center [384, 166] width 13 height 6
type input "[DATE]"
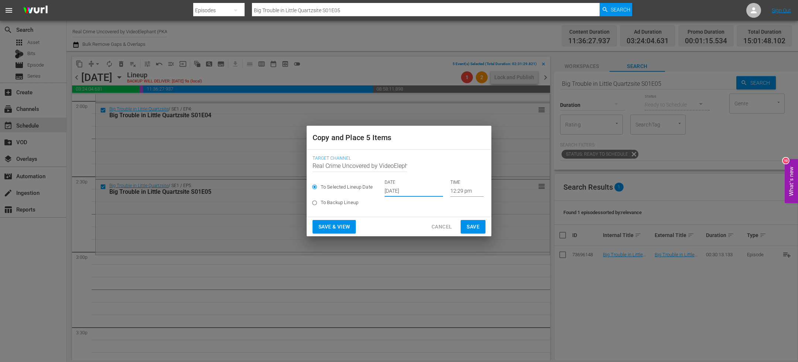
click at [460, 187] on input "12:29 pm" at bounding box center [466, 190] width 33 height 11
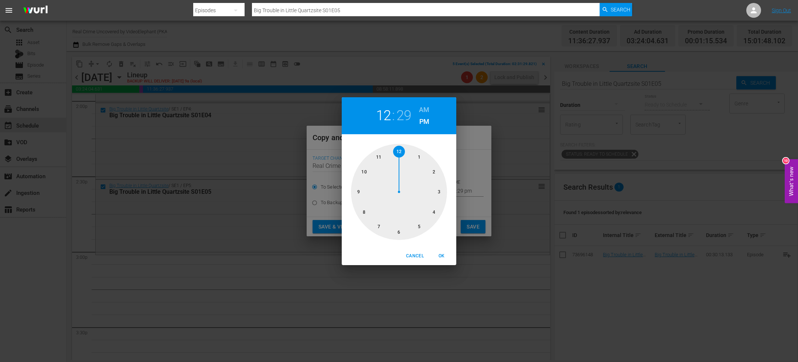
click at [440, 194] on div at bounding box center [399, 192] width 96 height 96
click at [402, 154] on div at bounding box center [399, 192] width 96 height 96
click at [443, 259] on span "OK" at bounding box center [442, 256] width 18 height 8
type input "03:00 pm"
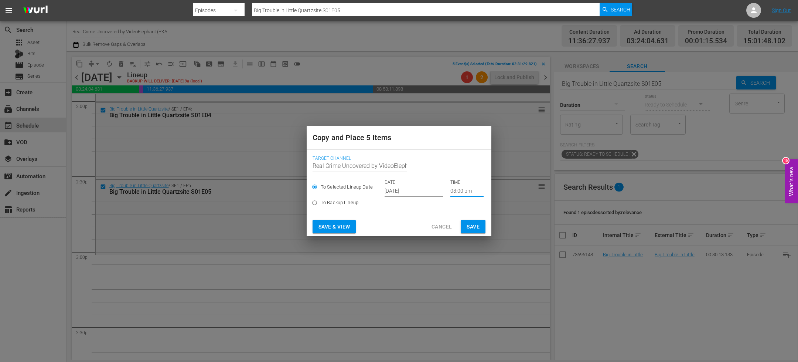
click at [468, 224] on span "Save" at bounding box center [473, 226] width 13 height 9
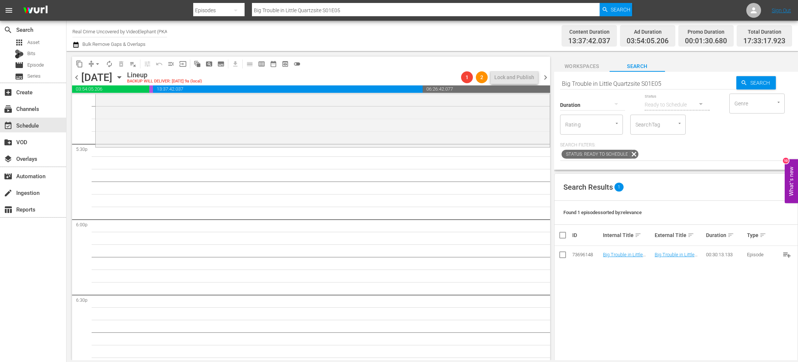
scroll to position [2596, 0]
click at [610, 80] on input "Big Trouble in Little Quartzsite S01E05" at bounding box center [648, 84] width 176 height 18
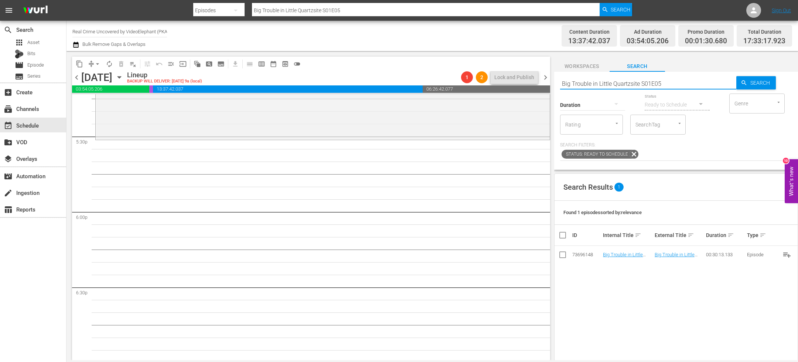
click at [610, 80] on input "Big Trouble in Little Quartzsite S01E05" at bounding box center [648, 84] width 176 height 18
paste input "On The Trail Of S02E04"
type input "On The Trail Of S02E04"
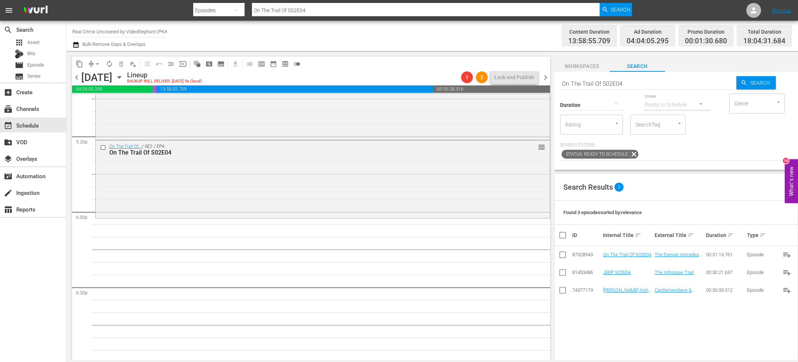
click at [593, 79] on input "On The Trail Of S02E04" at bounding box center [648, 84] width 176 height 18
click at [593, 80] on input "On The Trail Of S02E04" at bounding box center [648, 84] width 176 height 18
paste input "Dark Waters of Crime S06E02"
type input "Dark Waters of Crime S06E02"
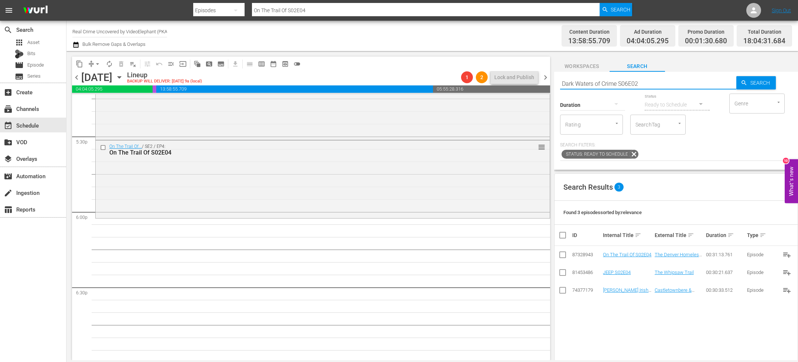
type input "Dark Waters of Crime S06E02"
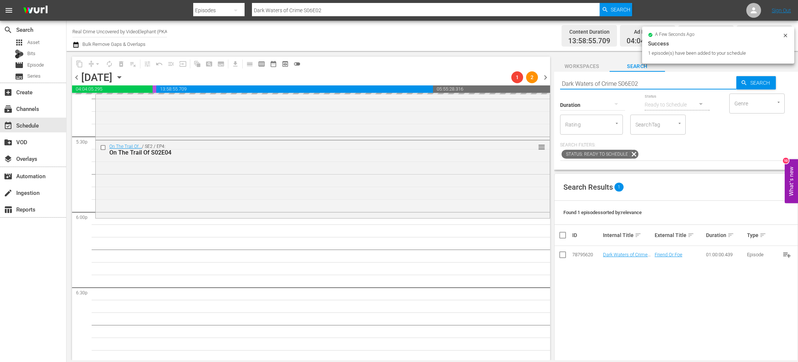
click at [603, 81] on input "Dark Waters of Crime S06E02" at bounding box center [648, 84] width 176 height 18
paste input "Fatal Crimes S01"
type input "Fatal Crimes S01E02"
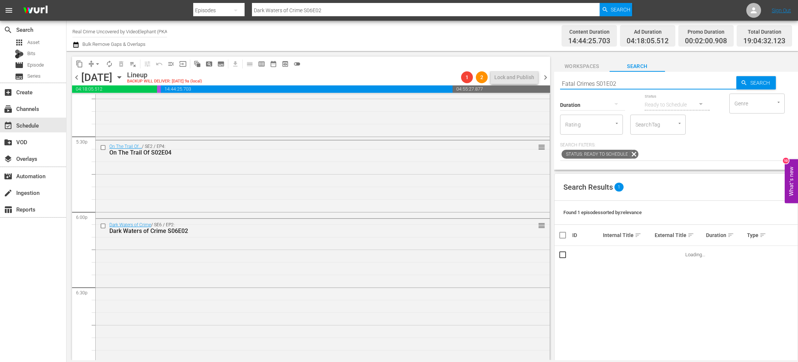
type input "Fatal Crimes S01E02"
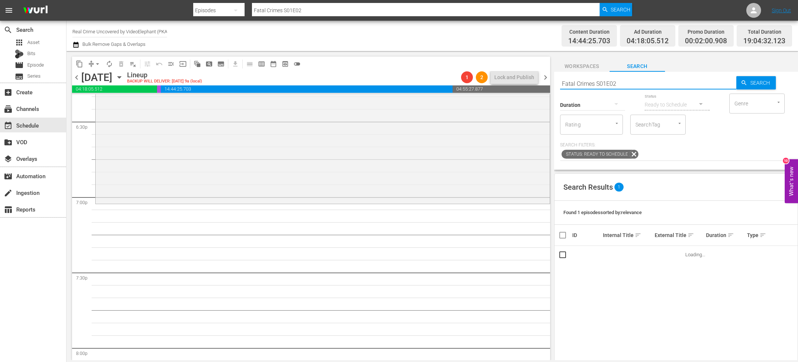
scroll to position [2773, 0]
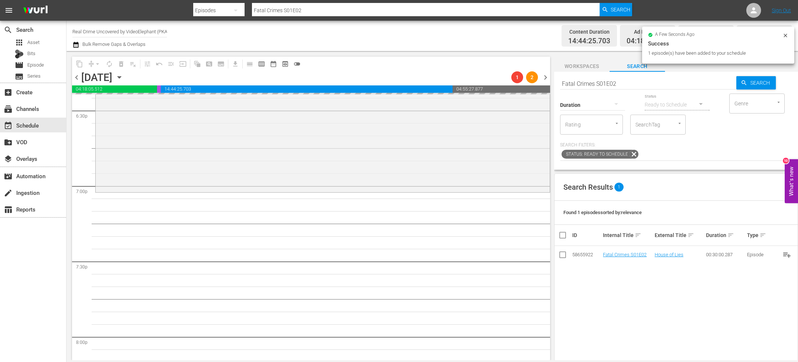
click at [589, 78] on input "Fatal Crimes S01E02" at bounding box center [648, 84] width 176 height 18
paste input "On The Trail Of S02E05"
type input "On The Trail Of S02E05"
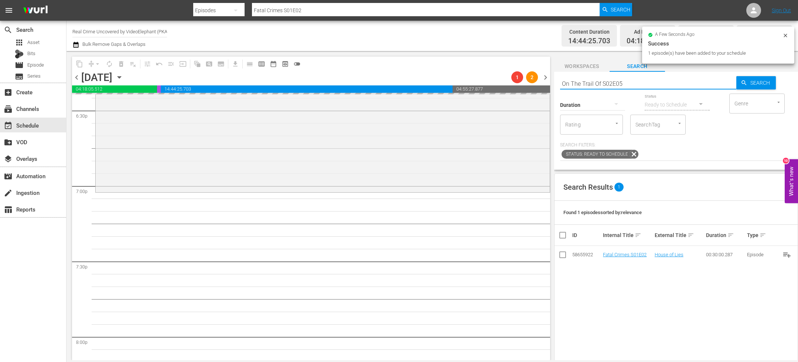
type input "On The Trail Of S02E05"
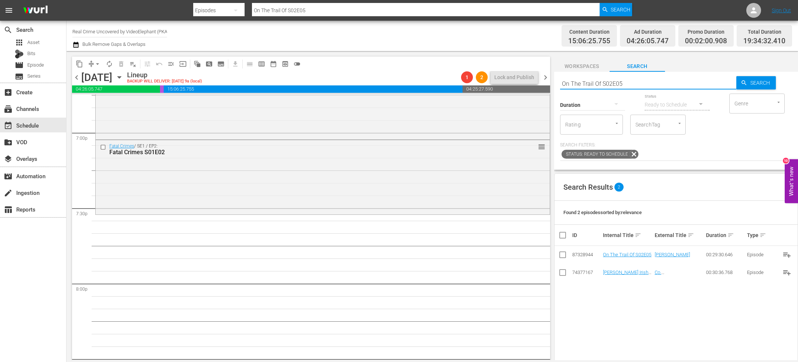
scroll to position [2876, 0]
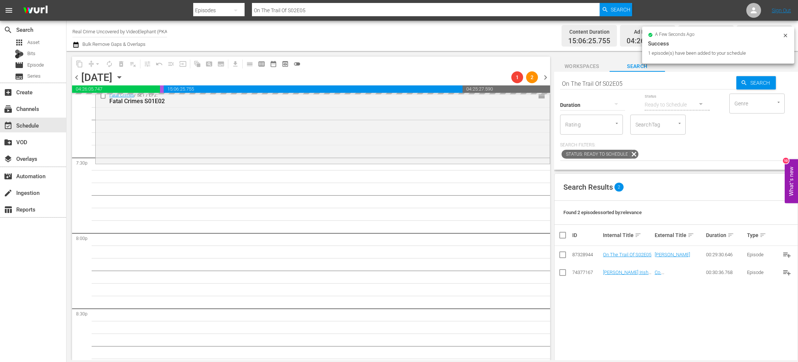
click at [579, 80] on input "On The Trail Of S02E05" at bounding box center [648, 84] width 176 height 18
paste input "The FBI Files S05E04"
type input "The FBI Files S05E04"
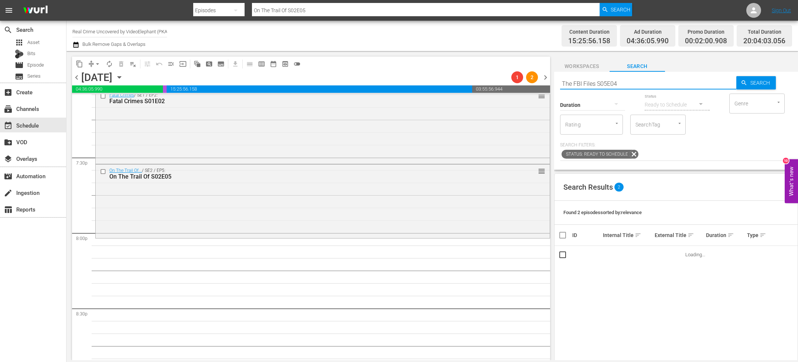
type input "The FBI Files S05E04"
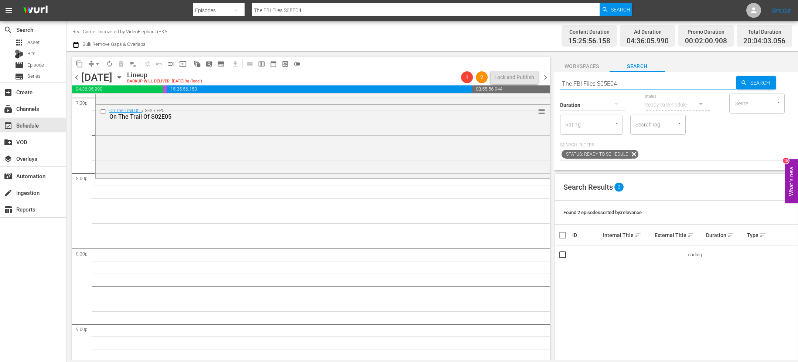
scroll to position [2940, 0]
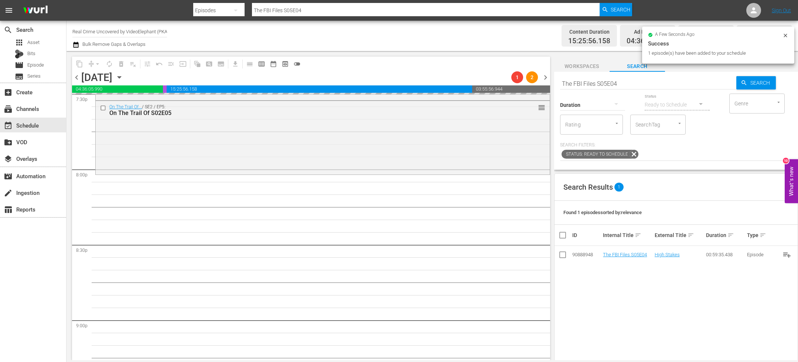
click at [593, 84] on input "The FBI Files S05E04" at bounding box center [648, 84] width 176 height 18
paste input "Forensic Factor S05E03"
type input "Forensic Factor S05E03"
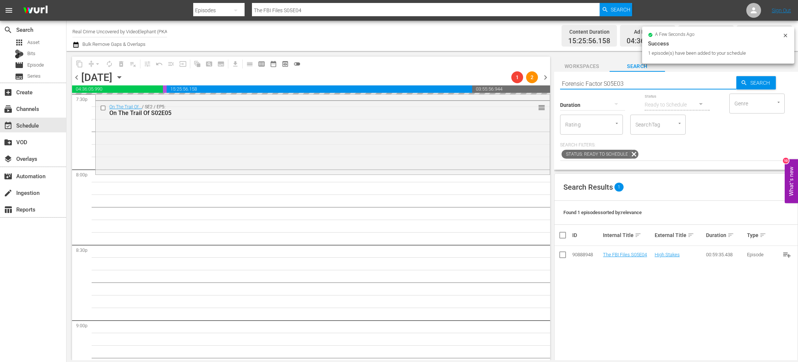
type input "Forensic Factor S05E03"
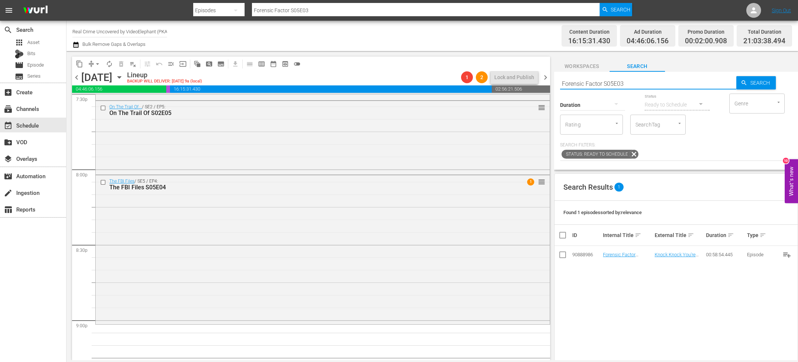
scroll to position [3004, 0]
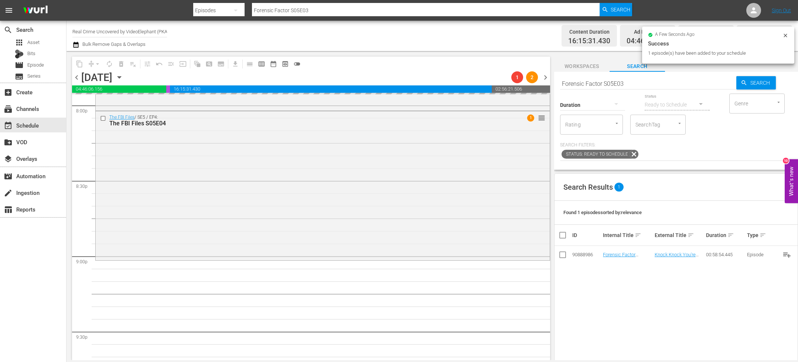
click at [579, 82] on input "Forensic Factor S05E03" at bounding box center [648, 84] width 176 height 18
paste input "MT_CS_S02E04"
type input "MT_CS_S02E04"
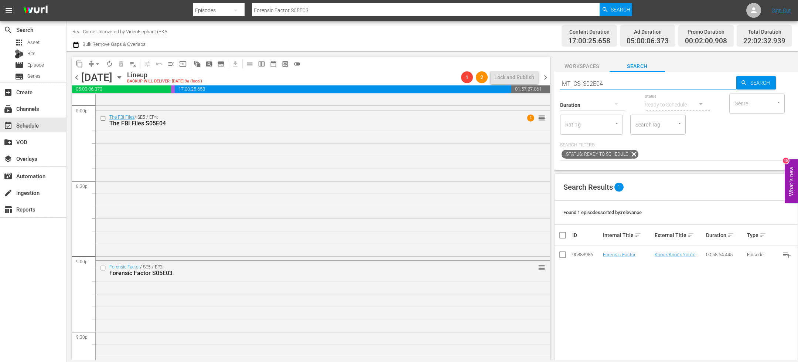
type input "MT_CS_S02E04"
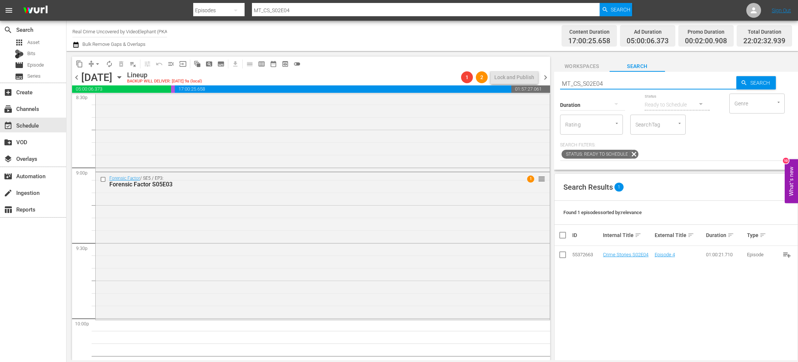
scroll to position [3161, 0]
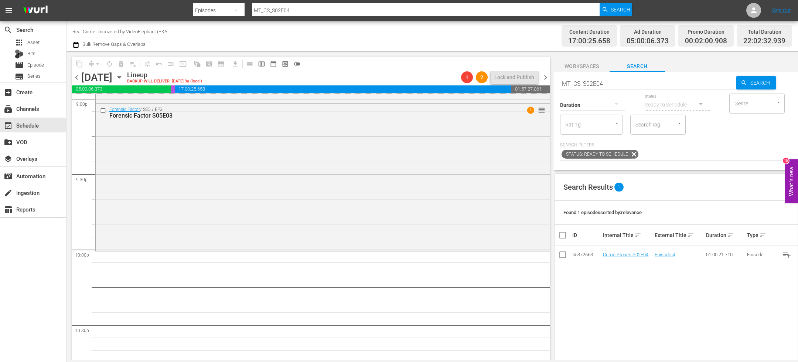
drag, startPoint x: 616, startPoint y: 255, endPoint x: 502, endPoint y: 5, distance: 274.5
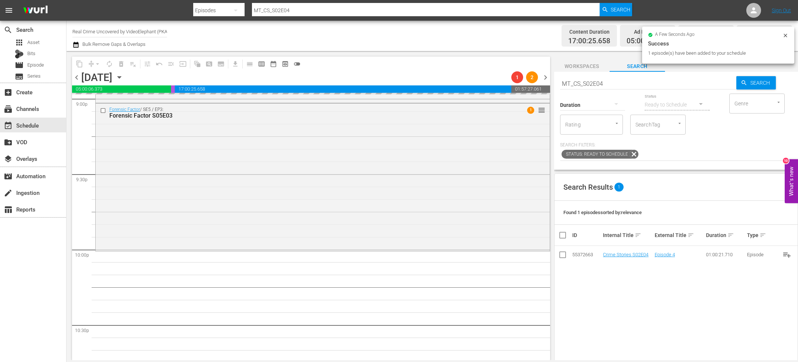
click at [590, 83] on input "MT_CS_S02E04" at bounding box center [648, 84] width 176 height 18
paste input "Dark Waters of Crime S06E02"
type input "Dark Waters of Crime S06E02"
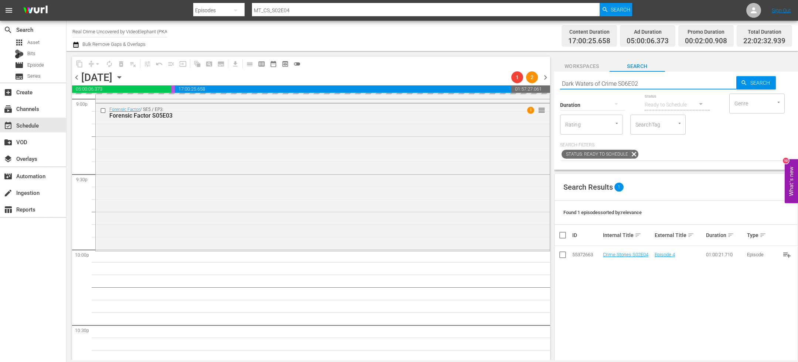
type input "Dark Waters of Crime S06E02"
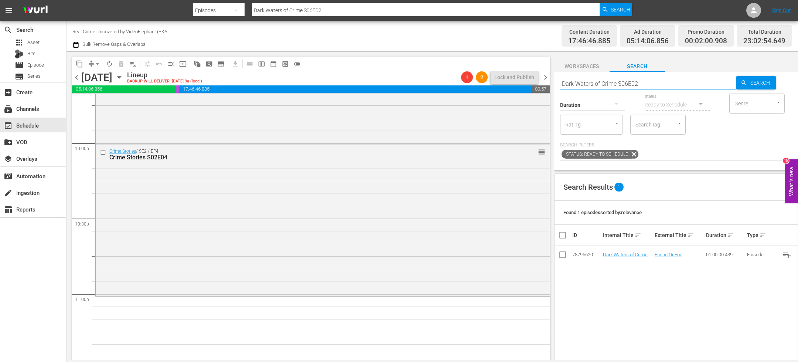
scroll to position [3352, 0]
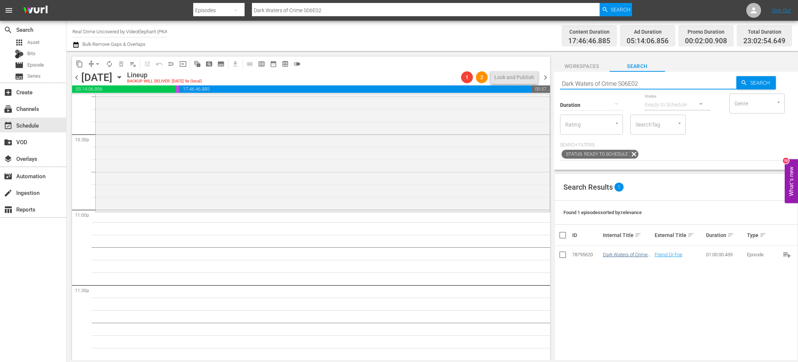
type input "Dark Waters of Crime S06E02"
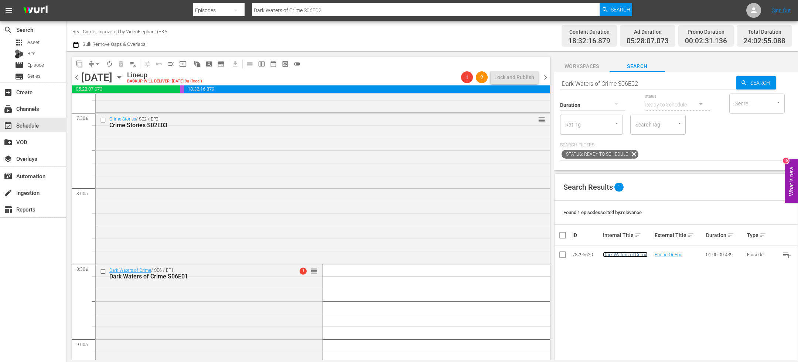
scroll to position [773, 0]
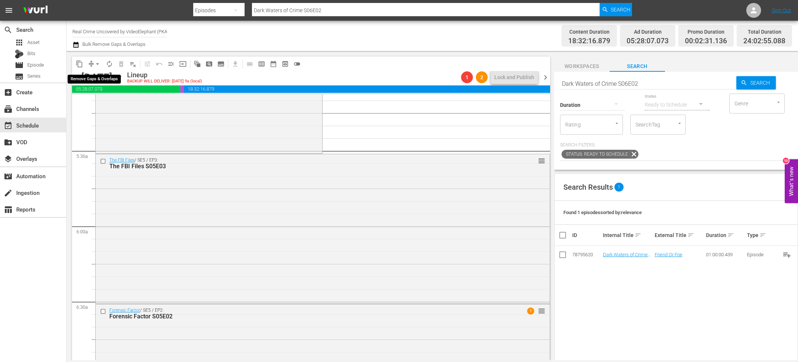
click at [94, 60] on span "arrow_drop_down" at bounding box center [97, 63] width 7 height 7
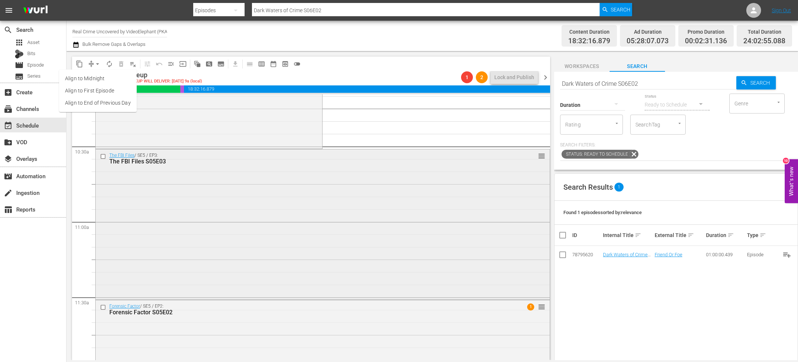
scroll to position [1563, 0]
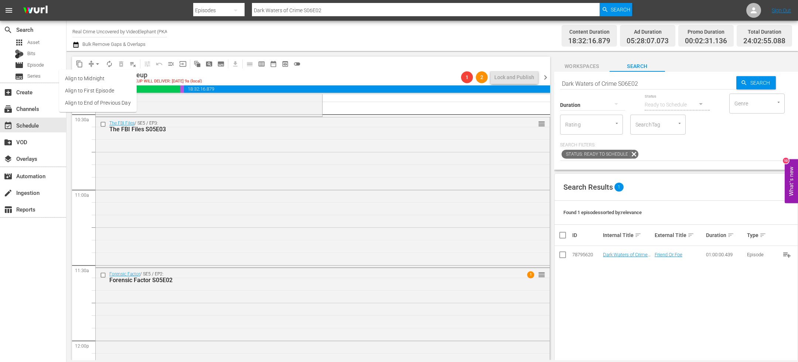
click at [119, 104] on li "Align to End of Previous Day" at bounding box center [98, 103] width 78 height 12
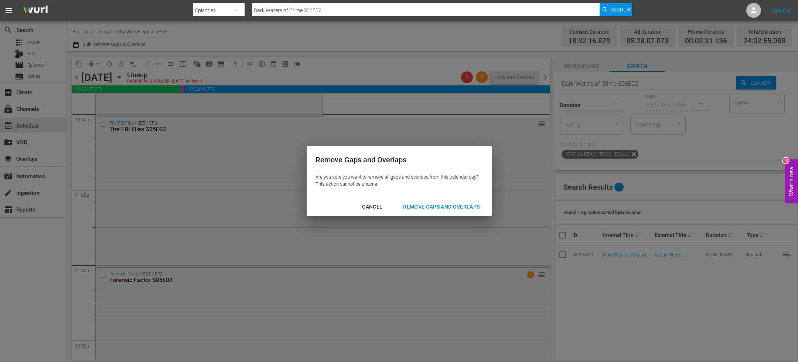
click at [425, 207] on div "Remove Gaps and Overlaps" at bounding box center [441, 206] width 88 height 9
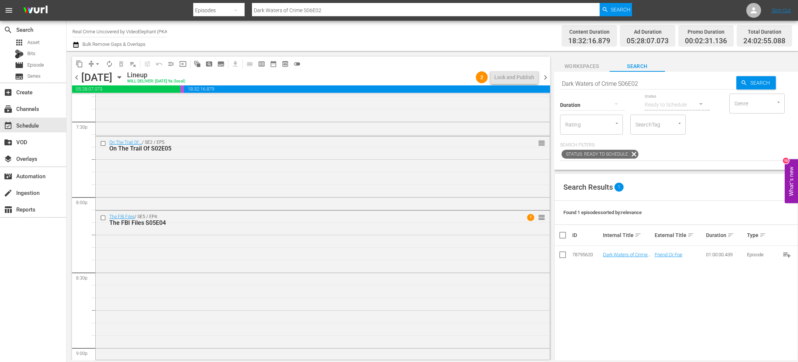
scroll to position [2902, 0]
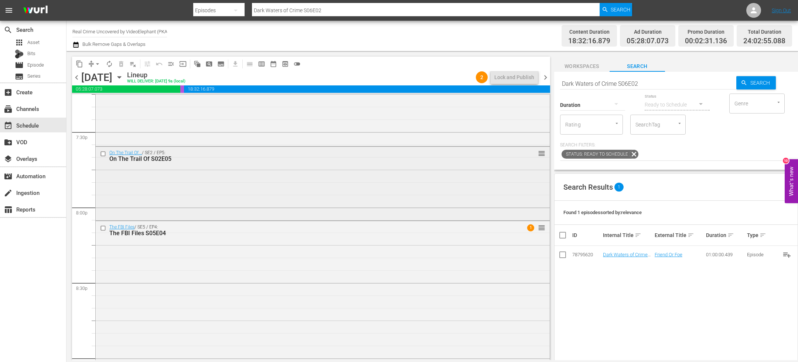
click at [104, 154] on input "checkbox" at bounding box center [104, 153] width 8 height 6
click at [104, 229] on input "checkbox" at bounding box center [104, 228] width 8 height 6
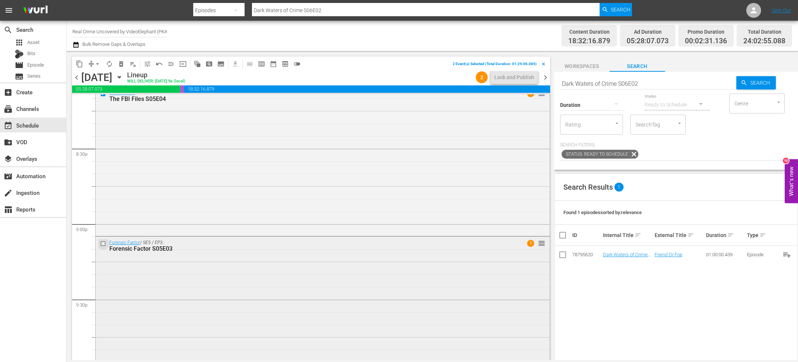
click at [105, 245] on input "checkbox" at bounding box center [104, 244] width 8 height 6
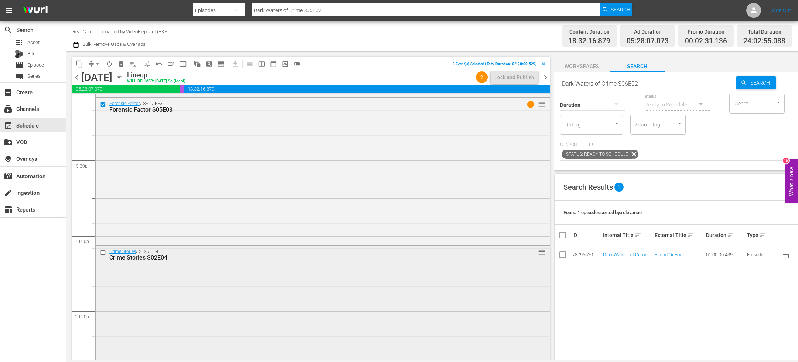
click at [103, 253] on input "checkbox" at bounding box center [104, 252] width 8 height 6
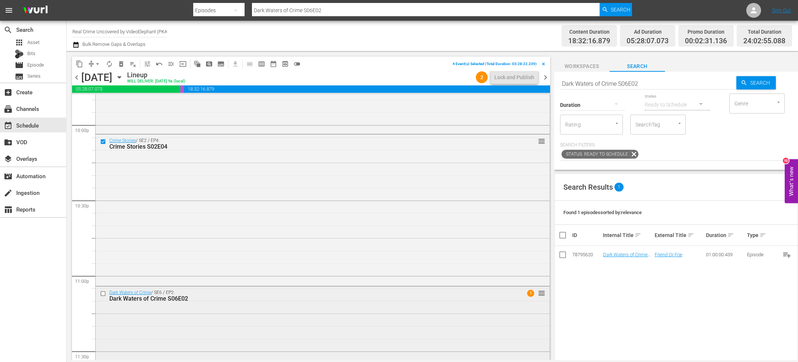
click at [103, 292] on input "checkbox" at bounding box center [104, 293] width 8 height 6
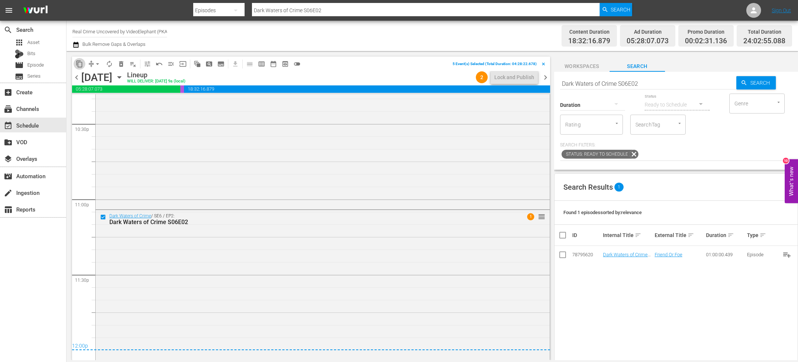
click at [79, 67] on span "content_copy" at bounding box center [79, 63] width 7 height 7
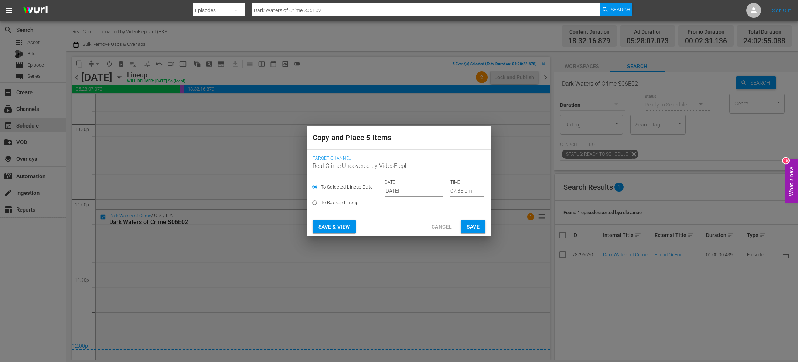
click at [419, 192] on input "Sep 24th 2025" at bounding box center [414, 190] width 58 height 11
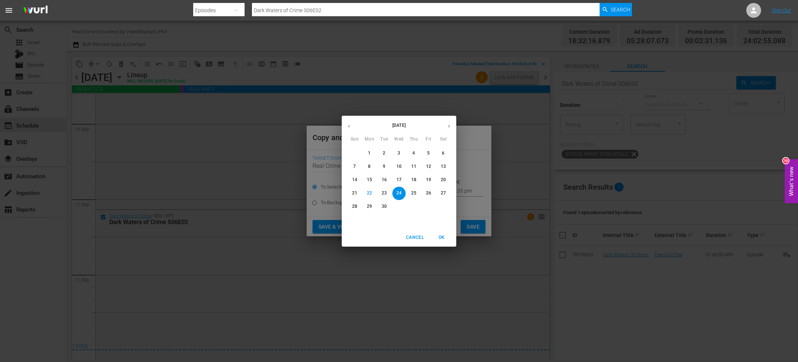
click at [447, 129] on button "button" at bounding box center [449, 126] width 14 height 14
click at [403, 166] on span "8" at bounding box center [398, 166] width 13 height 6
type input "Oct 8th 2025"
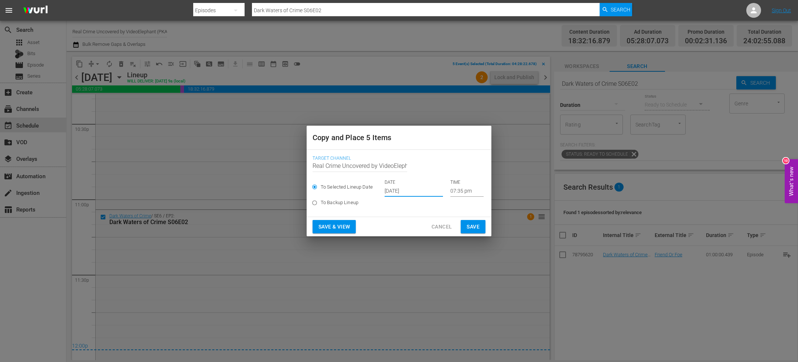
click at [451, 189] on input "07:35 pm" at bounding box center [466, 190] width 33 height 11
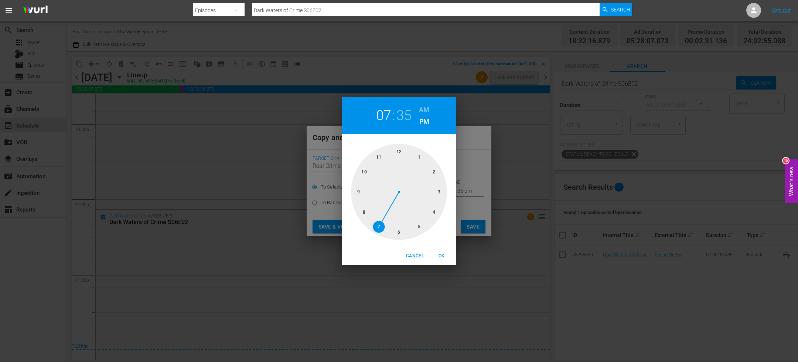
click at [396, 149] on div at bounding box center [399, 192] width 96 height 96
click at [400, 149] on div at bounding box center [399, 192] width 96 height 96
click at [422, 106] on h6 "AM" at bounding box center [424, 110] width 10 height 12
click at [446, 252] on span "OK" at bounding box center [442, 256] width 18 height 8
type input "12:00 am"
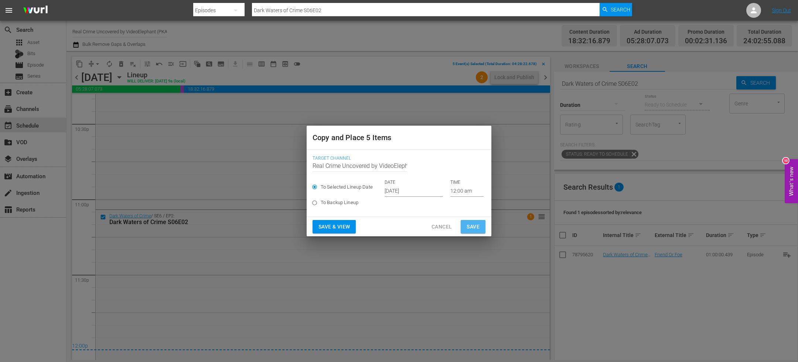
click at [476, 227] on span "Save" at bounding box center [473, 226] width 13 height 9
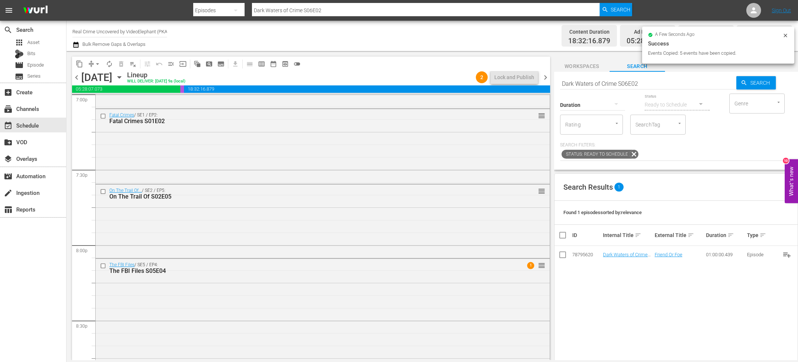
scroll to position [2829, 0]
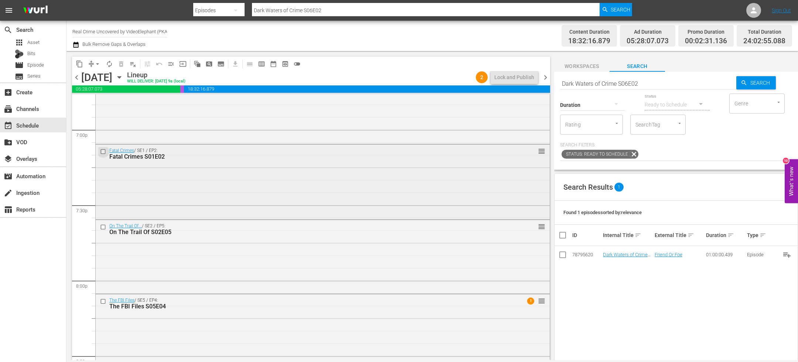
click at [105, 152] on input "checkbox" at bounding box center [104, 152] width 8 height 6
click at [79, 65] on span "content_copy" at bounding box center [79, 63] width 7 height 7
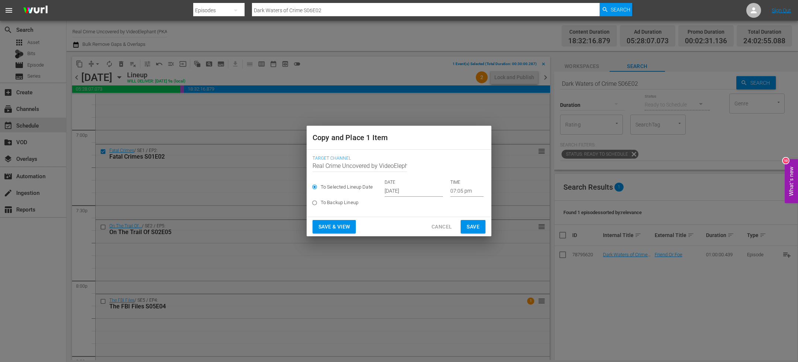
click at [396, 194] on input "Sep 24th 2025" at bounding box center [414, 190] width 58 height 11
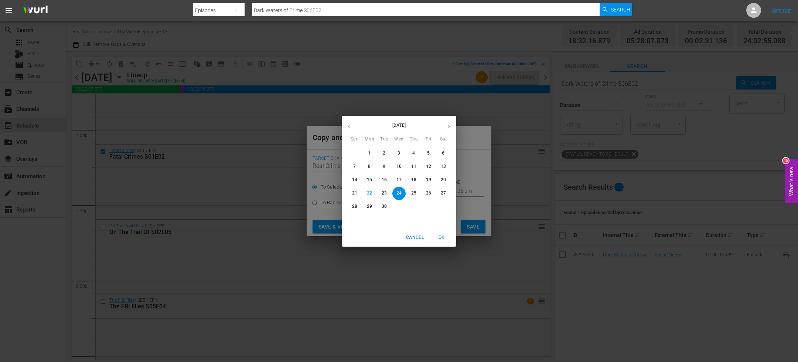
click at [455, 123] on button "button" at bounding box center [449, 126] width 14 height 14
click at [401, 166] on span "8" at bounding box center [398, 166] width 13 height 6
type input "Oct 8th 2025"
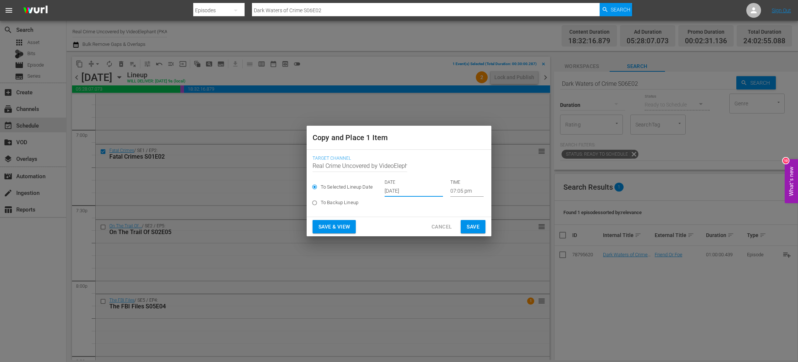
click at [452, 190] on input "07:05 pm" at bounding box center [466, 190] width 33 height 11
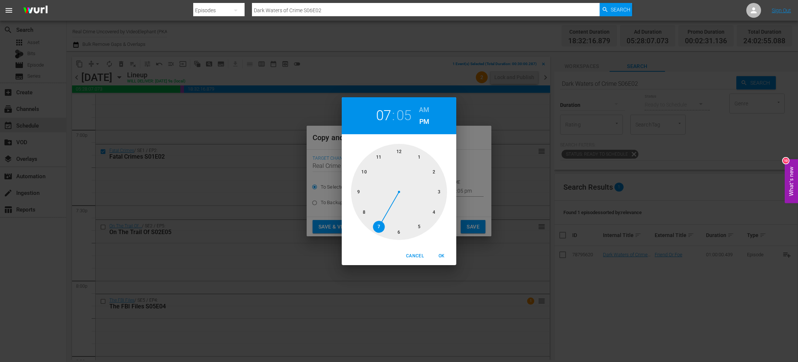
click at [431, 216] on div at bounding box center [399, 192] width 96 height 96
click at [399, 233] on div at bounding box center [399, 192] width 96 height 96
click at [425, 102] on div "04 : 30 AM PM" at bounding box center [399, 115] width 115 height 37
click at [425, 111] on h6 "AM" at bounding box center [424, 110] width 10 height 12
click at [443, 251] on button "OK" at bounding box center [442, 256] width 24 height 12
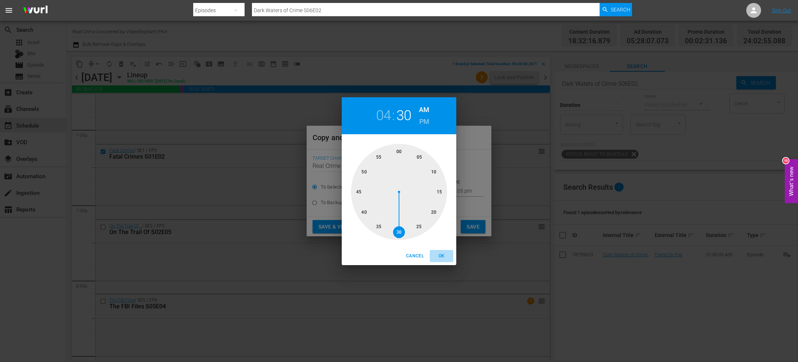
type input "04:30 am"
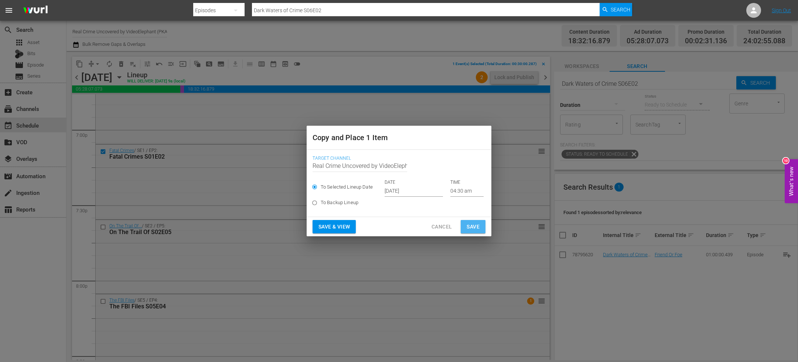
click at [473, 220] on button "Save" at bounding box center [473, 227] width 25 height 14
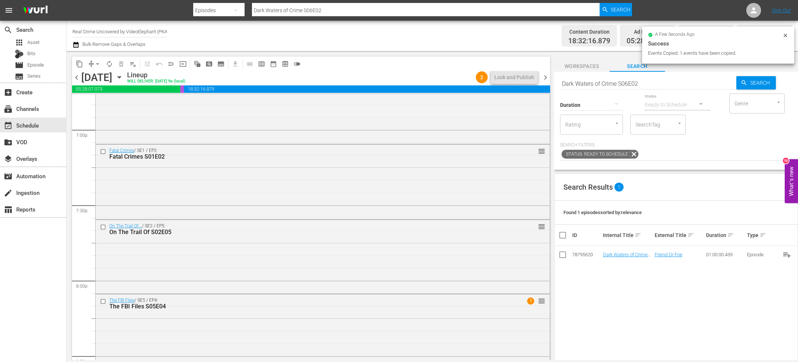
click at [121, 76] on icon "button" at bounding box center [118, 77] width 3 height 2
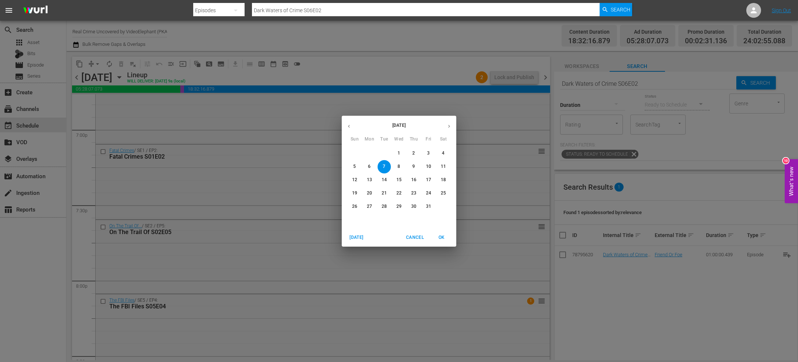
click at [420, 235] on span "Cancel" at bounding box center [415, 238] width 18 height 8
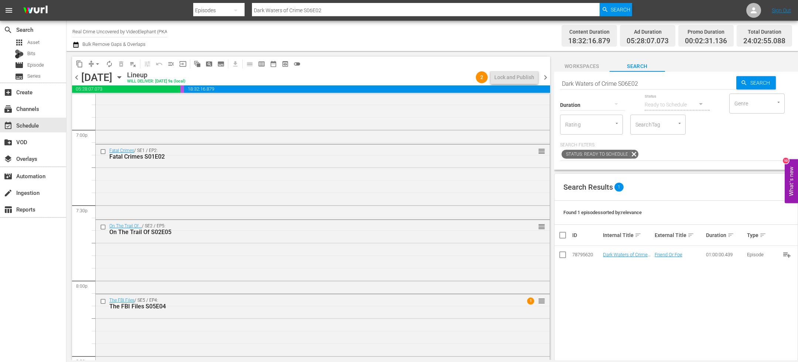
click at [78, 45] on icon "button" at bounding box center [75, 44] width 7 height 9
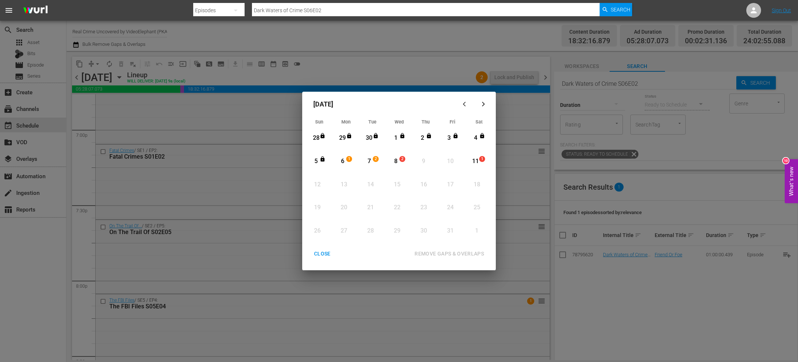
click at [319, 254] on div "CLOSE" at bounding box center [322, 253] width 28 height 9
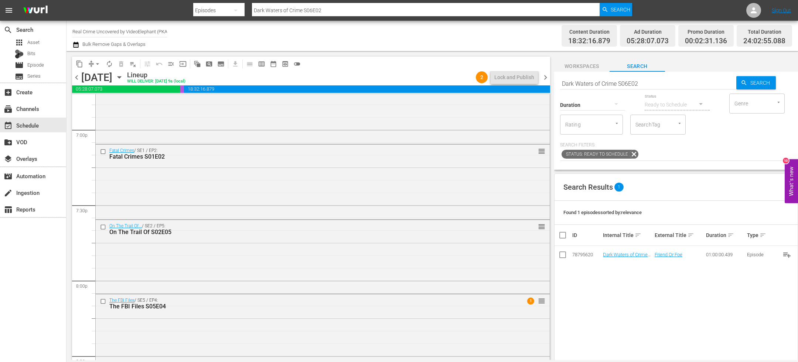
click at [77, 77] on span "chevron_left" at bounding box center [76, 77] width 9 height 9
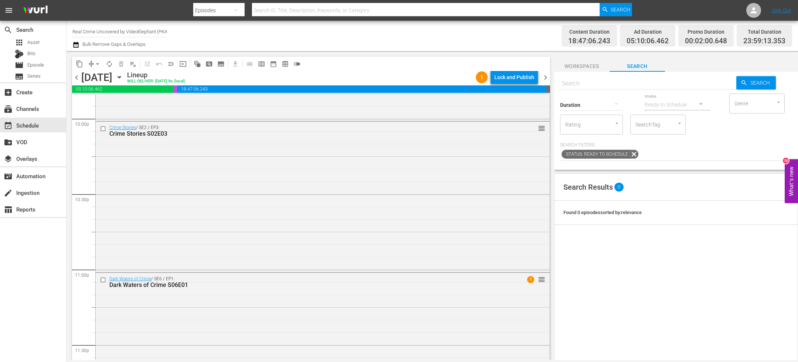
scroll to position [3355, 0]
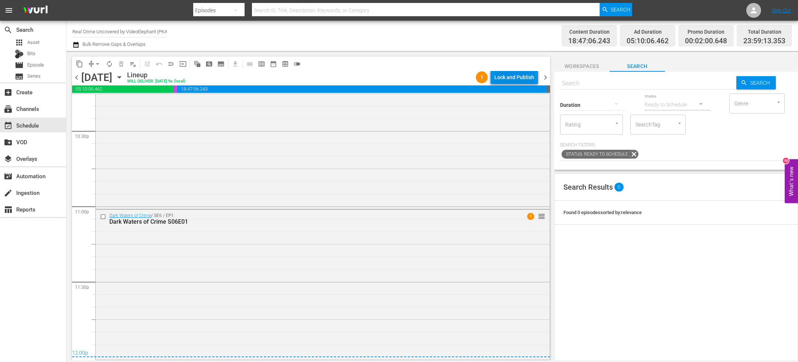
click at [502, 76] on div "Lock and Publish" at bounding box center [514, 77] width 40 height 13
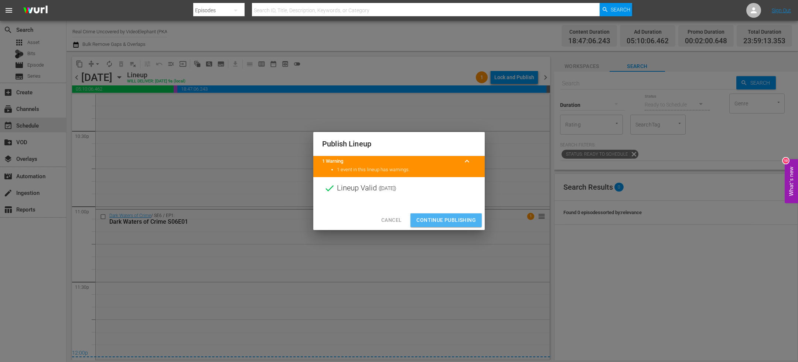
click at [440, 221] on span "Continue Publishing" at bounding box center [445, 219] width 59 height 9
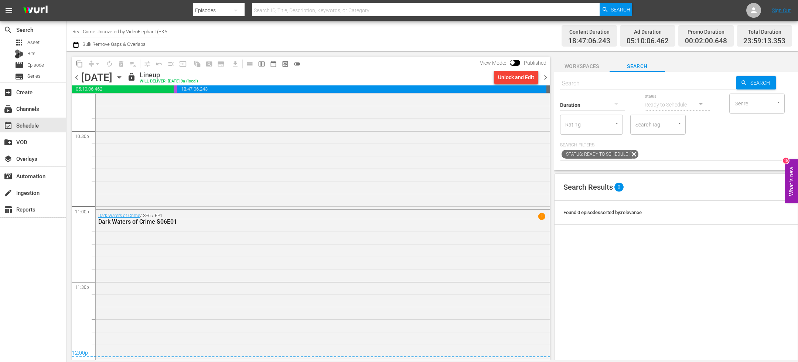
click at [545, 78] on span "chevron_right" at bounding box center [545, 77] width 9 height 9
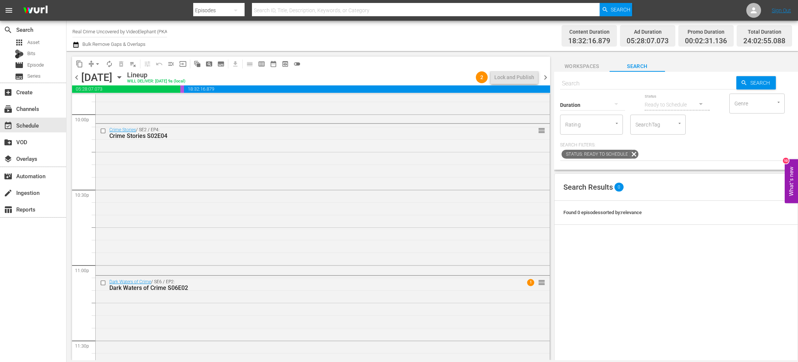
scroll to position [3362, 0]
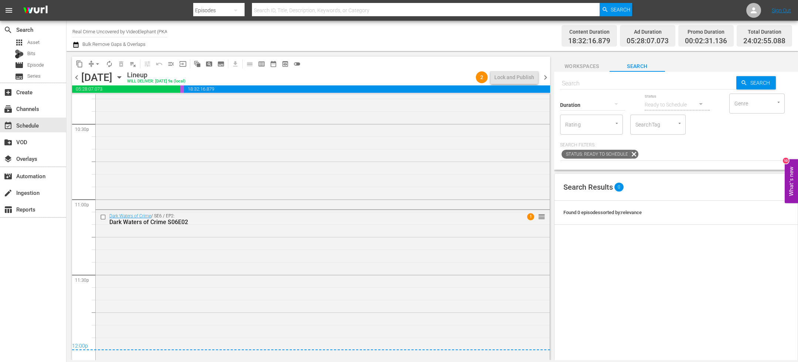
click at [542, 76] on span "chevron_right" at bounding box center [545, 77] width 9 height 9
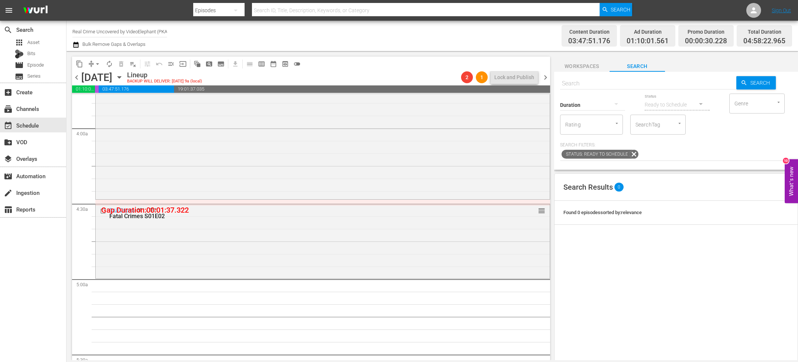
scroll to position [604, 0]
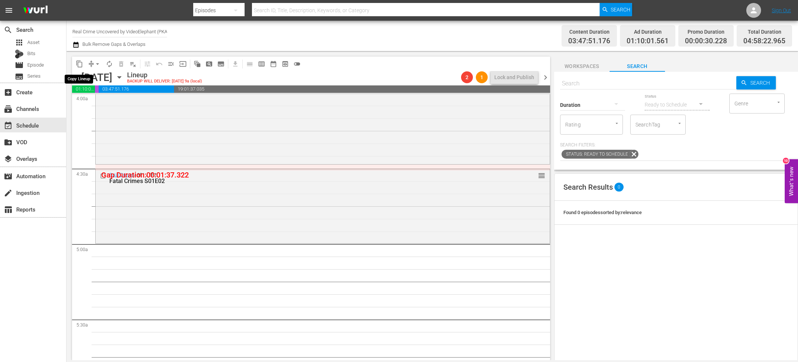
click at [82, 65] on span "content_copy" at bounding box center [79, 63] width 7 height 7
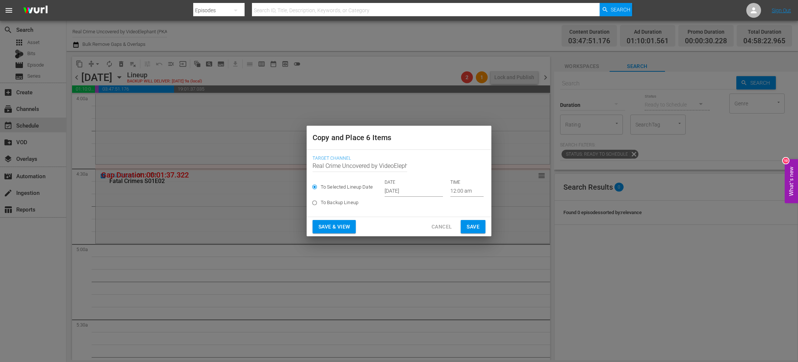
click at [413, 189] on input "Sep 24th 2025" at bounding box center [414, 190] width 58 height 11
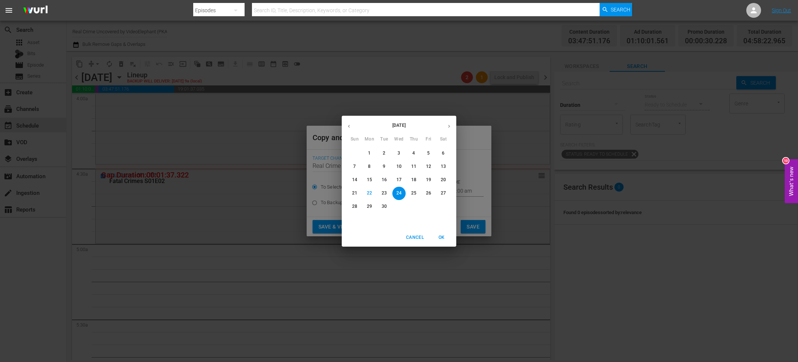
click at [447, 123] on icon "button" at bounding box center [449, 126] width 6 height 6
click at [396, 167] on span "8" at bounding box center [398, 166] width 13 height 6
type input "Oct 8th 2025"
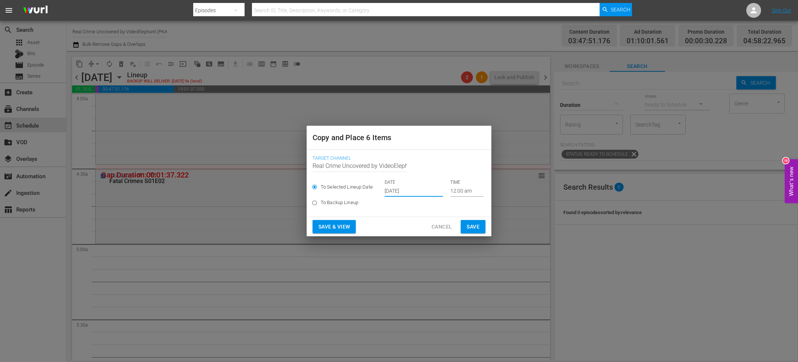
click at [454, 192] on input "12:00 am" at bounding box center [466, 190] width 33 height 11
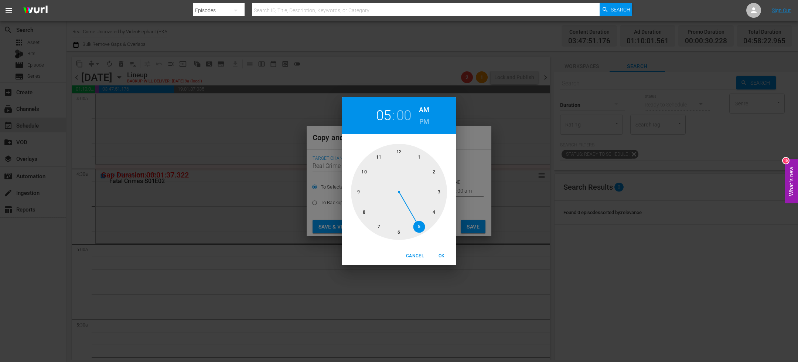
click at [424, 226] on div at bounding box center [399, 192] width 96 height 96
click at [442, 257] on span "OK" at bounding box center [442, 256] width 18 height 8
type input "05:00 am"
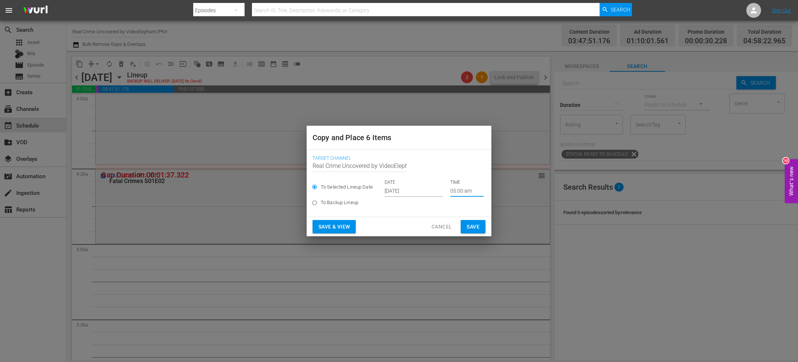
click at [468, 230] on span "Save" at bounding box center [473, 226] width 13 height 9
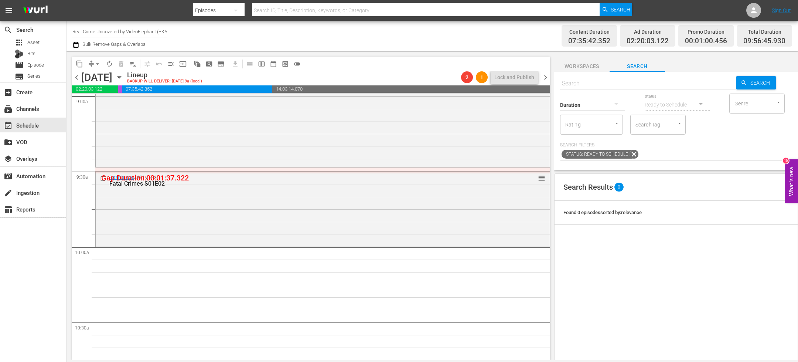
scroll to position [1377, 0]
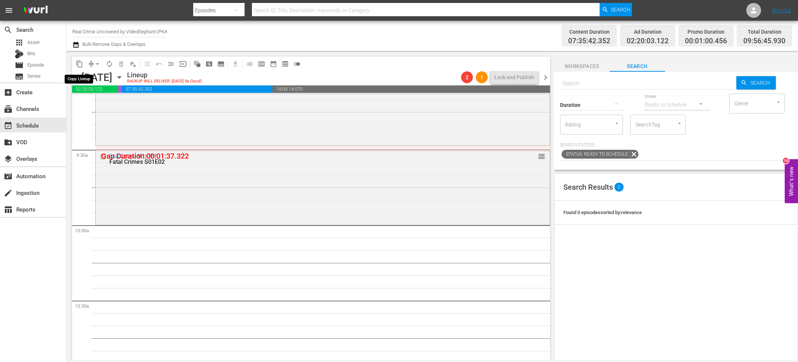
click at [82, 65] on span "content_copy" at bounding box center [79, 63] width 7 height 7
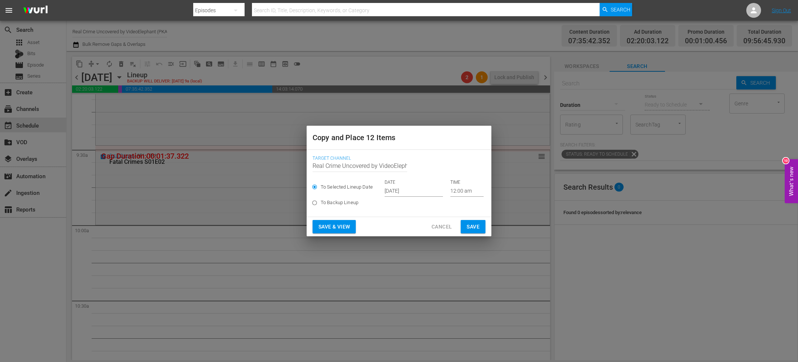
click at [396, 194] on input "Sep 24th 2025" at bounding box center [414, 190] width 58 height 11
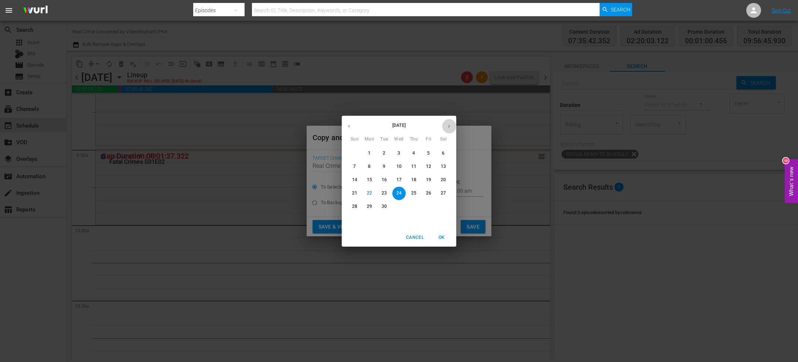
click at [451, 126] on icon "button" at bounding box center [449, 126] width 6 height 6
click at [397, 168] on span "8" at bounding box center [398, 166] width 13 height 6
type input "Oct 8th 2025"
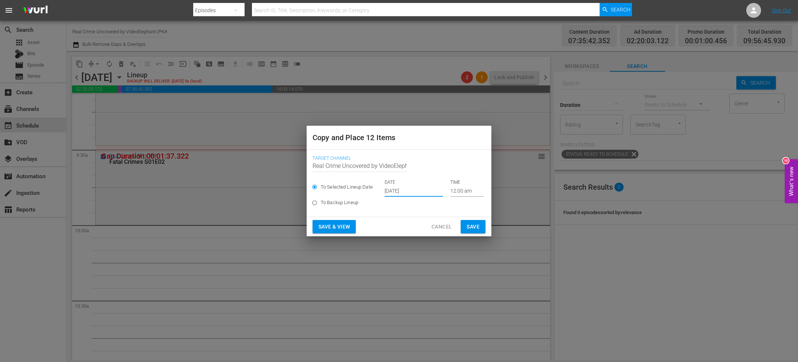
click at [457, 192] on input "12:00 am" at bounding box center [466, 190] width 33 height 11
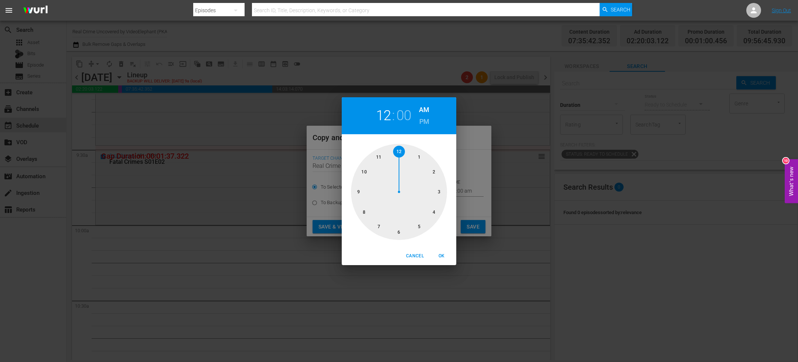
click at [364, 168] on div at bounding box center [399, 192] width 96 height 96
click at [412, 257] on span "Cancel" at bounding box center [415, 256] width 18 height 8
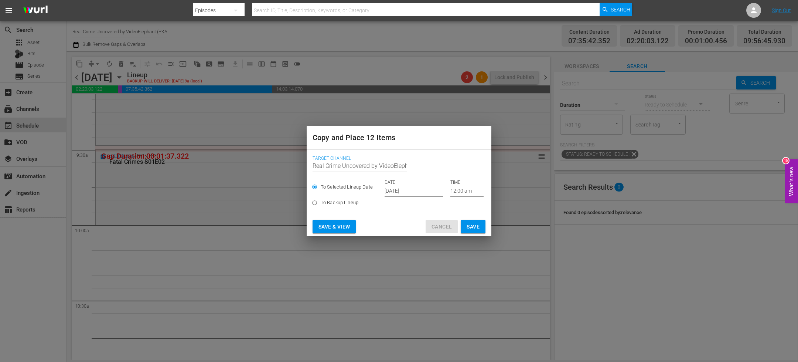
click at [436, 231] on button "Cancel" at bounding box center [442, 227] width 32 height 14
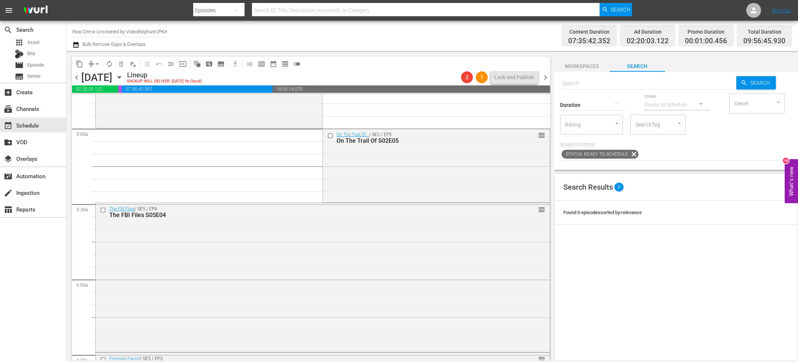
scroll to position [714, 0]
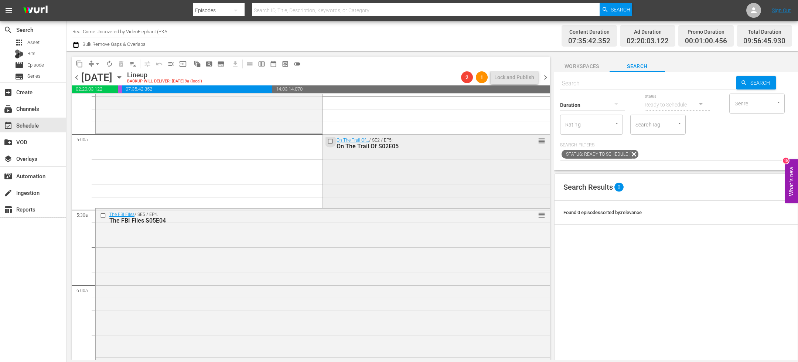
click at [327, 141] on input "checkbox" at bounding box center [331, 141] width 8 height 6
click at [104, 215] on input "checkbox" at bounding box center [104, 215] width 8 height 6
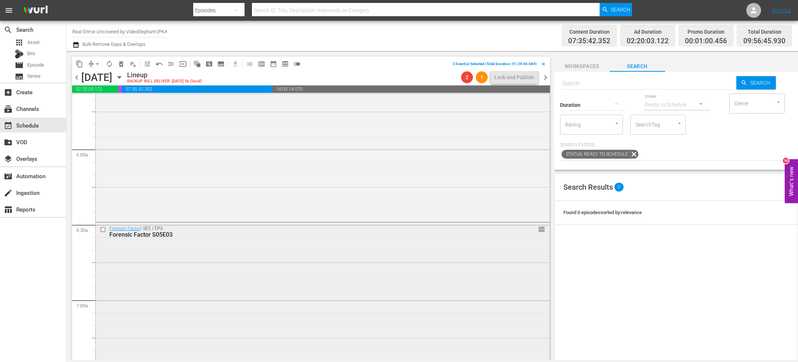
click at [103, 230] on input "checkbox" at bounding box center [104, 229] width 8 height 6
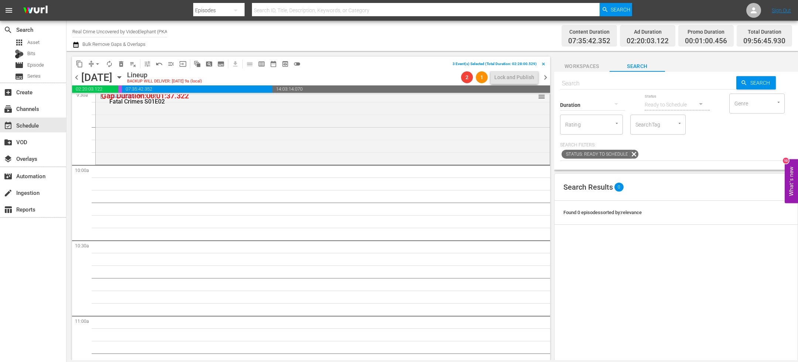
scroll to position [1452, 0]
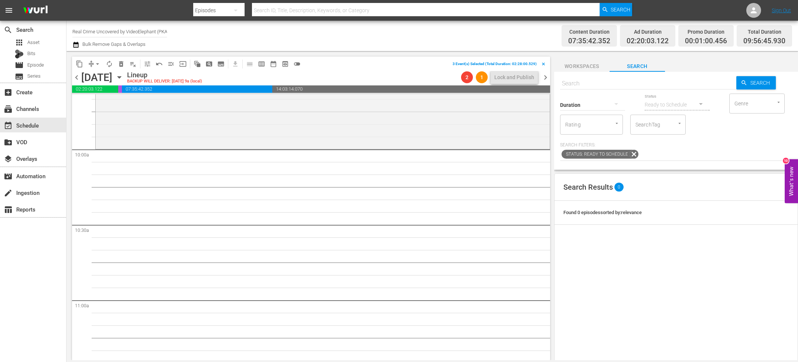
click at [82, 63] on span "content_copy" at bounding box center [79, 63] width 7 height 7
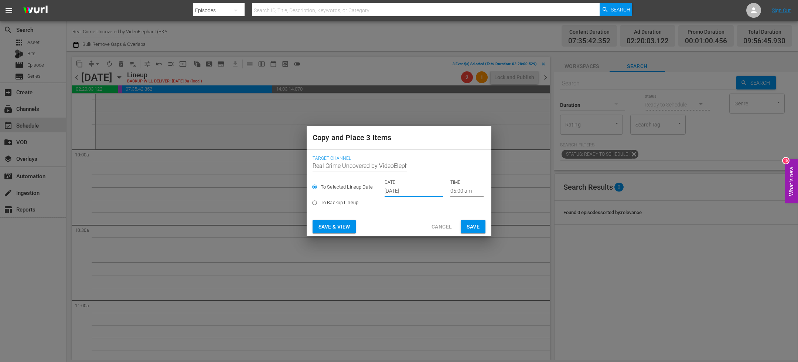
click at [411, 189] on input "Sep 24th 2025" at bounding box center [414, 190] width 58 height 11
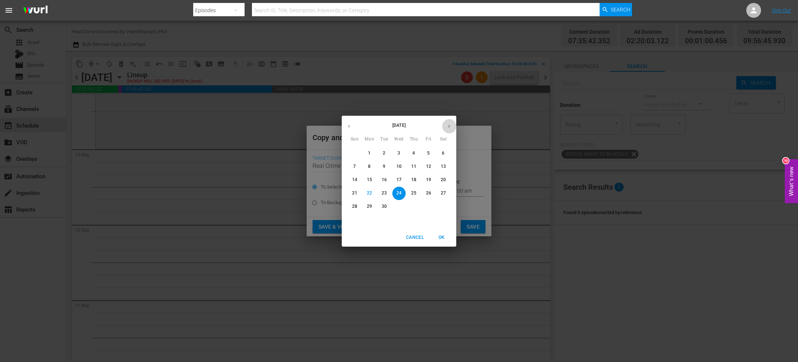
click at [451, 125] on icon "button" at bounding box center [449, 126] width 6 height 6
click at [401, 163] on span "8" at bounding box center [398, 166] width 13 height 6
type input "Oct 8th 2025"
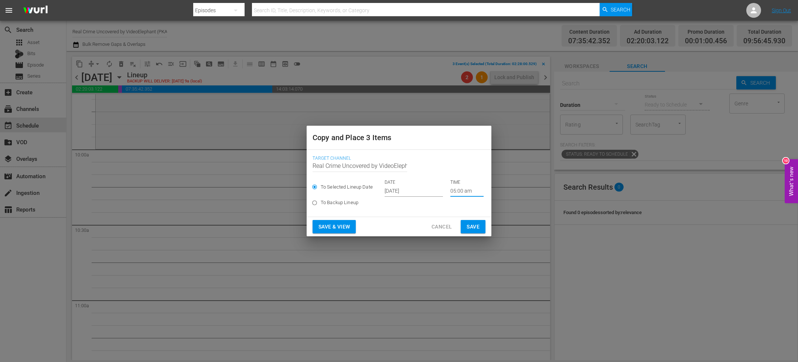
click at [450, 191] on input "05:00 am" at bounding box center [466, 190] width 33 height 11
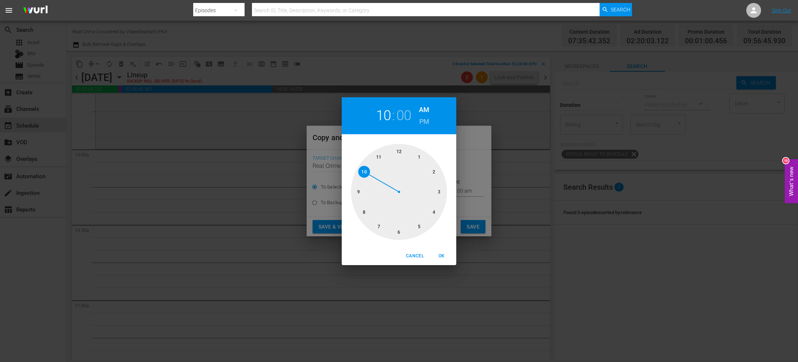
click at [364, 174] on div at bounding box center [399, 192] width 96 height 96
click at [440, 257] on span "OK" at bounding box center [442, 256] width 18 height 8
type input "10:00 am"
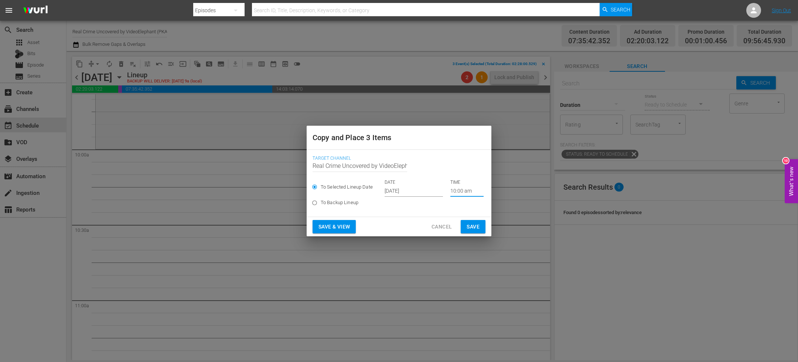
click at [475, 227] on span "Save" at bounding box center [473, 226] width 13 height 9
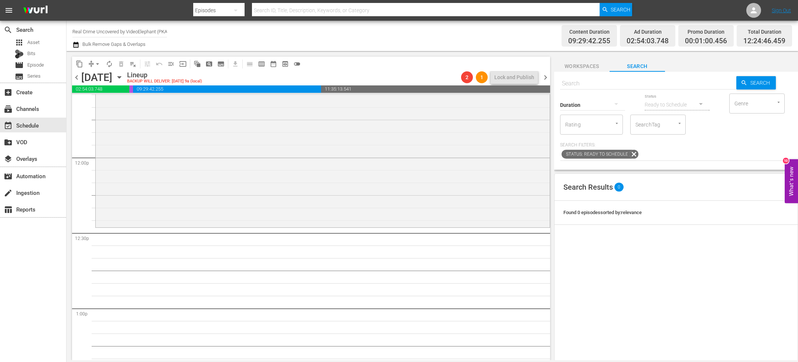
scroll to position [1751, 0]
click at [589, 82] on input "text" at bounding box center [648, 84] width 176 height 18
paste input "Cold Case S01E01"
type input "Cold Case S01E01"
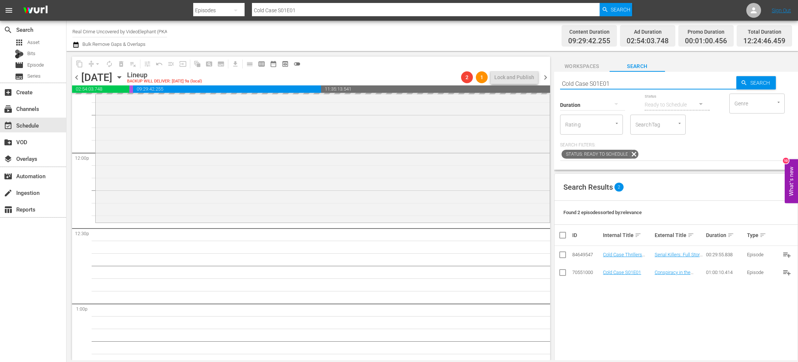
click at [628, 84] on input "Cold Case S01E01" at bounding box center [648, 84] width 176 height 18
type input "Cold Case S01E02"
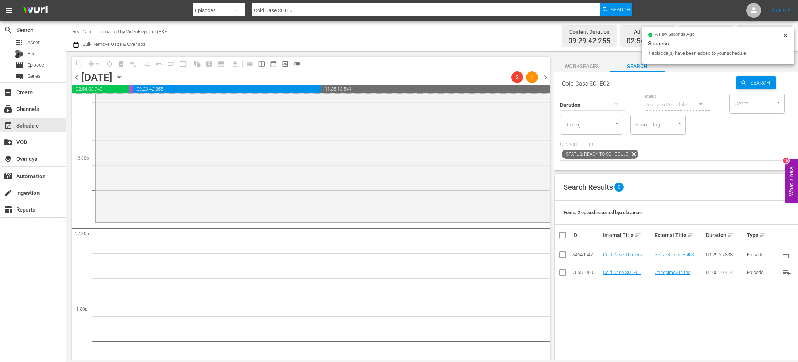
type input "Cold Case S01E02"
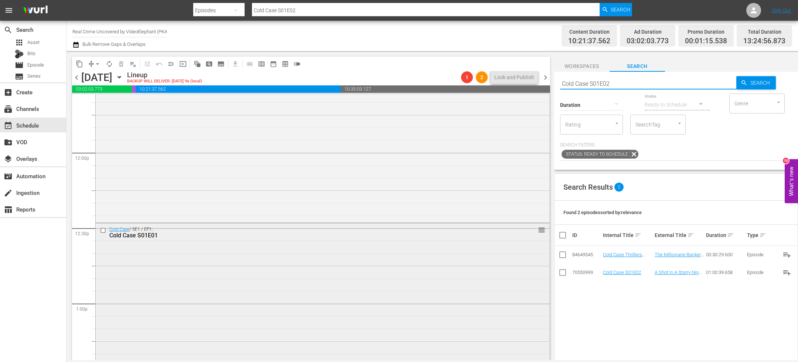
scroll to position [1884, 0]
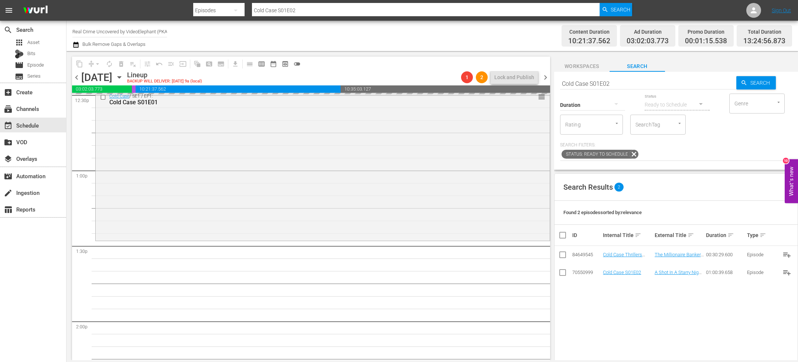
click at [623, 85] on input "Cold Case S01E02" at bounding box center [648, 84] width 176 height 18
type input "Cold Case S01E03"
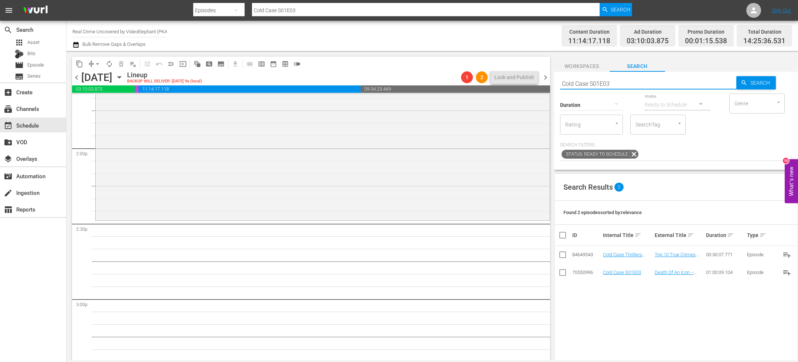
scroll to position [2066, 0]
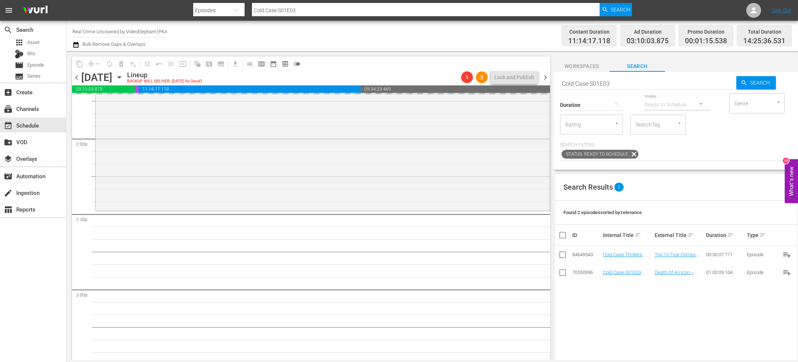
click at [630, 85] on input "Cold Case S01E03" at bounding box center [648, 84] width 176 height 18
type input "Cold Case S01E04"
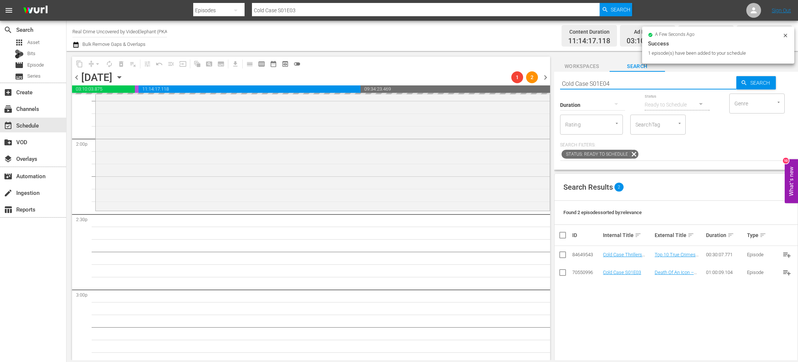
type input "Cold Case S01E04"
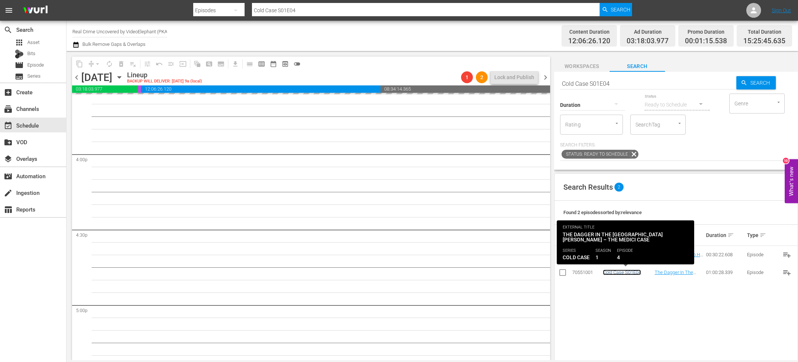
scroll to position [2358, 0]
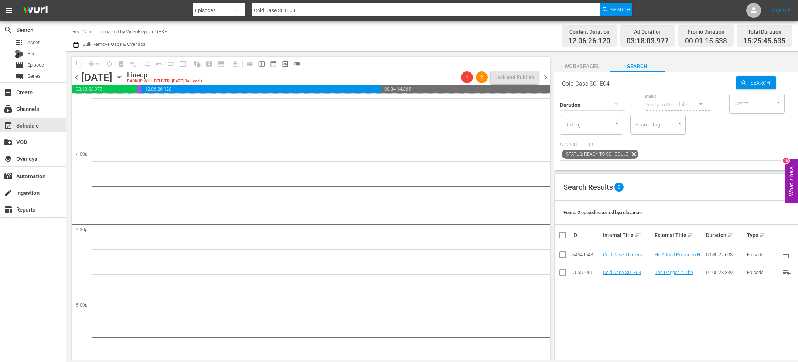
drag, startPoint x: 624, startPoint y: 270, endPoint x: 551, endPoint y: 2, distance: 277.7
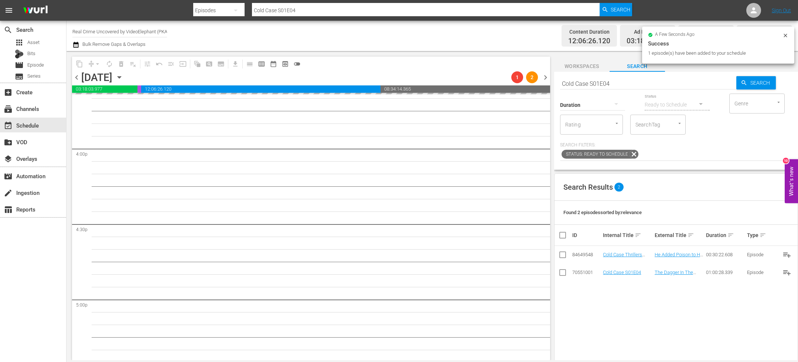
click at [620, 85] on input "Cold Case S01E04" at bounding box center [648, 84] width 176 height 18
type input "Cold Case S01E05"
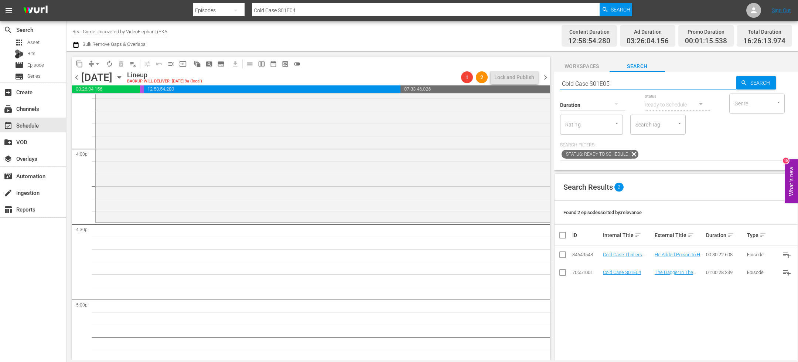
type input "Cold Case S01E05"
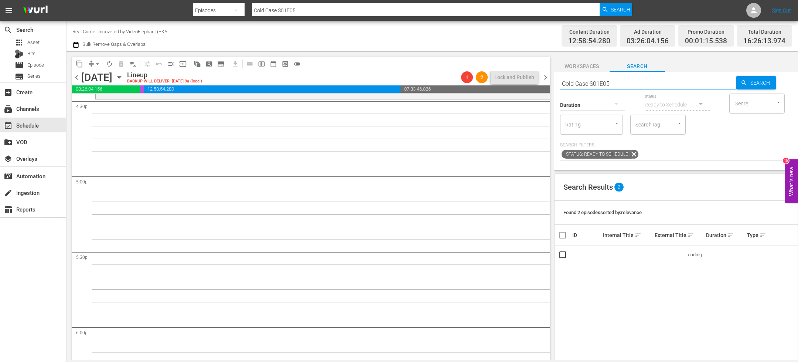
scroll to position [2481, 0]
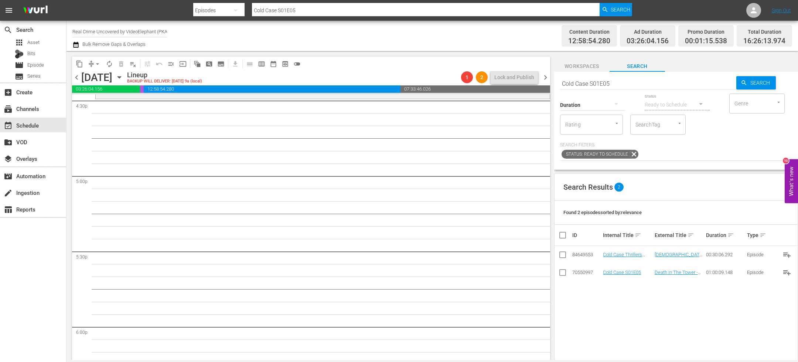
click at [618, 269] on td "Cold Case S01E05" at bounding box center [627, 272] width 51 height 18
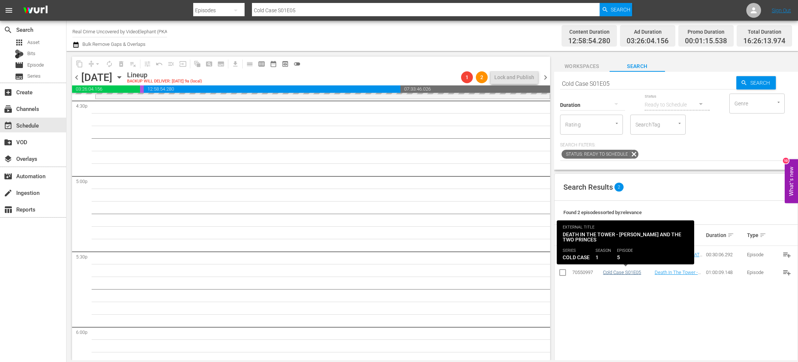
drag, startPoint x: 612, startPoint y: 272, endPoint x: 609, endPoint y: 270, distance: 4.0
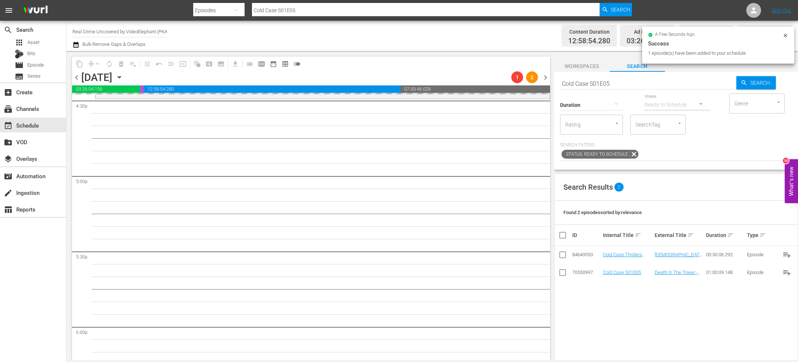
click at [582, 83] on input "Cold Case S01E05" at bounding box center [648, 84] width 176 height 18
click at [582, 84] on input "Cold Case S01E05" at bounding box center [648, 84] width 176 height 18
paste input "On The Trail Of S02"
type input "On The Trail Of S02E05"
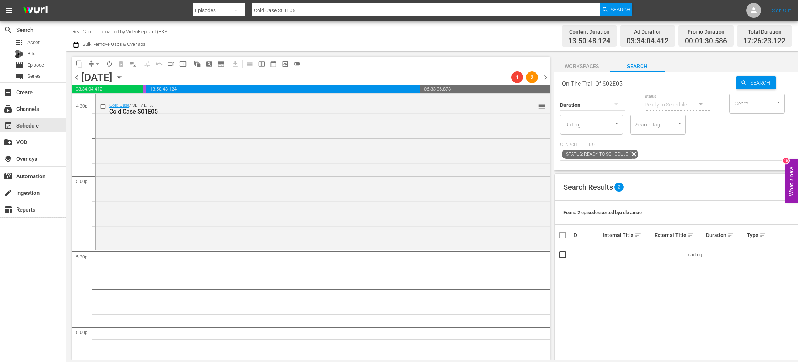
type input "On The Trail Of S02E05"
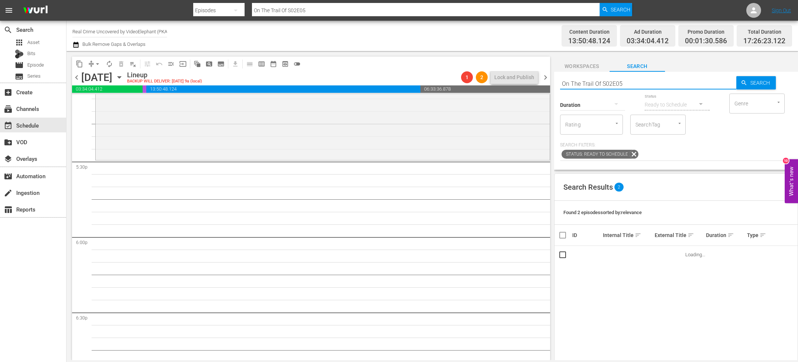
scroll to position [2577, 0]
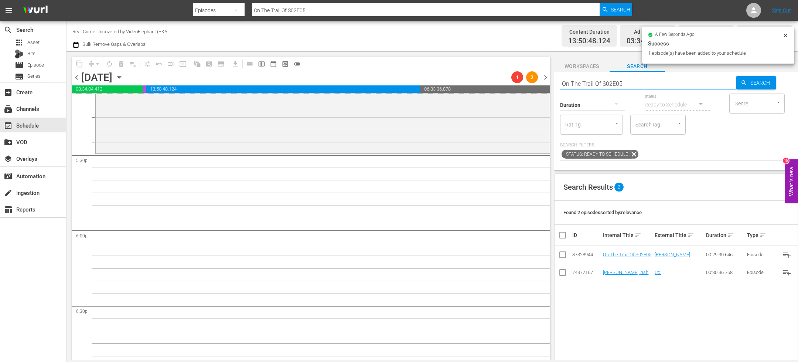
click at [589, 84] on input "On The Trail Of S02E05" at bounding box center [648, 84] width 176 height 18
paste input "Dark Waters of Crime S06E03"
type input "Dark Waters of Crime S06E03"
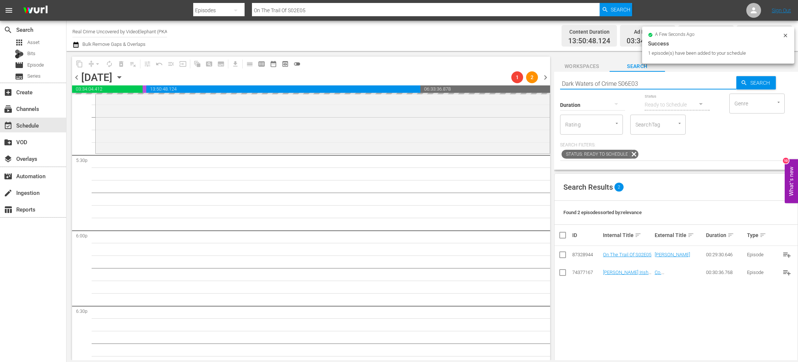
type input "Dark Waters of Crime S06E03"
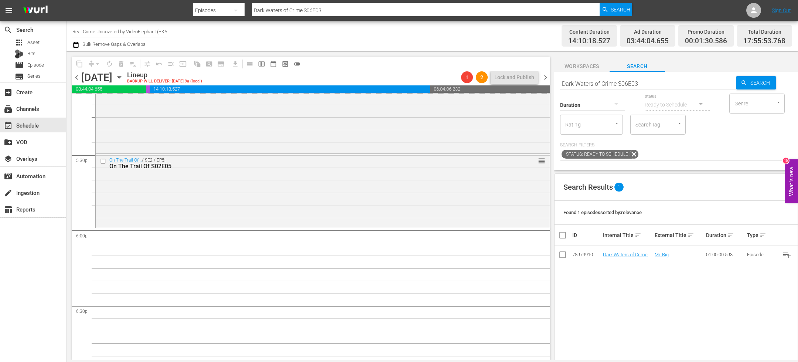
click at [586, 83] on input "Dark Waters of Crime S06E03" at bounding box center [648, 84] width 176 height 18
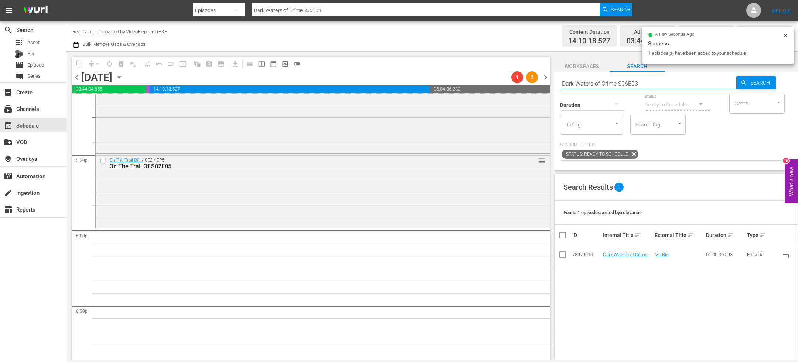
click at [586, 83] on input "Dark Waters of Crime S06E03" at bounding box center [648, 84] width 176 height 18
paste input "Fatal Crimes S01"
type input "Fatal Crimes S01E03"
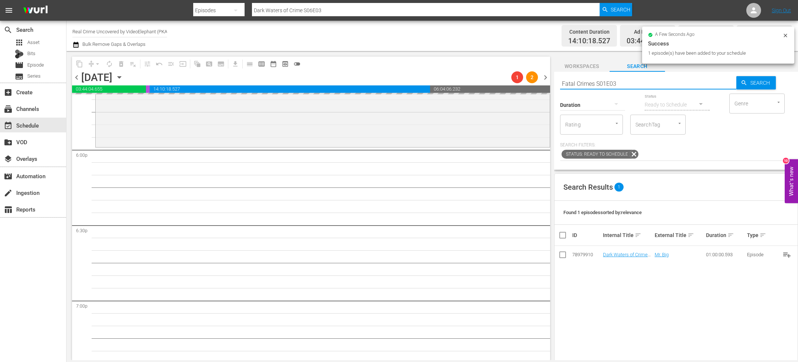
scroll to position [2662, 0]
type input "Fatal Crimes S01E03"
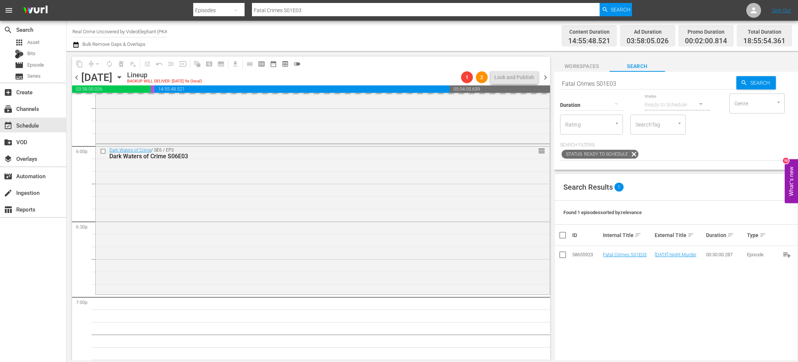
drag, startPoint x: 621, startPoint y: 254, endPoint x: 580, endPoint y: 7, distance: 250.6
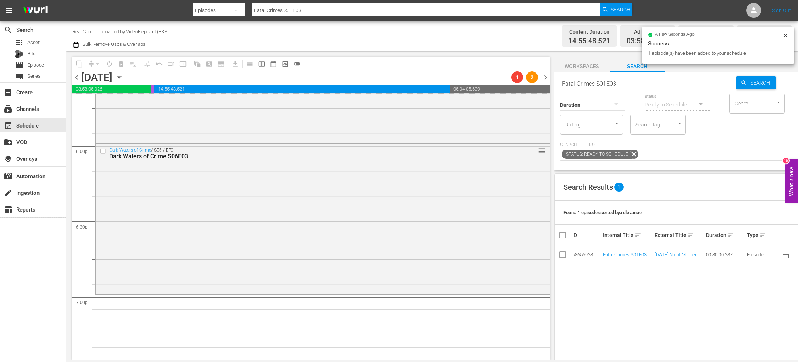
click at [587, 84] on input "Fatal Crimes S01E03" at bounding box center [648, 84] width 176 height 18
paste input "On The Trail Of S02E06"
type input "On The Trail Of S02E06"
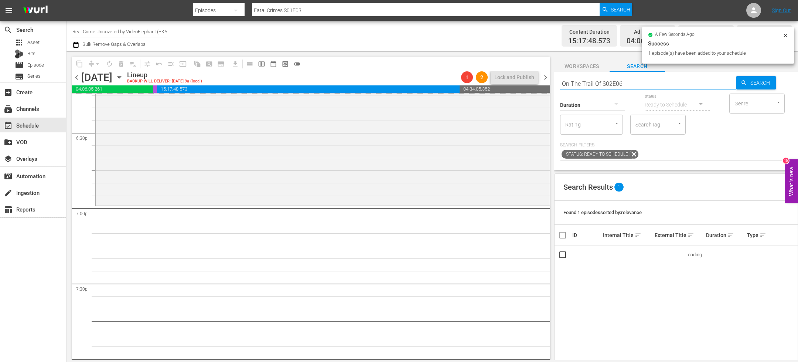
type input "On The Trail Of S02E06"
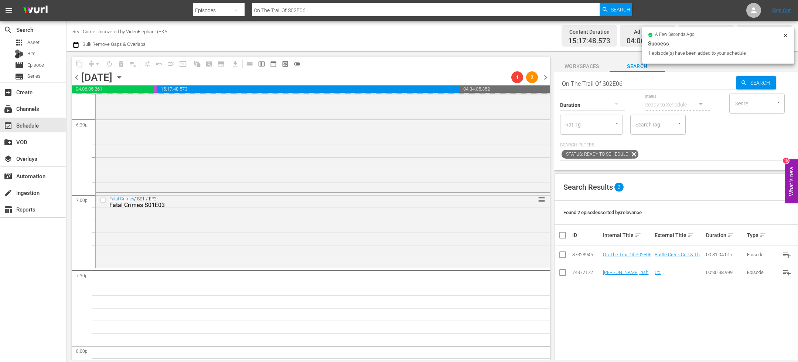
click at [596, 82] on input "On The Trail Of S02E06" at bounding box center [648, 84] width 176 height 18
paste input "The FBI Files S05E05"
type input "The FBI Files S05E05"
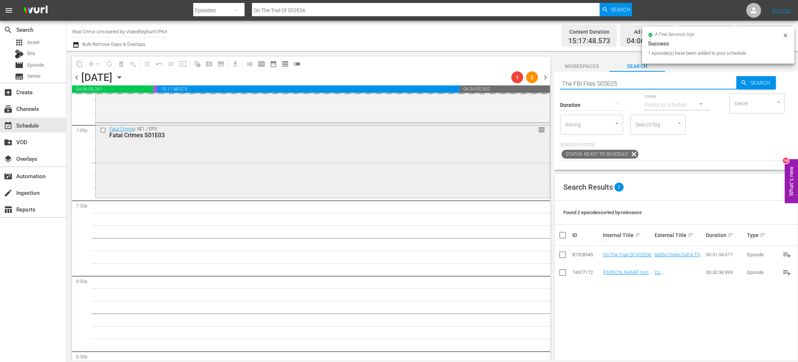
type input "The FBI Files S05E05"
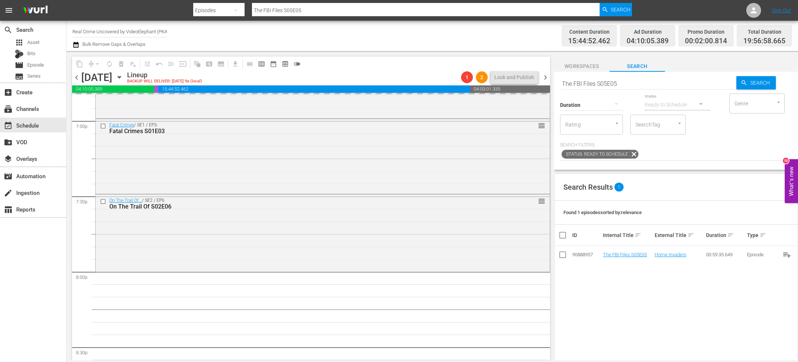
click at [605, 85] on input "The FBI Files S05E05" at bounding box center [648, 84] width 176 height 18
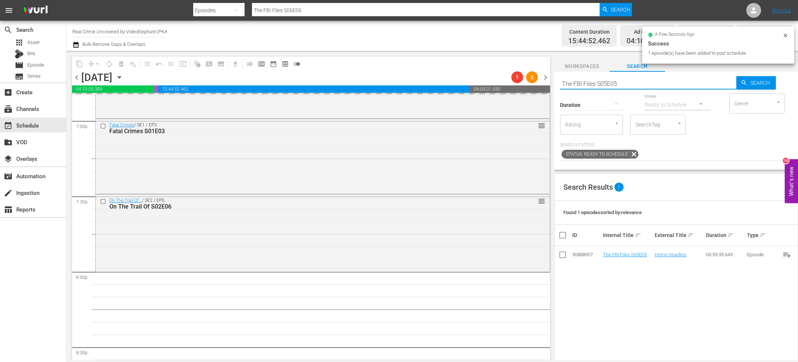
click at [605, 85] on input "The FBI Files S05E05" at bounding box center [648, 84] width 176 height 18
paste input "Forensic Factor S05E04"
type input "Forensic Factor S05E04"
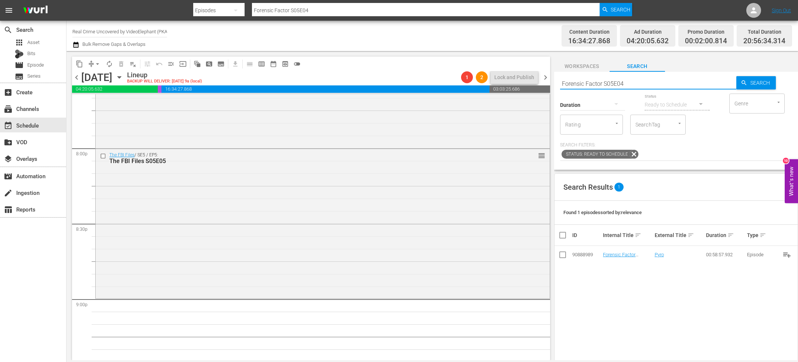
scroll to position [2971, 0]
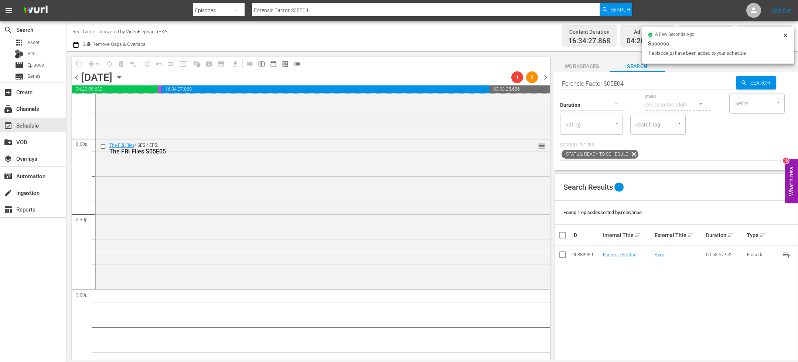
click at [592, 86] on input "Forensic Factor S05E04" at bounding box center [648, 84] width 176 height 18
paste input "MT_CS_S02E05"
type input "MT_CS_S02E05"
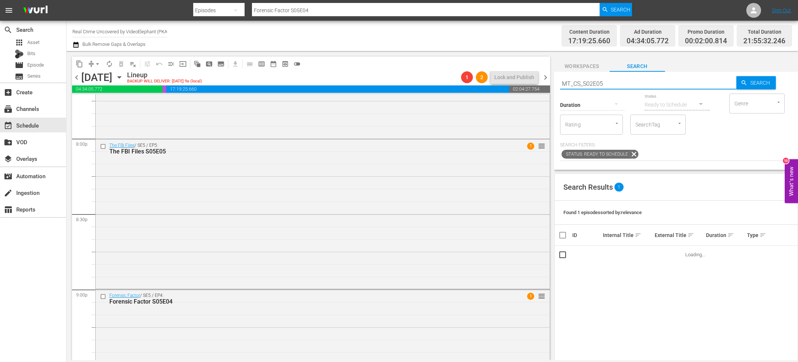
type input "MT_CS_S02E05"
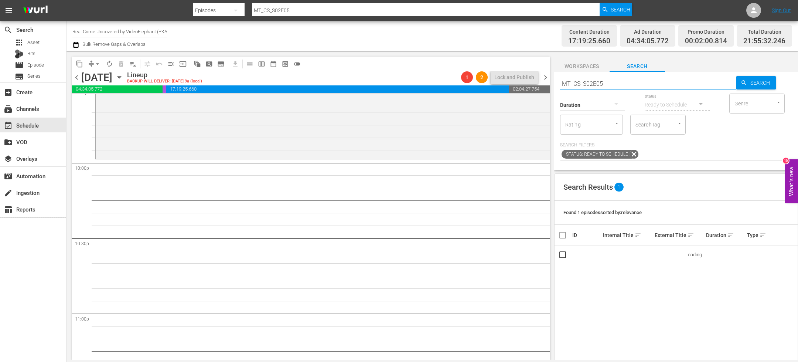
scroll to position [3250, 0]
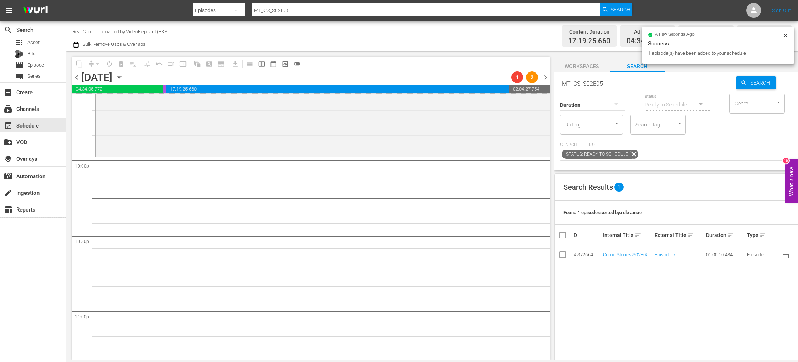
click at [586, 87] on div "Duration" at bounding box center [592, 100] width 65 height 27
click at [586, 82] on input "MT_CS_S02E05" at bounding box center [648, 84] width 176 height 18
paste input "Dark Waters of Crime S06E03"
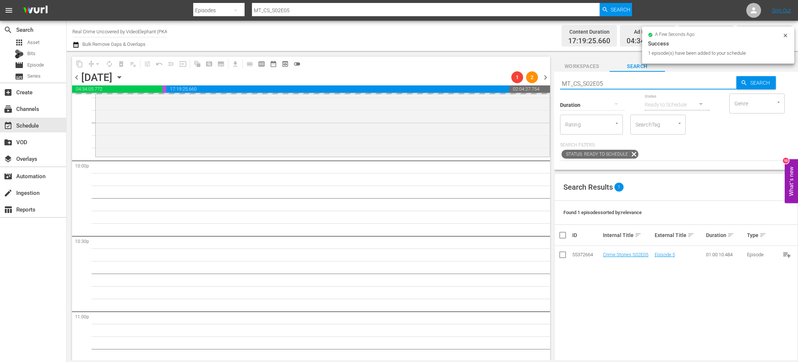
type input "Dark Waters of Crime S06E03"
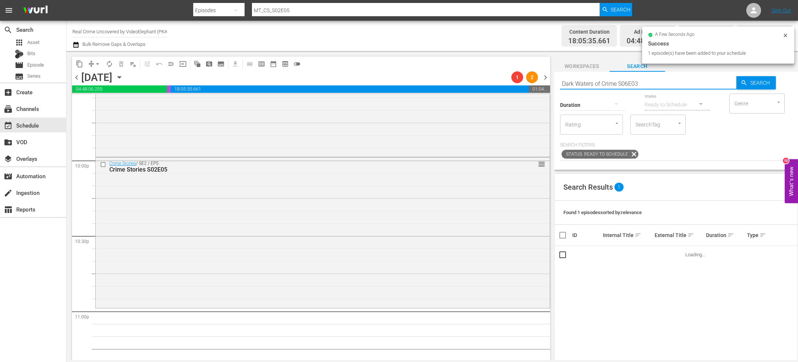
type input "Dark Waters of Crime S06E03"
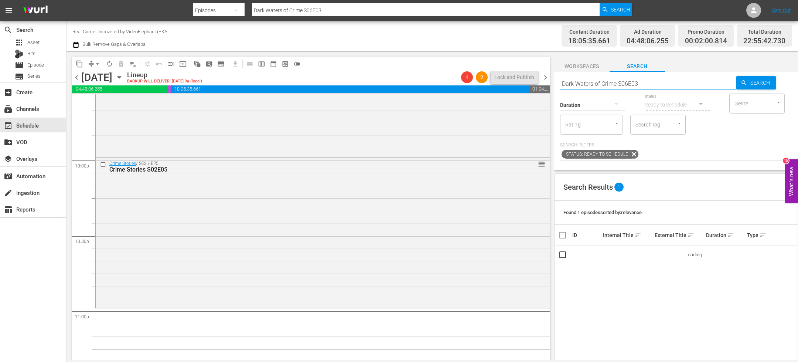
scroll to position [3352, 0]
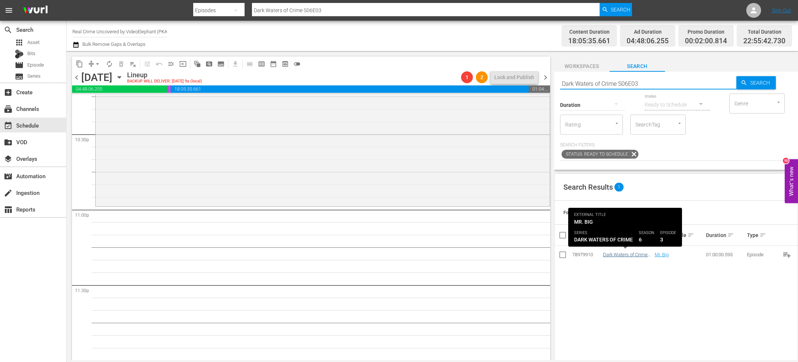
type input "Dark Waters of Crime S06E03"
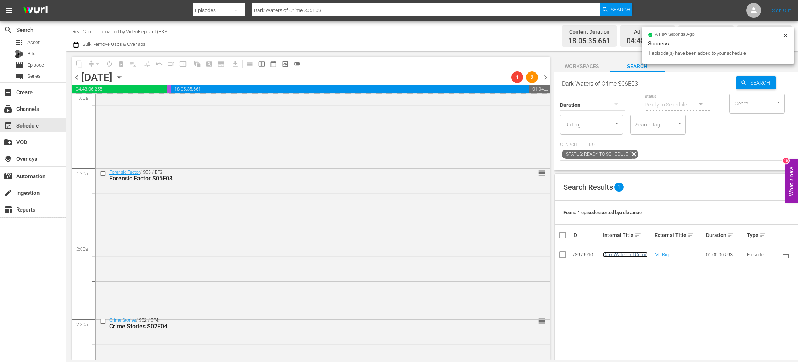
scroll to position [0, 0]
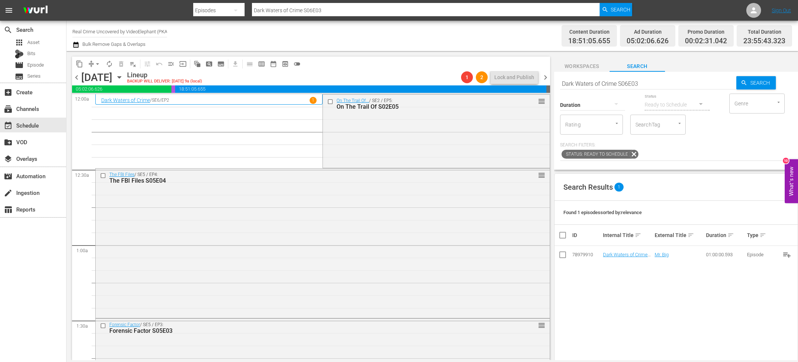
click at [93, 62] on button "arrow_drop_down" at bounding box center [98, 64] width 12 height 12
click at [103, 101] on li "Align to End of Previous Day" at bounding box center [98, 103] width 78 height 12
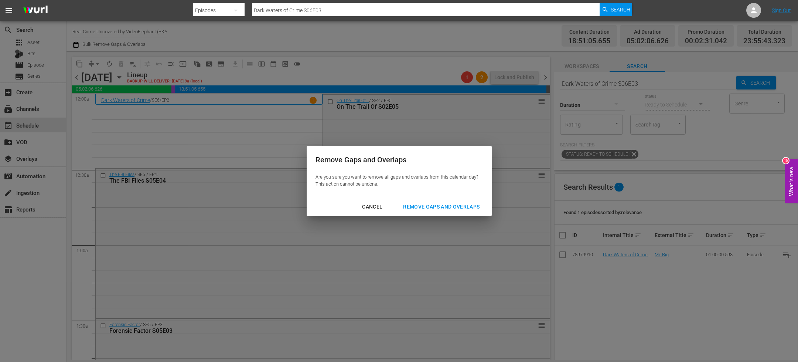
click at [434, 207] on div "Remove Gaps and Overlaps" at bounding box center [441, 206] width 88 height 9
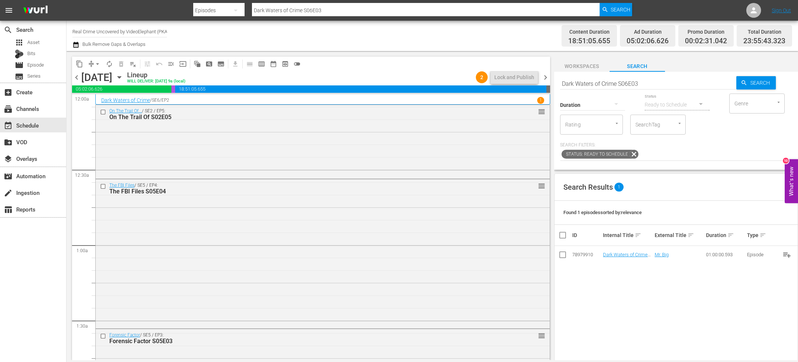
click at [545, 79] on span "chevron_right" at bounding box center [545, 77] width 9 height 9
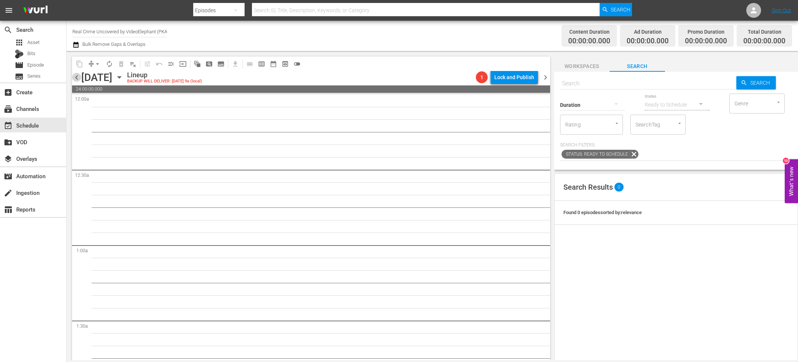
click at [78, 74] on span "chevron_left" at bounding box center [76, 77] width 9 height 9
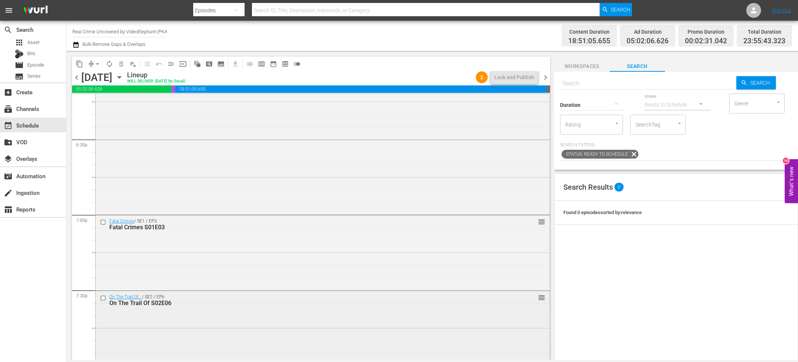
scroll to position [2810, 0]
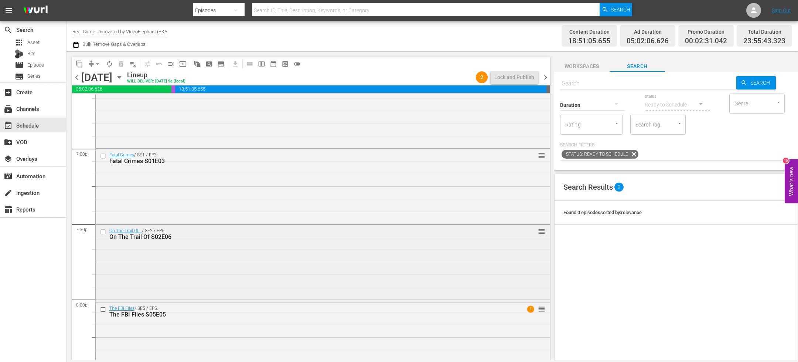
click at [103, 232] on input "checkbox" at bounding box center [104, 231] width 8 height 6
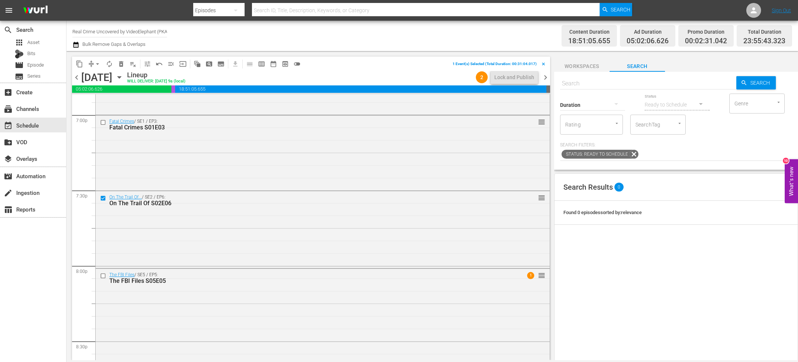
scroll to position [2873, 0]
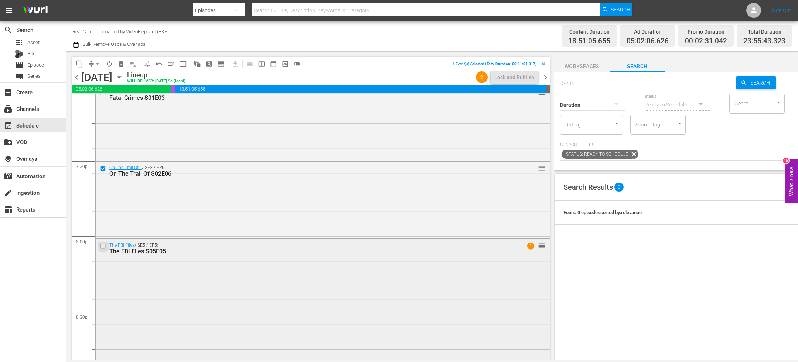
click at [104, 248] on input "checkbox" at bounding box center [104, 246] width 8 height 6
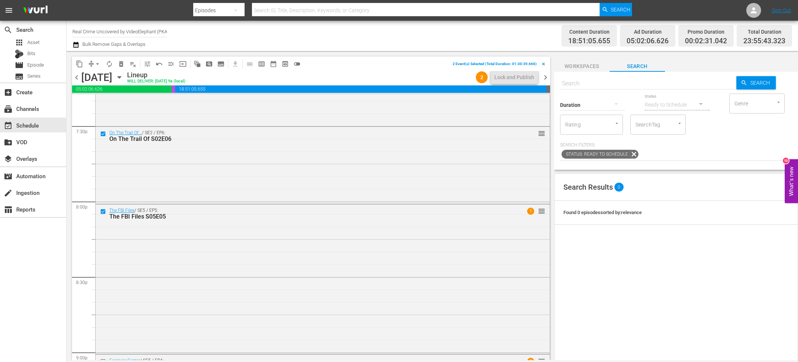
scroll to position [2937, 0]
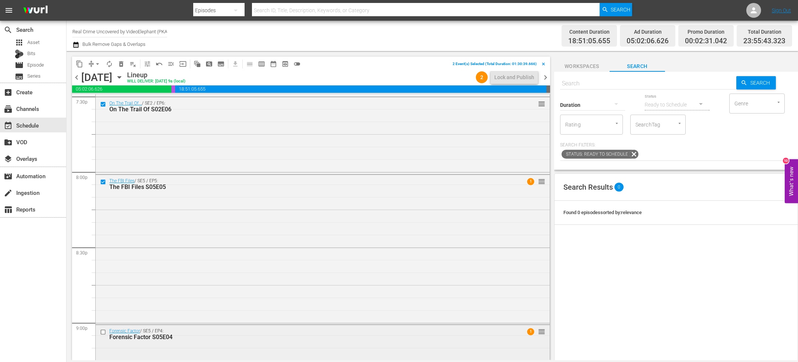
click at [103, 333] on input "checkbox" at bounding box center [104, 331] width 8 height 6
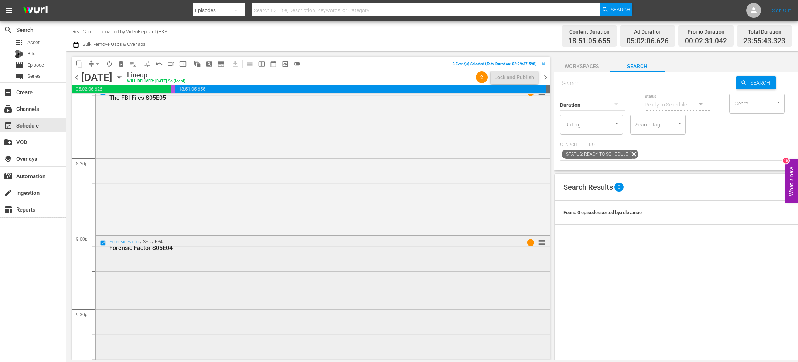
scroll to position [3131, 0]
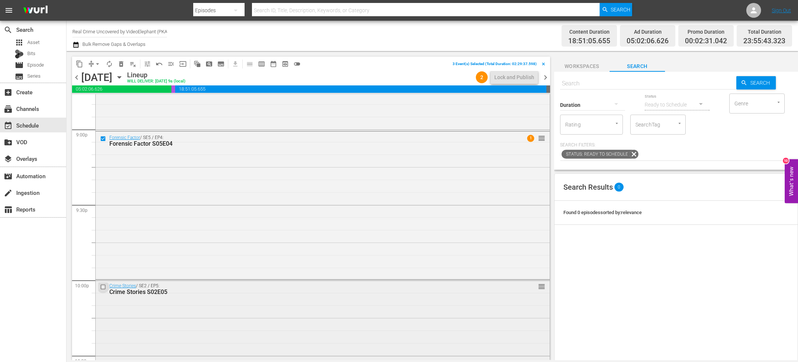
click at [104, 286] on input "checkbox" at bounding box center [104, 287] width 8 height 6
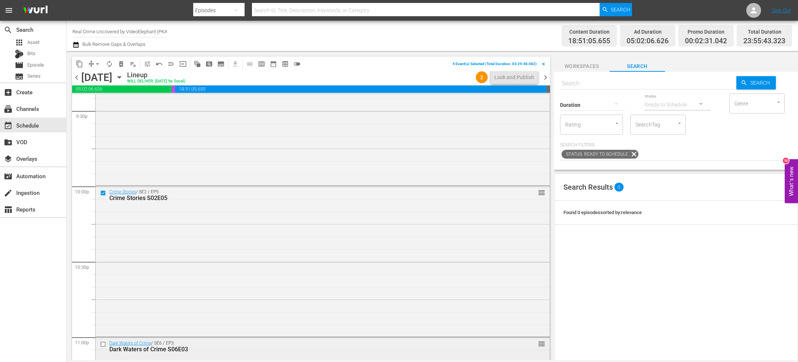
scroll to position [3311, 0]
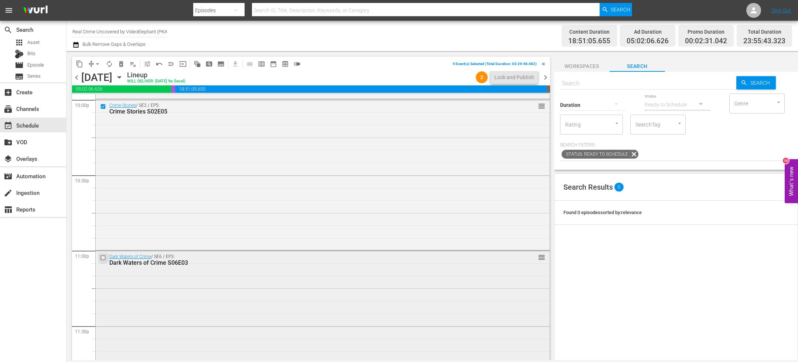
click at [104, 259] on input "checkbox" at bounding box center [104, 258] width 8 height 6
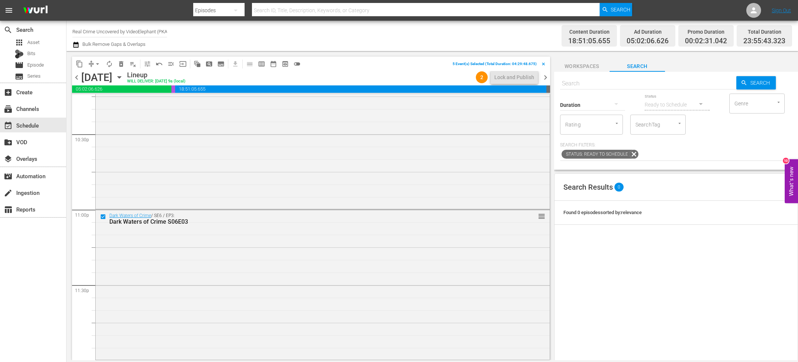
click at [82, 65] on span "content_copy" at bounding box center [79, 63] width 7 height 7
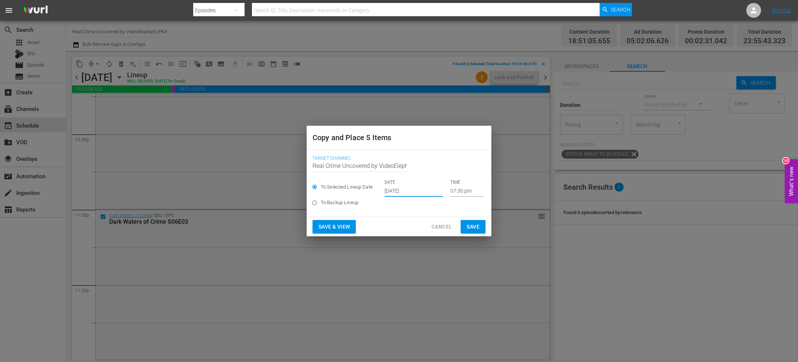
click at [409, 193] on input "Sep 24th 2025" at bounding box center [414, 190] width 58 height 11
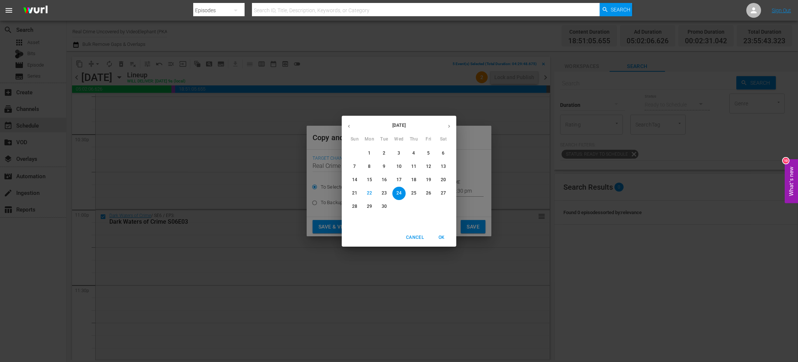
click at [454, 126] on button "button" at bounding box center [449, 126] width 14 height 14
click at [415, 166] on p "9" at bounding box center [413, 166] width 3 height 6
type input "Oct 9th 2025"
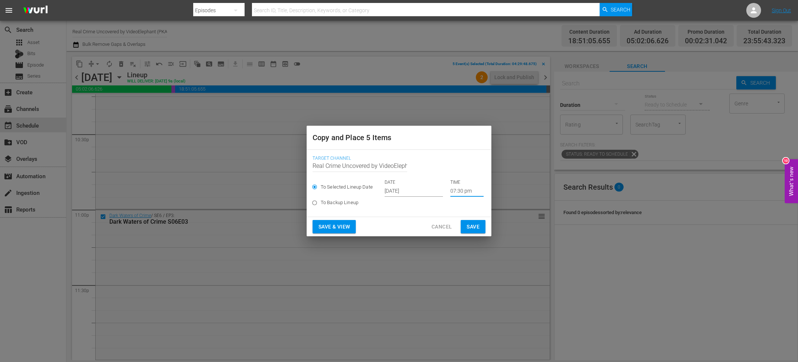
click at [458, 194] on input "07:30 pm" at bounding box center [466, 190] width 33 height 11
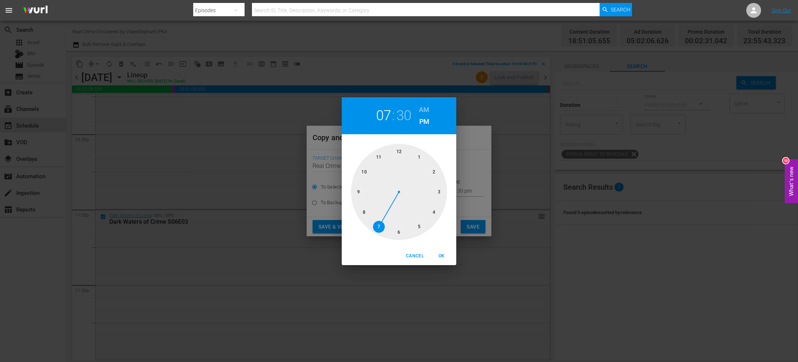
click at [401, 151] on div at bounding box center [399, 192] width 96 height 96
click at [424, 110] on h6 "AM" at bounding box center [424, 110] width 10 height 12
click at [443, 255] on span "OK" at bounding box center [442, 256] width 18 height 8
type input "12:00 am"
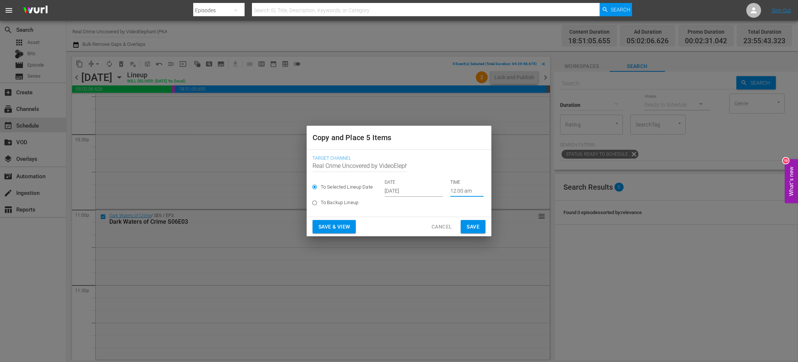
click at [473, 227] on span "Save" at bounding box center [473, 226] width 13 height 9
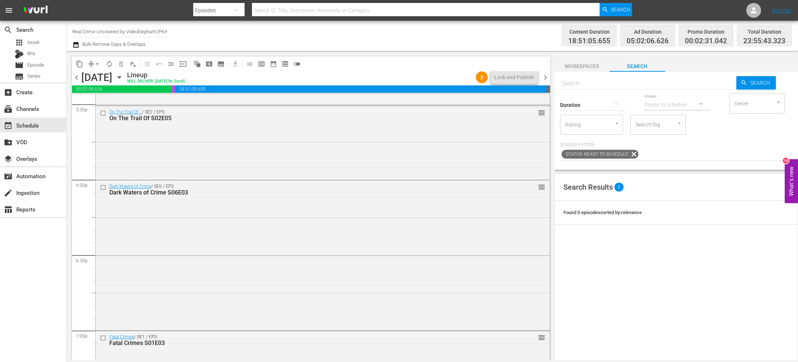
scroll to position [2702, 0]
click at [104, 263] on input "checkbox" at bounding box center [104, 263] width 8 height 6
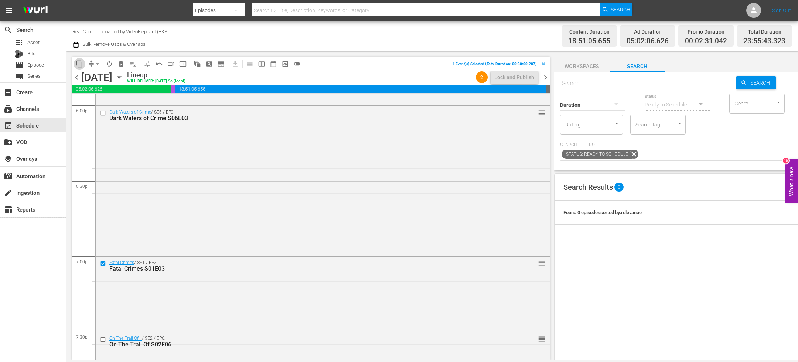
click at [78, 67] on span "content_copy" at bounding box center [79, 63] width 7 height 7
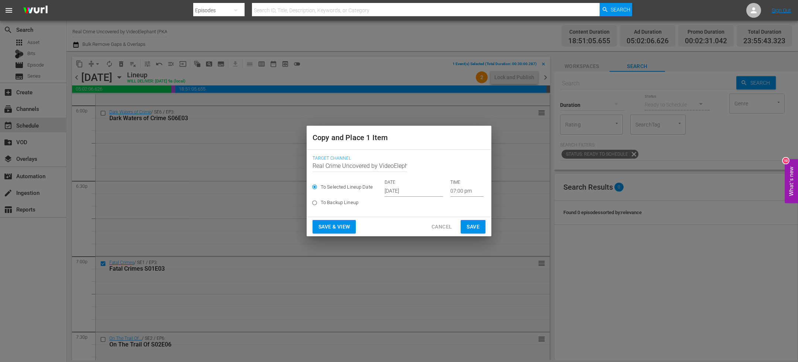
click at [401, 189] on input "Sep 24th 2025" at bounding box center [414, 190] width 58 height 11
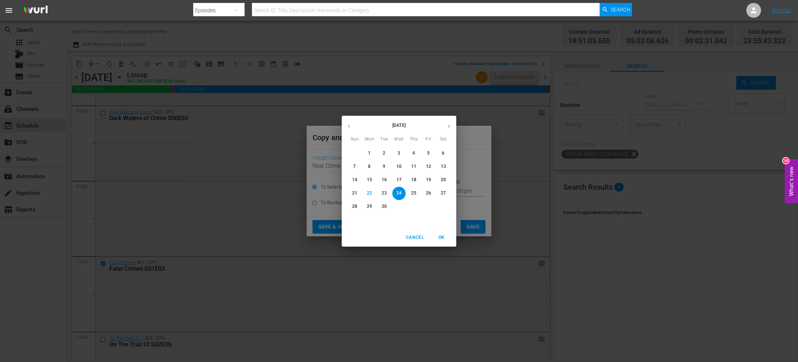
click at [450, 127] on icon "button" at bounding box center [449, 126] width 6 height 6
click at [417, 166] on span "9" at bounding box center [413, 166] width 13 height 6
type input "Oct 9th 2025"
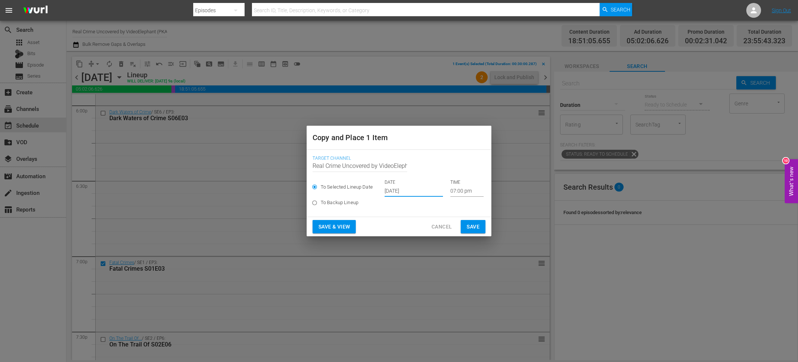
click at [452, 189] on input "07:00 pm" at bounding box center [466, 190] width 33 height 11
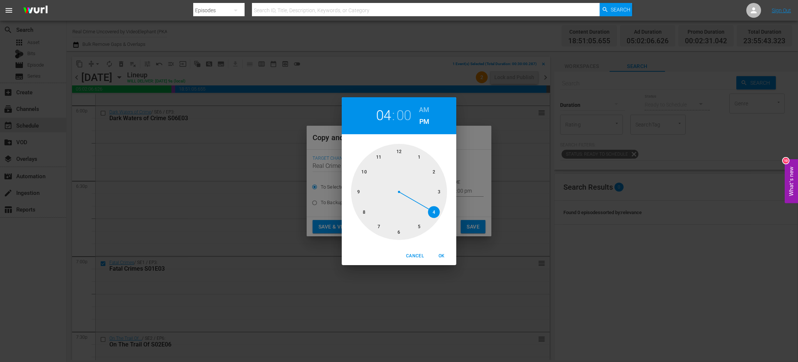
click at [429, 207] on div at bounding box center [399, 192] width 96 height 96
click at [395, 237] on div at bounding box center [399, 192] width 96 height 96
click at [427, 109] on h6 "AM" at bounding box center [424, 110] width 10 height 12
click at [444, 258] on span "OK" at bounding box center [442, 256] width 18 height 8
type input "04:30 am"
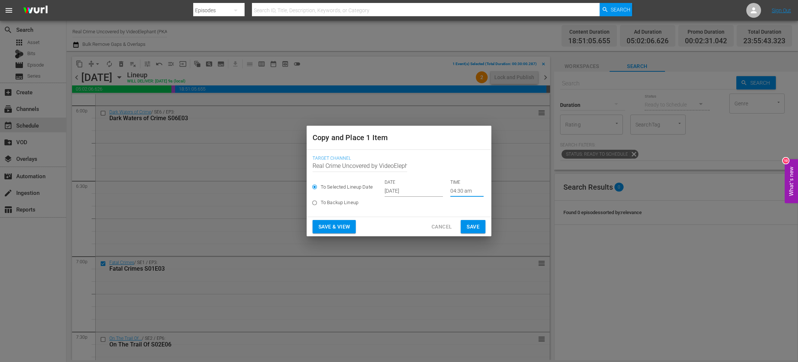
click at [473, 229] on span "Save" at bounding box center [473, 226] width 13 height 9
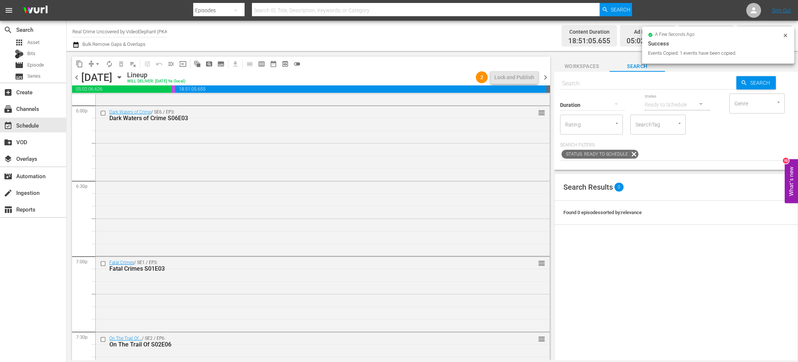
click at [545, 79] on span "chevron_right" at bounding box center [545, 77] width 9 height 9
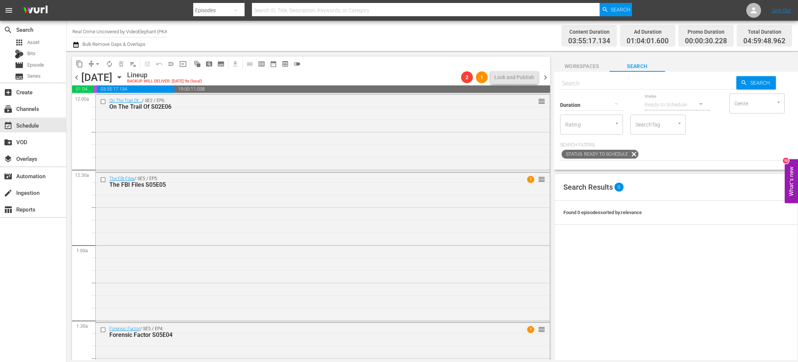
click at [78, 76] on span "chevron_left" at bounding box center [76, 77] width 9 height 9
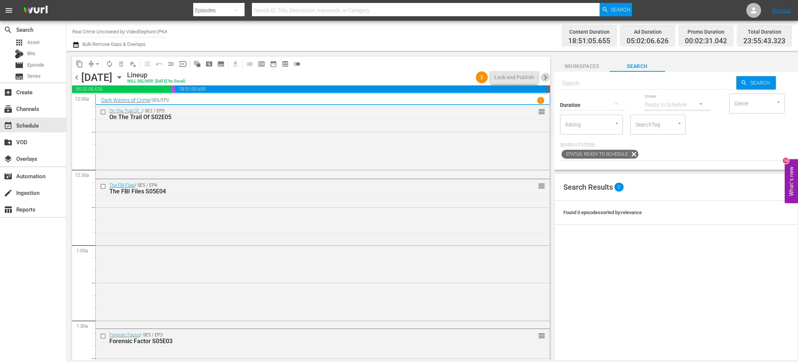
click at [545, 78] on span "chevron_right" at bounding box center [545, 77] width 9 height 9
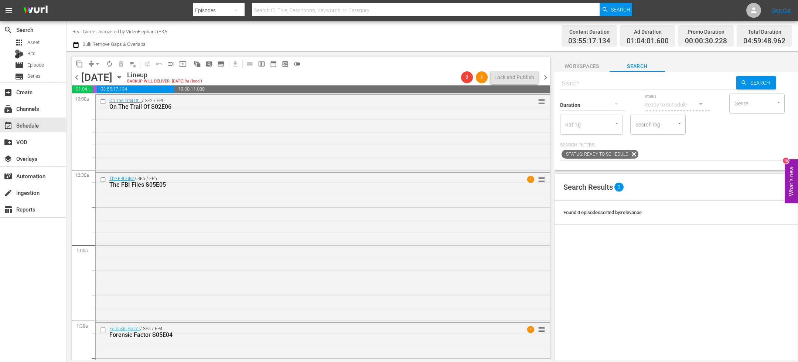
click at [91, 57] on div "content_copy compress arrow_drop_down autorenew_outlined delete_forever_outline…" at bounding box center [188, 64] width 232 height 14
click at [91, 64] on span "compress" at bounding box center [91, 63] width 7 height 7
click at [94, 64] on span "arrow_drop_down" at bounding box center [97, 63] width 7 height 7
click at [392, 68] on div "content_copy compress arrow_drop_down autorenew_outlined delete_forever_outline…" at bounding box center [311, 64] width 478 height 14
click at [75, 78] on span "chevron_left" at bounding box center [76, 77] width 9 height 9
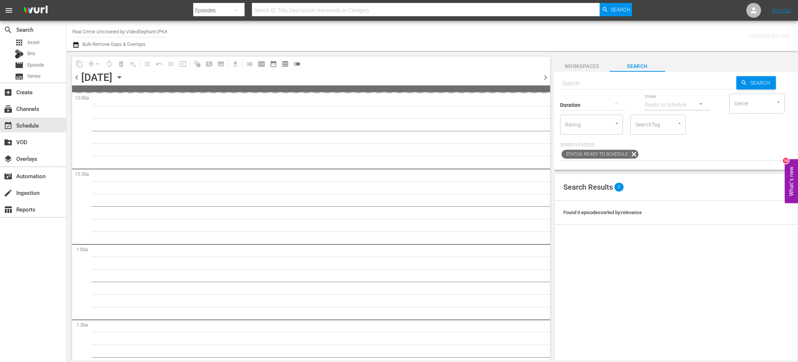
click at [582, 79] on input "text" at bounding box center [648, 84] width 176 height 18
type input "cf"
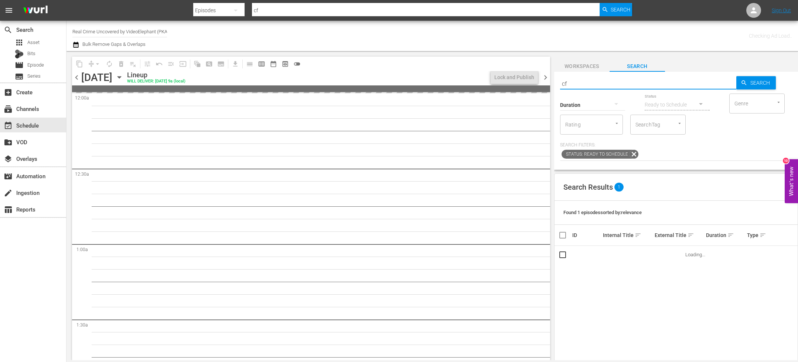
type input "cf_interstitial"
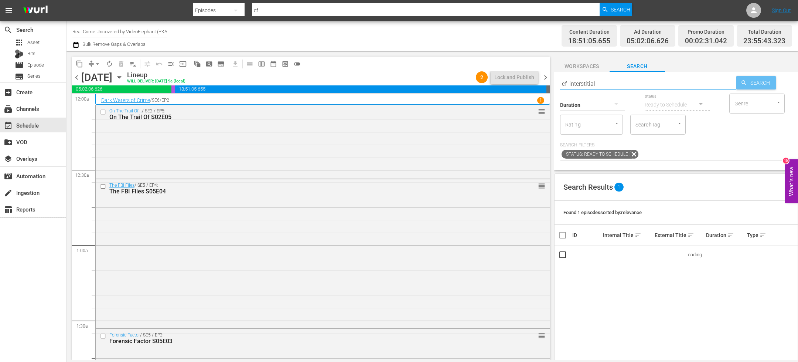
type input "cf_interstitial"
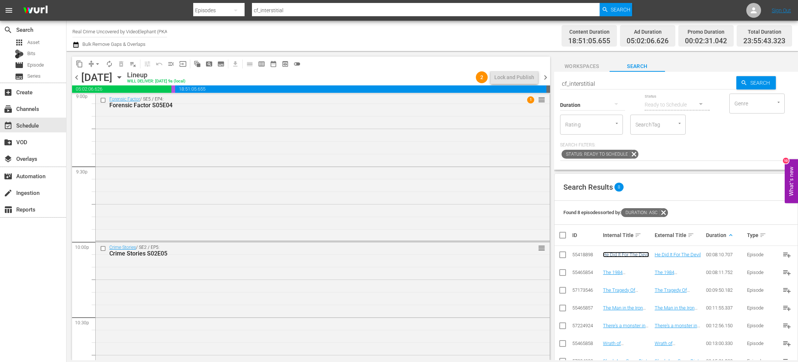
scroll to position [3352, 0]
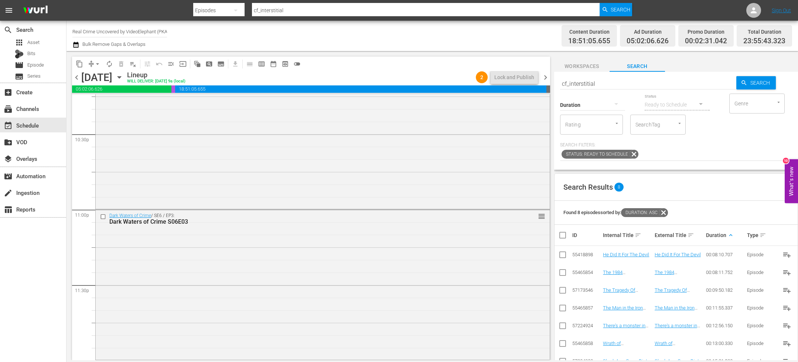
click at [546, 76] on span "chevron_right" at bounding box center [545, 77] width 9 height 9
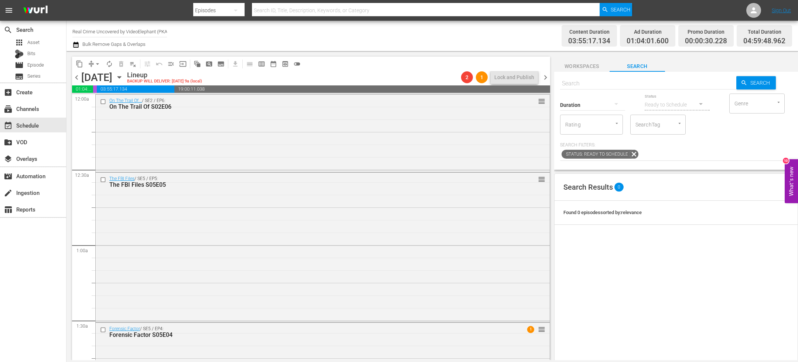
click at [78, 79] on span "chevron_left" at bounding box center [76, 77] width 9 height 9
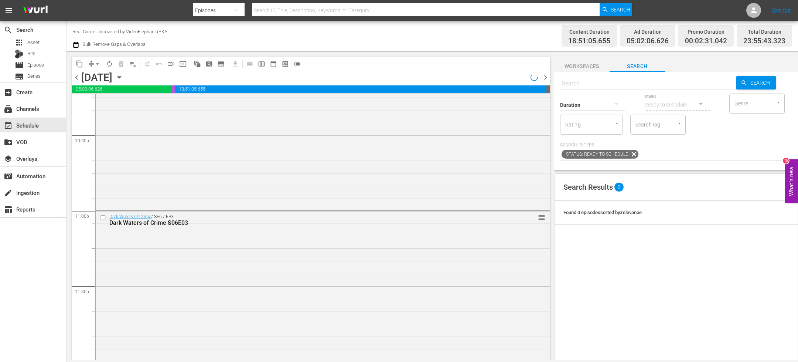
scroll to position [3225, 0]
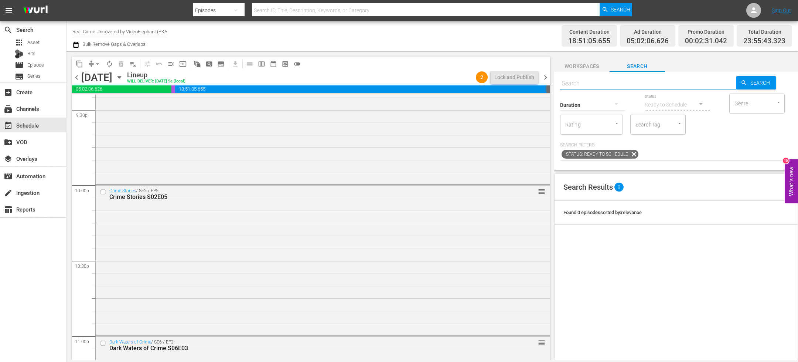
click at [595, 85] on input "text" at bounding box center [648, 84] width 176 height 18
type input "cf"
type input "cf_interstitial"
click at [747, 84] on span "Search" at bounding box center [761, 82] width 28 height 13
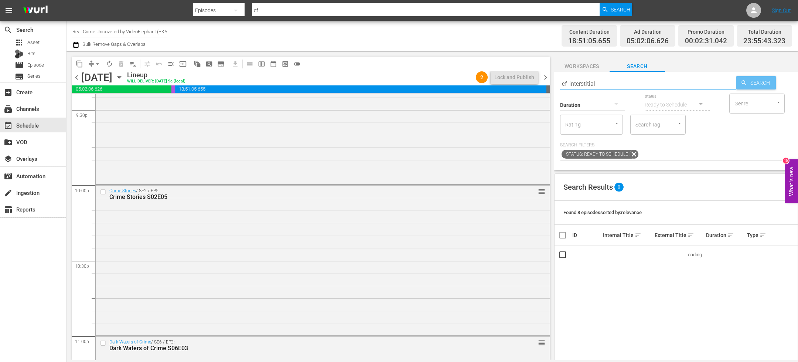
type input "cf_interstitial"
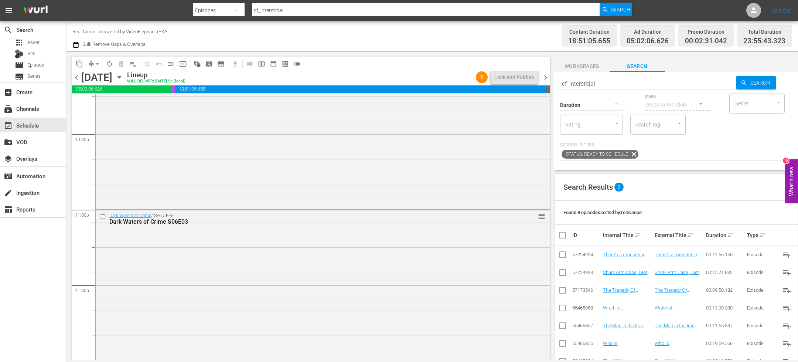
scroll to position [102, 0]
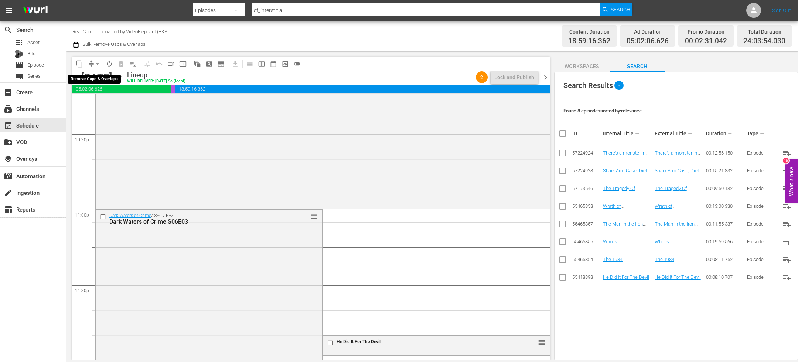
click at [92, 64] on button "arrow_drop_down" at bounding box center [98, 64] width 12 height 12
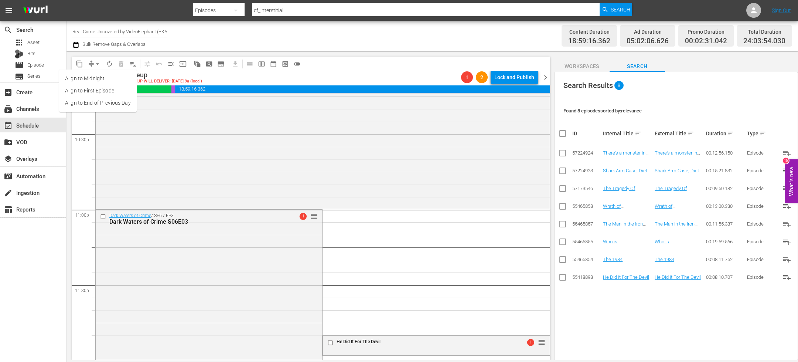
click at [108, 100] on li "Align to End of Previous Day" at bounding box center [98, 103] width 78 height 12
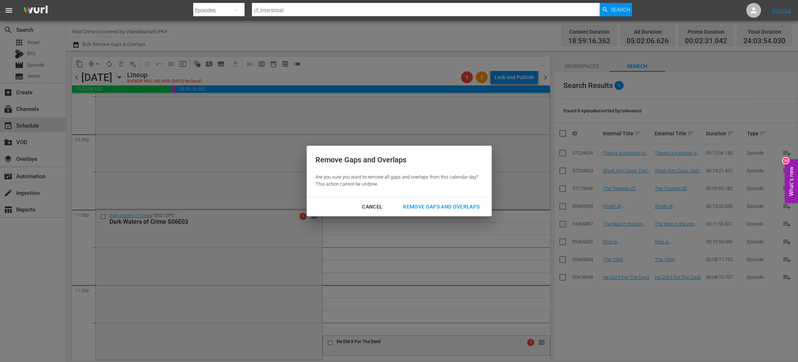
click at [439, 208] on div "Remove Gaps and Overlaps" at bounding box center [441, 206] width 88 height 9
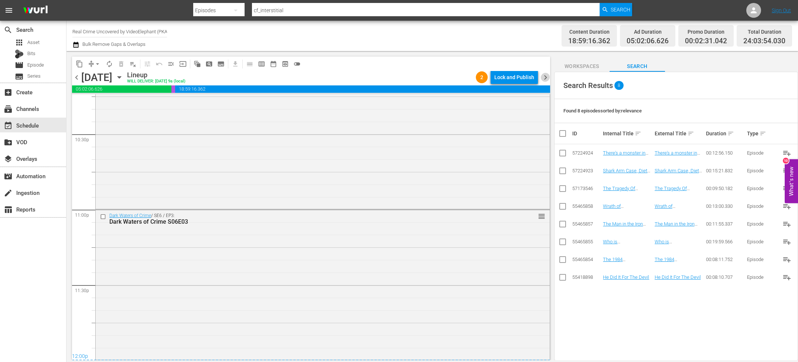
click at [546, 79] on span "chevron_right" at bounding box center [545, 77] width 9 height 9
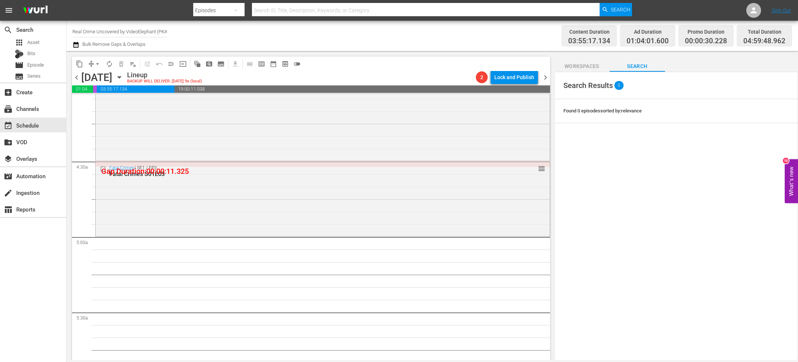
scroll to position [667, 0]
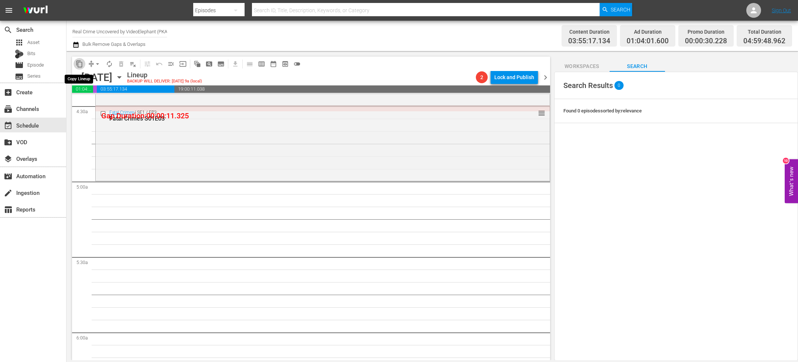
click at [78, 61] on span "content_copy" at bounding box center [79, 63] width 7 height 7
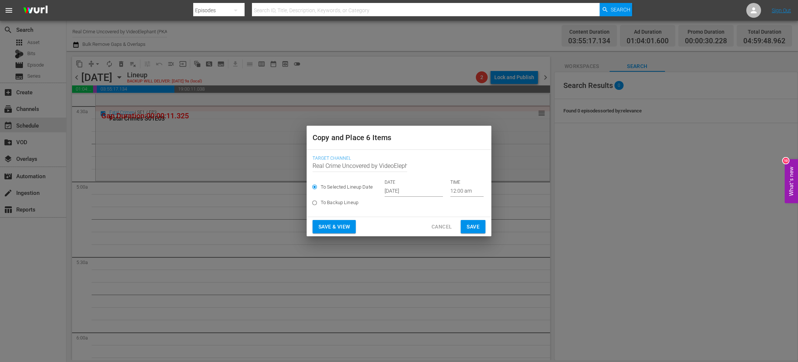
click at [403, 195] on input "Sep 24th 2025" at bounding box center [414, 190] width 58 height 11
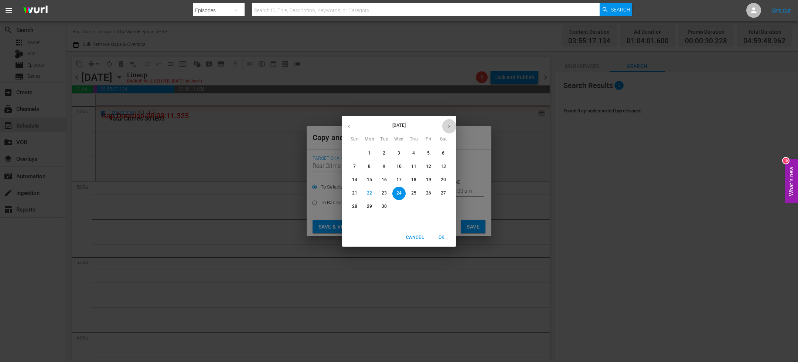
click at [449, 123] on icon "button" at bounding box center [449, 126] width 6 height 6
click at [415, 166] on p "9" at bounding box center [413, 166] width 3 height 6
type input "Oct 9th 2025"
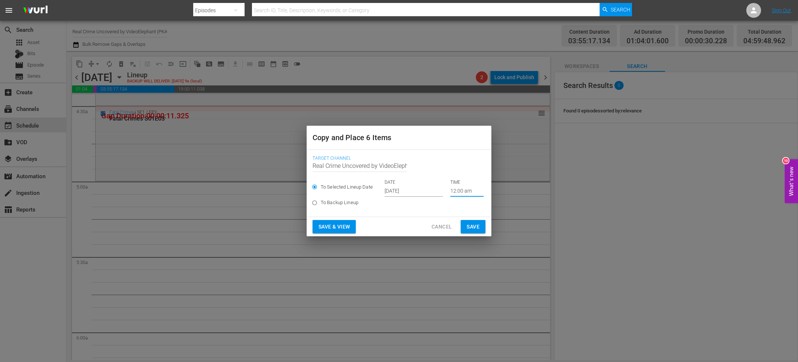
click at [453, 190] on input "12:00 am" at bounding box center [466, 190] width 33 height 11
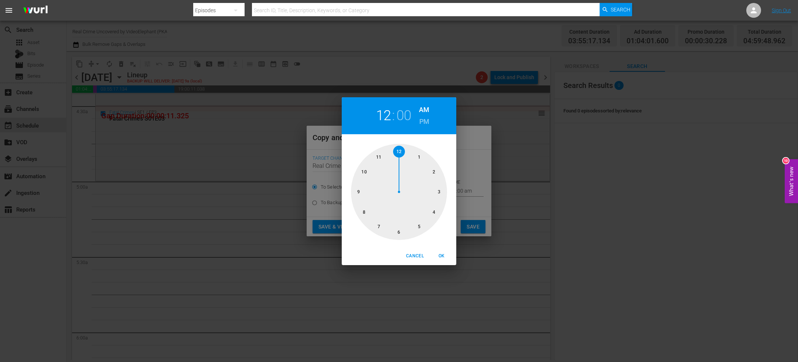
click at [423, 222] on div at bounding box center [399, 192] width 96 height 96
click at [443, 255] on span "OK" at bounding box center [442, 256] width 18 height 8
type input "05:00 am"
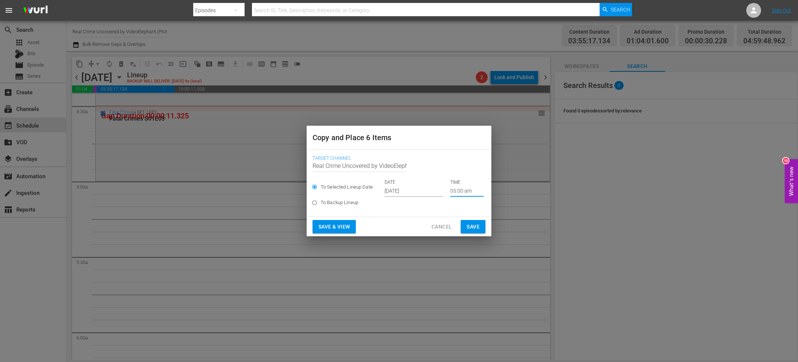
click at [475, 227] on span "Save" at bounding box center [473, 226] width 13 height 9
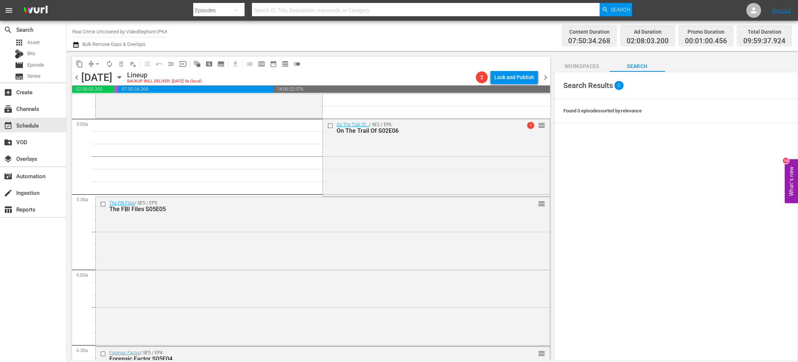
scroll to position [566, 0]
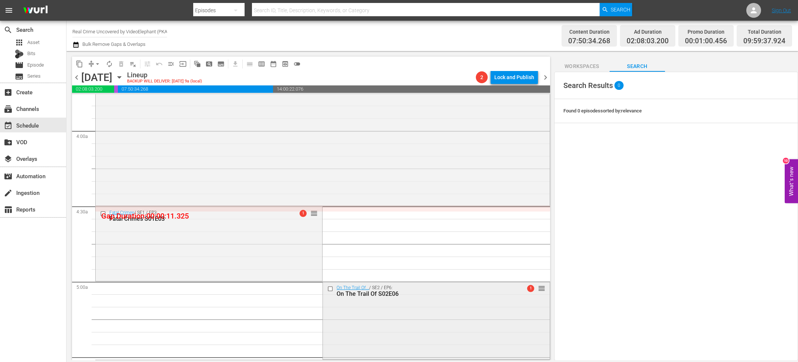
click at [327, 288] on input "checkbox" at bounding box center [331, 289] width 8 height 6
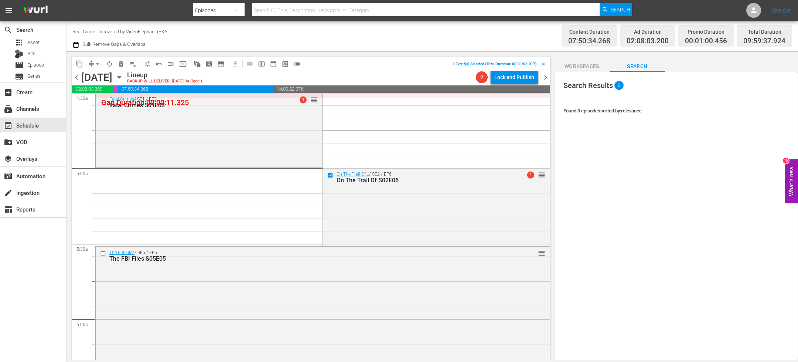
scroll to position [726, 0]
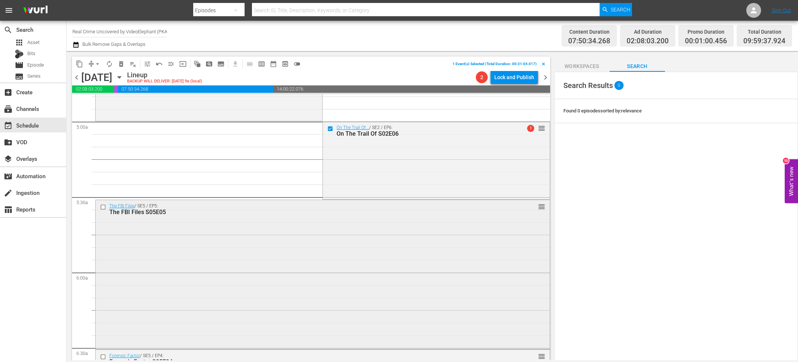
click at [105, 205] on input "checkbox" at bounding box center [104, 207] width 8 height 6
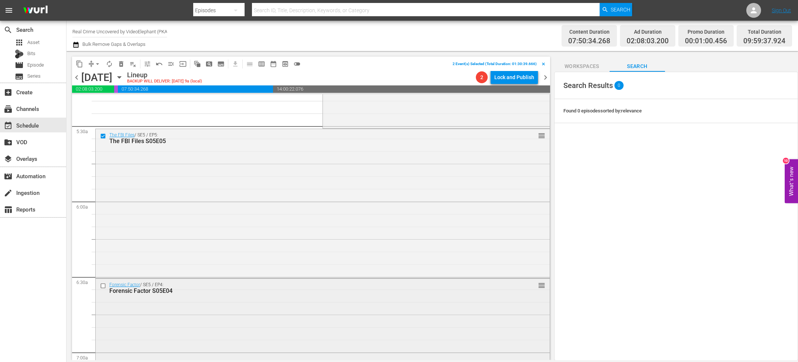
click at [103, 287] on input "checkbox" at bounding box center [104, 286] width 8 height 6
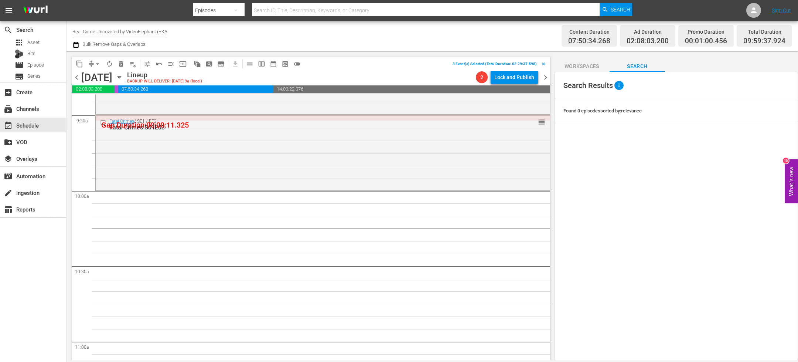
scroll to position [1425, 0]
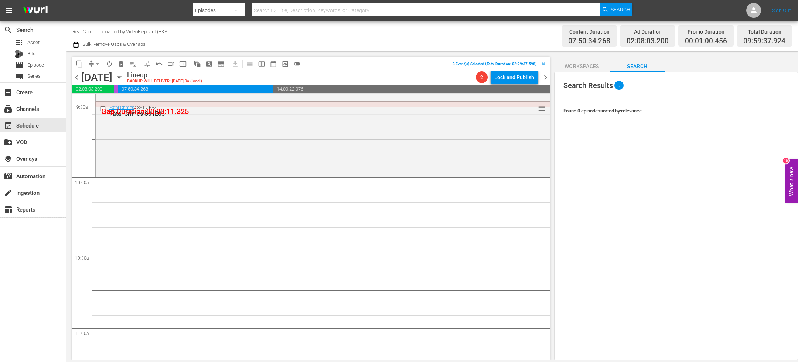
click at [79, 62] on span "content_copy" at bounding box center [79, 63] width 7 height 7
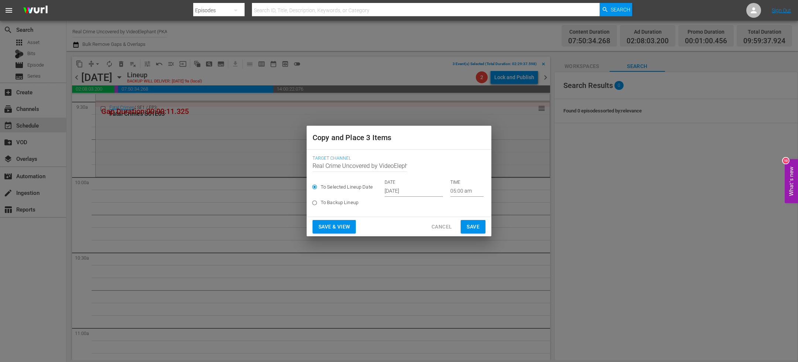
click at [407, 188] on input "Sep 24th 2025" at bounding box center [414, 190] width 58 height 11
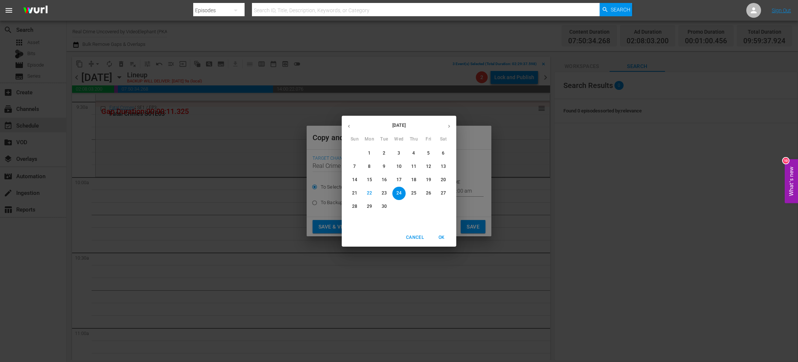
click at [451, 121] on button "button" at bounding box center [449, 126] width 14 height 14
click at [411, 166] on span "9" at bounding box center [413, 166] width 13 height 6
type input "Oct 9th 2025"
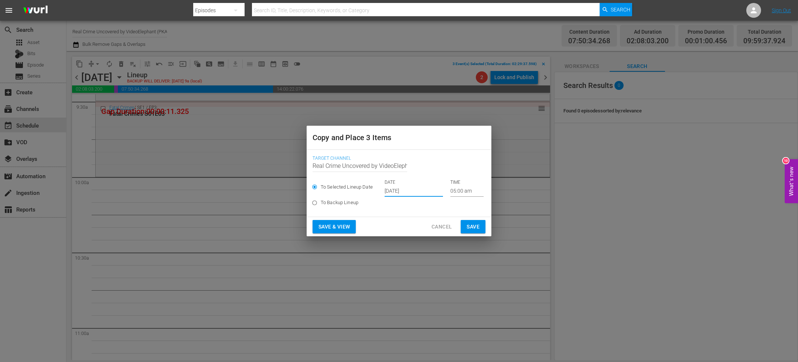
click at [451, 186] on input "05:00 am" at bounding box center [466, 190] width 33 height 11
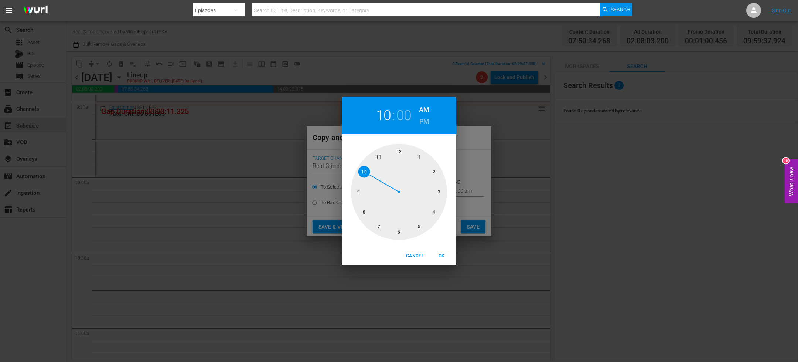
click at [363, 173] on div at bounding box center [399, 192] width 96 height 96
click at [444, 252] on button "OK" at bounding box center [442, 256] width 24 height 12
type input "10:00 am"
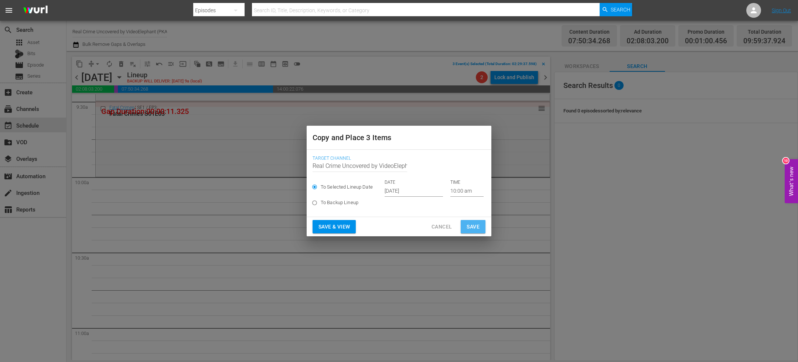
click at [474, 226] on span "Save" at bounding box center [473, 226] width 13 height 9
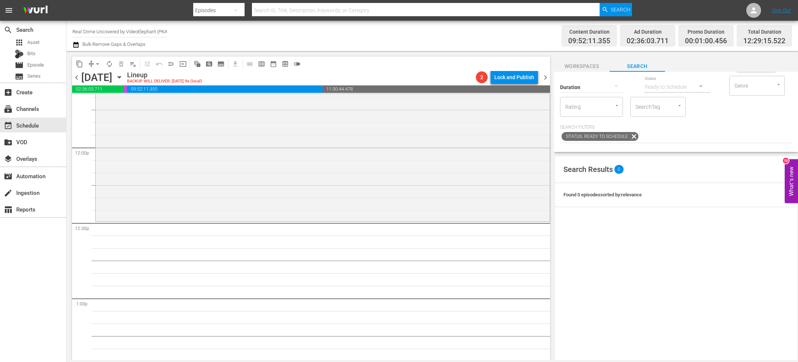
scroll to position [0, 0]
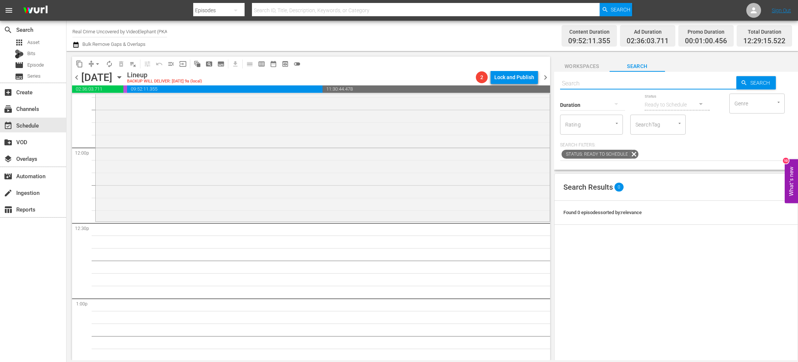
click at [596, 84] on input "text" at bounding box center [648, 84] width 176 height 18
paste input "The Prosecutors S02E01"
type input "The Prosecutors S02E01"
click at [747, 84] on span "Search" at bounding box center [761, 82] width 28 height 13
type input "The Prosecutors S02E01"
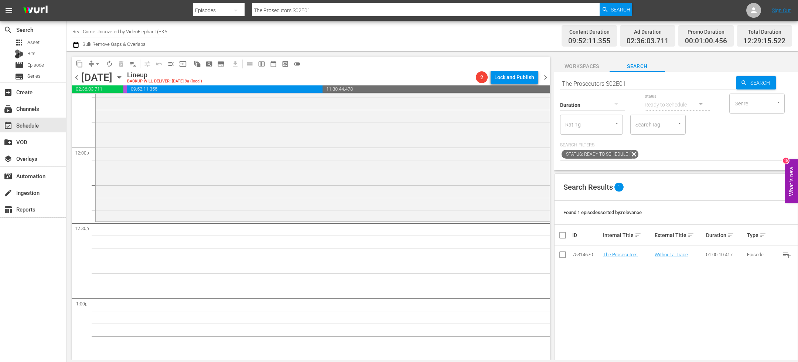
scroll to position [1814, 0]
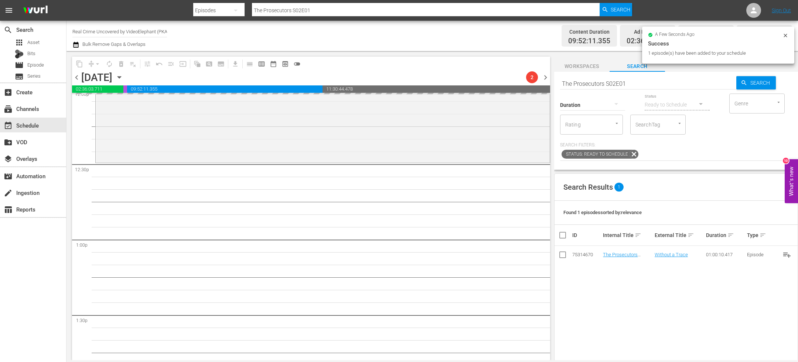
click at [631, 81] on input "The Prosecutors S02E01" at bounding box center [648, 84] width 176 height 18
type input "The Prosecutors S02E02"
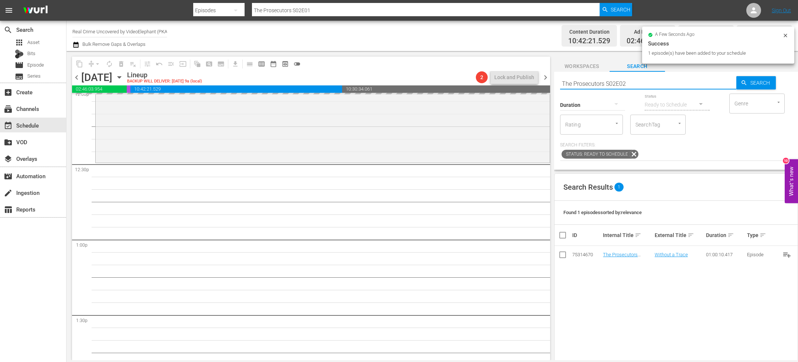
type input "The Prosecutors S02E02"
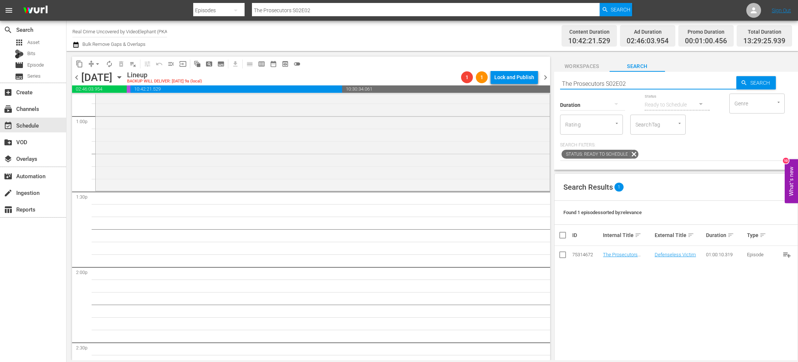
scroll to position [1929, 0]
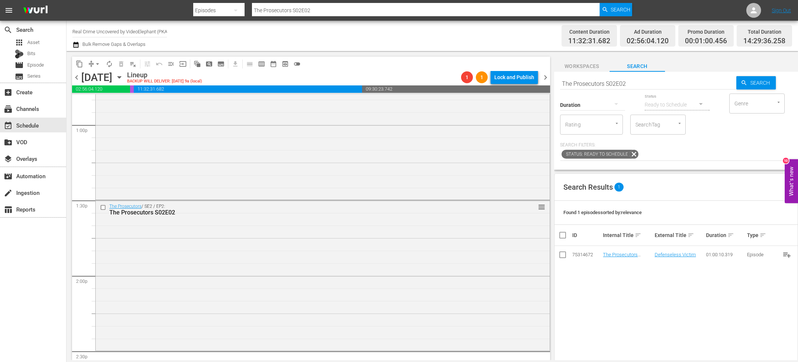
click at [631, 84] on input "The Prosecutors S02E02" at bounding box center [648, 84] width 176 height 18
type input "The Prosecutors S02E03"
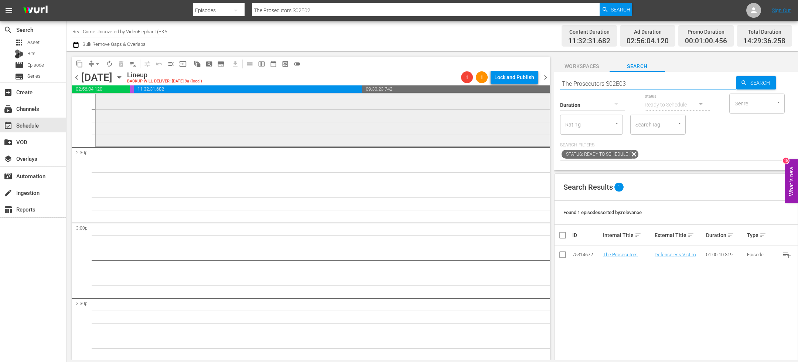
scroll to position [2166, 0]
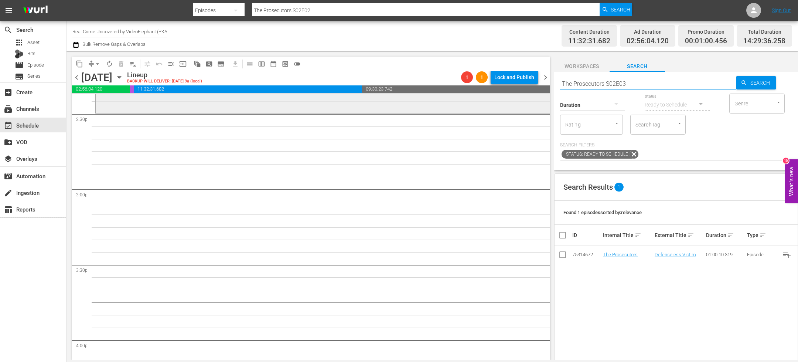
type input "The Prosecutors S02E03"
click at [659, 82] on input "The Prosecutors S02E03" at bounding box center [648, 84] width 176 height 18
type input "The Prosecutors S02E04"
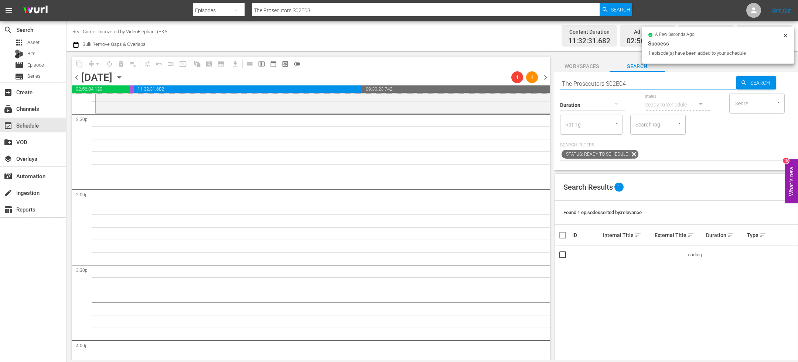
type input "The Prosecutors S02E04"
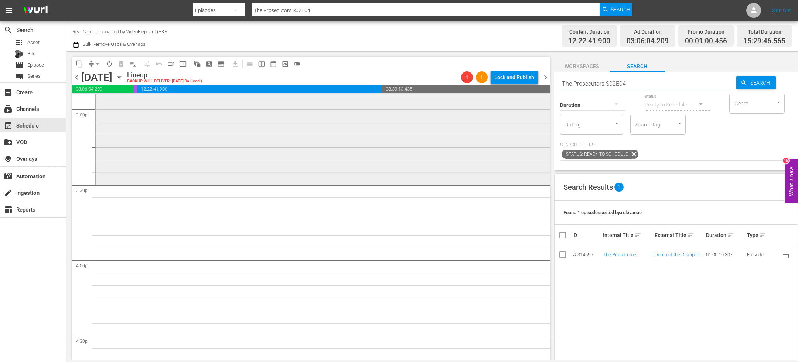
scroll to position [2247, 0]
click at [632, 87] on input "The Prosecutors S02E04" at bounding box center [648, 84] width 176 height 18
type input "The Prosecutors S02E05"
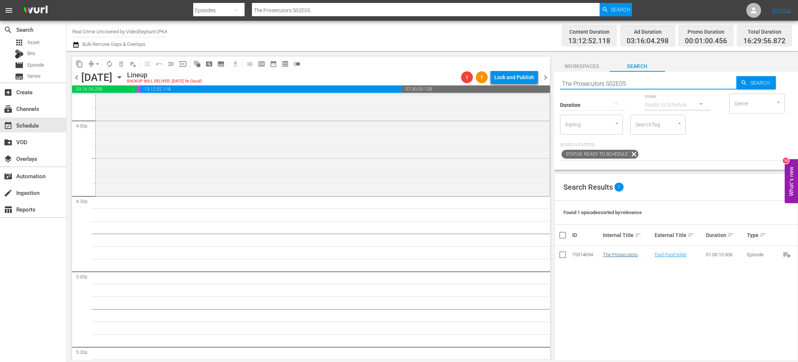
scroll to position [2391, 0]
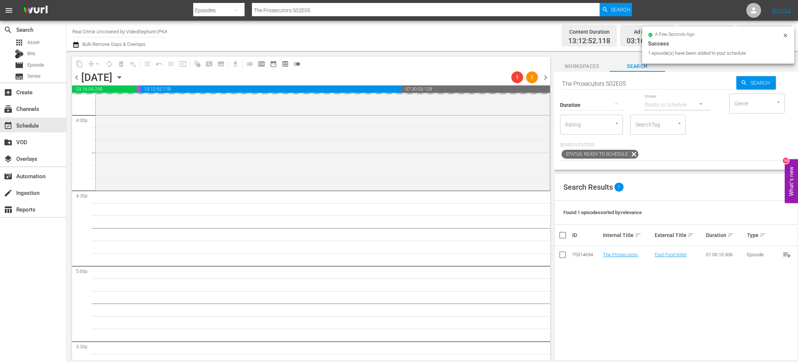
click at [589, 74] on div "Search The Prosecutors S02E05 Search Duration Status Ready to Schedule Genre Ge…" at bounding box center [676, 121] width 244 height 98
click at [581, 83] on input "The Prosecutors S02E05" at bounding box center [648, 84] width 176 height 18
click at [581, 84] on input "The Prosecutors S02E05" at bounding box center [648, 84] width 176 height 18
paste input "On The Trail Of S02E06"
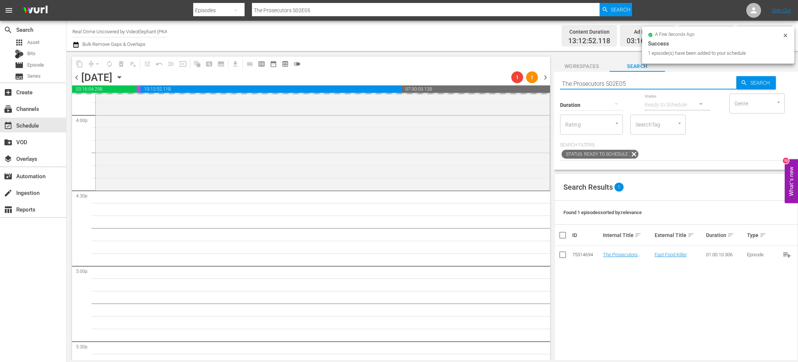
type input "On The Trail Of S02E06"
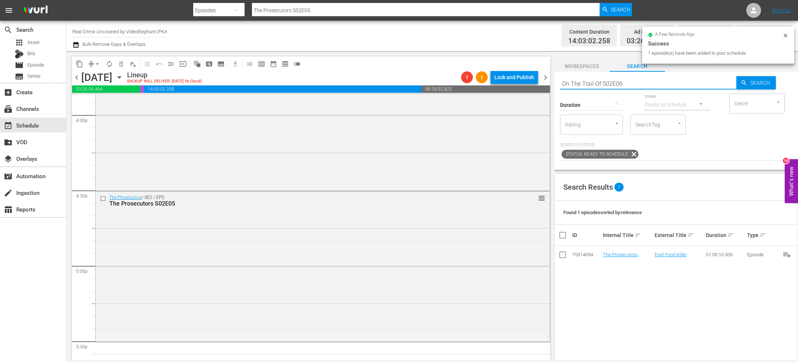
type input "On The Trail Of S02E06"
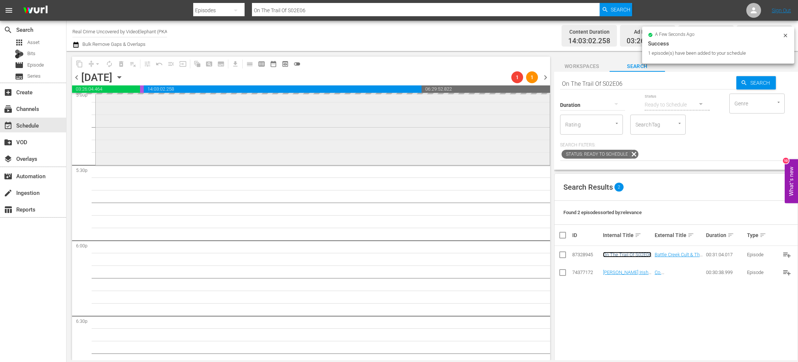
scroll to position [2592, 0]
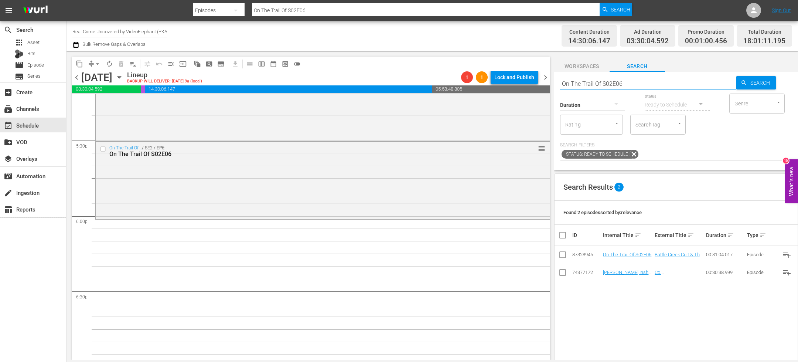
click at [594, 81] on input "On The Trail Of S02E06" at bounding box center [648, 84] width 176 height 18
paste input "Dark Waters of Crime S07E01"
type input "Dark Waters of Crime S07E01"
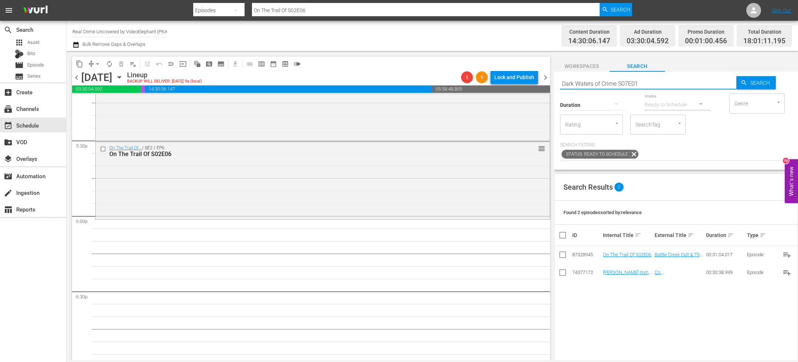
type input "Dark Waters of Crime S07E01"
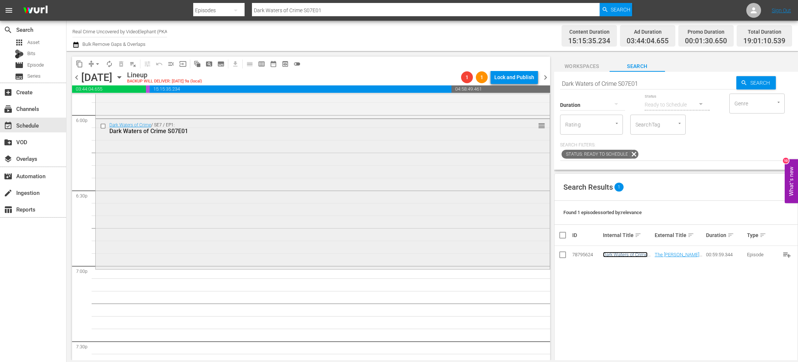
scroll to position [2737, 0]
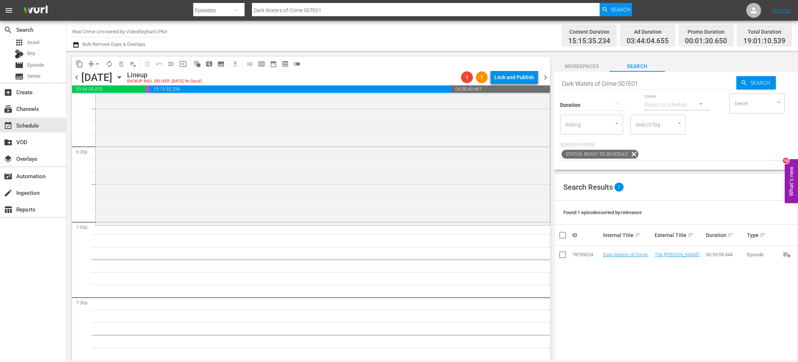
click at [574, 80] on input "Dark Waters of Crime S07E01" at bounding box center [648, 84] width 176 height 18
paste input "Fatal Crimes S01E04"
type input "Fatal Crimes S01E04"
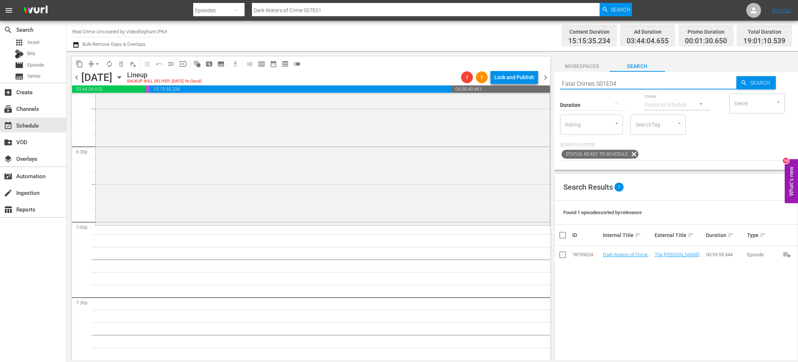
type input "Fatal Crimes S01E04"
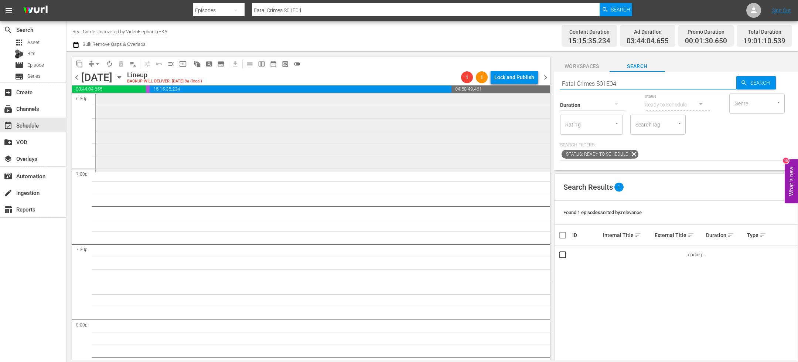
scroll to position [2792, 0]
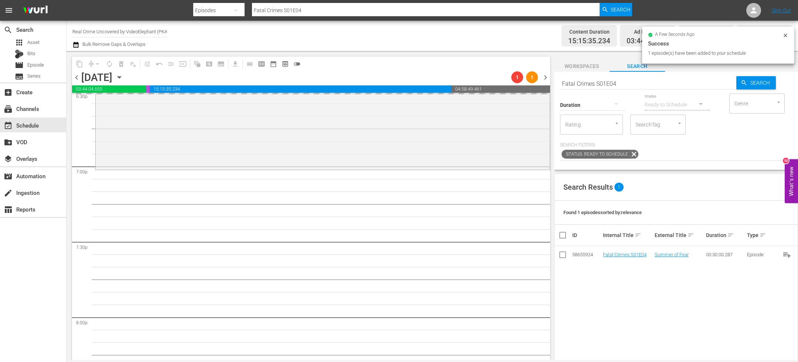
click at [597, 80] on input "Fatal Crimes S01E04" at bounding box center [648, 84] width 176 height 18
paste input "On The Trail Of S02E07"
type input "On The Trail Of S02E07"
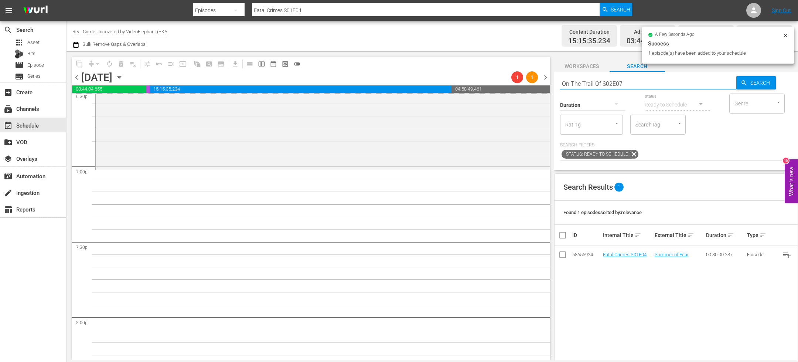
type input "On The Trail Of S02E07"
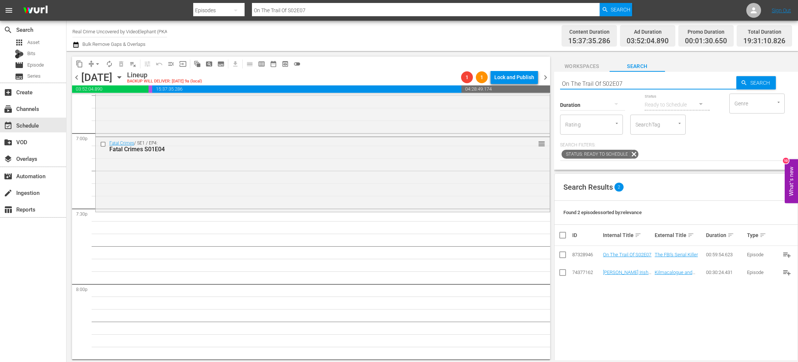
scroll to position [2828, 0]
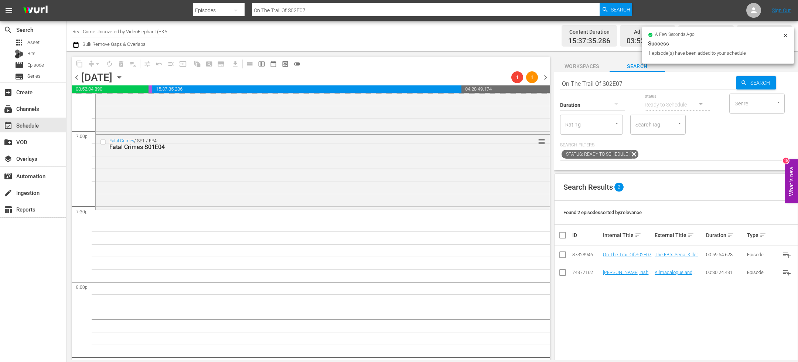
click at [589, 83] on input "On The Trail Of S02E07" at bounding box center [648, 84] width 176 height 18
paste input "The FBI Files S05E06"
type input "The FBI Files S05E06"
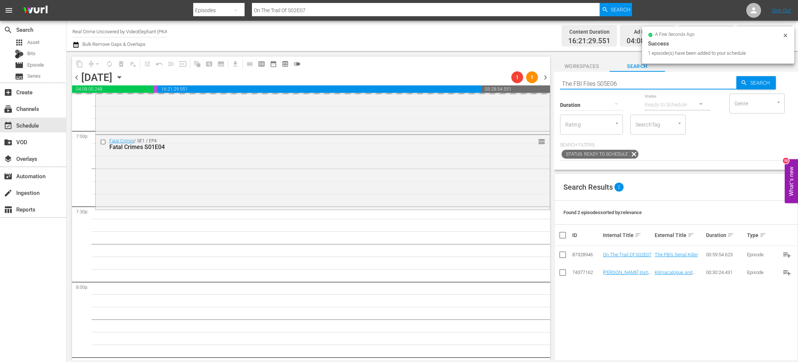
type input "The FBI Files S05E06"
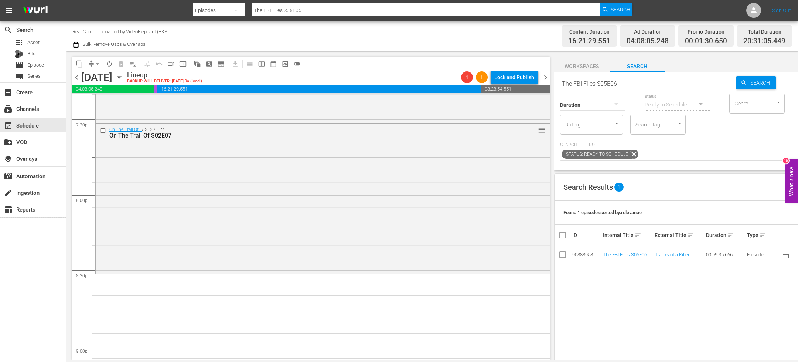
scroll to position [2916, 0]
click at [600, 82] on input "The FBI Files S05E06" at bounding box center [648, 84] width 176 height 18
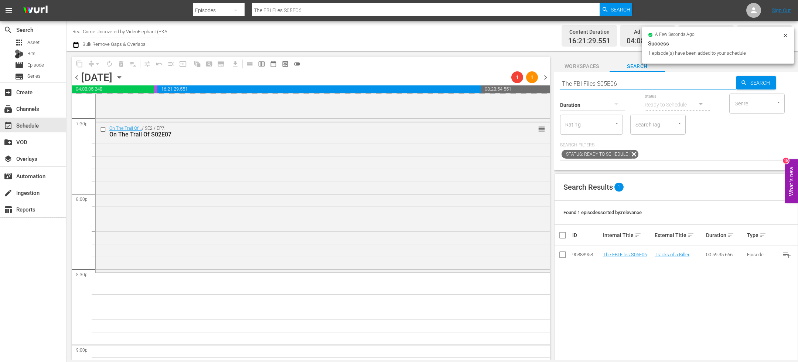
click at [600, 82] on input "The FBI Files S05E06" at bounding box center [648, 84] width 176 height 18
paste input "Forensic Factor S05E05"
type input "Forensic Factor S05E05"
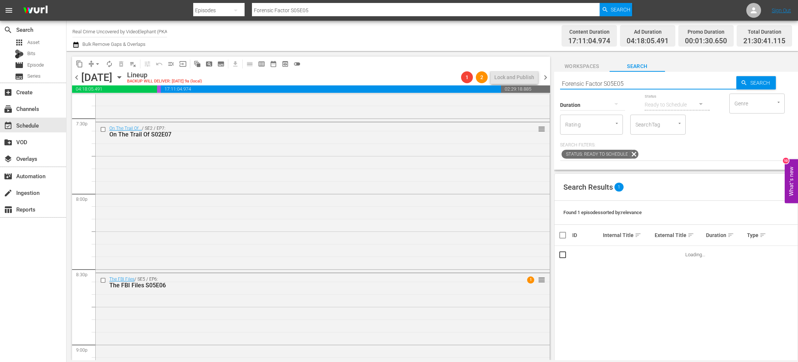
scroll to position [3108, 0]
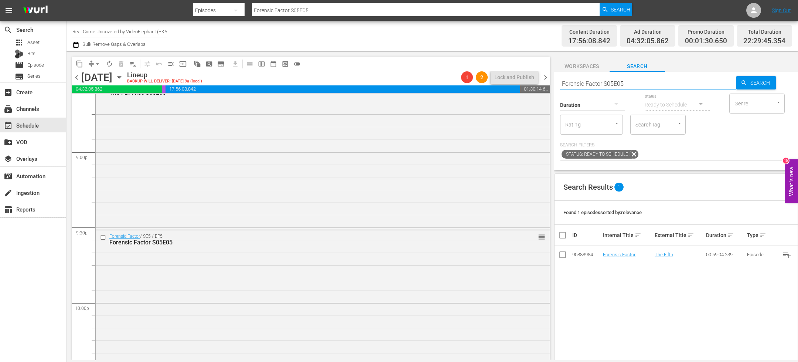
click at [581, 83] on input "Forensic Factor S05E05" at bounding box center [648, 84] width 176 height 18
paste input "MT_CS_S02E06"
type input "MT_CS_S02E06"
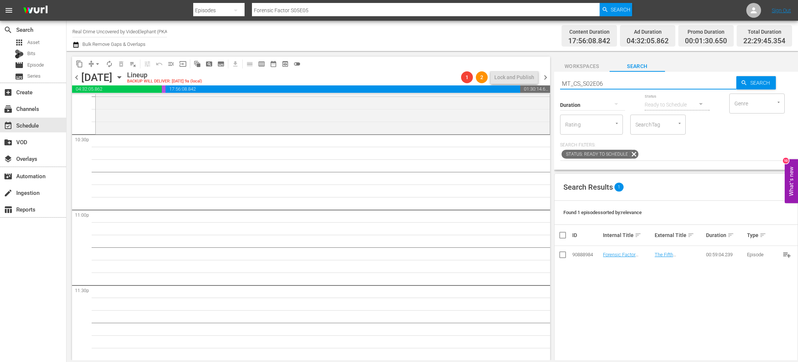
type input "MT_CS_S02E06"
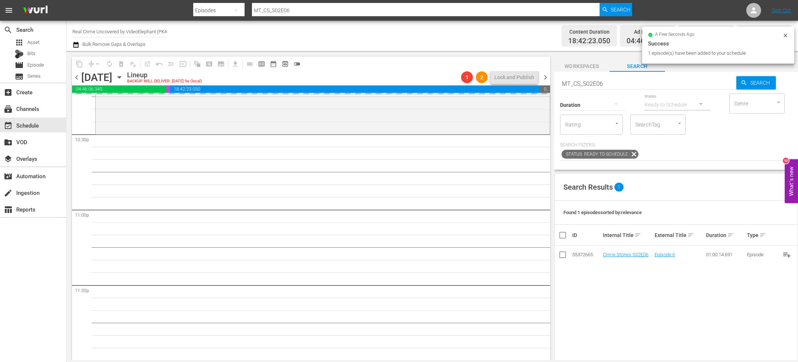
click at [594, 82] on input "MT_CS_S02E06" at bounding box center [648, 84] width 176 height 18
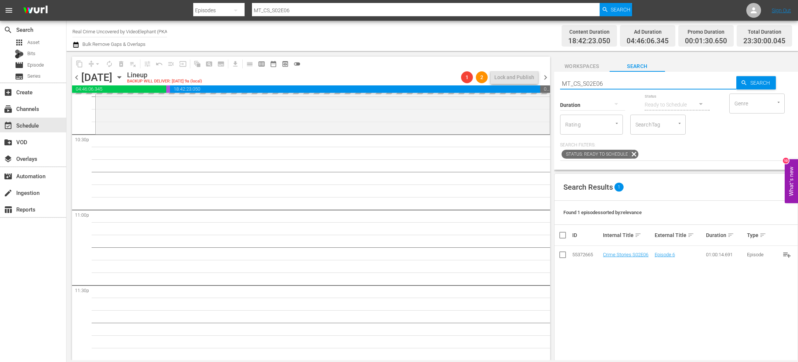
click at [594, 82] on input "MT_CS_S02E06" at bounding box center [648, 84] width 176 height 18
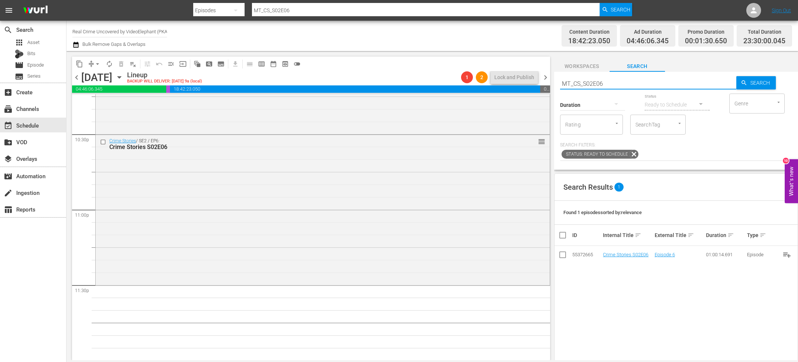
paste input "Fatal Crimes S01E04"
type input "Fatal Crimes S01E04"
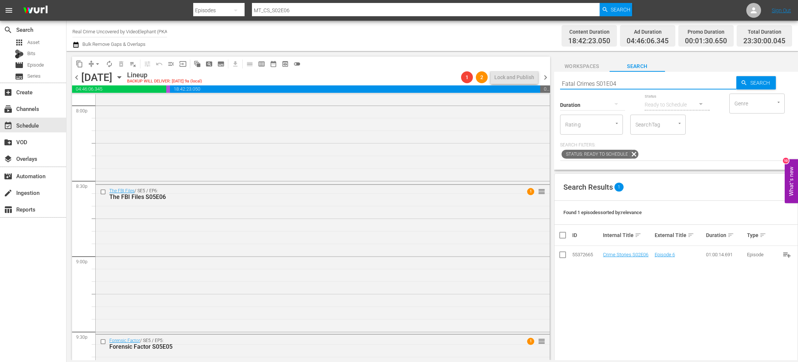
type input "Fatal Crimes S01E04"
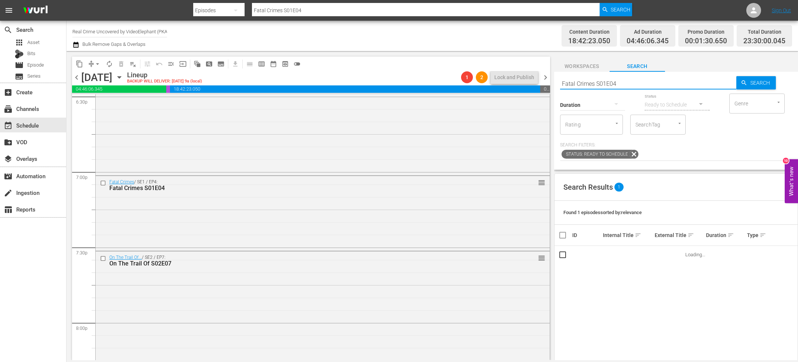
scroll to position [2781, 0]
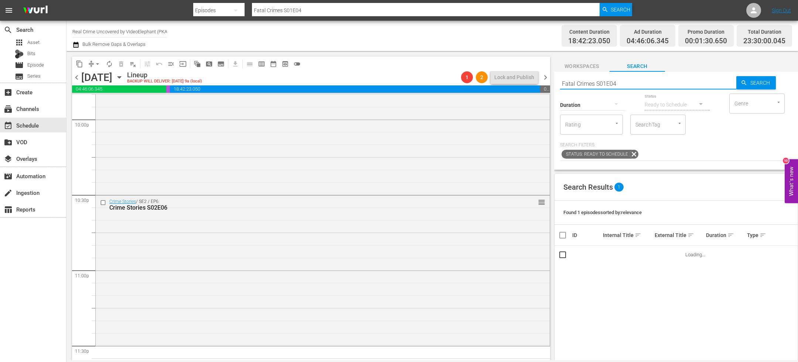
scroll to position [3352, 0]
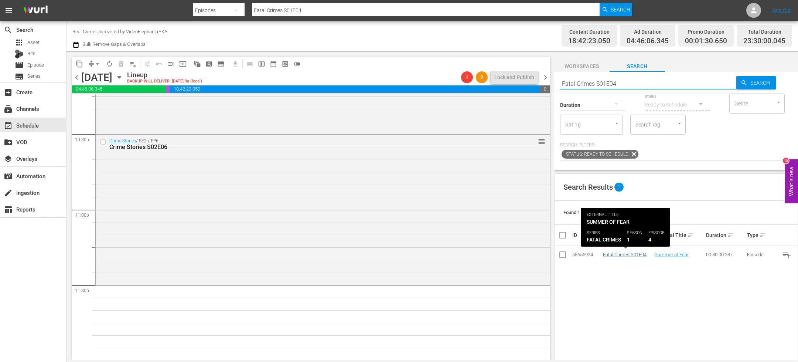
type input "Fatal Crimes S01E04"
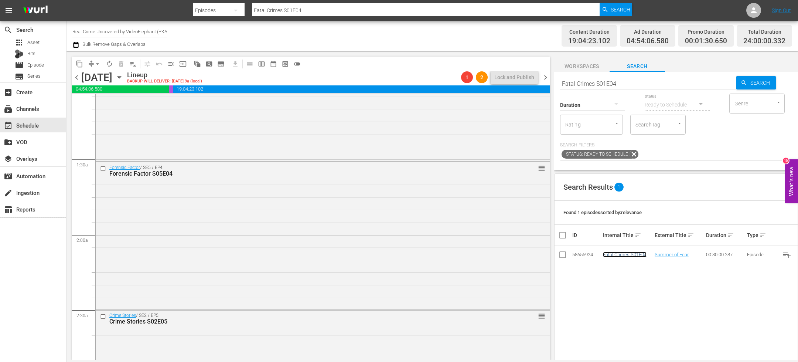
scroll to position [0, 0]
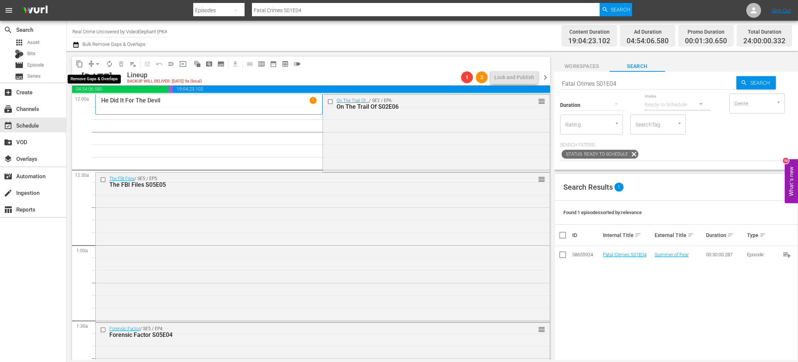
click at [92, 63] on button "arrow_drop_down" at bounding box center [98, 64] width 12 height 12
click at [109, 99] on li "Align to End of Previous Day" at bounding box center [98, 103] width 78 height 12
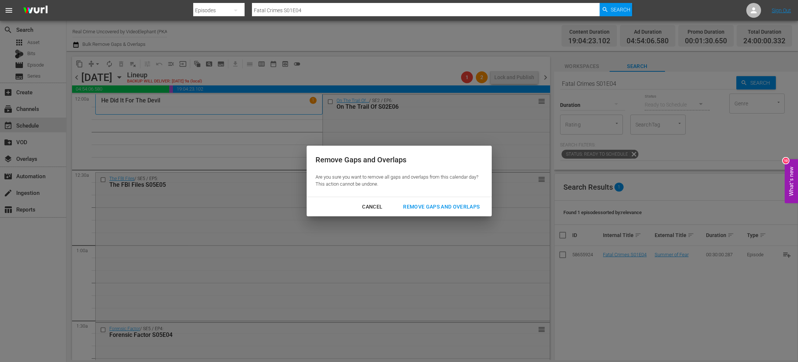
click at [452, 204] on div "Remove Gaps and Overlaps" at bounding box center [441, 206] width 88 height 9
